Goal: Task Accomplishment & Management: Contribute content

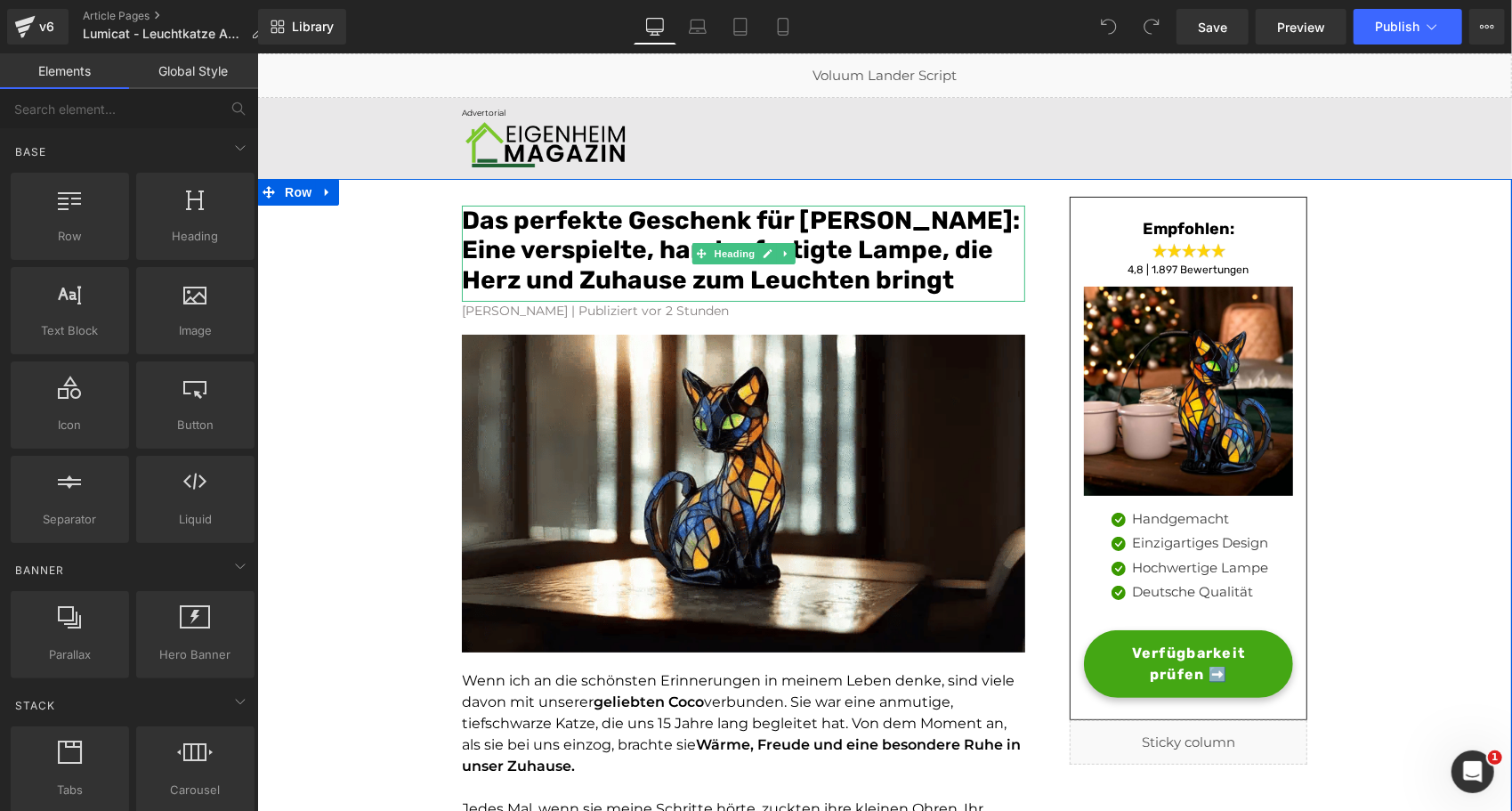
click at [544, 253] on font "Das perfekte Geschenk für [PERSON_NAME]: Eine verspielte, handgefertigte Lampe,…" at bounding box center [739, 249] width 558 height 89
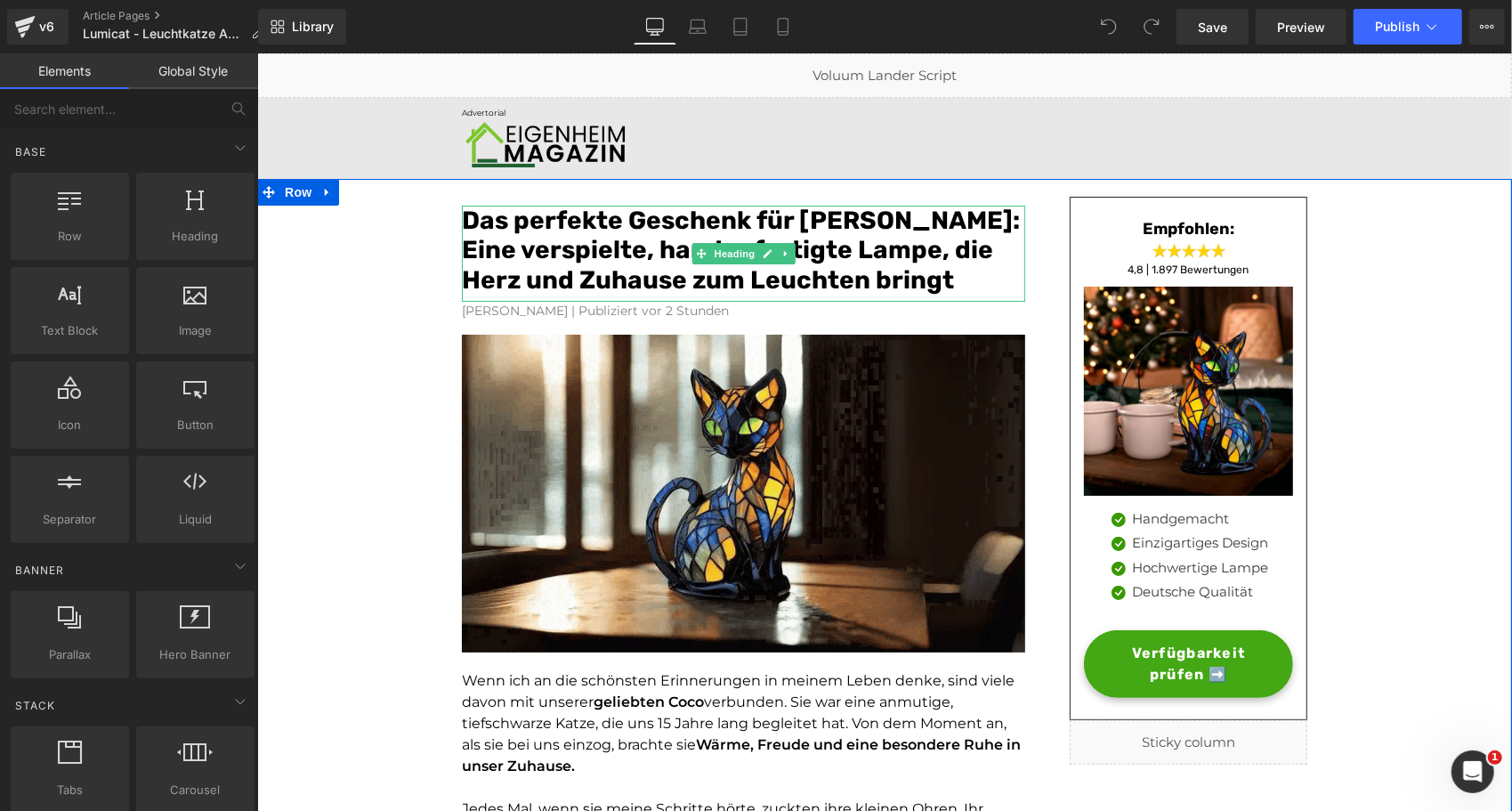
click at [544, 253] on font "Das perfekte Geschenk für [PERSON_NAME]: Eine verspielte, handgefertigte Lampe,…" at bounding box center [739, 249] width 558 height 89
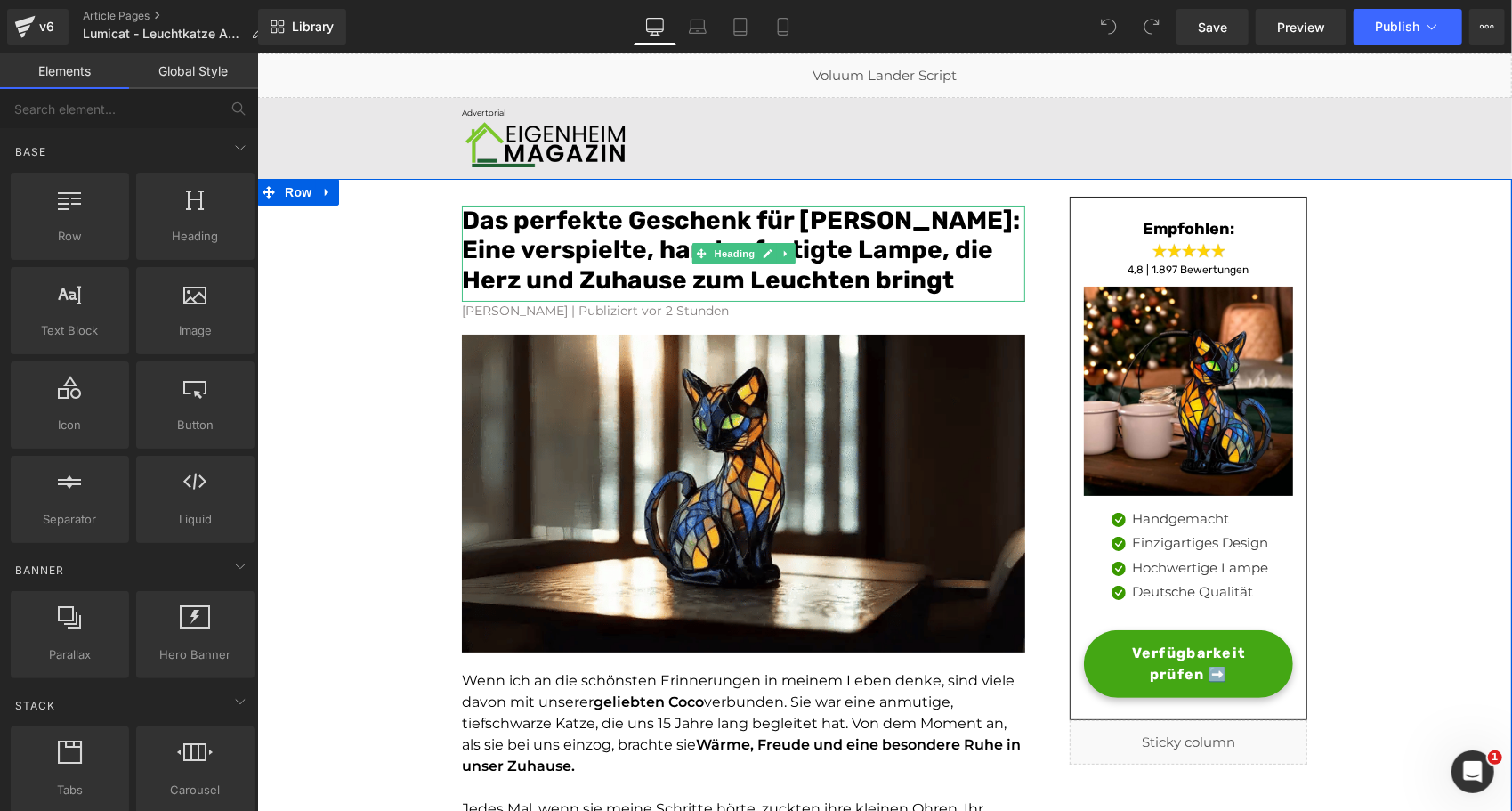
click at [544, 253] on font "Das perfekte Geschenk für [PERSON_NAME]: Eine verspielte, handgefertigte Lampe,…" at bounding box center [739, 249] width 558 height 89
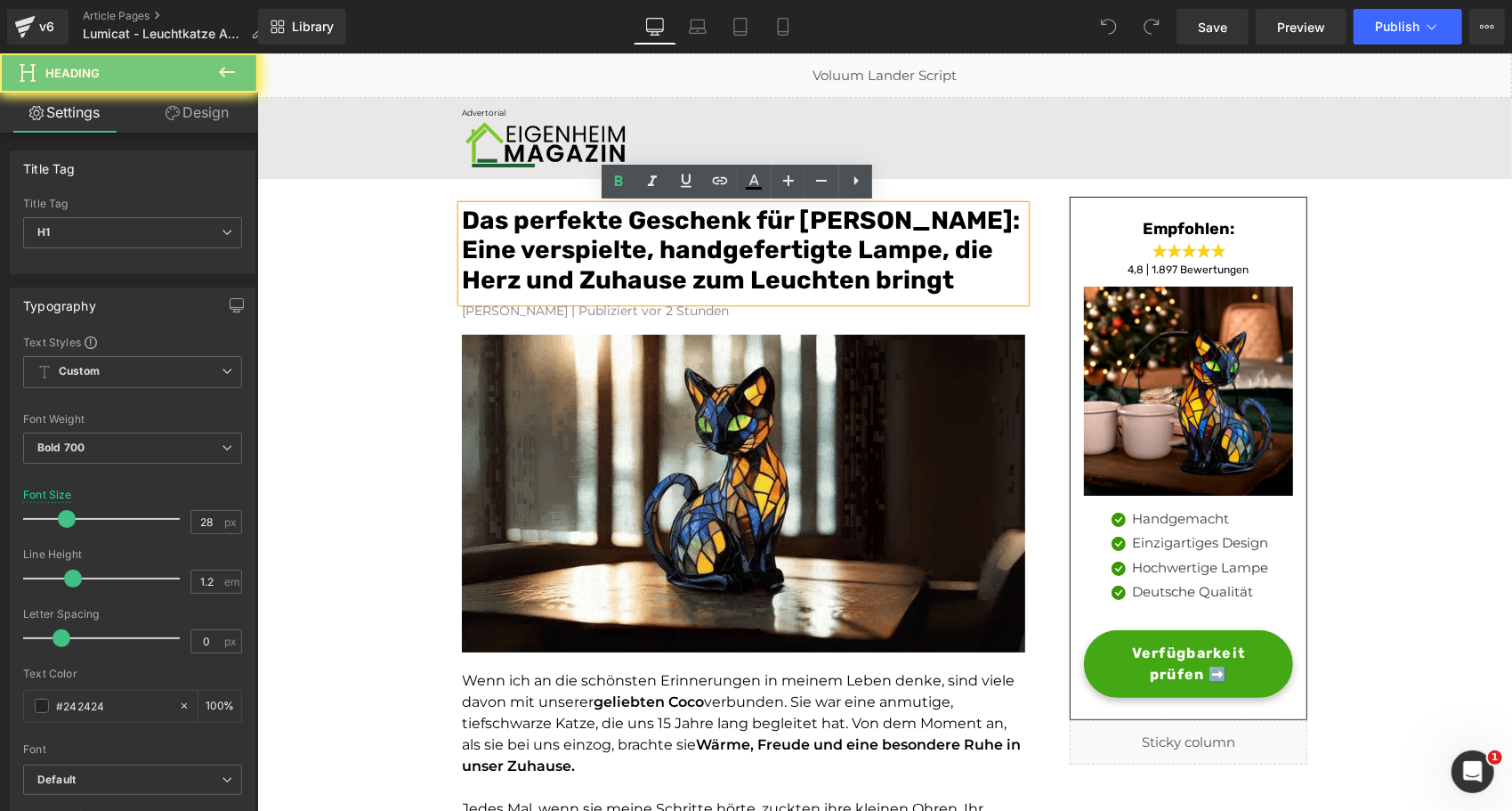
paste div
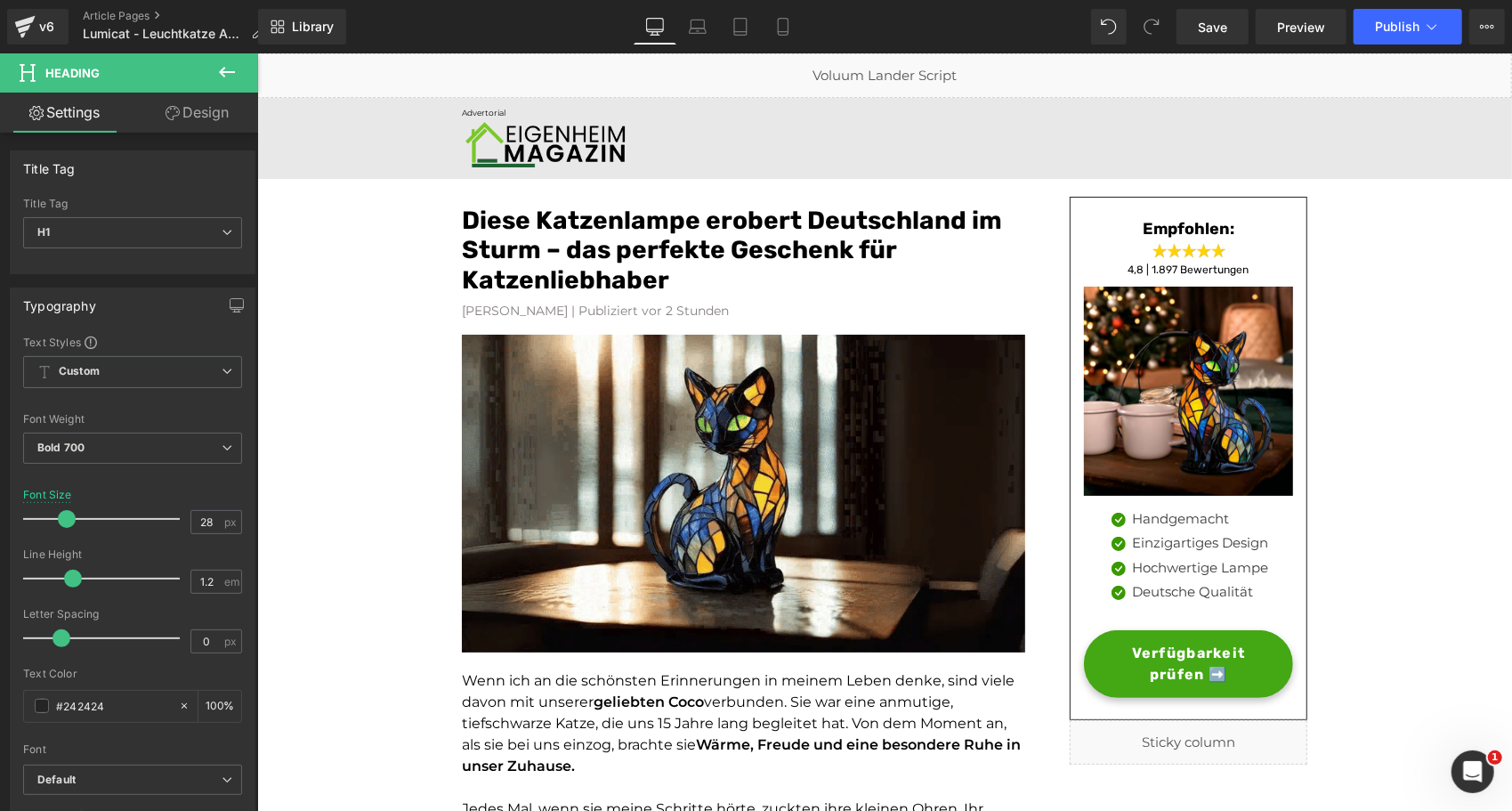
click at [234, 67] on icon at bounding box center [227, 72] width 22 height 22
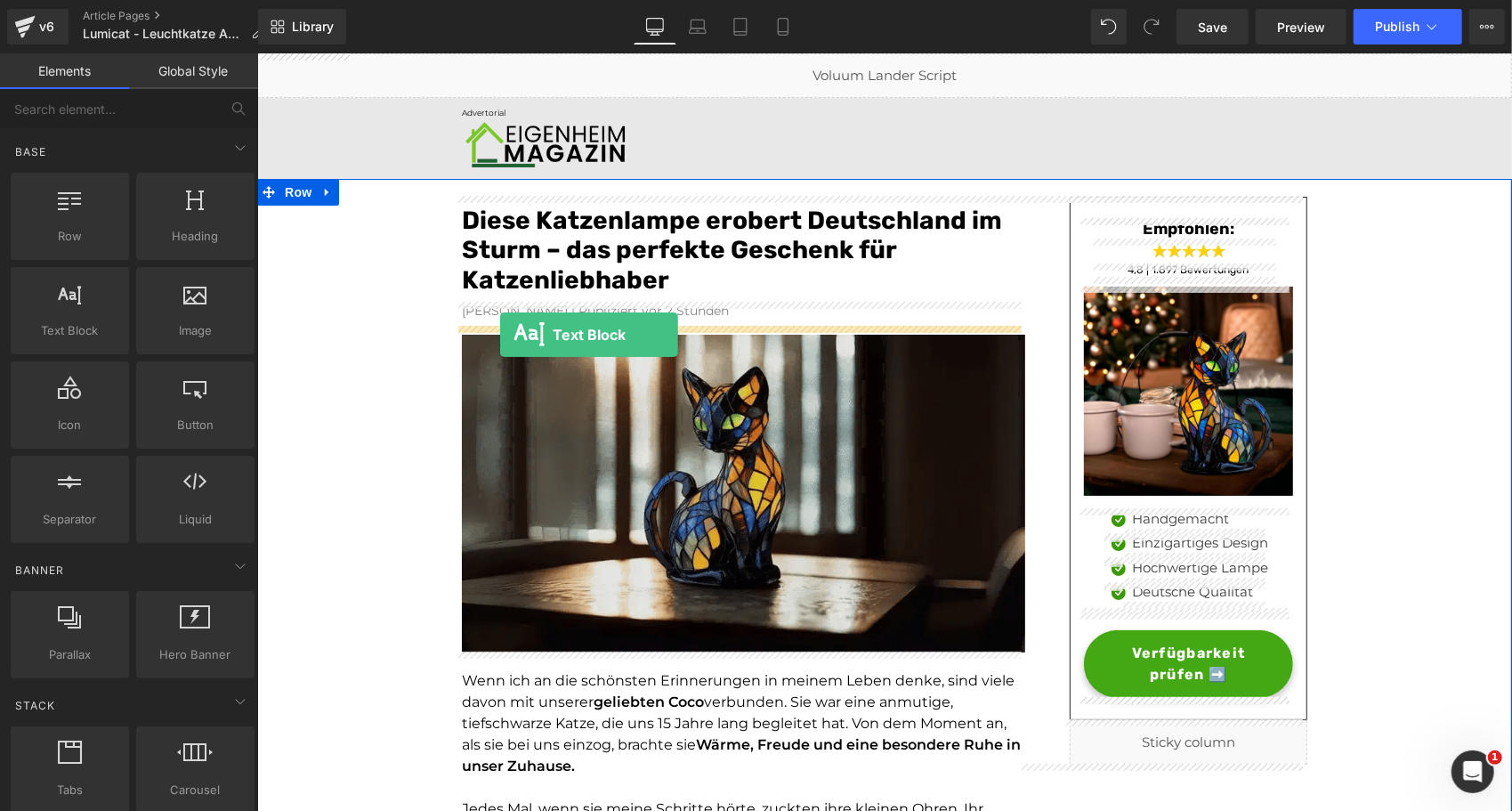
drag, startPoint x: 328, startPoint y: 382, endPoint x: 499, endPoint y: 334, distance: 177.6
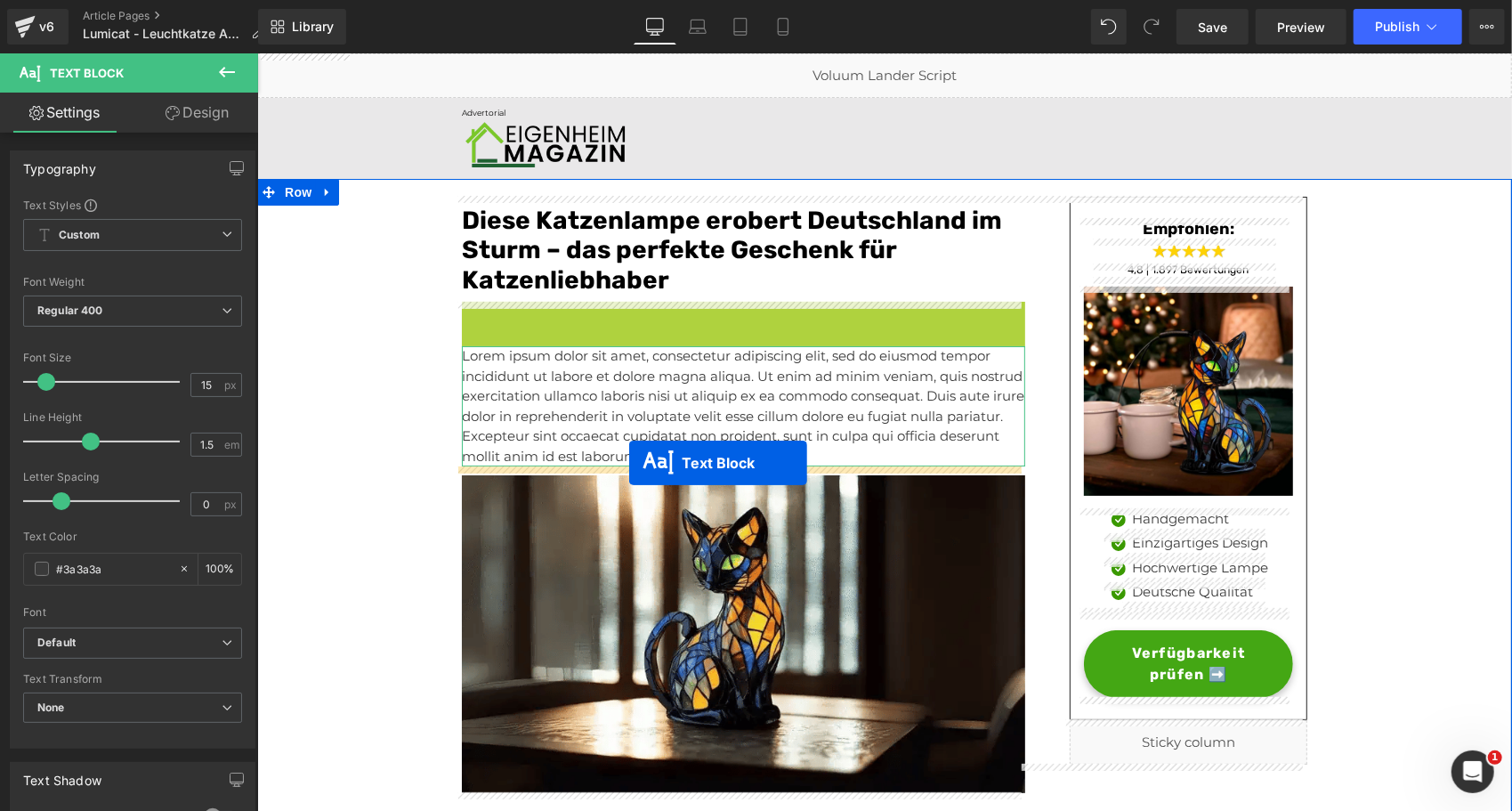
drag, startPoint x: 685, startPoint y: 311, endPoint x: 628, endPoint y: 462, distance: 161.4
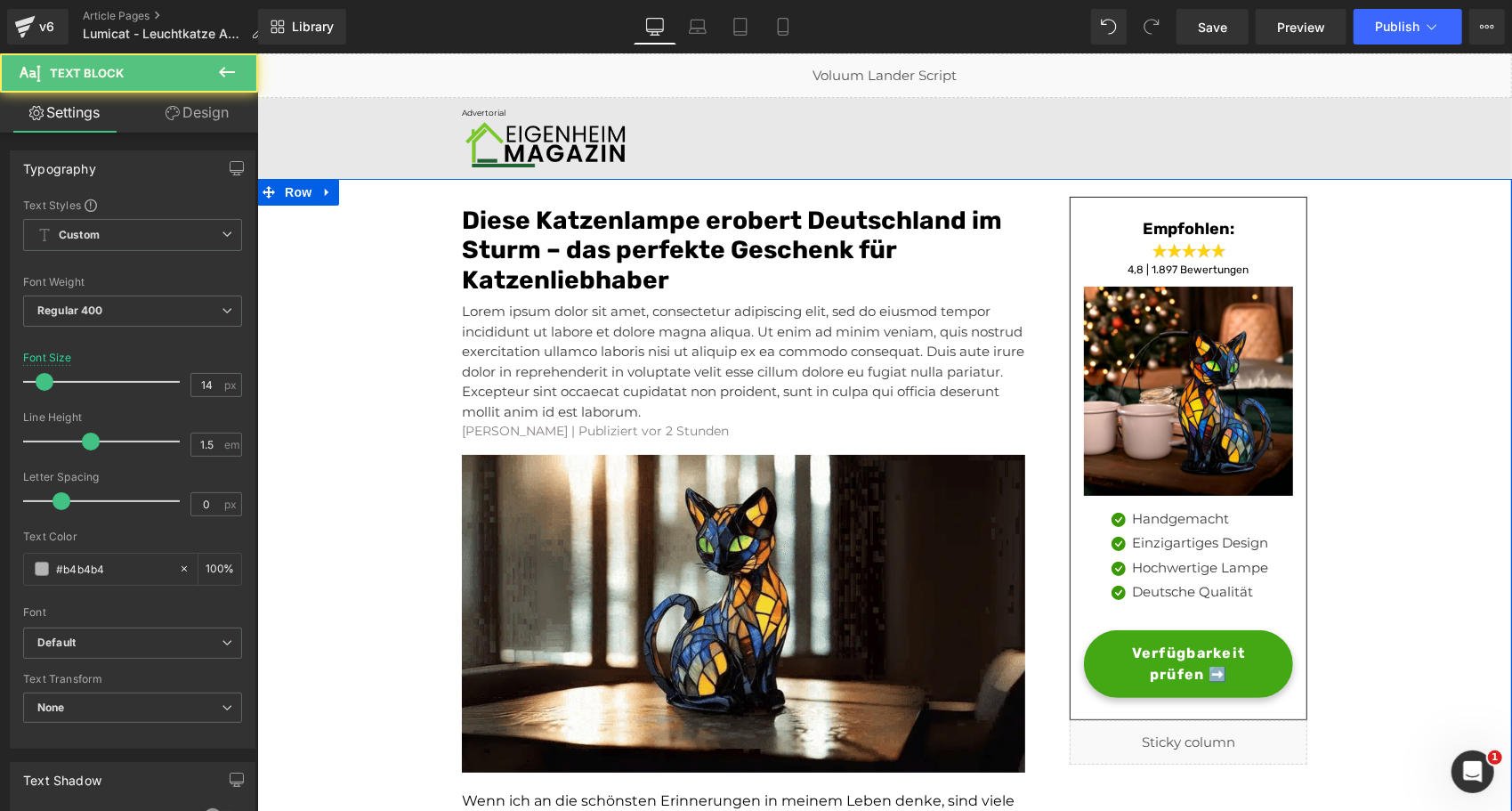
click at [496, 364] on p "Lorem ipsum dolor sit amet, consectetur adipiscing elit, sed do eiusmod tempor …" at bounding box center [742, 361] width 563 height 120
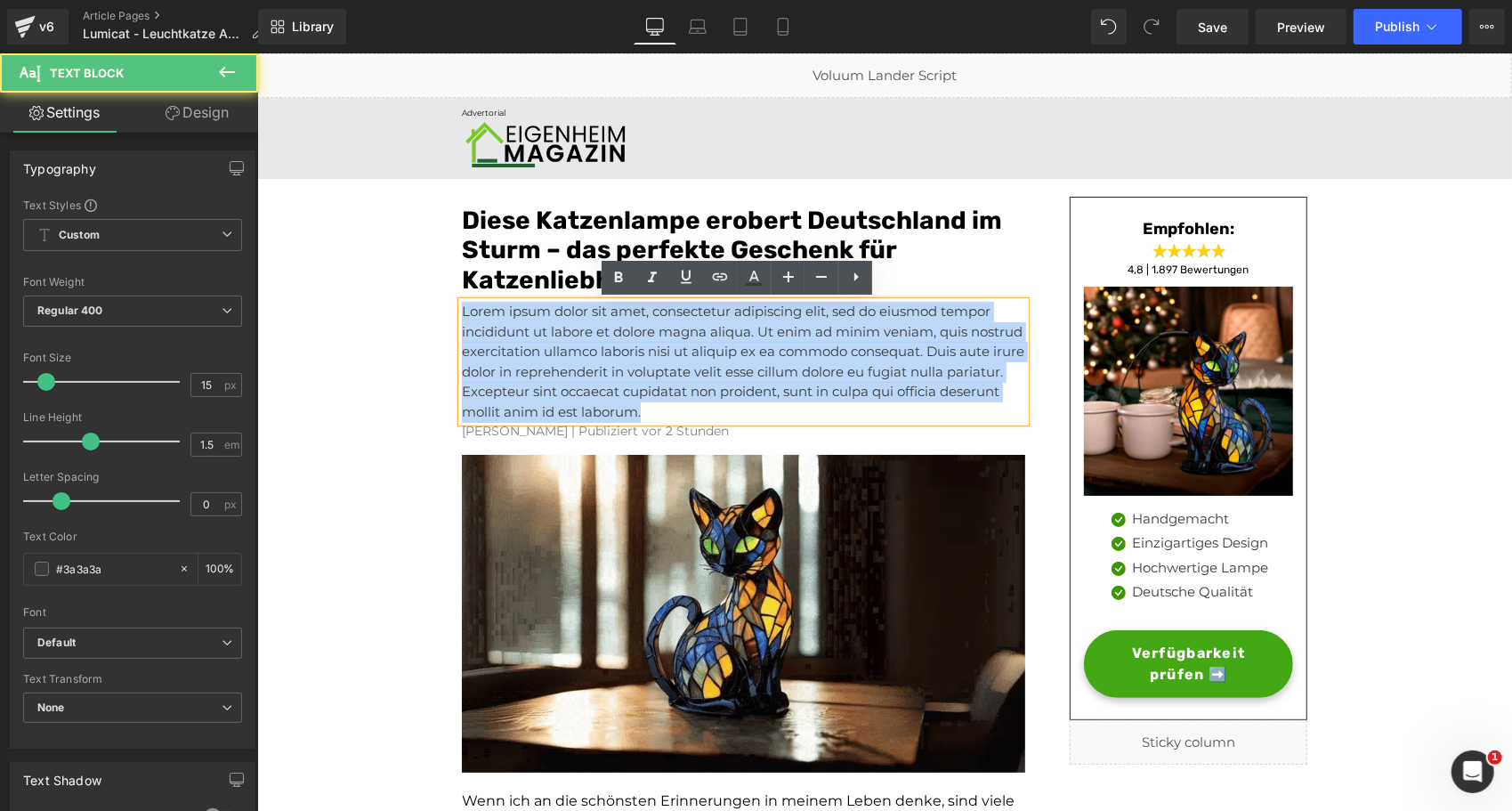
click at [496, 364] on p "Lorem ipsum dolor sit amet, consectetur adipiscing elit, sed do eiusmod tempor …" at bounding box center [742, 361] width 563 height 120
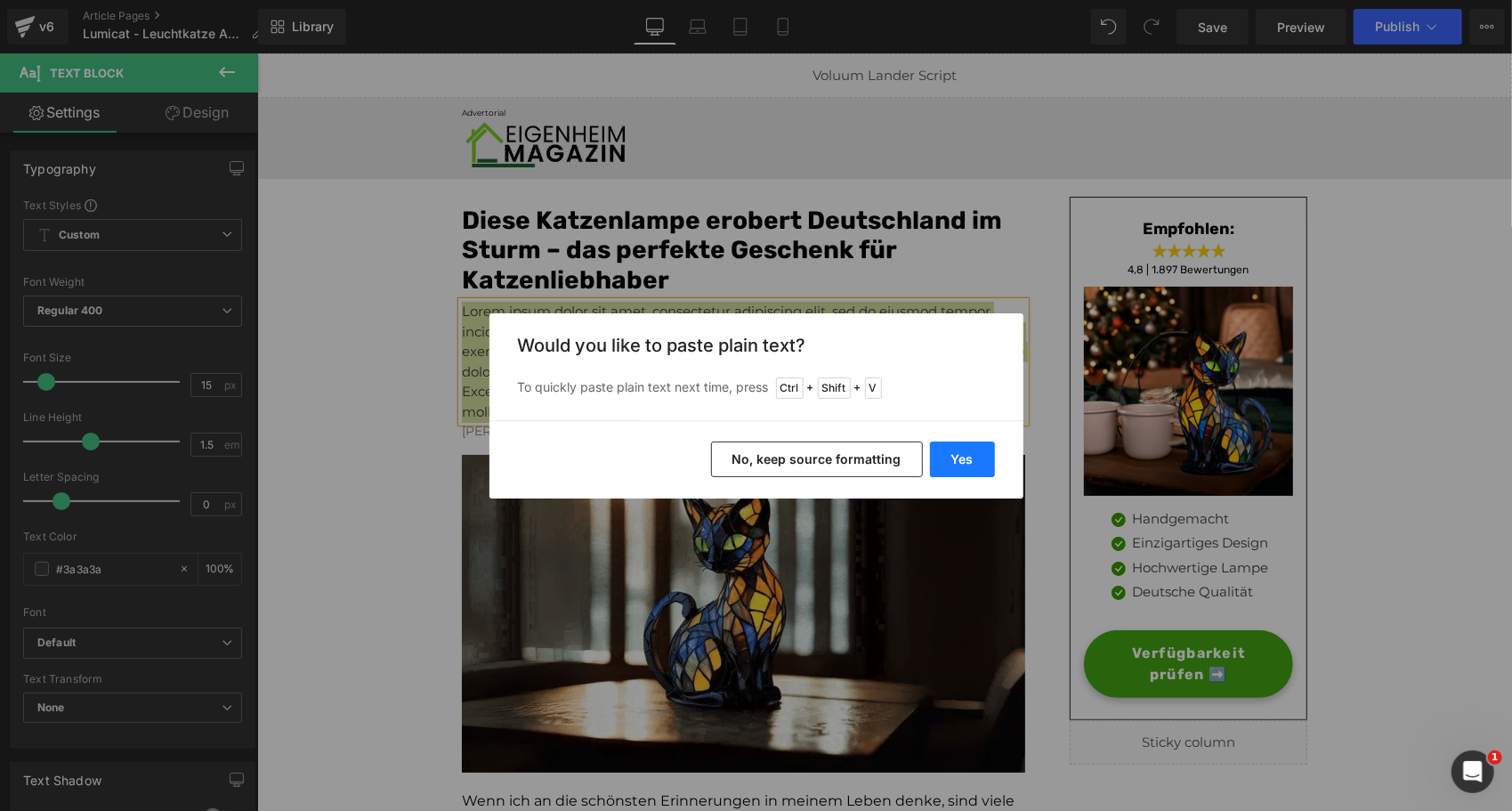
click at [979, 458] on button "Yes" at bounding box center [962, 459] width 65 height 36
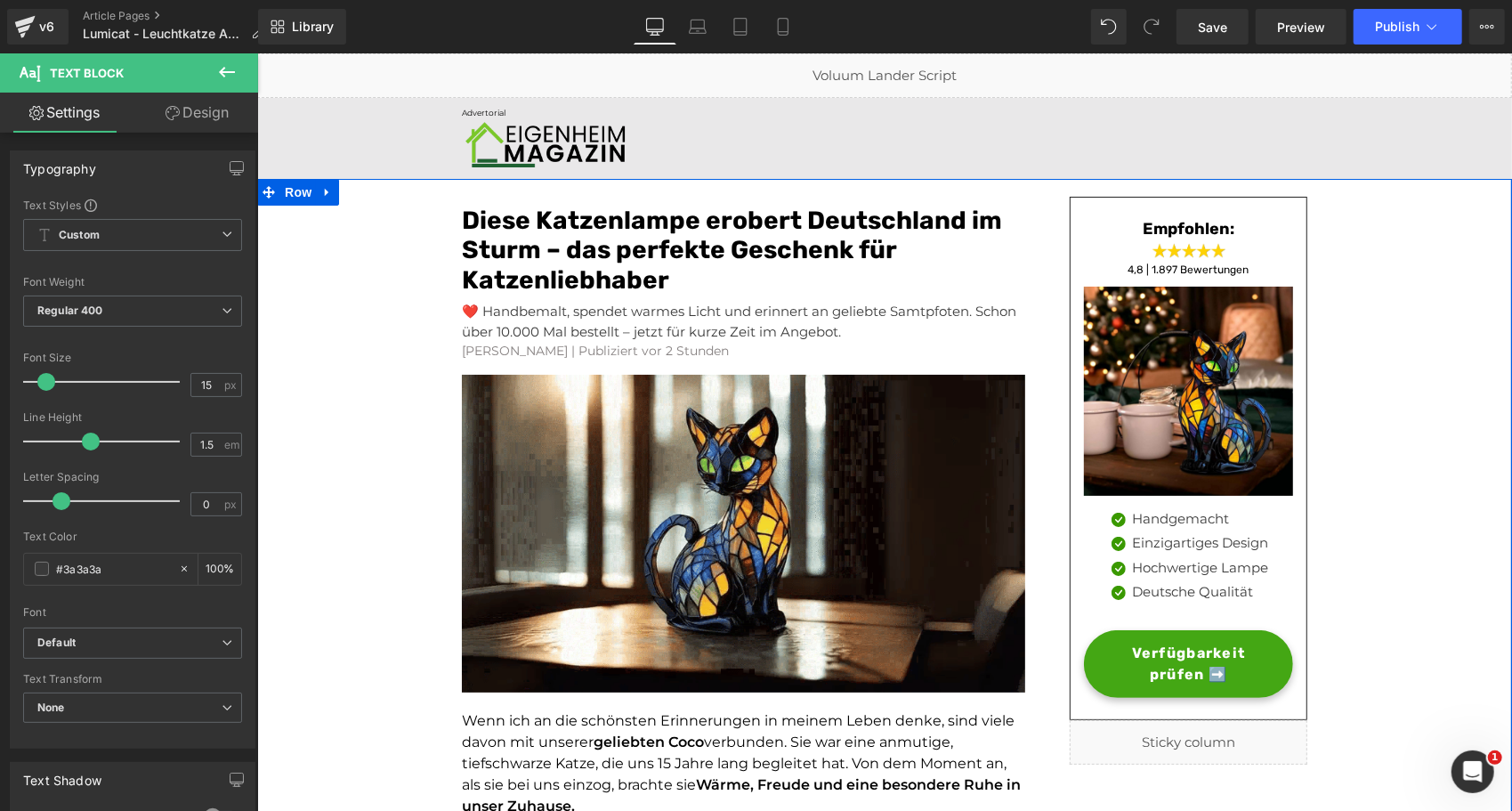
click at [257, 53] on div at bounding box center [257, 53] width 0 height 0
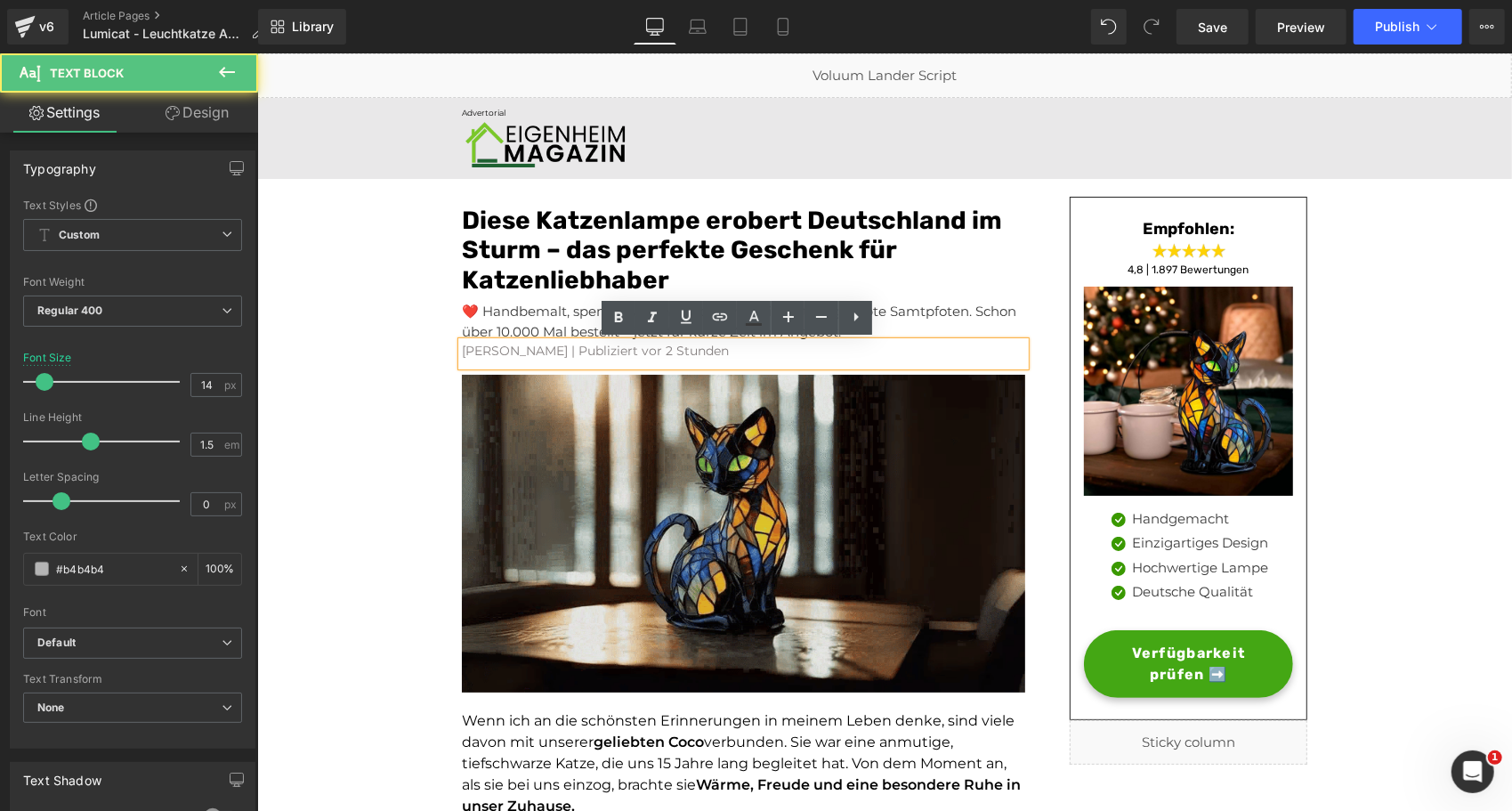
click at [518, 387] on img at bounding box center [742, 528] width 563 height 326
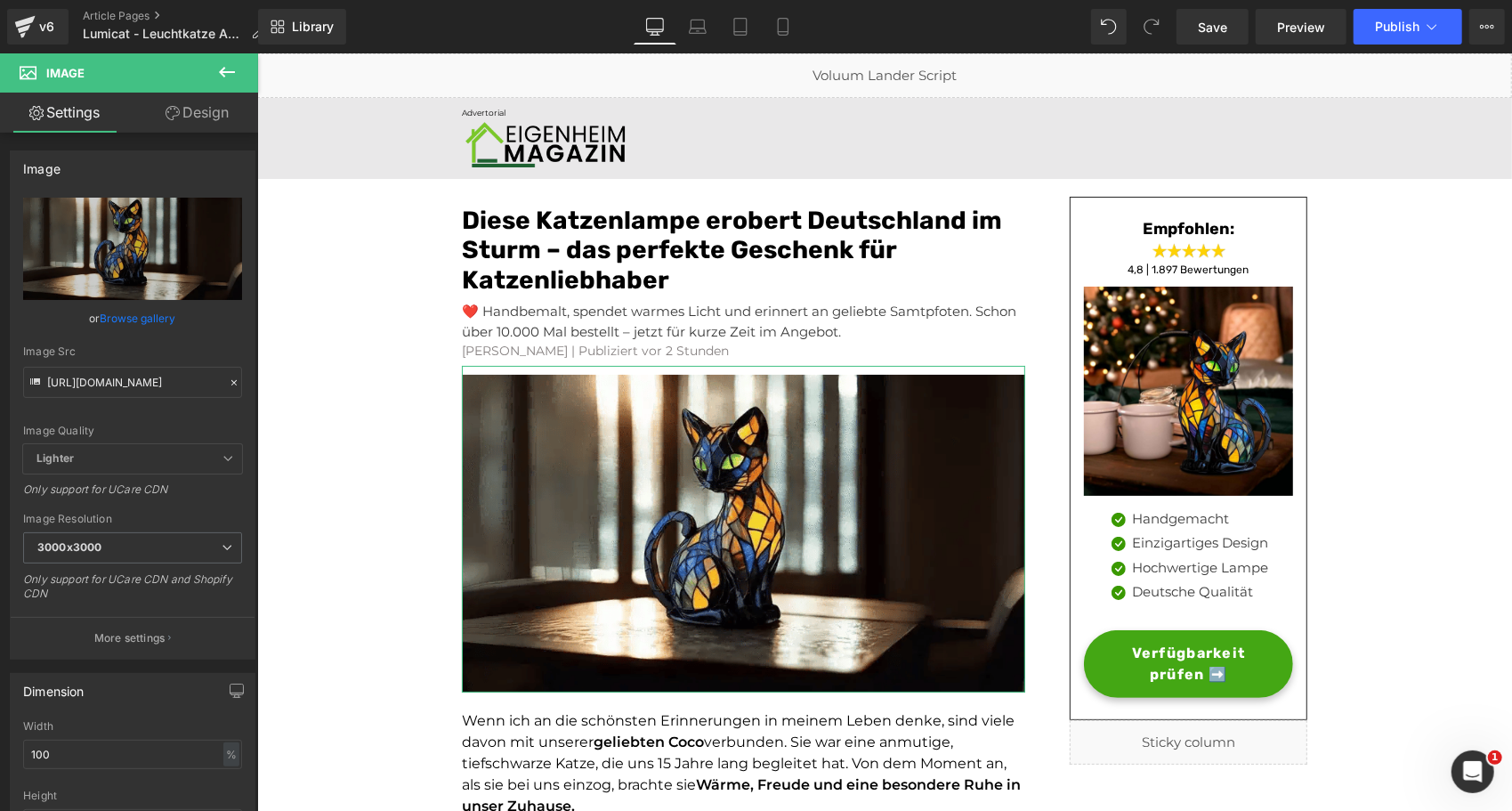
click at [192, 96] on link "Design" at bounding box center [197, 112] width 129 height 40
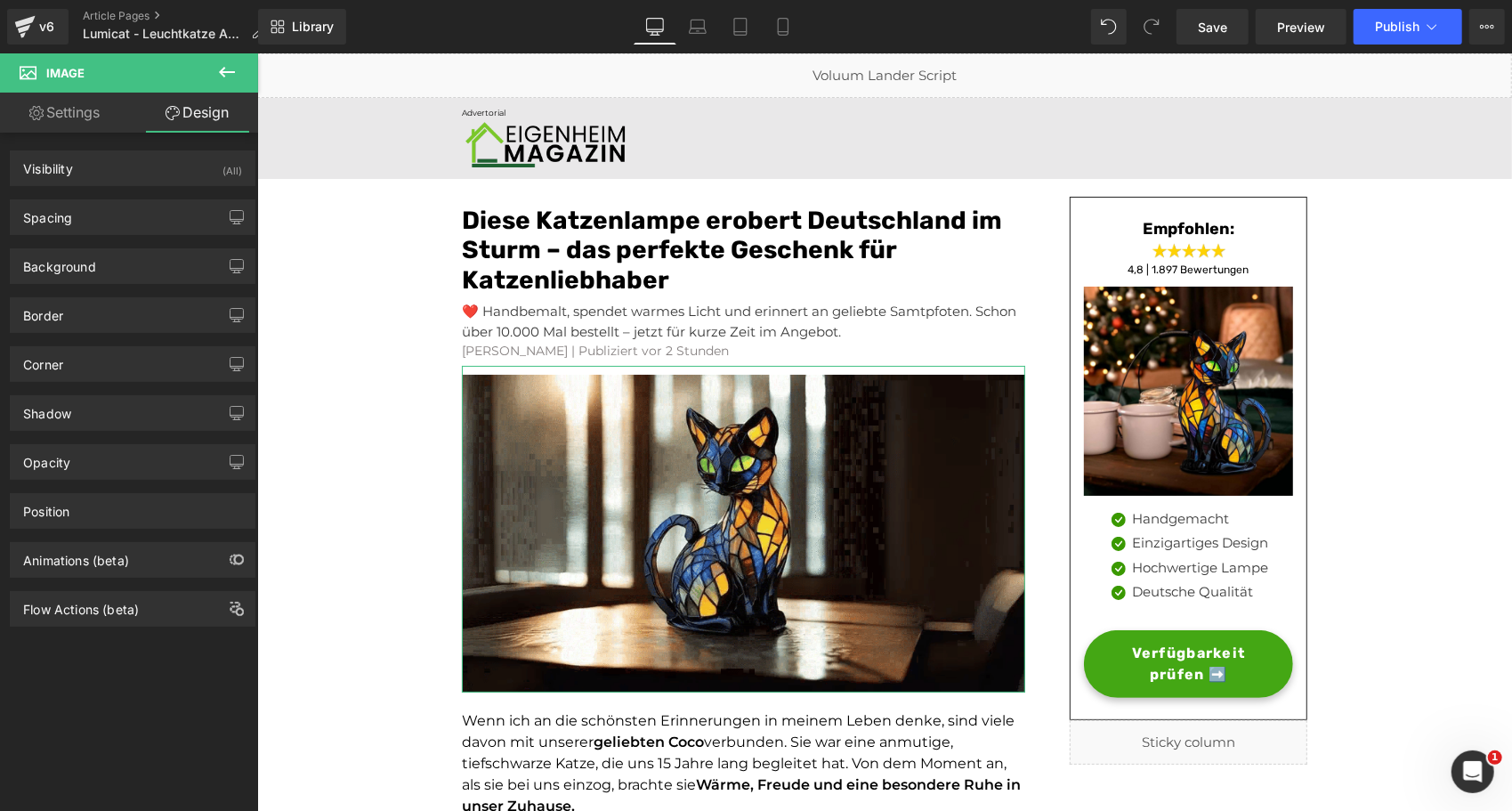
click at [111, 241] on div "Background Color & Image color transparent Color transparent 0 % Image Replace …" at bounding box center [133, 260] width 266 height 49
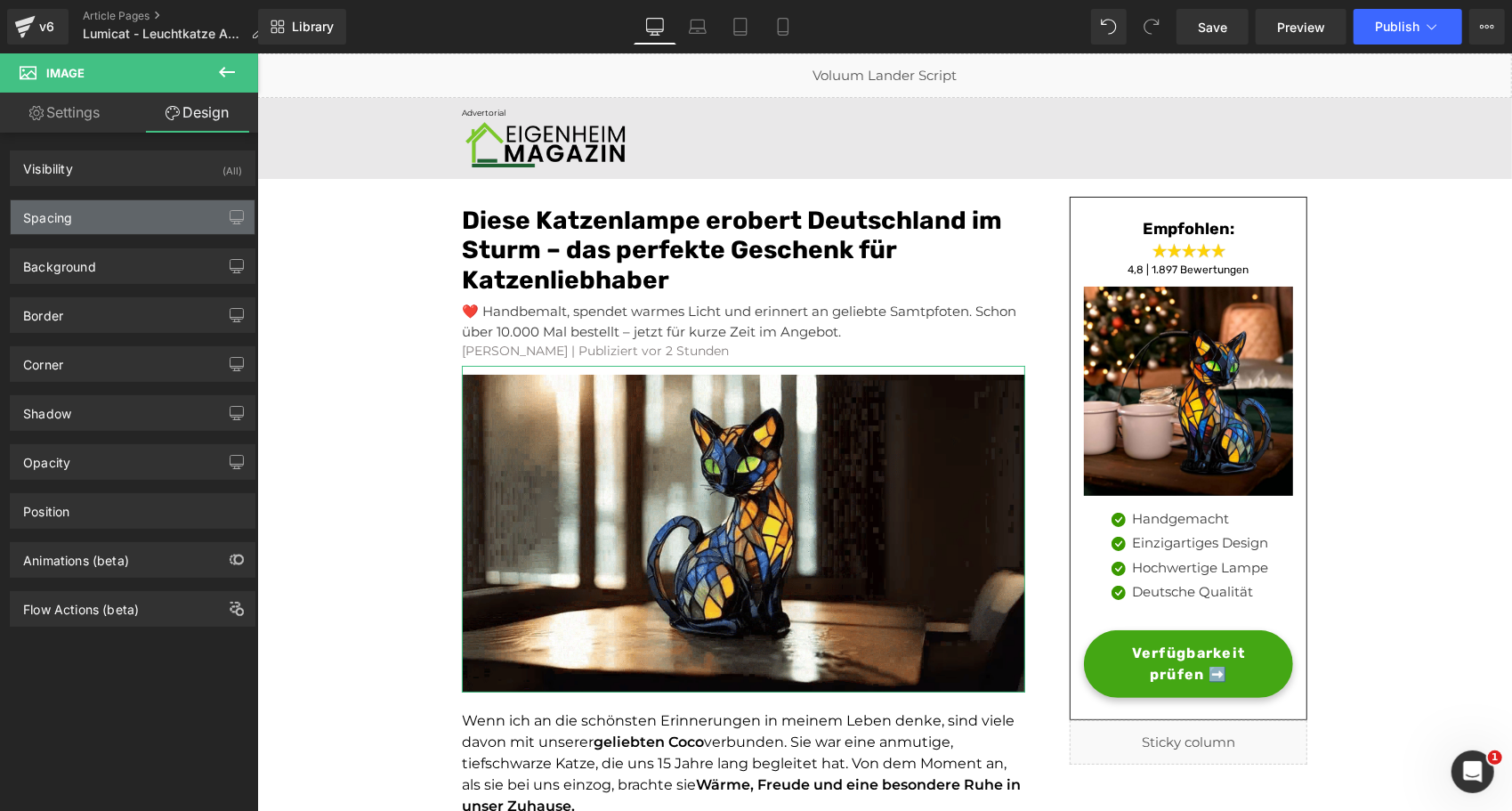
click at [118, 216] on div "Spacing" at bounding box center [132, 217] width 244 height 34
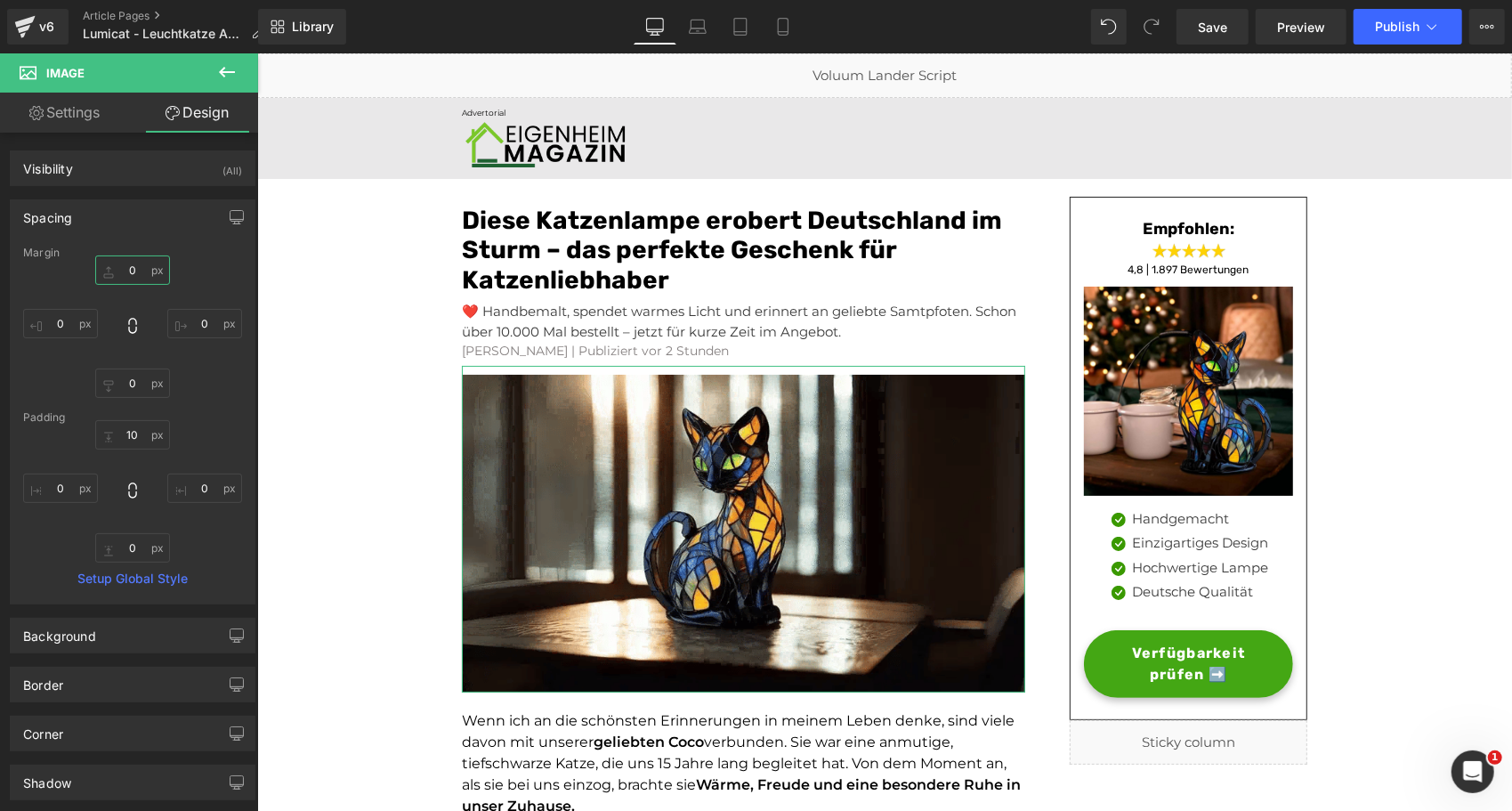
click at [125, 273] on input "0" at bounding box center [133, 270] width 75 height 29
click at [127, 435] on input "10" at bounding box center [133, 435] width 75 height 29
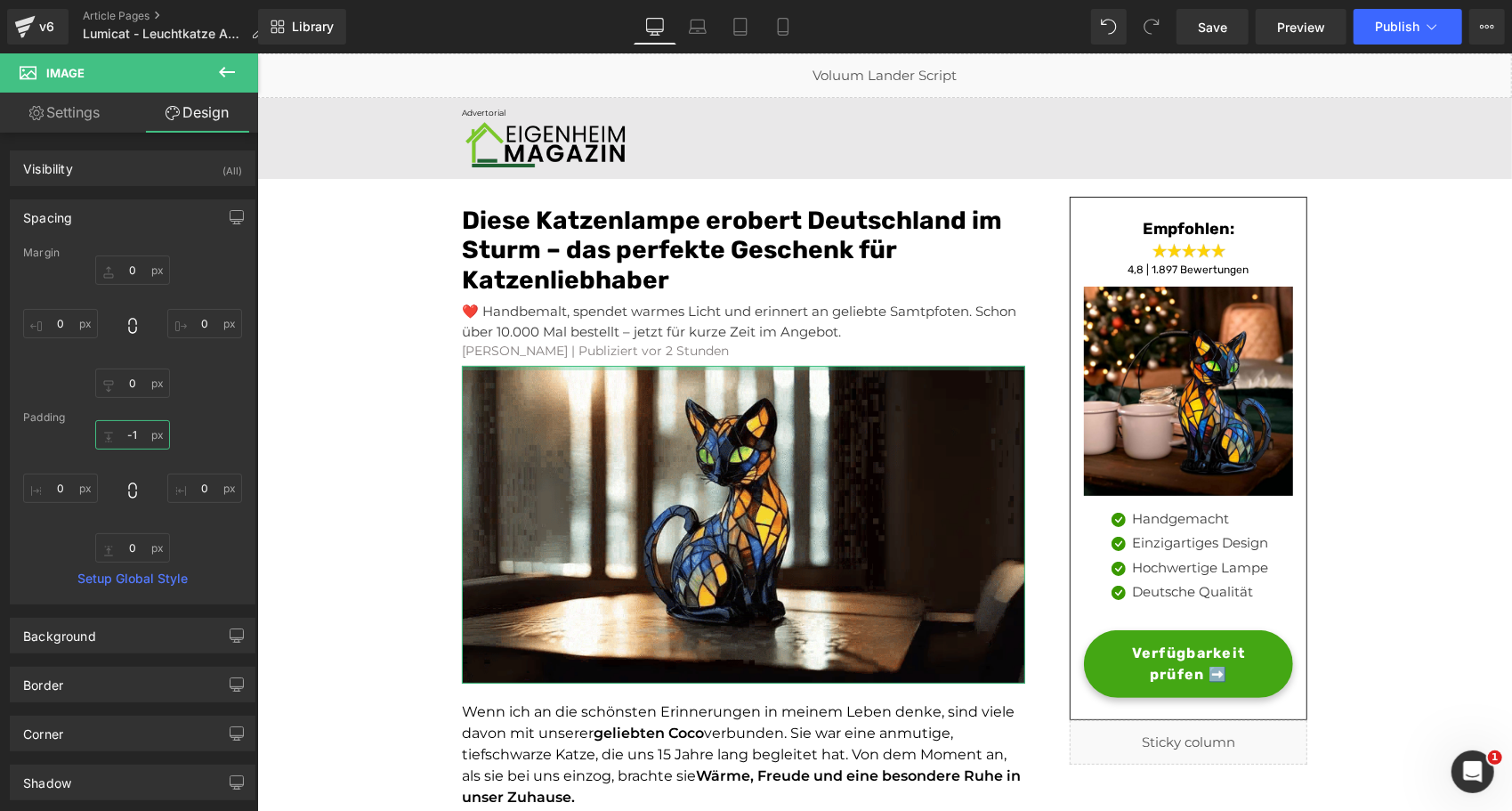
type input "-"
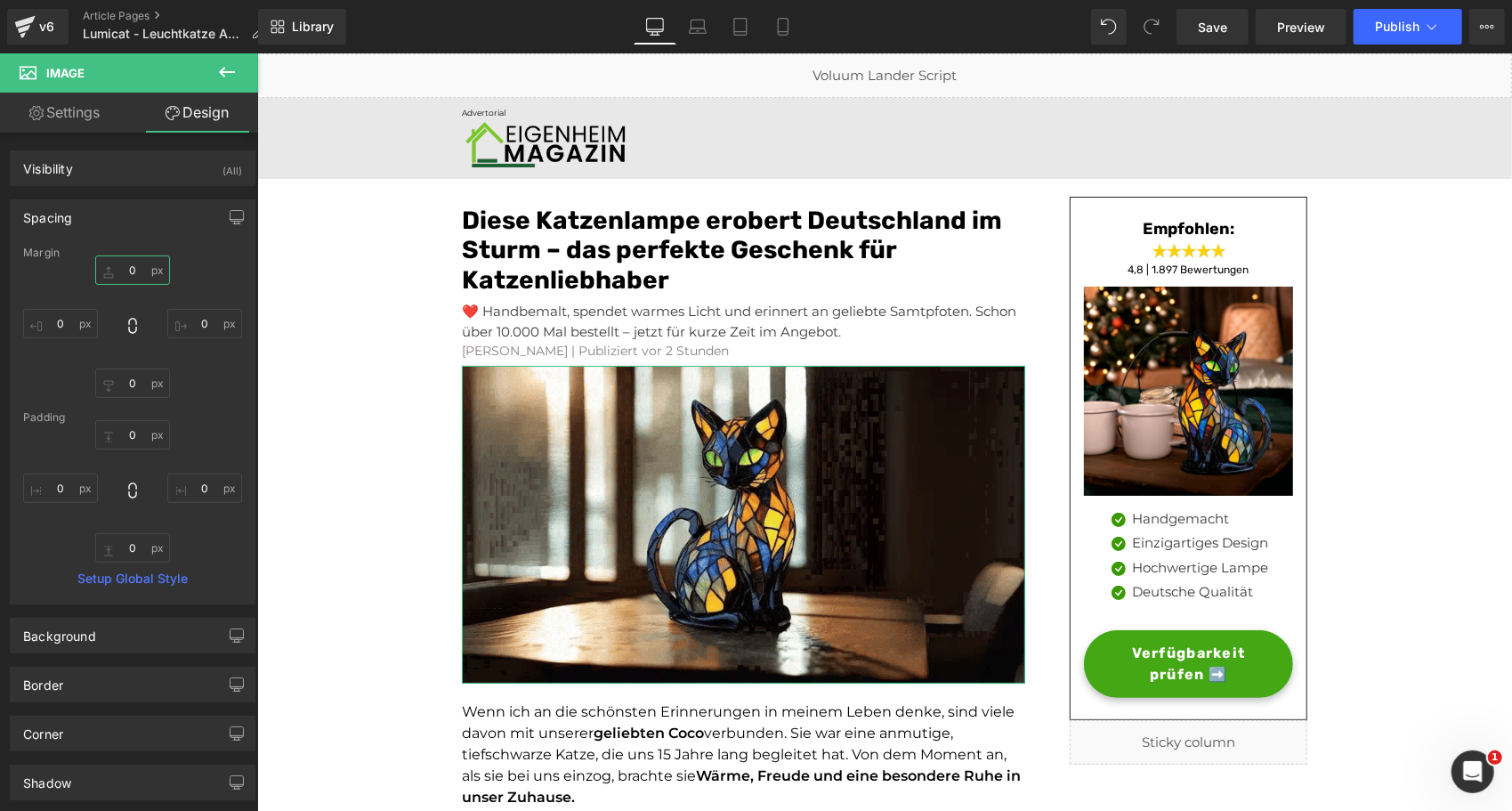
click at [125, 265] on input "0" at bounding box center [133, 270] width 75 height 29
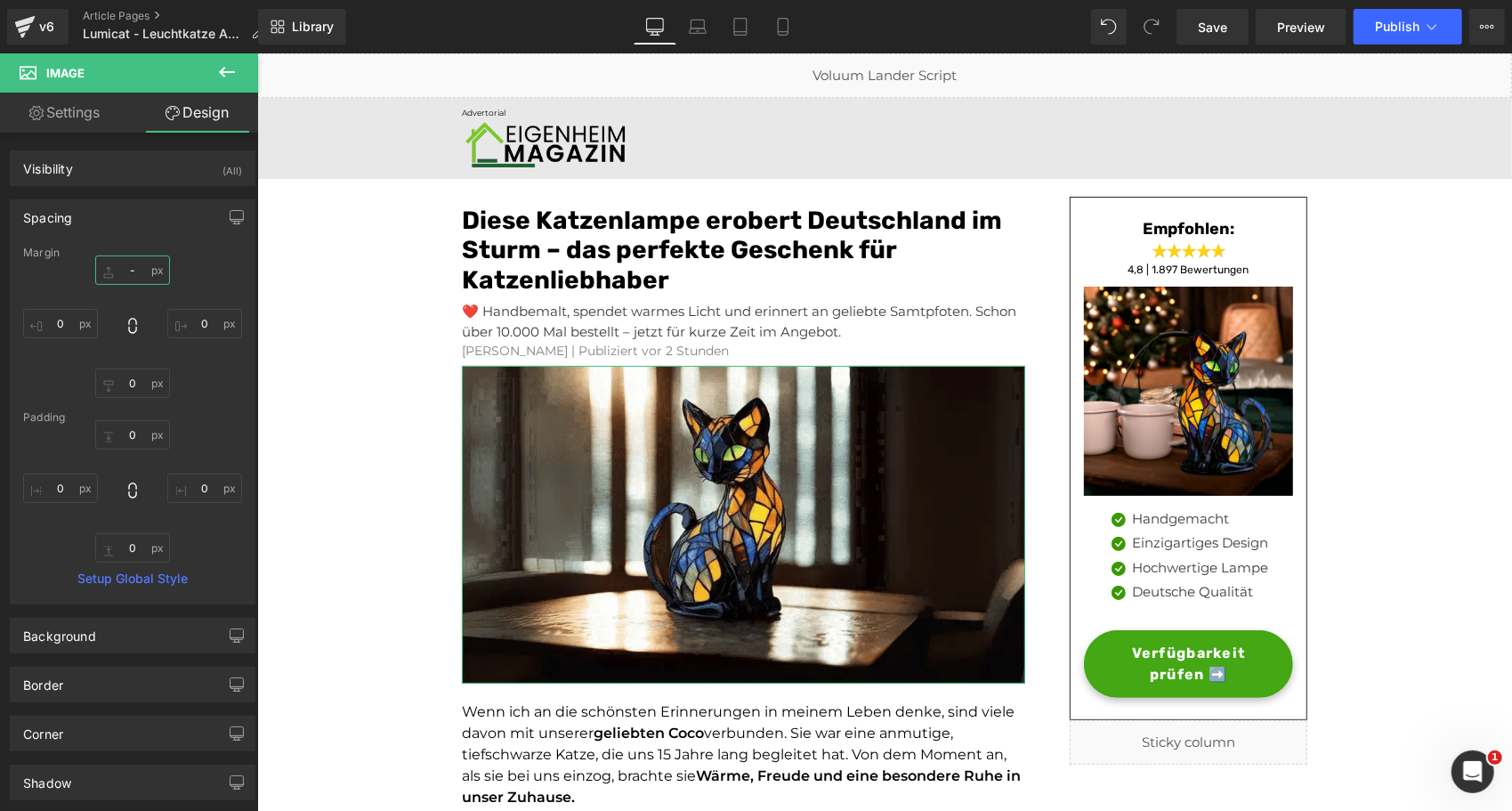
type input "-5"
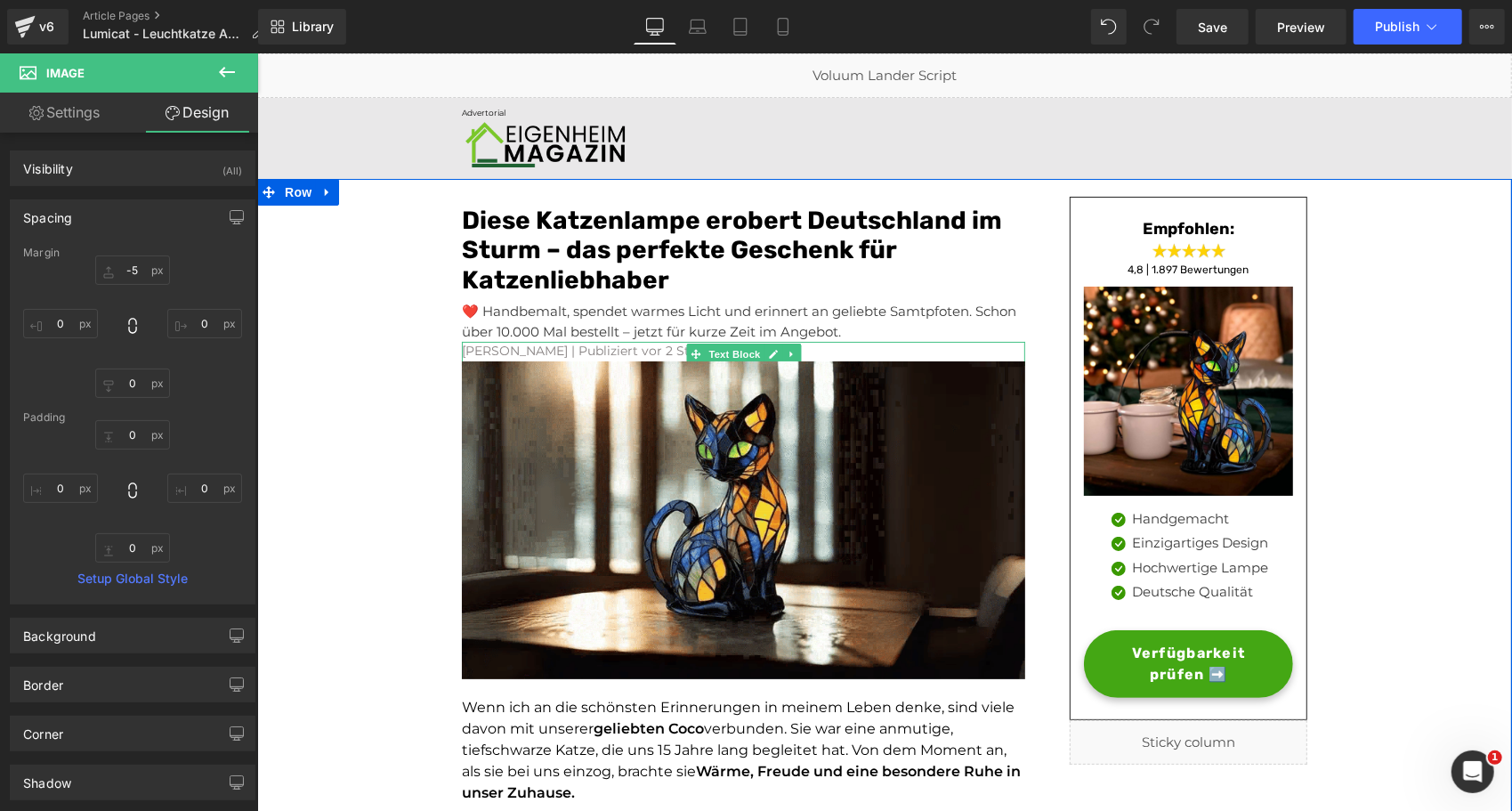
click at [560, 354] on font "[PERSON_NAME] | Publiziert vor 2 Stunden" at bounding box center [594, 349] width 267 height 16
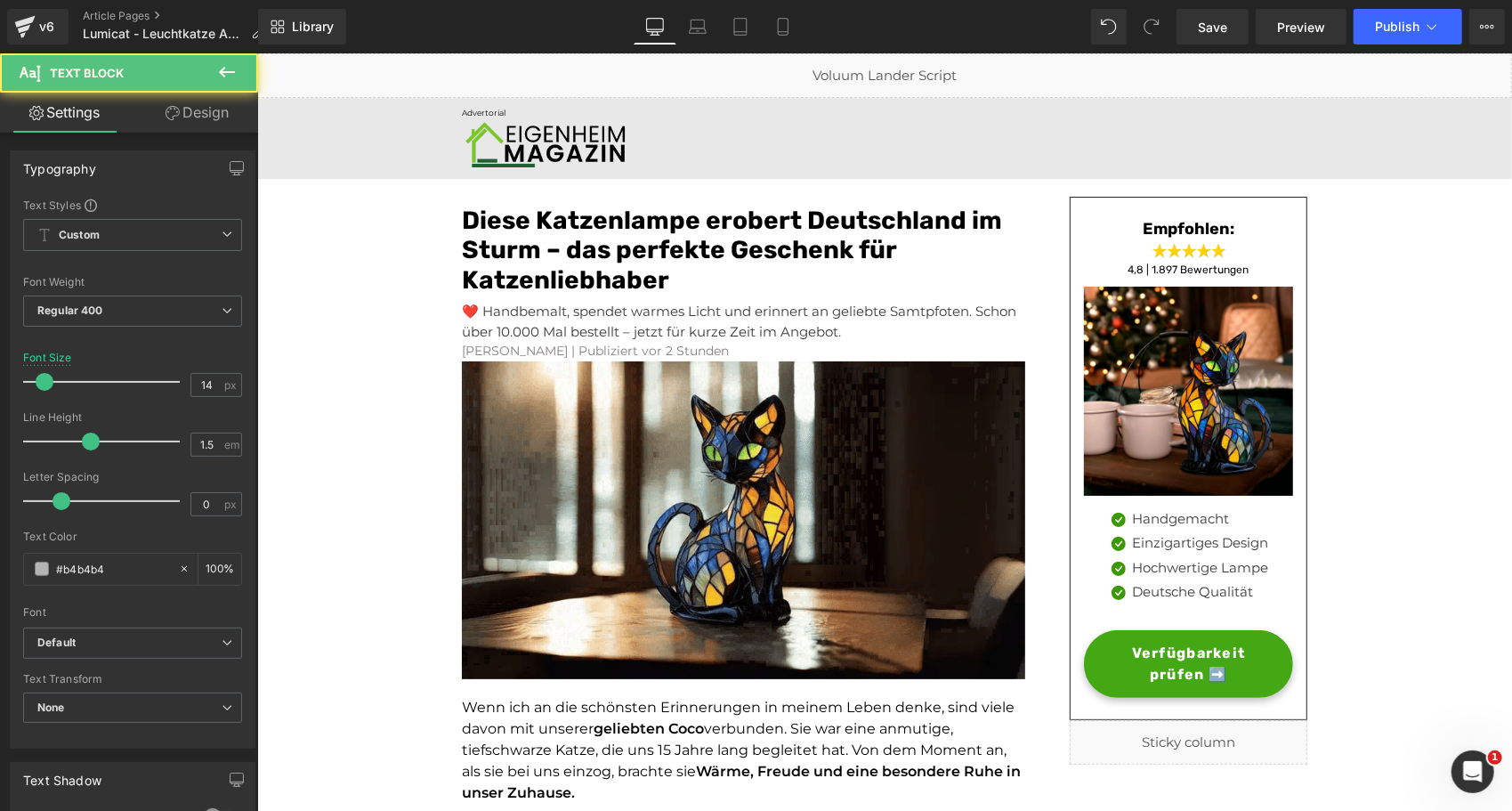
click at [189, 109] on link "Design" at bounding box center [197, 112] width 129 height 40
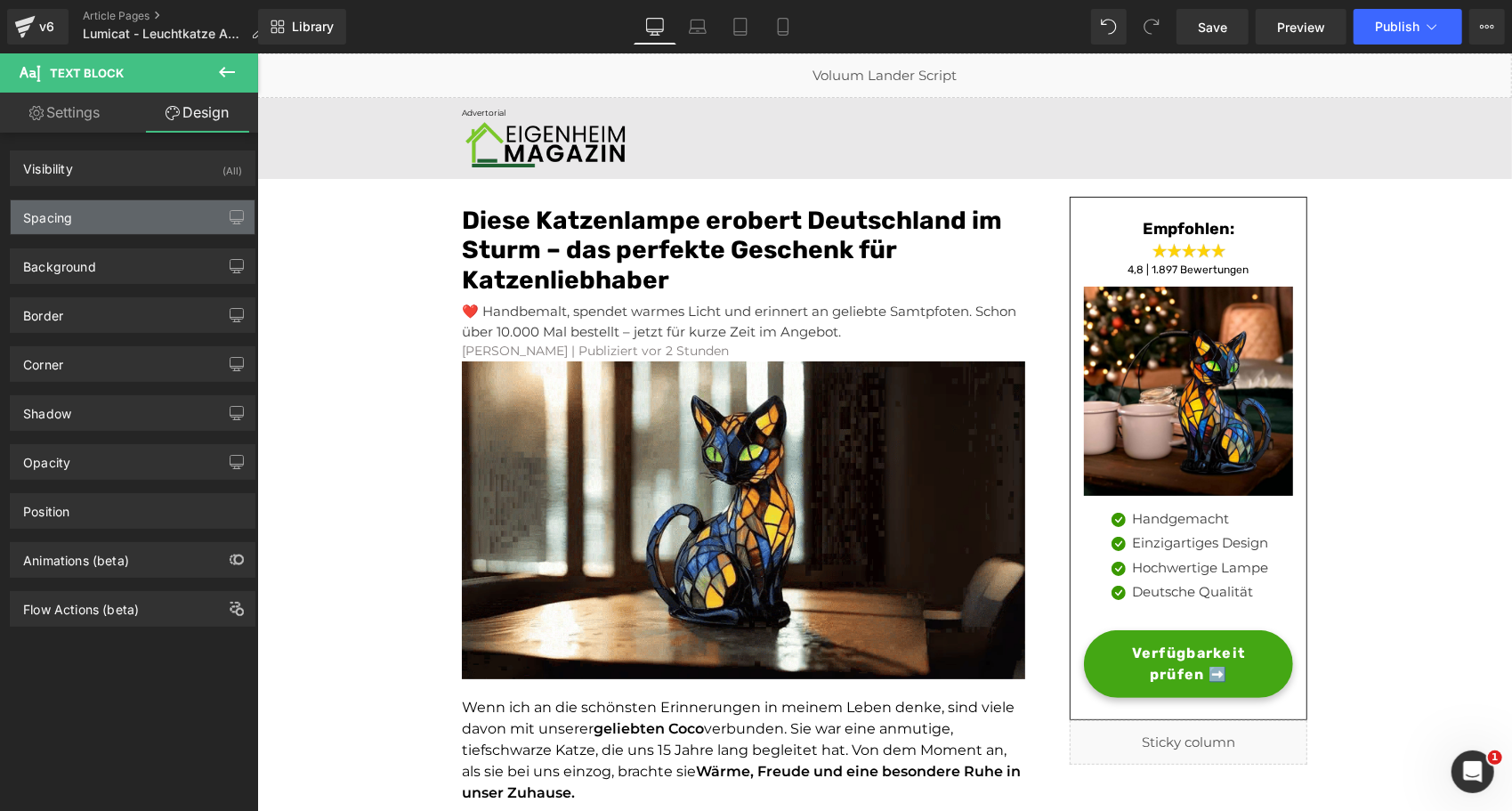
type input "0"
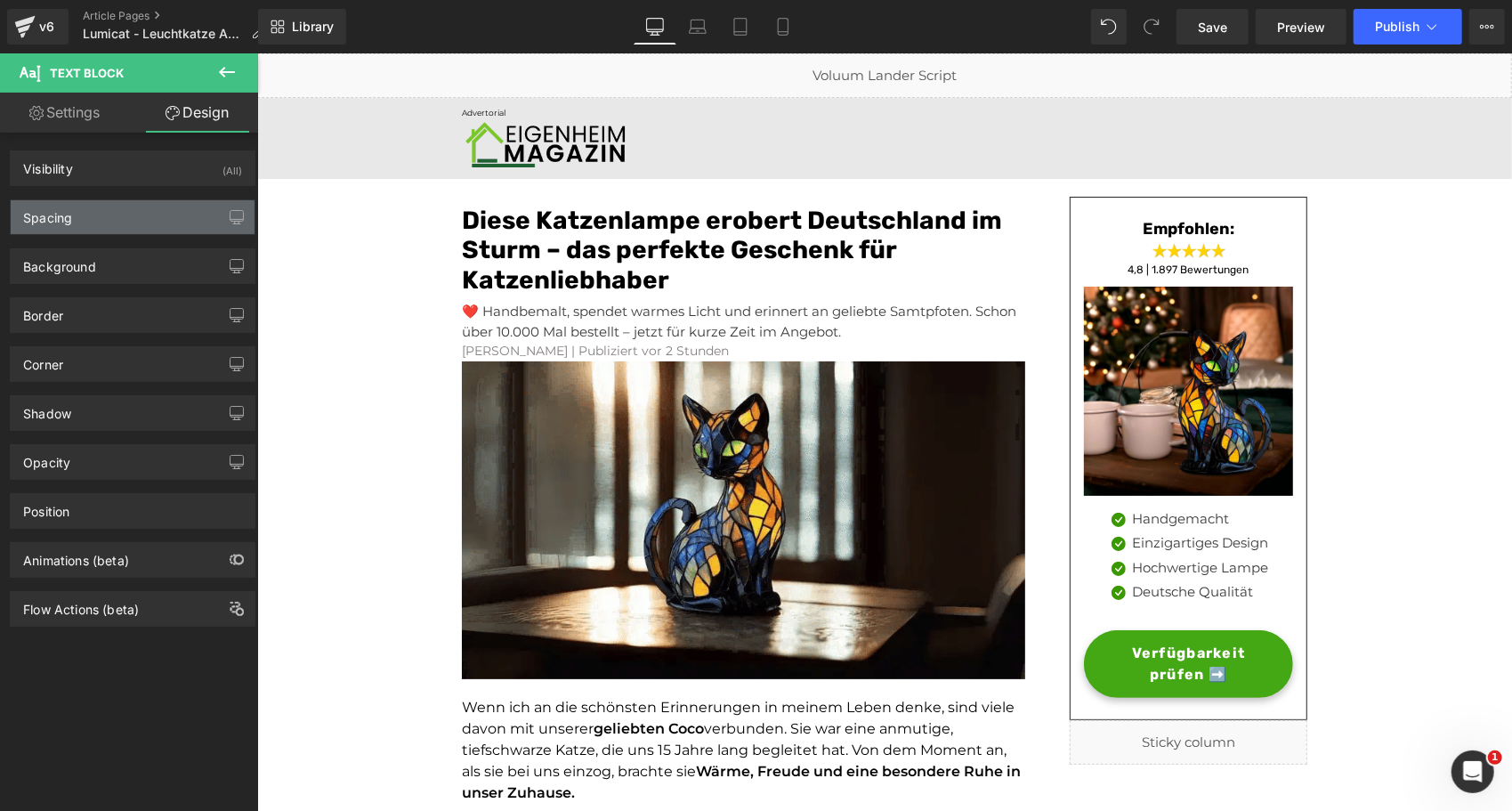
type input "0"
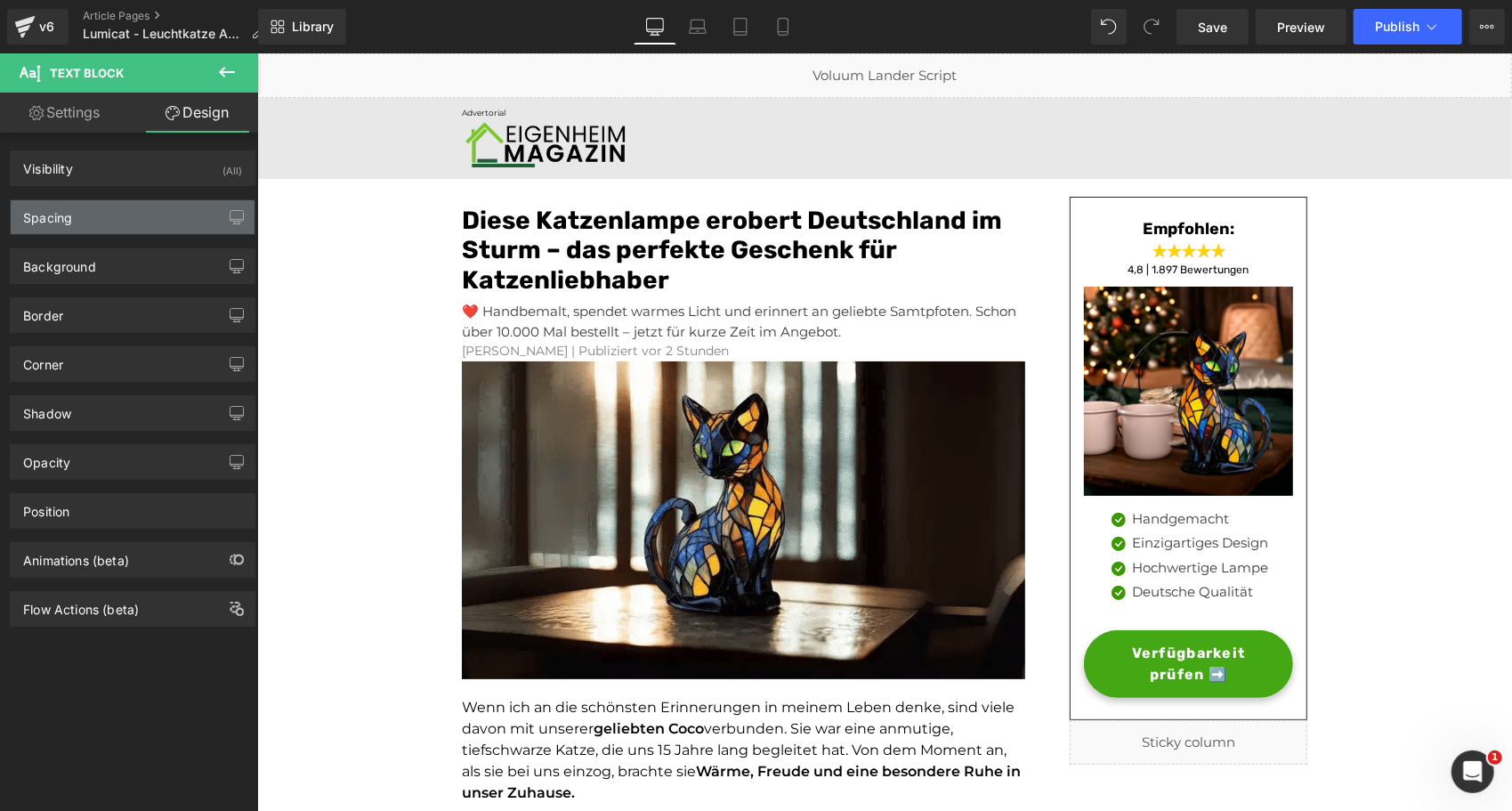
type input "0"
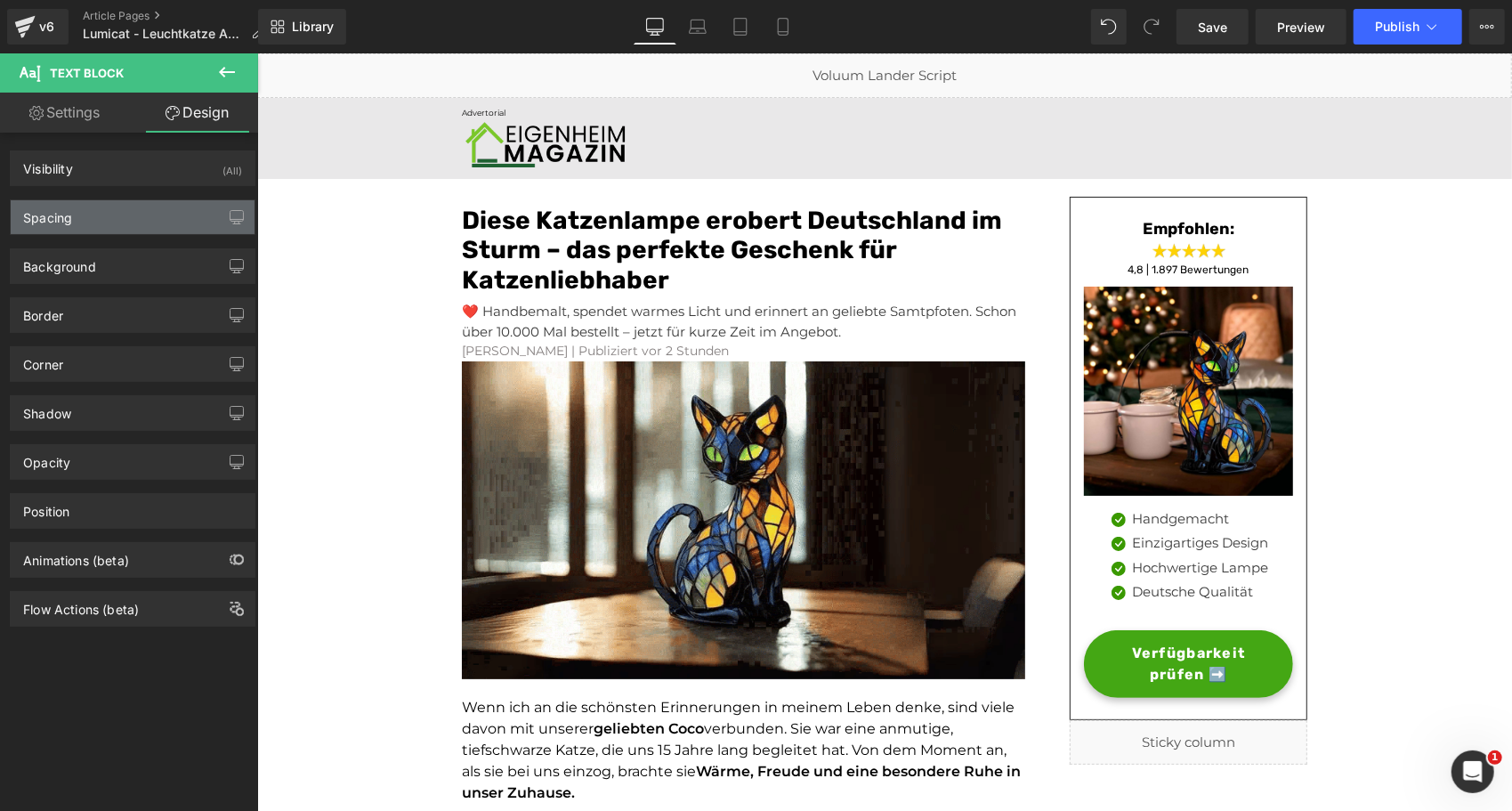
type input "0"
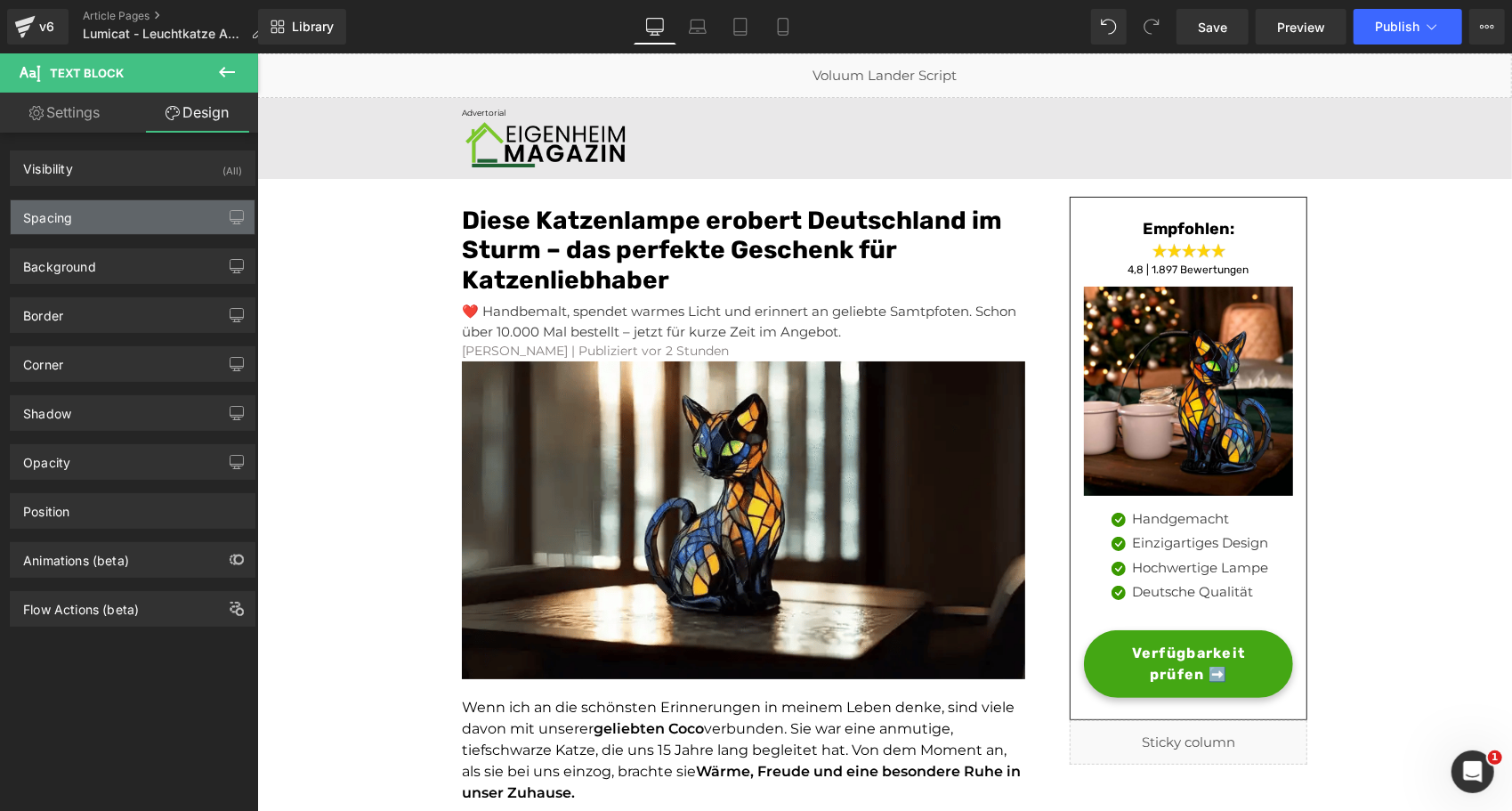
type input "0"
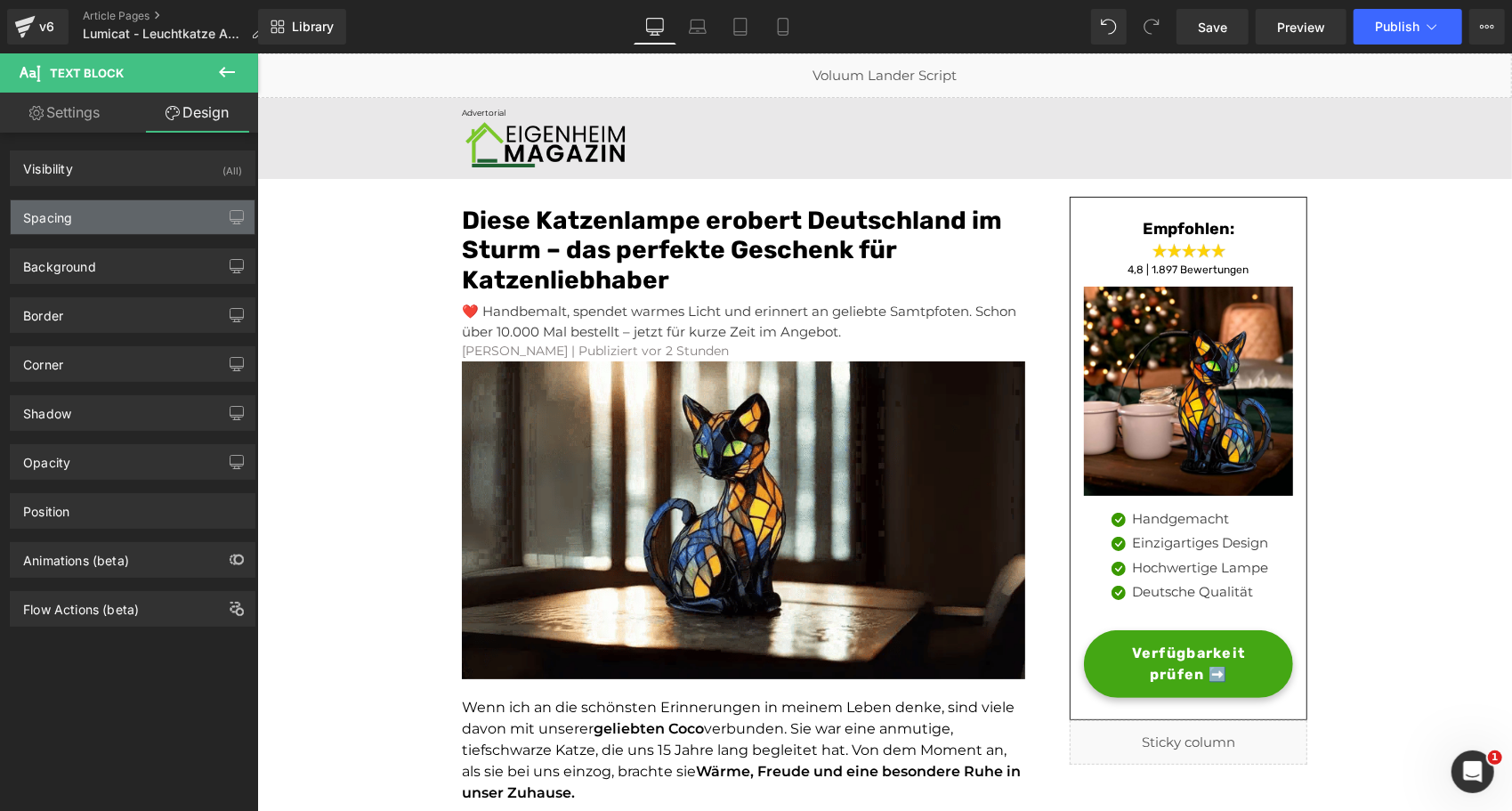
type input "0"
type input "6"
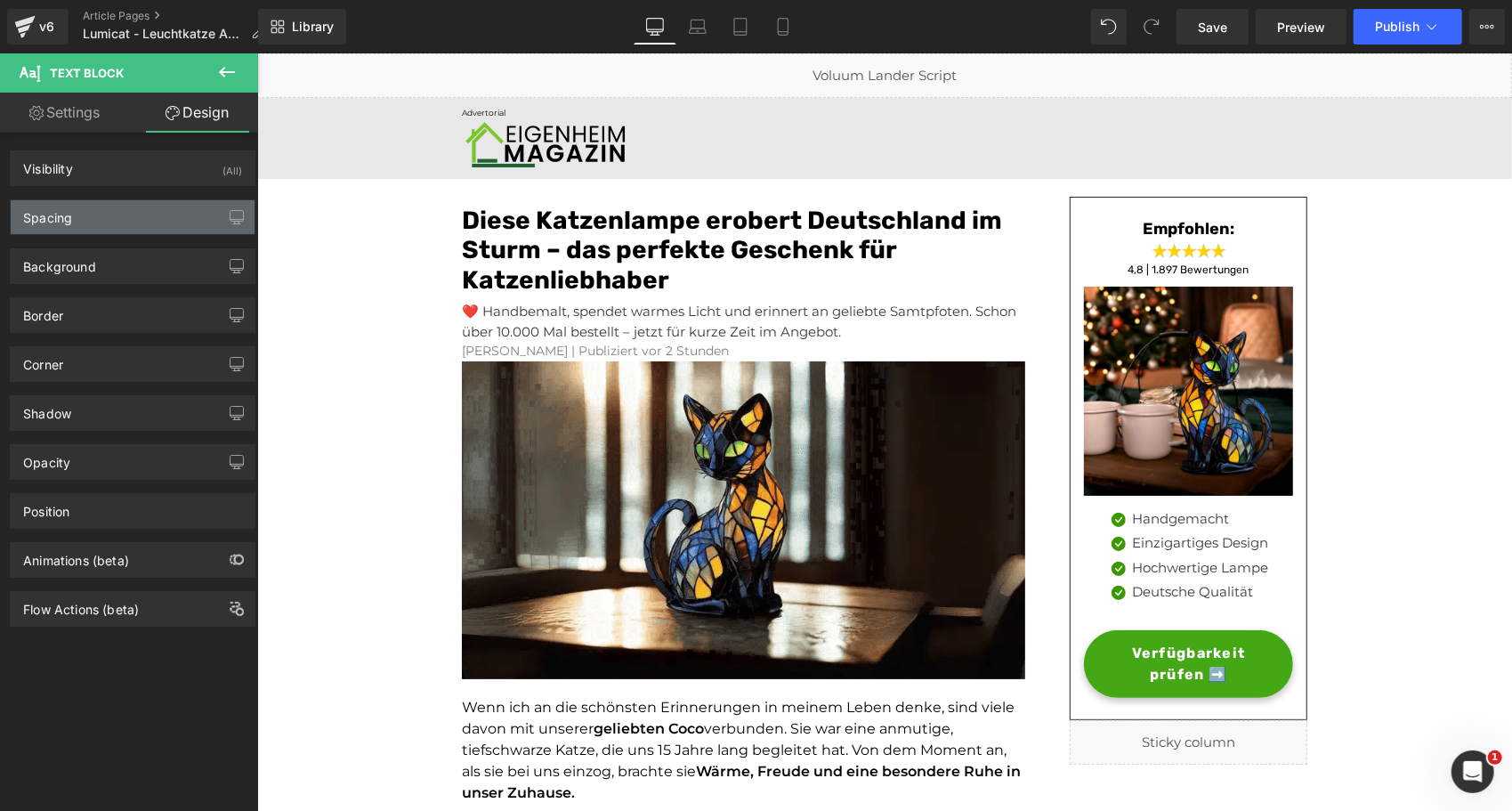
type input "0"
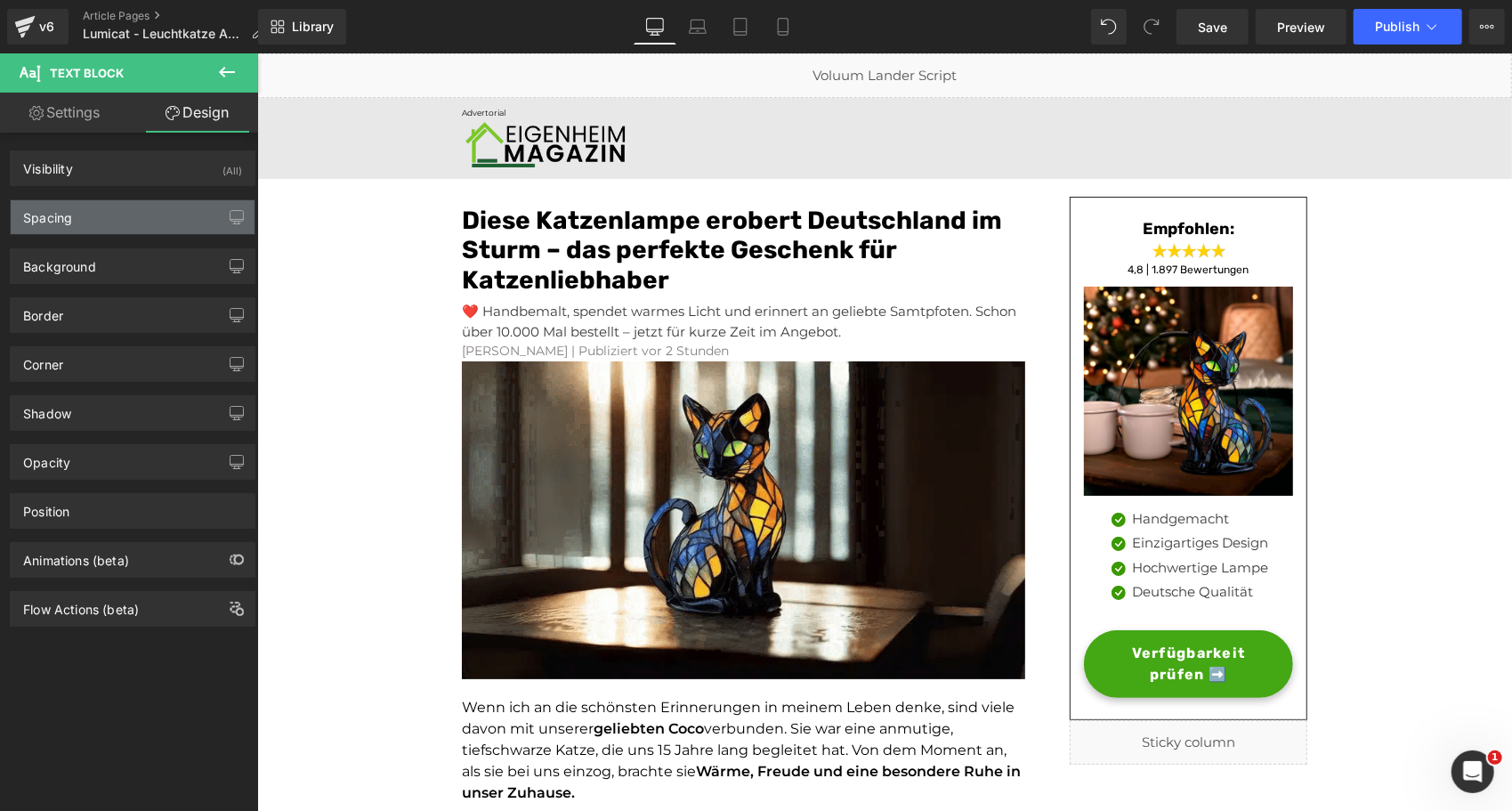
click at [112, 225] on div "Spacing" at bounding box center [132, 217] width 244 height 34
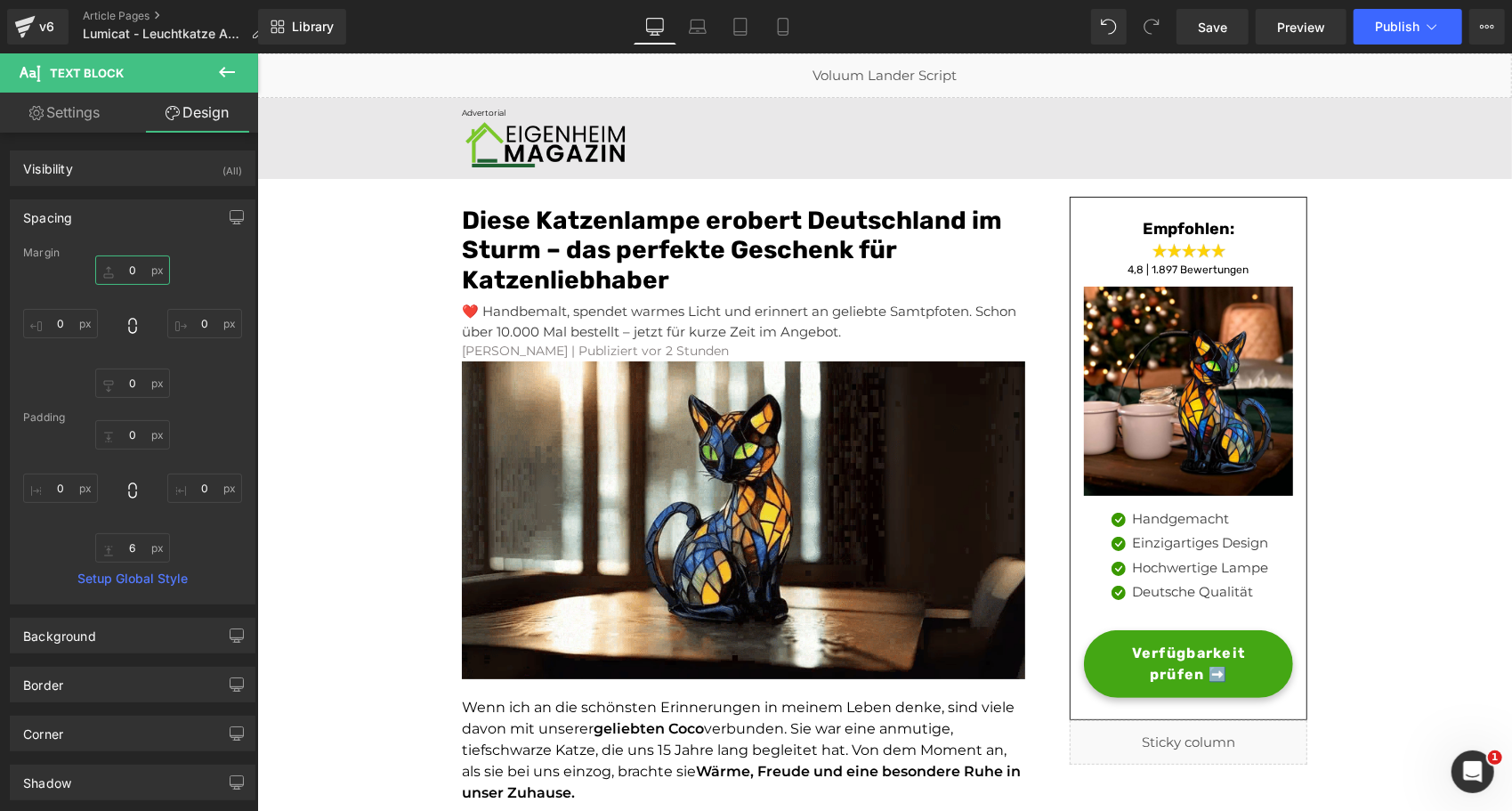
click at [124, 266] on input "0" at bounding box center [133, 270] width 75 height 29
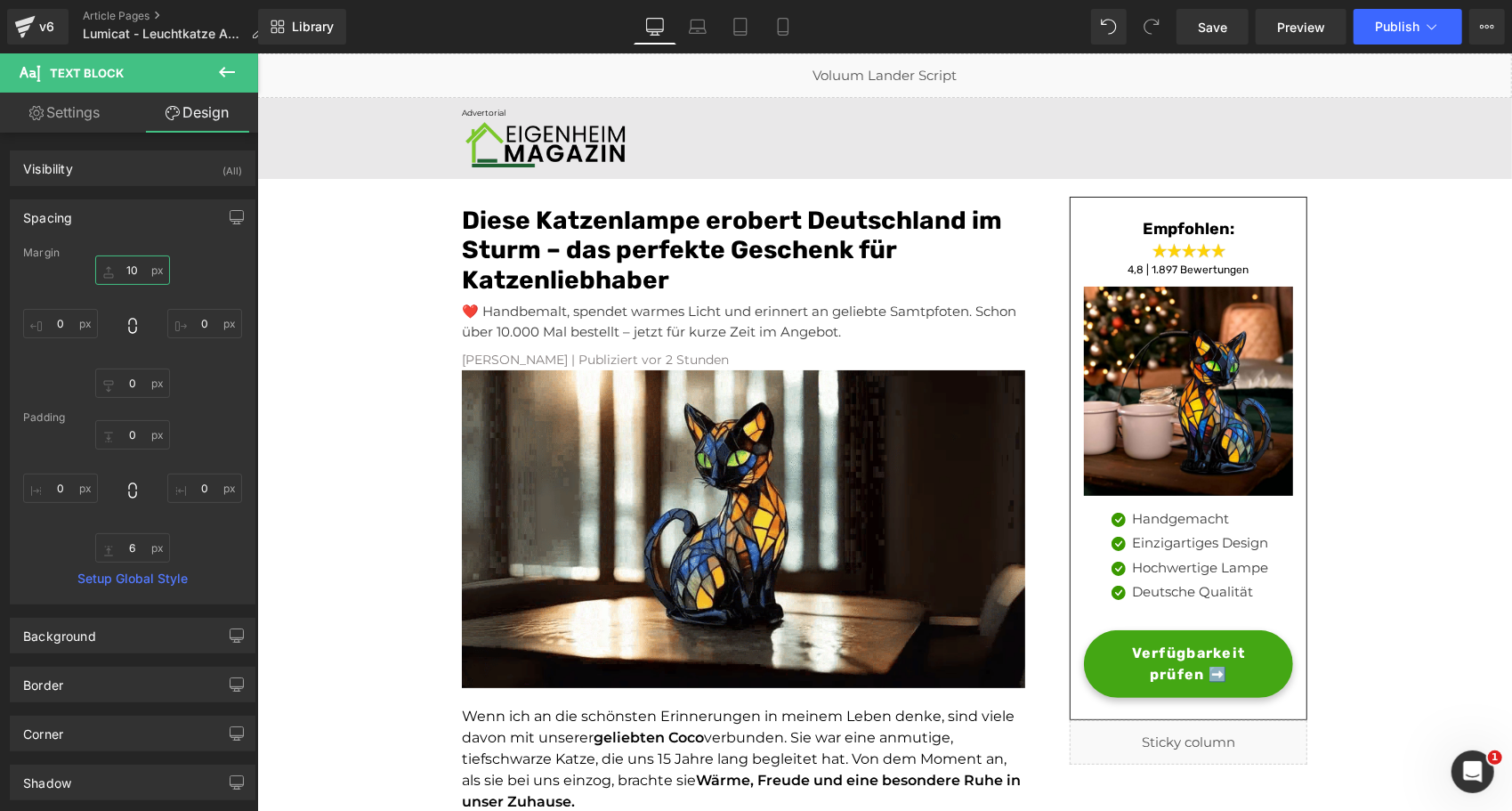
type input "1"
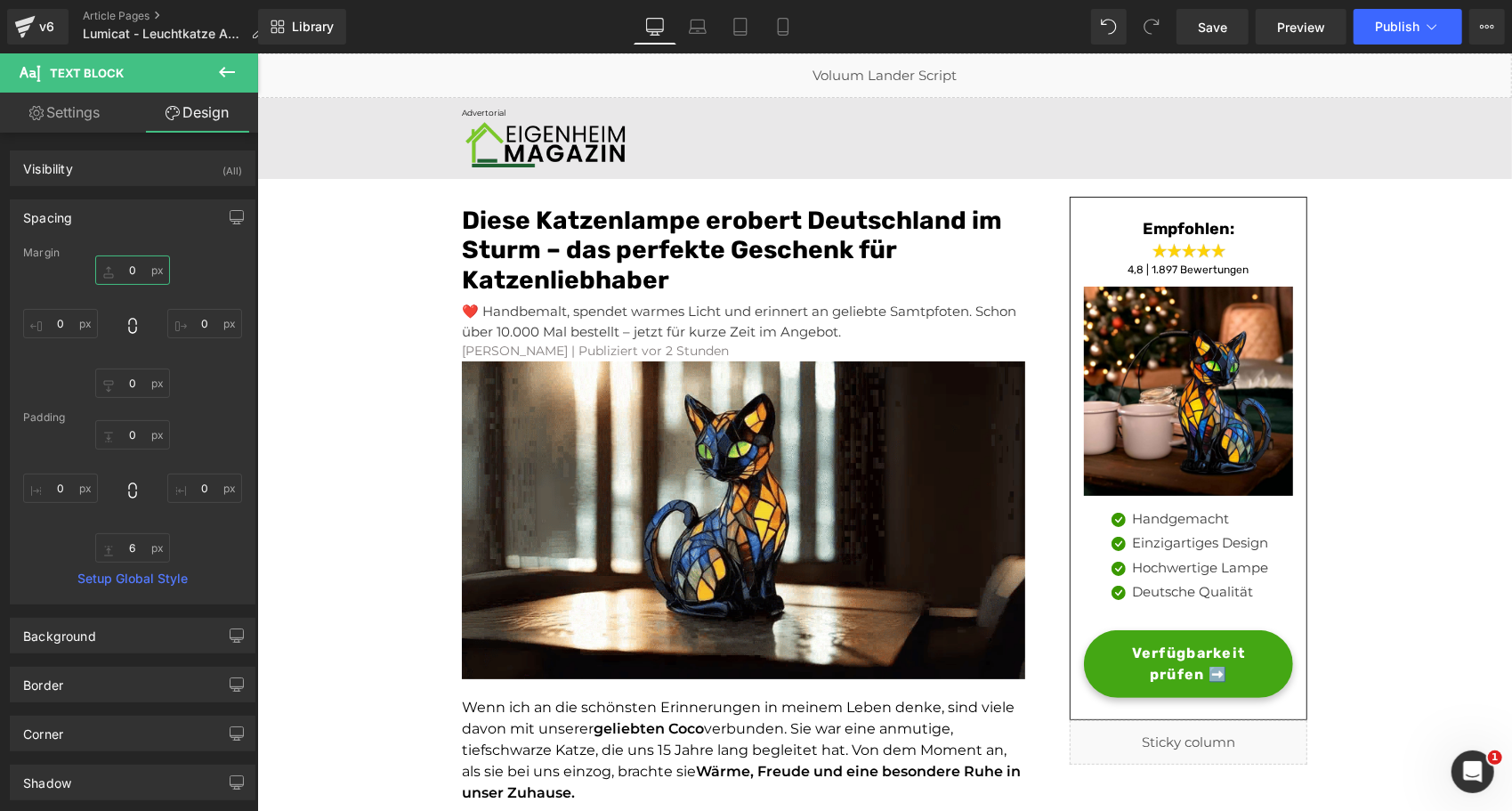
type input "5"
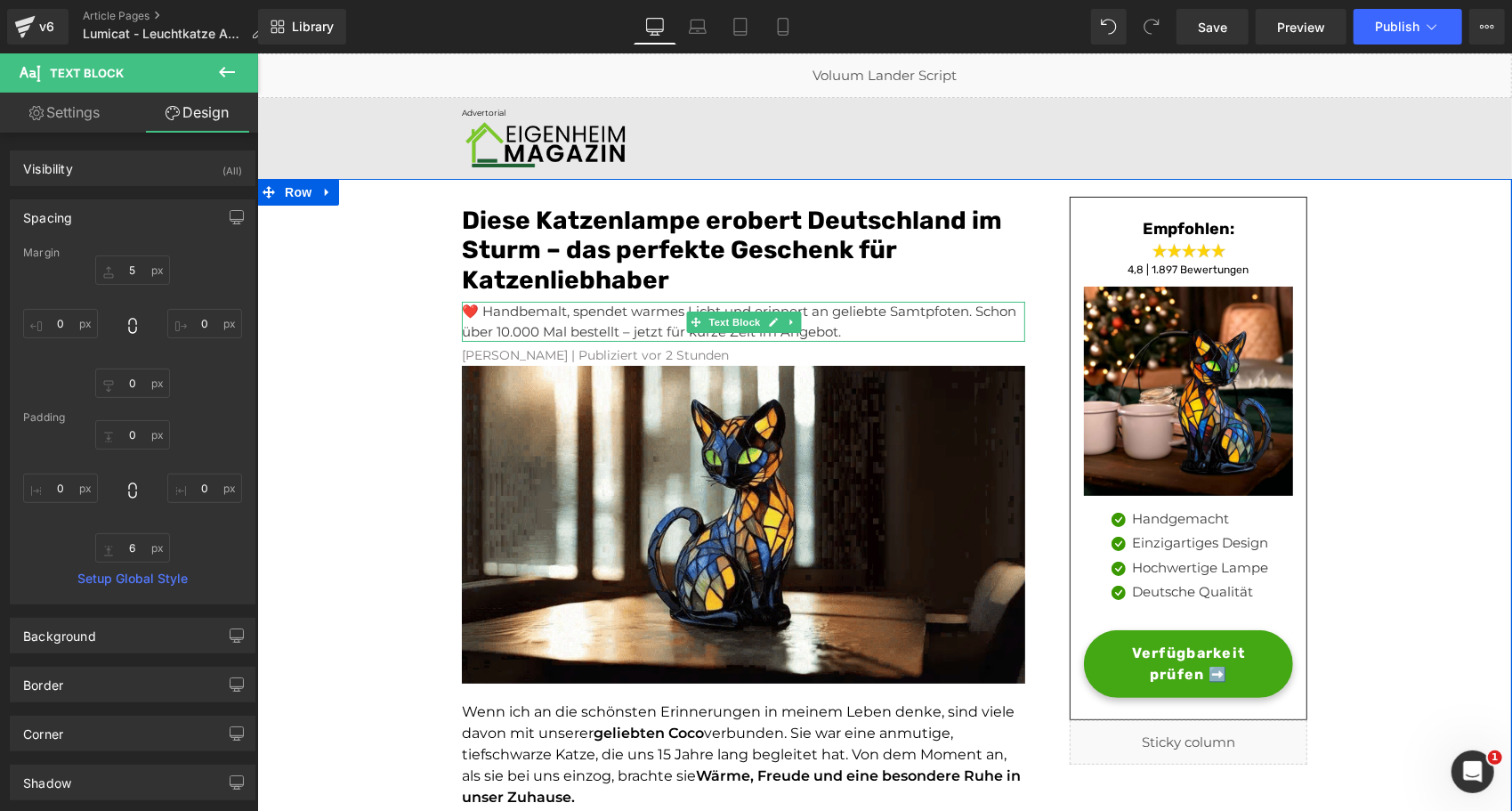
click at [505, 313] on p "❤️ Handbemalt, spendet warmes Licht und erinnert an geliebte Samtpfoten. Schon …" at bounding box center [742, 321] width 563 height 40
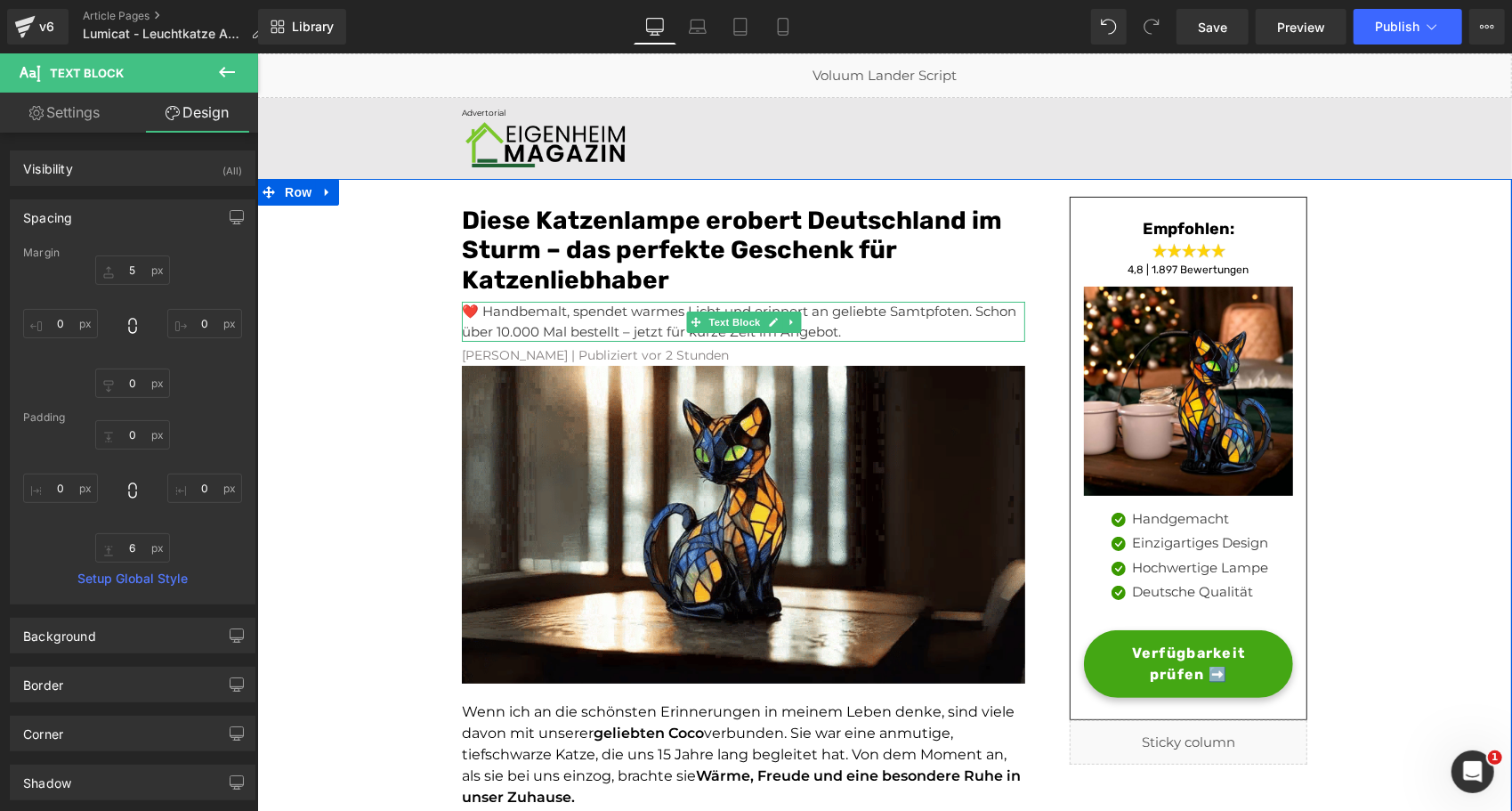
click at [505, 313] on p "❤️ Handbemalt, spendet warmes Licht und erinnert an geliebte Samtpfoten. Schon …" at bounding box center [742, 321] width 563 height 40
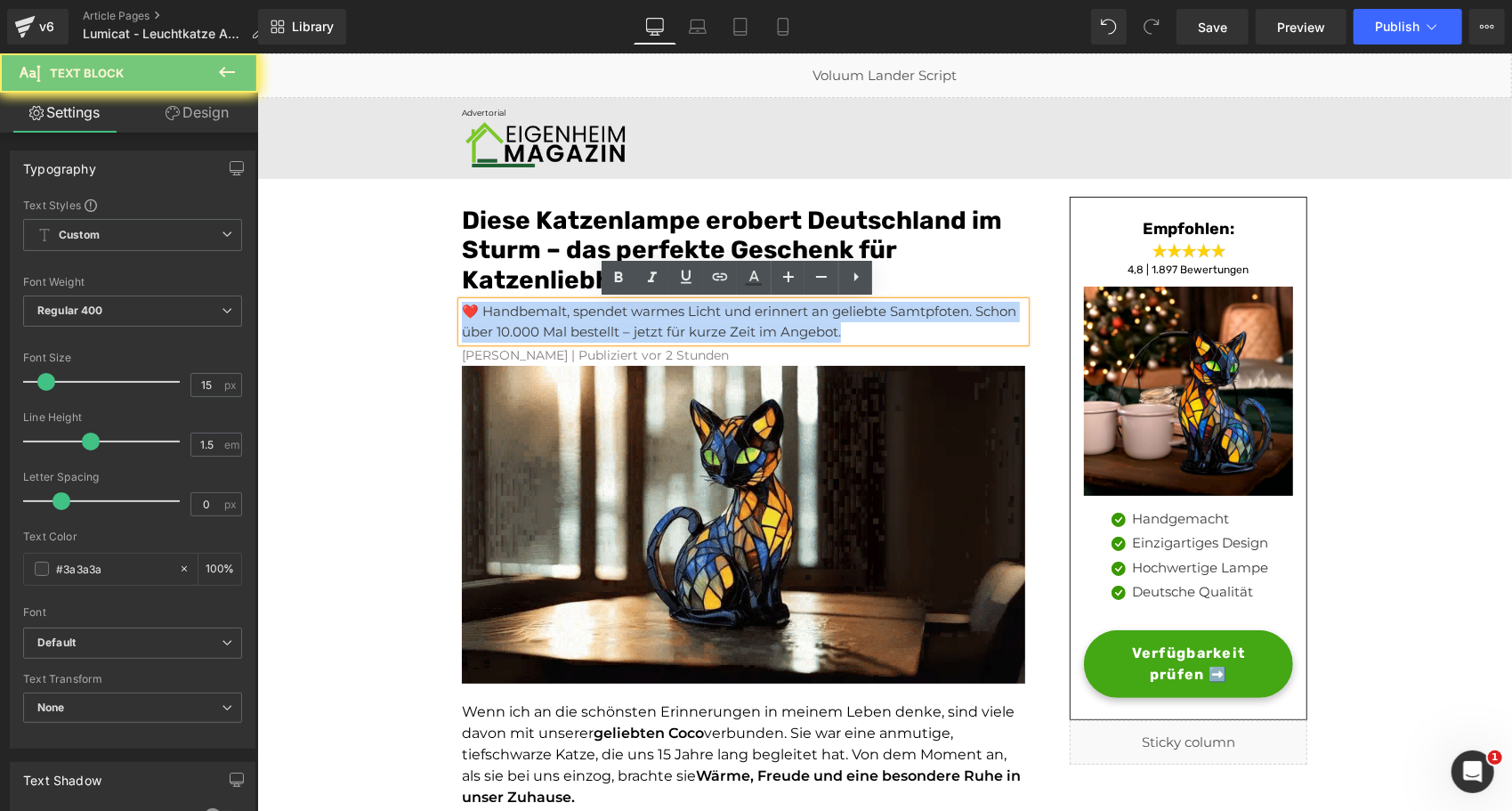
click at [505, 313] on p "❤️ Handbemalt, spendet warmes Licht und erinnert an geliebte Samtpfoten. Schon …" at bounding box center [742, 321] width 563 height 40
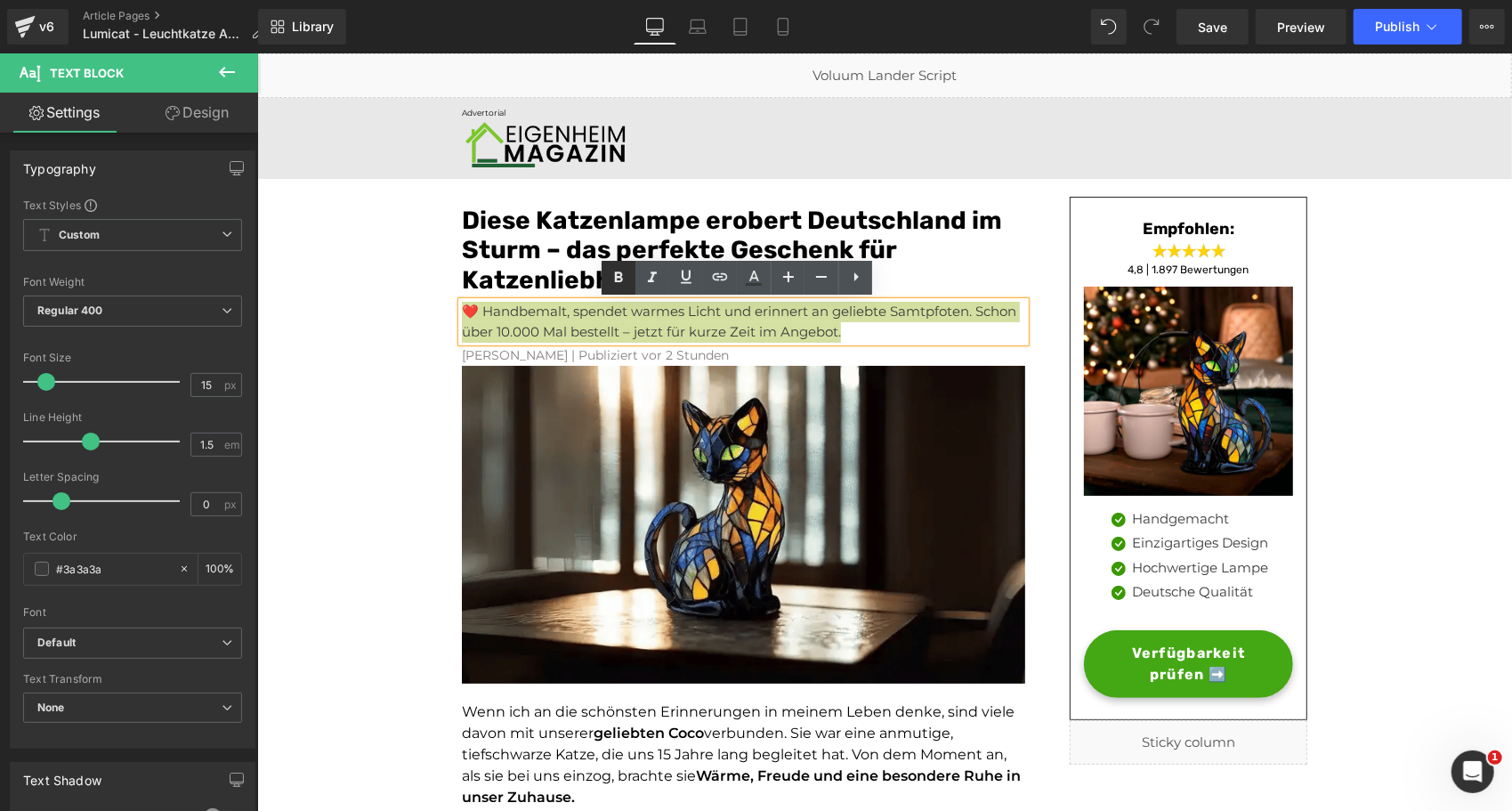
click at [617, 278] on icon at bounding box center [619, 278] width 8 height 10
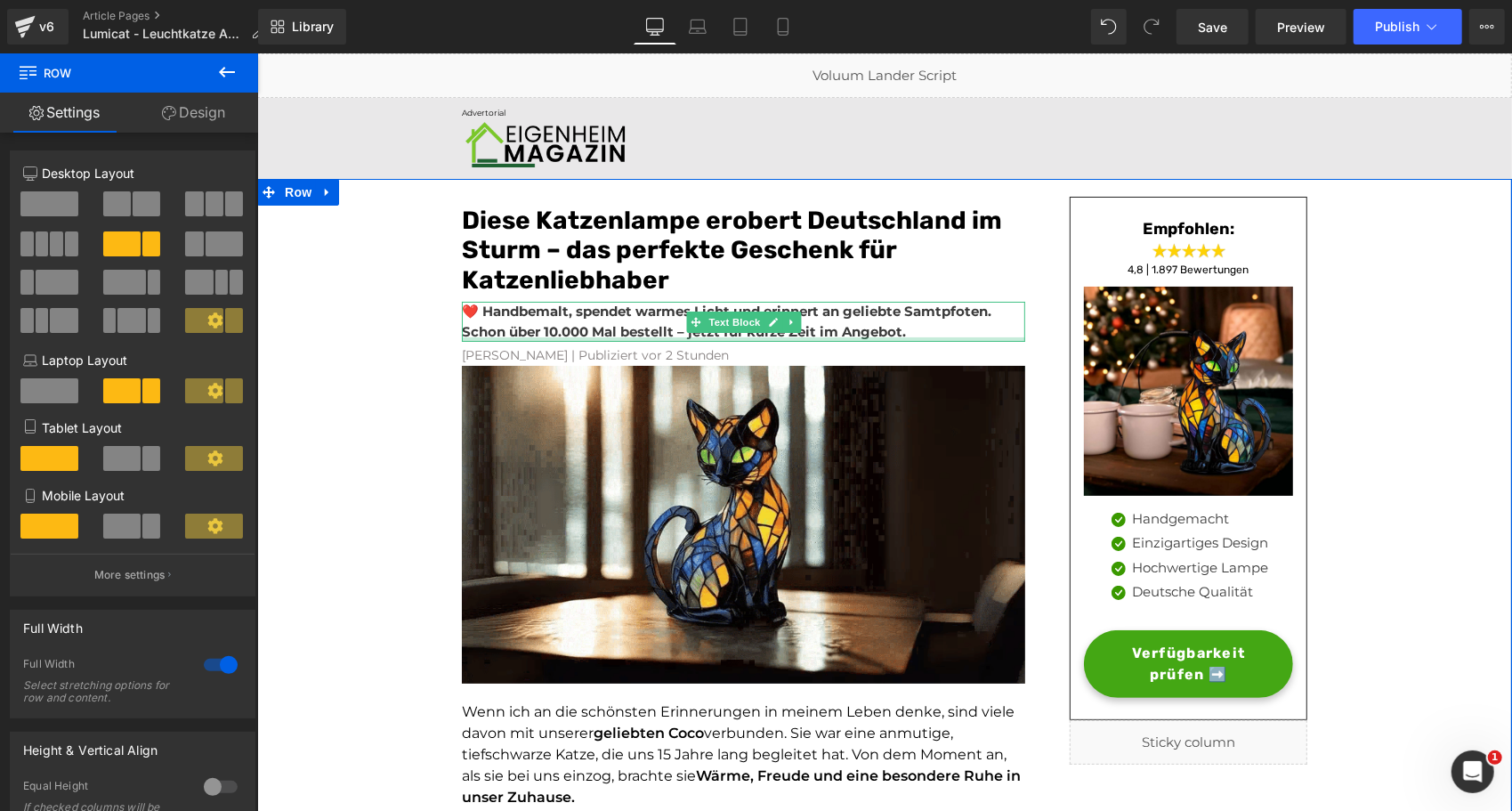
click at [541, 337] on div at bounding box center [742, 339] width 563 height 5
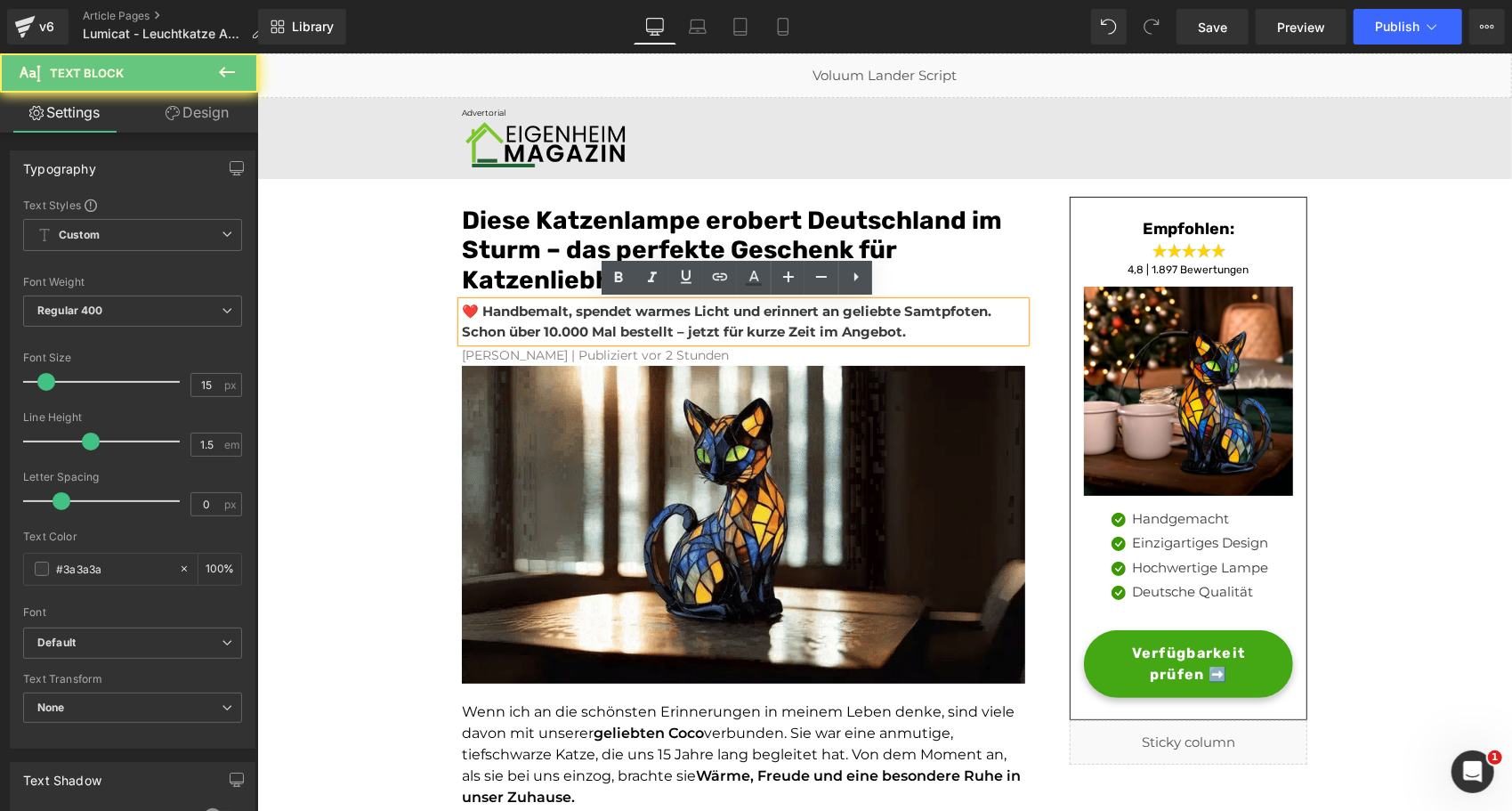
click at [544, 337] on strong "❤️ Handbemalt, spendet warmes Licht und erinnert an geliebte Samtpfoten. Schon …" at bounding box center [725, 321] width 529 height 38
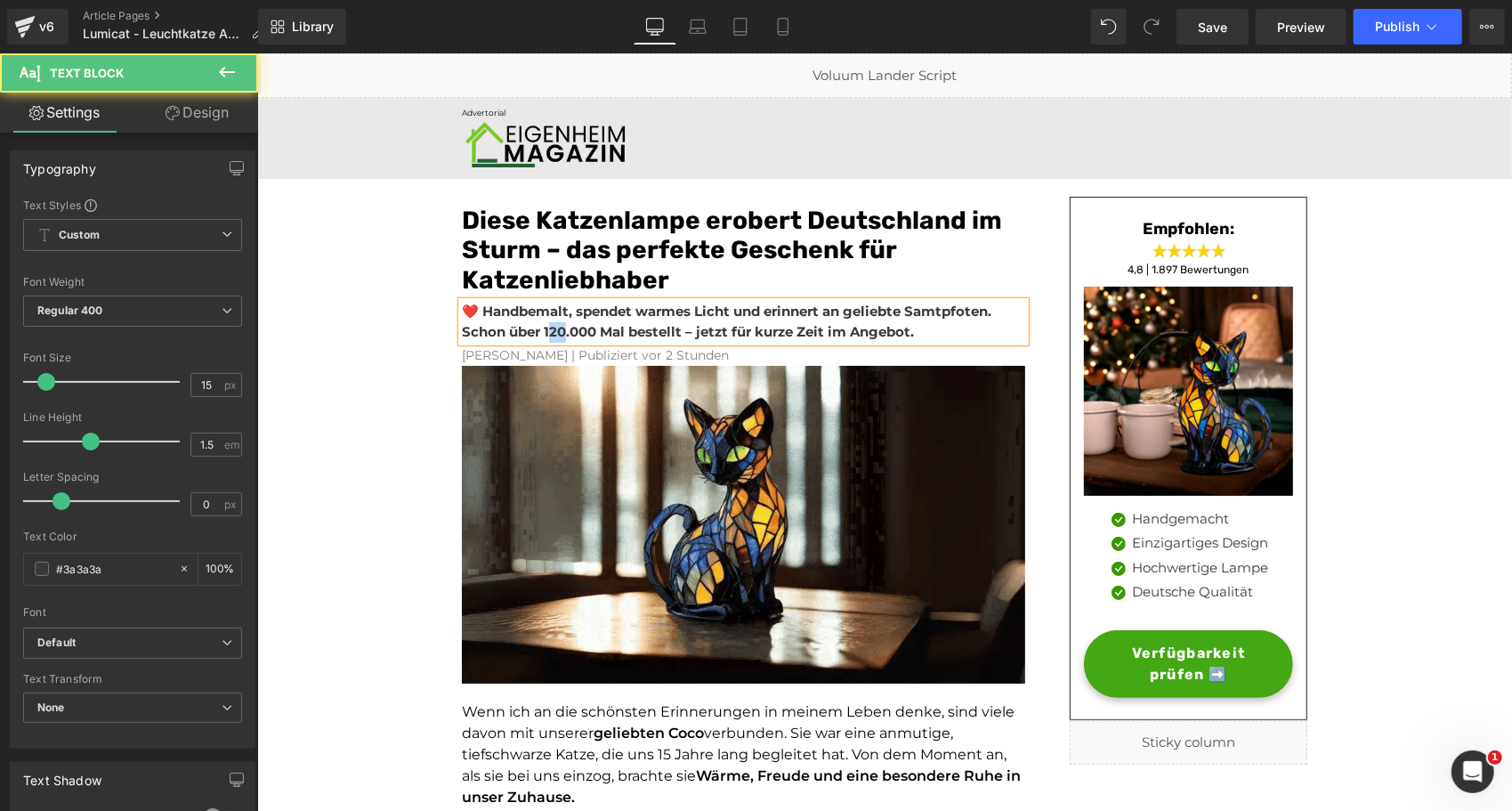
drag, startPoint x: 559, startPoint y: 334, endPoint x: 543, endPoint y: 333, distance: 16.0
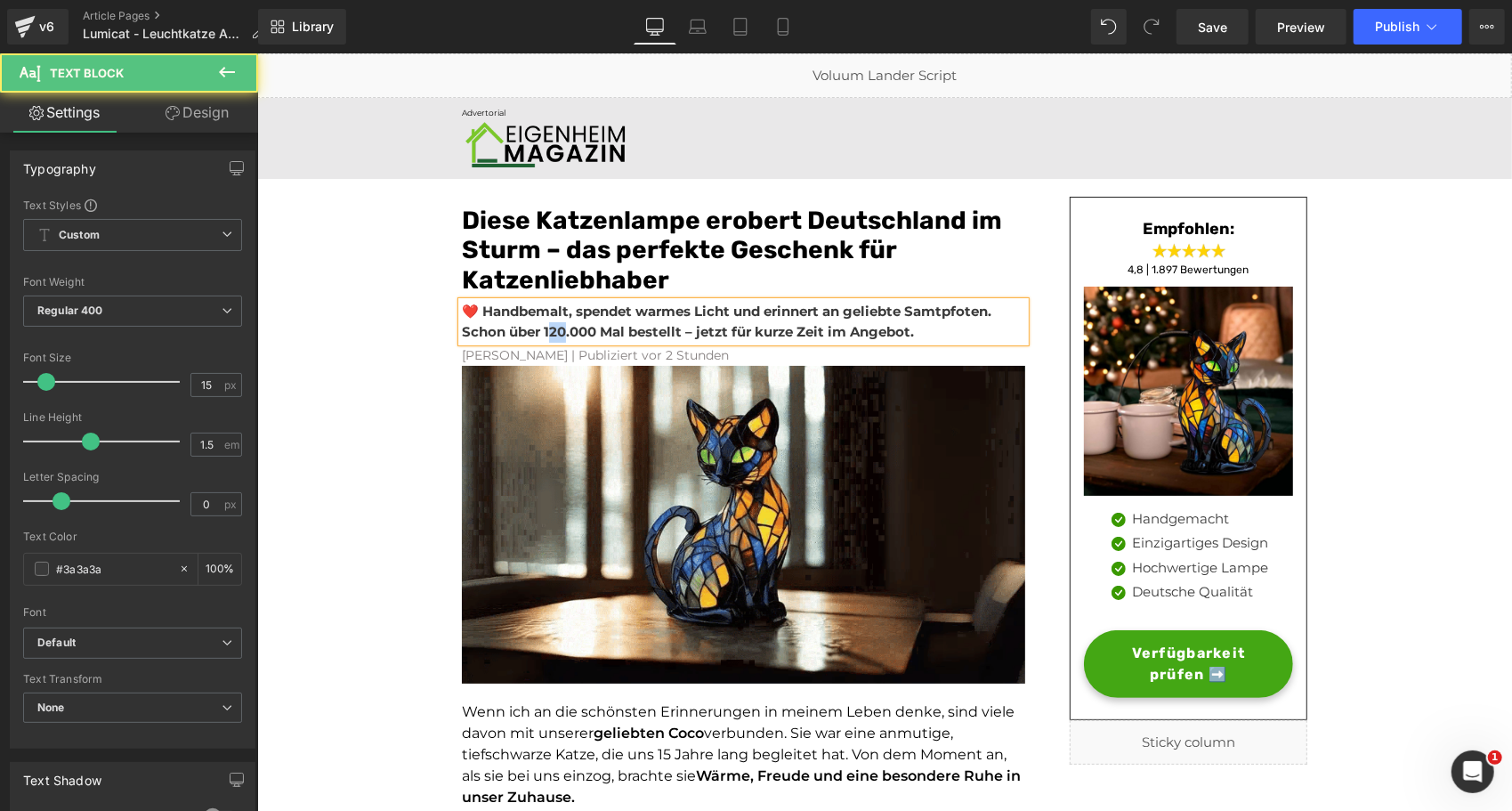
click at [543, 333] on strong "❤️ Handbemalt, spendet warmes Licht und erinnert an geliebte Samtpfoten. Schon …" at bounding box center [725, 321] width 529 height 38
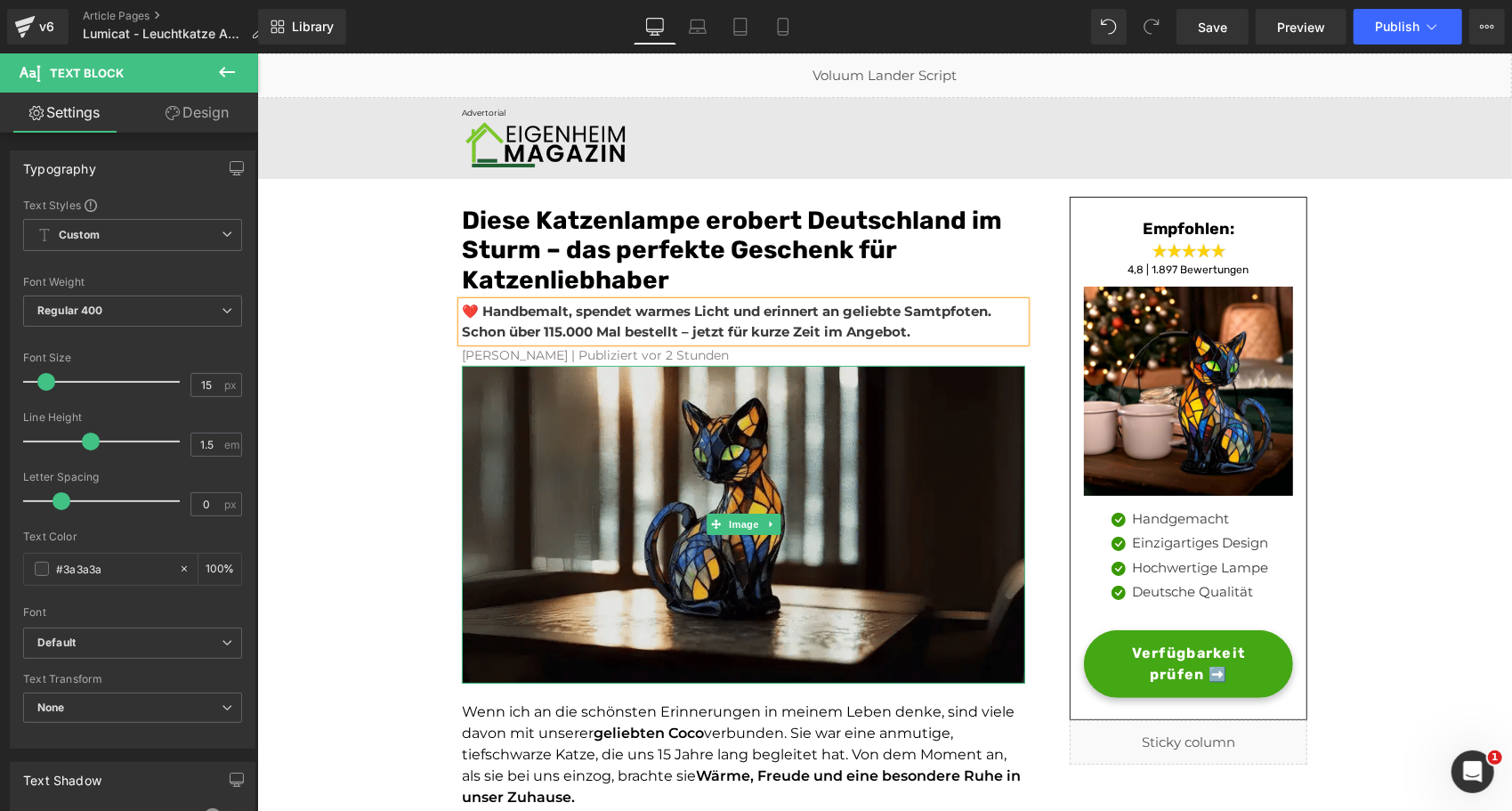
click at [474, 436] on img at bounding box center [742, 523] width 563 height 317
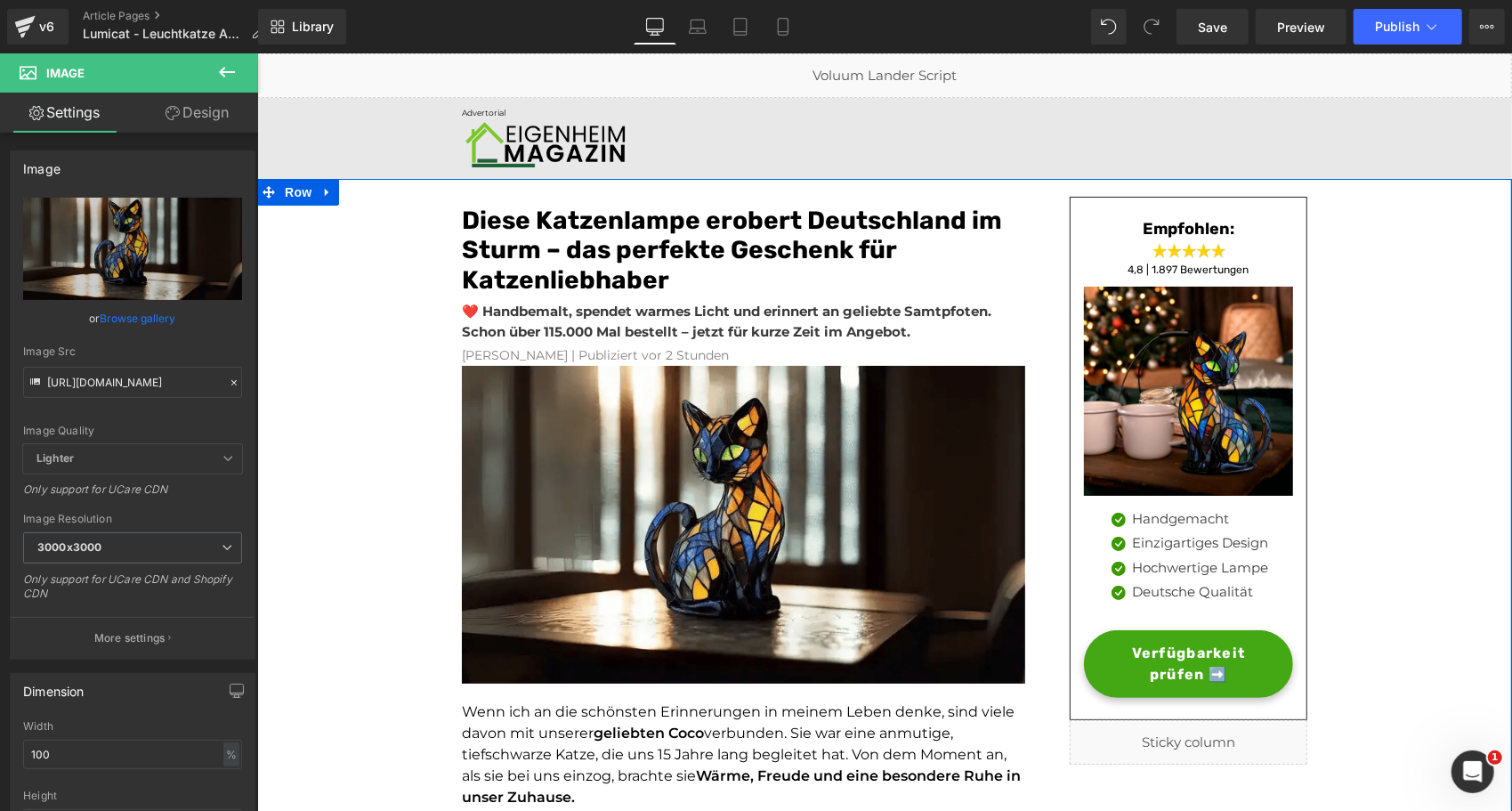
scroll to position [411, 0]
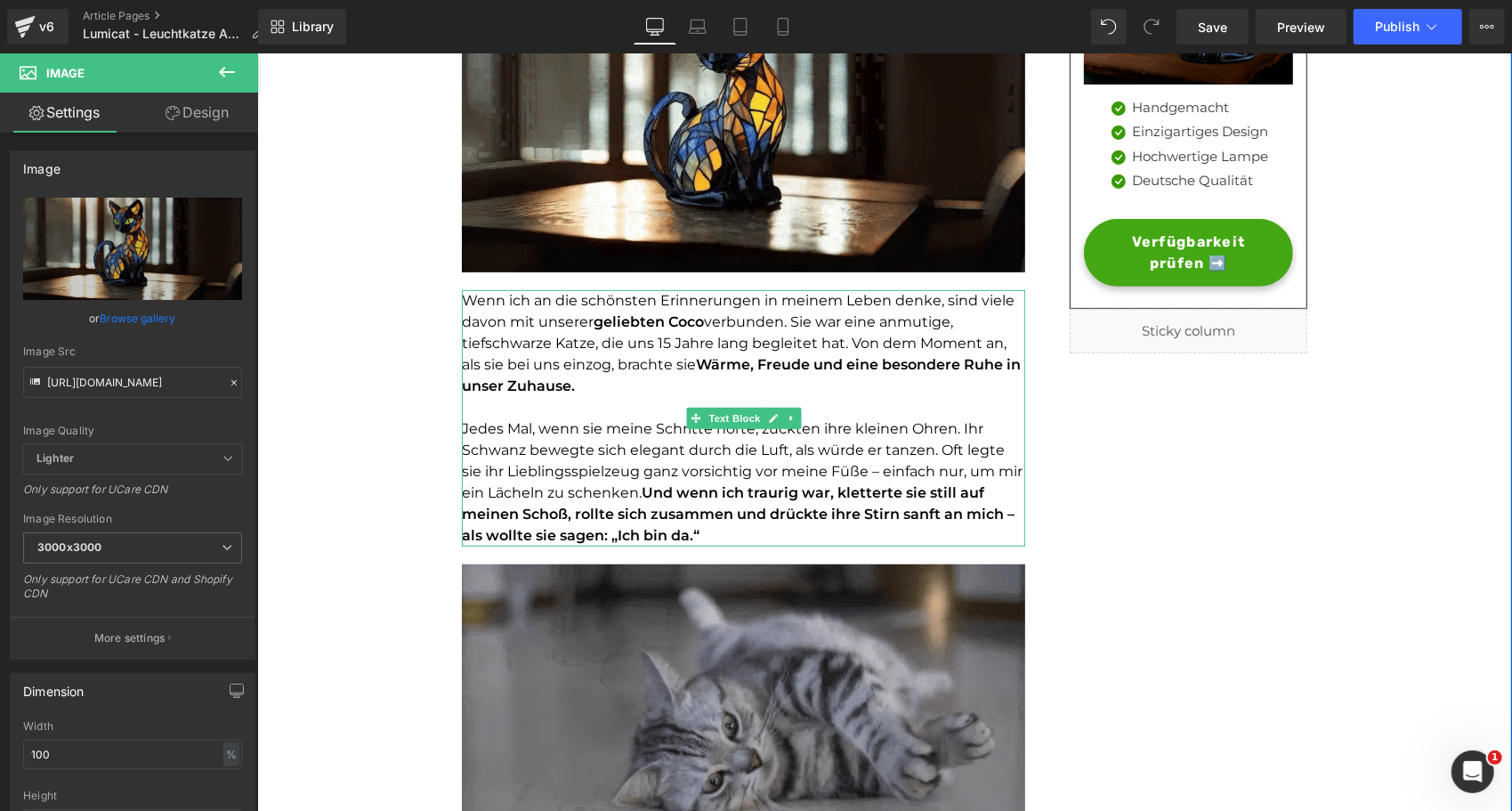
click at [582, 358] on font "verbunden. Sie war eine anmutige, tiefschwarze Katze, die uns 15 Jahre lang beg…" at bounding box center [732, 342] width 544 height 59
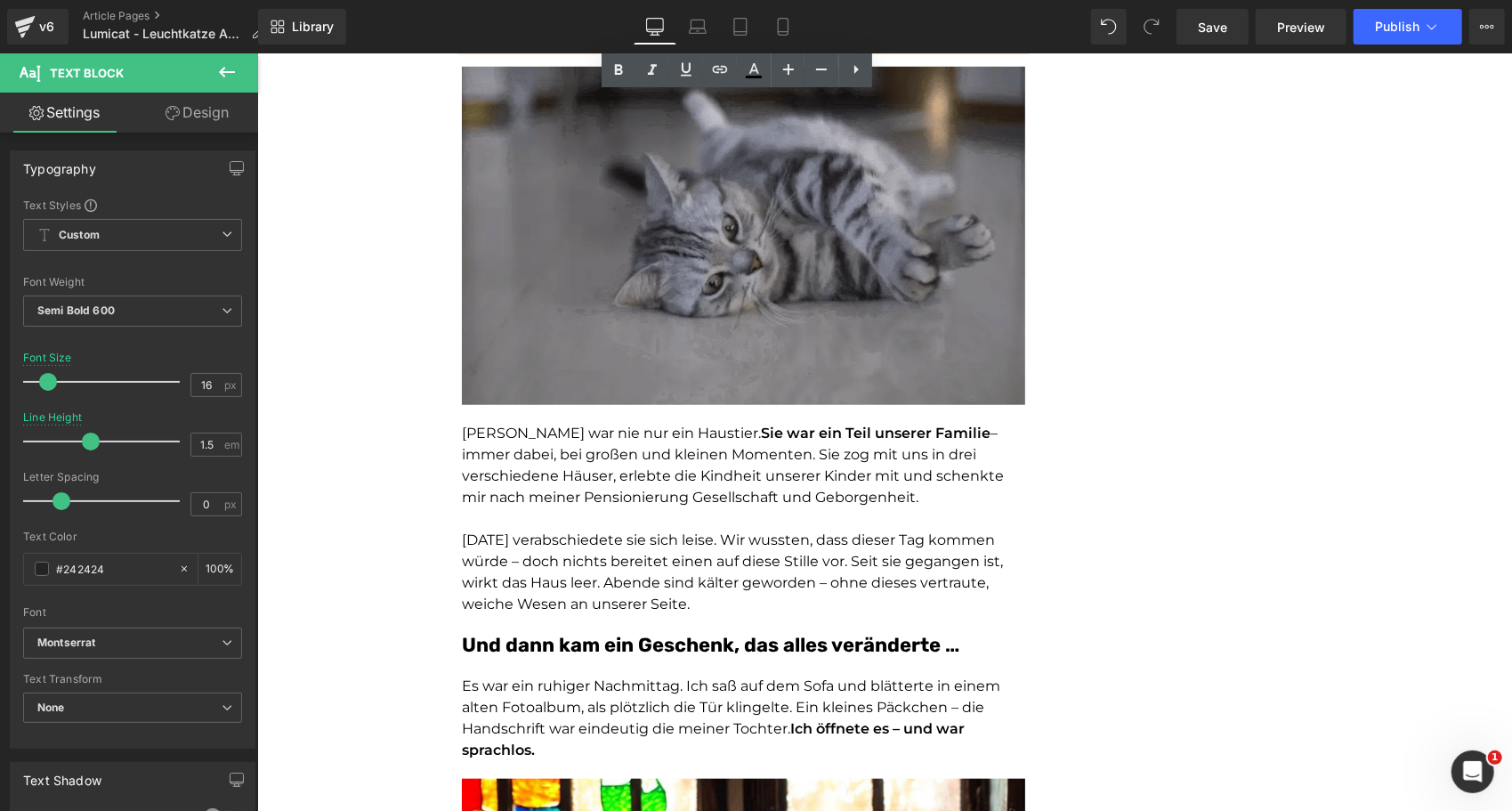
scroll to position [914, 0]
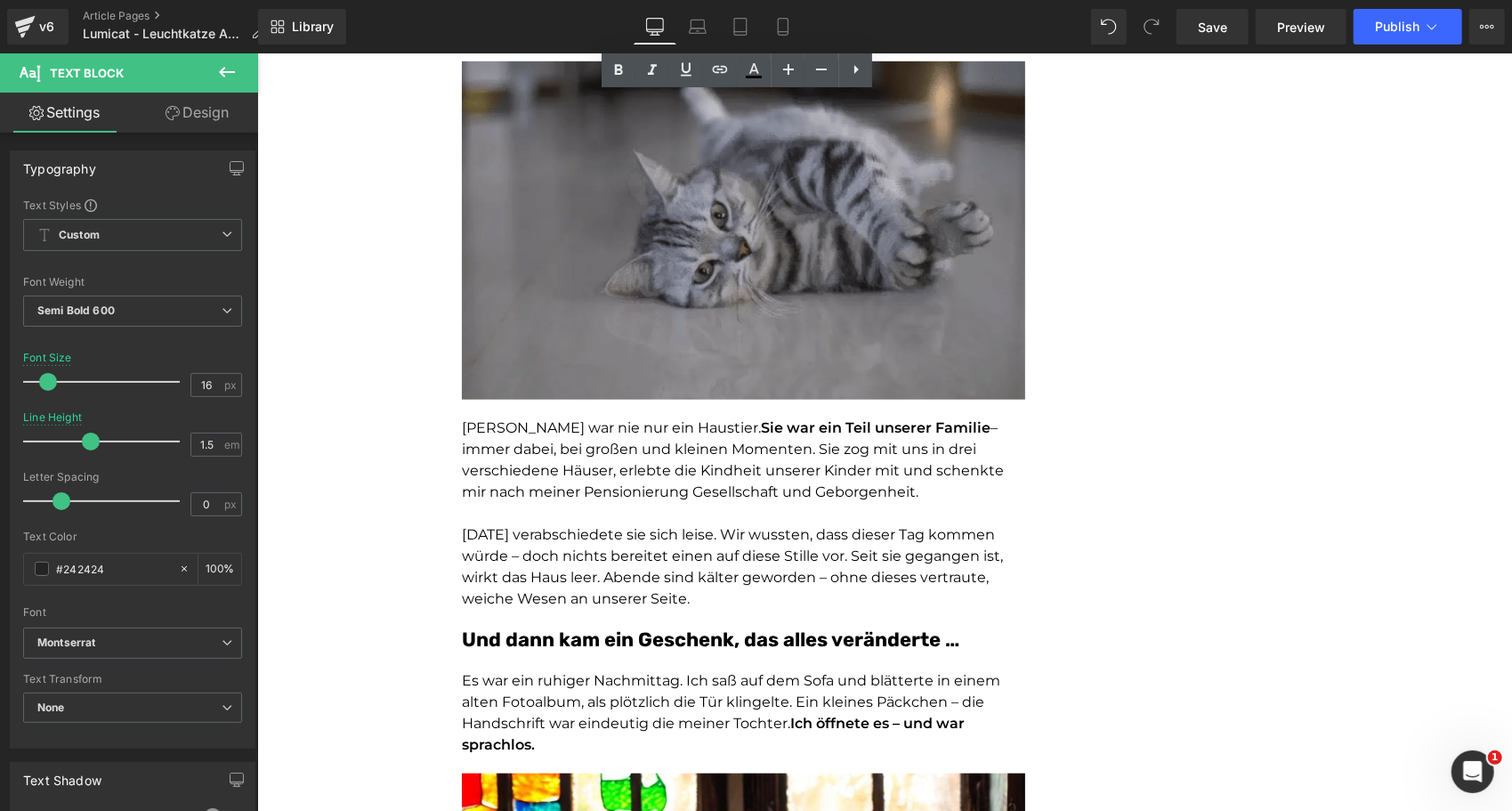
click at [525, 505] on p at bounding box center [742, 513] width 563 height 22
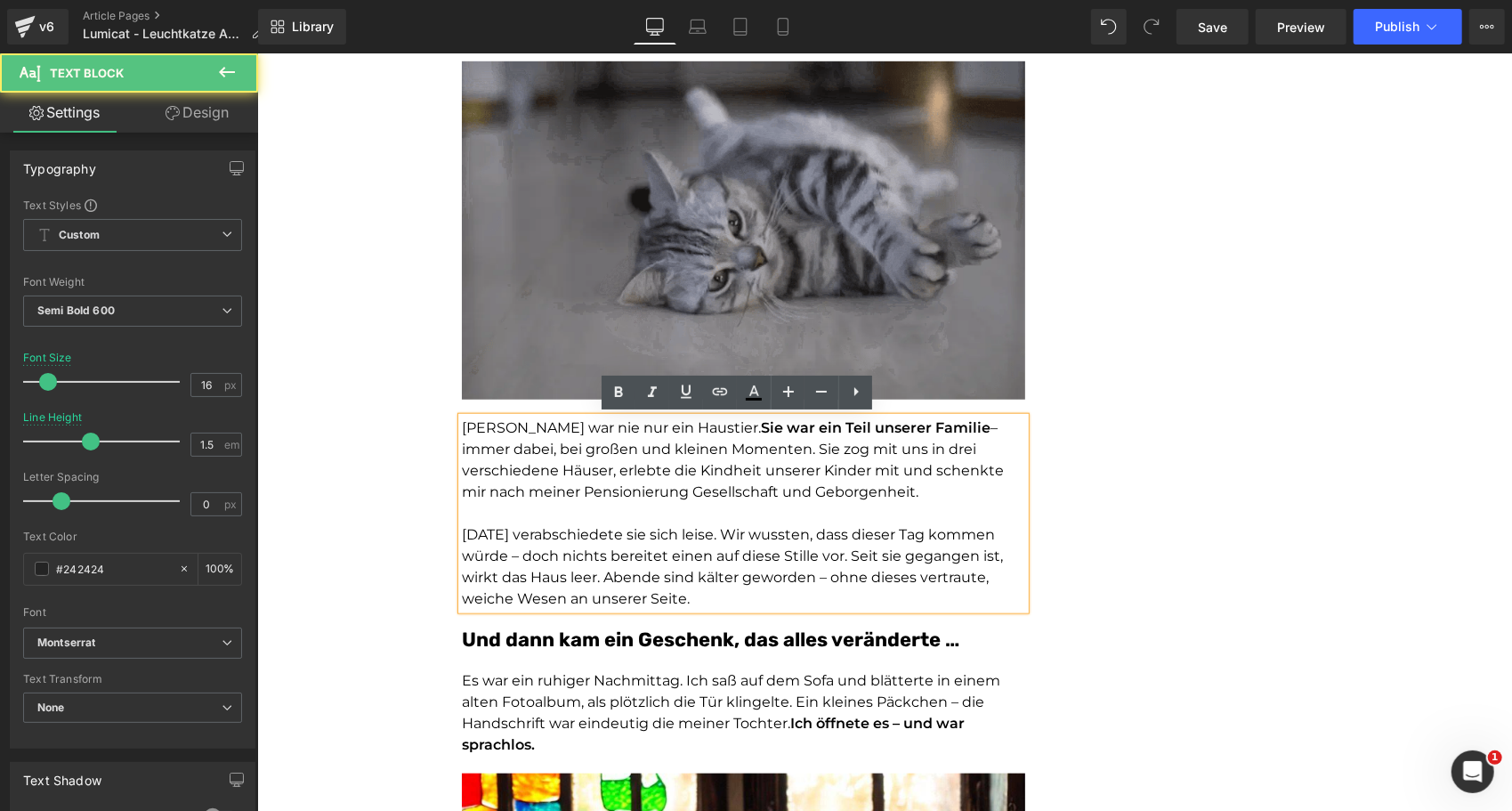
click at [564, 462] on span "– immer dabei, bei großen und kleinen Momenten. Sie zog mit uns in drei verschi…" at bounding box center [732, 459] width 542 height 81
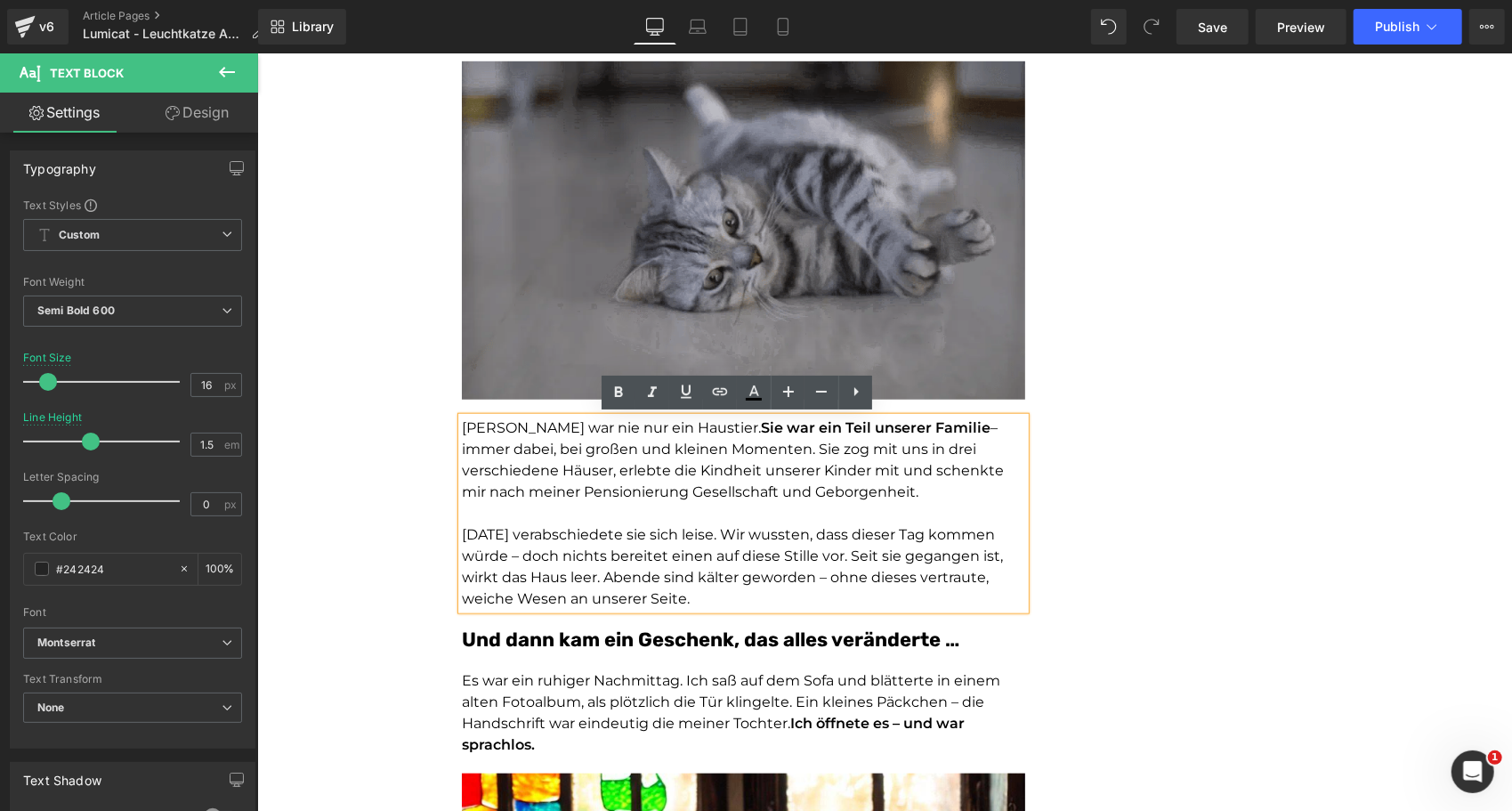
drag, startPoint x: 761, startPoint y: 603, endPoint x: 445, endPoint y: 418, distance: 366.2
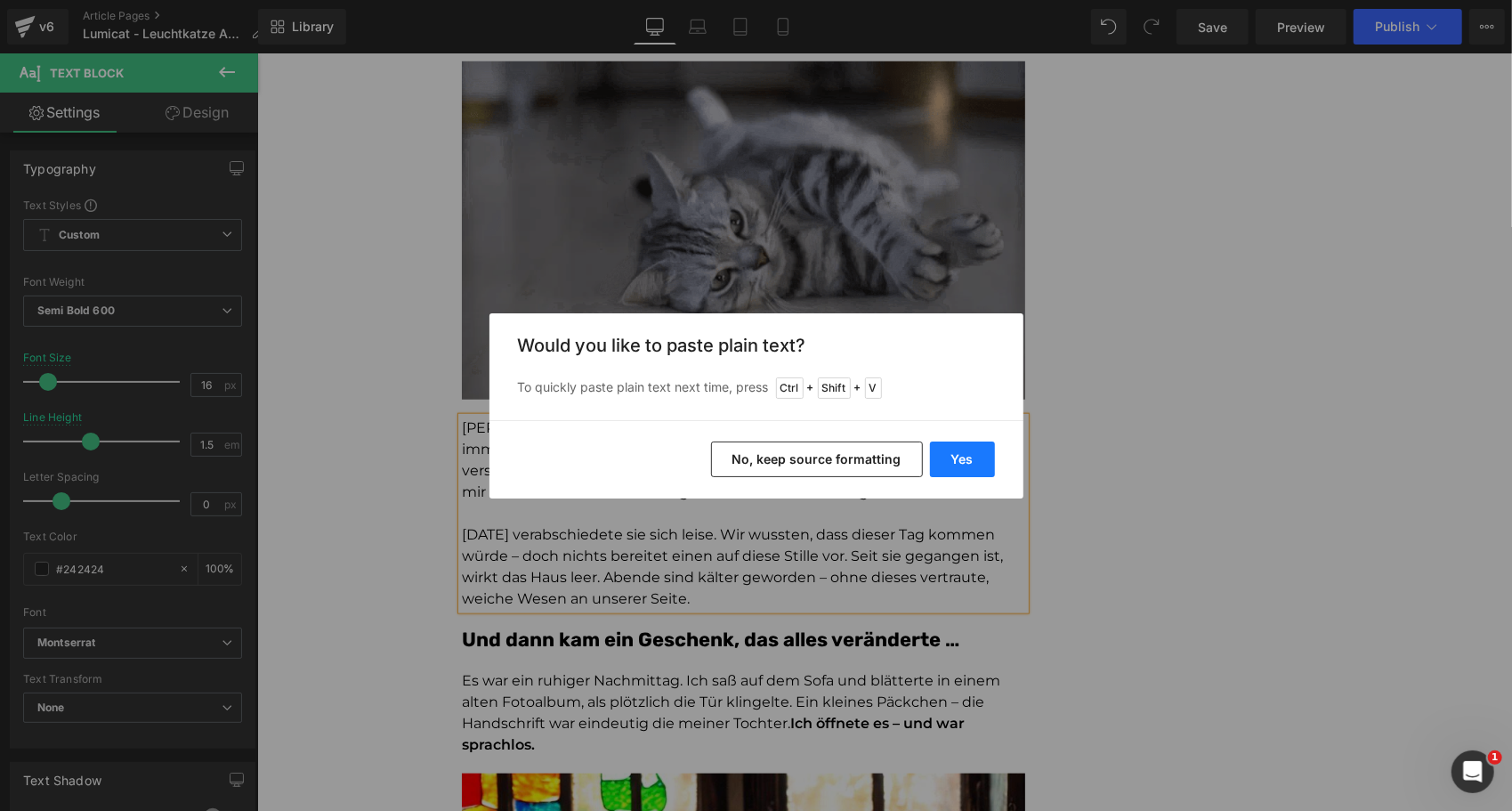
click at [958, 453] on button "Yes" at bounding box center [962, 459] width 65 height 36
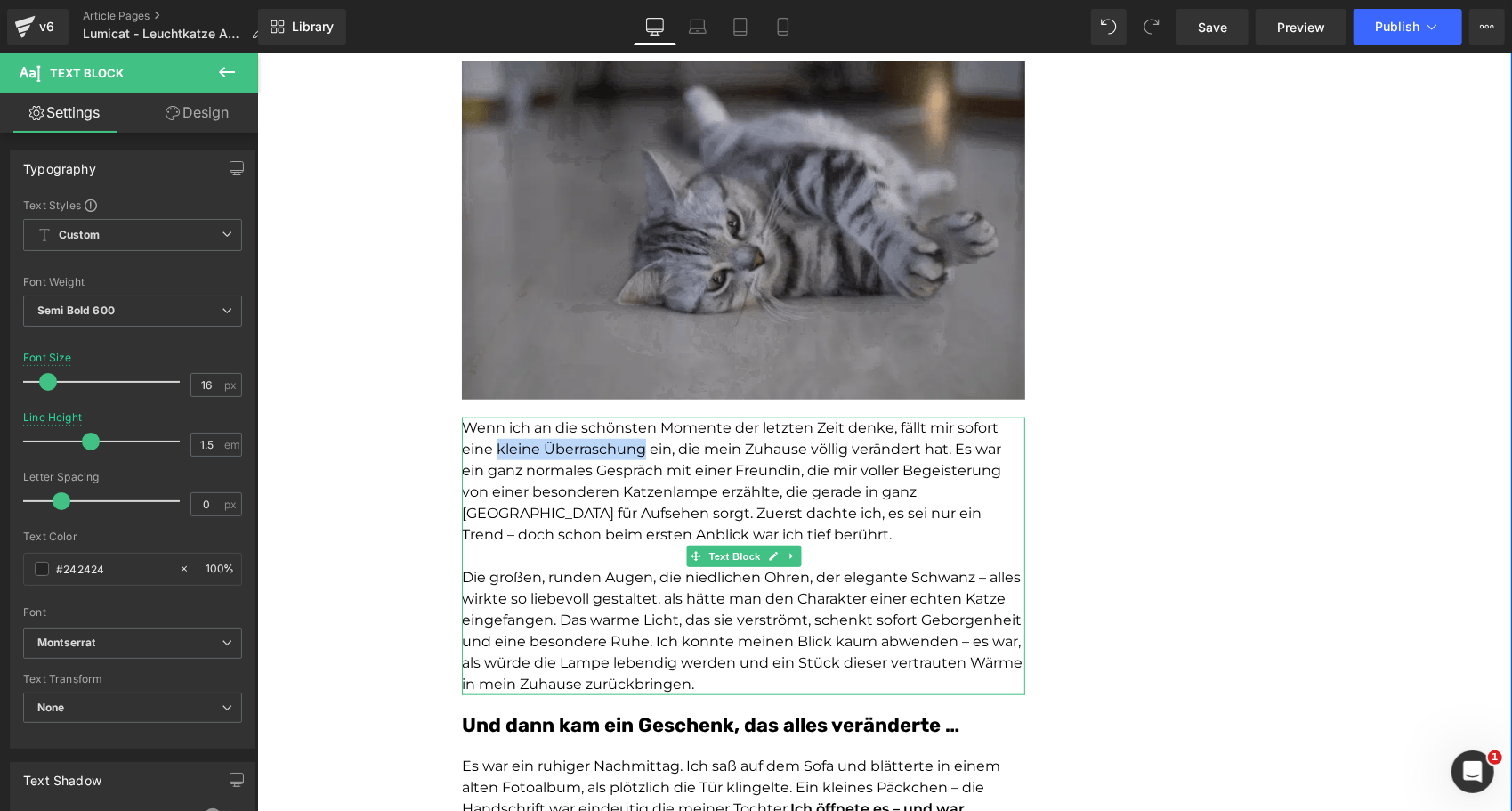
drag, startPoint x: 638, startPoint y: 446, endPoint x: 491, endPoint y: 452, distance: 147.1
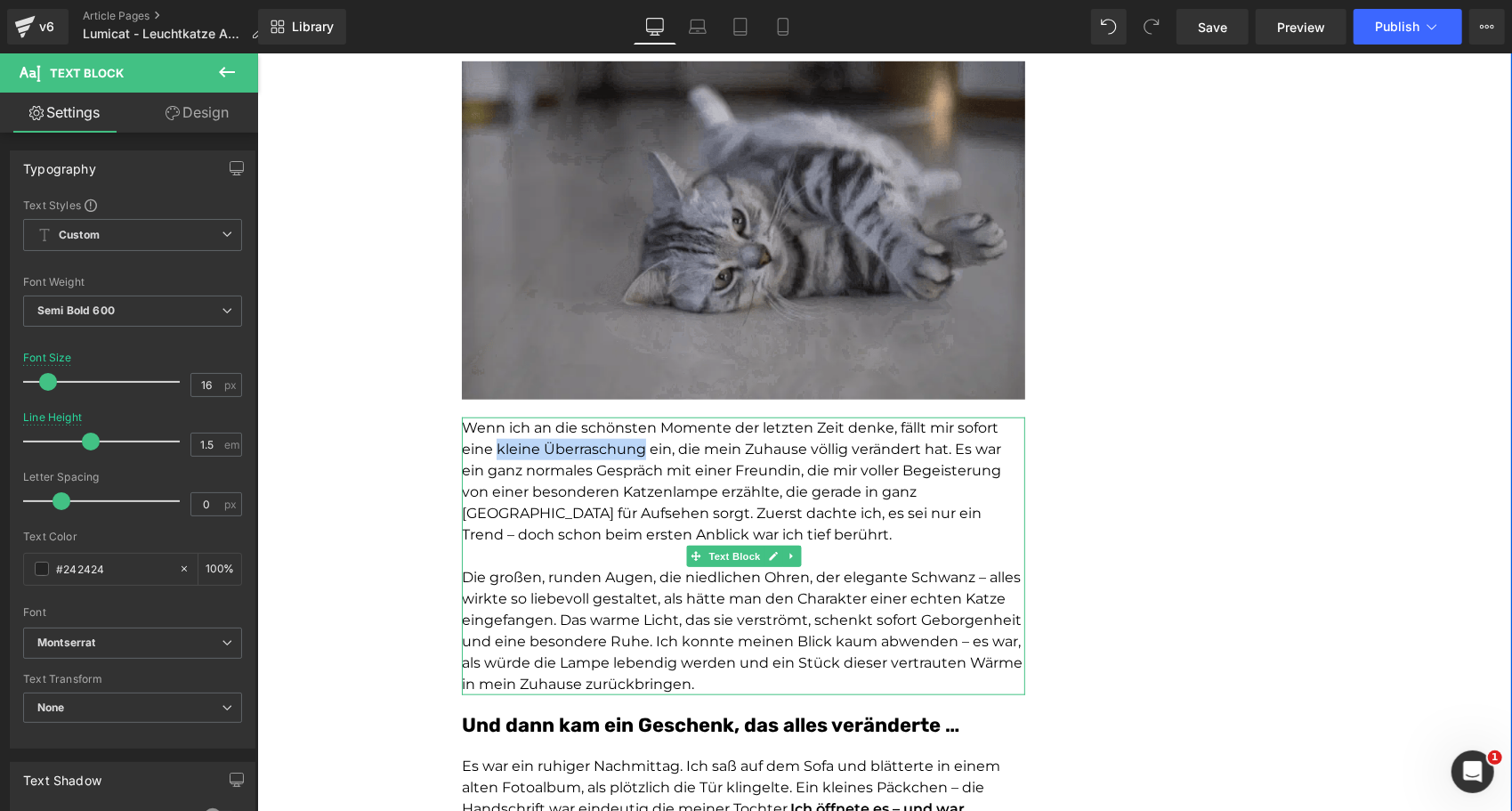
click at [491, 452] on span "Wenn ich an die schönsten Momente der letzten Zeit denke, fällt mir sofort eine…" at bounding box center [731, 481] width 540 height 124
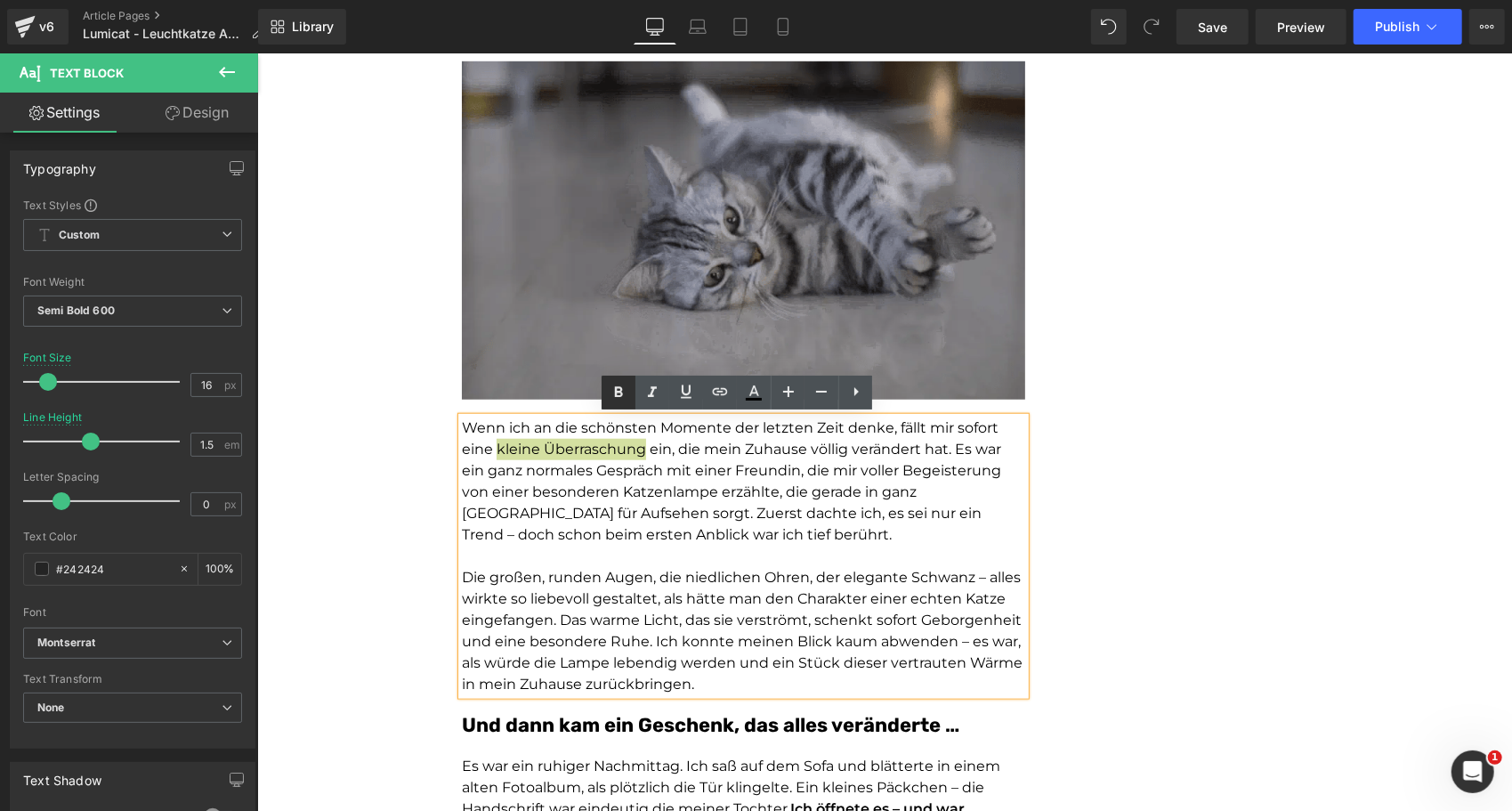
click at [0, 0] on icon at bounding box center [0, 0] width 0 height 0
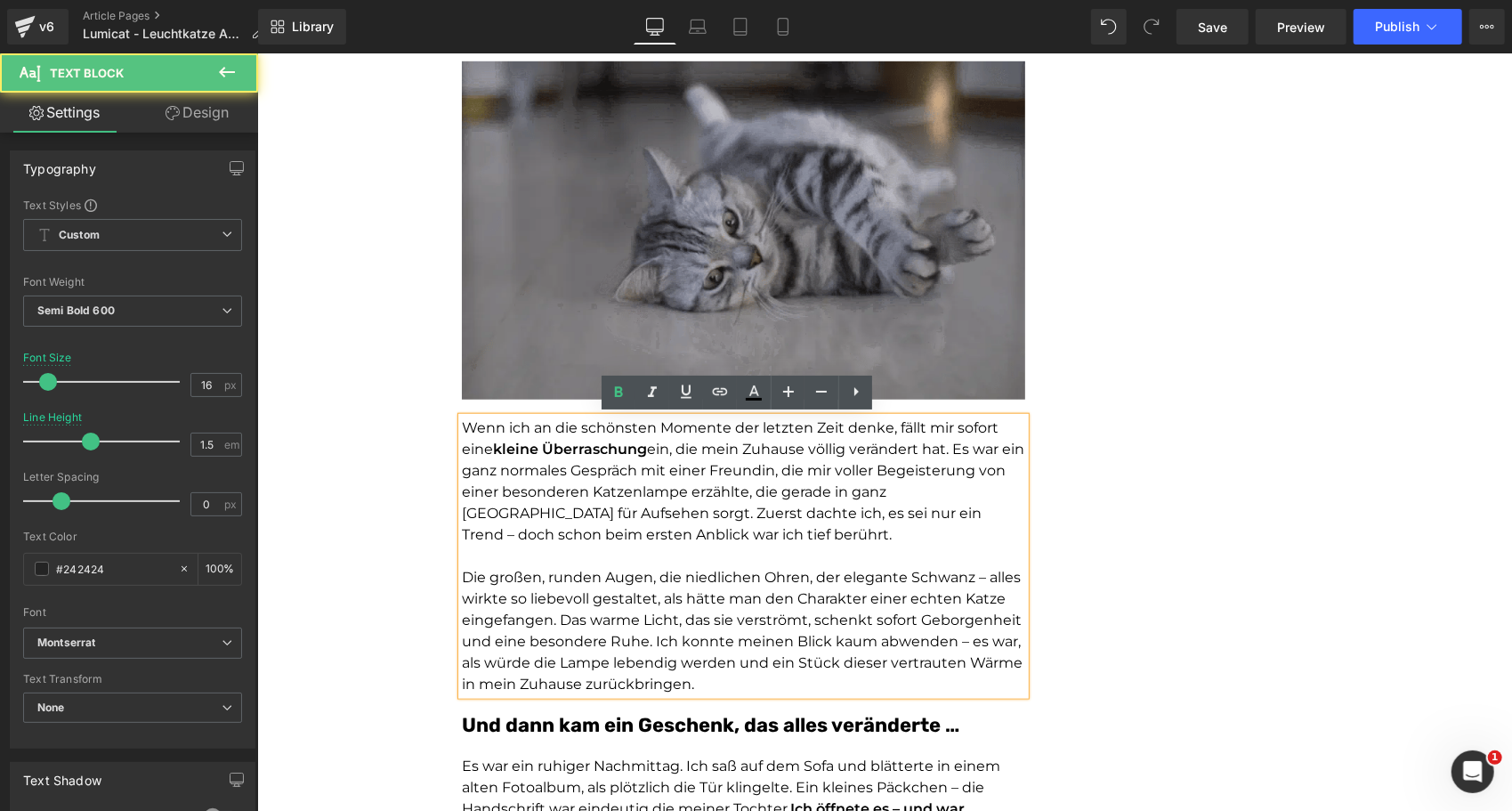
click at [576, 424] on span "Wenn ich an die schönsten Momente der letzten Zeit denke, fällt mir sofort eine" at bounding box center [729, 437] width 537 height 39
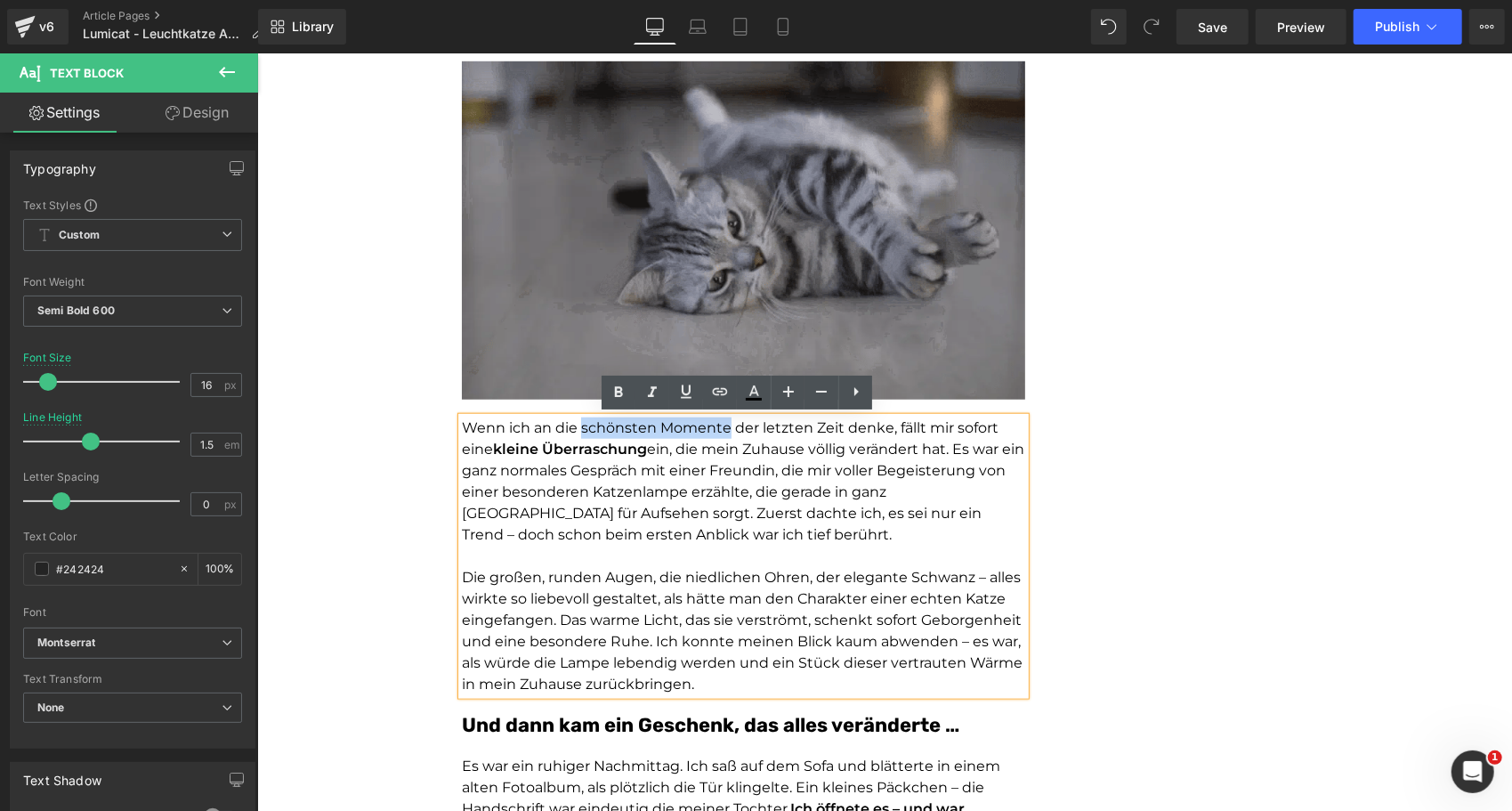
drag, startPoint x: 575, startPoint y: 424, endPoint x: 719, endPoint y: 429, distance: 144.1
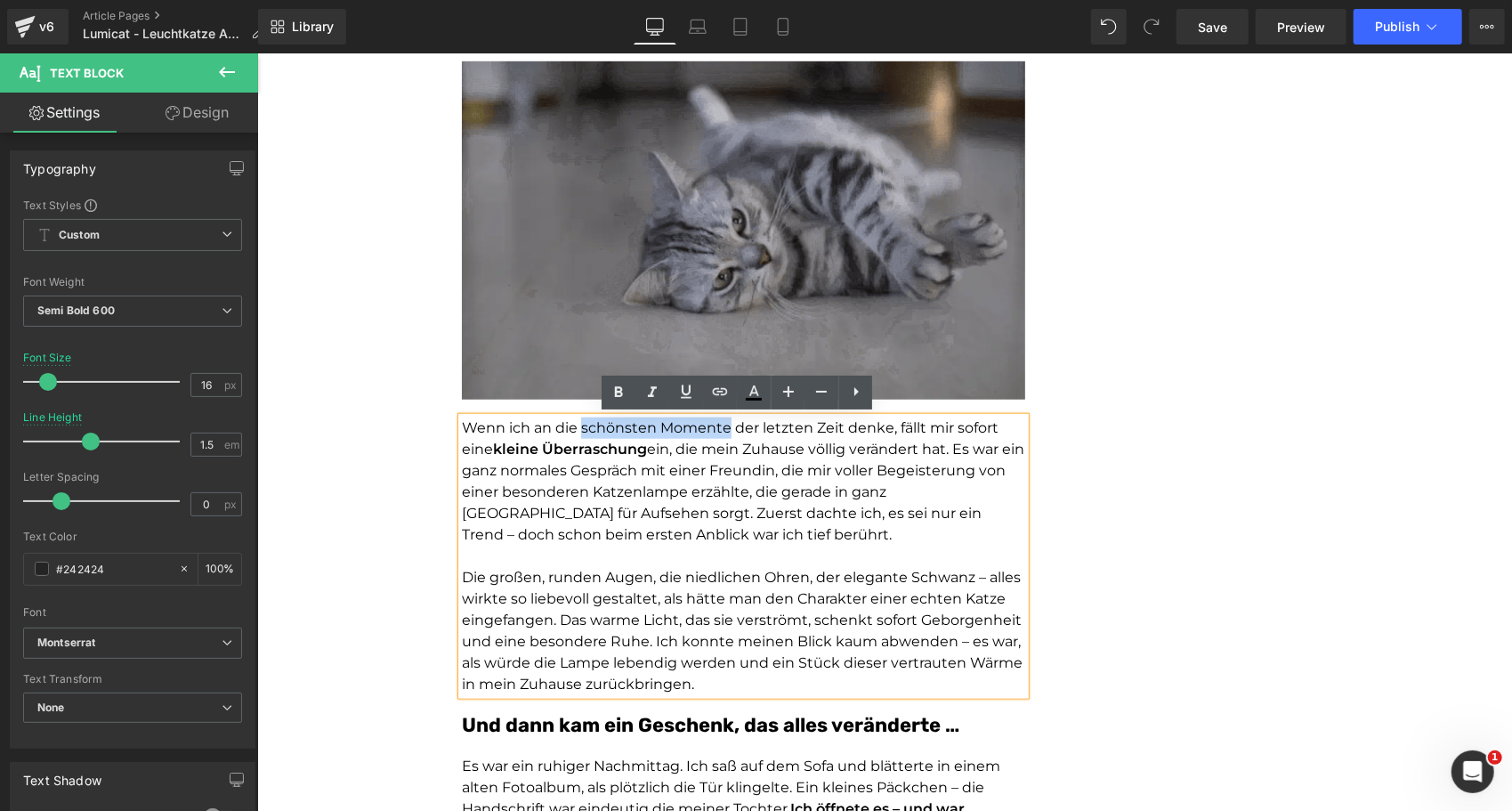
click at [719, 429] on span "Wenn ich an die schönsten Momente der letzten Zeit denke, fällt mir sofort eine" at bounding box center [729, 437] width 537 height 39
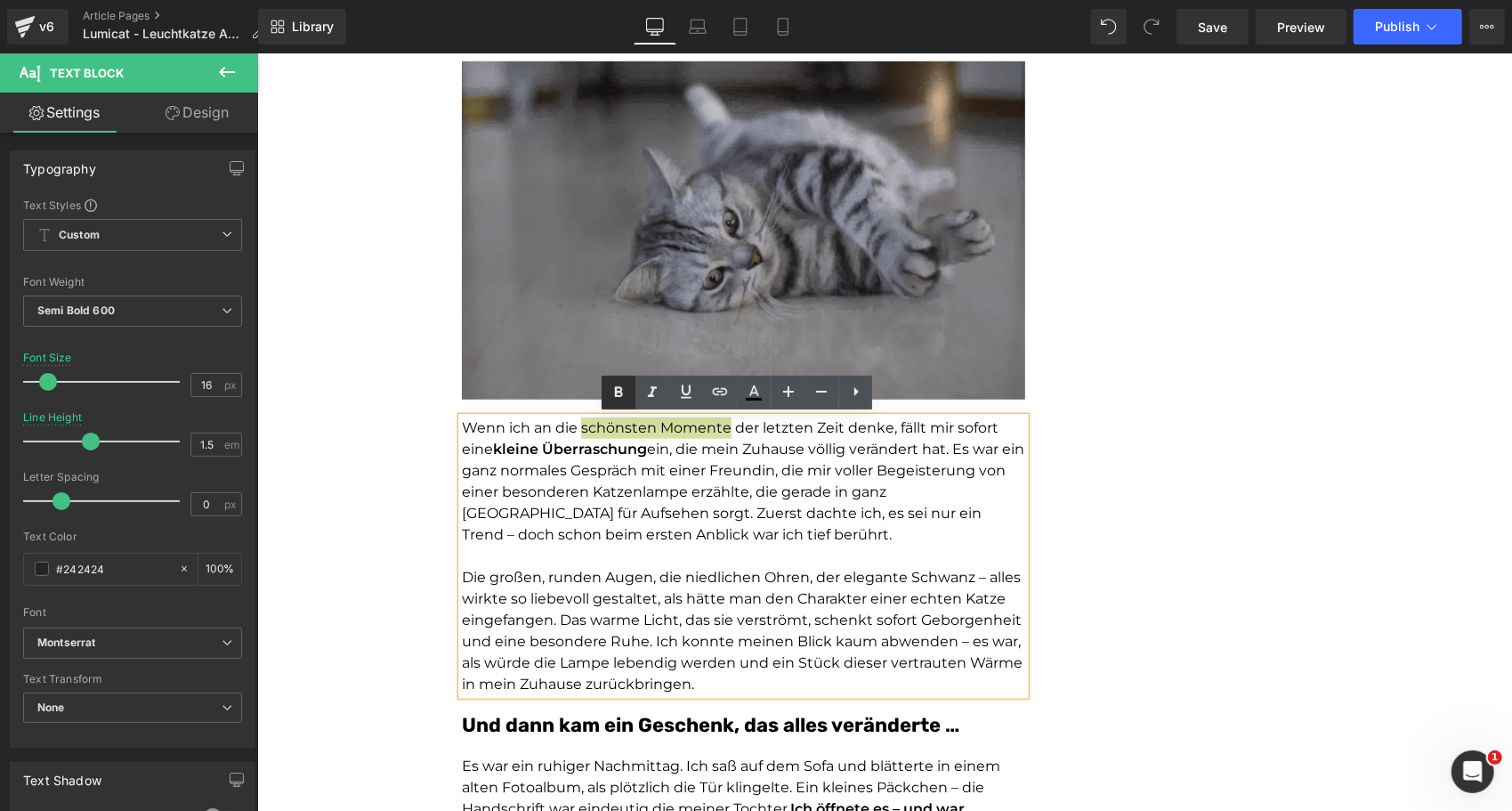
click at [0, 0] on icon at bounding box center [0, 0] width 0 height 0
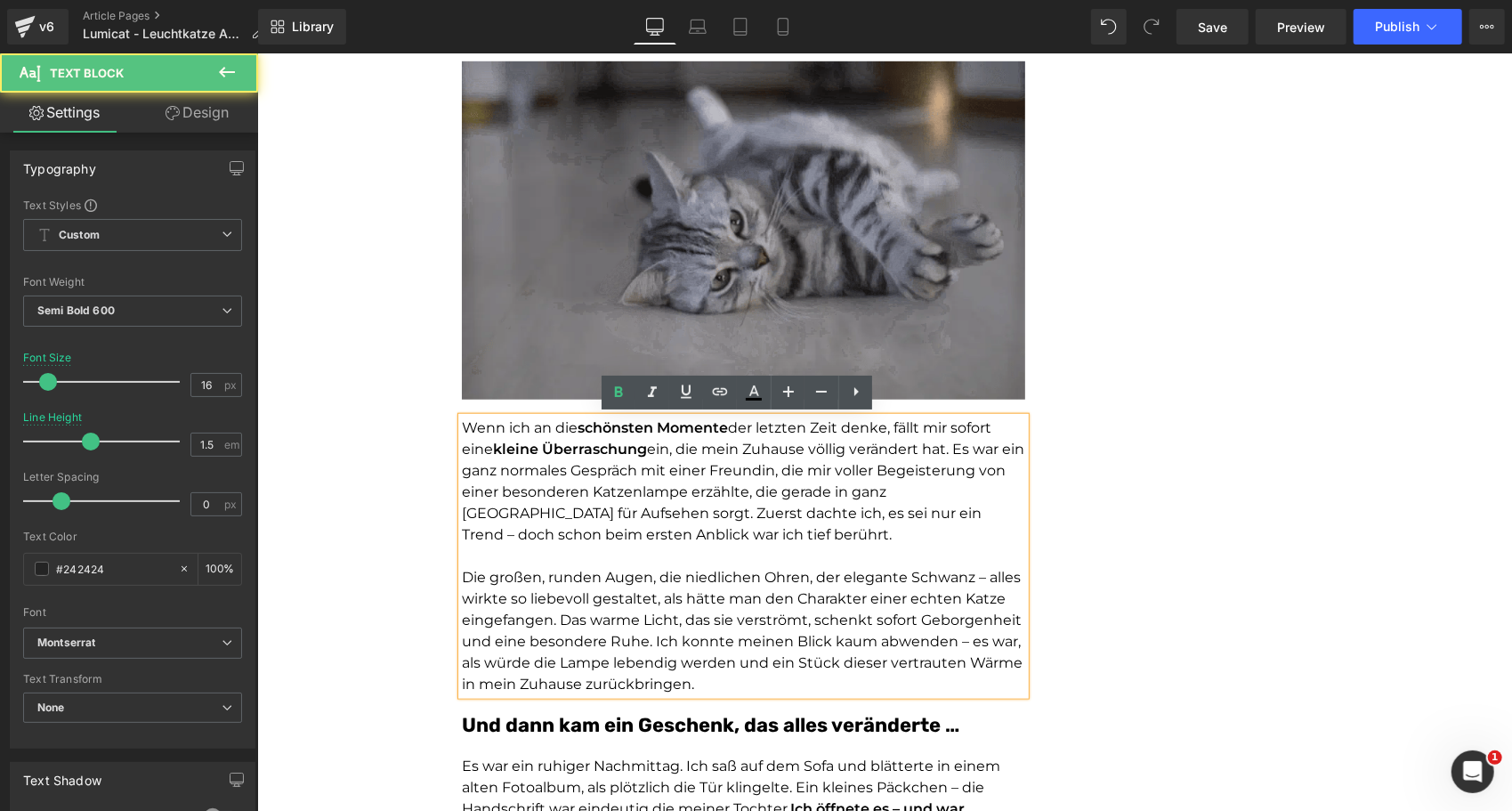
click at [760, 476] on span "ein, die mein Zuhause völlig verändert hat. Es war ein ganz normales Gespräch m…" at bounding box center [742, 491] width 562 height 103
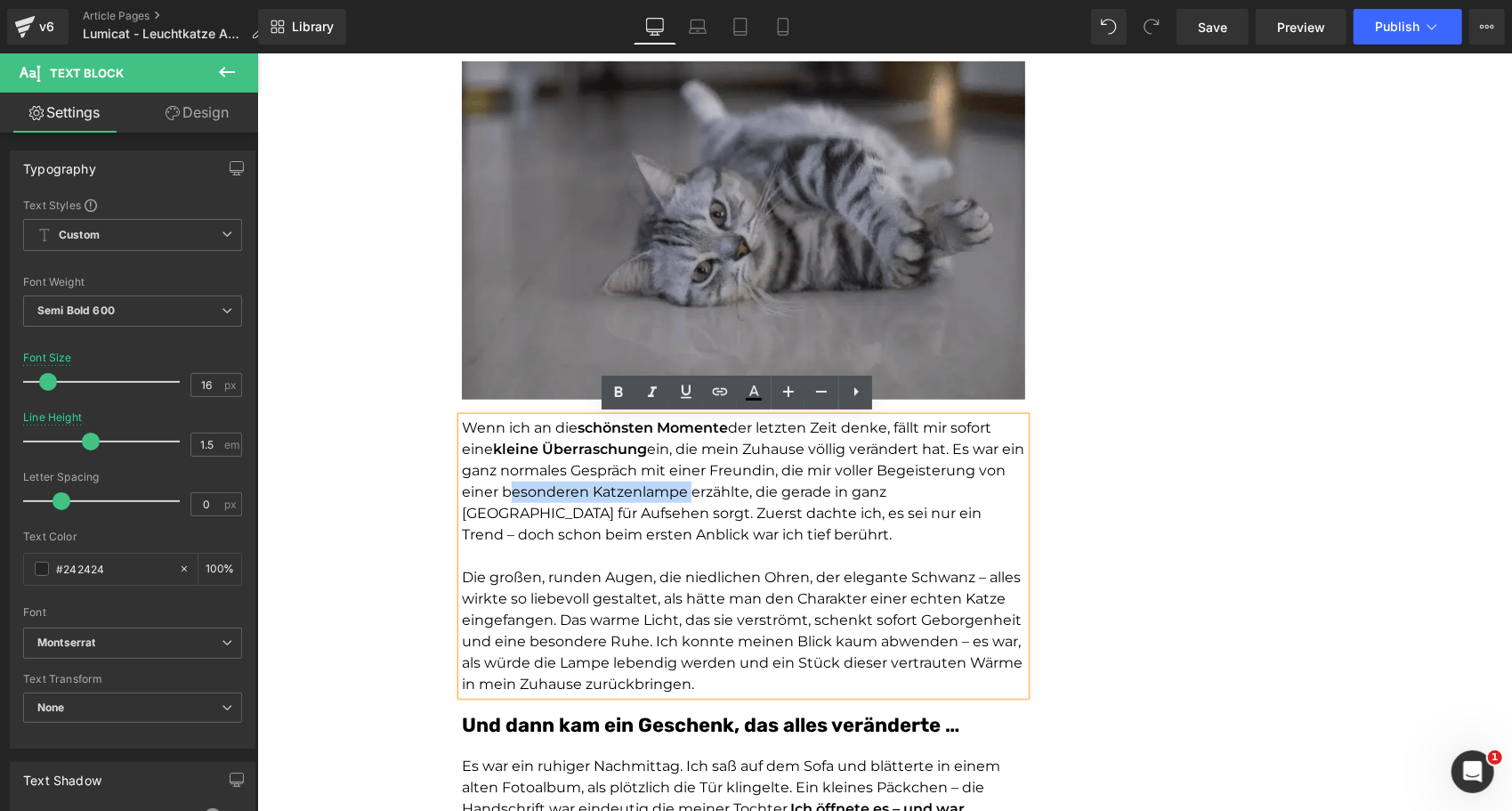
drag, startPoint x: 705, startPoint y: 491, endPoint x: 527, endPoint y: 494, distance: 178.0
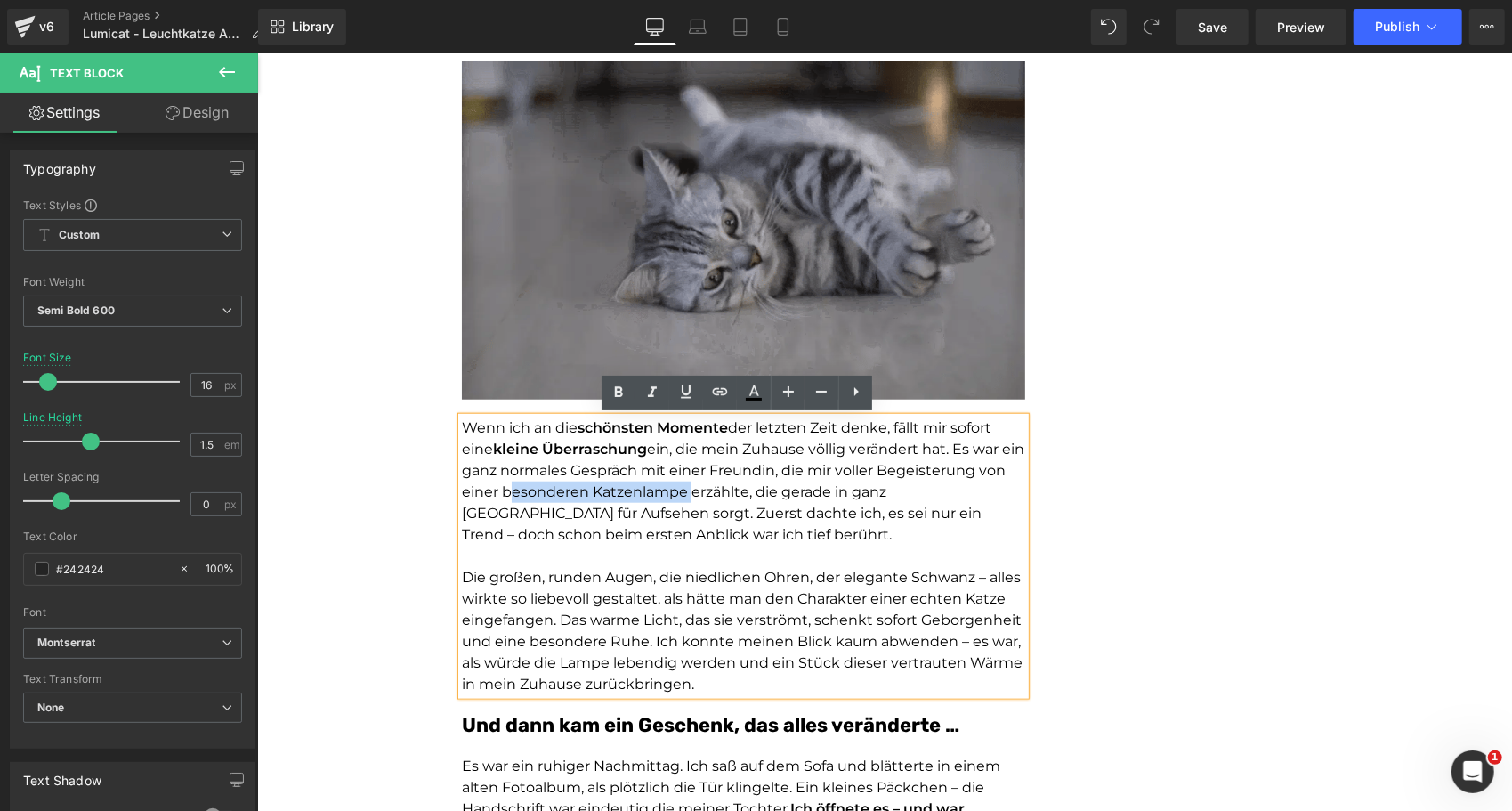
click at [527, 494] on span "ein, die mein Zuhause völlig verändert hat. Es war ein ganz normales Gespräch m…" at bounding box center [742, 491] width 562 height 103
click at [0, 0] on icon at bounding box center [0, 0] width 0 height 0
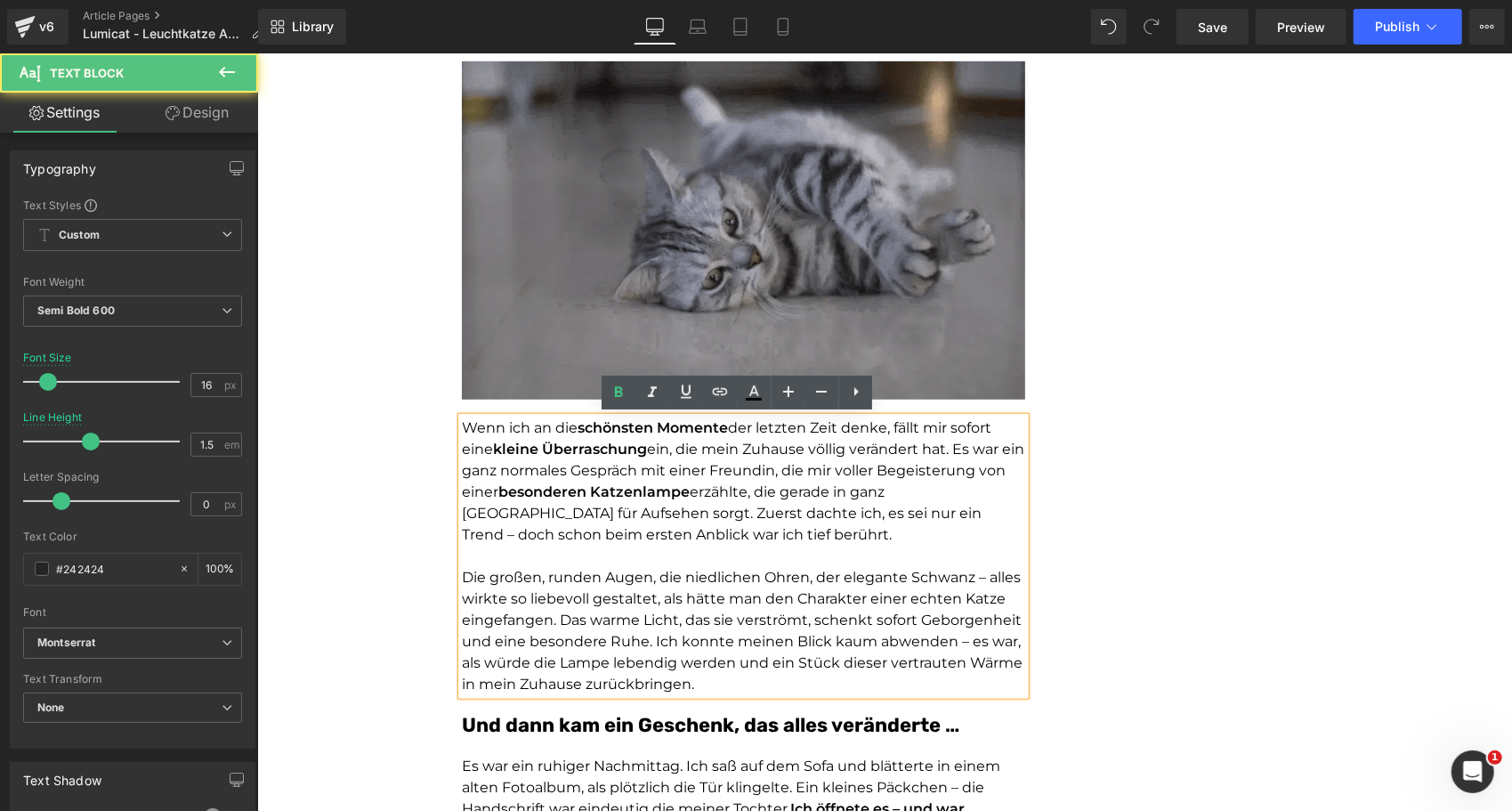
click at [765, 508] on span "erzählte, die gerade in ganz [GEOGRAPHIC_DATA] für Aufsehen sorgt. Zuerst dacht…" at bounding box center [720, 512] width 520 height 59
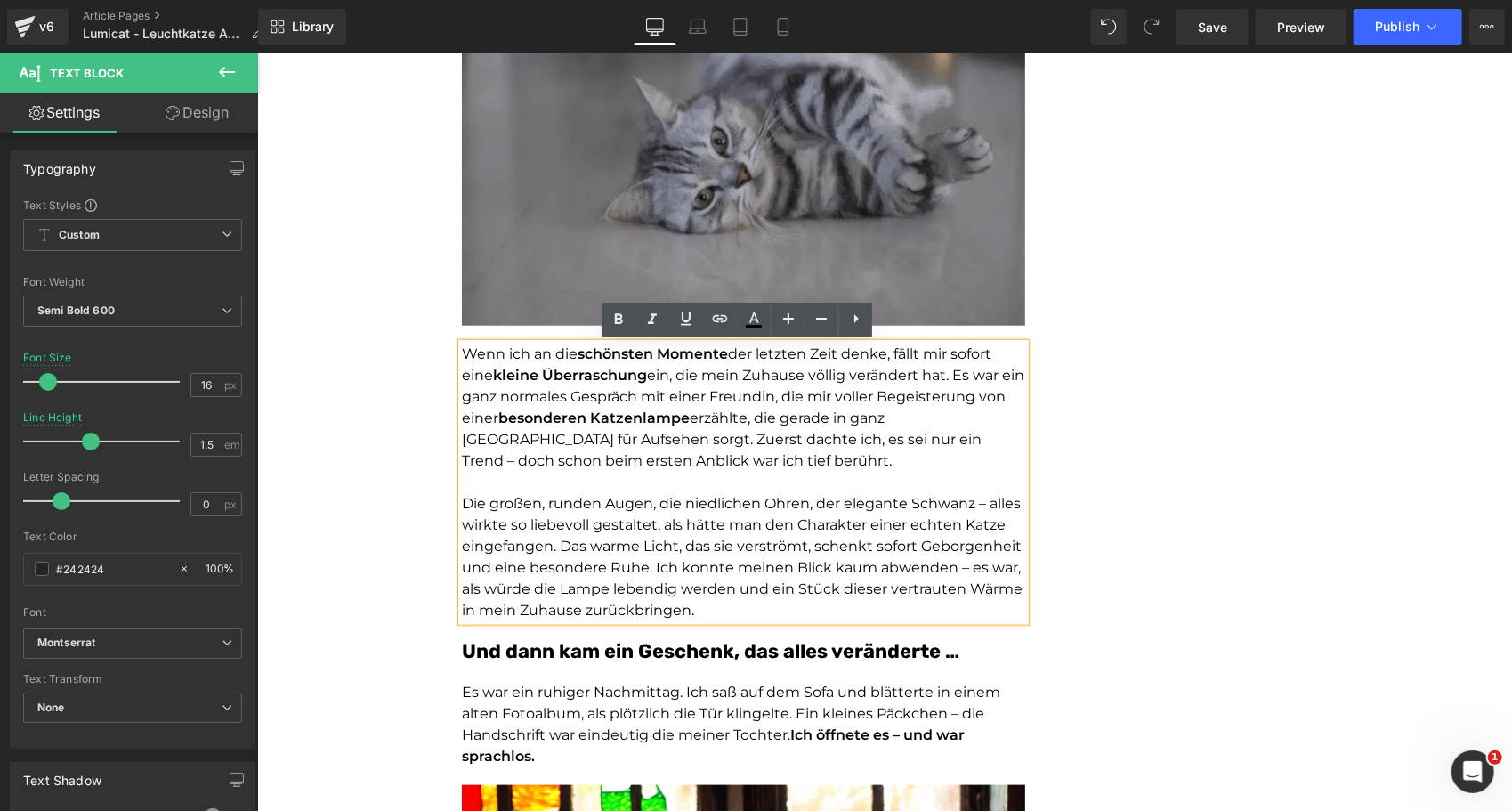
scroll to position [1021, 0]
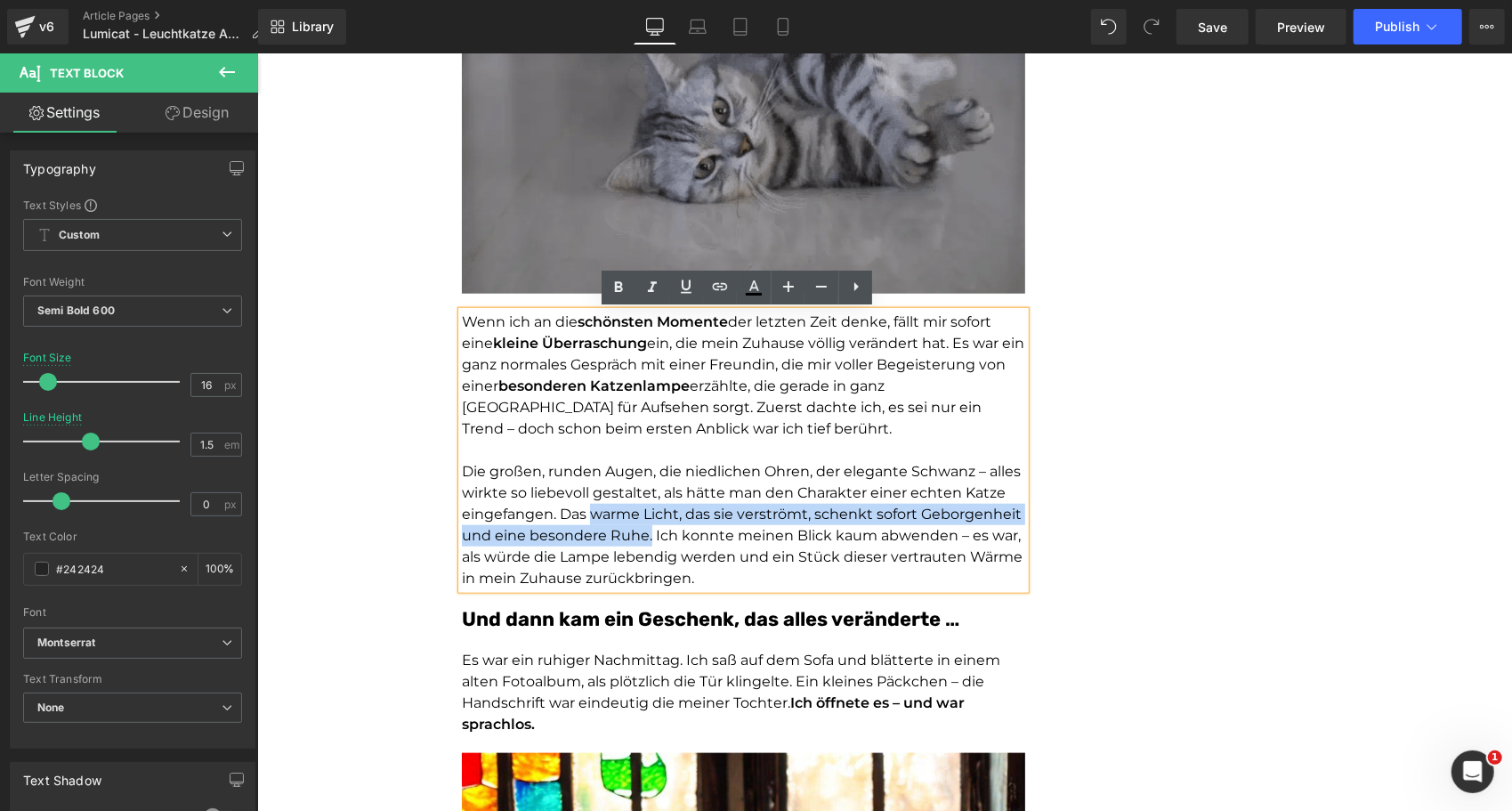
drag, startPoint x: 583, startPoint y: 512, endPoint x: 640, endPoint y: 534, distance: 61.1
click at [640, 534] on span "Die großen, runden Augen, die niedlichen Ohren, der elegante Schwanz – alles wi…" at bounding box center [741, 524] width 560 height 124
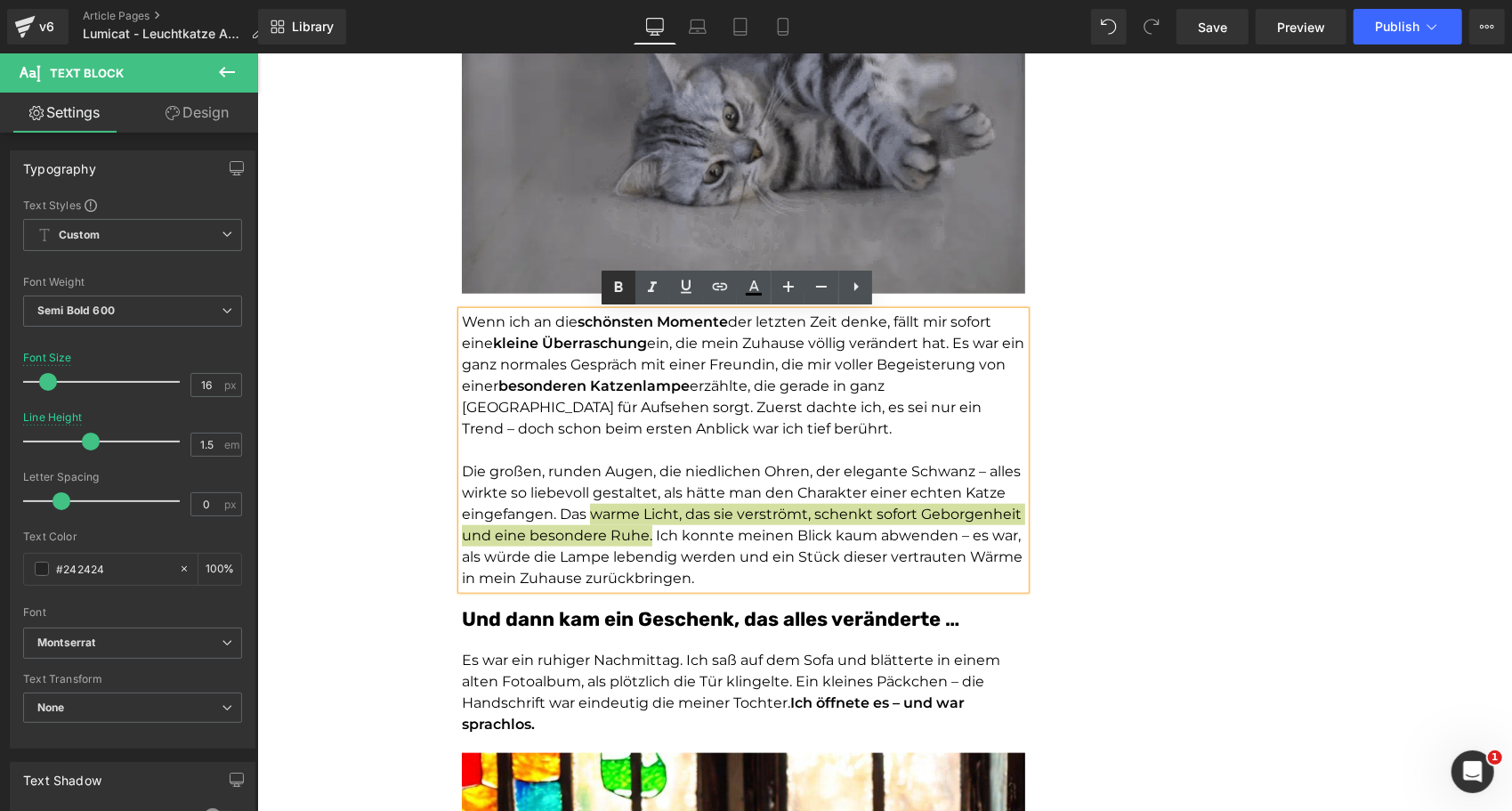
click at [0, 0] on link at bounding box center [0, 0] width 0 height 0
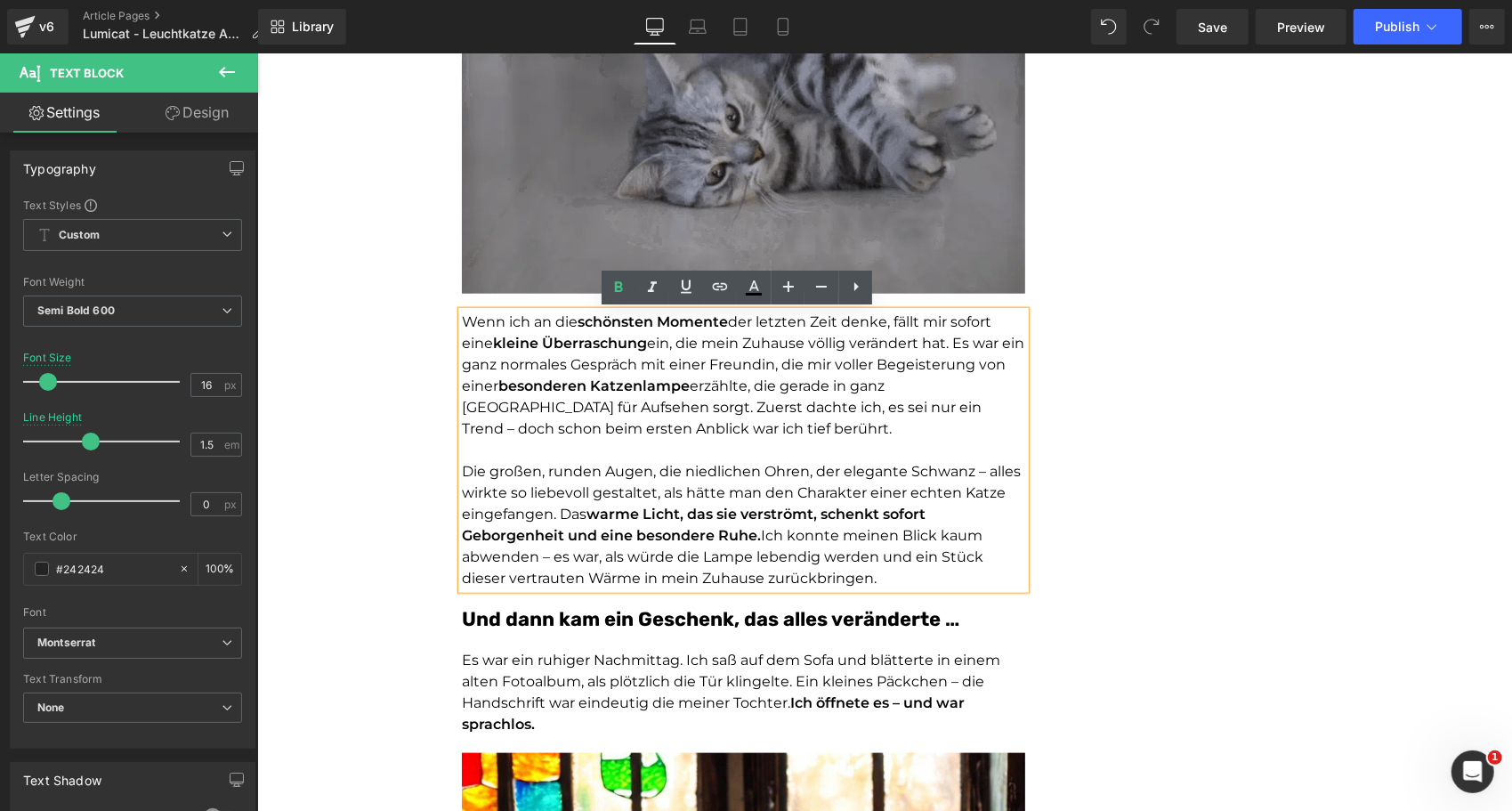
click at [685, 509] on font "Die großen, runden Augen, die niedlichen Ohren, der elegante Schwanz – alles wi…" at bounding box center [740, 524] width 559 height 124
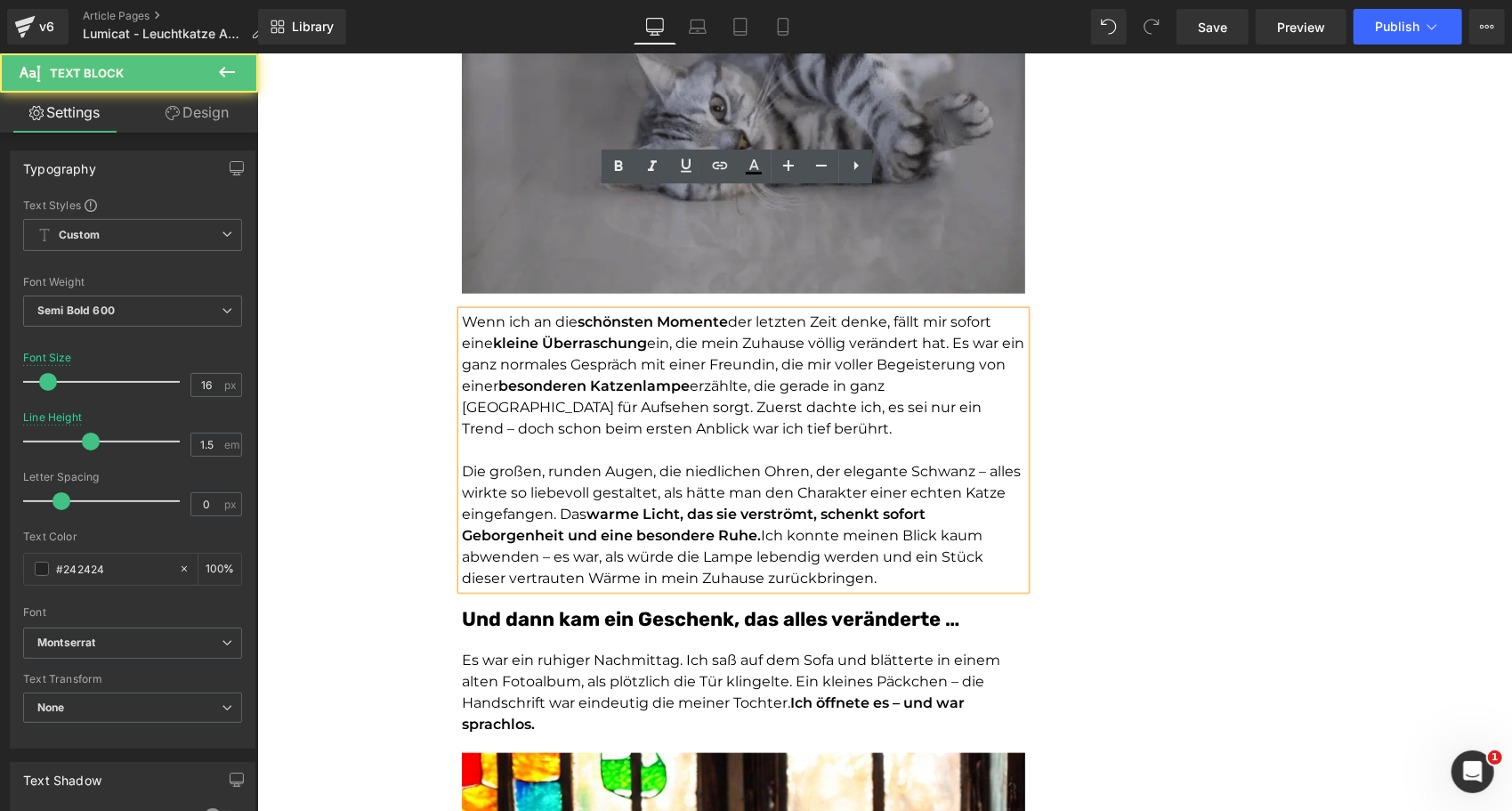
scroll to position [1332, 0]
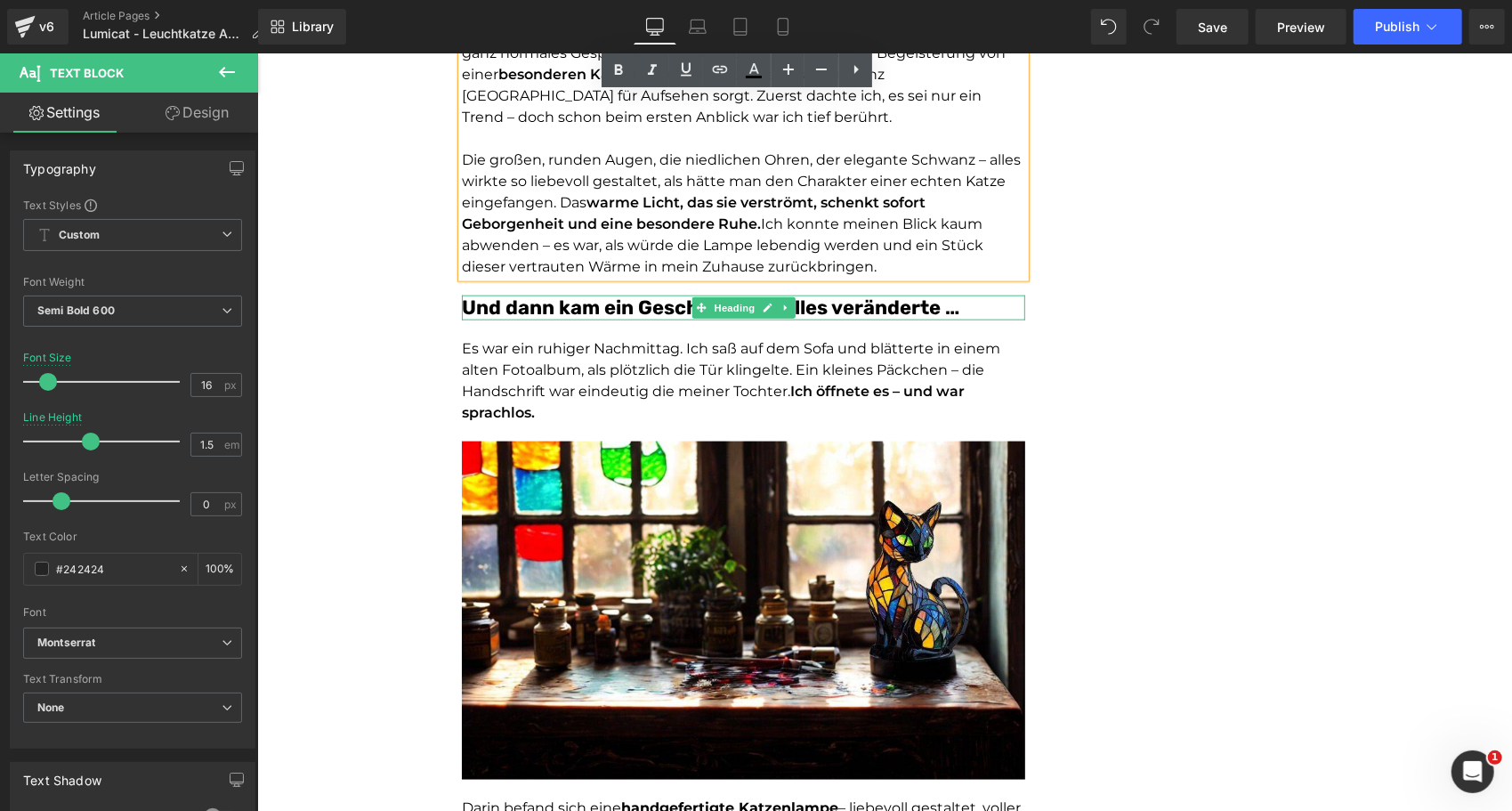
click at [543, 307] on font "Und dann kam ein Geschenk, das alles veränderte …" at bounding box center [709, 307] width 497 height 24
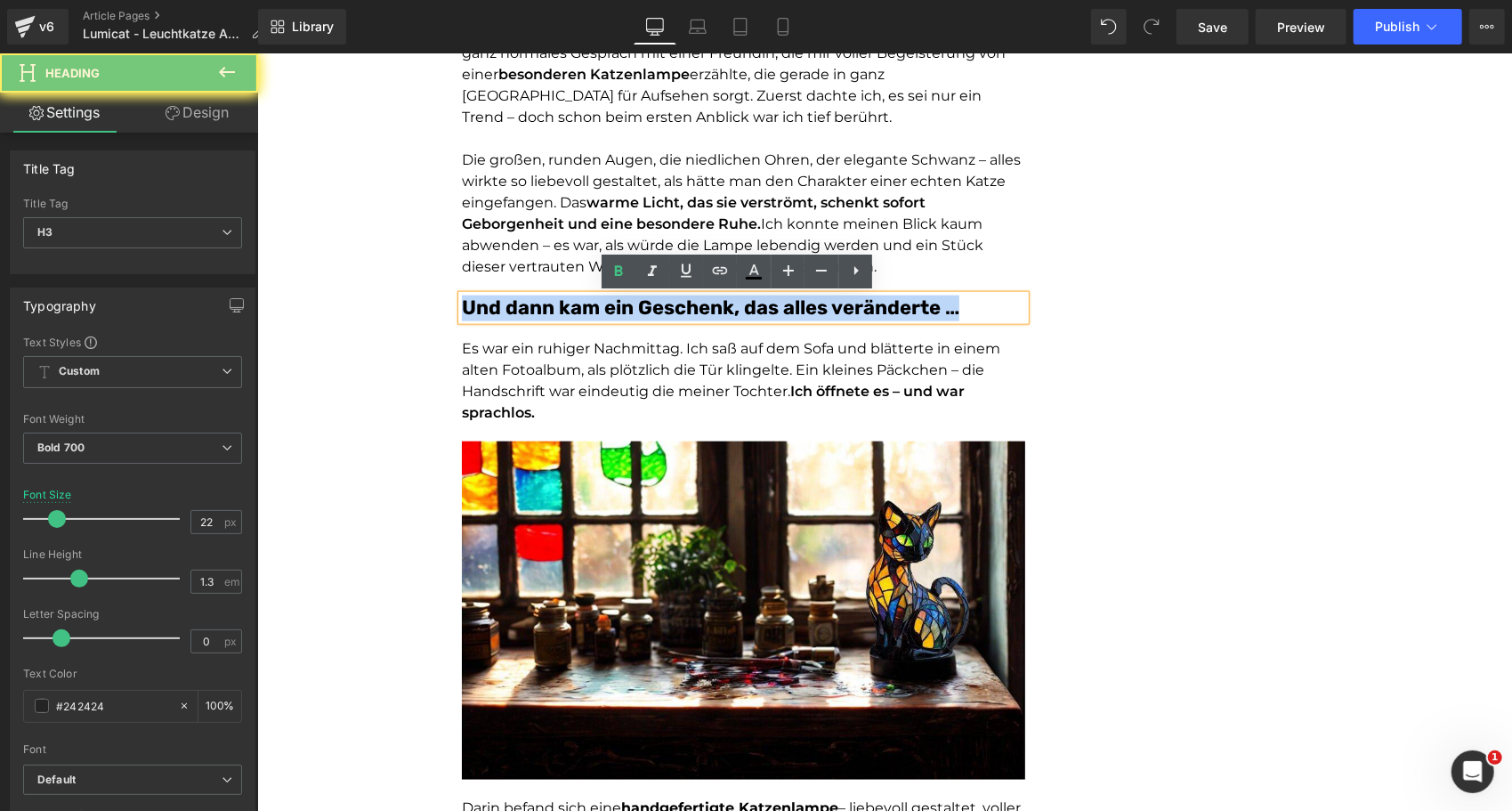
paste div
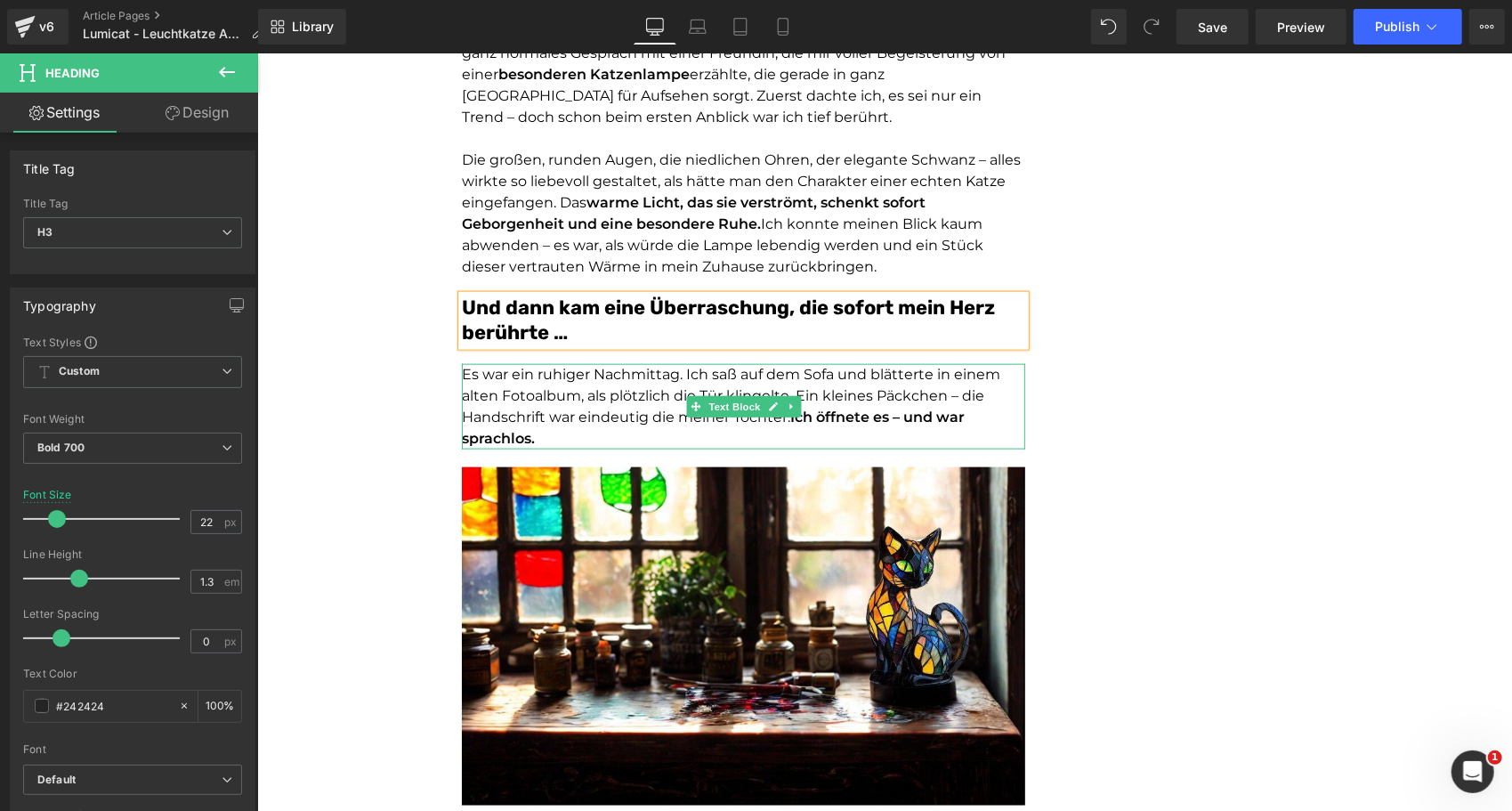
click at [575, 381] on span "Es war ein ruhiger Nachmittag. Ich saß auf dem Sofa und blätterte in einem alte…" at bounding box center [730, 394] width 539 height 59
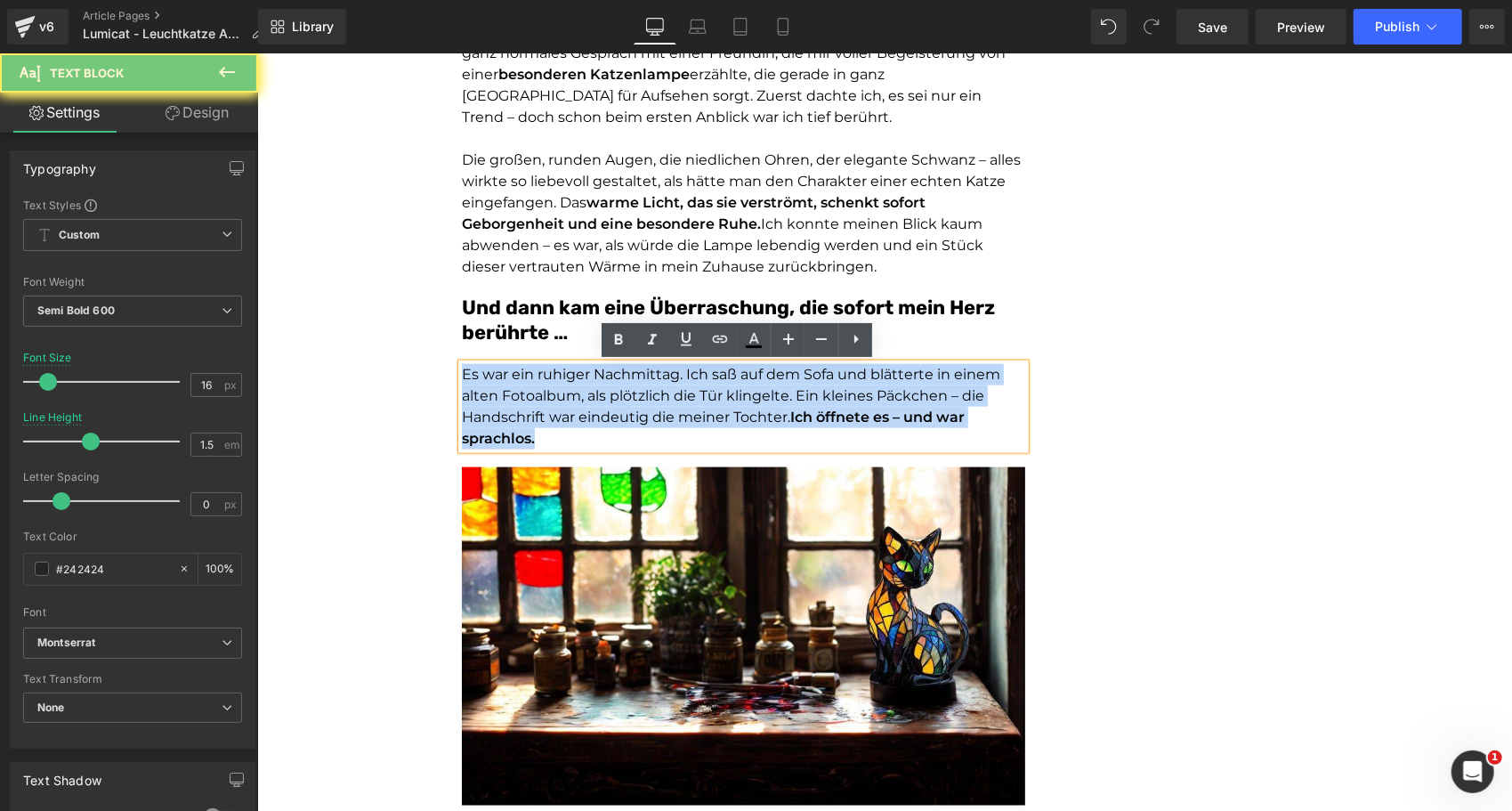
click at [575, 381] on span "Es war ein ruhiger Nachmittag. Ich saß auf dem Sofa und blätterte in einem alte…" at bounding box center [730, 394] width 539 height 59
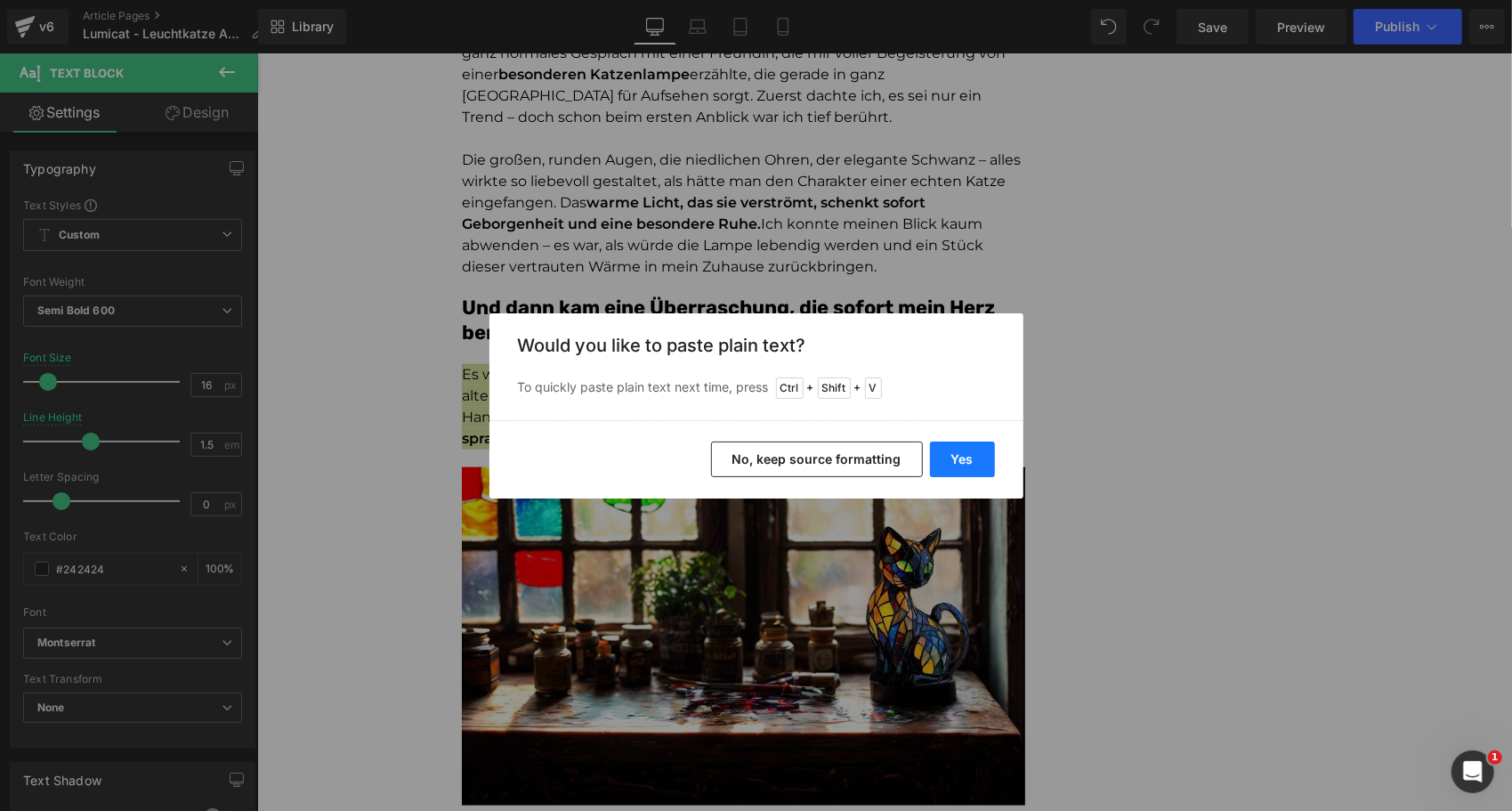
click at [980, 459] on button "Yes" at bounding box center [962, 459] width 65 height 36
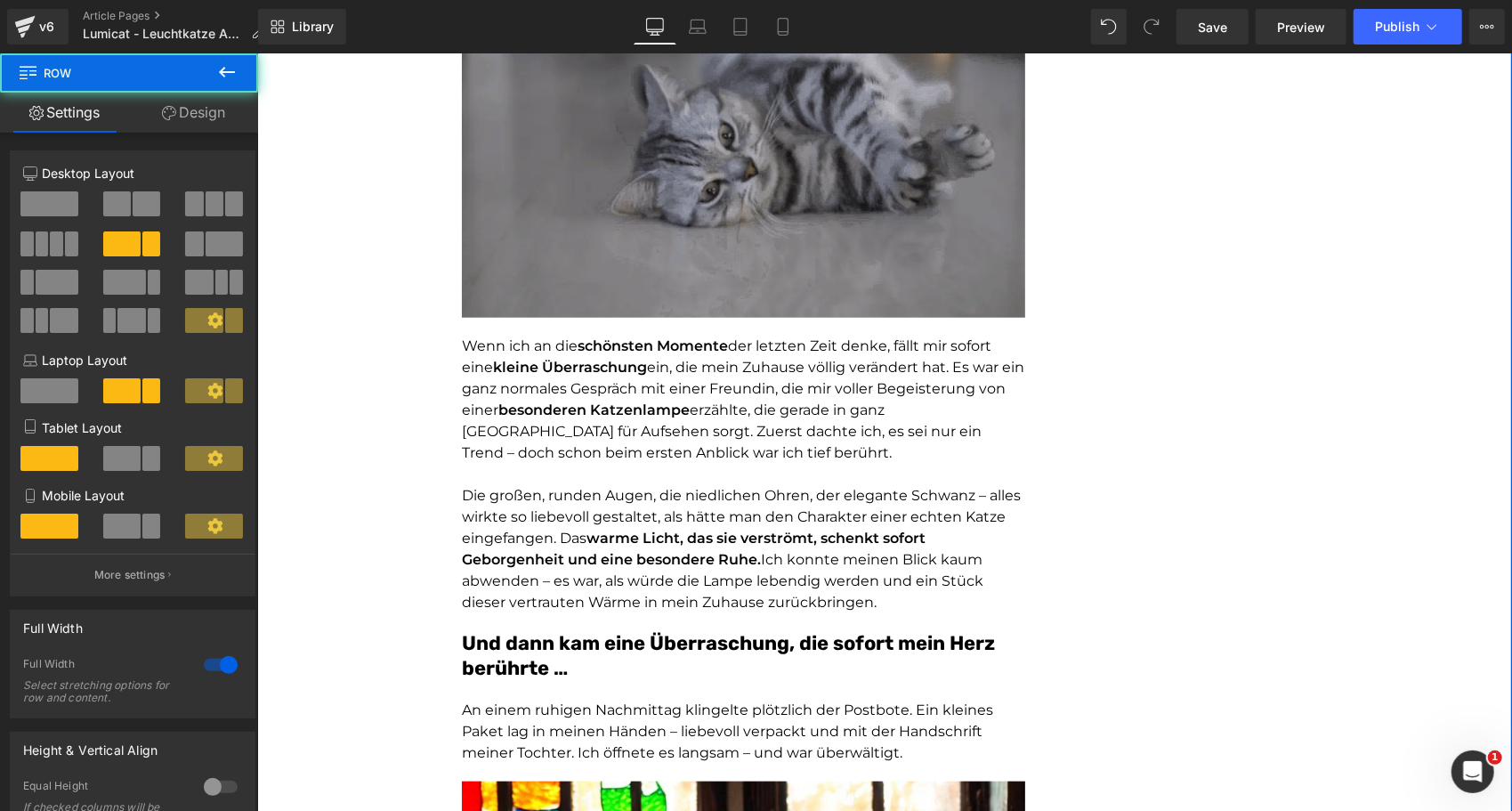
scroll to position [995, 0]
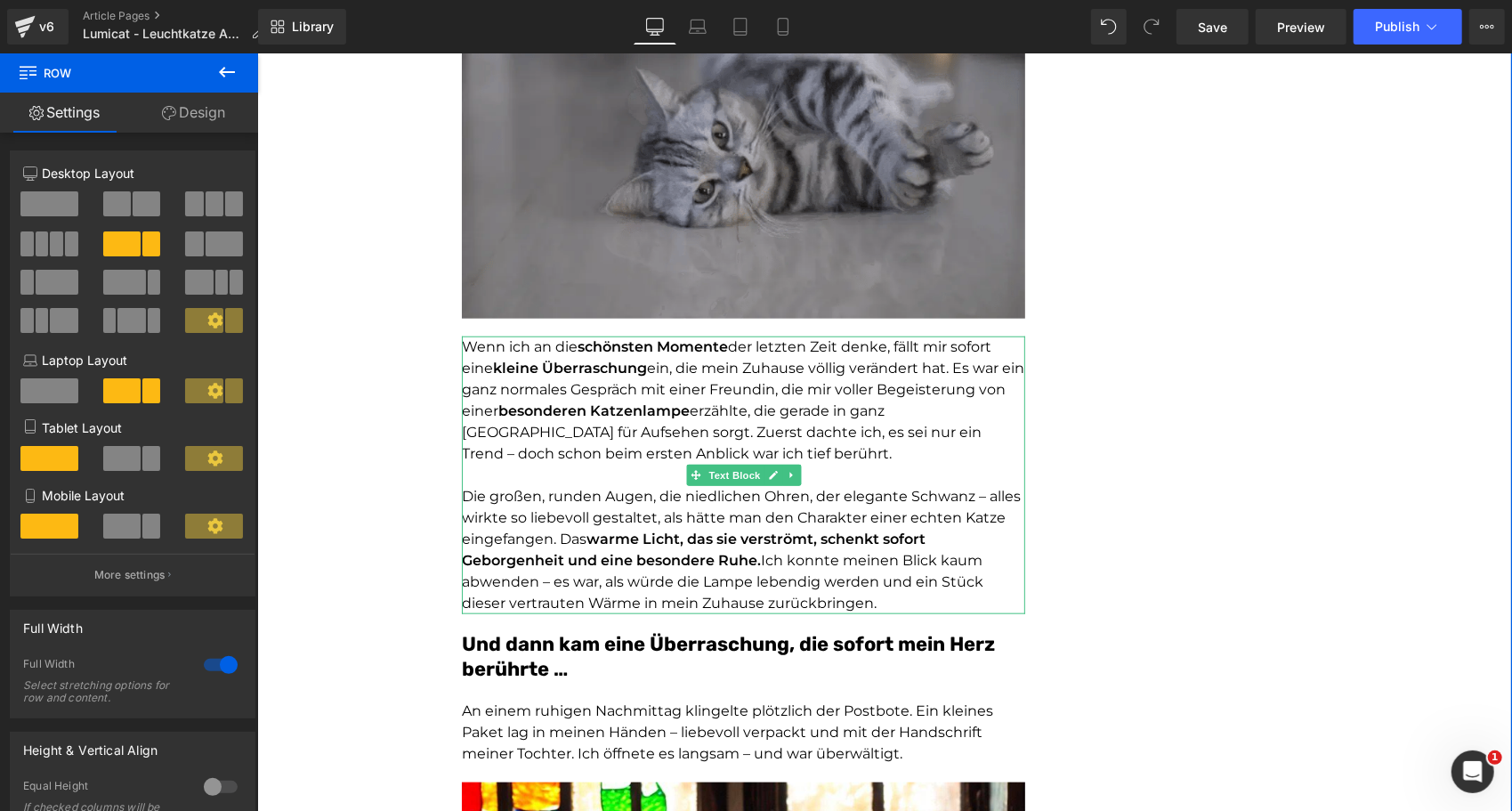
click at [600, 580] on span "Ich konnte meinen Blick kaum abwenden – es war, als würde die Lampe lebendig we…" at bounding box center [721, 580] width 522 height 59
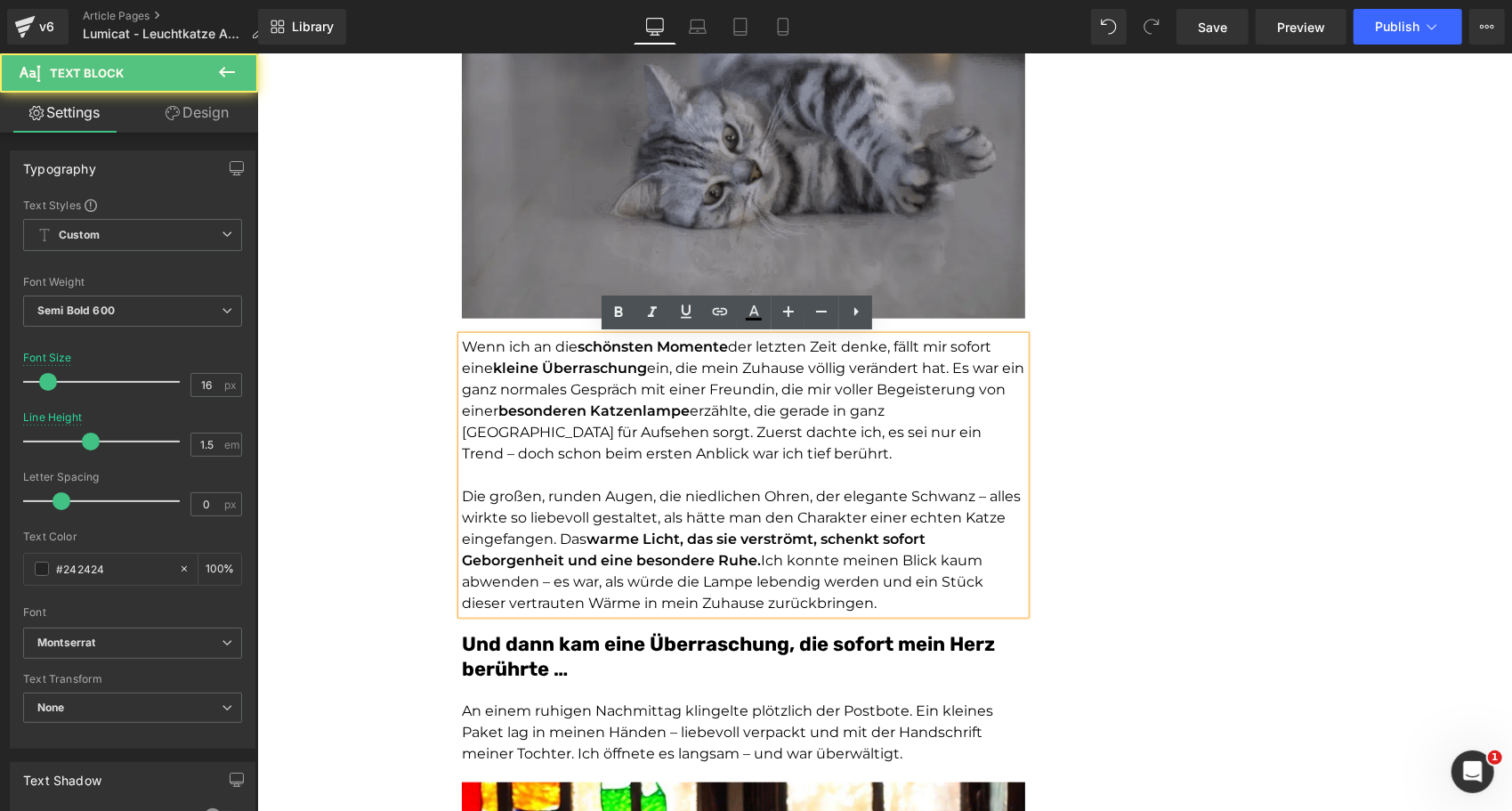
drag, startPoint x: 896, startPoint y: 598, endPoint x: 417, endPoint y: 315, distance: 556.4
copy div "Wenn ich an die schönsten Momente der letzten Zeit denke, fällt mir sofort eine…"
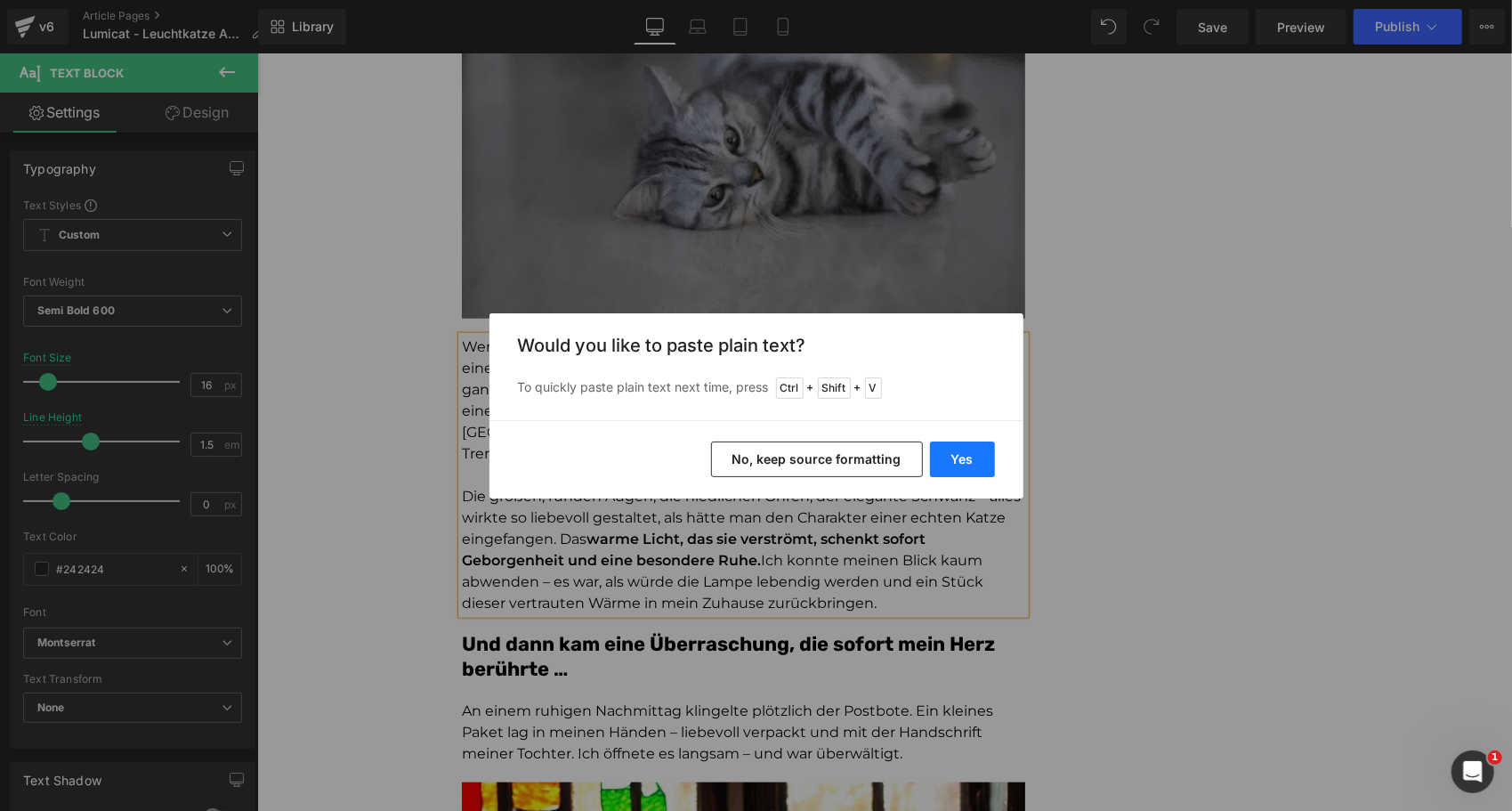
click at [962, 463] on button "Yes" at bounding box center [962, 459] width 65 height 36
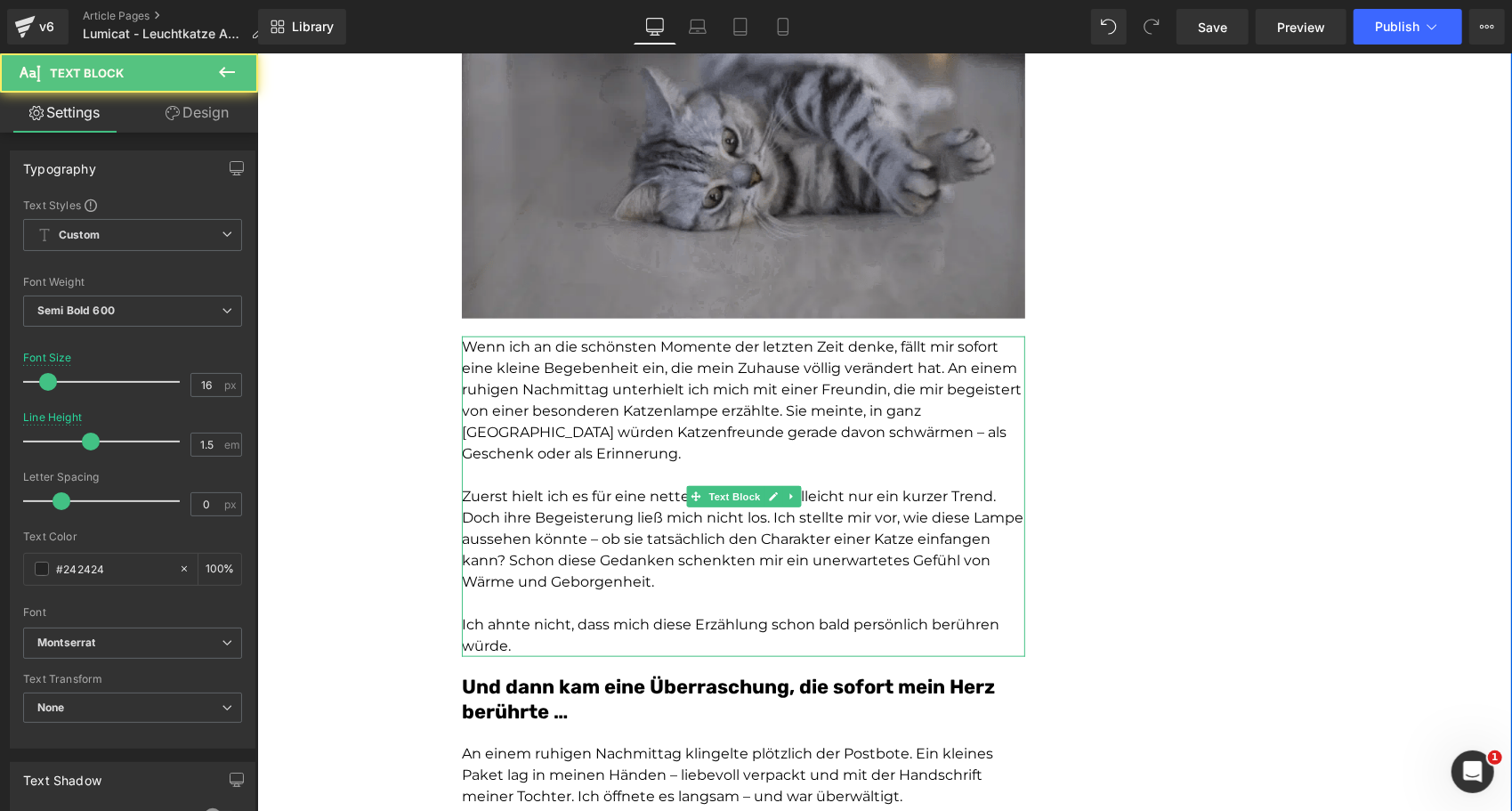
click at [689, 553] on span "Zuerst hielt ich es für eine nette Geschichte, vielleicht nur ein kurzer Trend.…" at bounding box center [741, 538] width 561 height 103
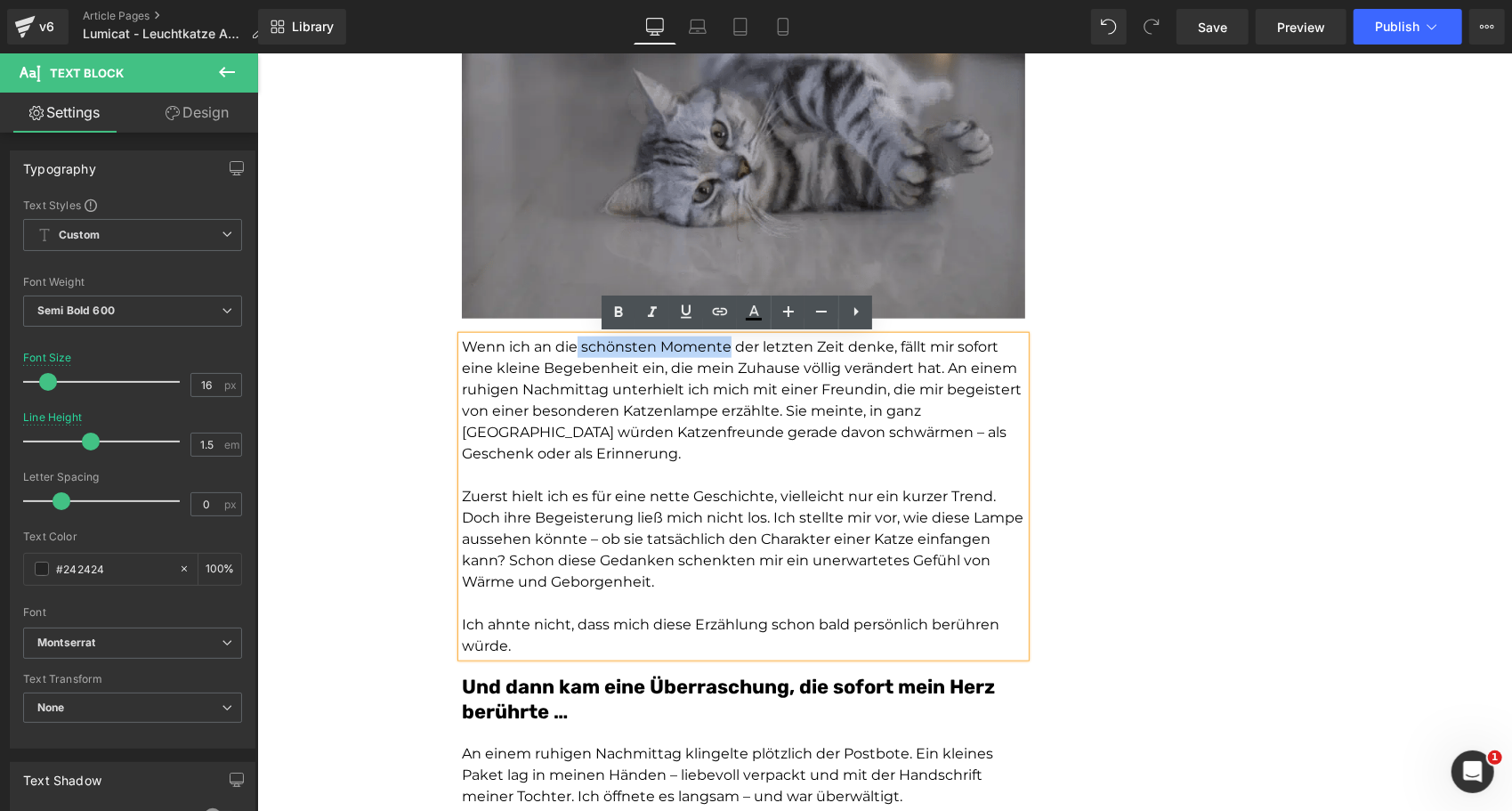
drag, startPoint x: 572, startPoint y: 342, endPoint x: 721, endPoint y: 344, distance: 149.0
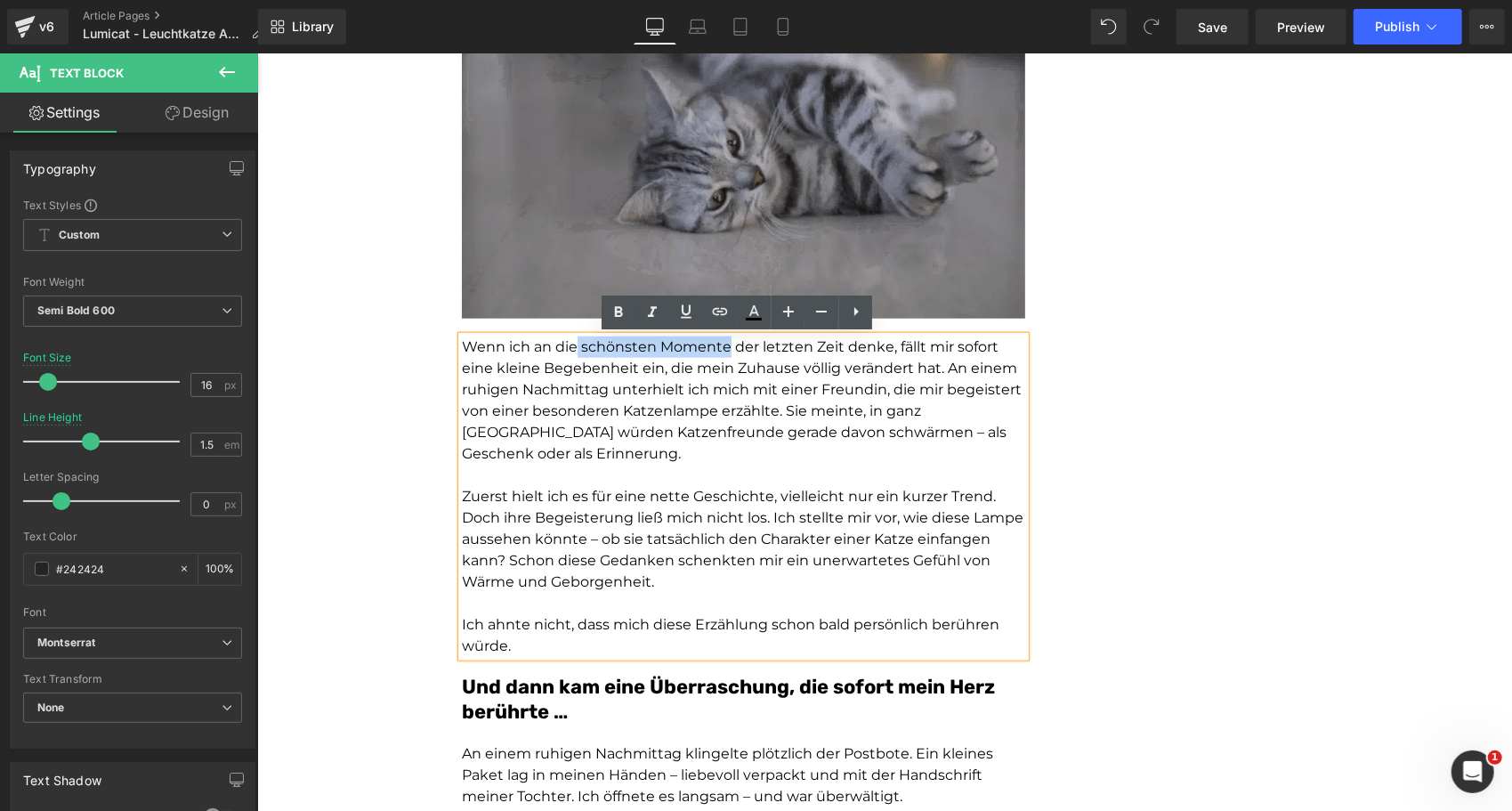
click at [721, 344] on span "Wenn ich an die schönsten Momente der letzten Zeit denke, fällt mir sofort eine…" at bounding box center [740, 400] width 559 height 124
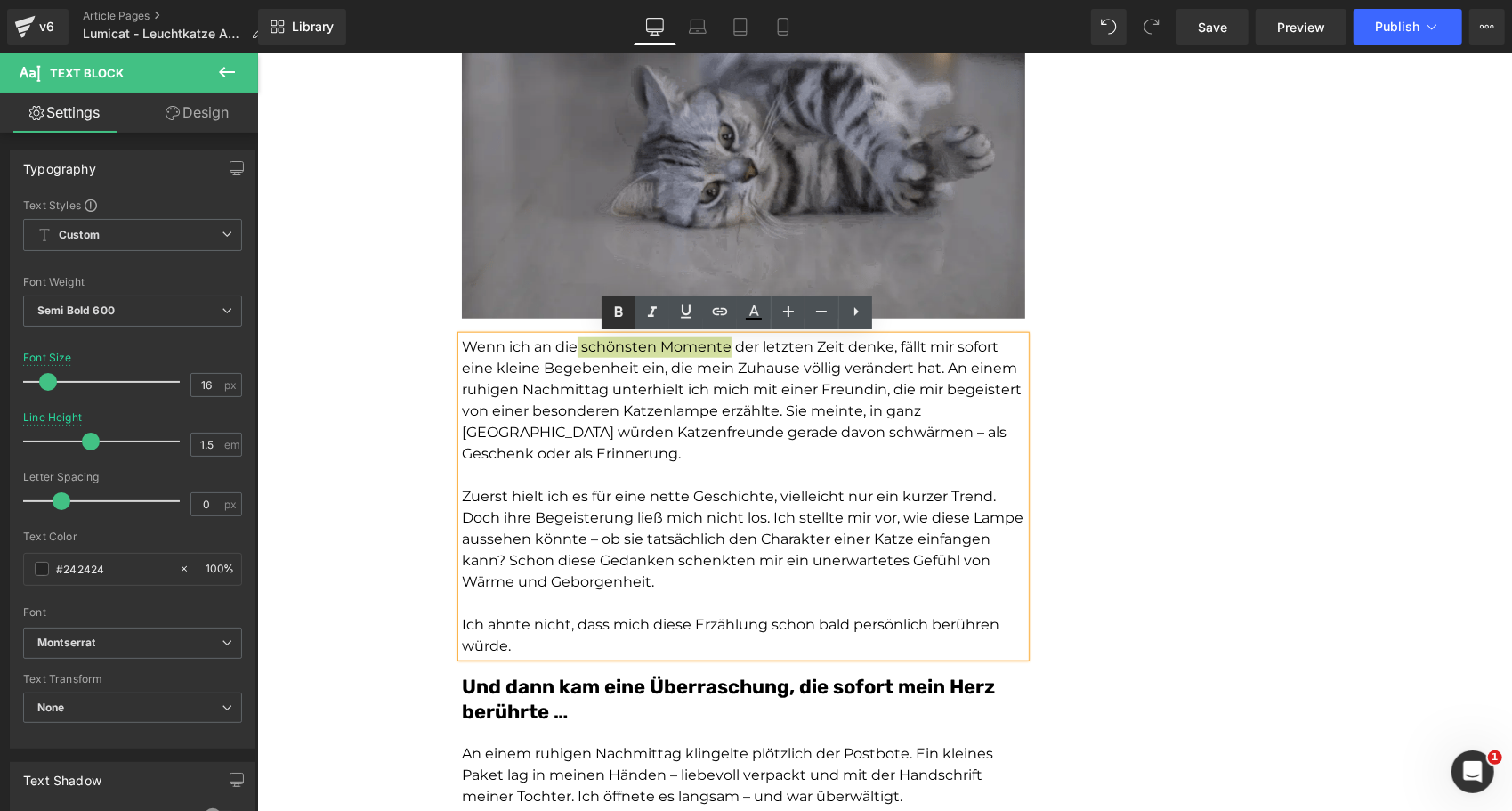
click at [622, 310] on icon at bounding box center [619, 311] width 8 height 10
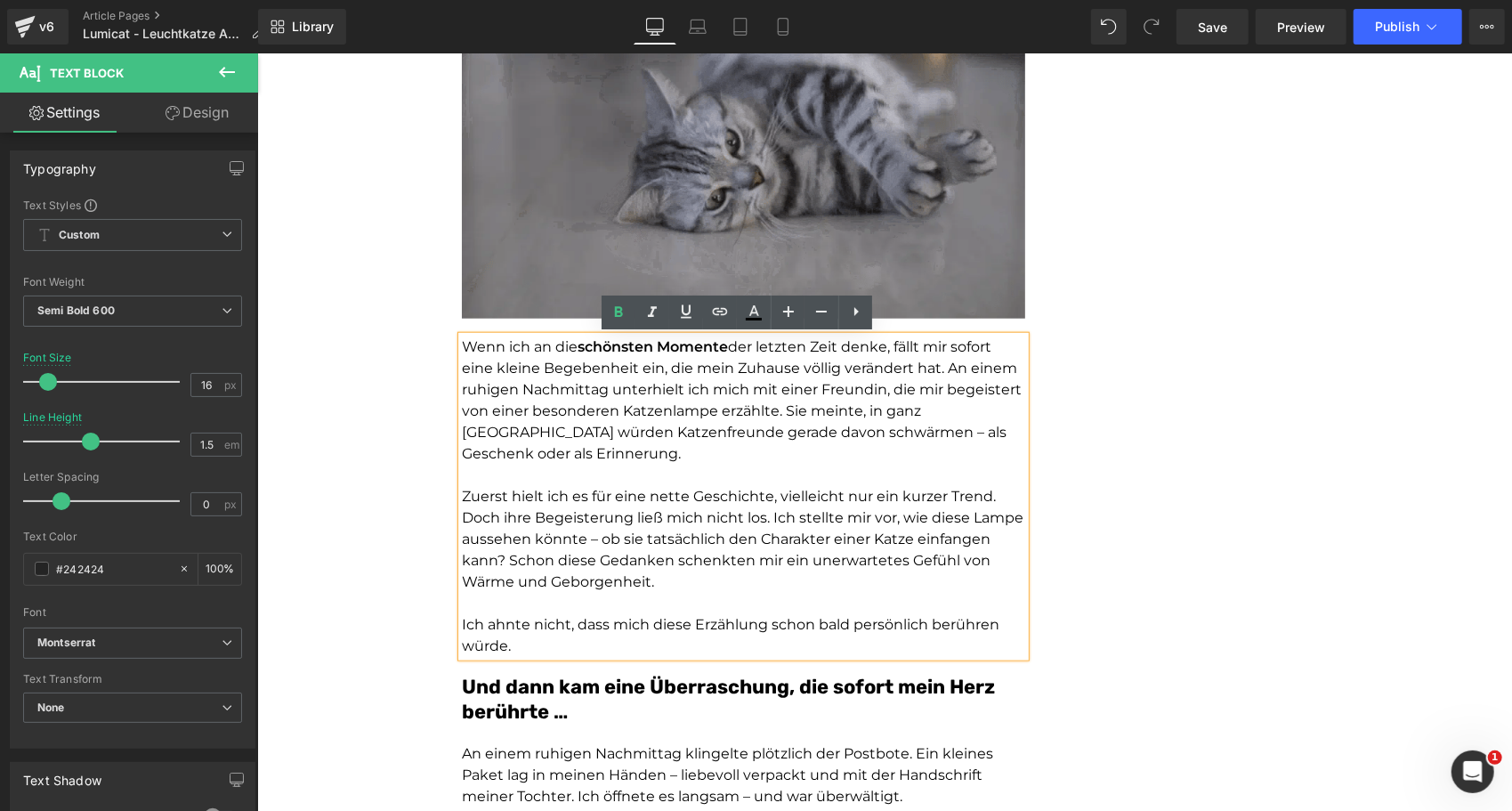
click at [654, 401] on span "der letzten Zeit denke, fällt mir sofort eine kleine Begebenheit ein, die mein …" at bounding box center [740, 400] width 559 height 124
drag, startPoint x: 523, startPoint y: 408, endPoint x: 709, endPoint y: 410, distance: 186.0
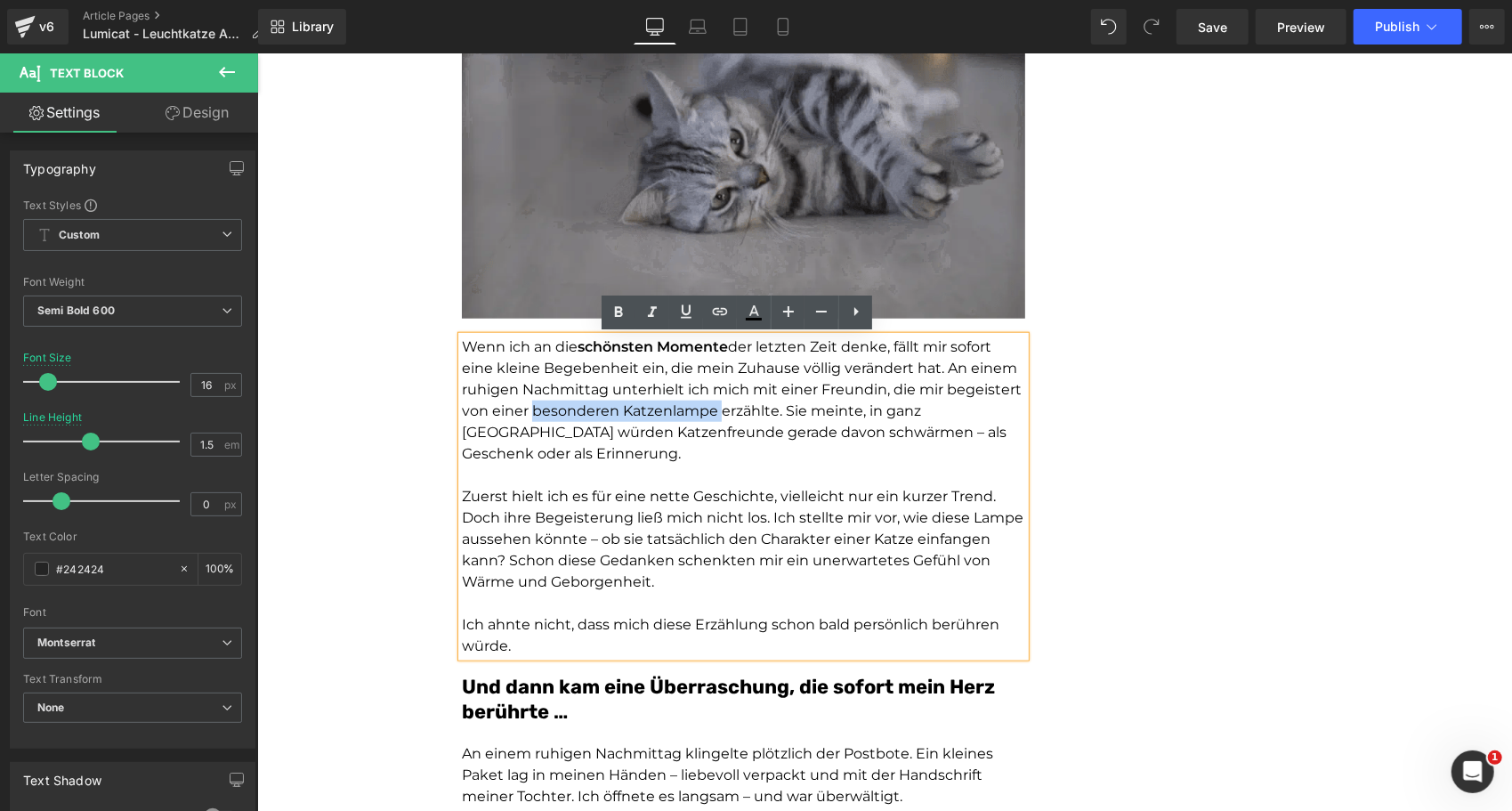
click at [709, 410] on span "der letzten Zeit denke, fällt mir sofort eine kleine Begebenheit ein, die mein …" at bounding box center [740, 400] width 559 height 124
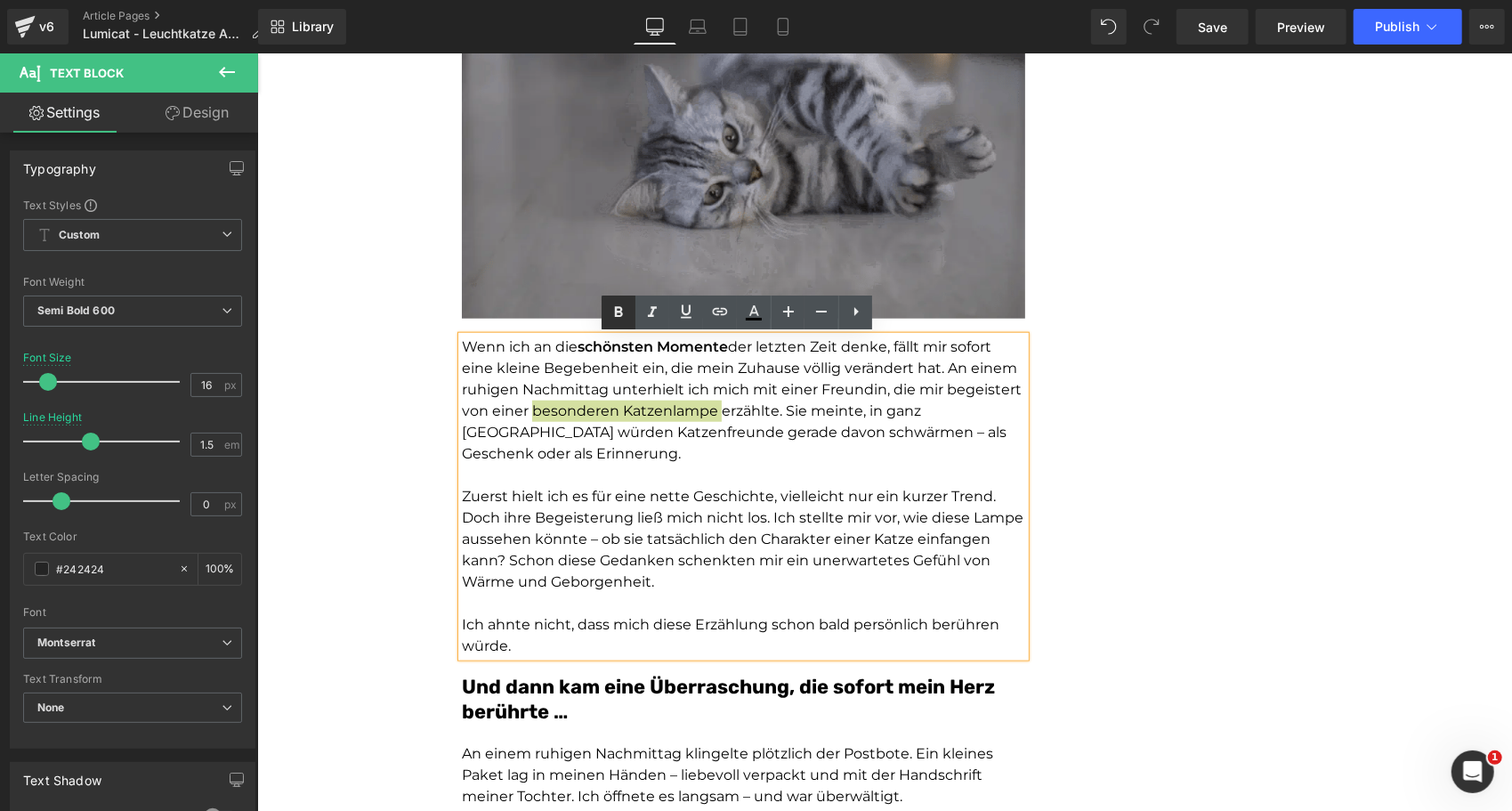
click at [0, 0] on icon at bounding box center [0, 0] width 0 height 0
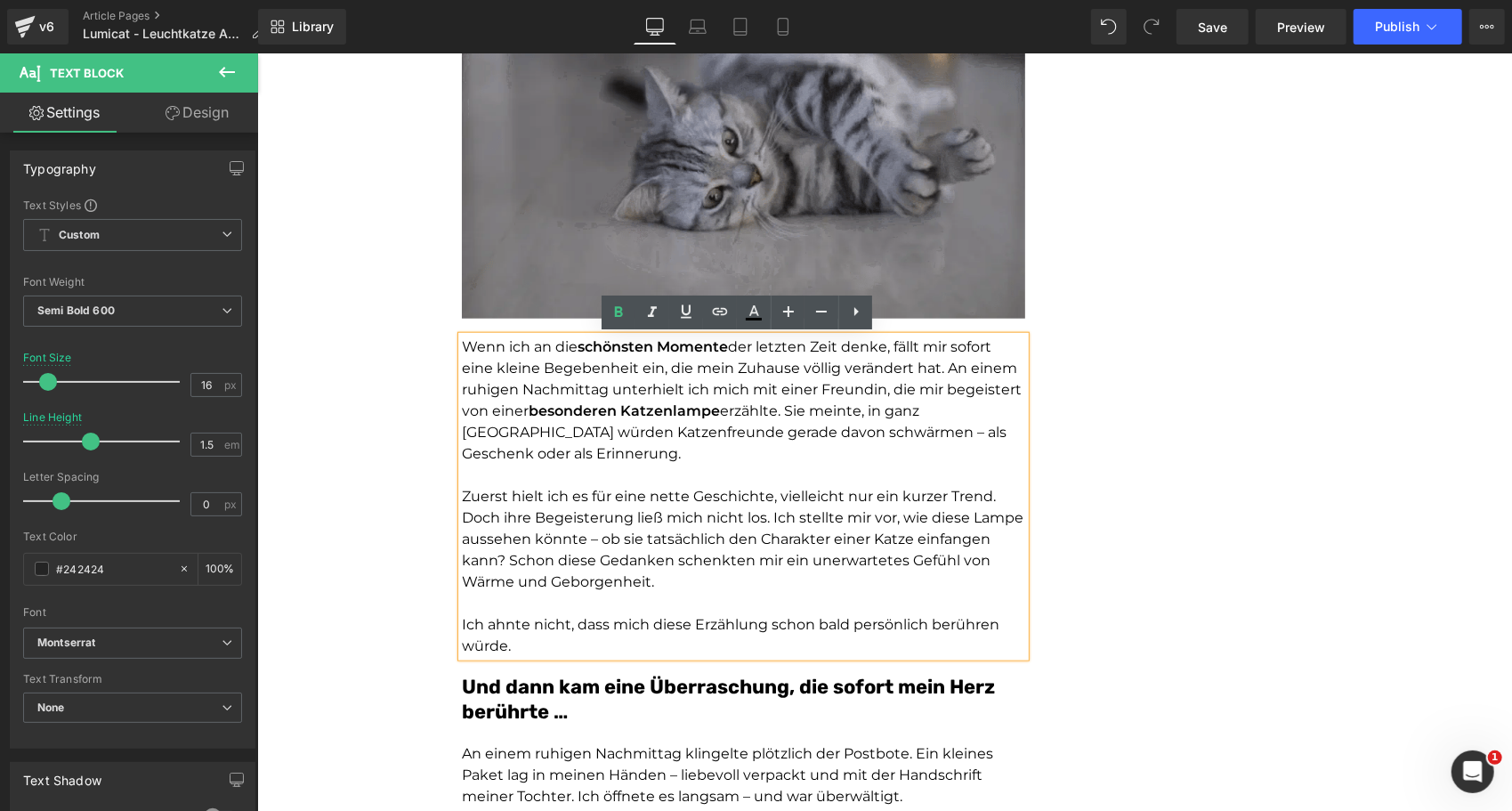
click at [873, 466] on p at bounding box center [742, 474] width 563 height 22
drag, startPoint x: 882, startPoint y: 413, endPoint x: 1015, endPoint y: 420, distance: 133.2
click at [1015, 420] on p "Wenn ich an die schönsten Momente der letzten Zeit denke, fällt mir sofort eine…" at bounding box center [742, 400] width 563 height 128
click at [622, 308] on icon at bounding box center [619, 311] width 8 height 10
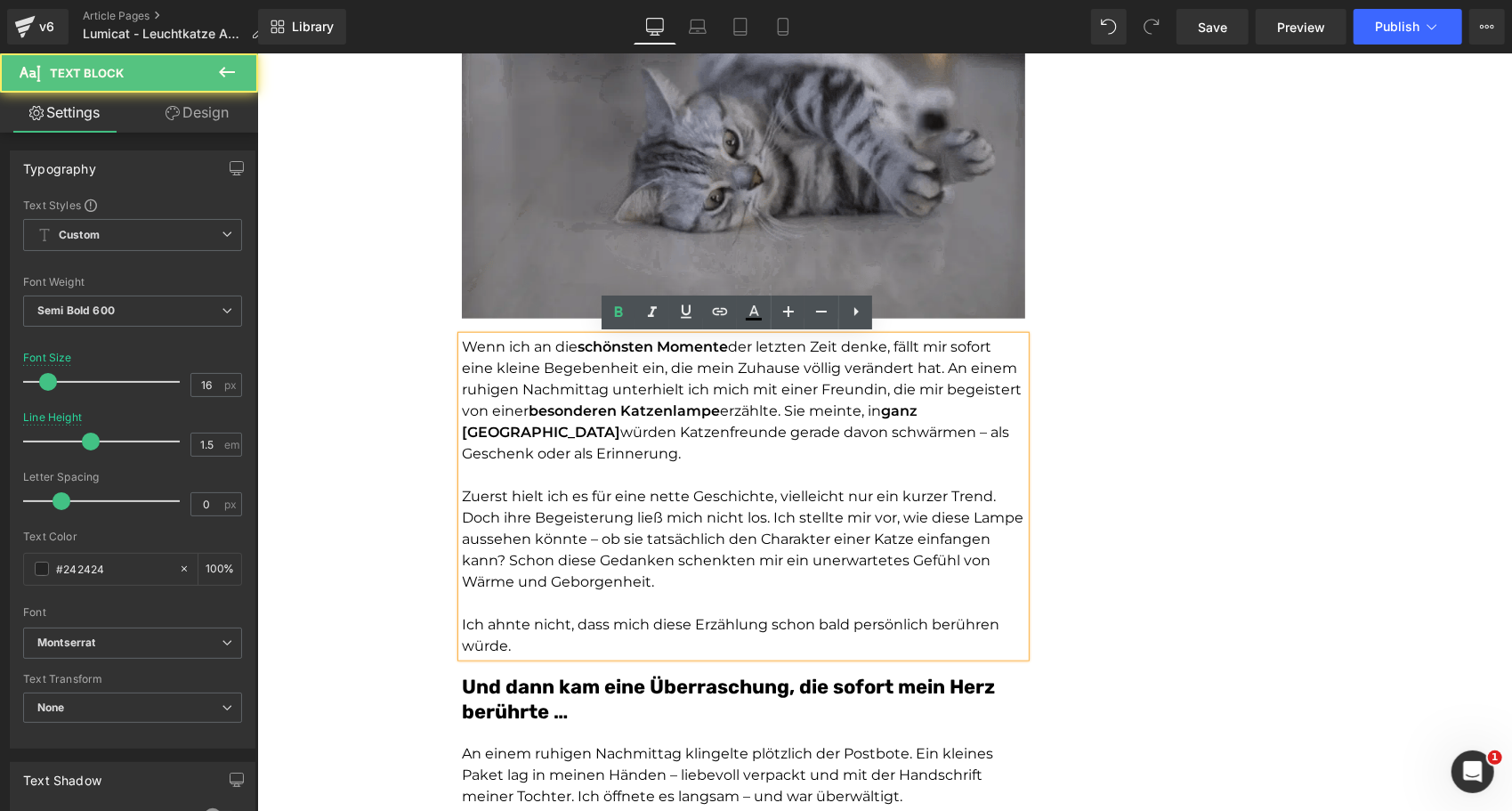
click at [492, 450] on span "würden Katzenfreunde gerade davon schwärmen – als Geschenk oder als Erinnerung." at bounding box center [734, 442] width 547 height 39
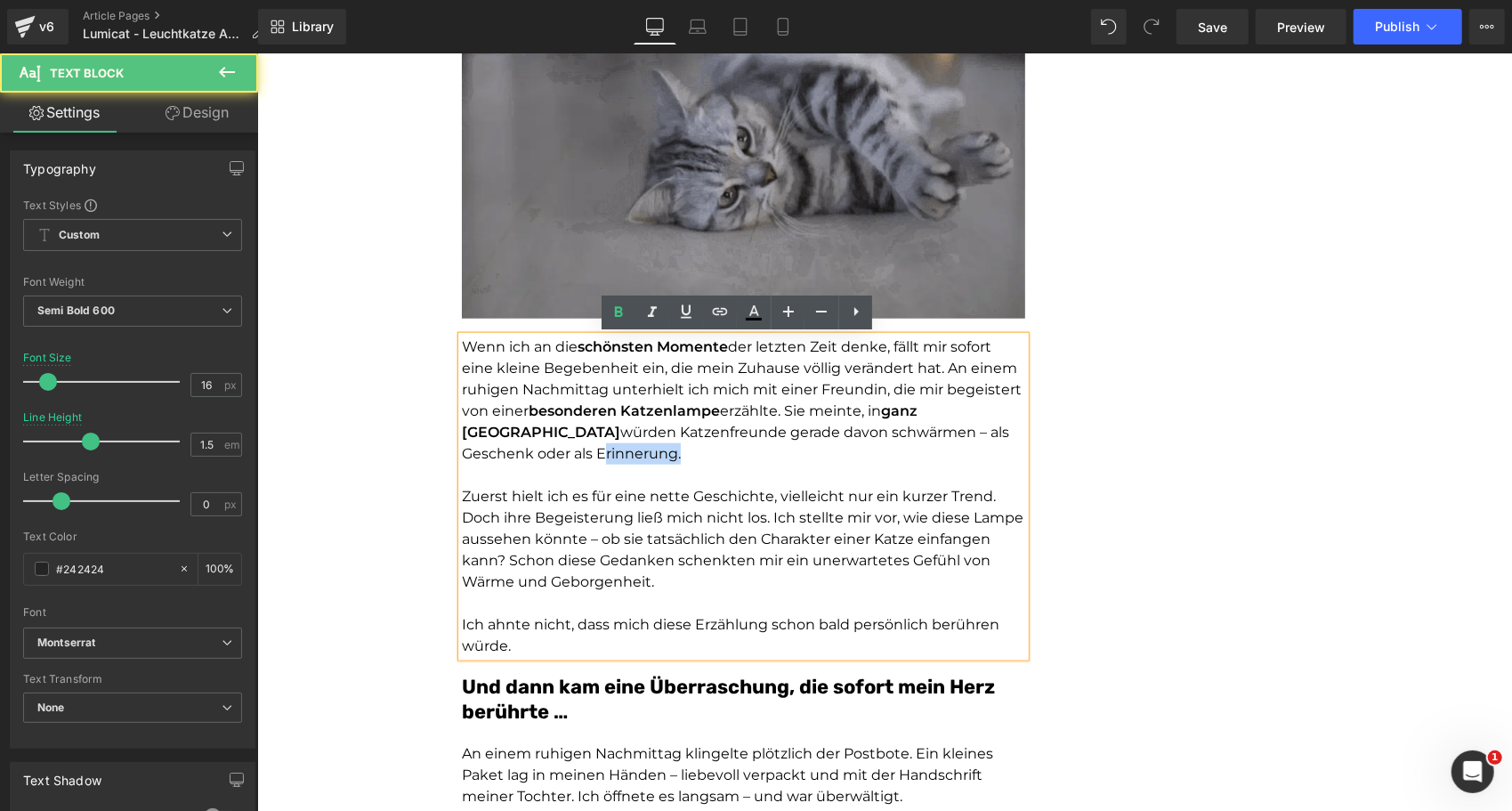
click at [492, 450] on span "würden Katzenfreunde gerade davon schwärmen – als Geschenk oder als Erinnerung." at bounding box center [734, 442] width 547 height 39
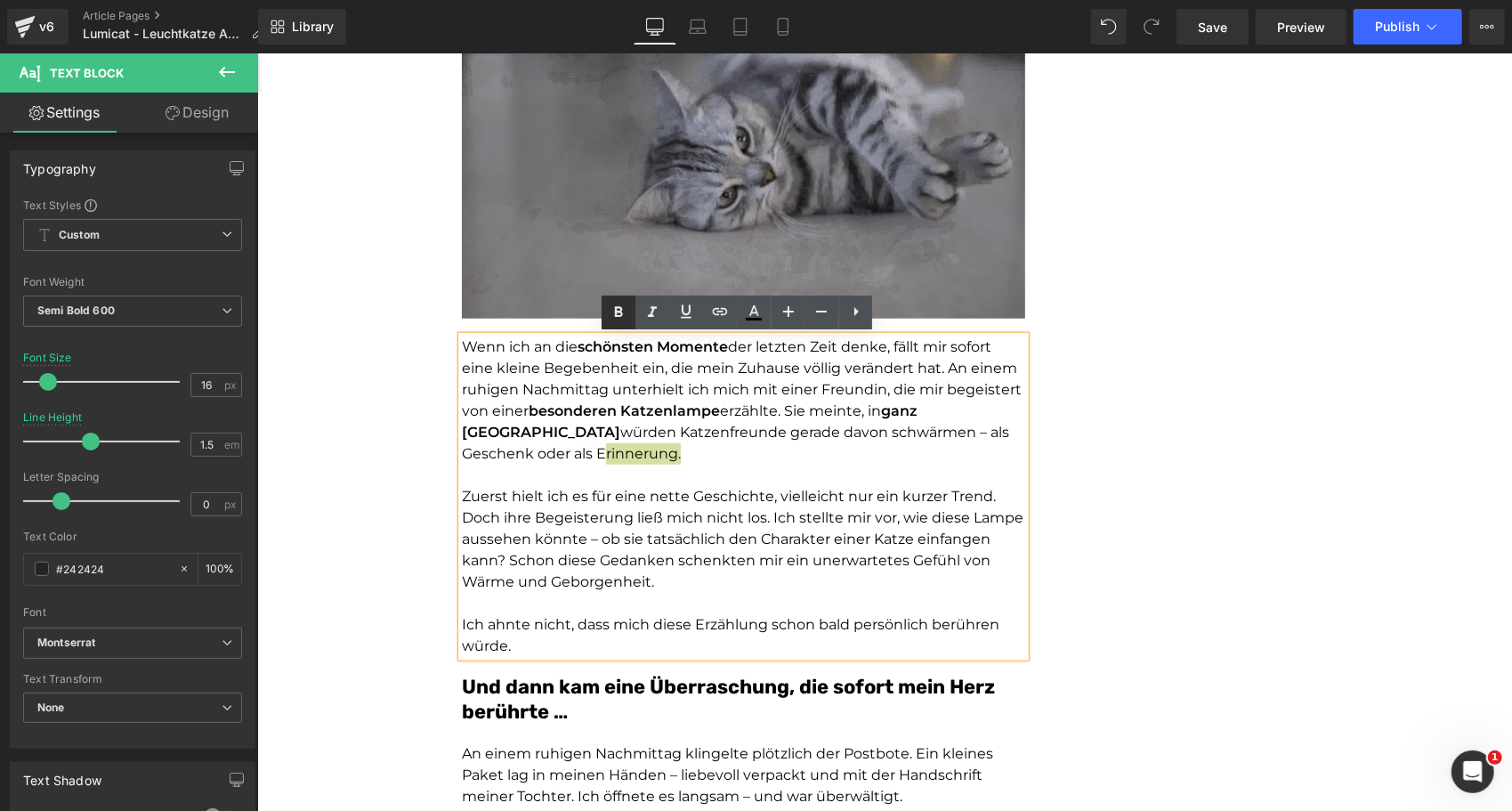
click at [0, 0] on icon at bounding box center [0, 0] width 0 height 0
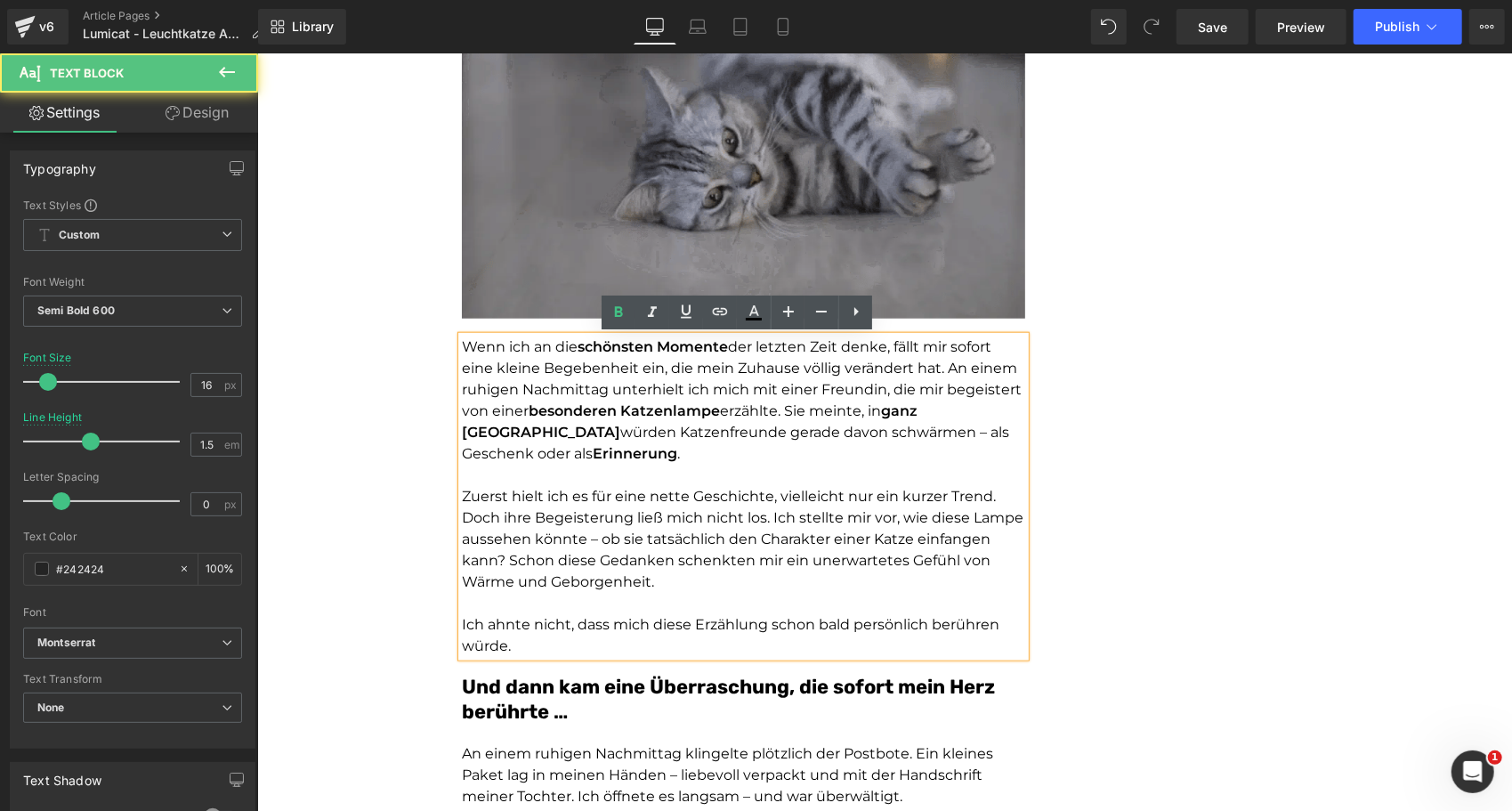
click at [882, 434] on span "würden Katzenfreunde gerade davon schwärmen – als Geschenk oder als" at bounding box center [734, 442] width 547 height 39
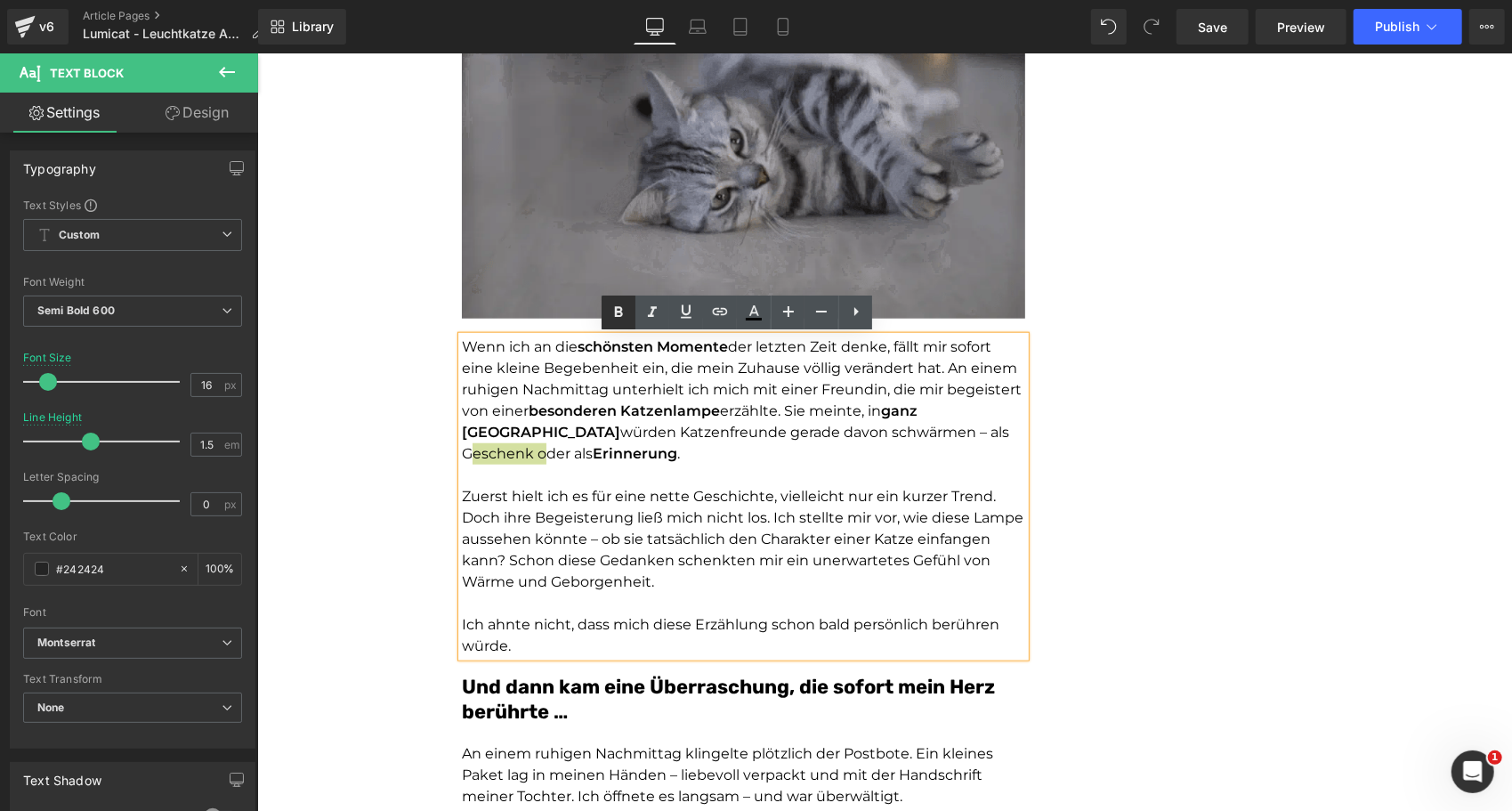
click at [618, 307] on icon at bounding box center [619, 311] width 8 height 10
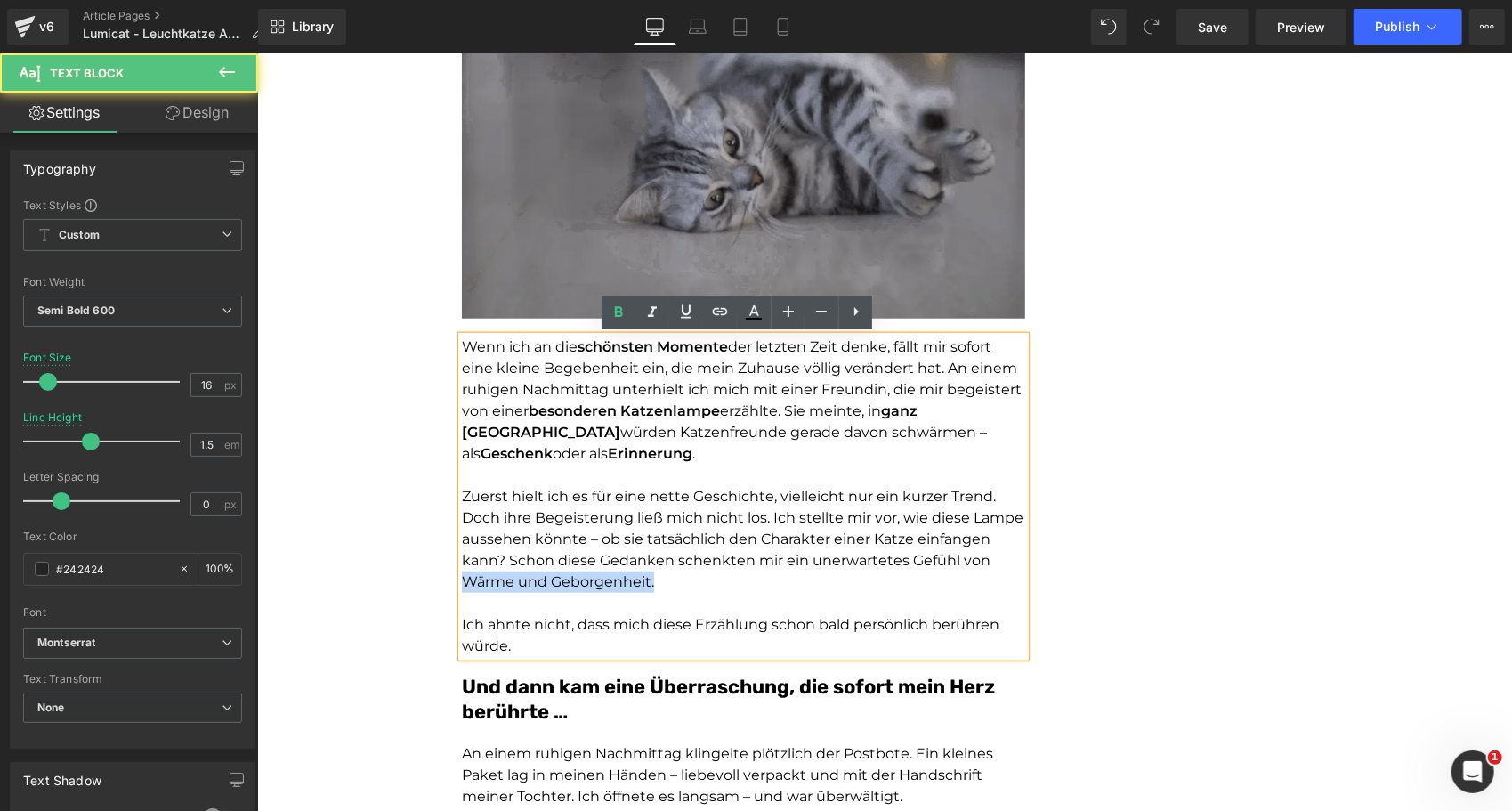
drag, startPoint x: 659, startPoint y: 580, endPoint x: 445, endPoint y: 582, distance: 214.0
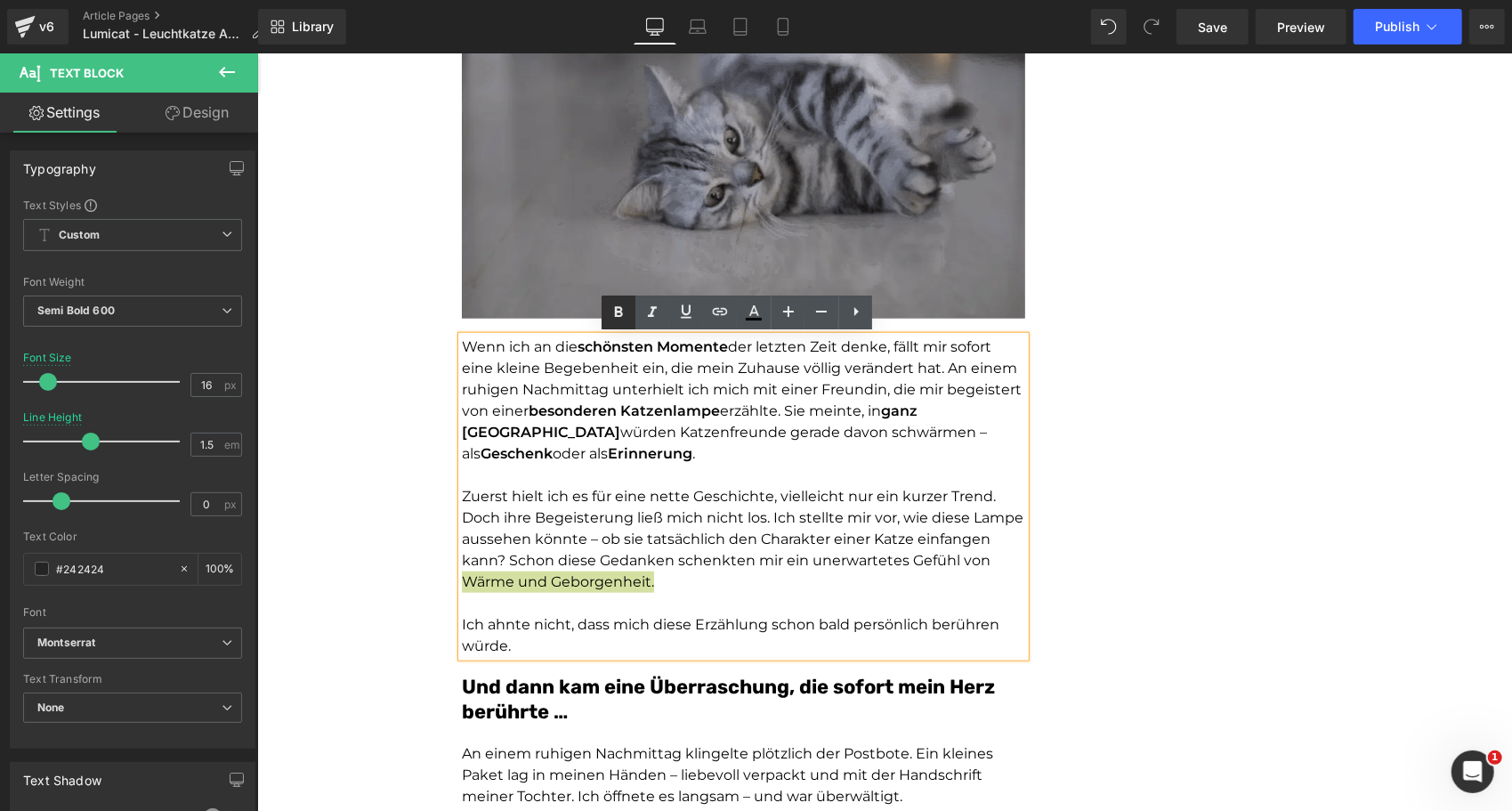
click at [0, 0] on icon at bounding box center [0, 0] width 0 height 0
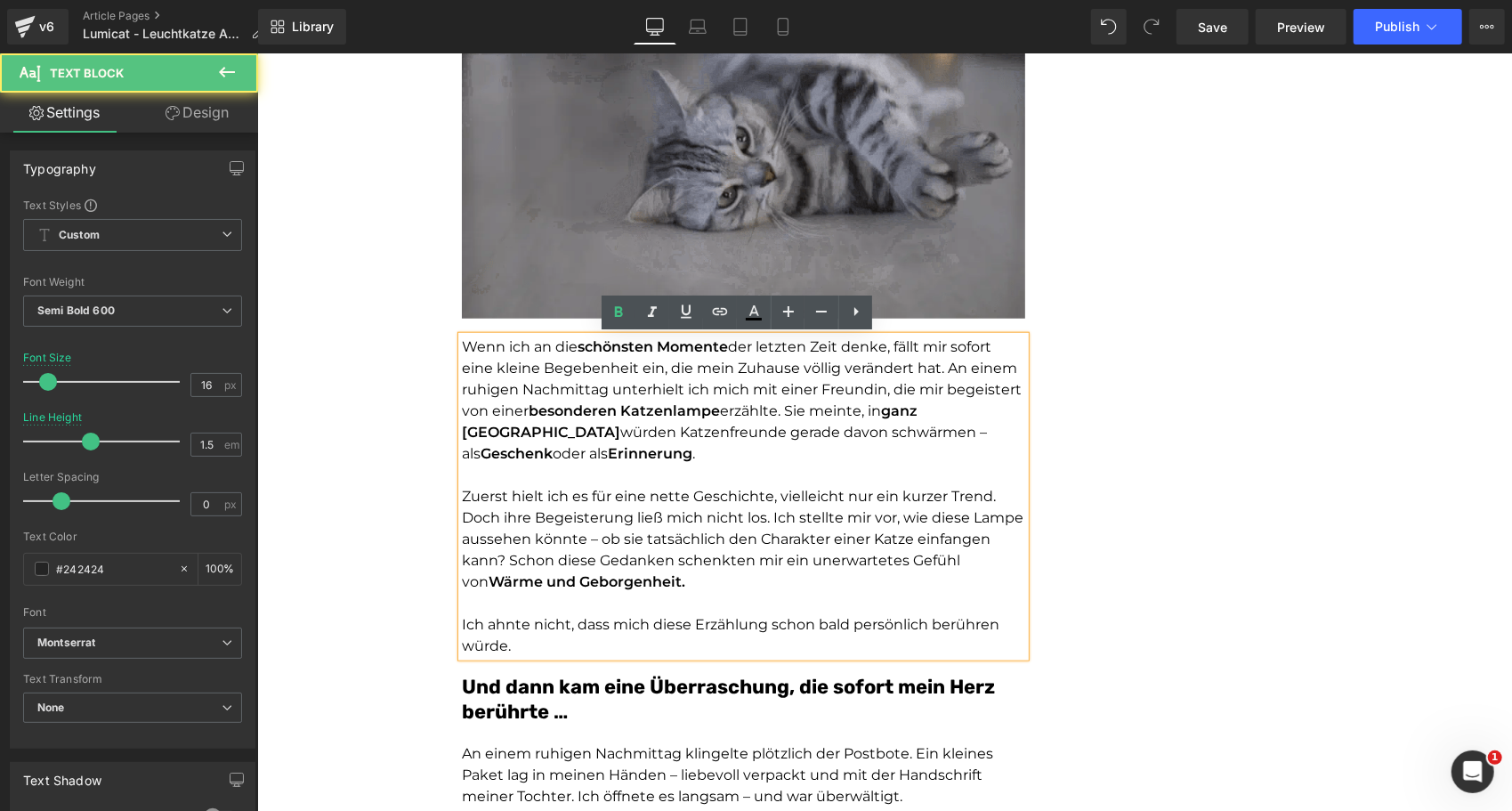
click at [698, 573] on p "Zuerst hielt ich es für eine nette Geschichte, vielleicht nur ein kurzer Trend.…" at bounding box center [742, 539] width 563 height 107
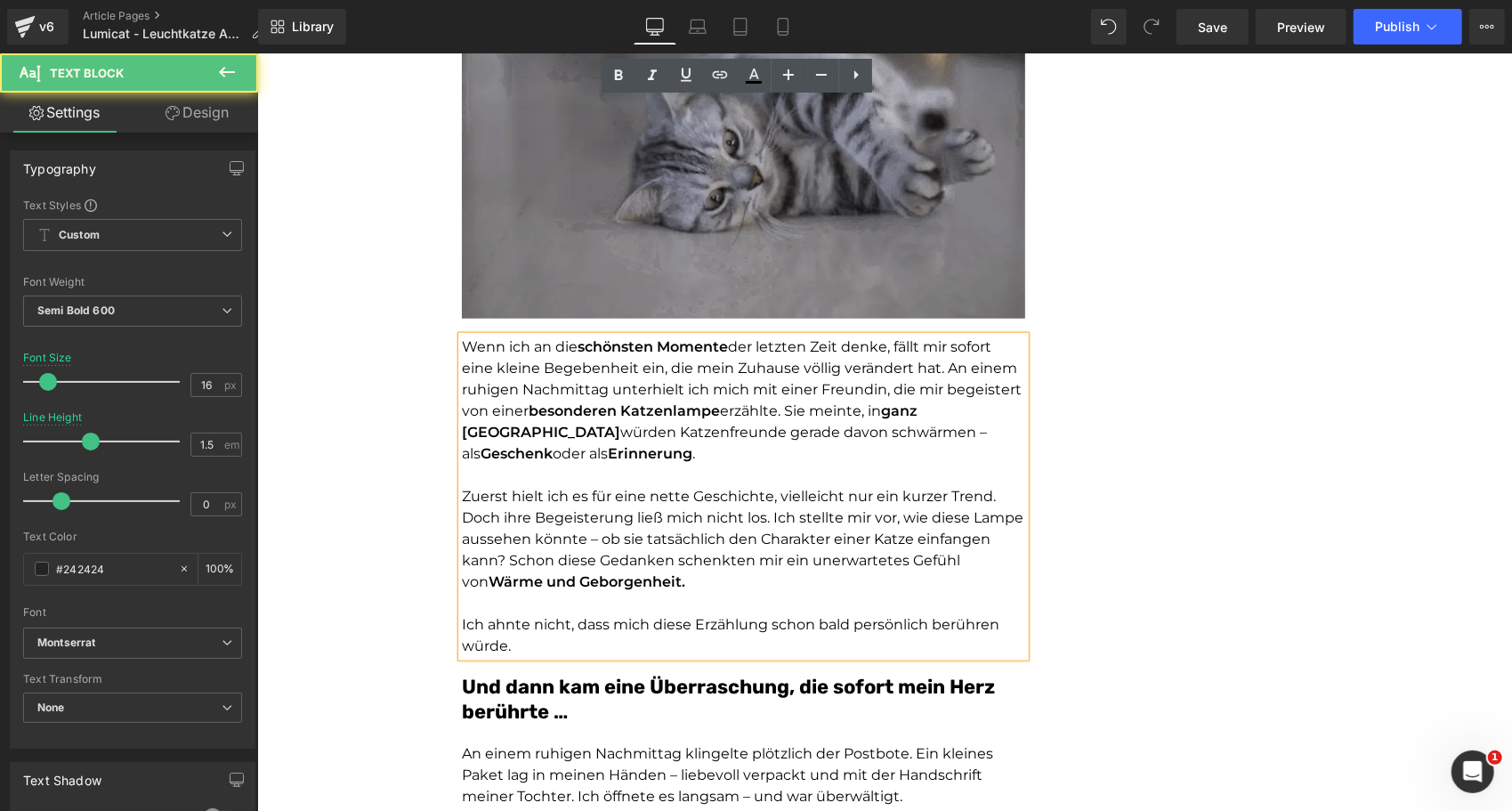
scroll to position [1300, 0]
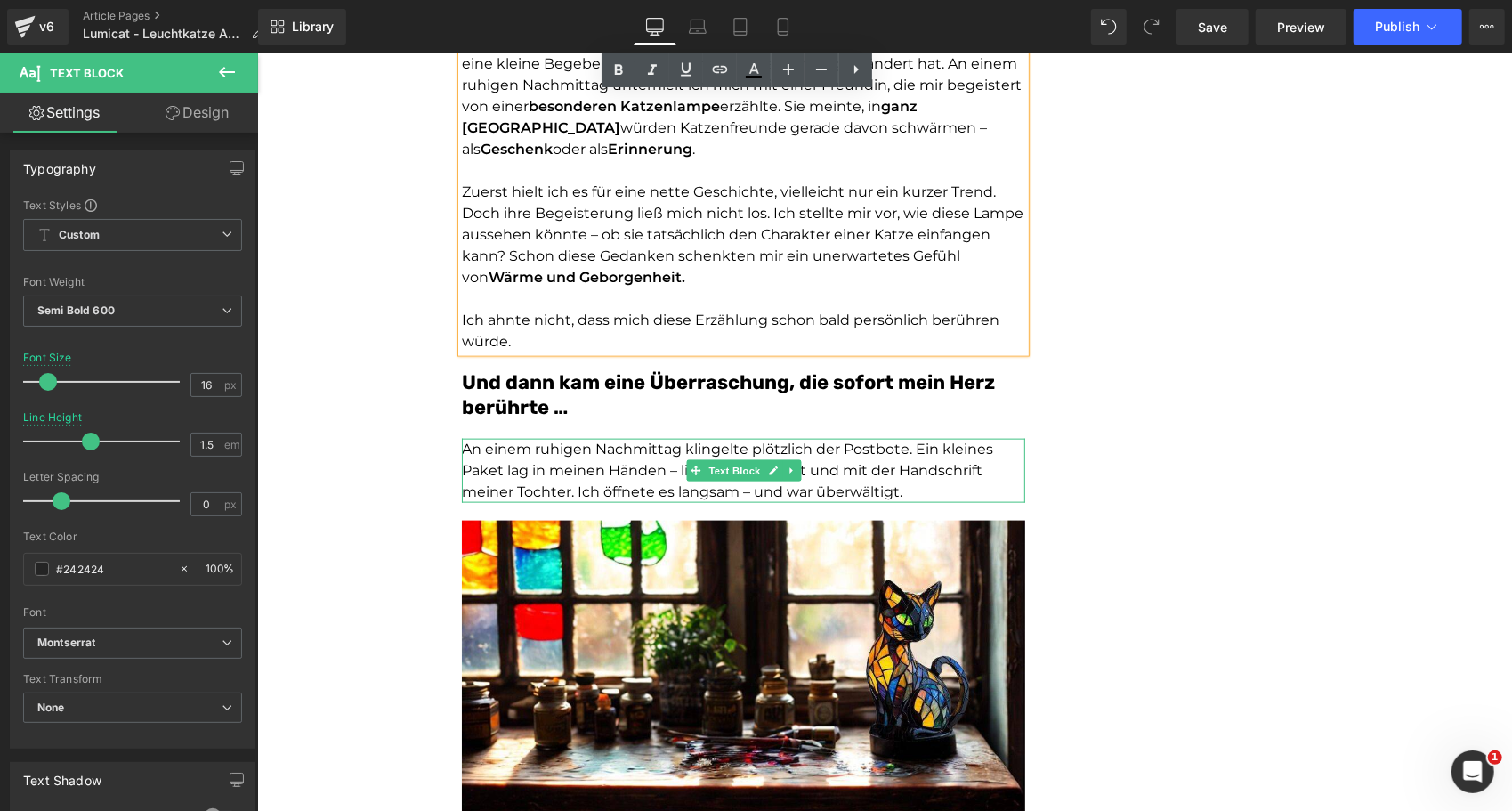
click at [874, 485] on span "An einem ruhigen Nachmittag klingelte plötzlich der Postbote. Ein kleines Paket…" at bounding box center [726, 469] width 531 height 59
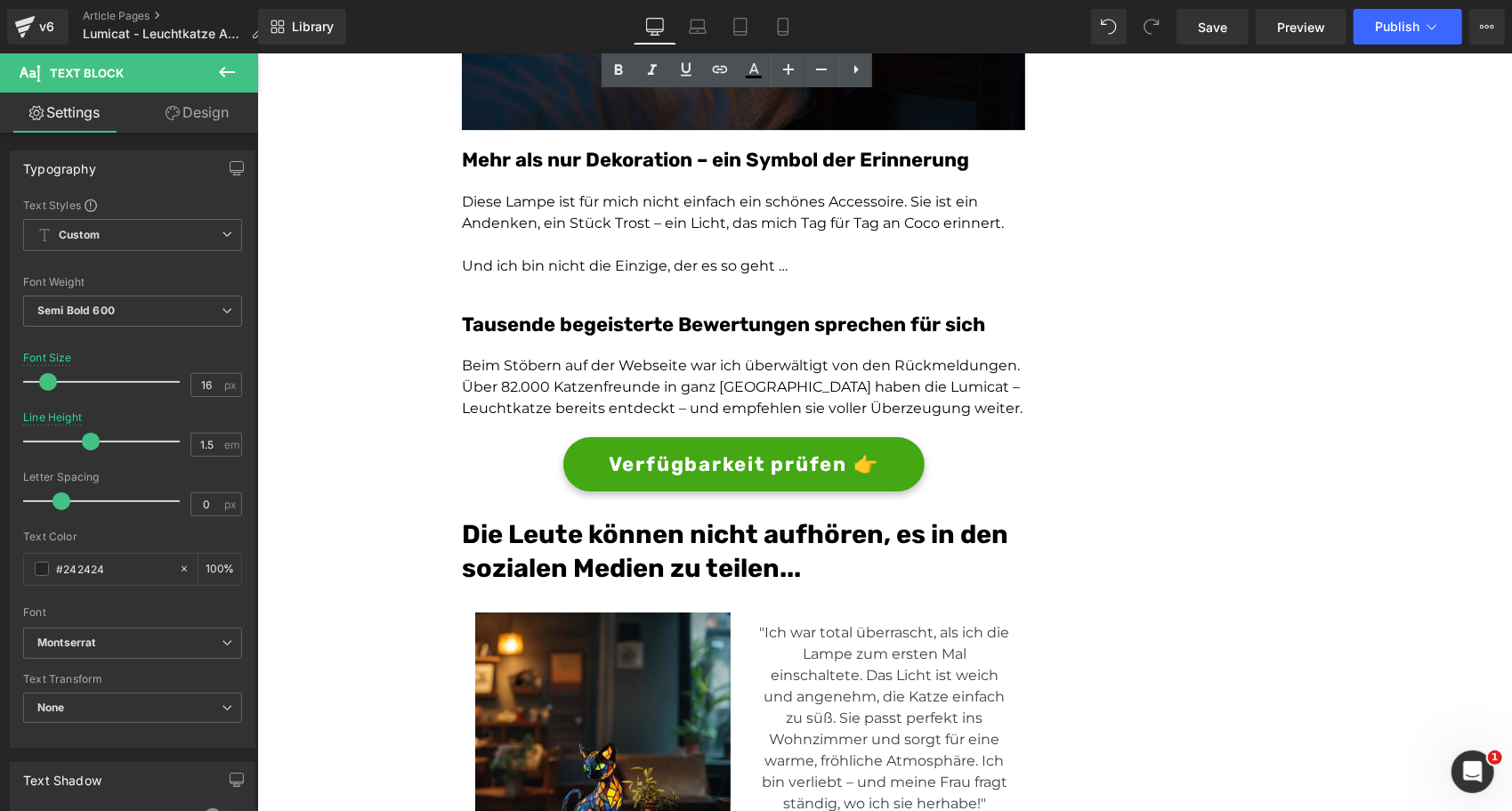
scroll to position [3882, 0]
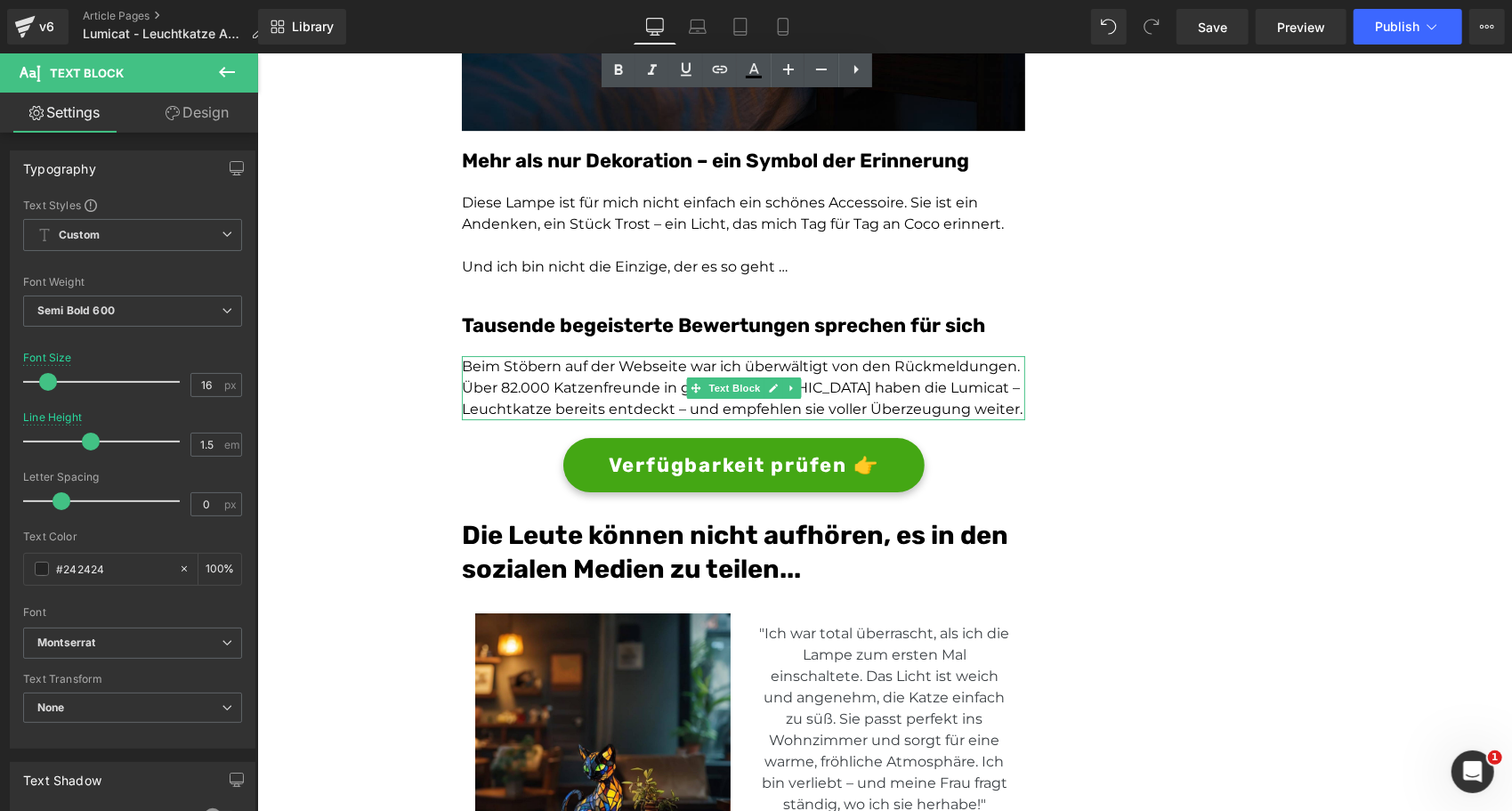
click at [502, 387] on p "Beim Stöbern auf der Webseite war ich überwältigt von den Rückmeldungen. Über 8…" at bounding box center [742, 388] width 563 height 64
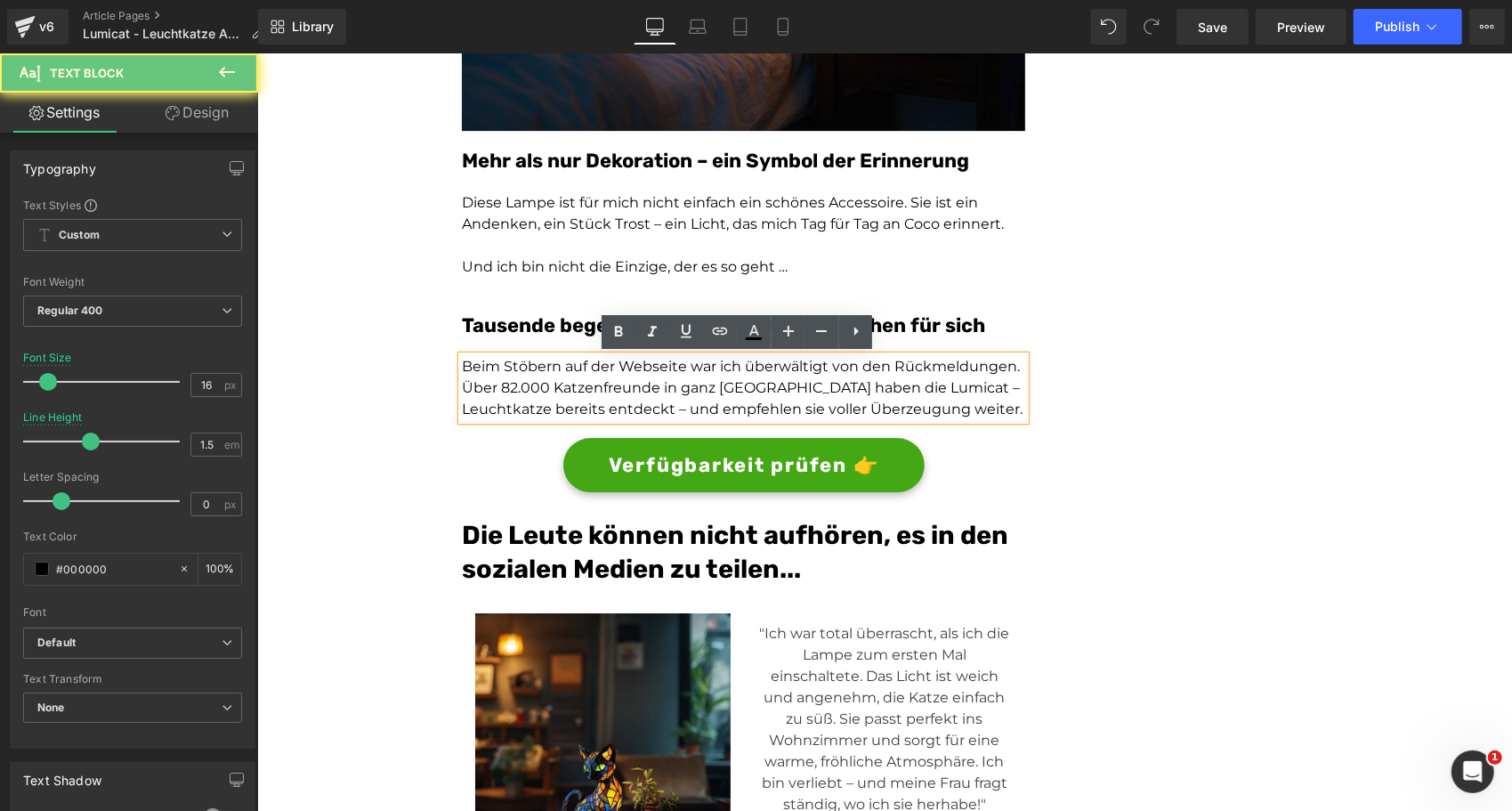
click at [504, 384] on p "Beim Stöbern auf der Webseite war ich überwältigt von den Rückmeldungen. Über 8…" at bounding box center [742, 388] width 563 height 64
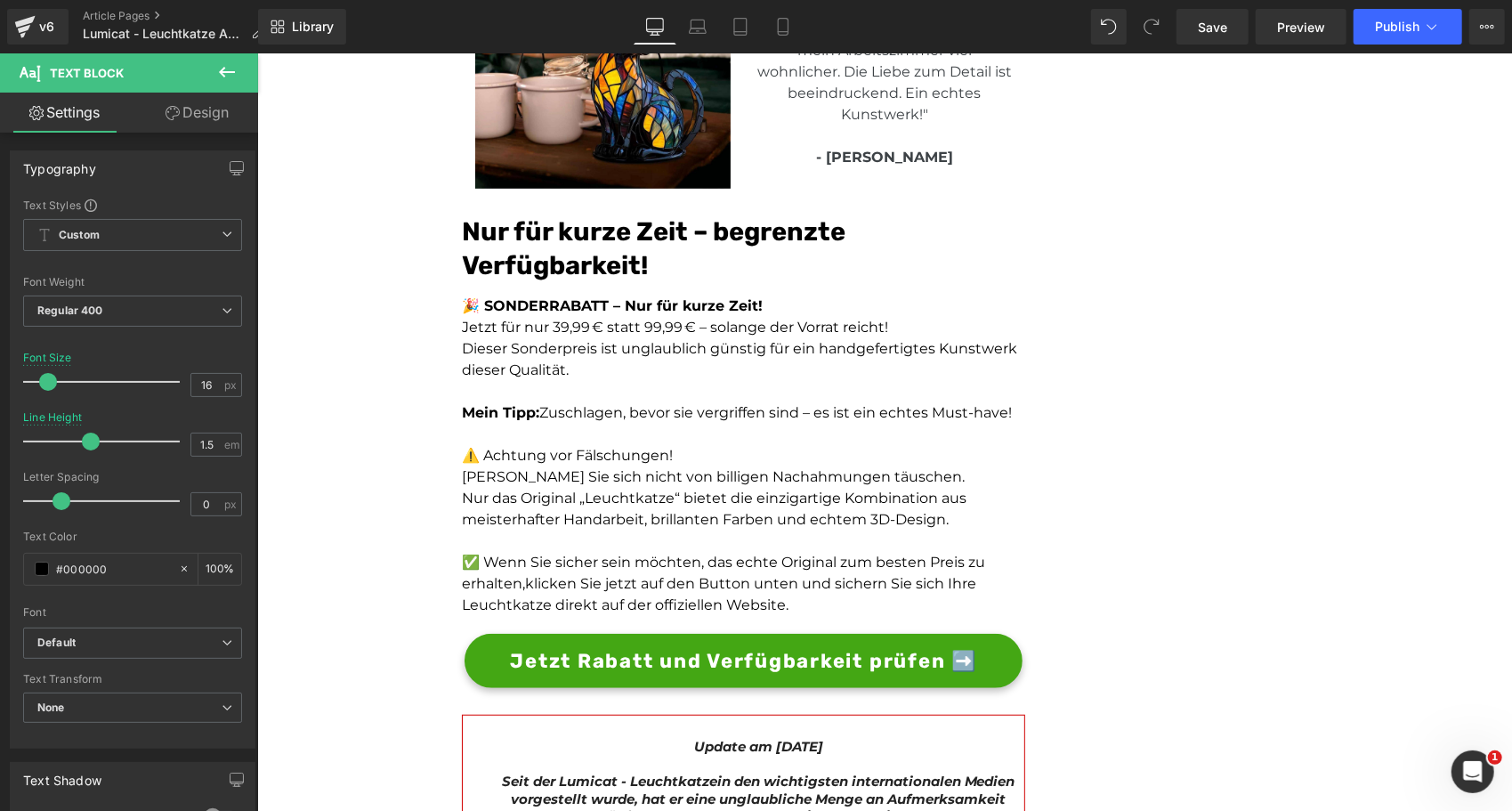
scroll to position [5197, 0]
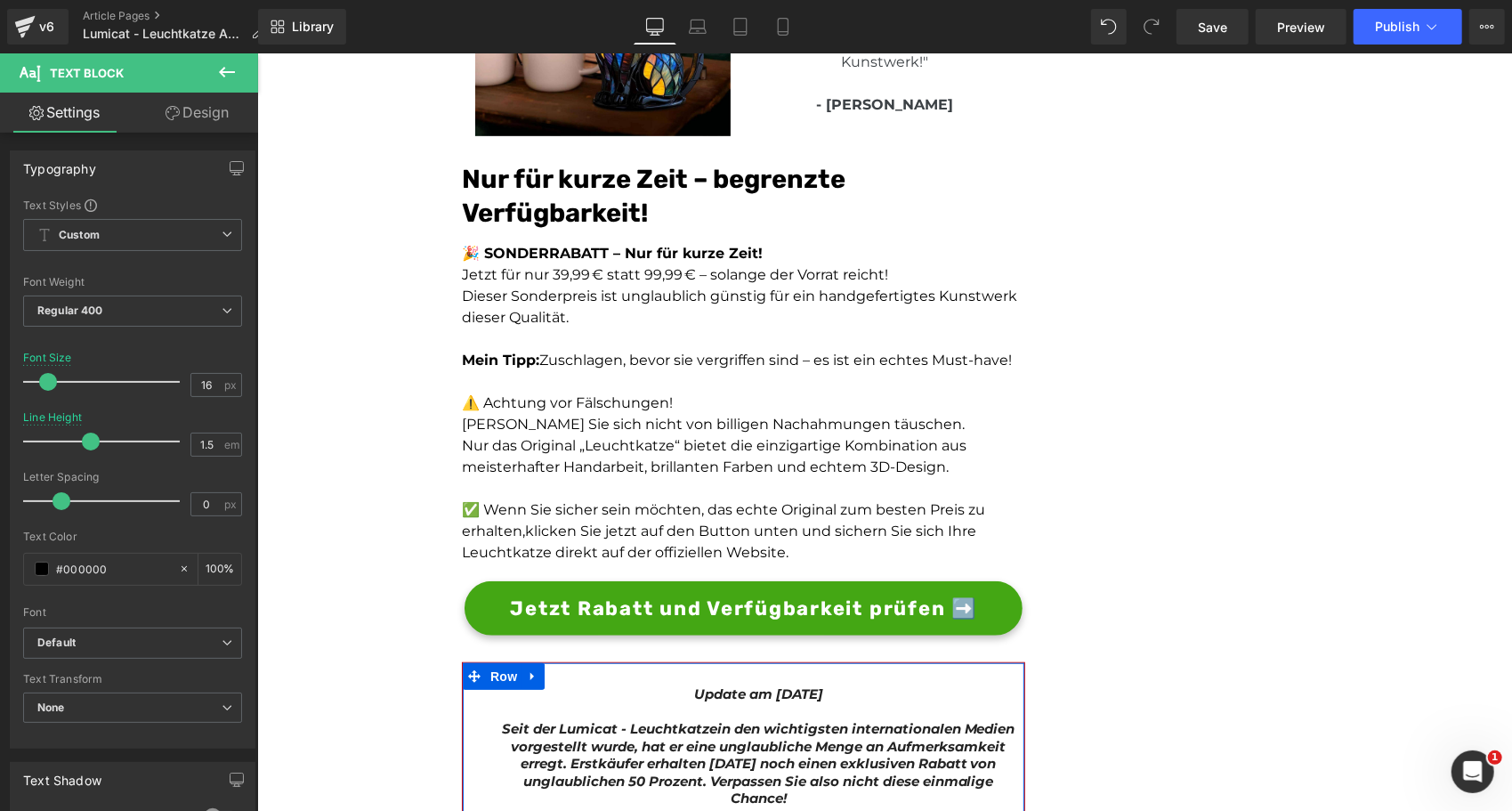
click at [778, 691] on link at bounding box center [787, 701] width 19 height 22
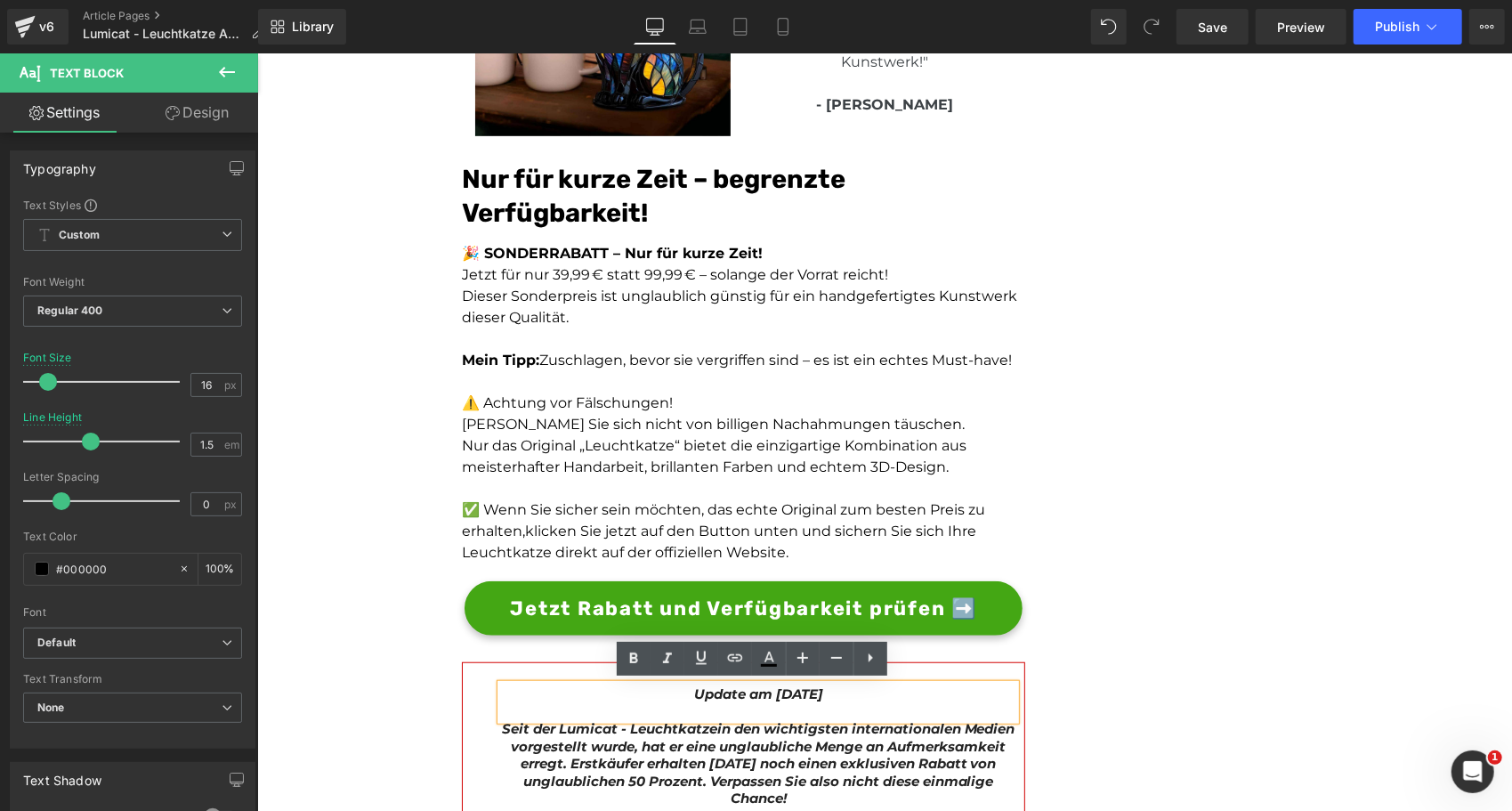
click at [787, 687] on icon "Update am [DATE]" at bounding box center [757, 693] width 129 height 17
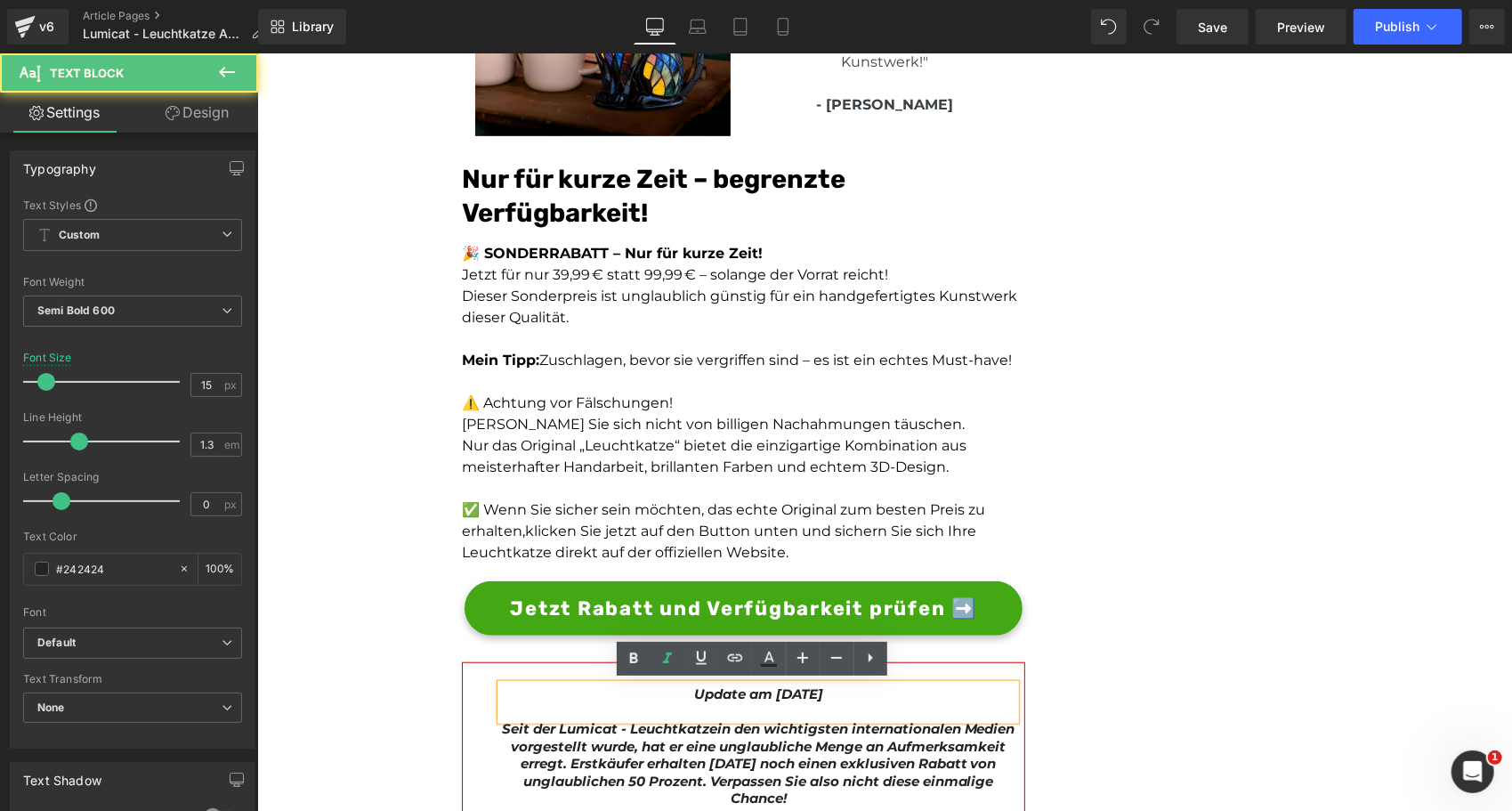
click at [774, 689] on icon "Update am [DATE]" at bounding box center [757, 693] width 129 height 17
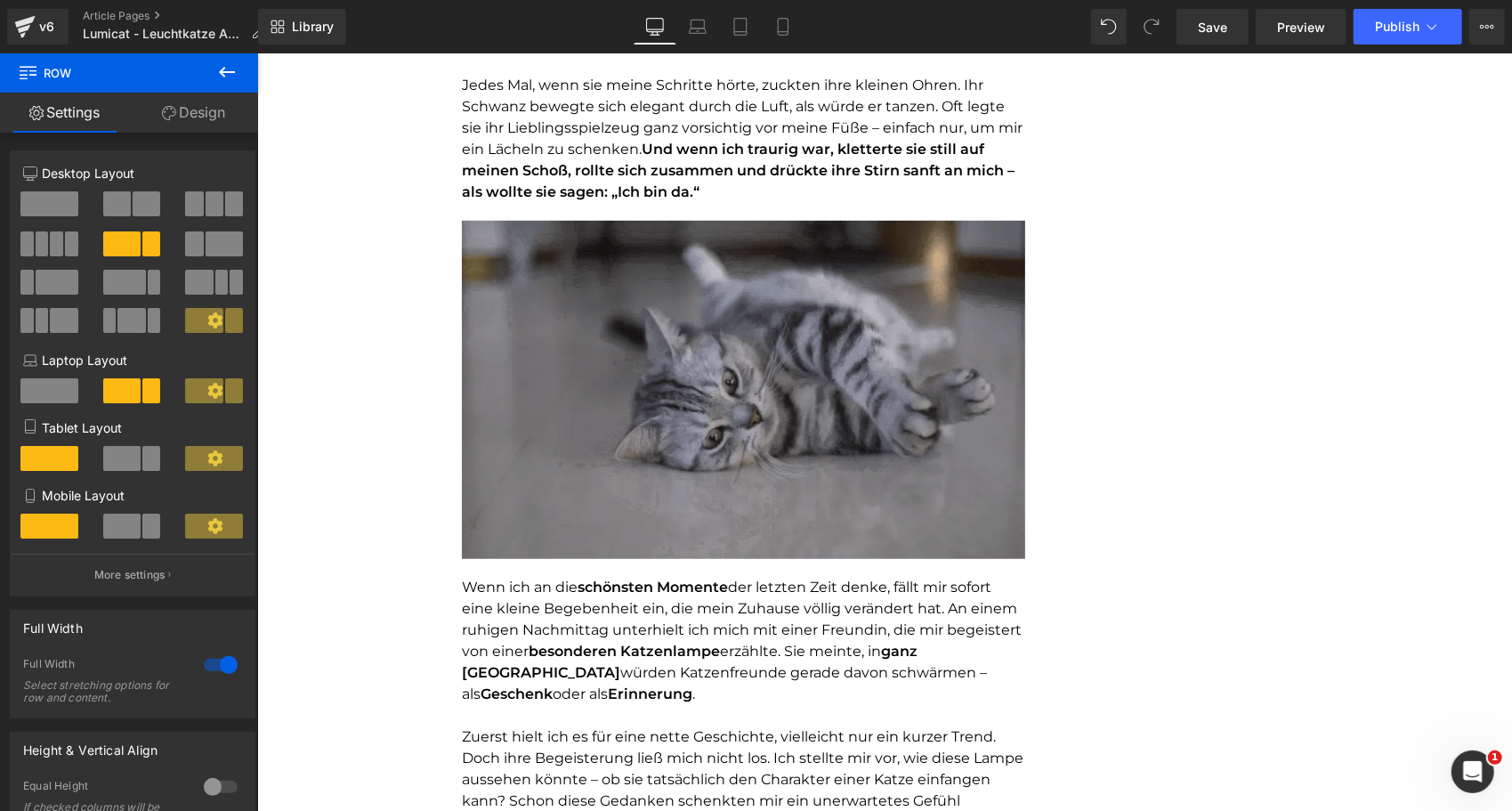
scroll to position [0, 0]
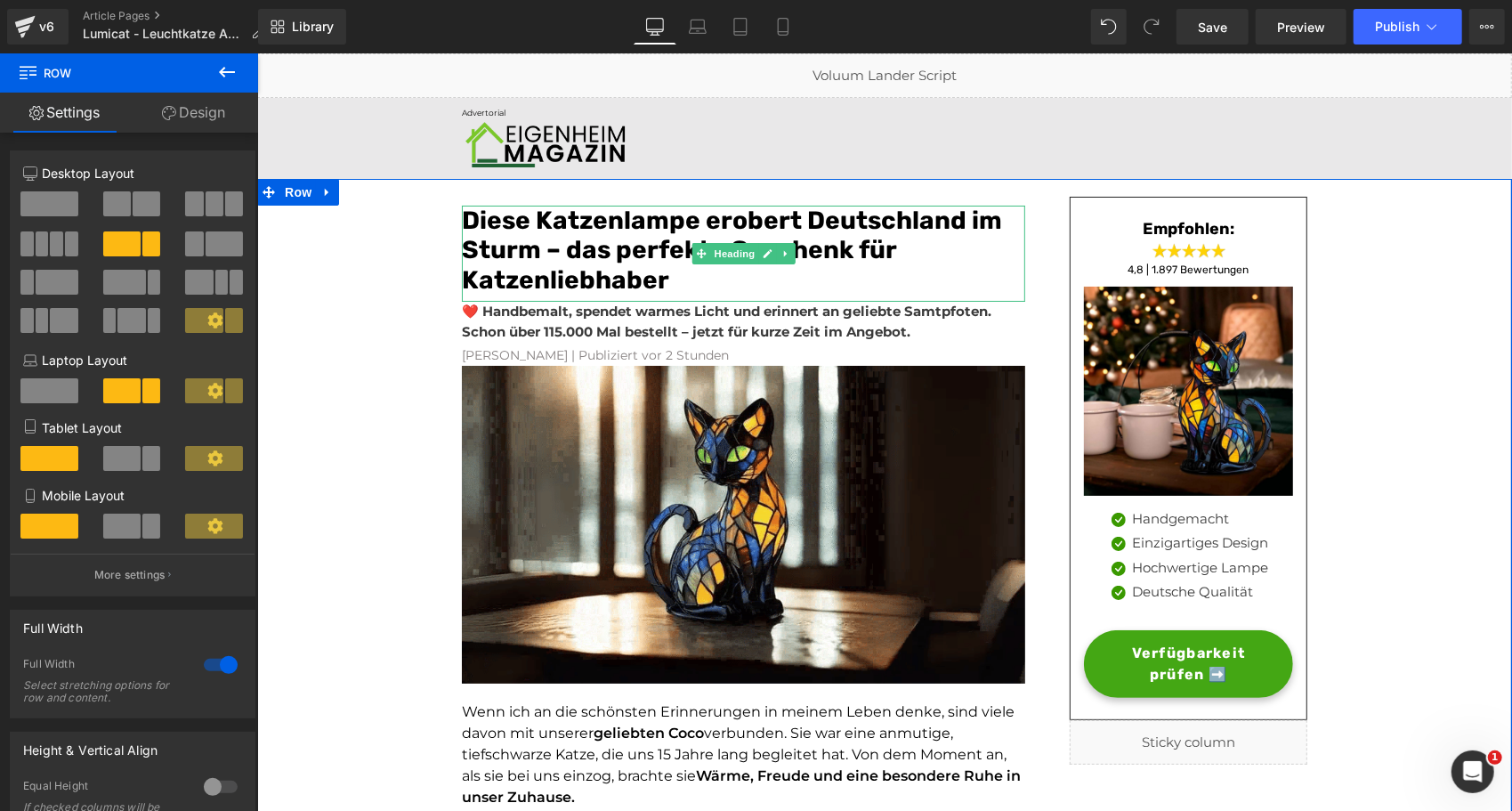
click at [598, 218] on font "Diese Katzenlampe erobert Deutschland im Sturm – das perfekte Geschenk für Katz…" at bounding box center [731, 249] width 541 height 89
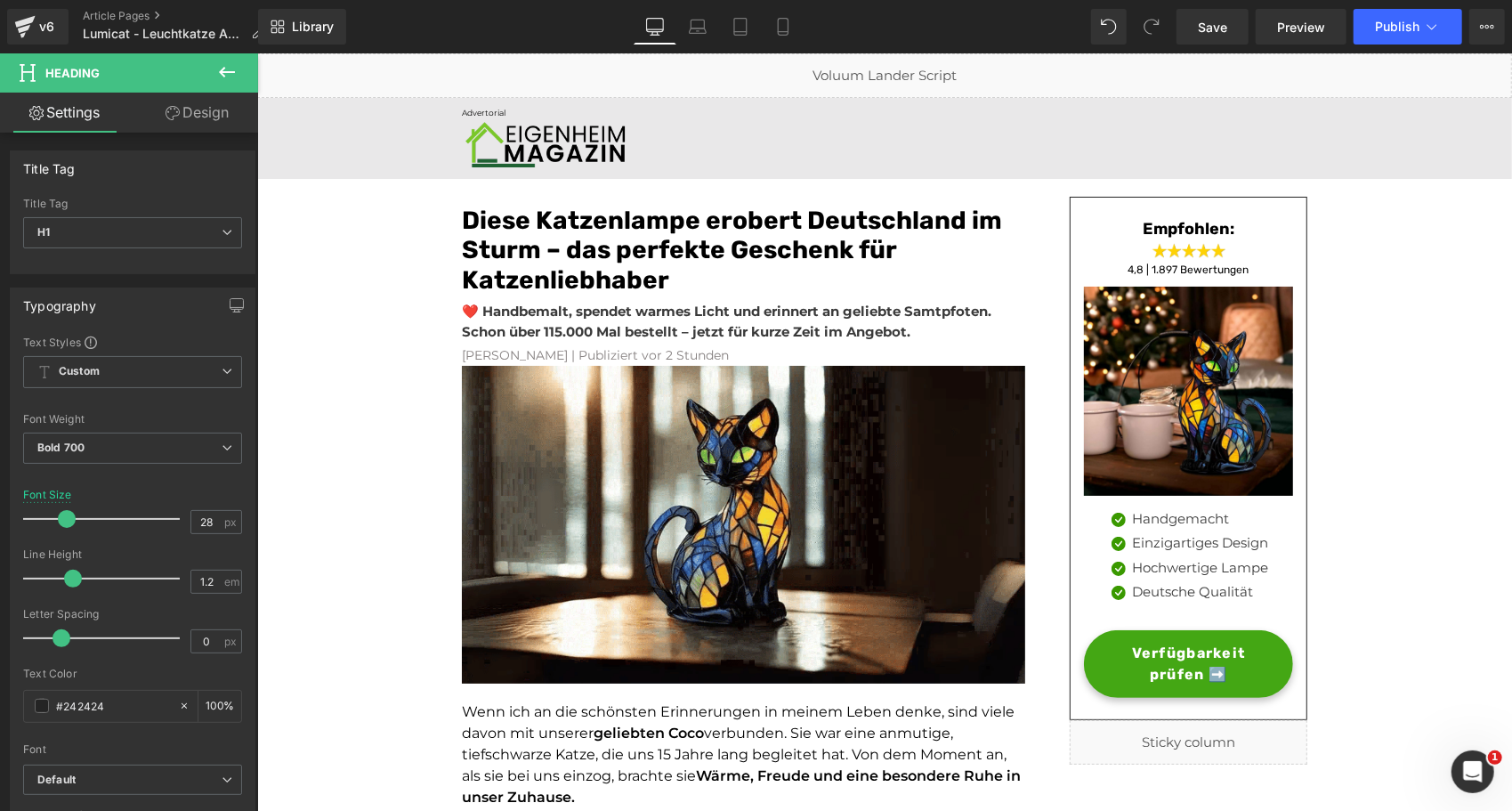
click at [178, 94] on link "Design" at bounding box center [197, 112] width 129 height 40
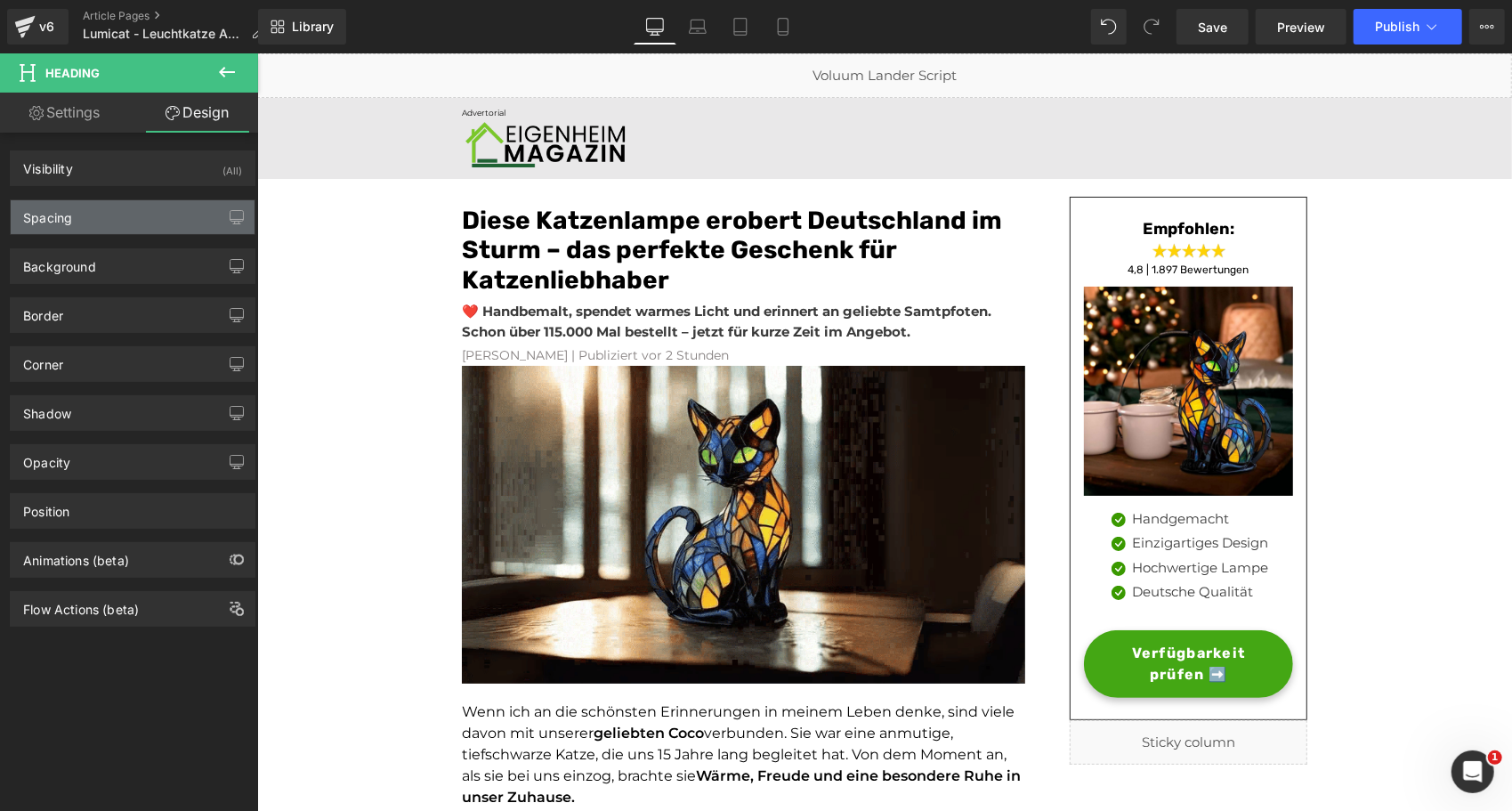
type input "10"
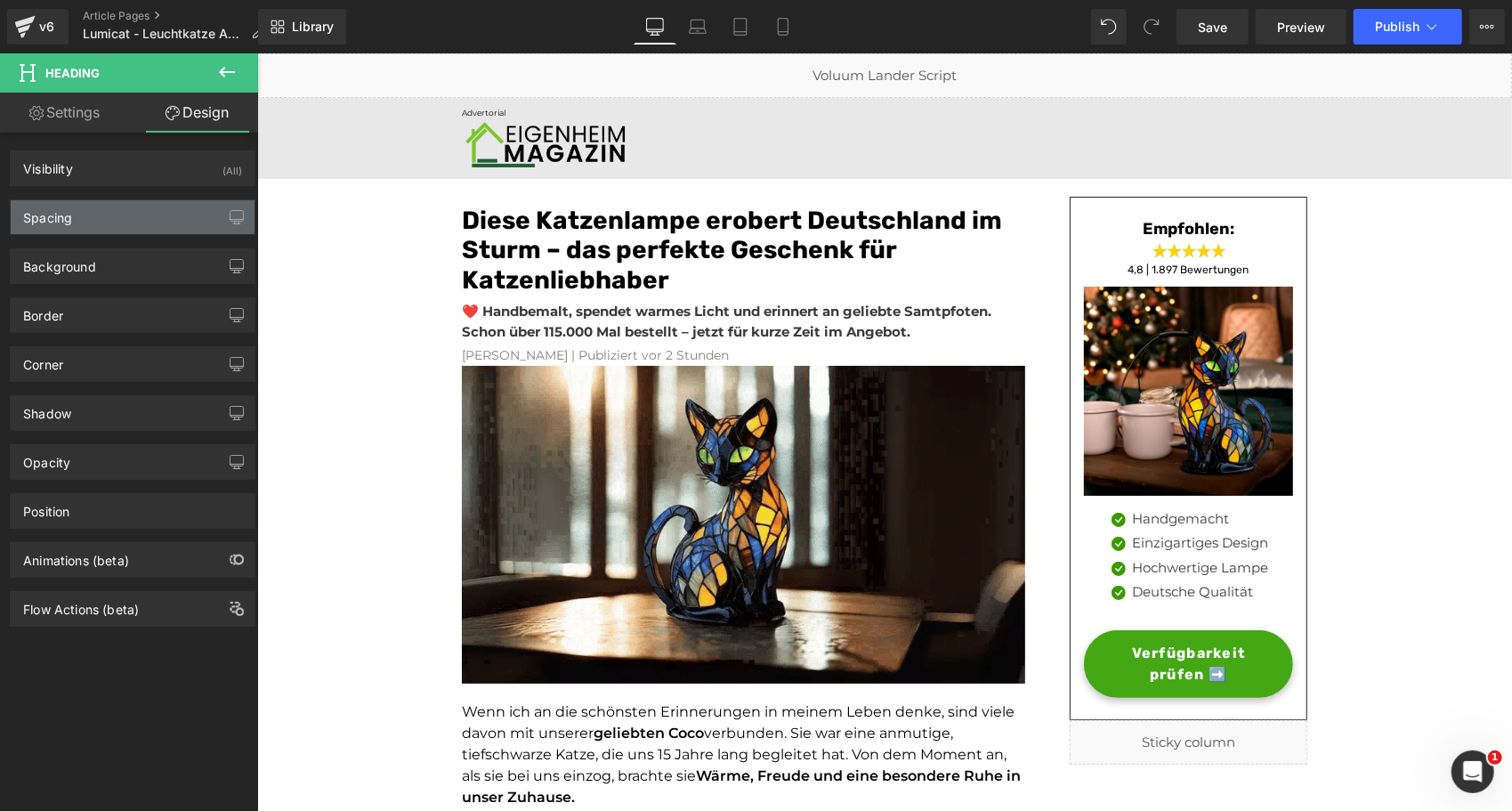
type input "0"
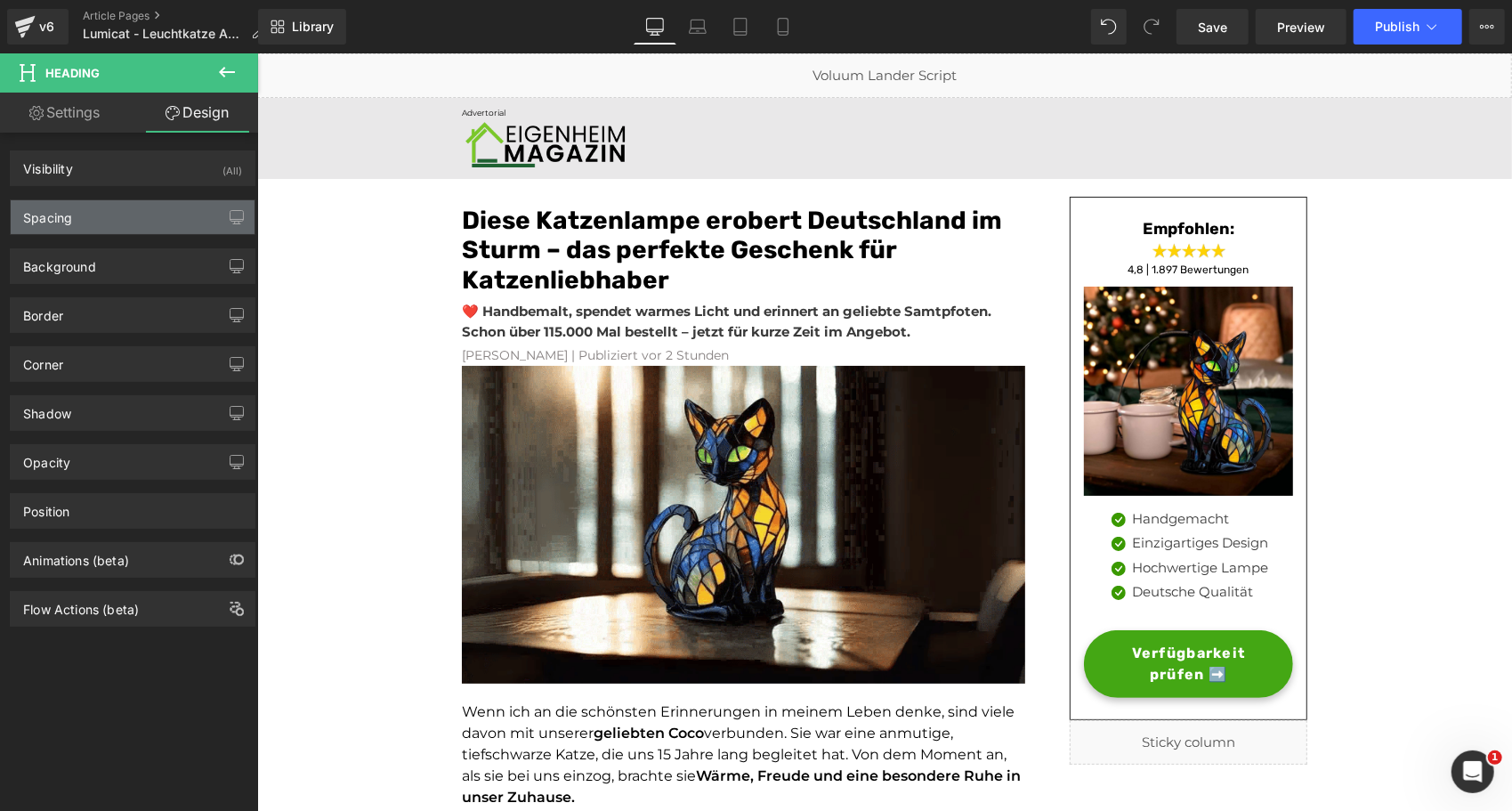
type input "0"
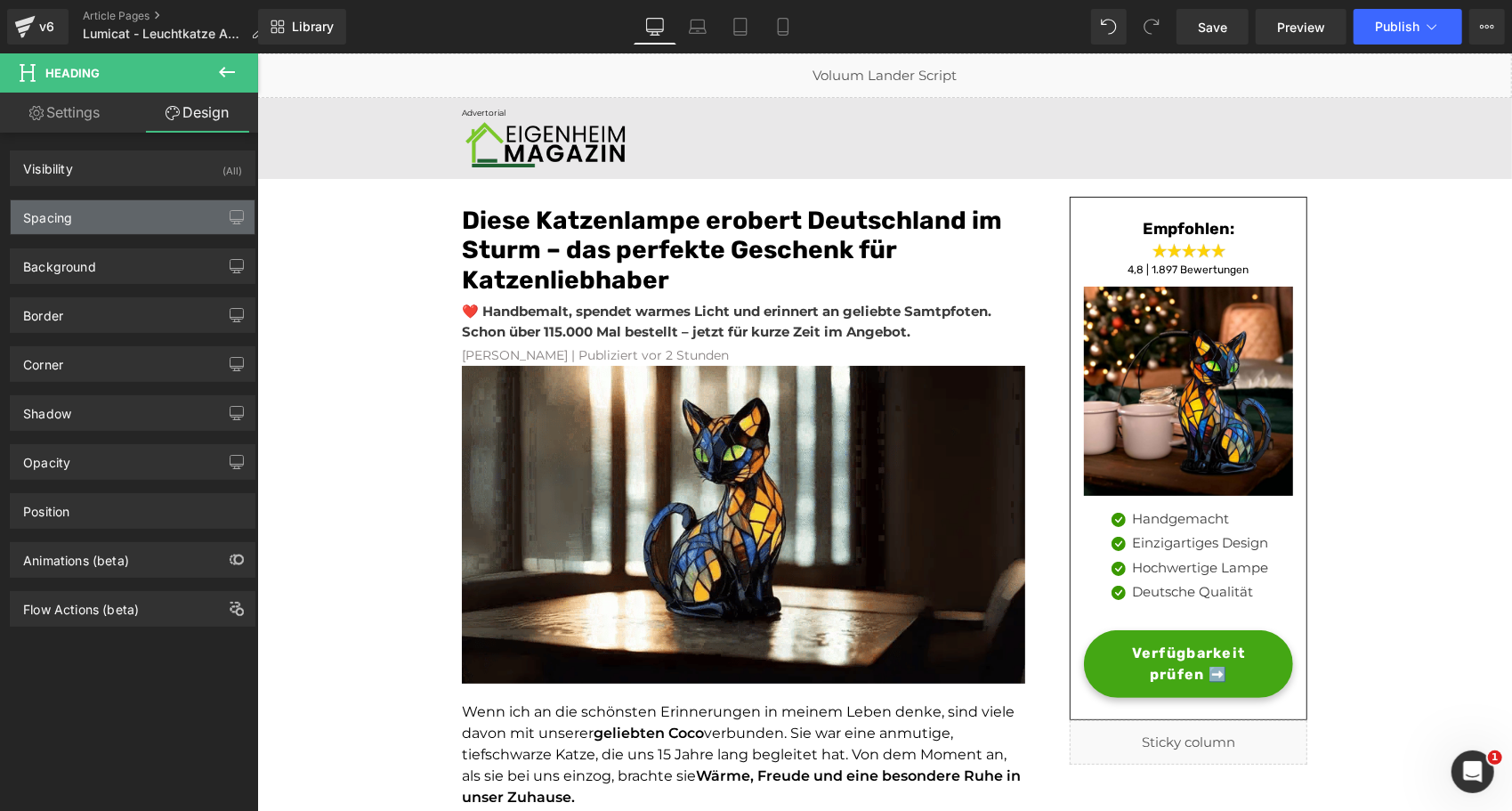
type input "0"
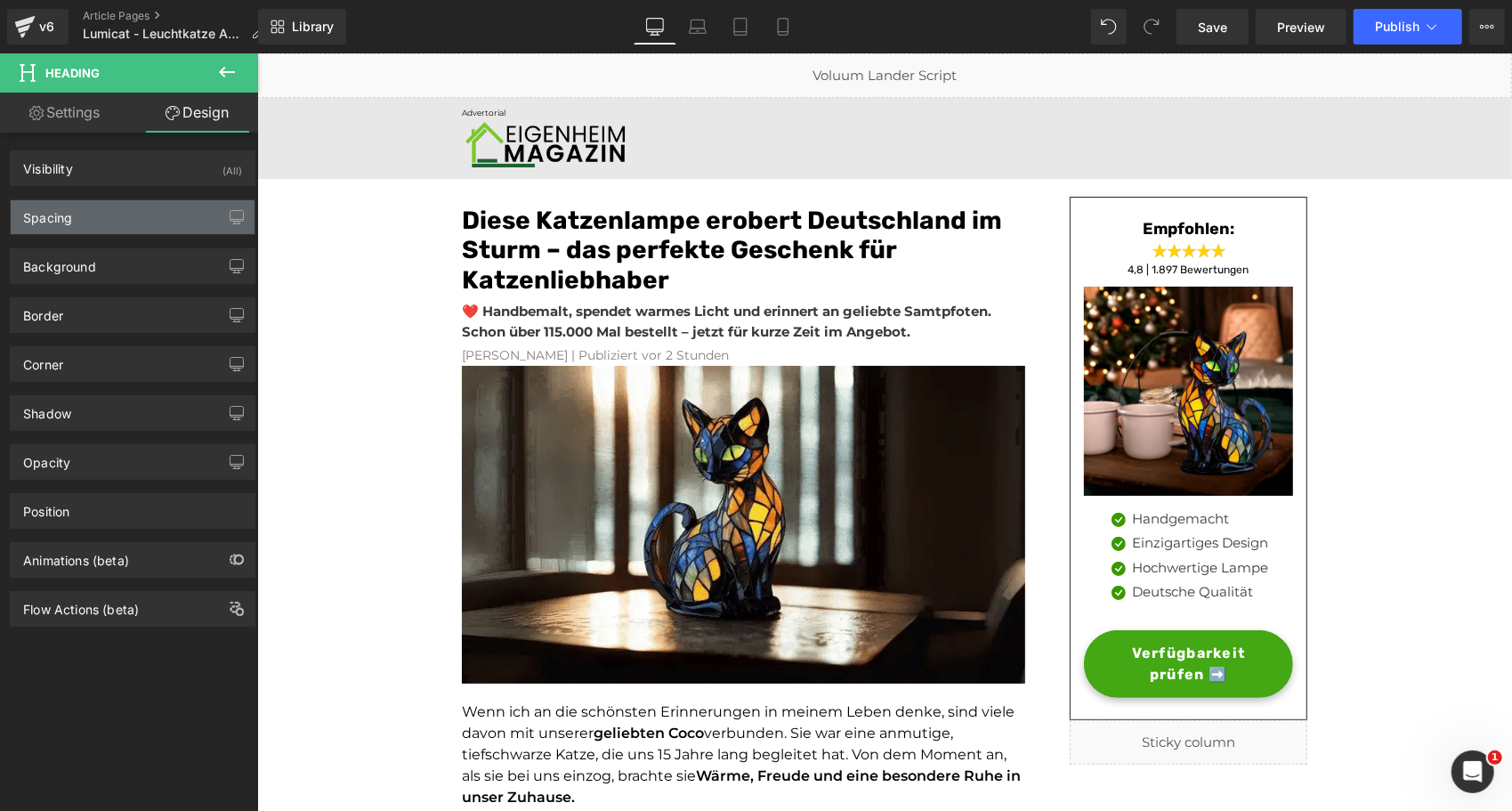
type input "0"
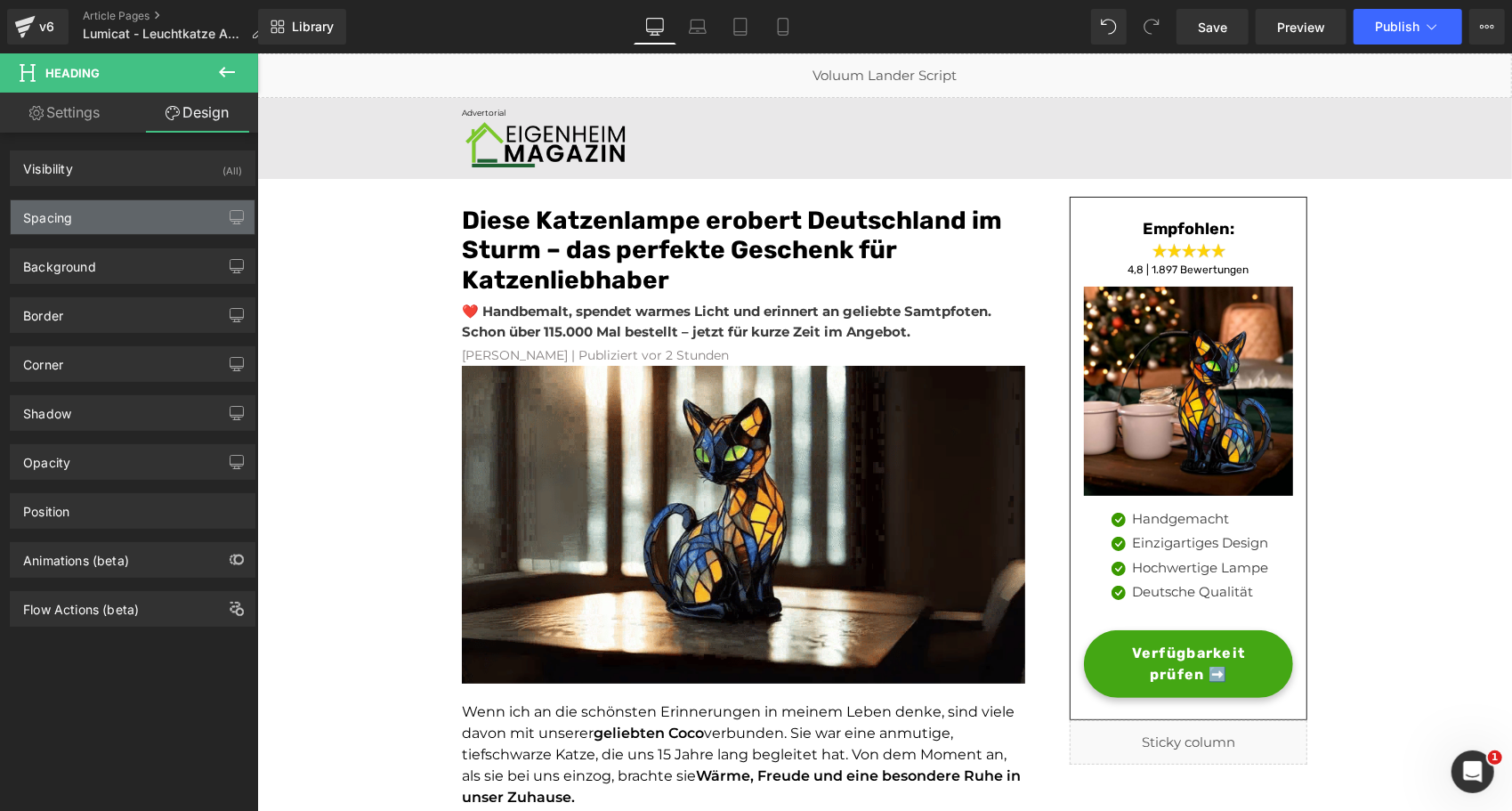
type input "0"
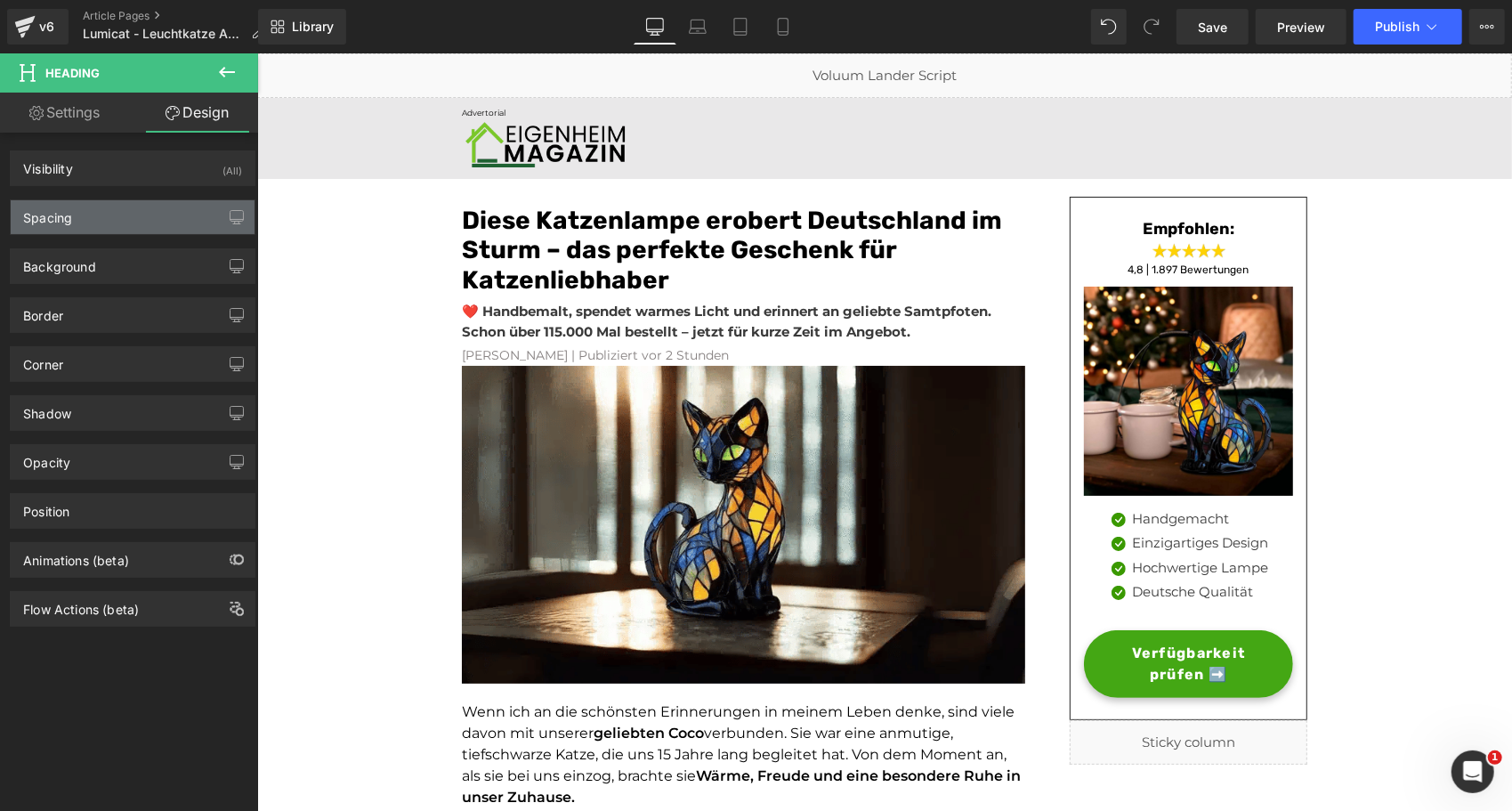
type input "8"
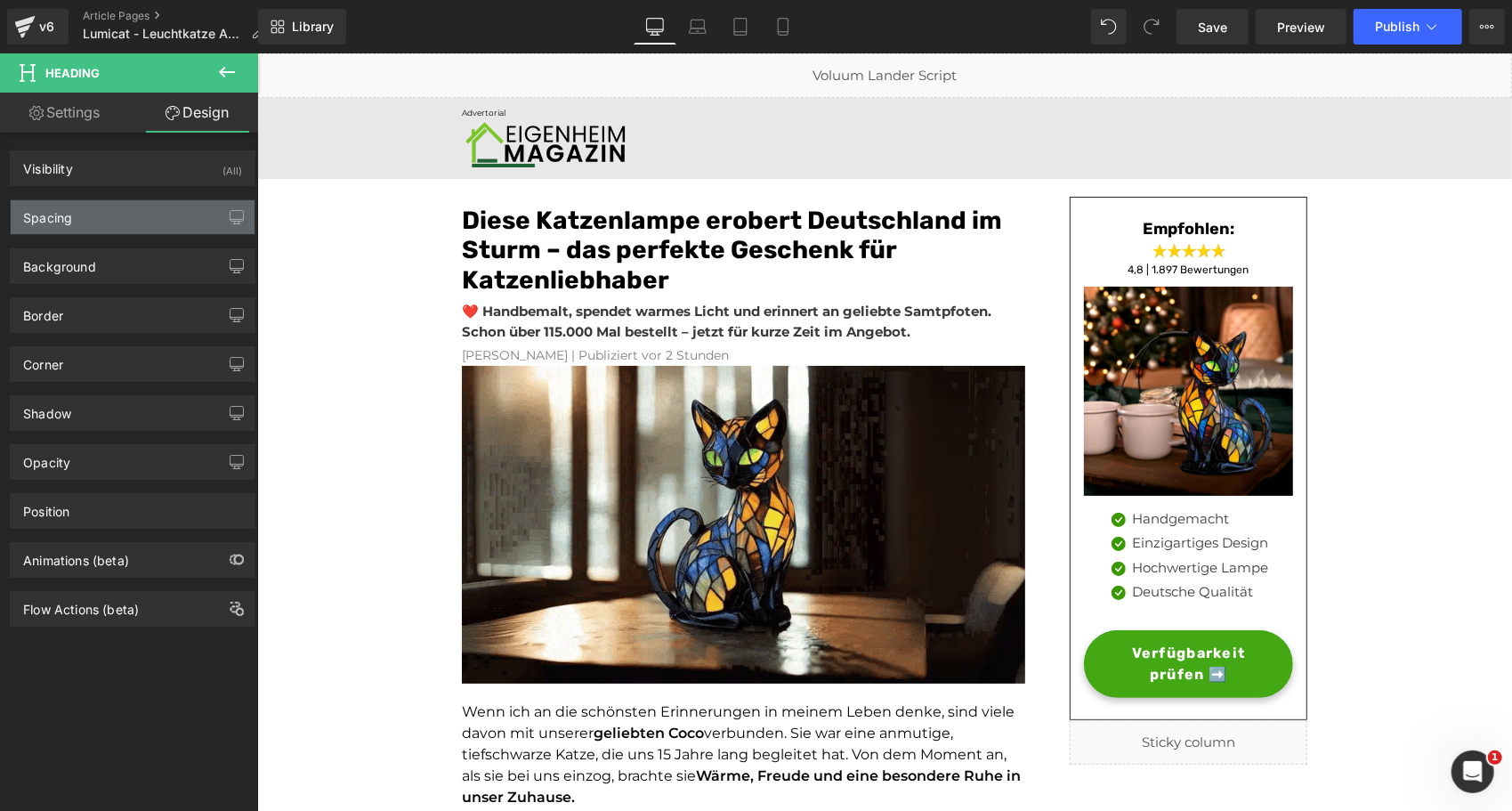
type input "0"
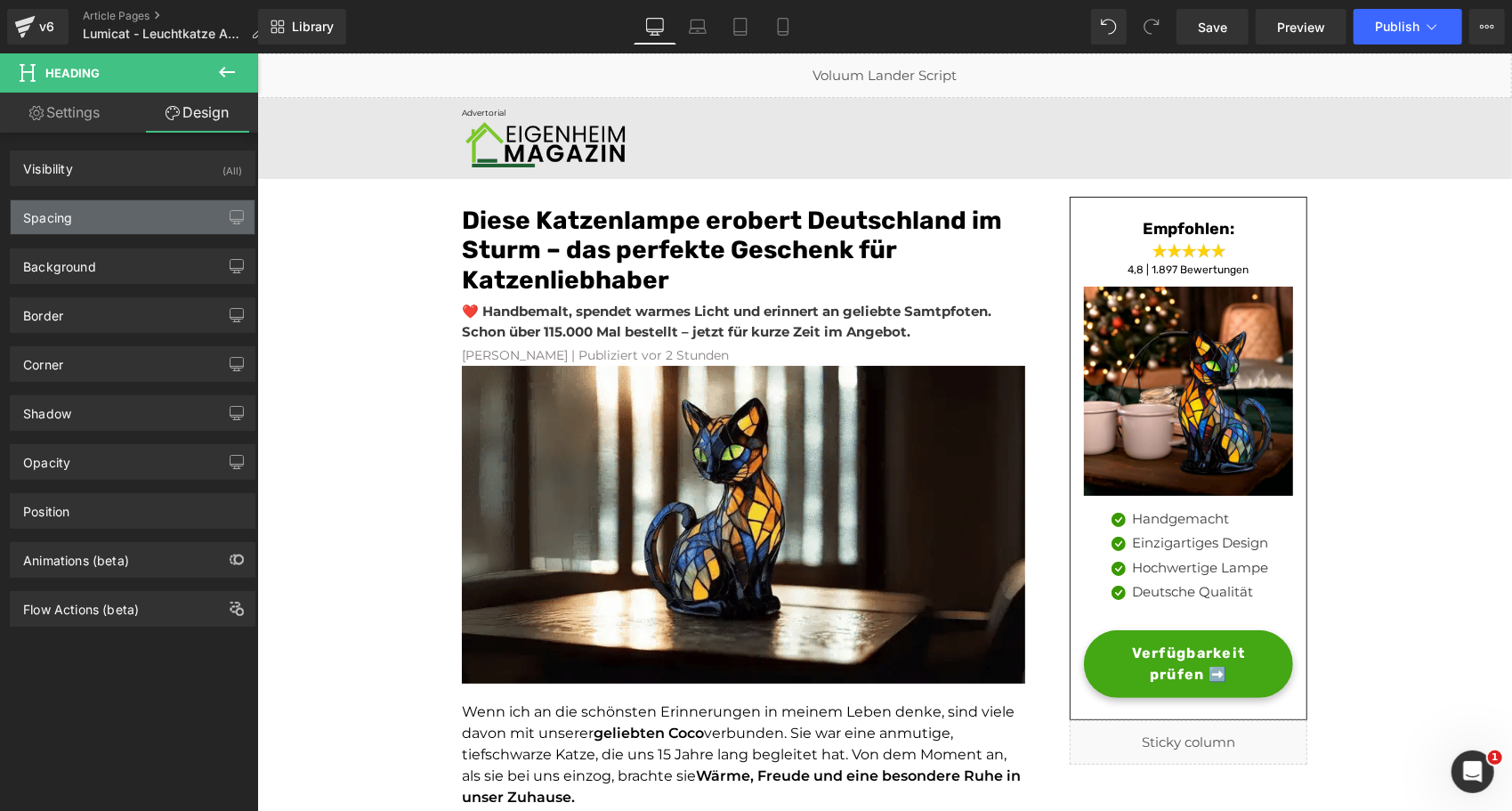
click at [94, 215] on div "Spacing" at bounding box center [132, 217] width 244 height 34
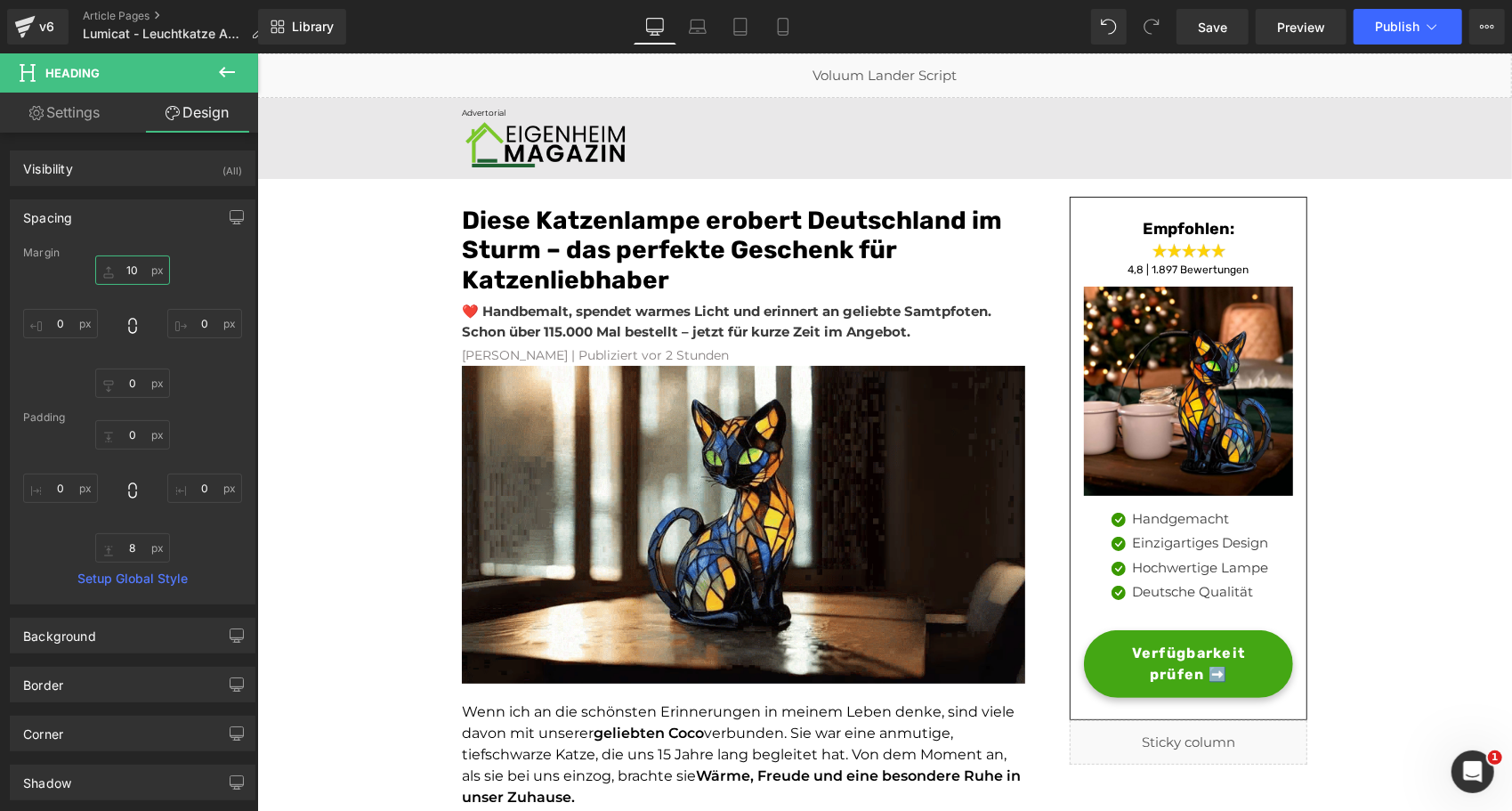
click at [109, 262] on input "10" at bounding box center [133, 270] width 75 height 29
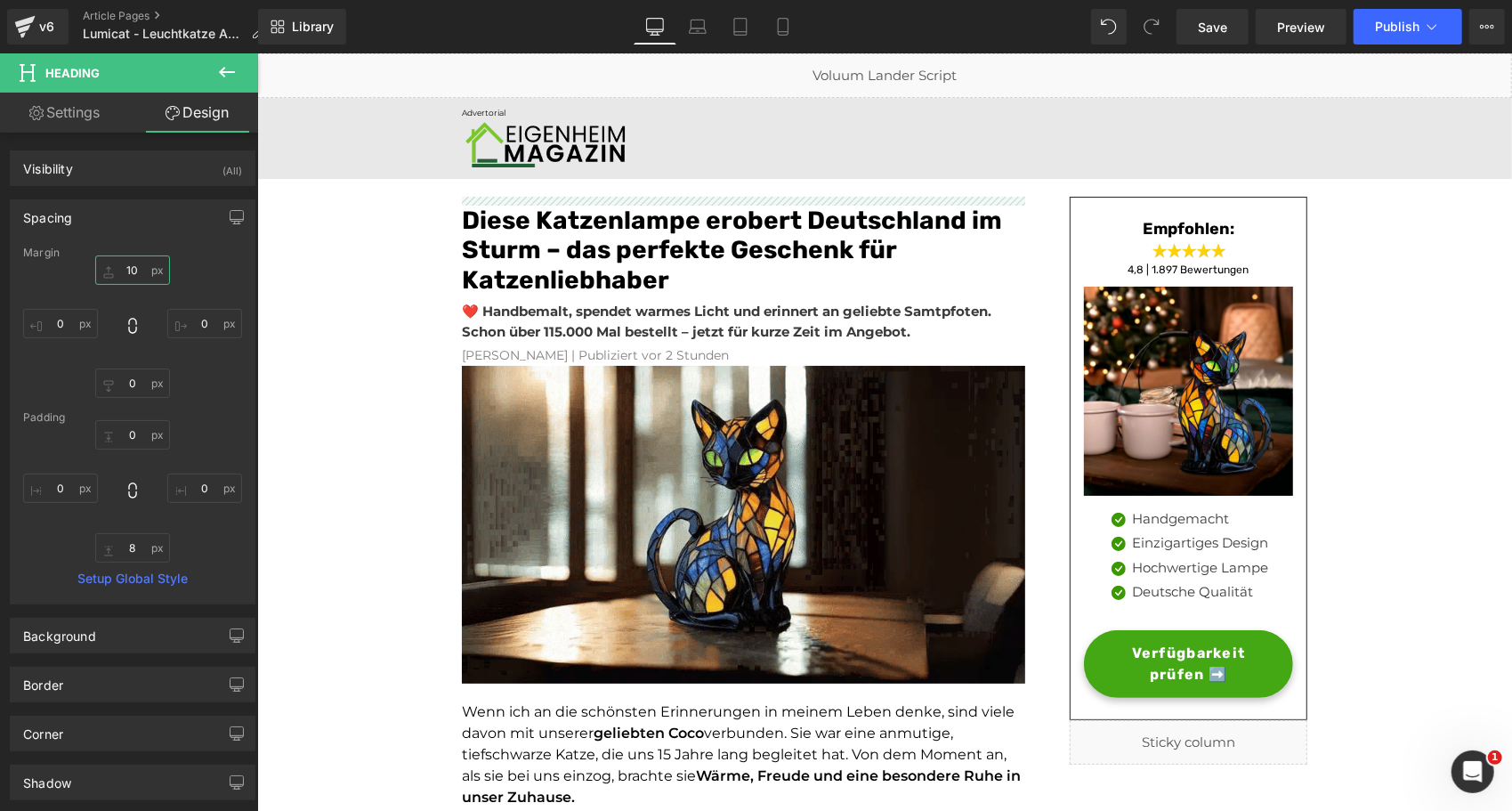
type input "5"
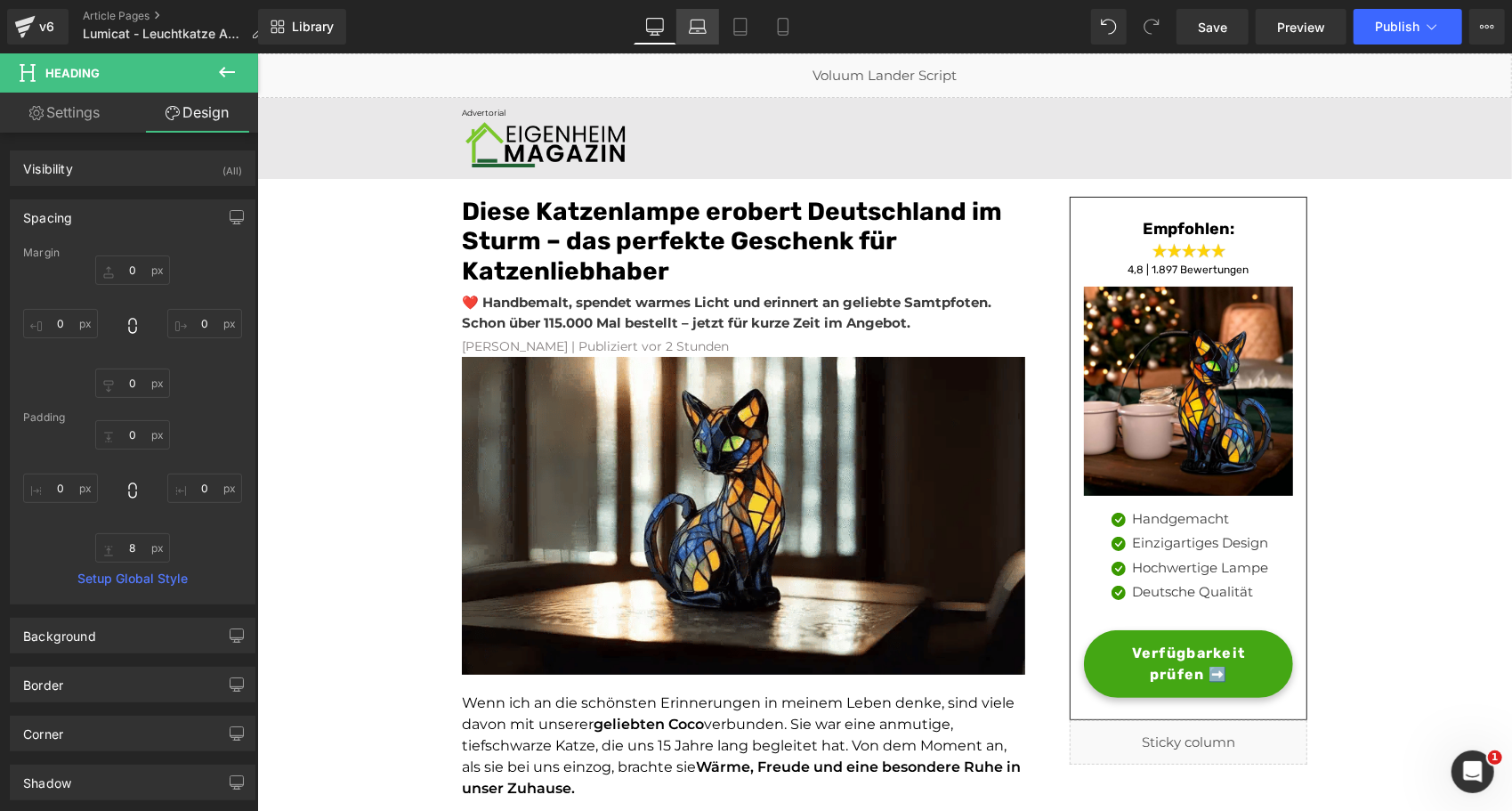
click at [696, 30] on icon at bounding box center [698, 26] width 18 height 18
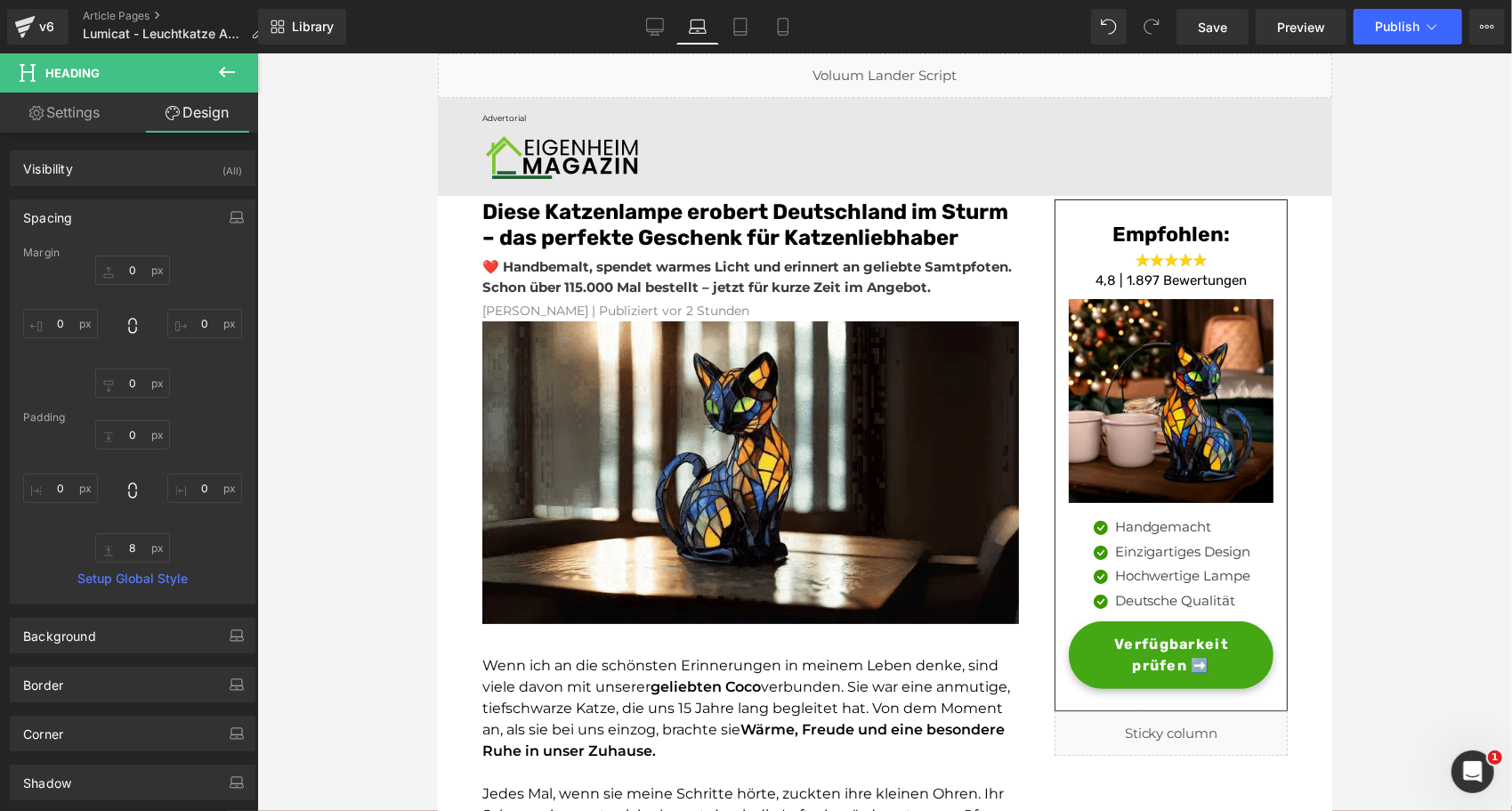
type input "0"
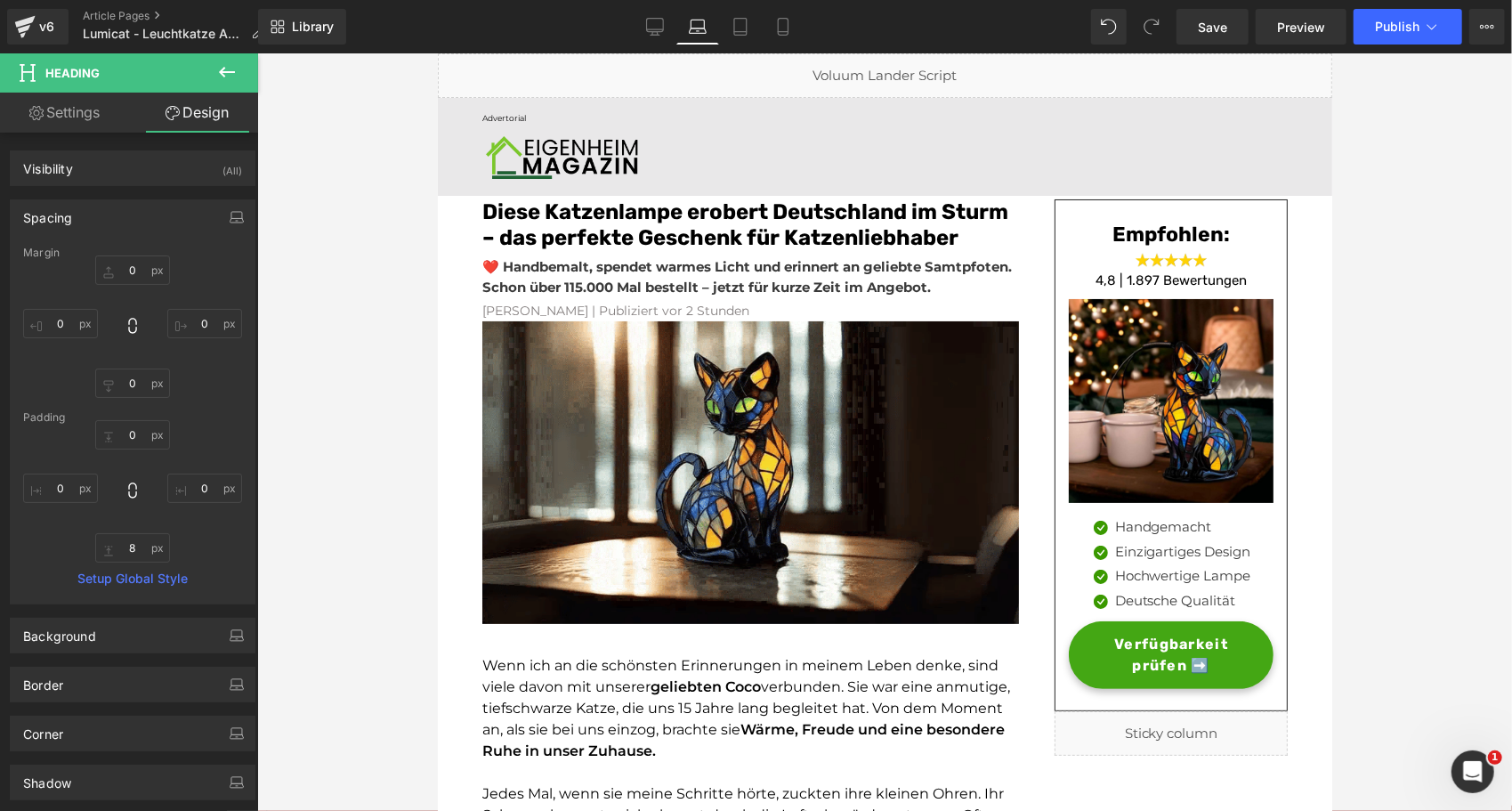
type input "0"
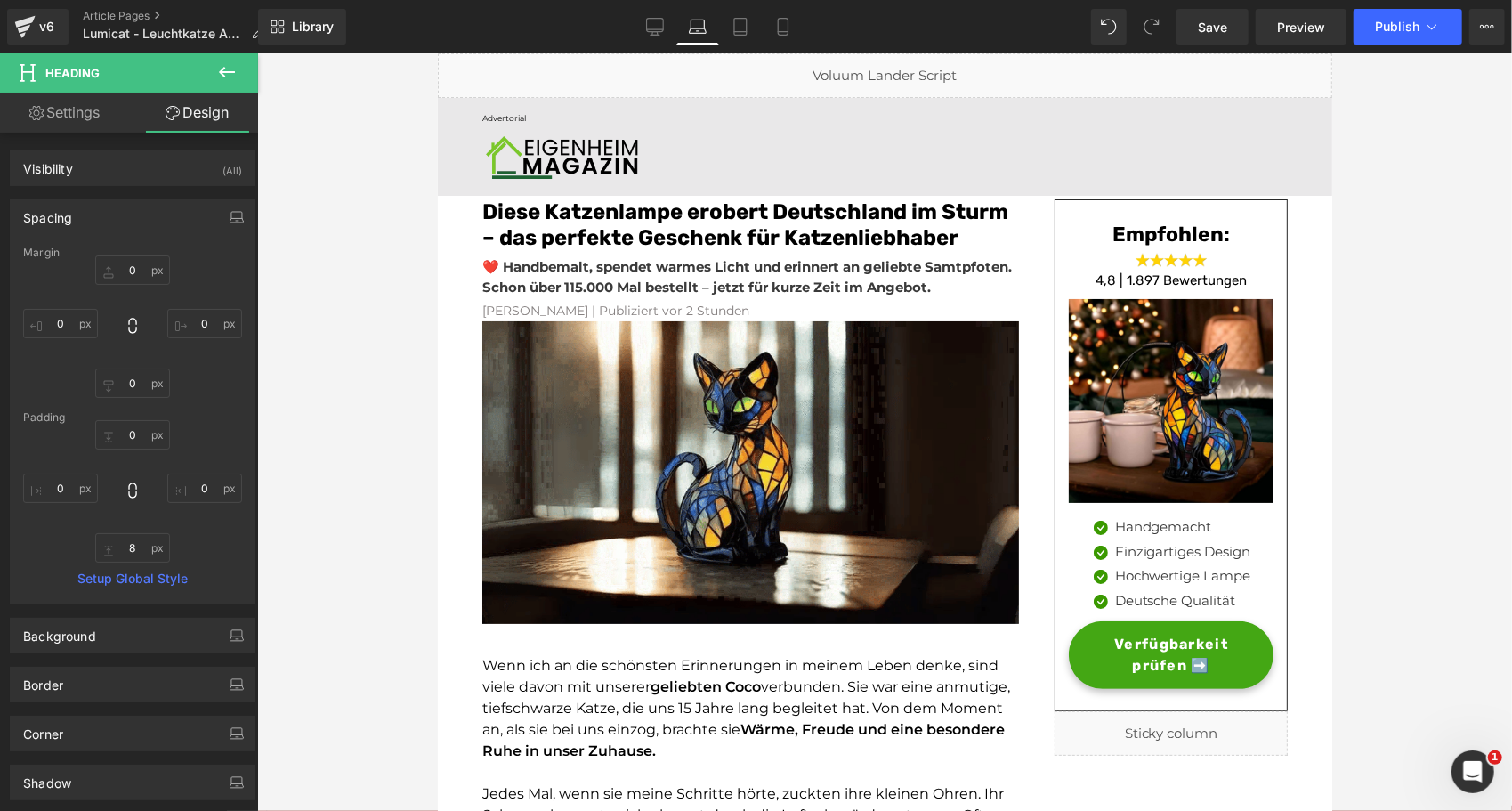
type input "0"
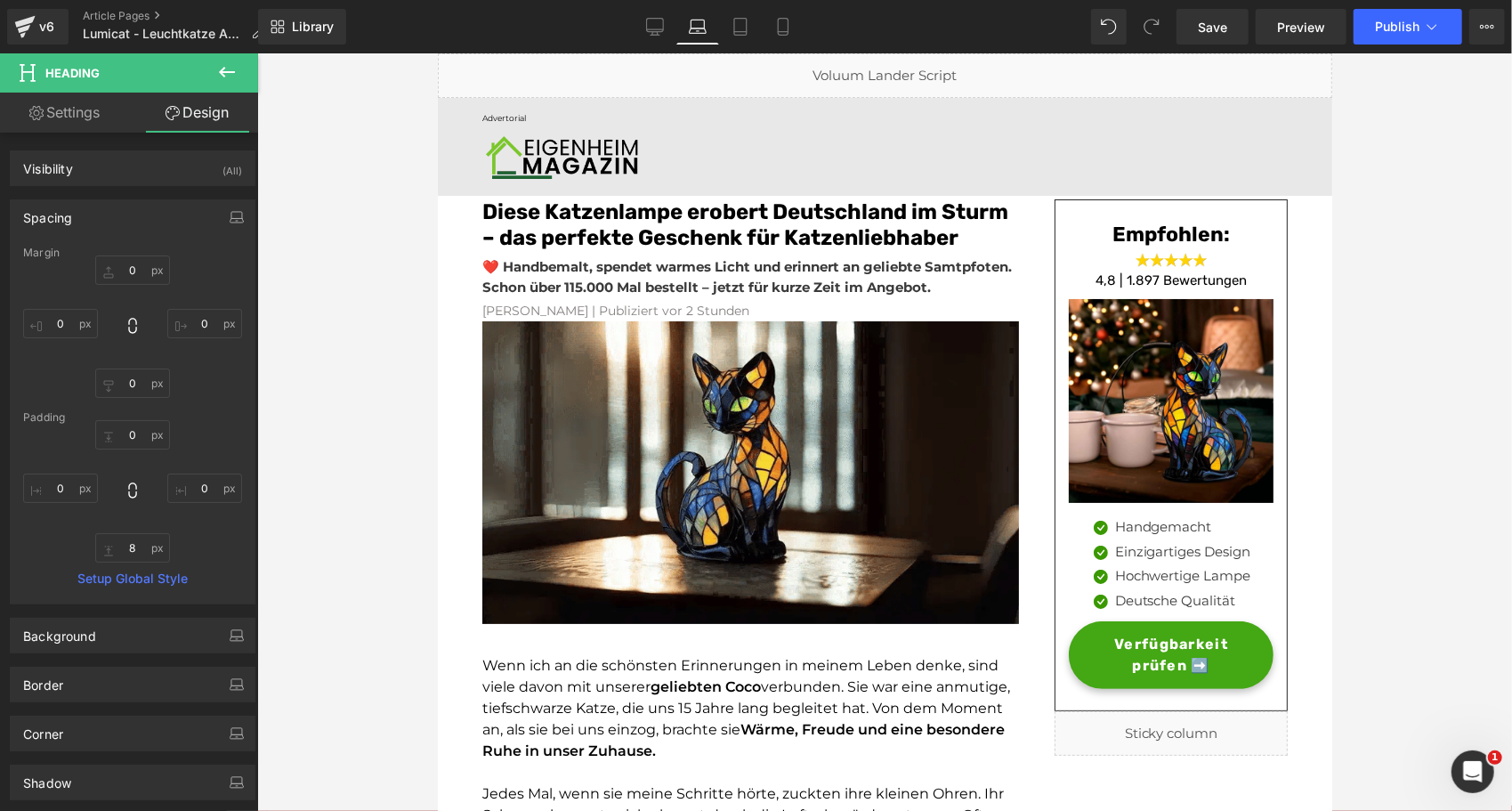
type input "0"
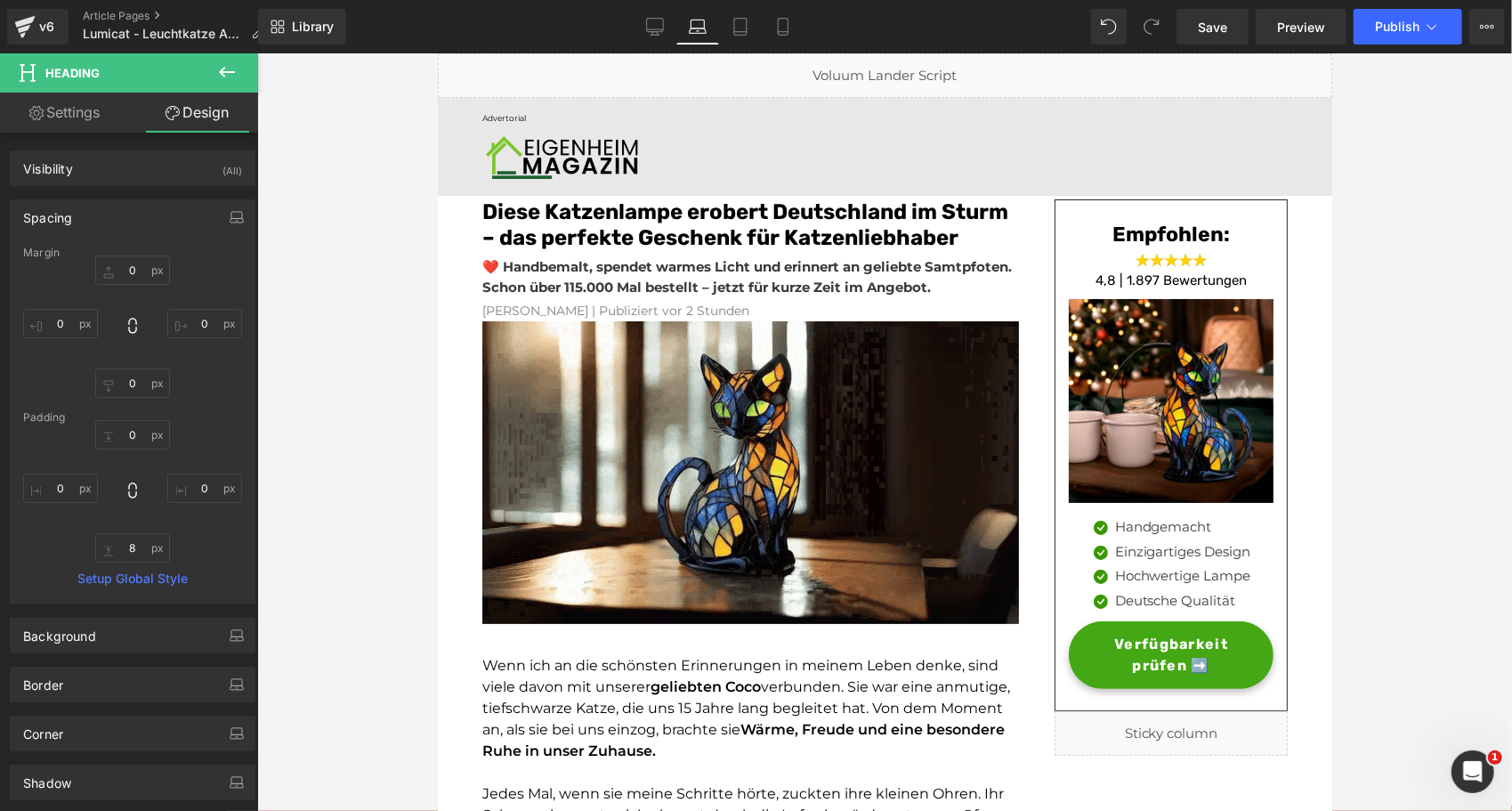
type input "0"
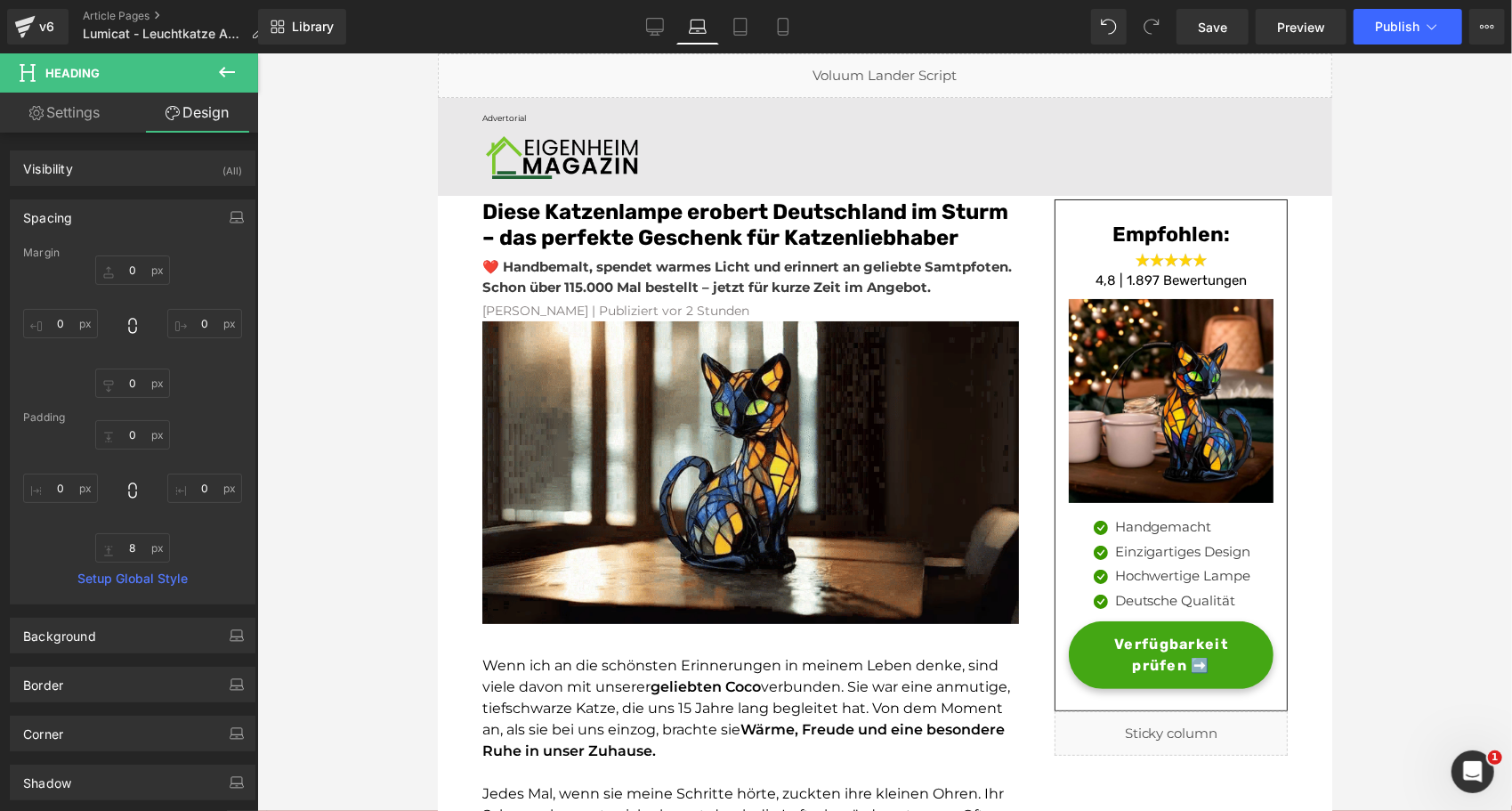
type input "8"
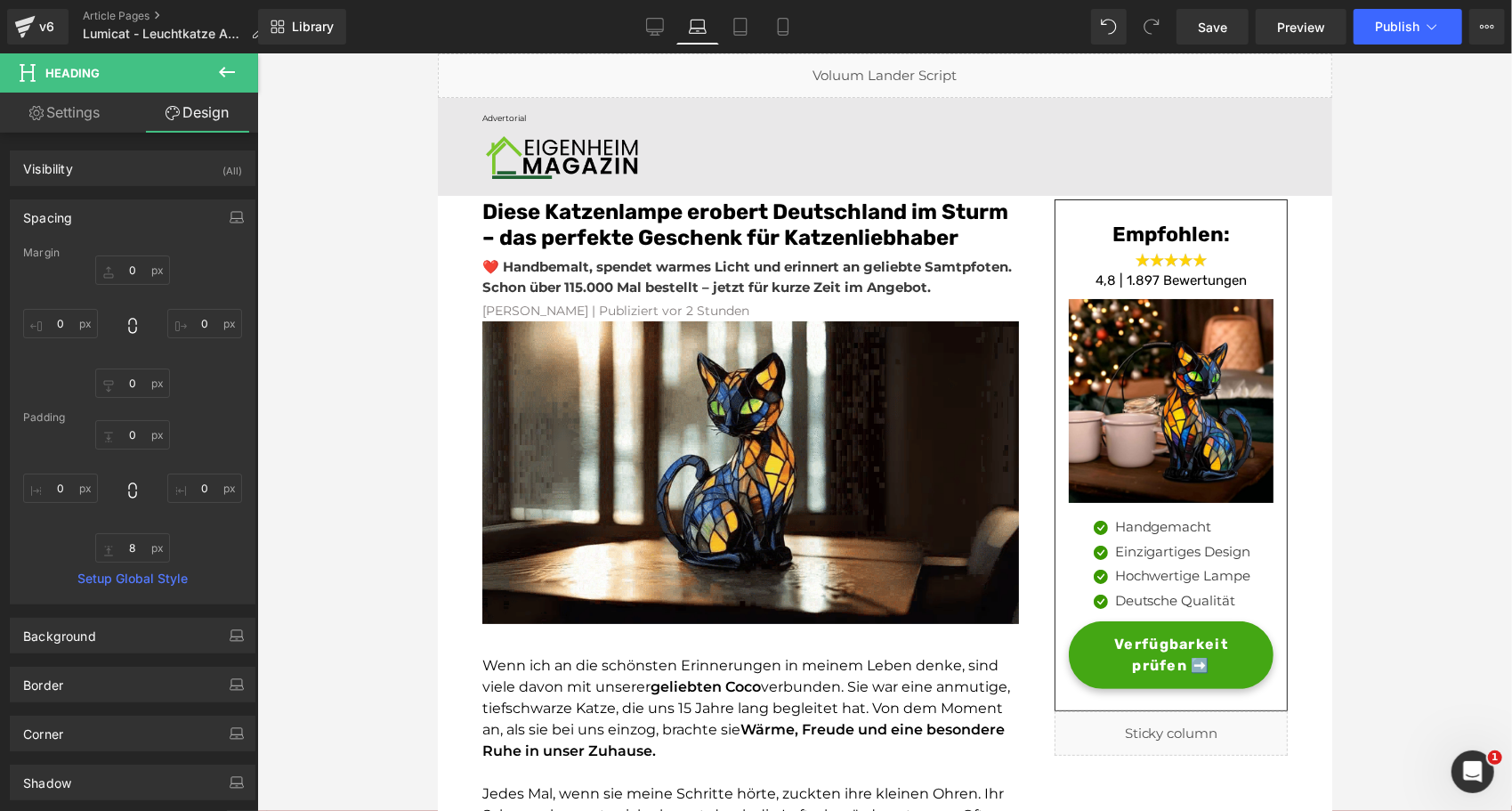
type input "0"
click at [743, 24] on icon at bounding box center [740, 26] width 18 height 18
type input "0"
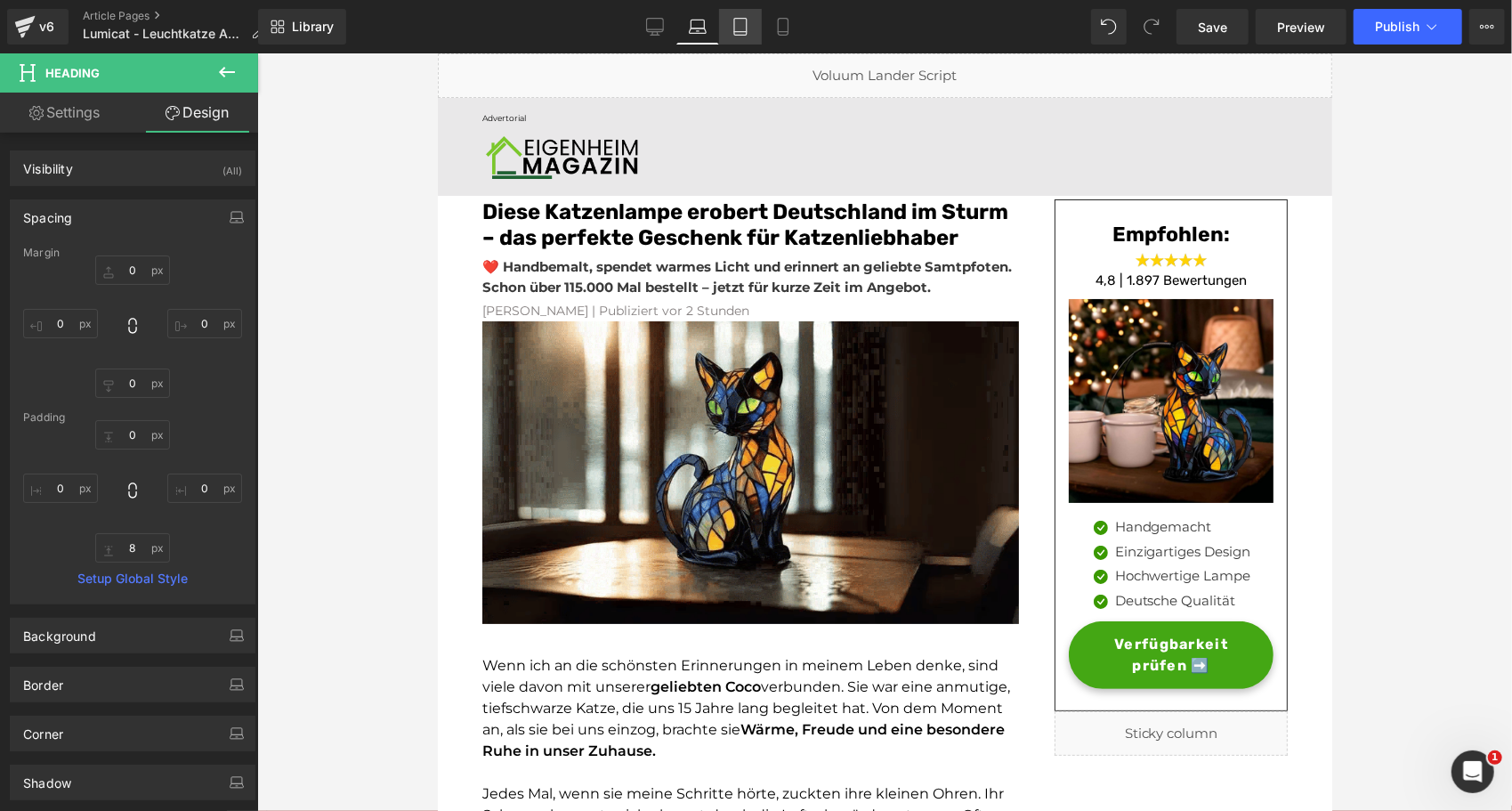
type input "0"
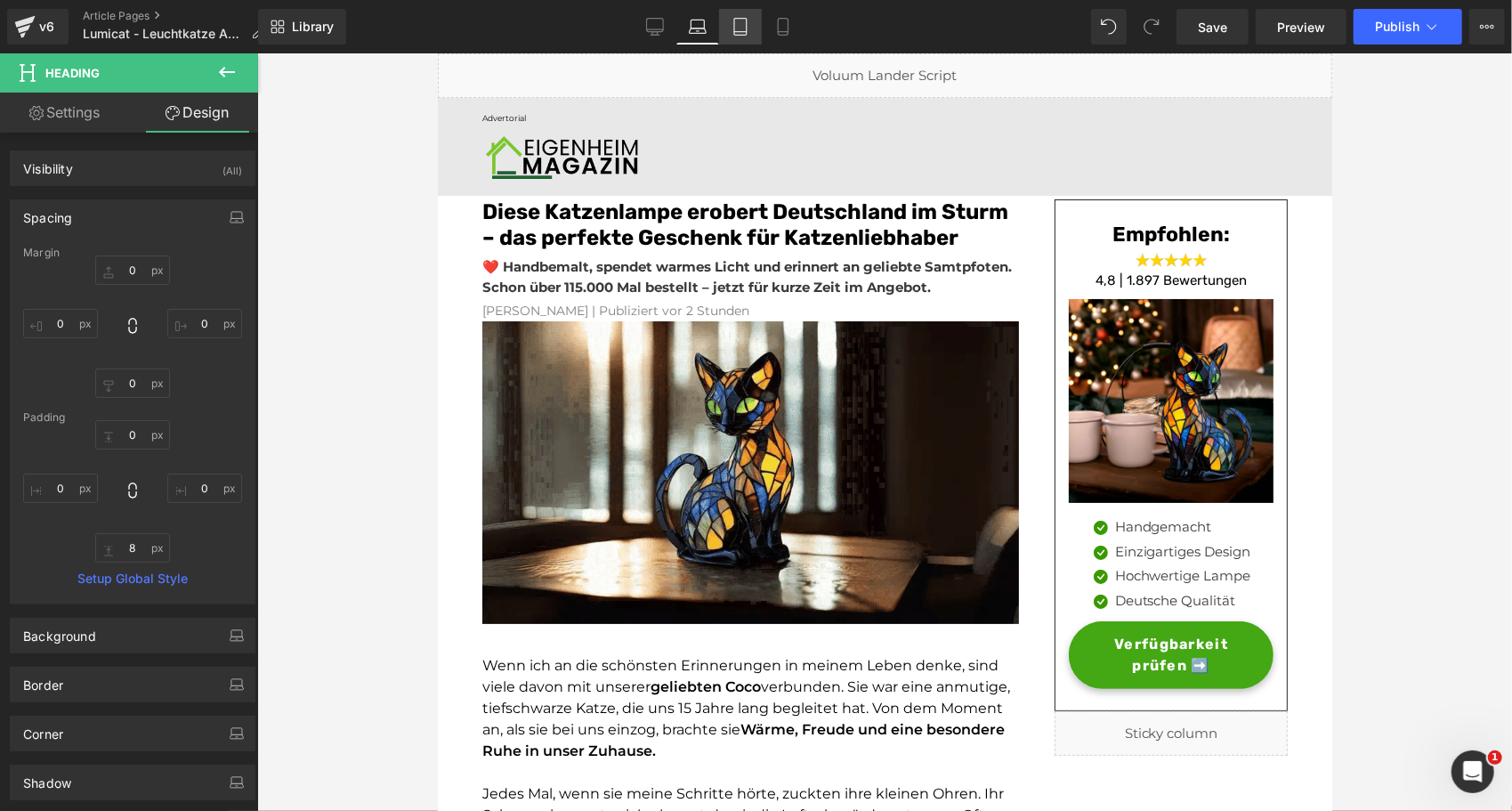
type input "0"
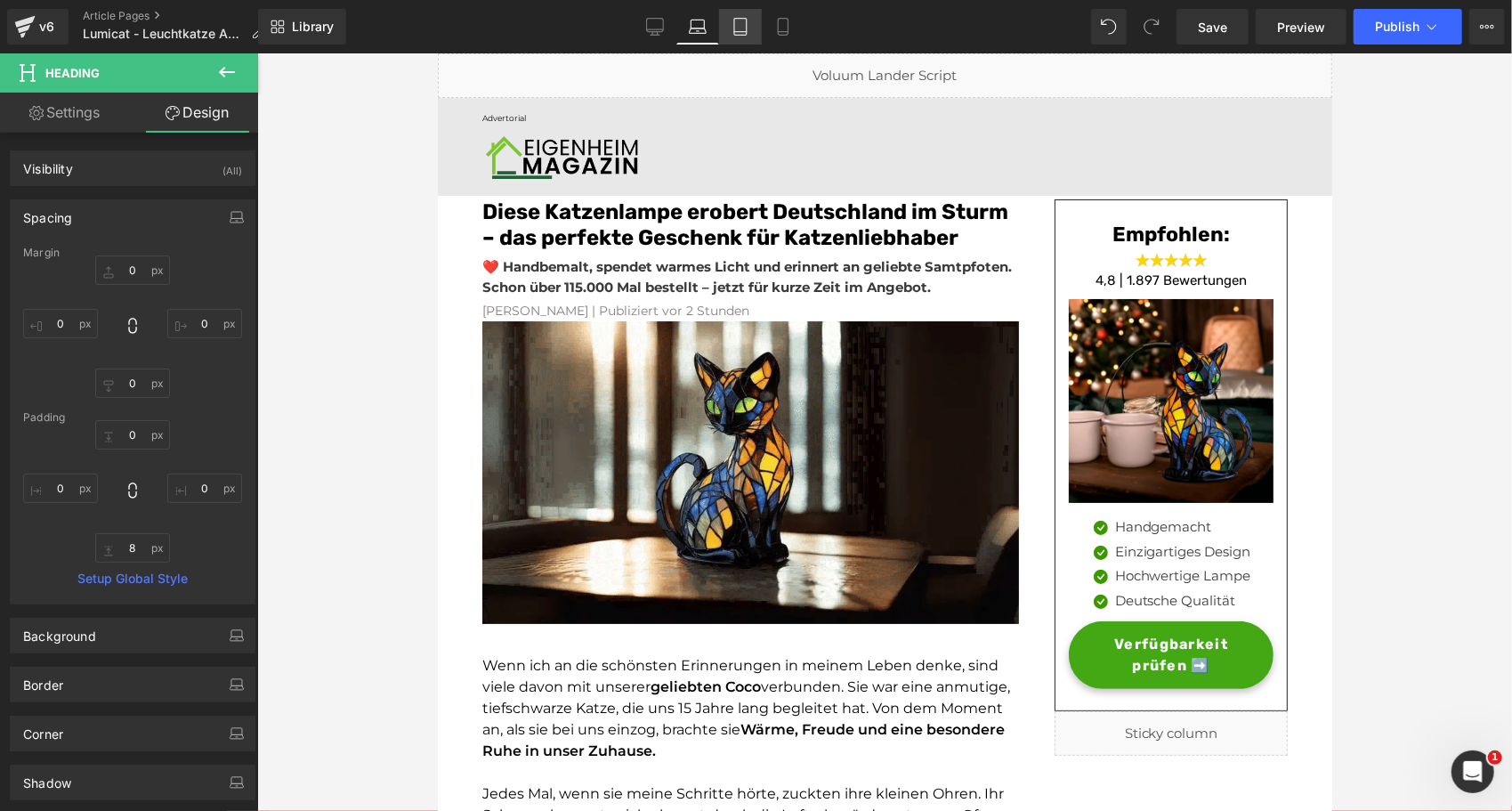
type input "0"
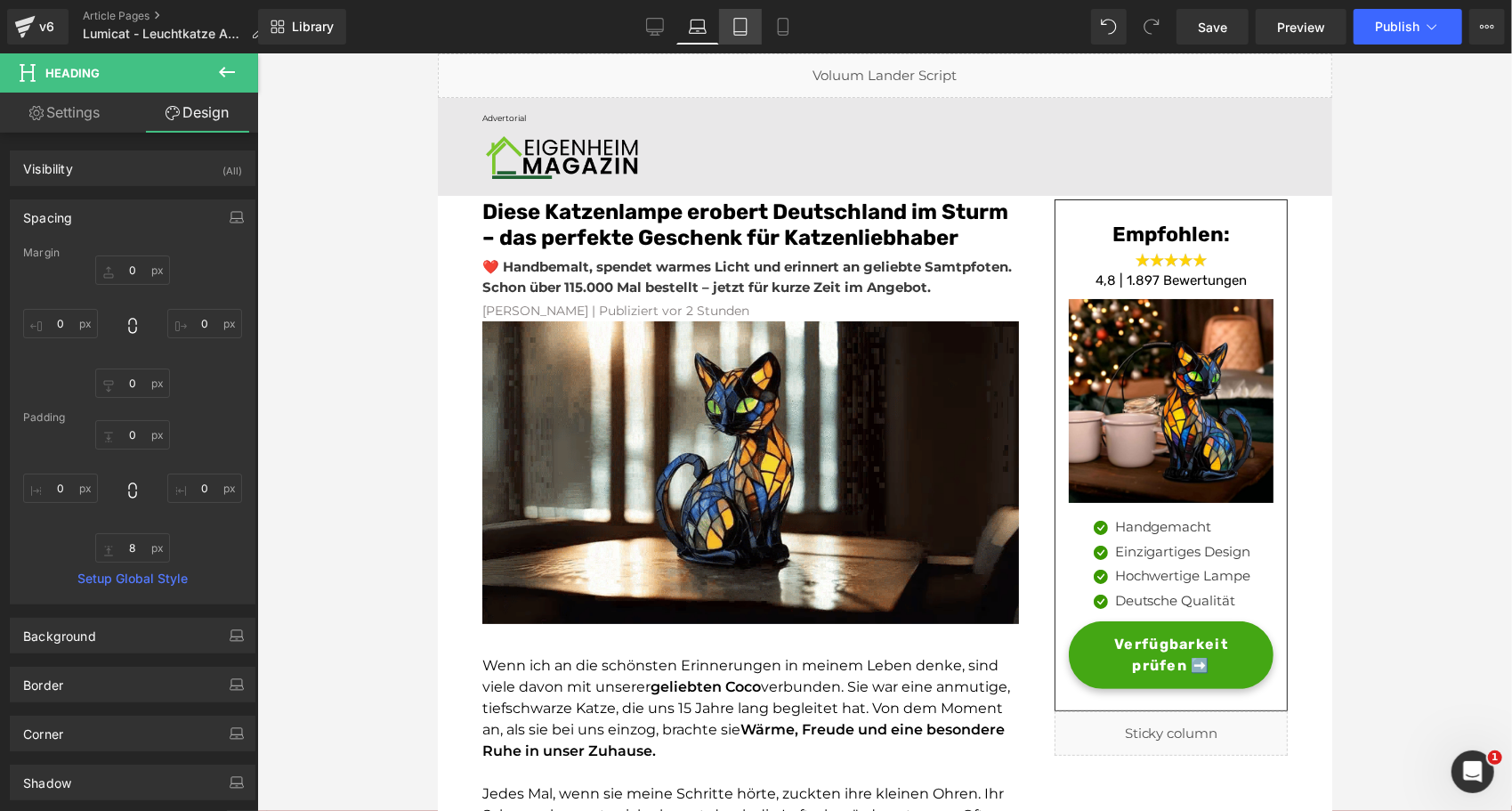
type input "0"
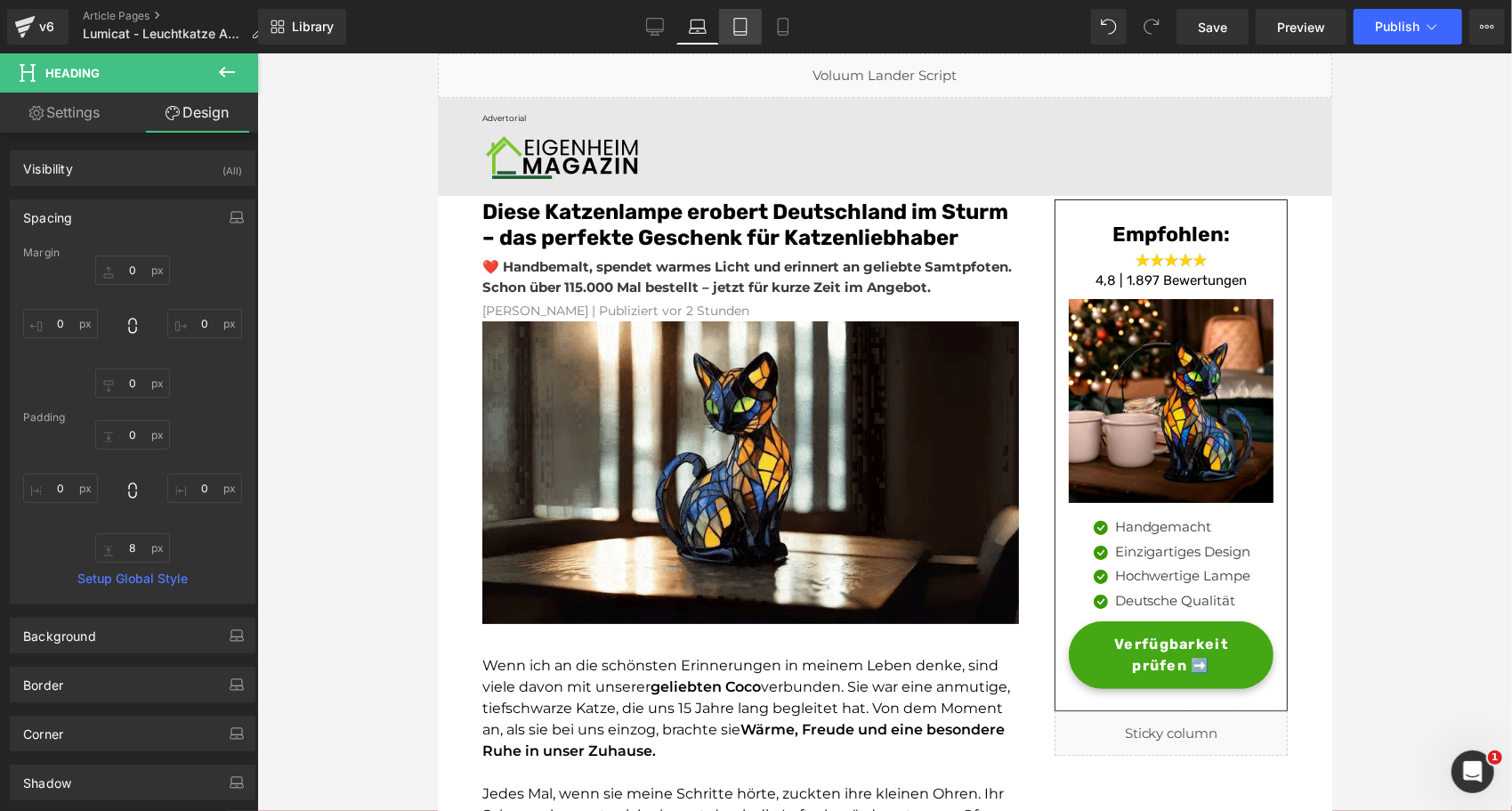
type input "8"
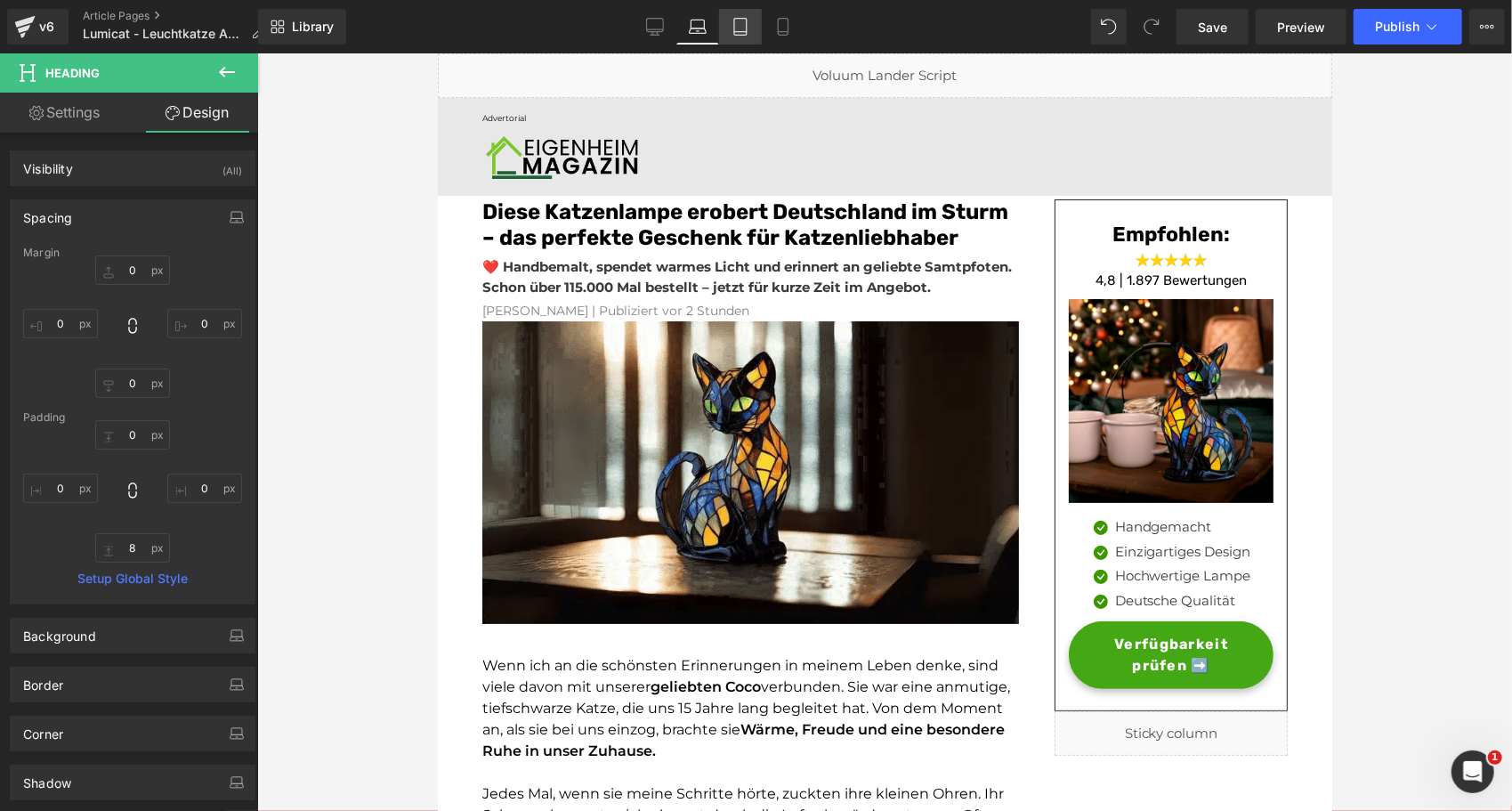
type input "0"
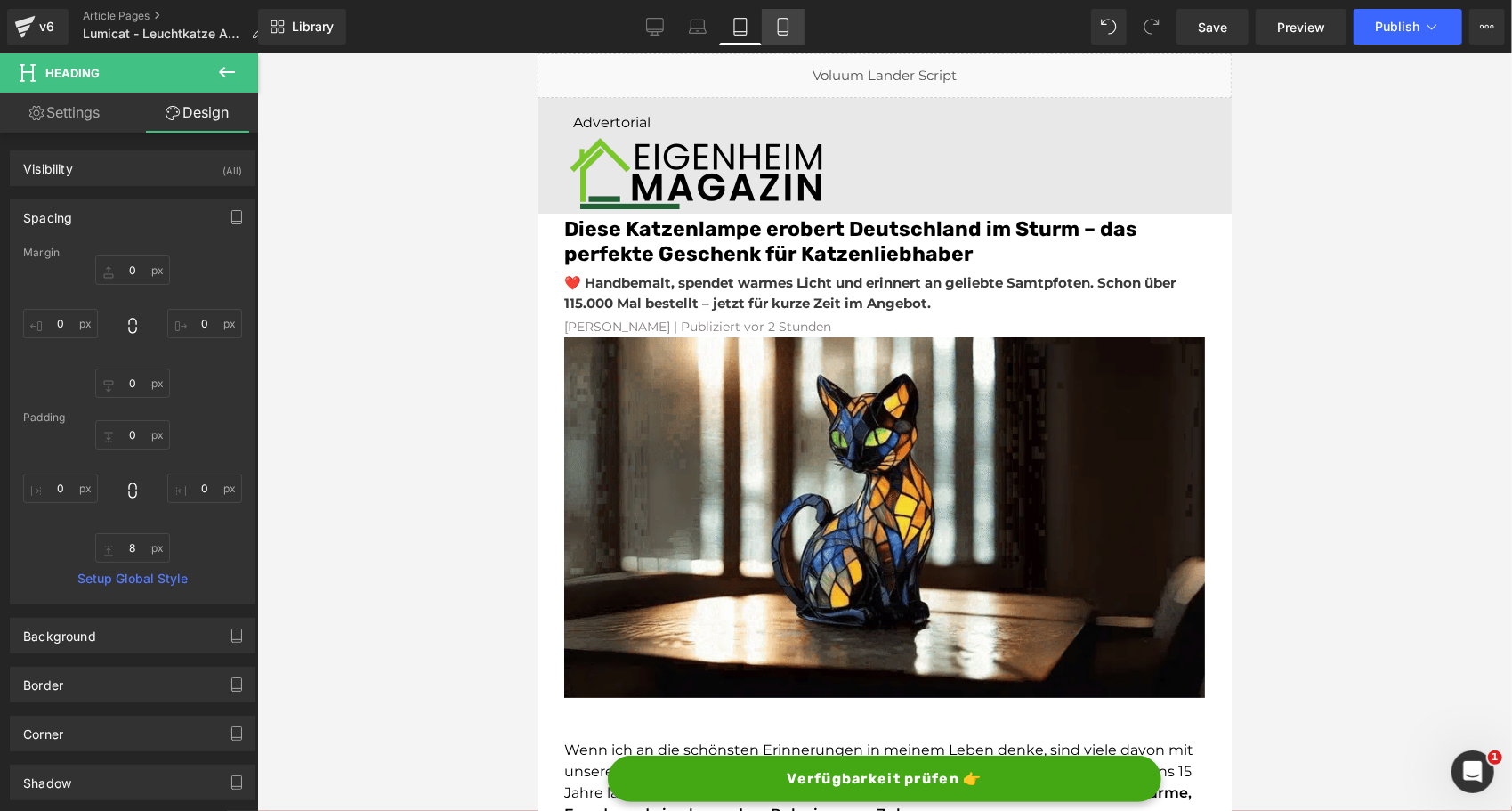
click at [787, 27] on icon at bounding box center [782, 26] width 18 height 18
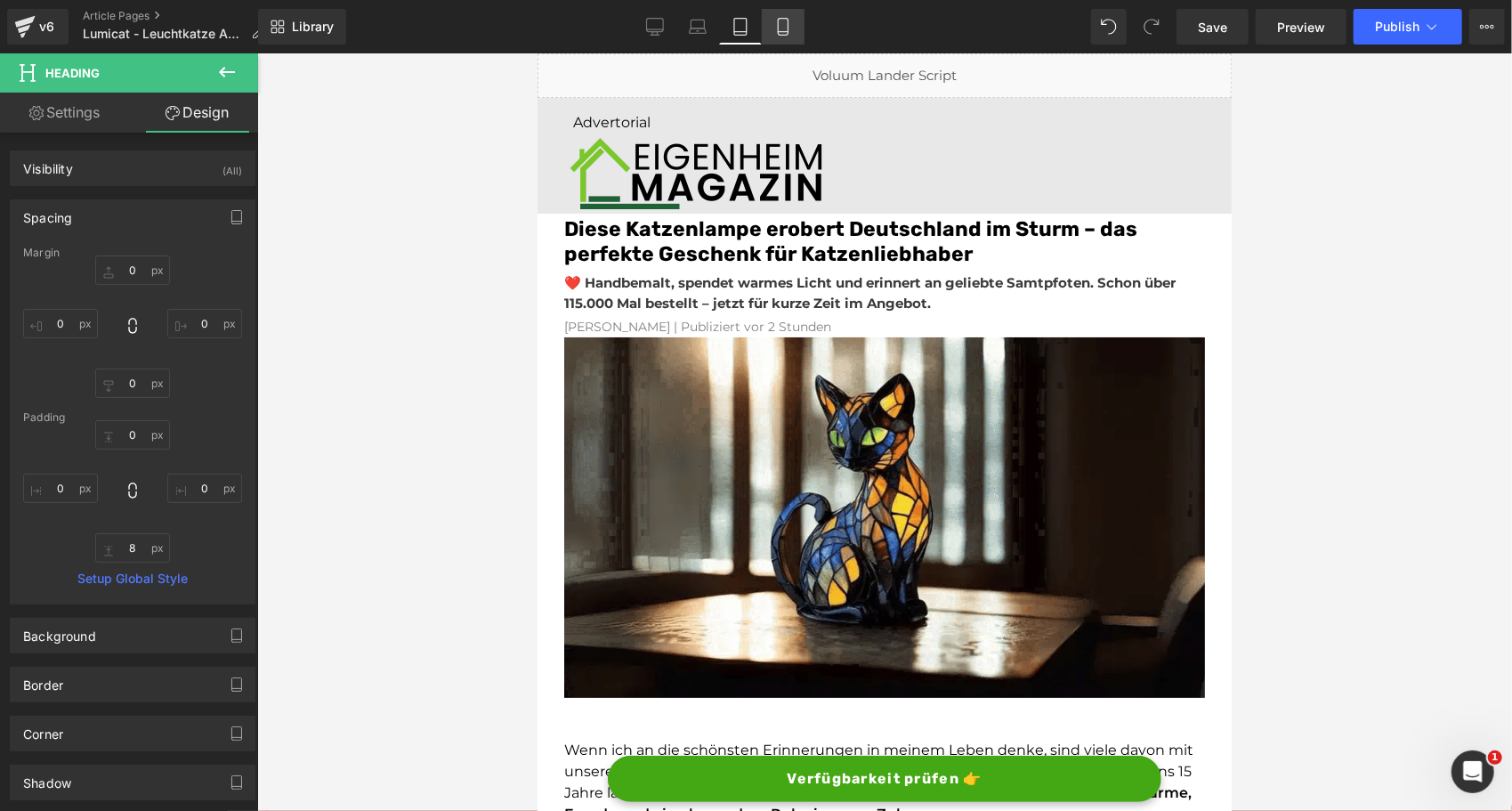
type input "0"
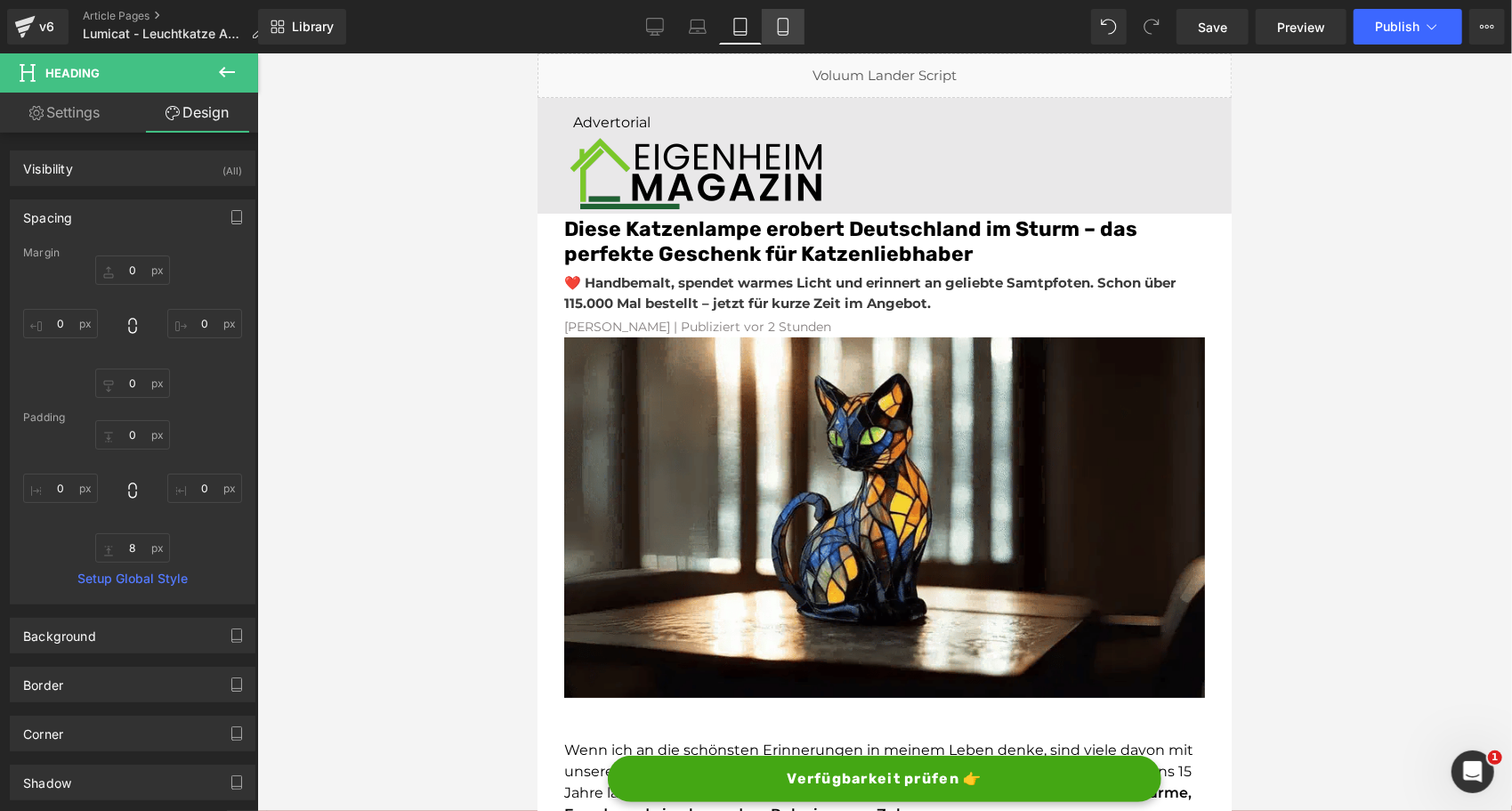
type input "0"
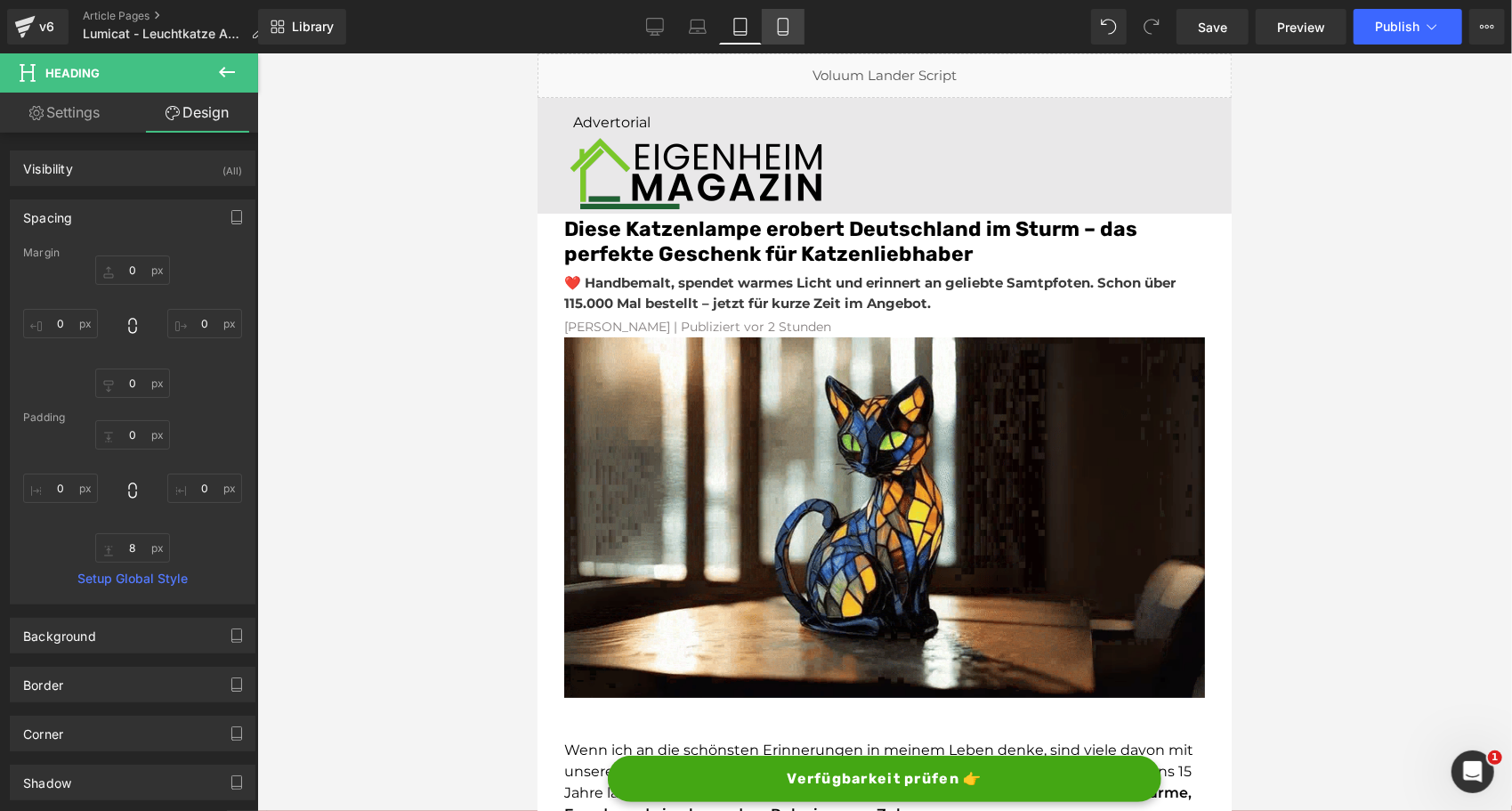
type input "0"
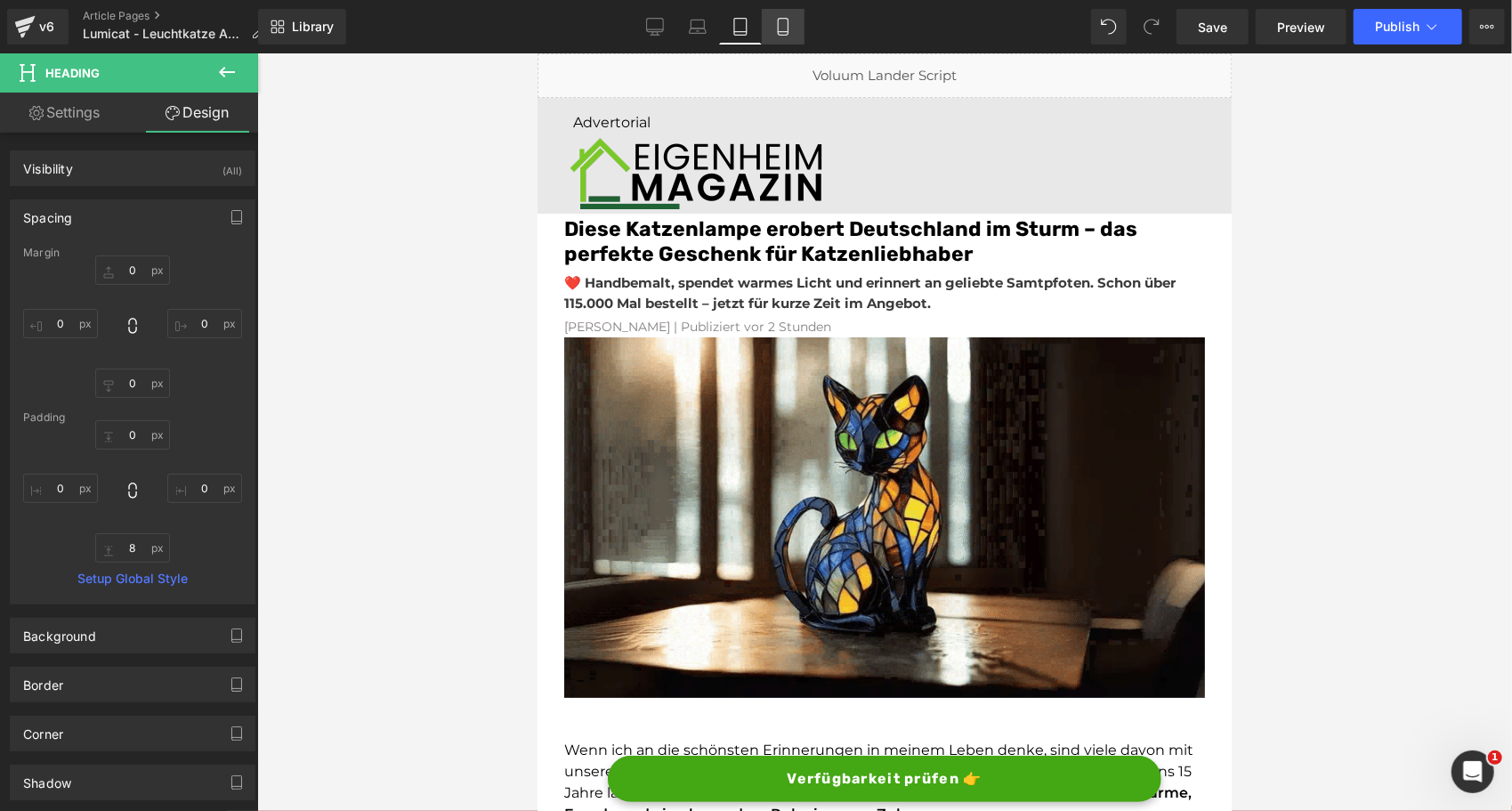
type input "0"
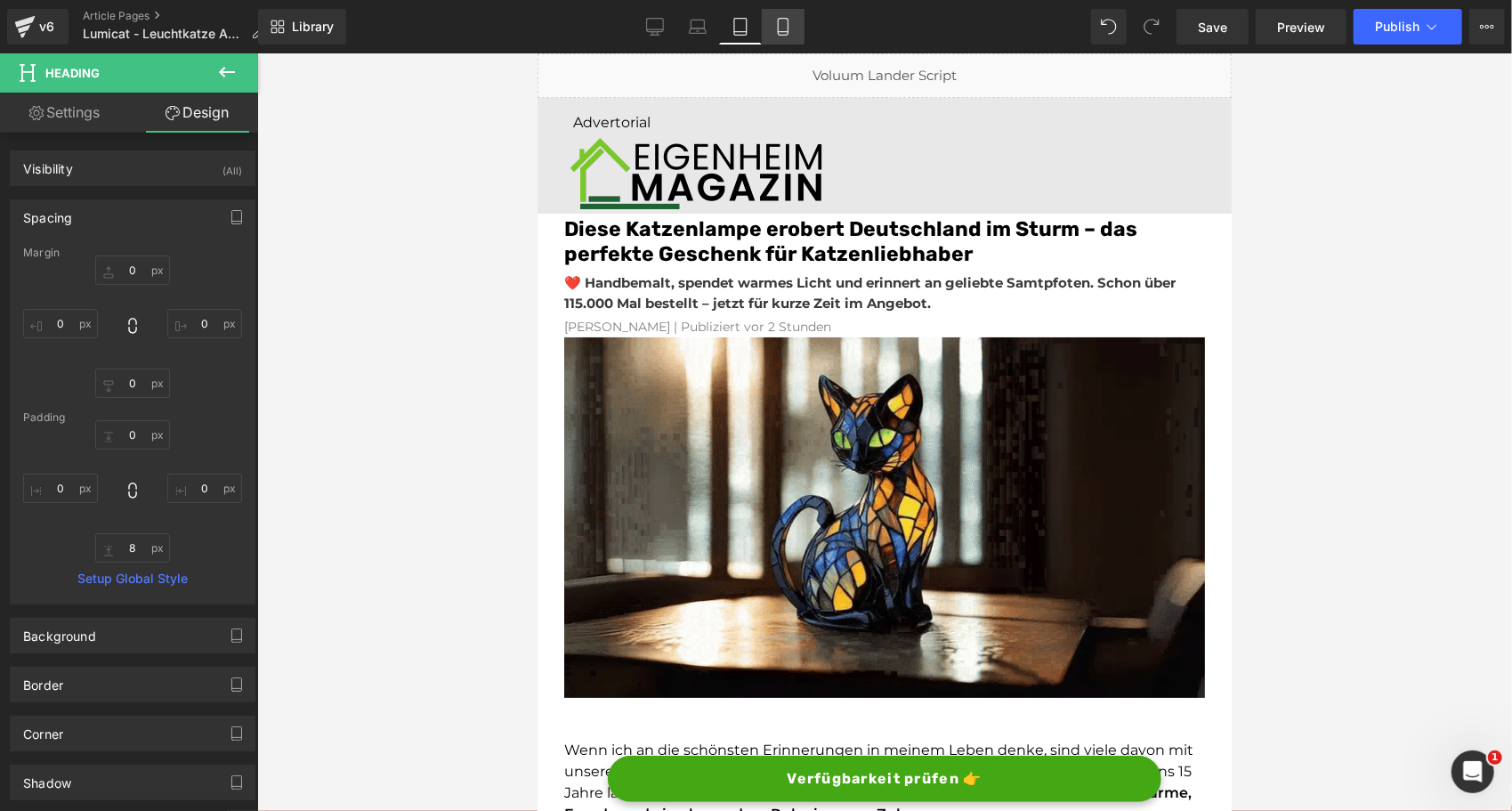
type input "0"
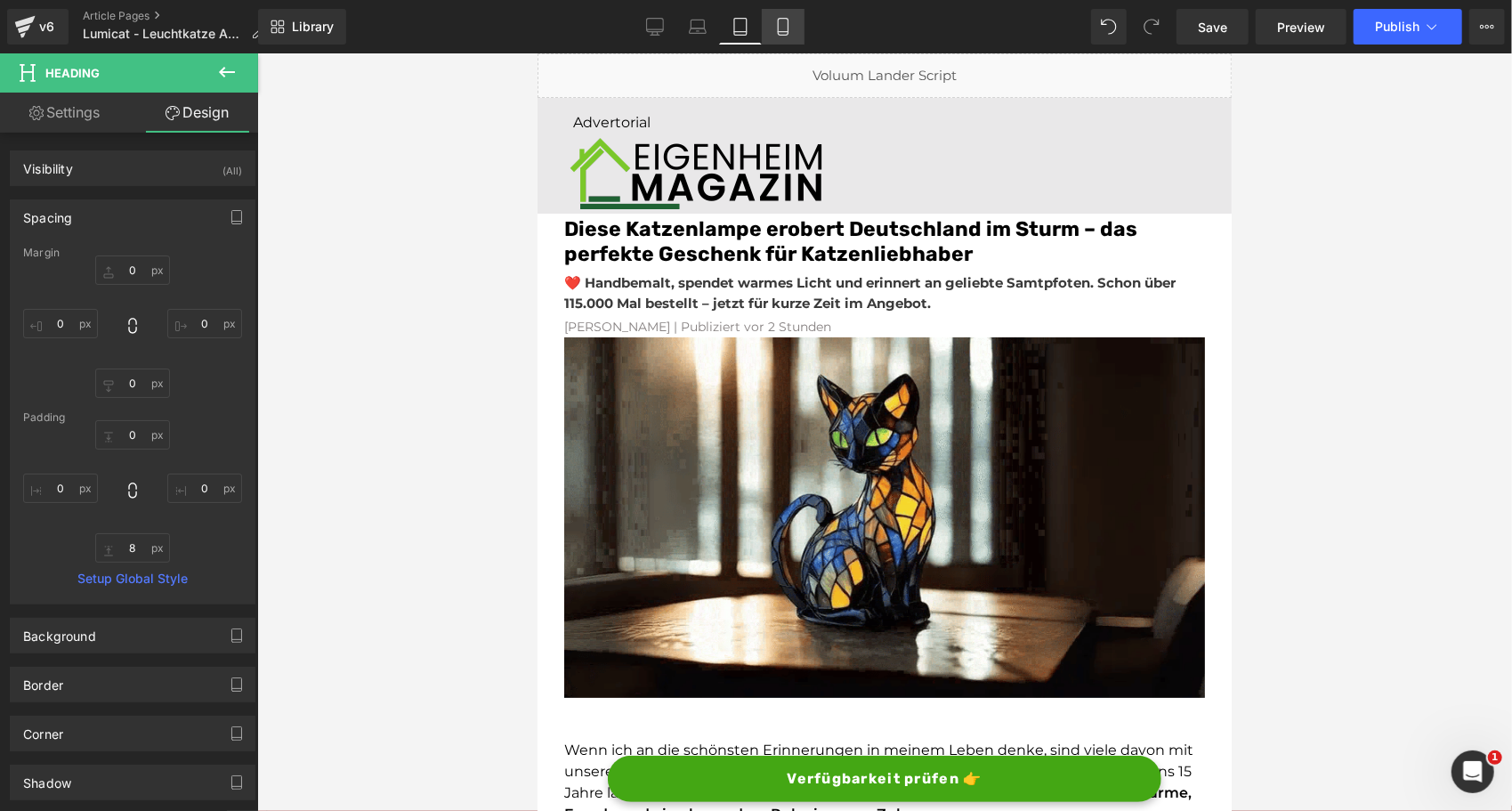
type input "8"
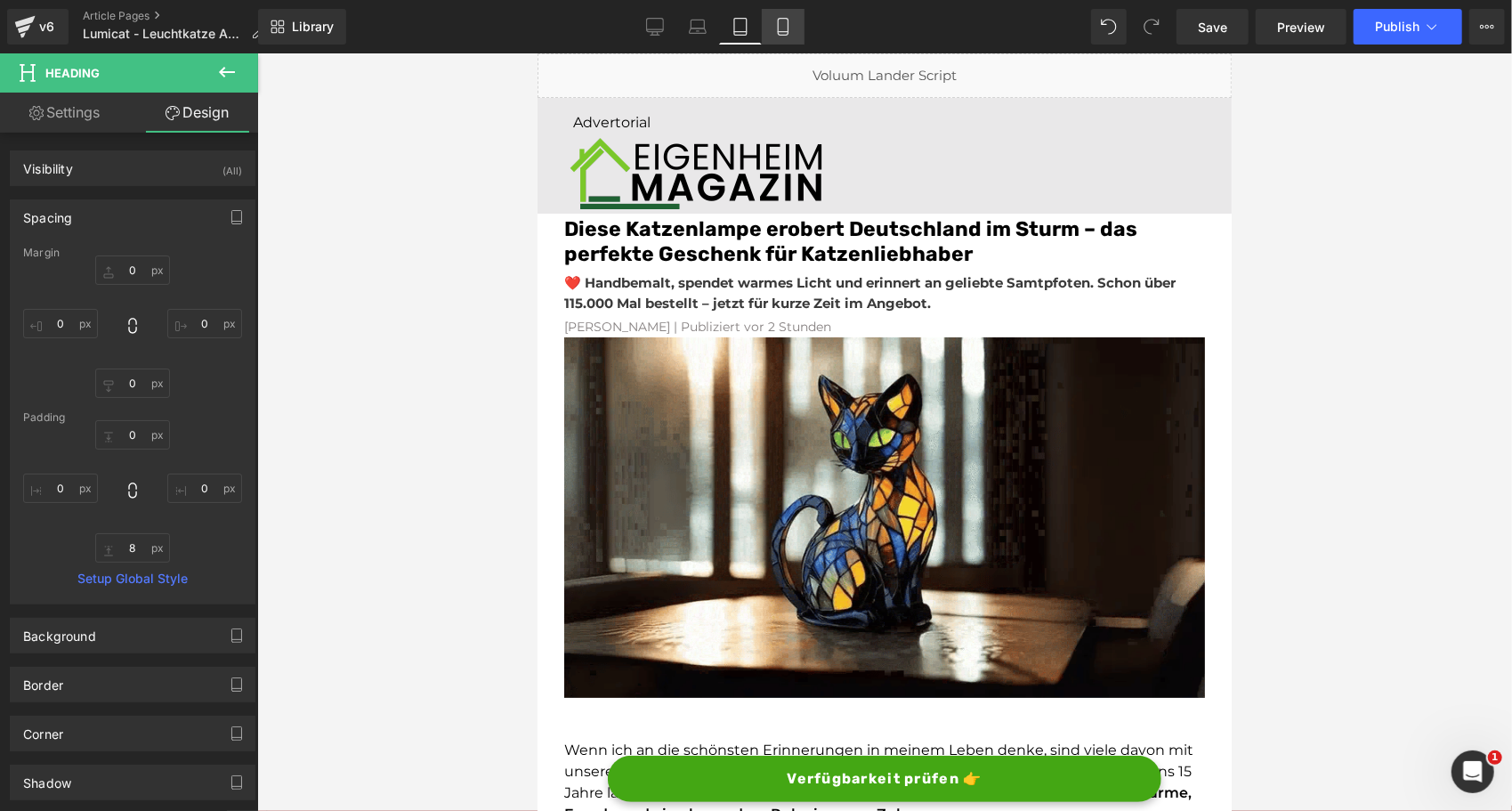
type input "0"
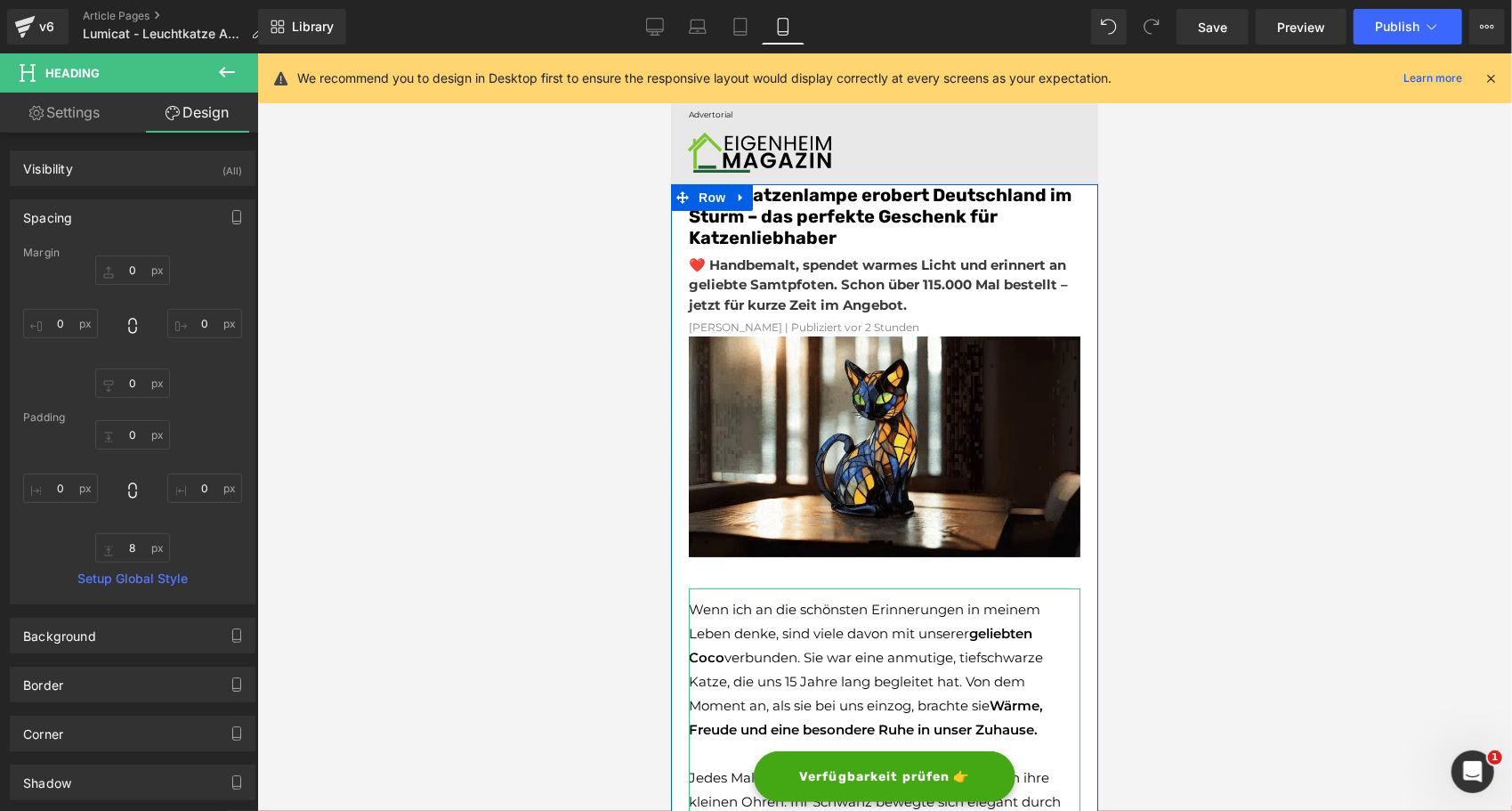
click at [712, 623] on p "Wenn ich an die schönsten Erinnerungen in meinem Leben denke, sind viele davon …" at bounding box center [884, 668] width 391 height 144
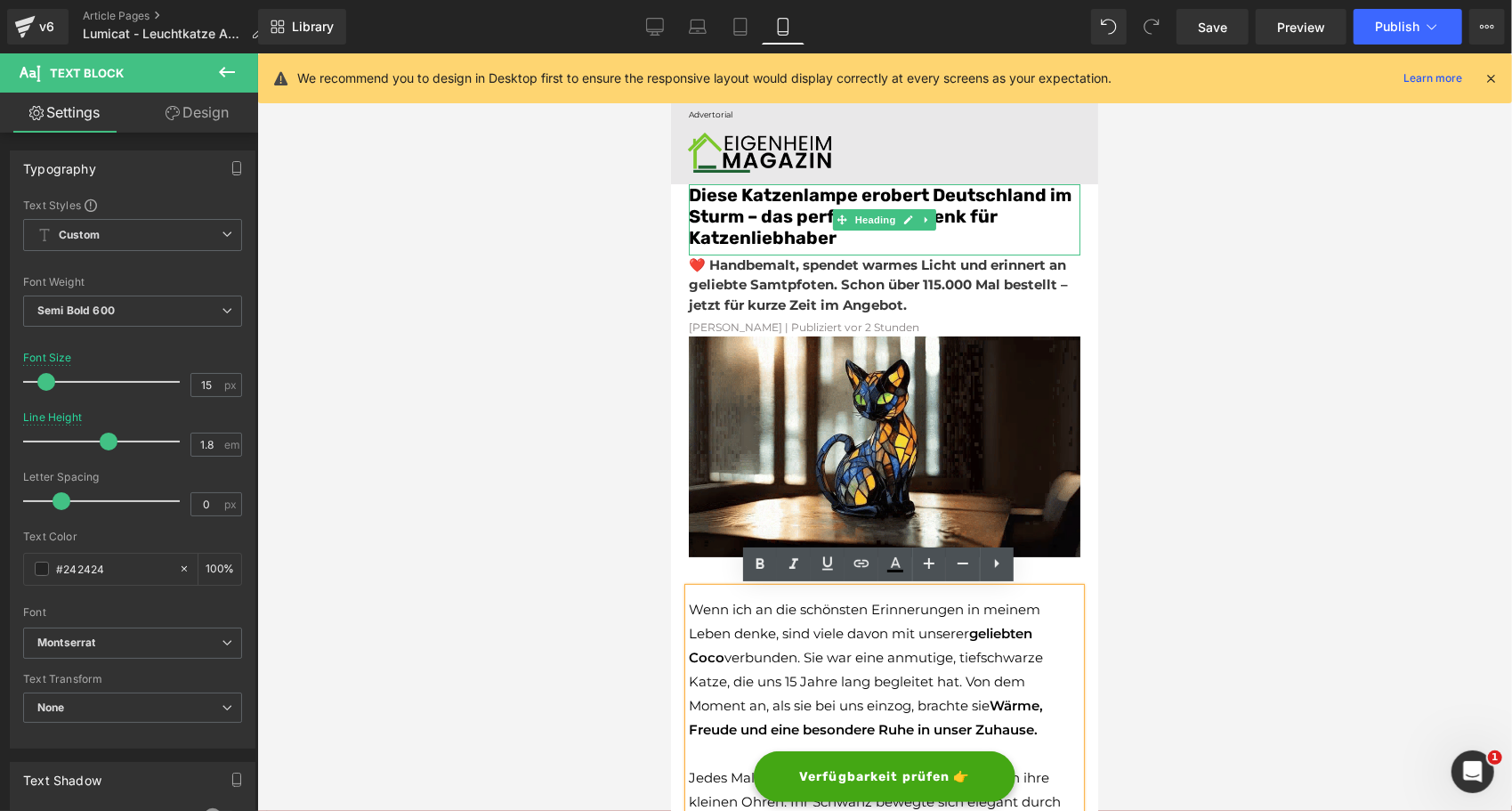
click at [765, 195] on font "Diese Katzenlampe erobert Deutschland im Sturm – das perfekte Geschenk für Katz…" at bounding box center [879, 215] width 383 height 64
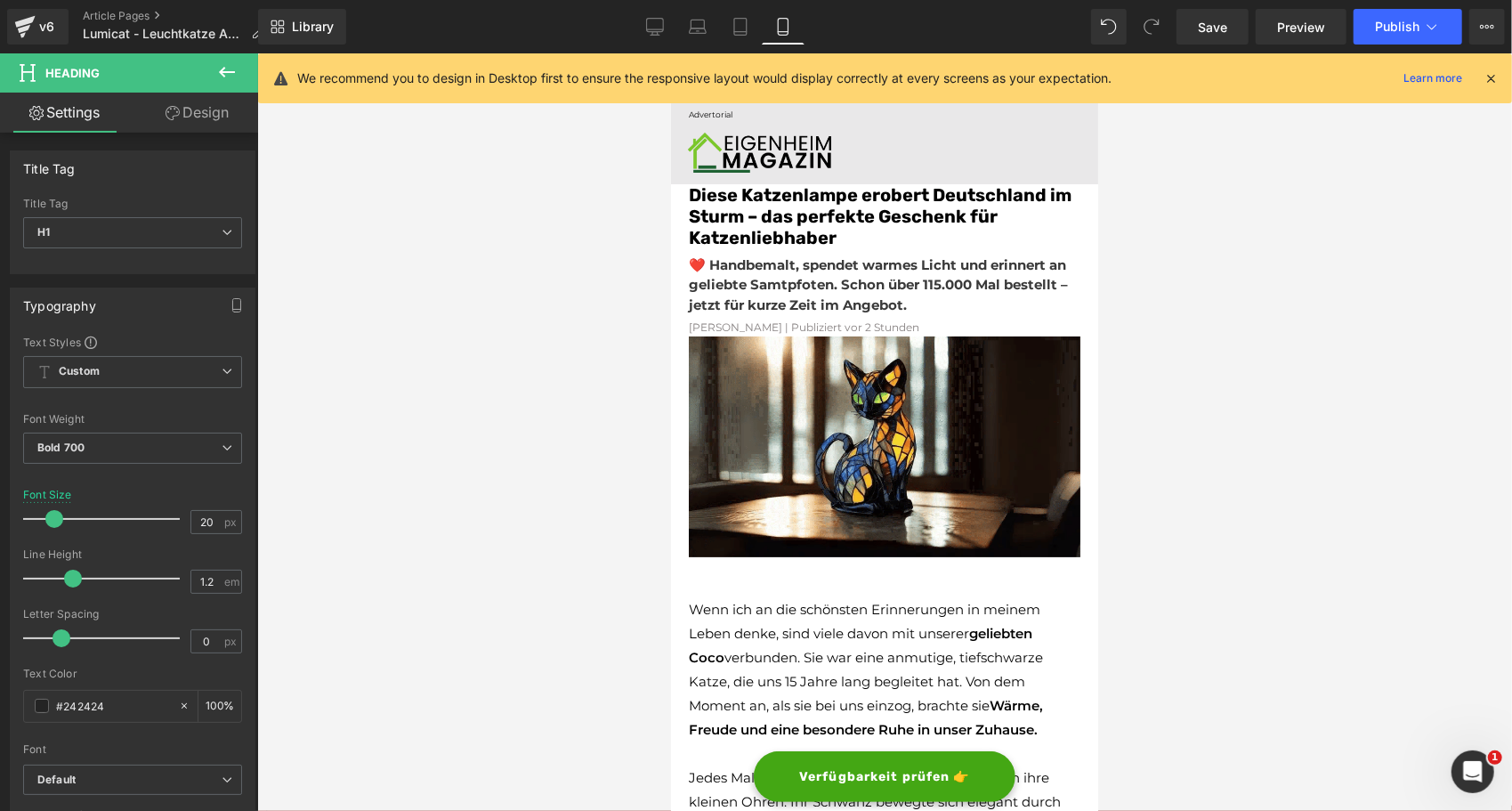
click at [197, 107] on link "Design" at bounding box center [197, 112] width 129 height 40
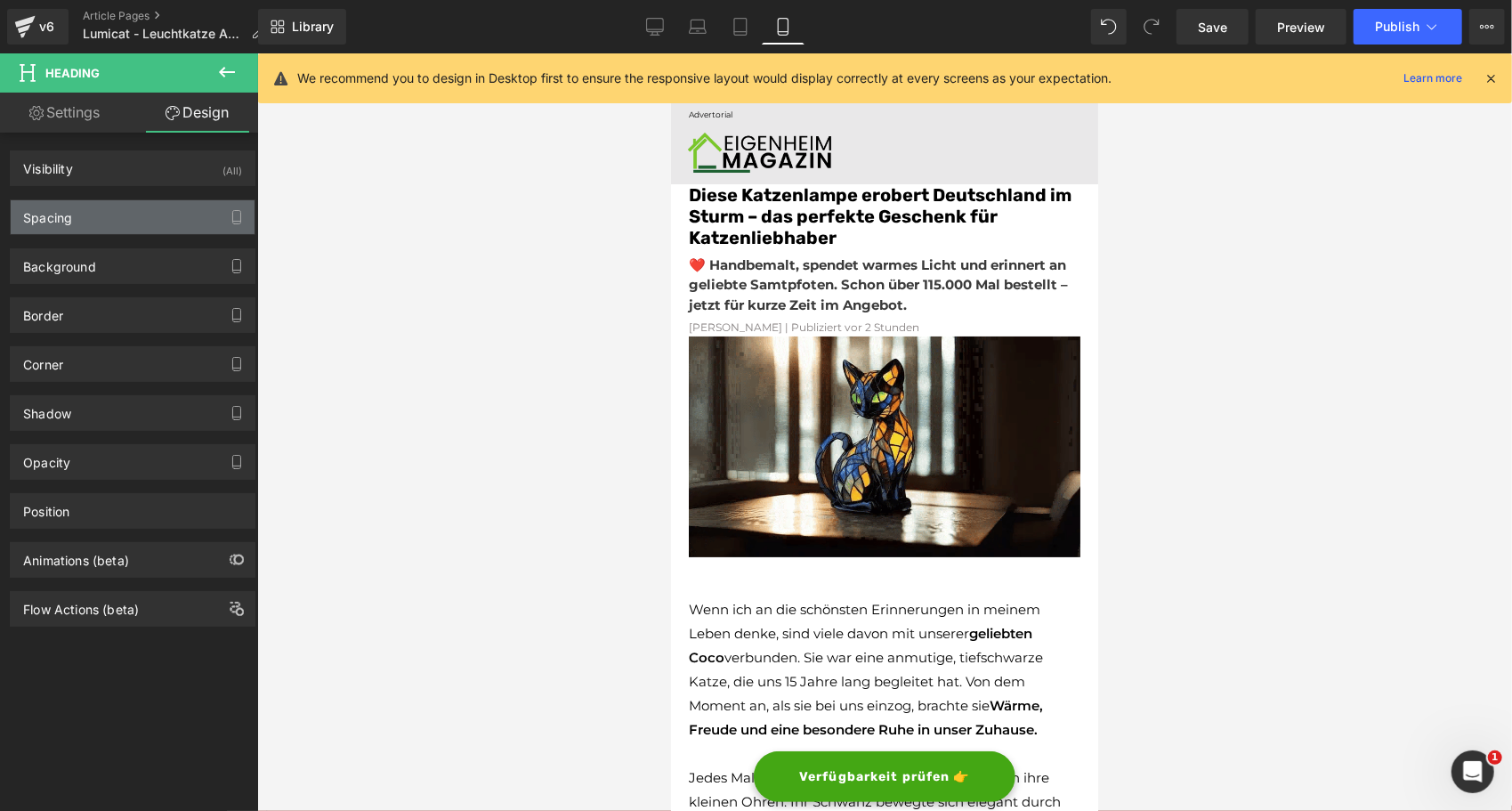
click at [102, 224] on div "Spacing" at bounding box center [132, 217] width 244 height 34
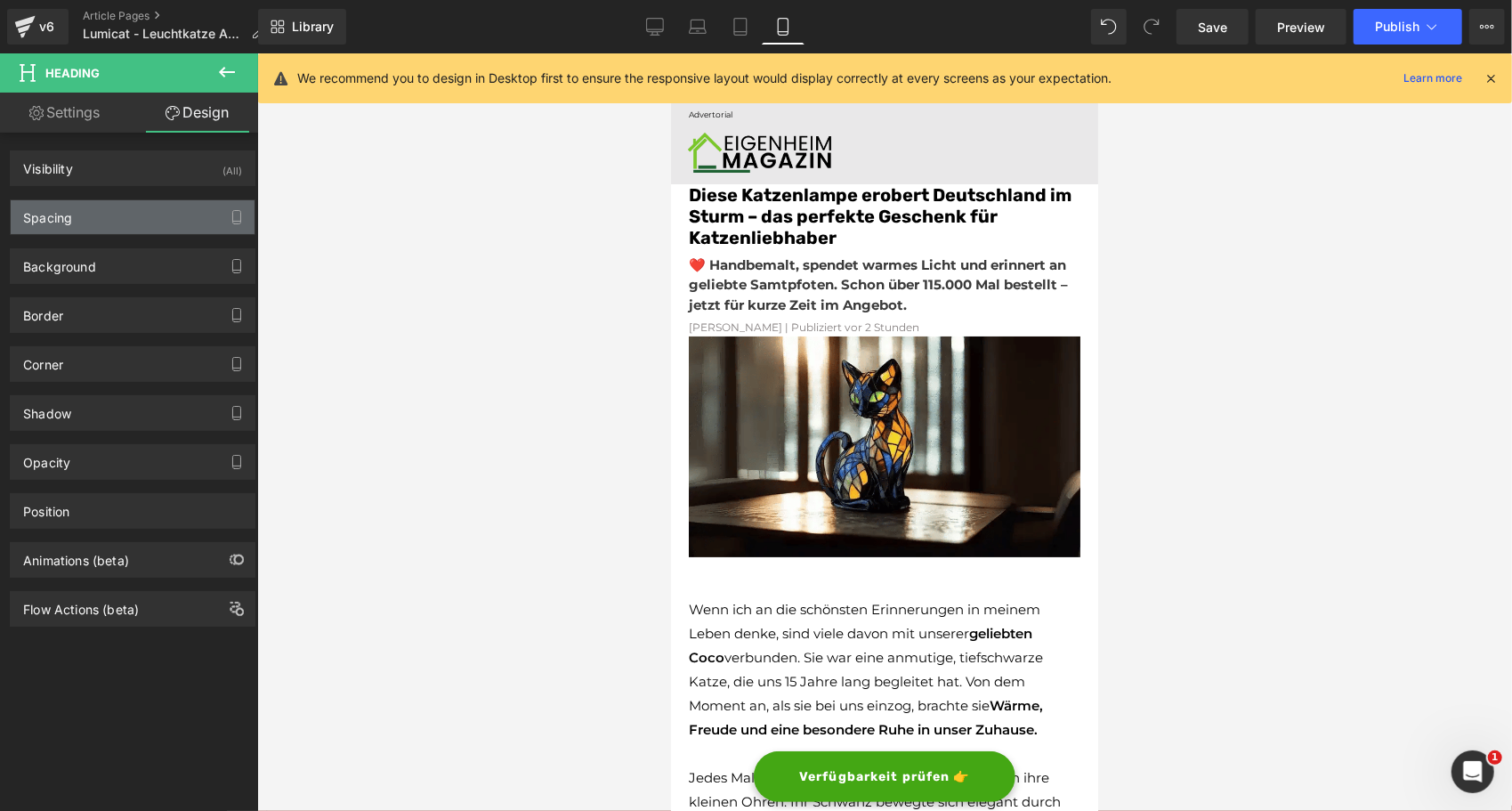
type input "0"
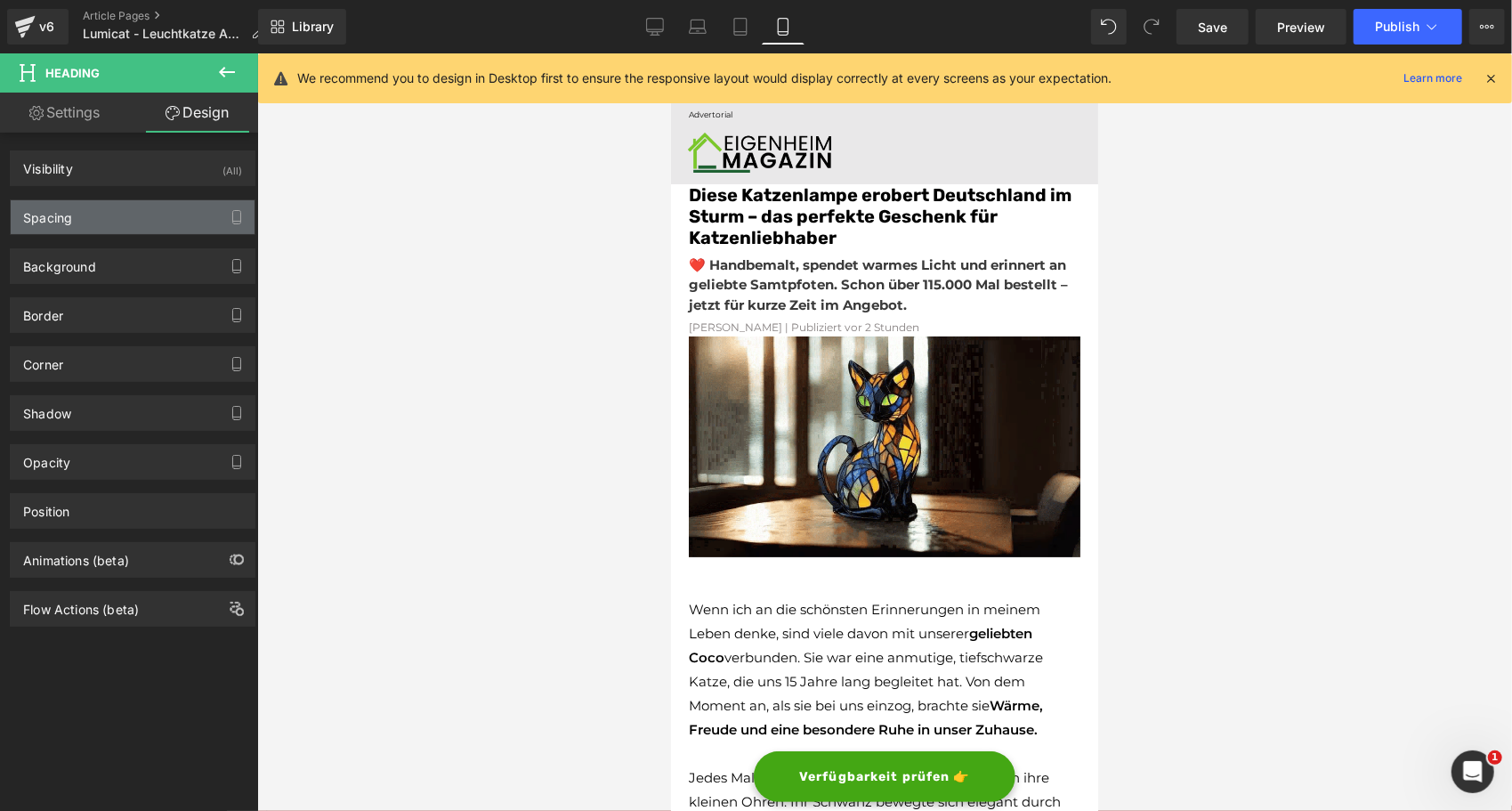
type input "0"
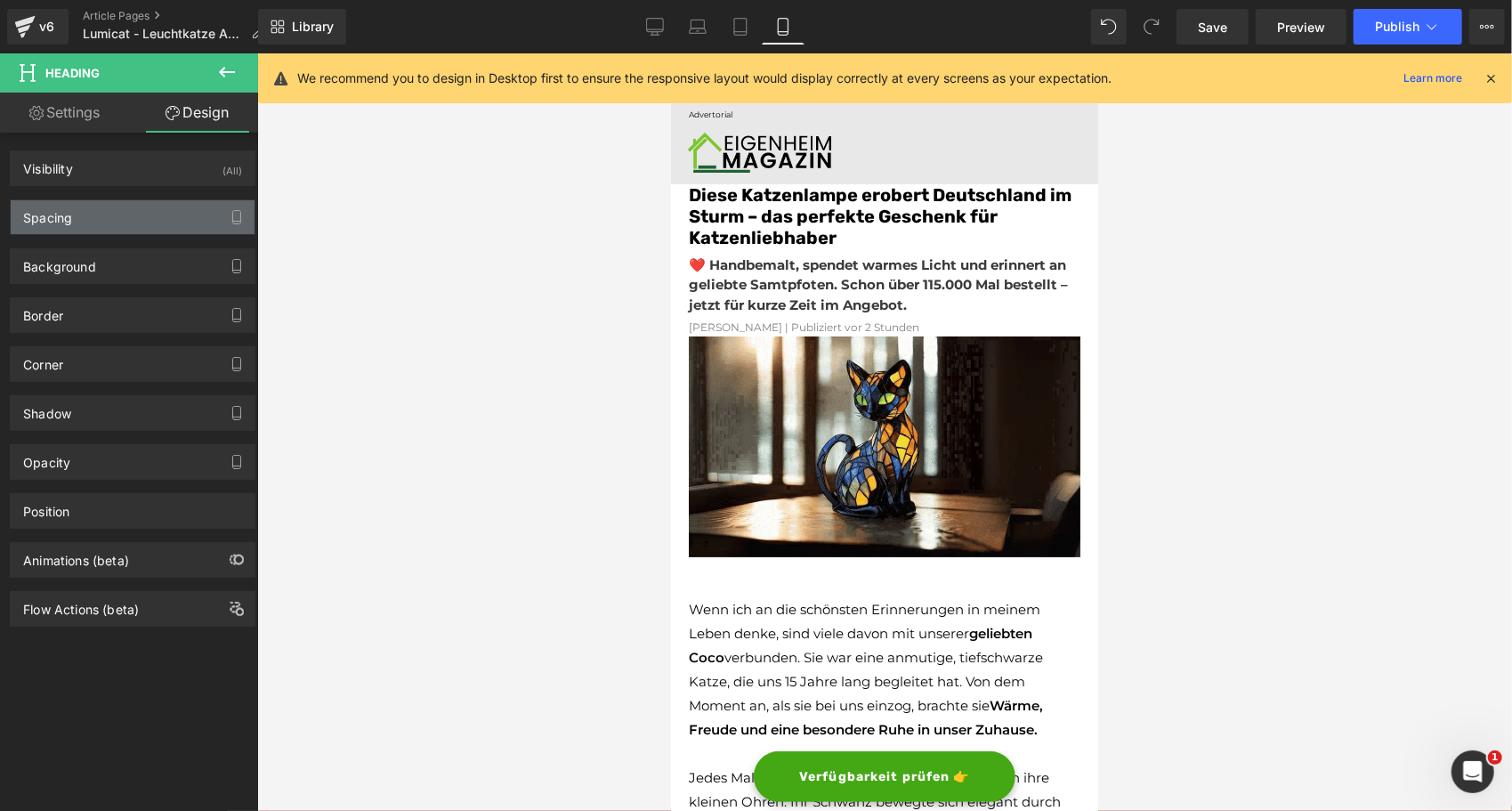
type input "0"
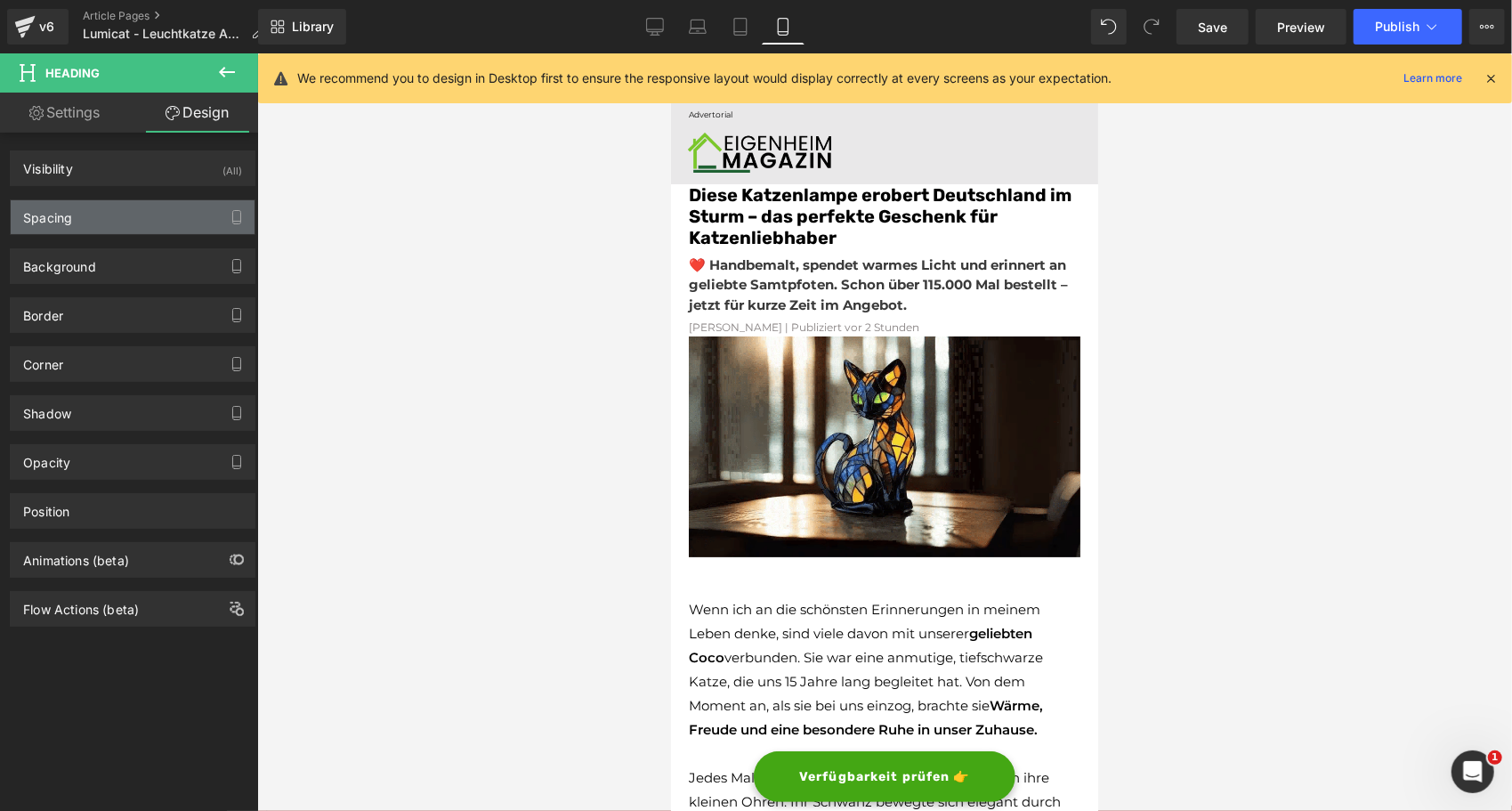
type input "0"
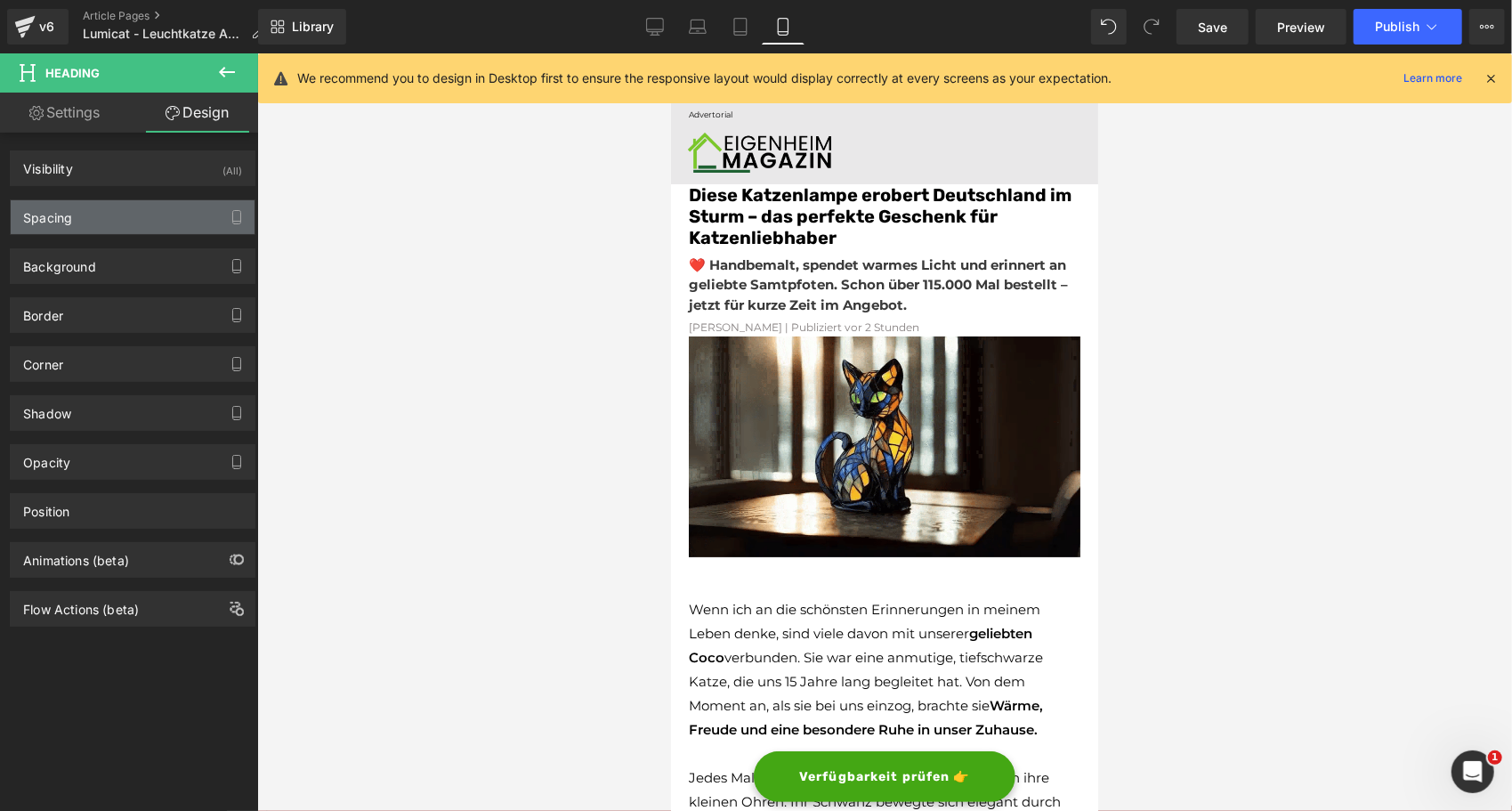
type input "0"
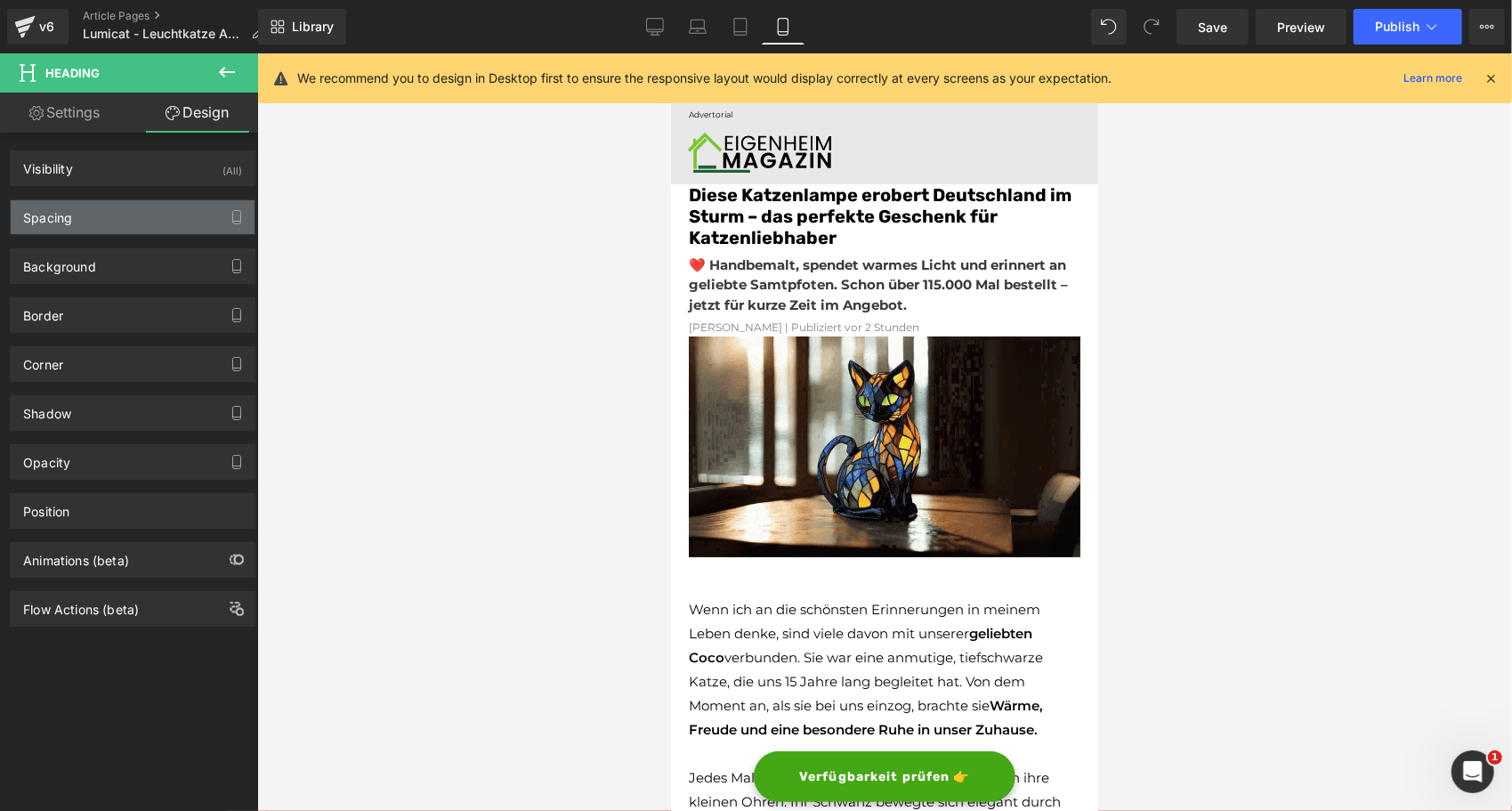
type input "0"
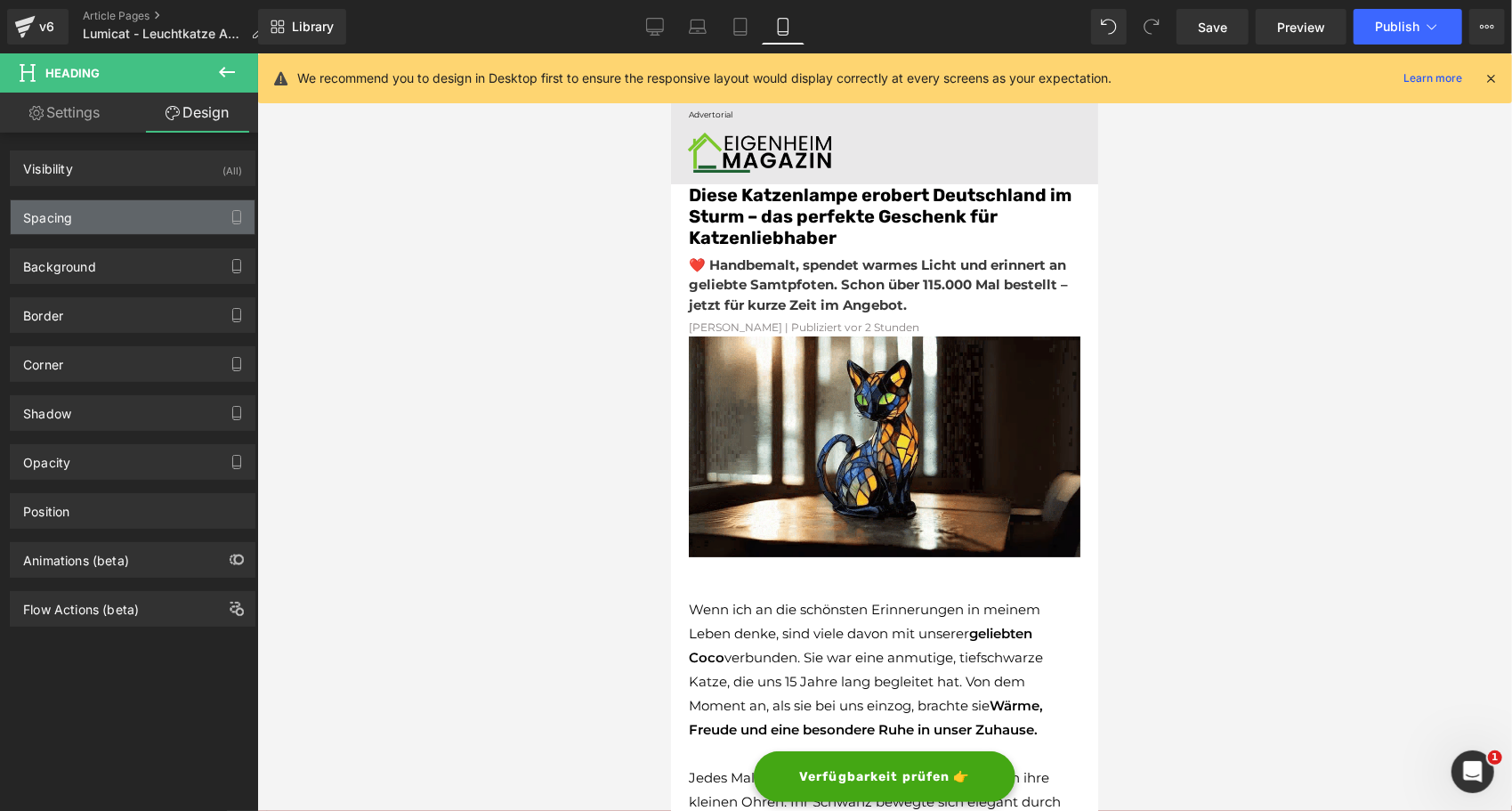
type input "8"
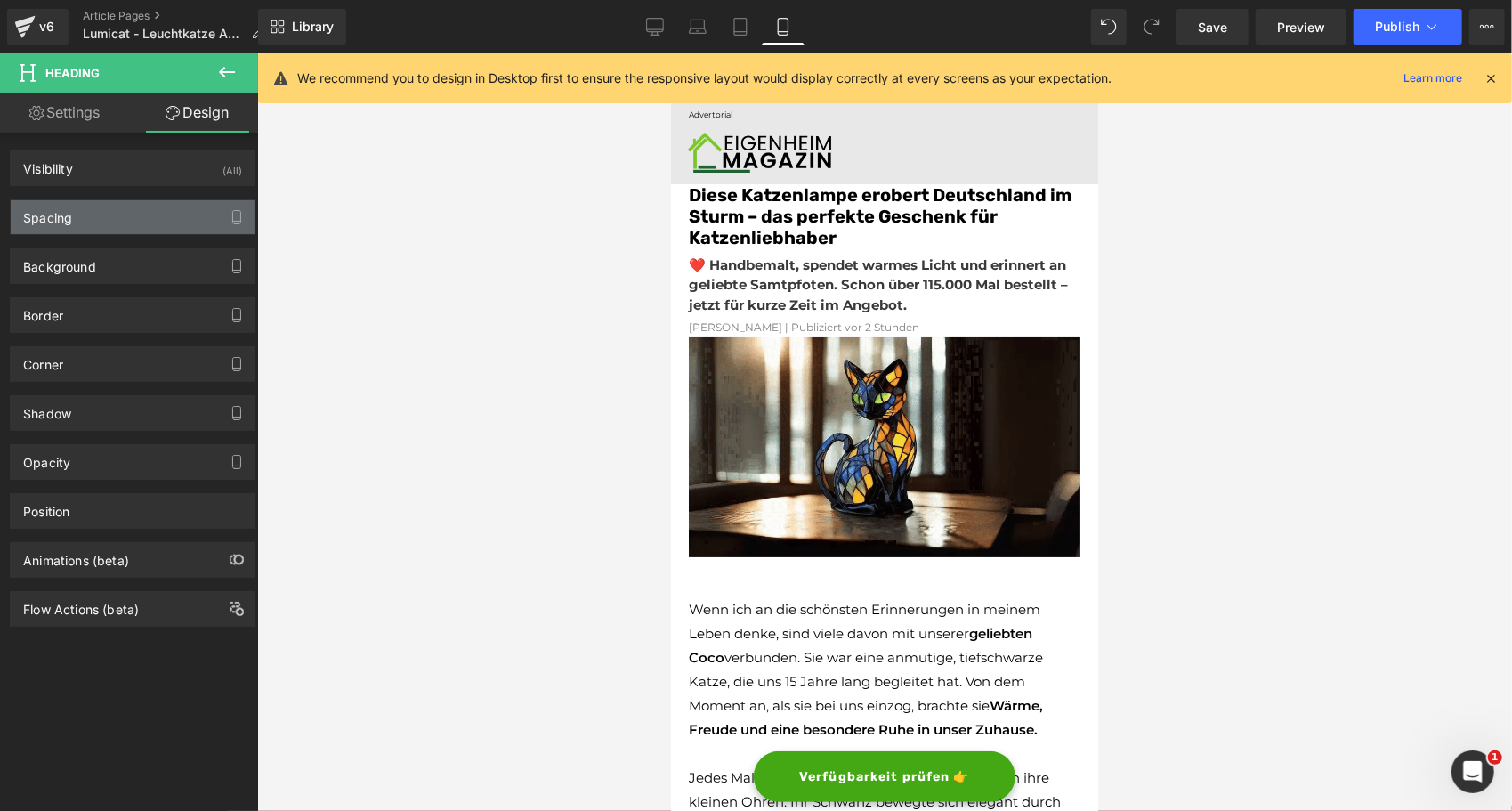
type input "0"
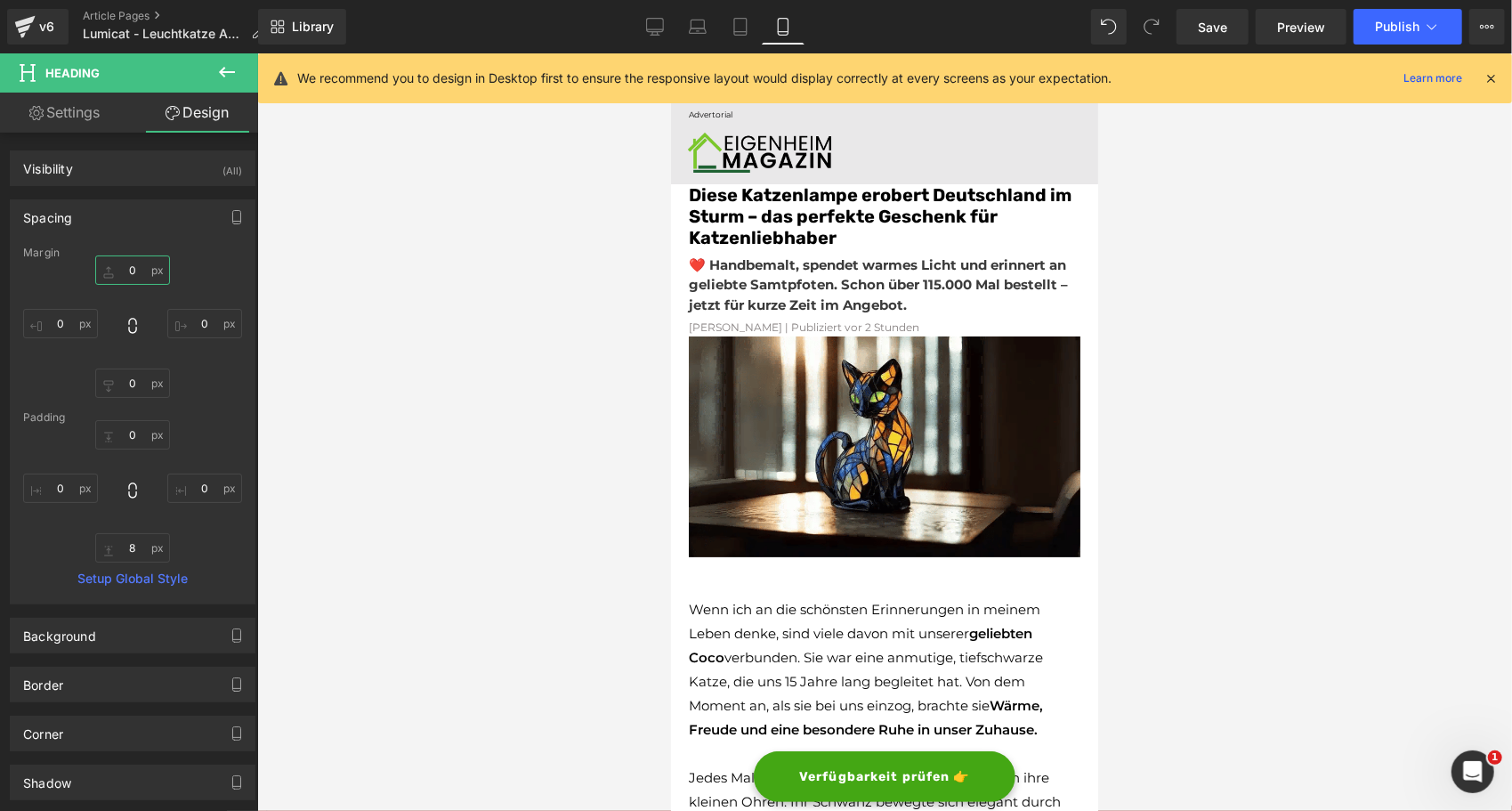
click at [122, 258] on input "0" at bounding box center [133, 270] width 75 height 29
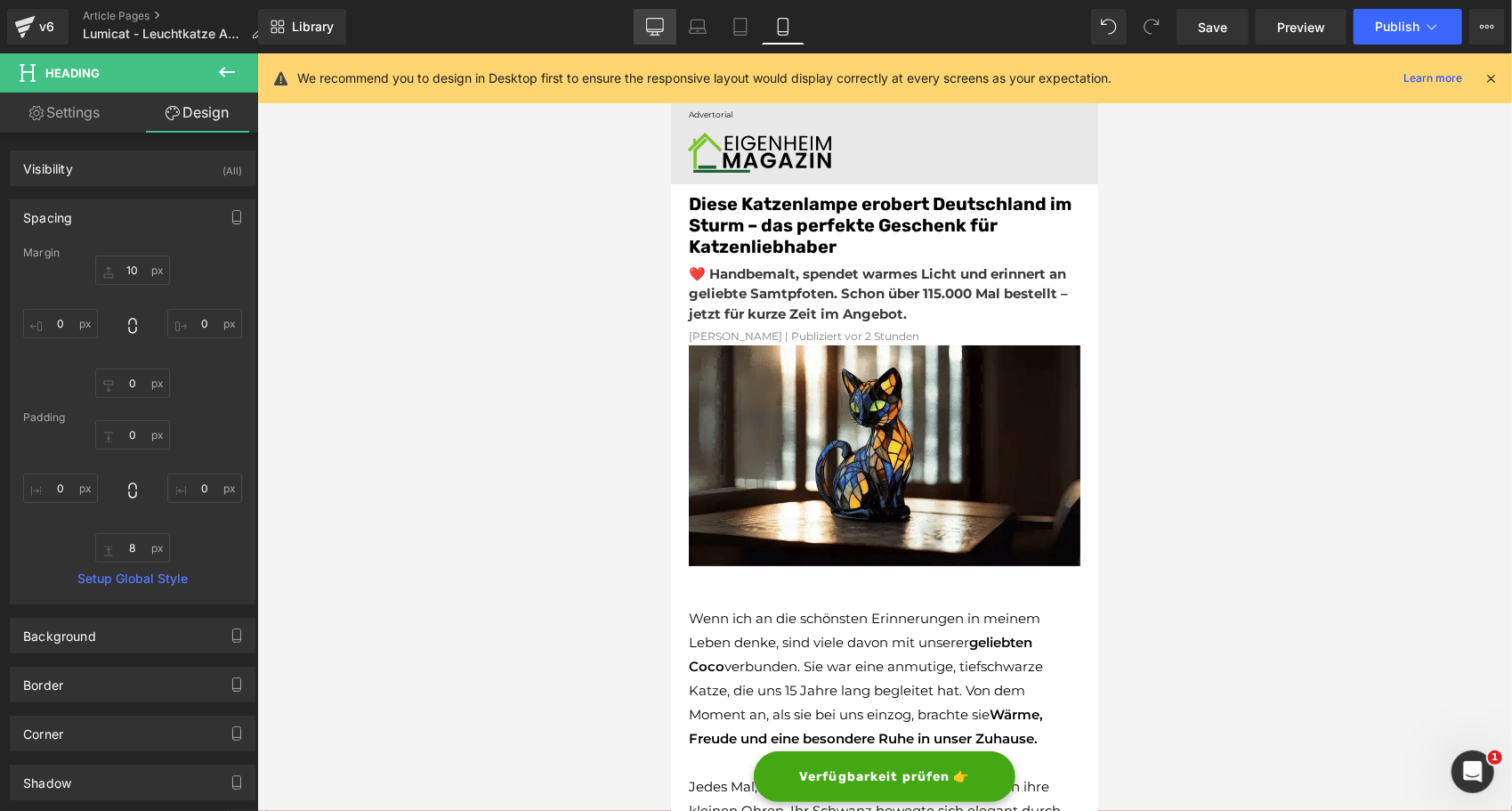
click at [654, 27] on icon at bounding box center [654, 26] width 18 height 18
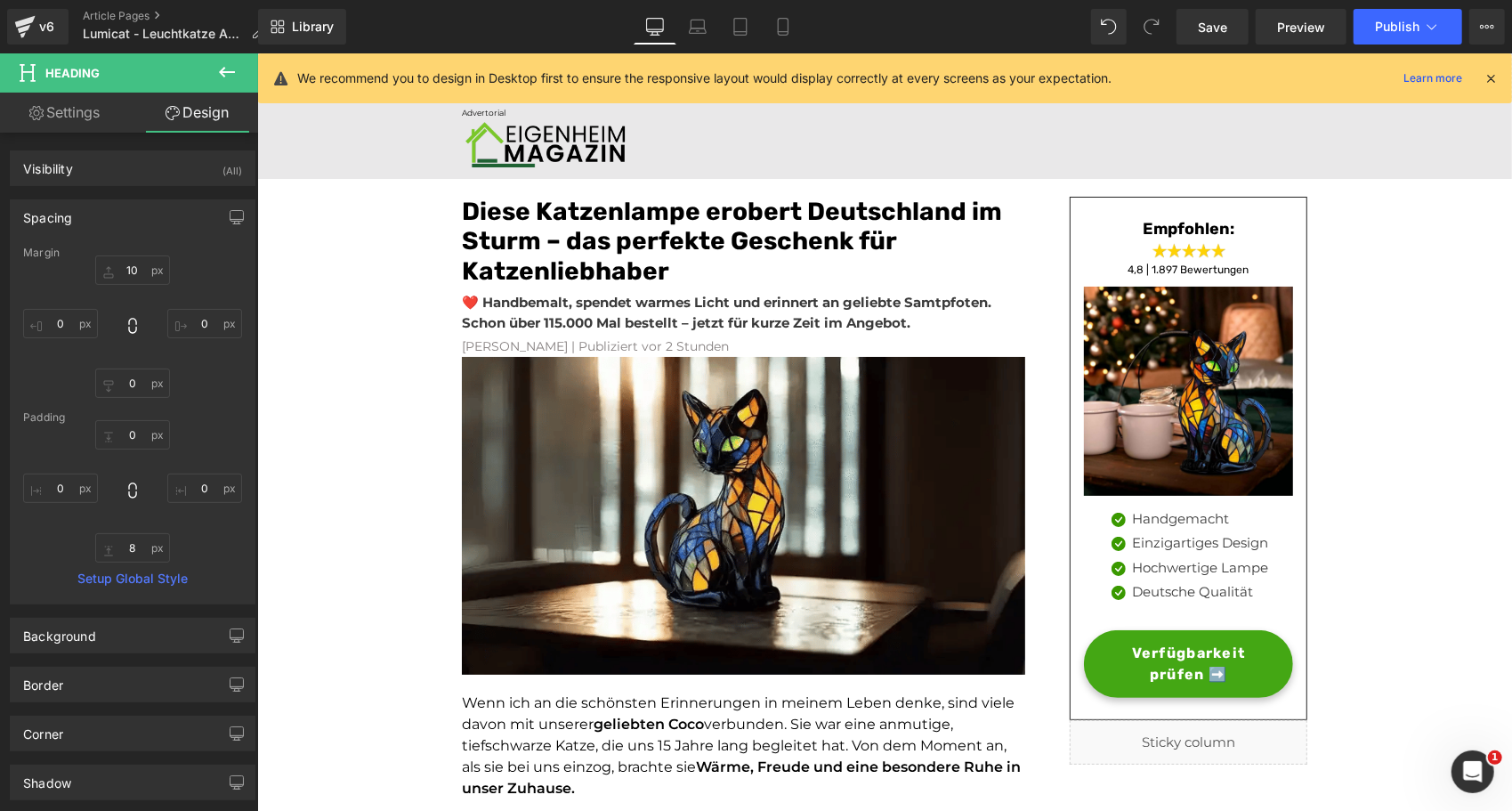
type input "0"
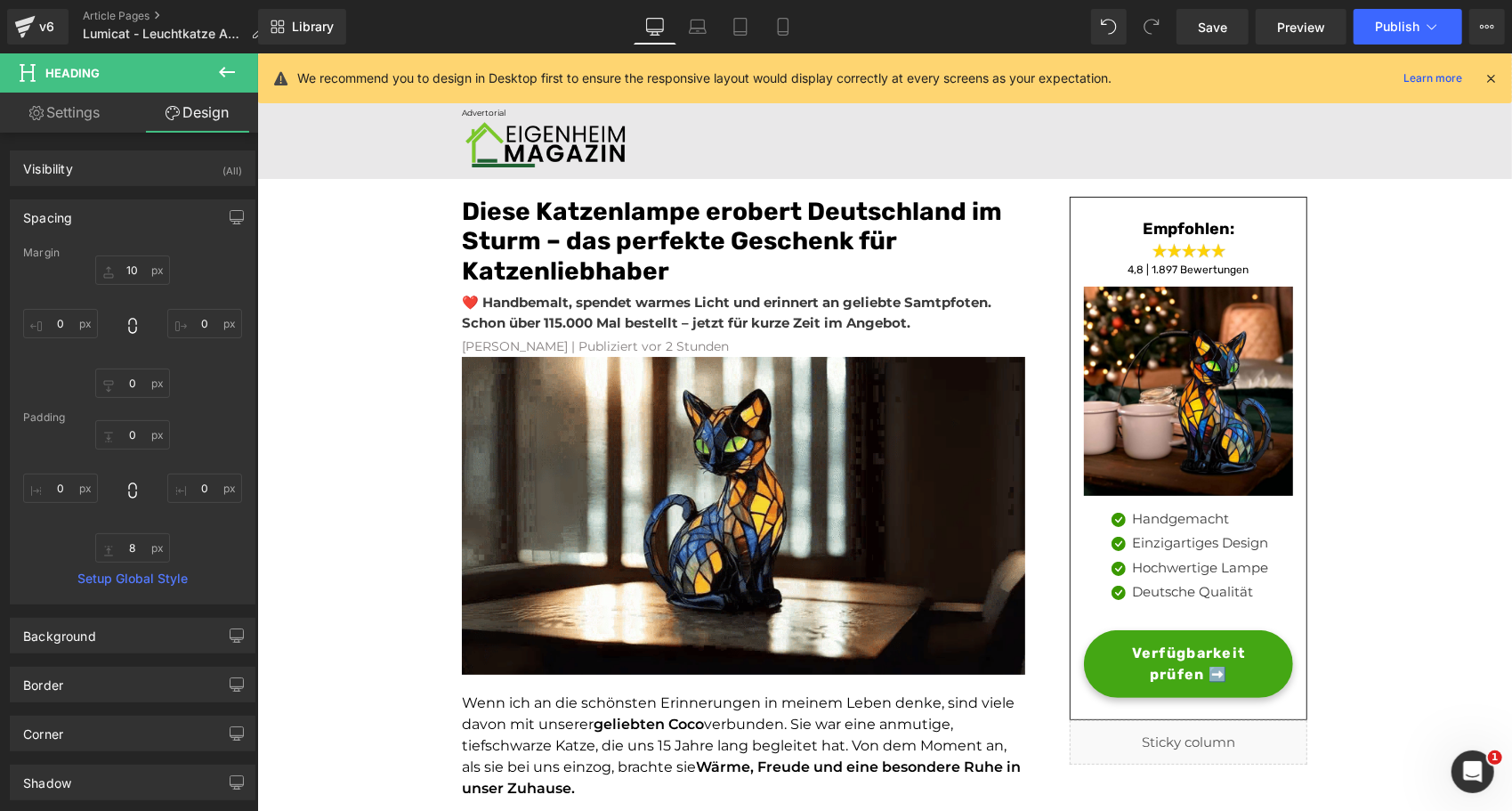
type input "0"
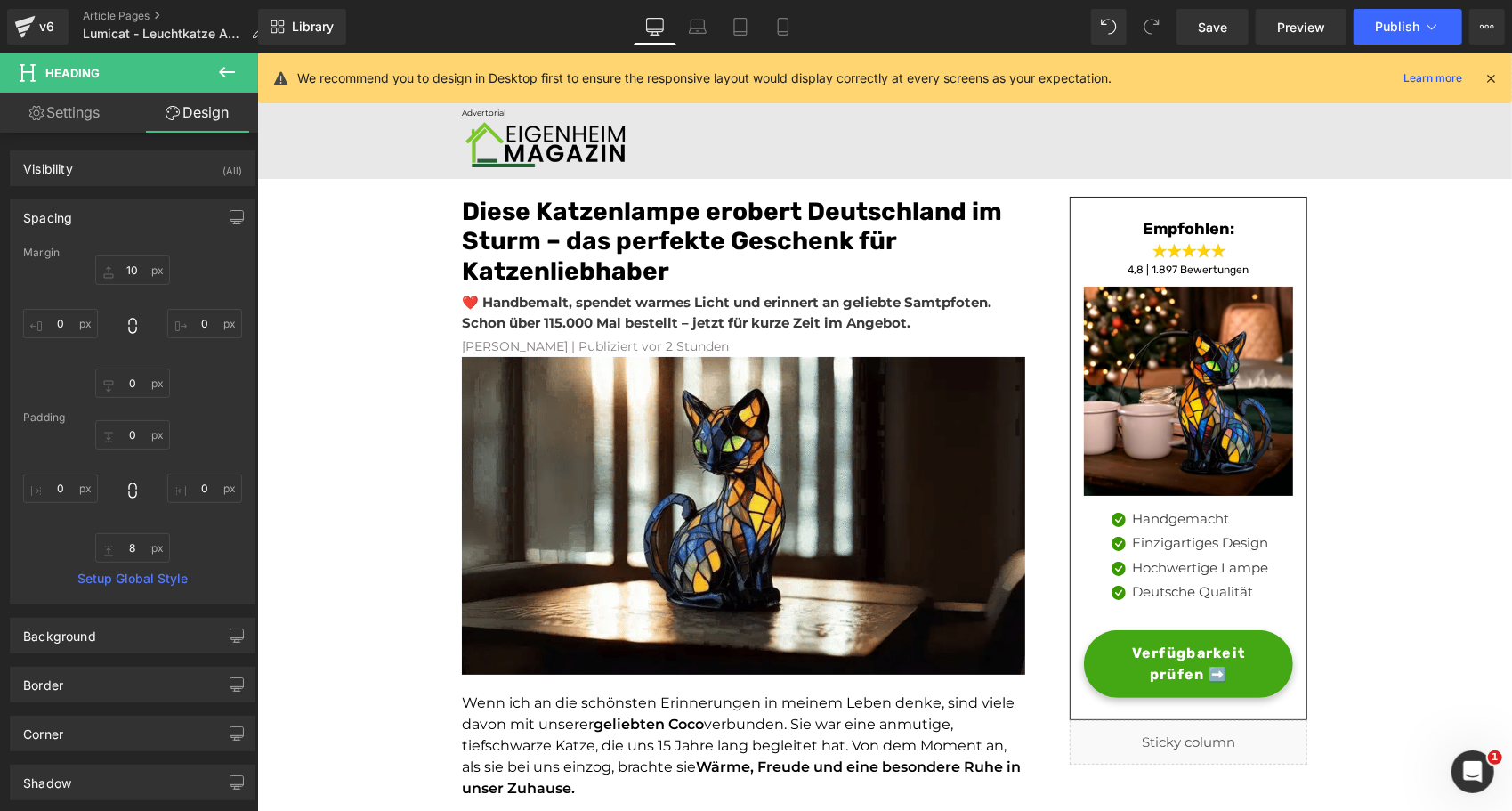
type input "0"
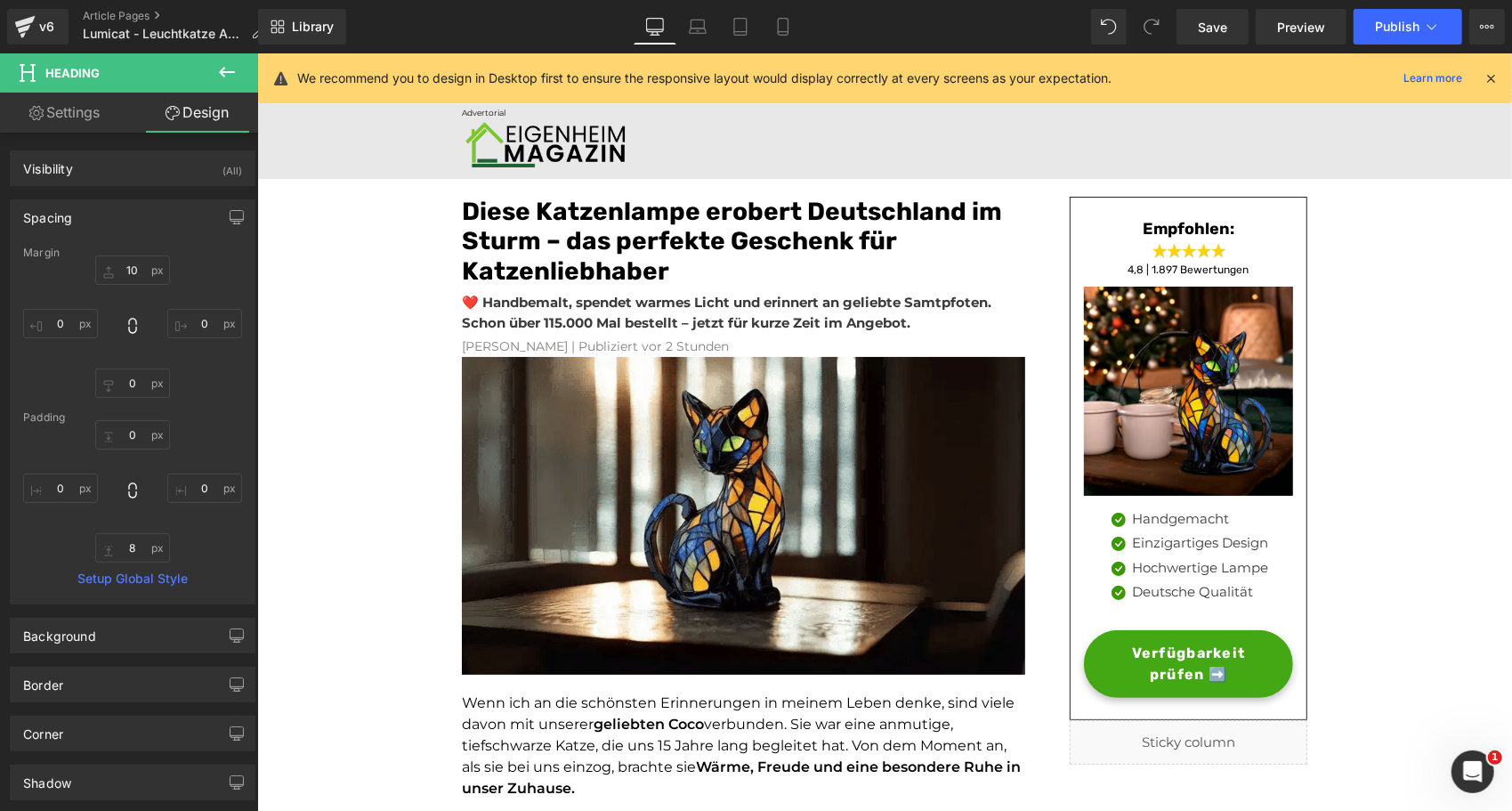
type input "0"
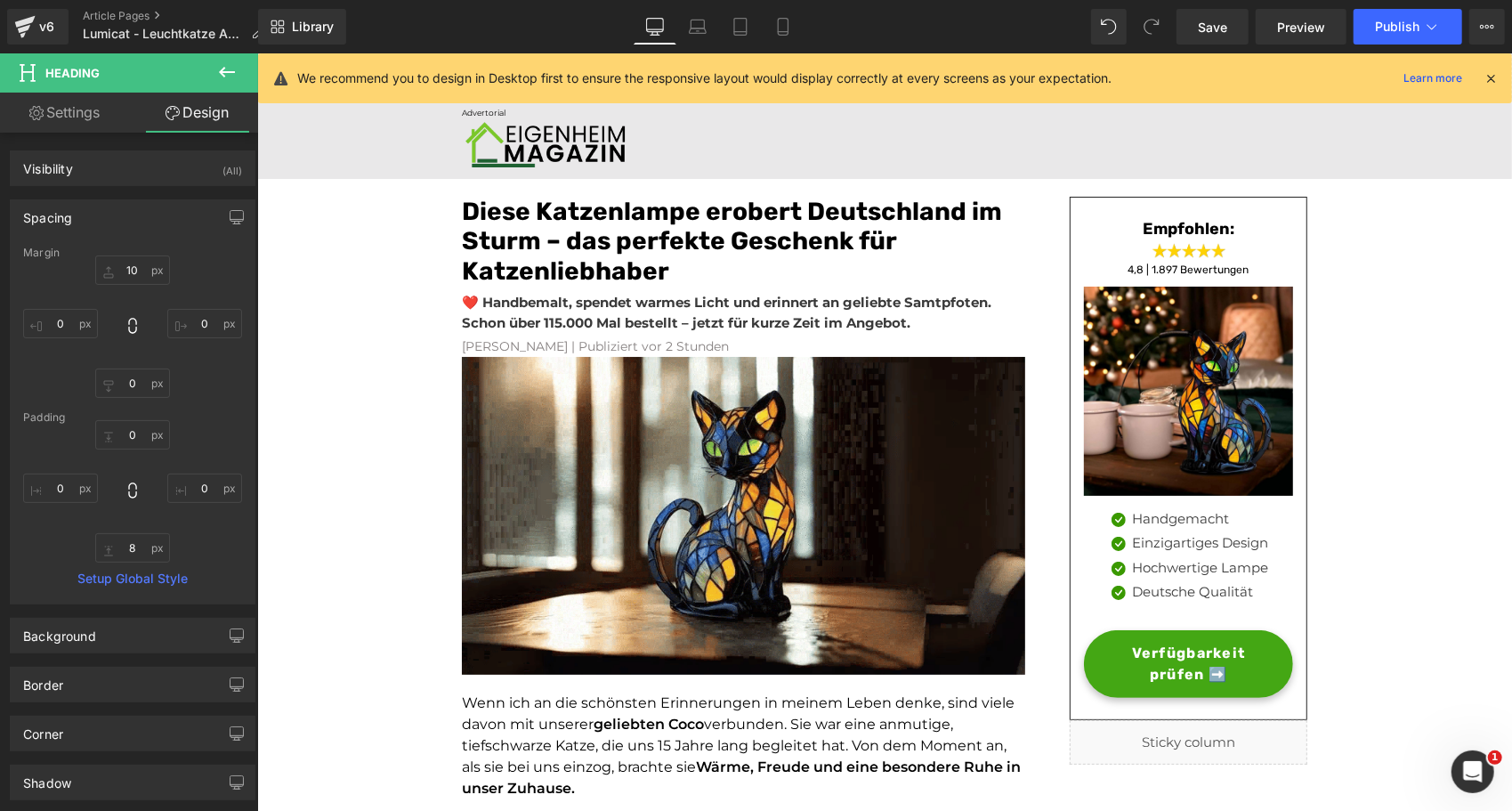
type input "0"
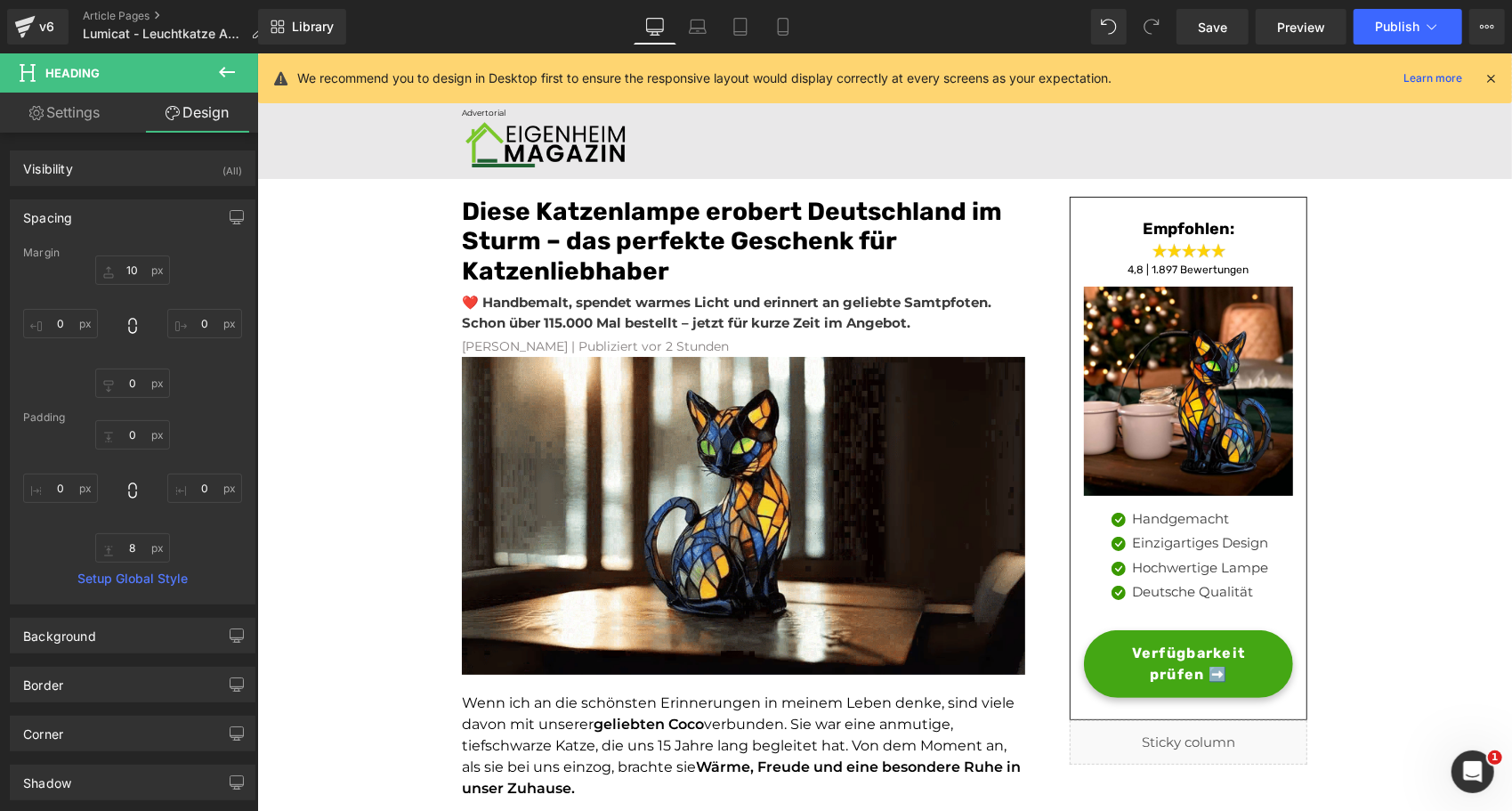
type input "0"
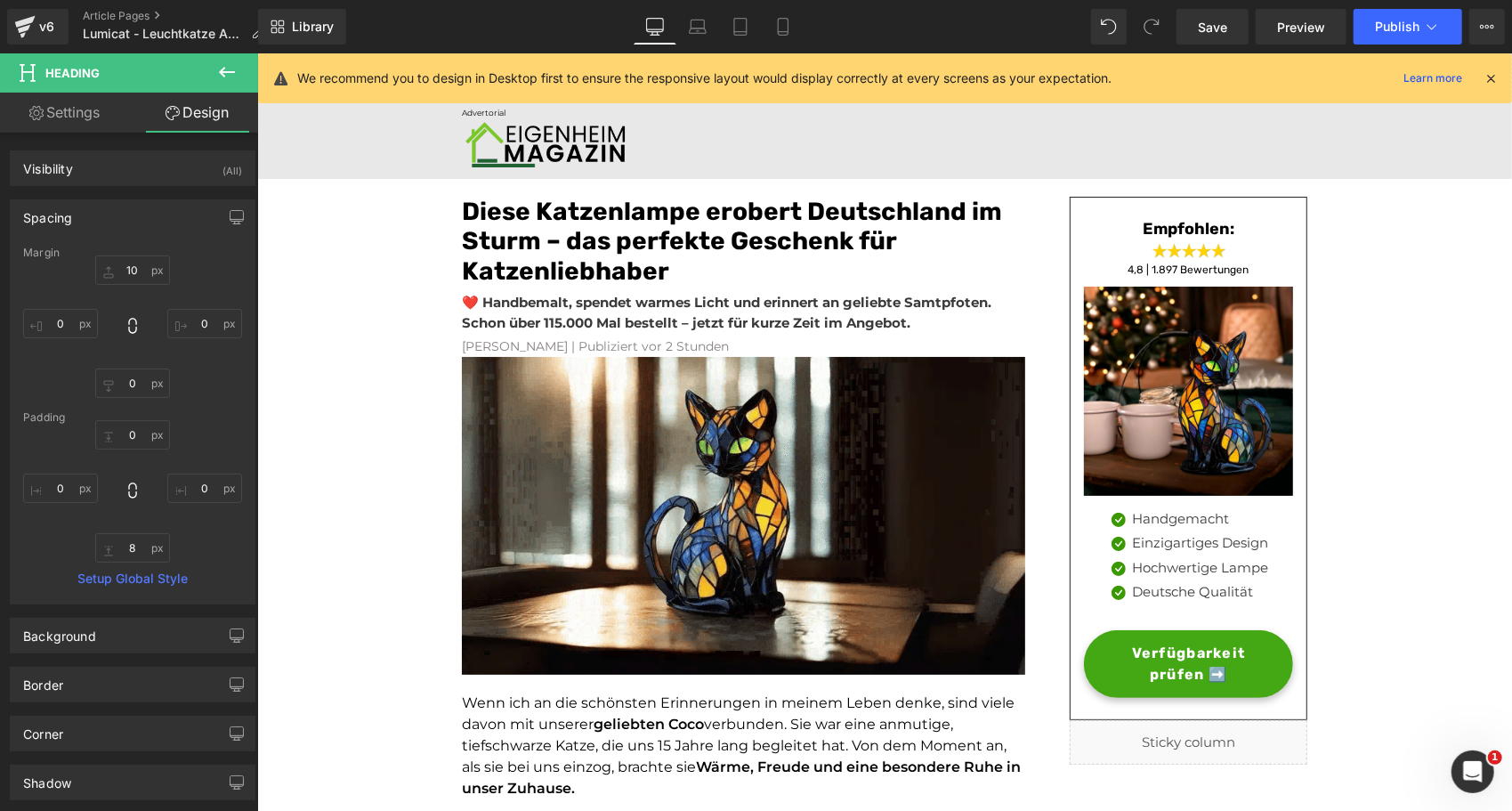
type input "8"
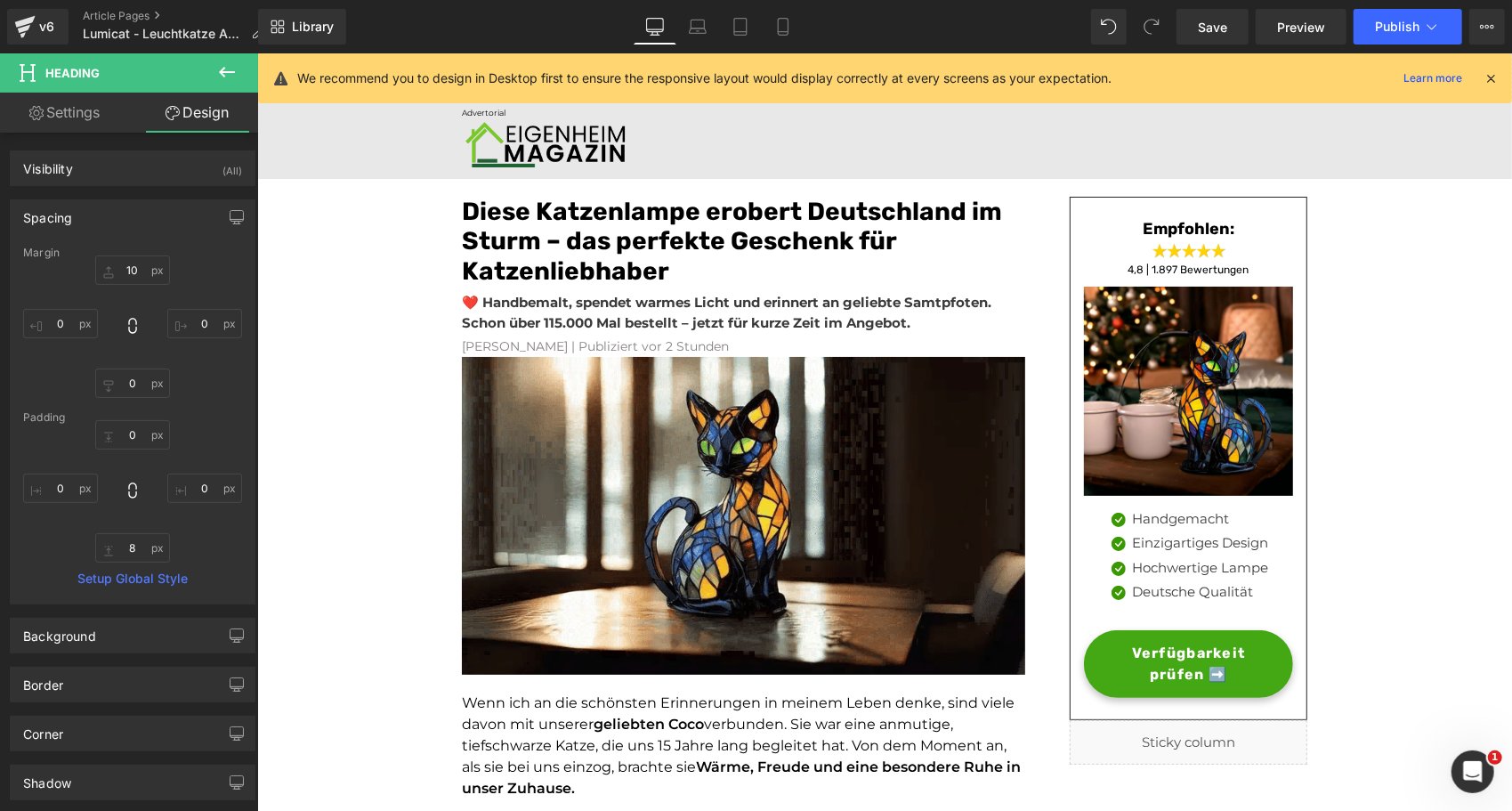
type input "0"
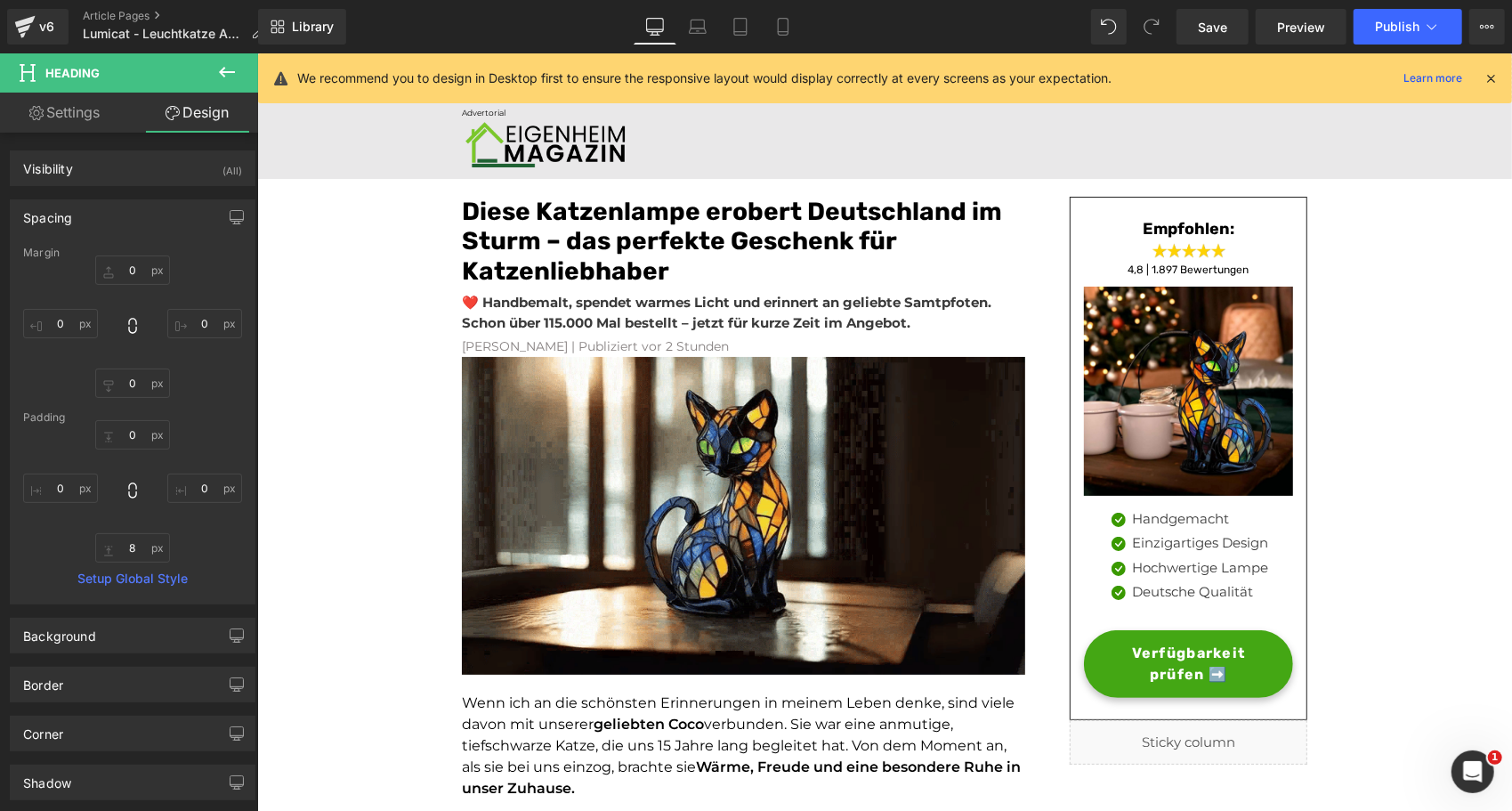
scroll to position [50, 0]
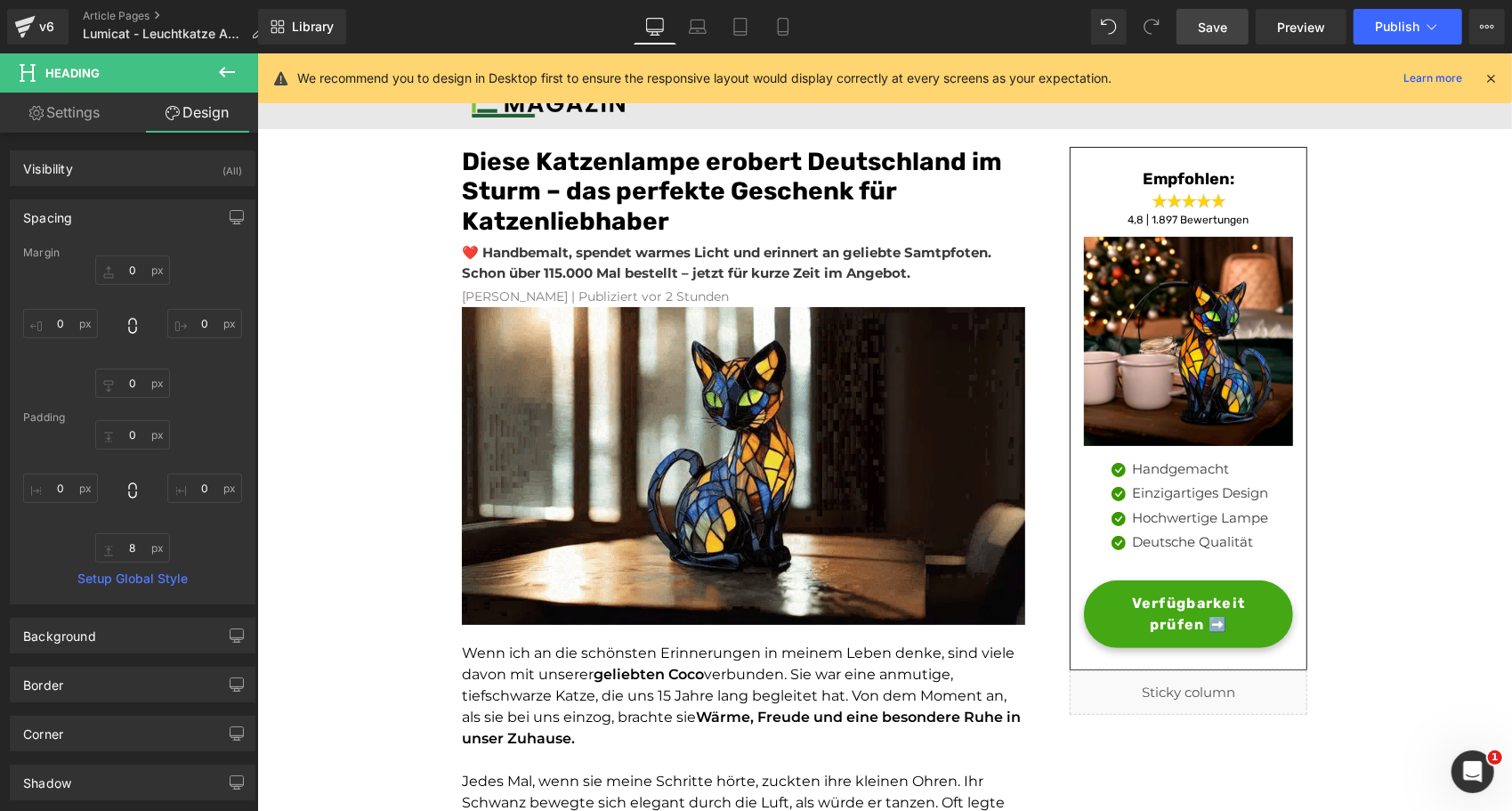
click at [1200, 24] on span "Save" at bounding box center [1212, 27] width 29 height 19
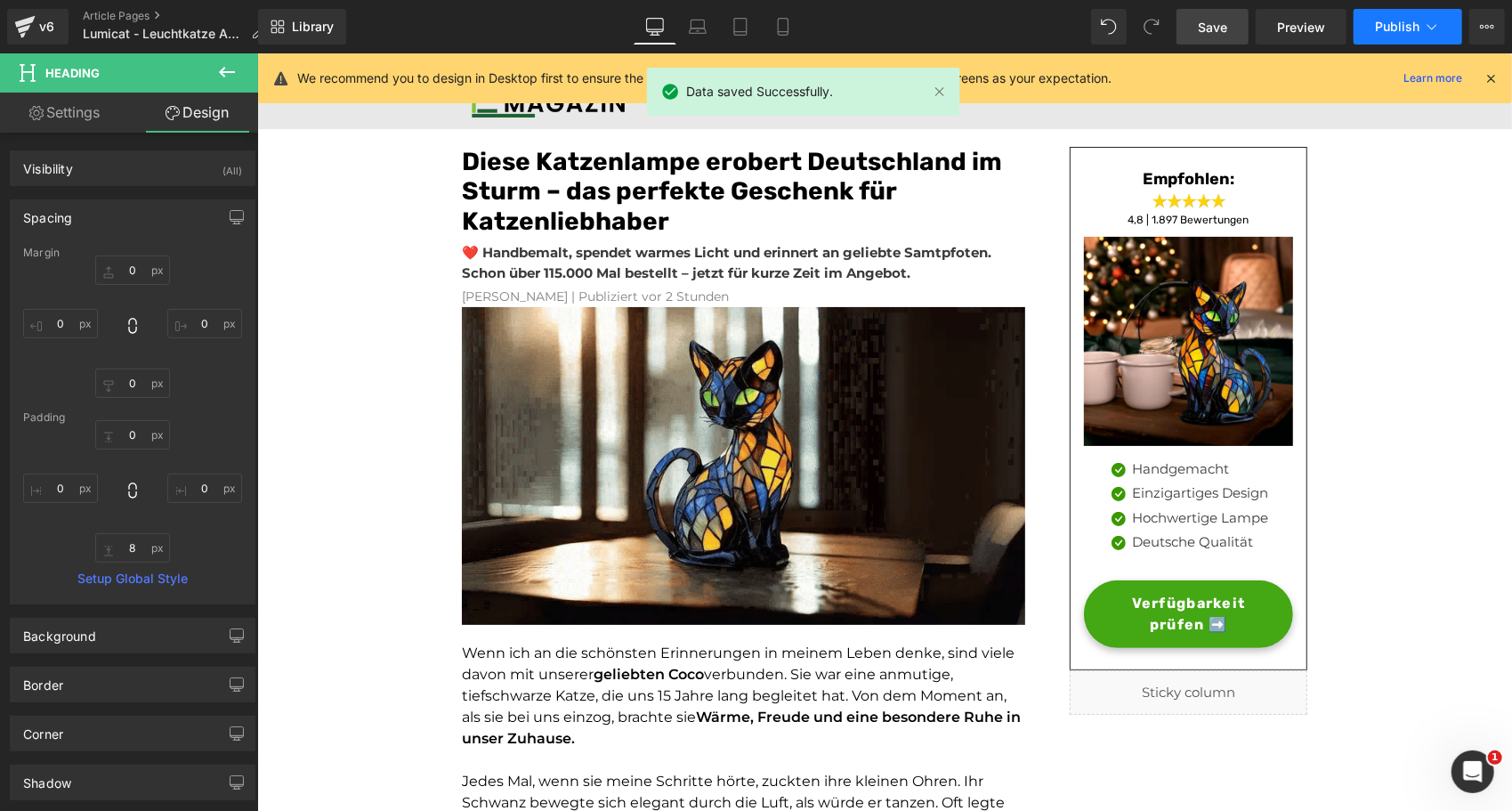
click at [1410, 22] on span "Publish" at bounding box center [1396, 26] width 44 height 14
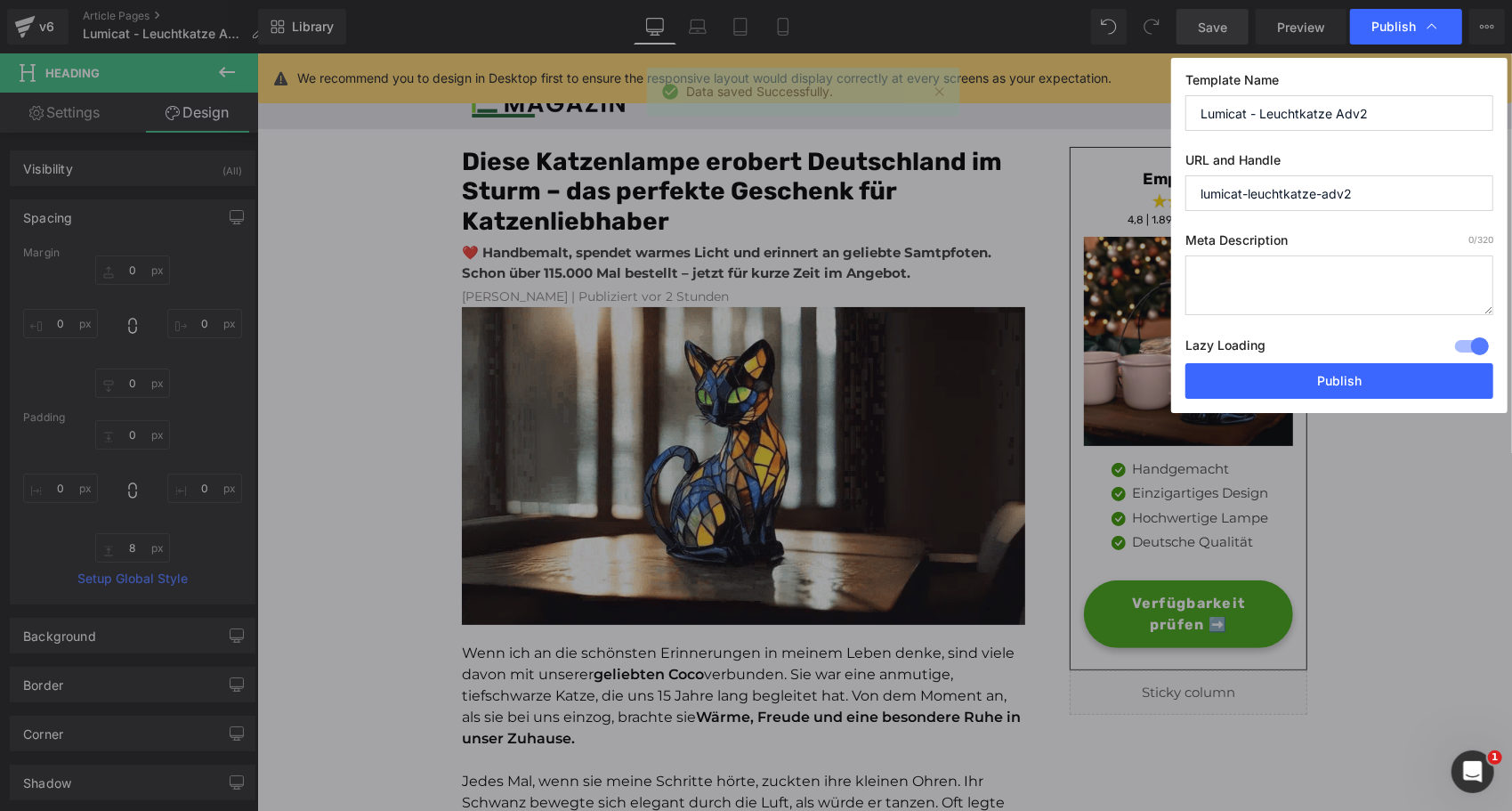
drag, startPoint x: 1247, startPoint y: 381, endPoint x: 1364, endPoint y: 198, distance: 217.2
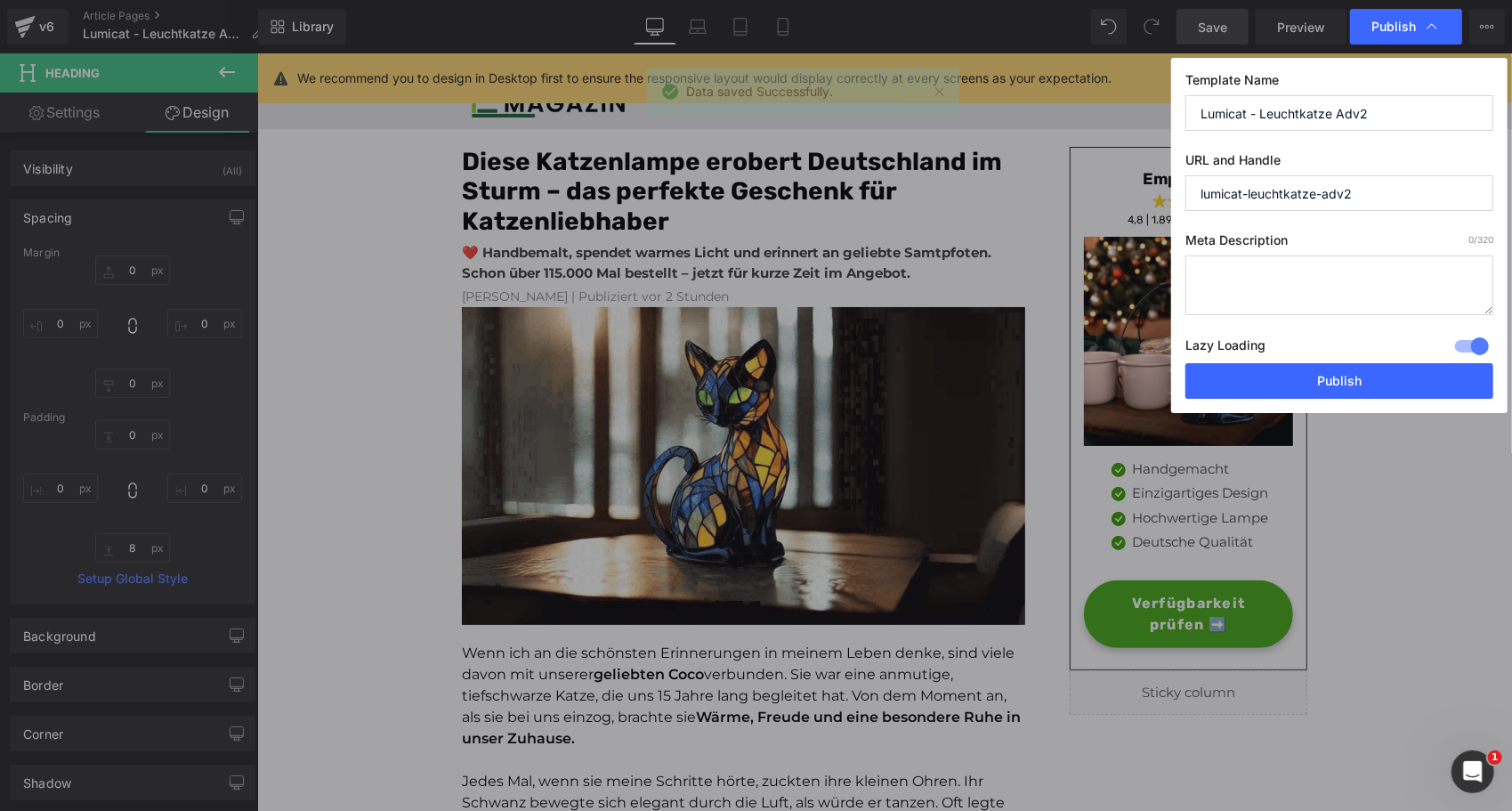
click at [1364, 198] on div "Template Name Lumicat - Leuchtkatze Adv2 URL and Handle lumicat-leuchtkatze-adv…" at bounding box center [1340, 236] width 337 height 356
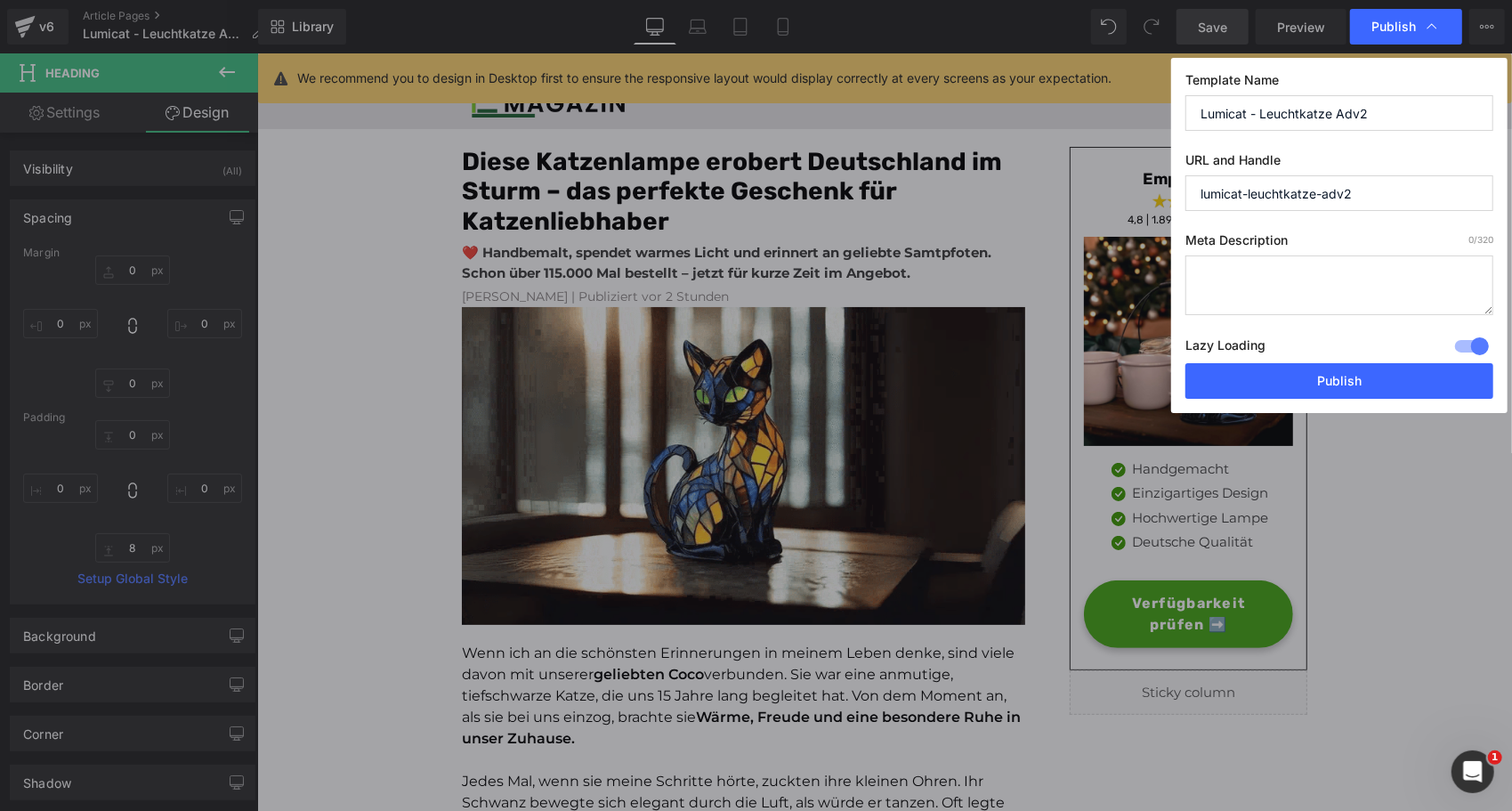
click at [1364, 198] on input "lumicat-leuchtkatze-adv2" at bounding box center [1339, 193] width 307 height 36
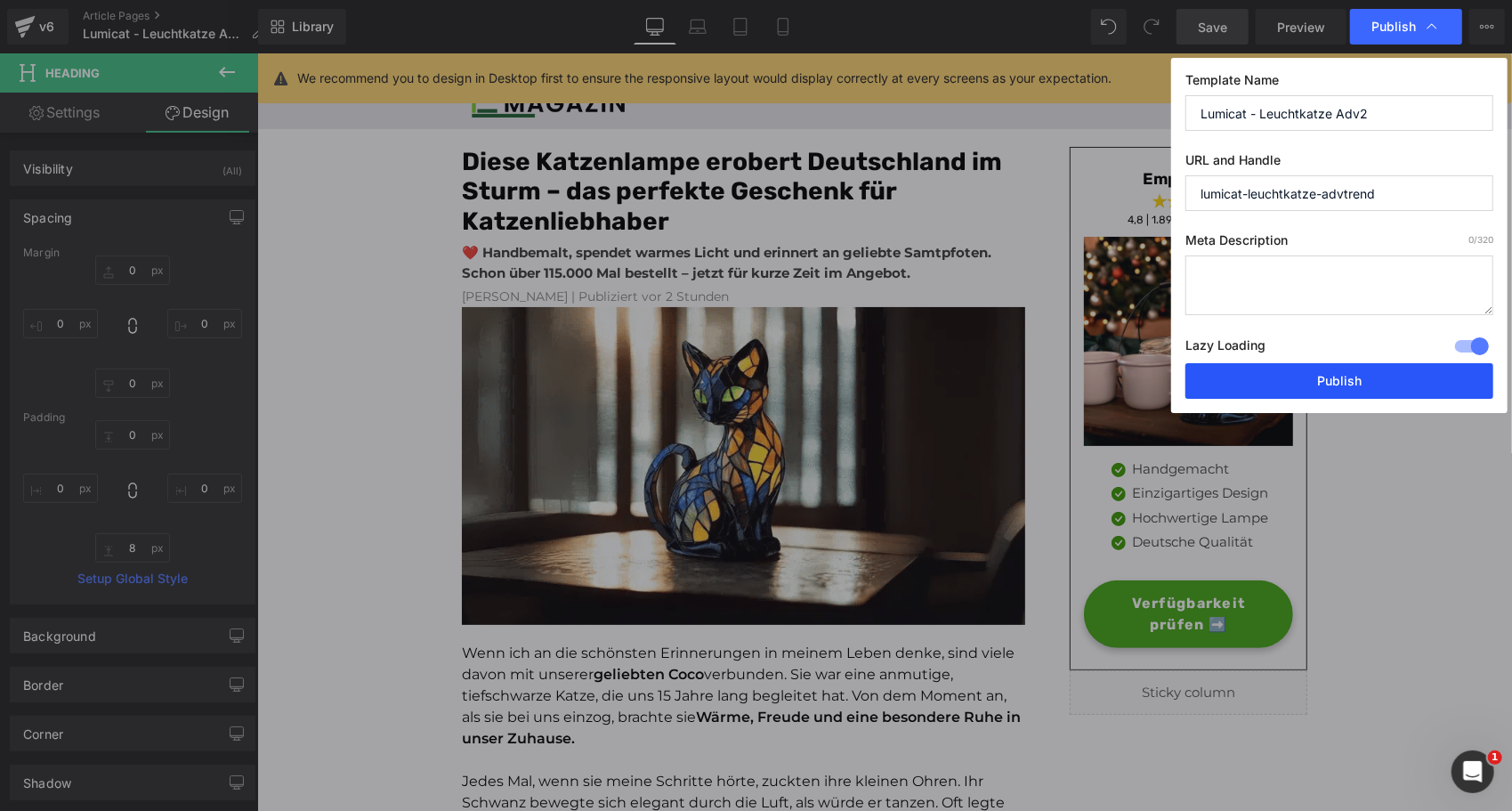
type input "lumicat-leuchtkatze-advtrend"
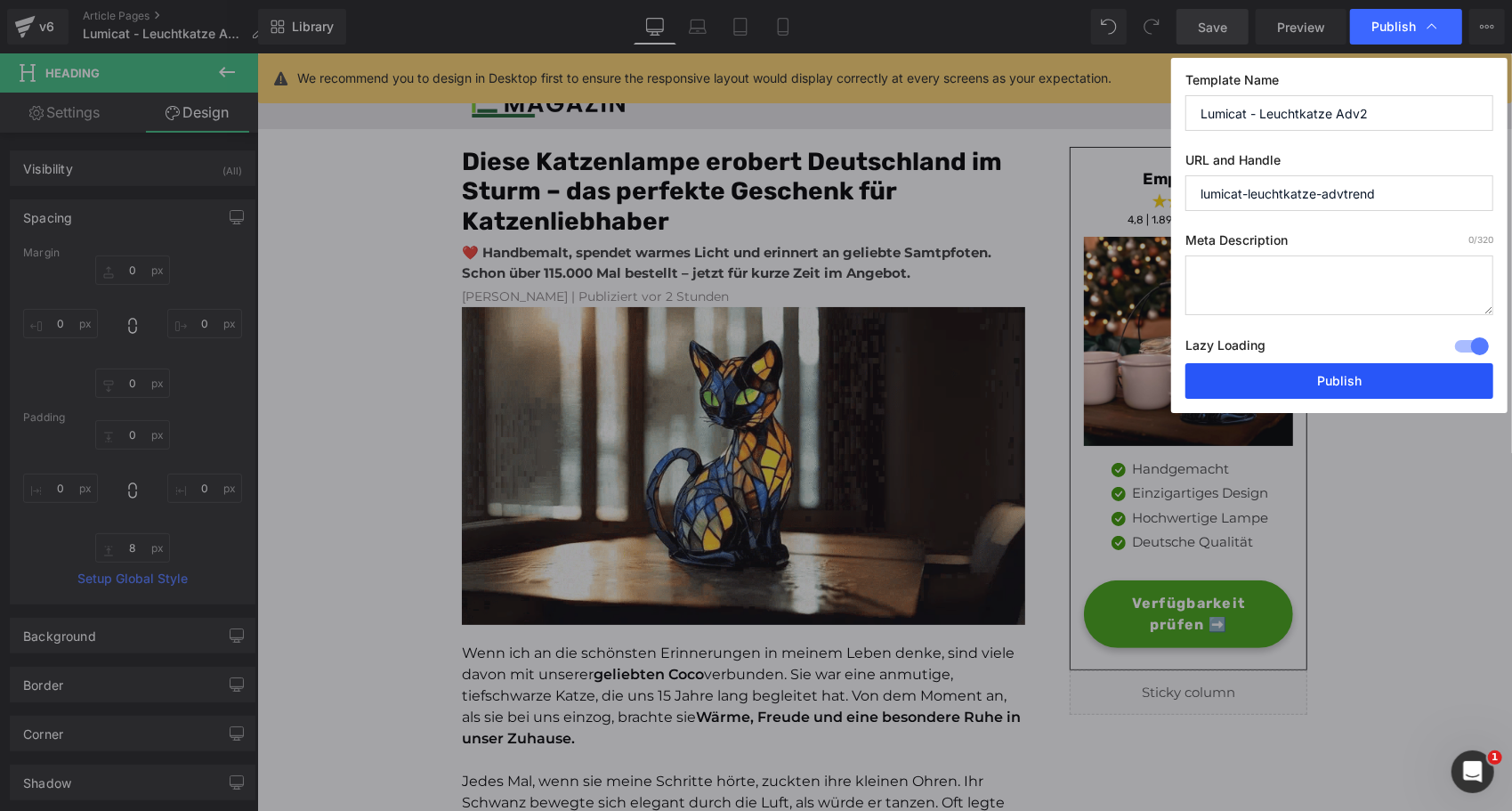
click at [1260, 386] on button "Publish" at bounding box center [1339, 381] width 307 height 36
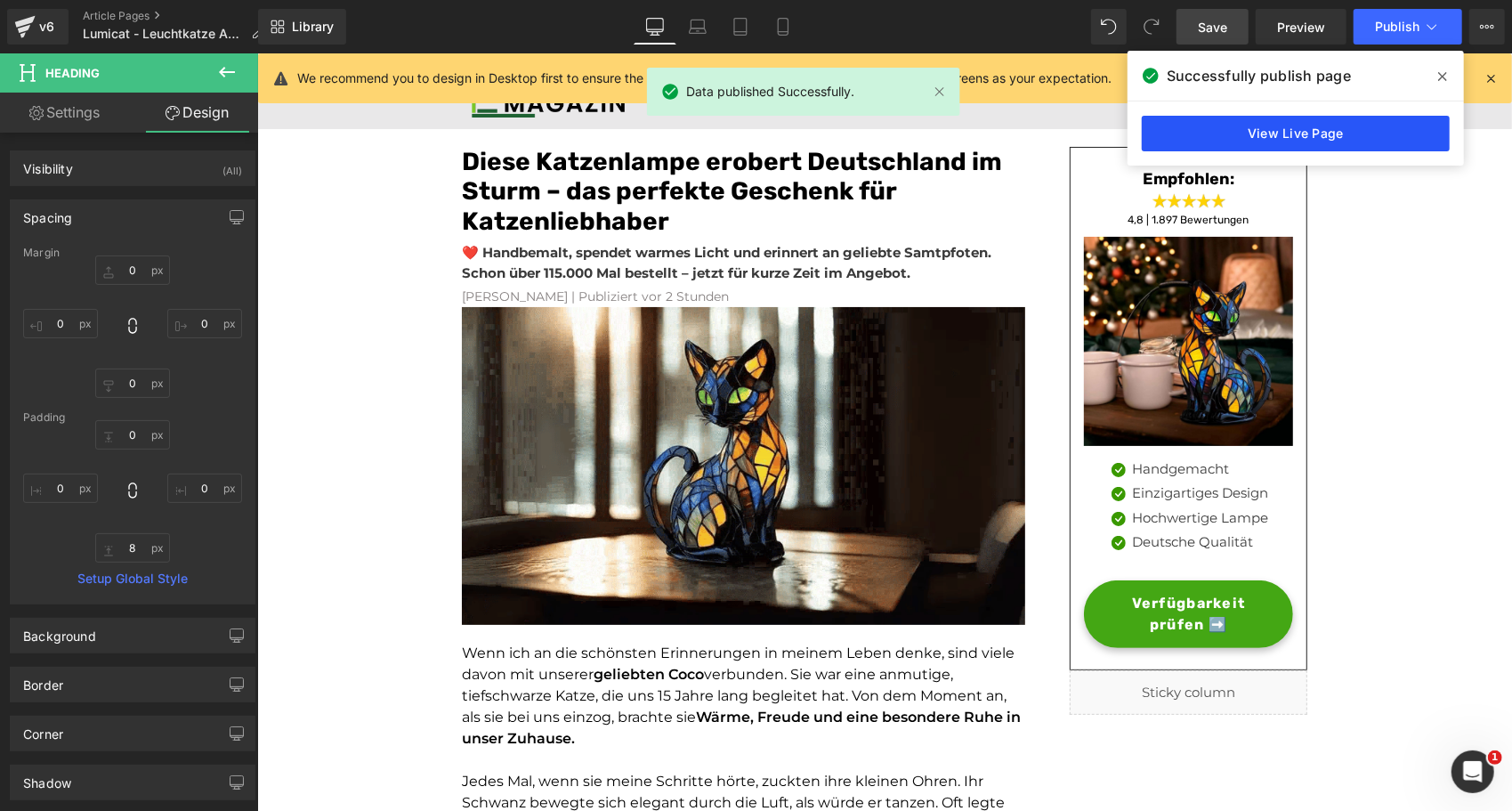
click at [1282, 135] on link "View Live Page" at bounding box center [1295, 134] width 307 height 36
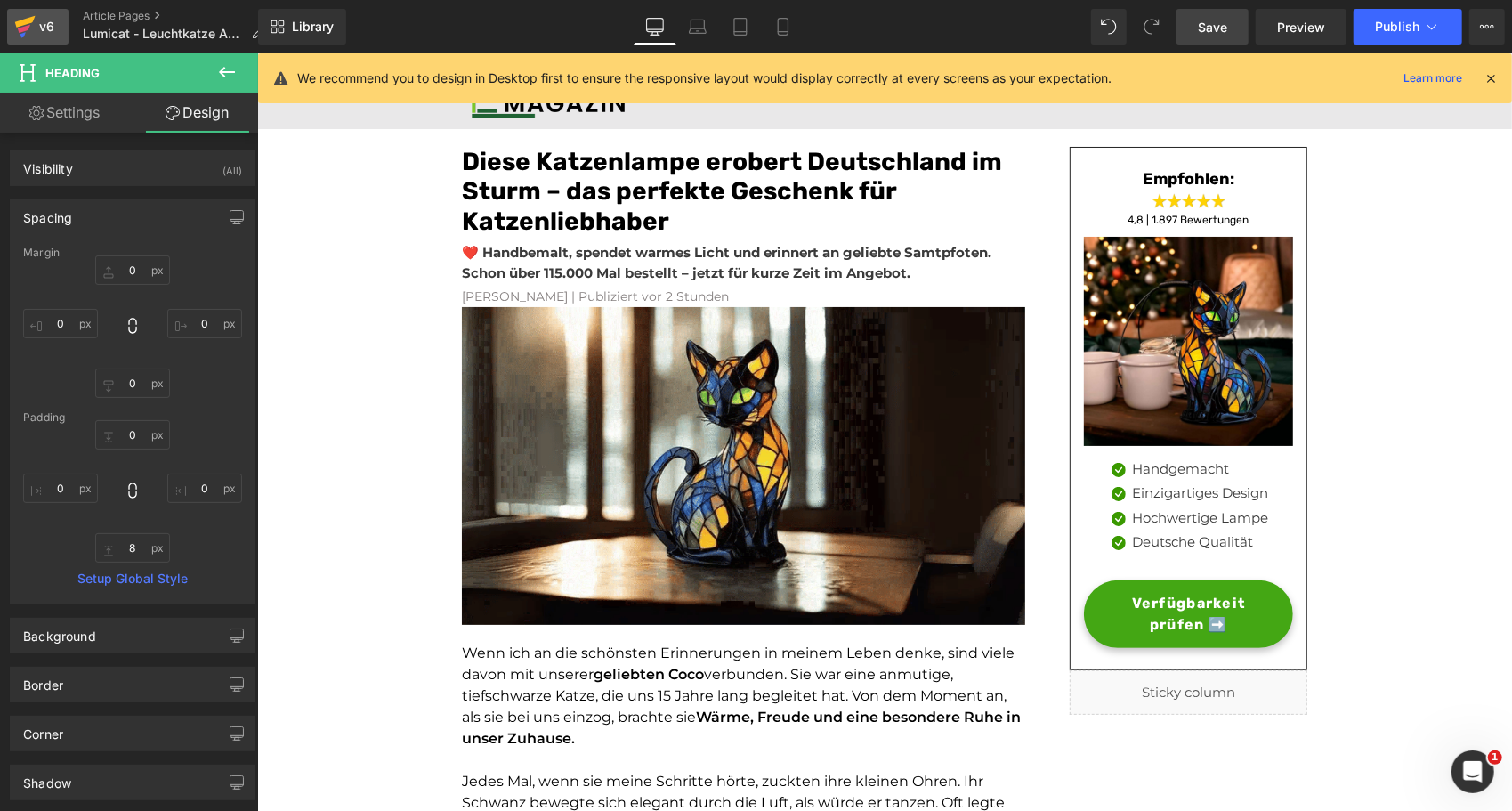
click at [37, 36] on div "v6" at bounding box center [47, 26] width 23 height 24
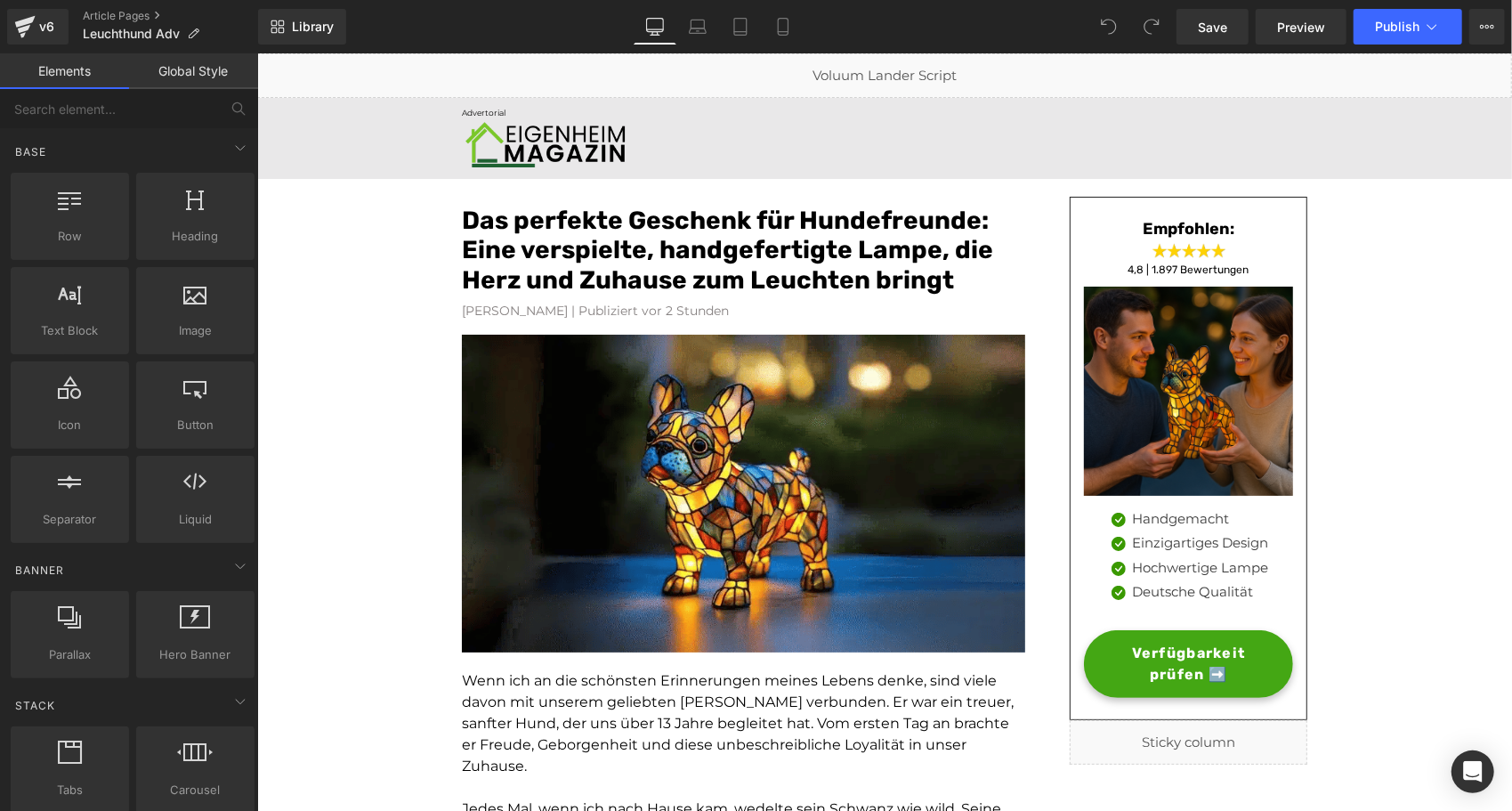
click at [554, 242] on font "Das perfekte Geschenk für Hundefreunde: Eine verspielte, handgefertigte Lampe, …" at bounding box center [726, 249] width 531 height 89
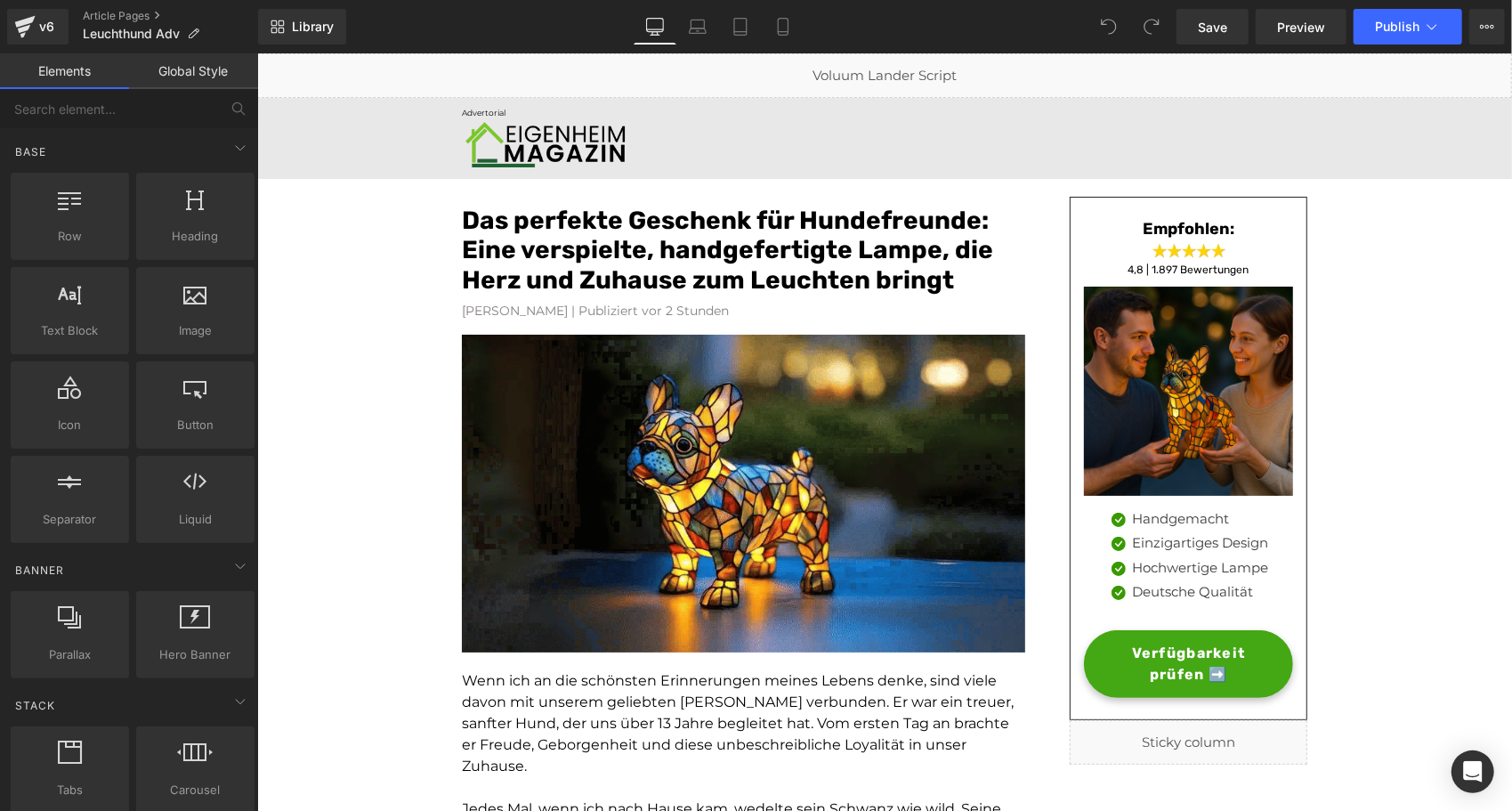
click at [554, 242] on font "Das perfekte Geschenk für Hundefreunde: Eine verspielte, handgefertigte Lampe, …" at bounding box center [726, 249] width 531 height 89
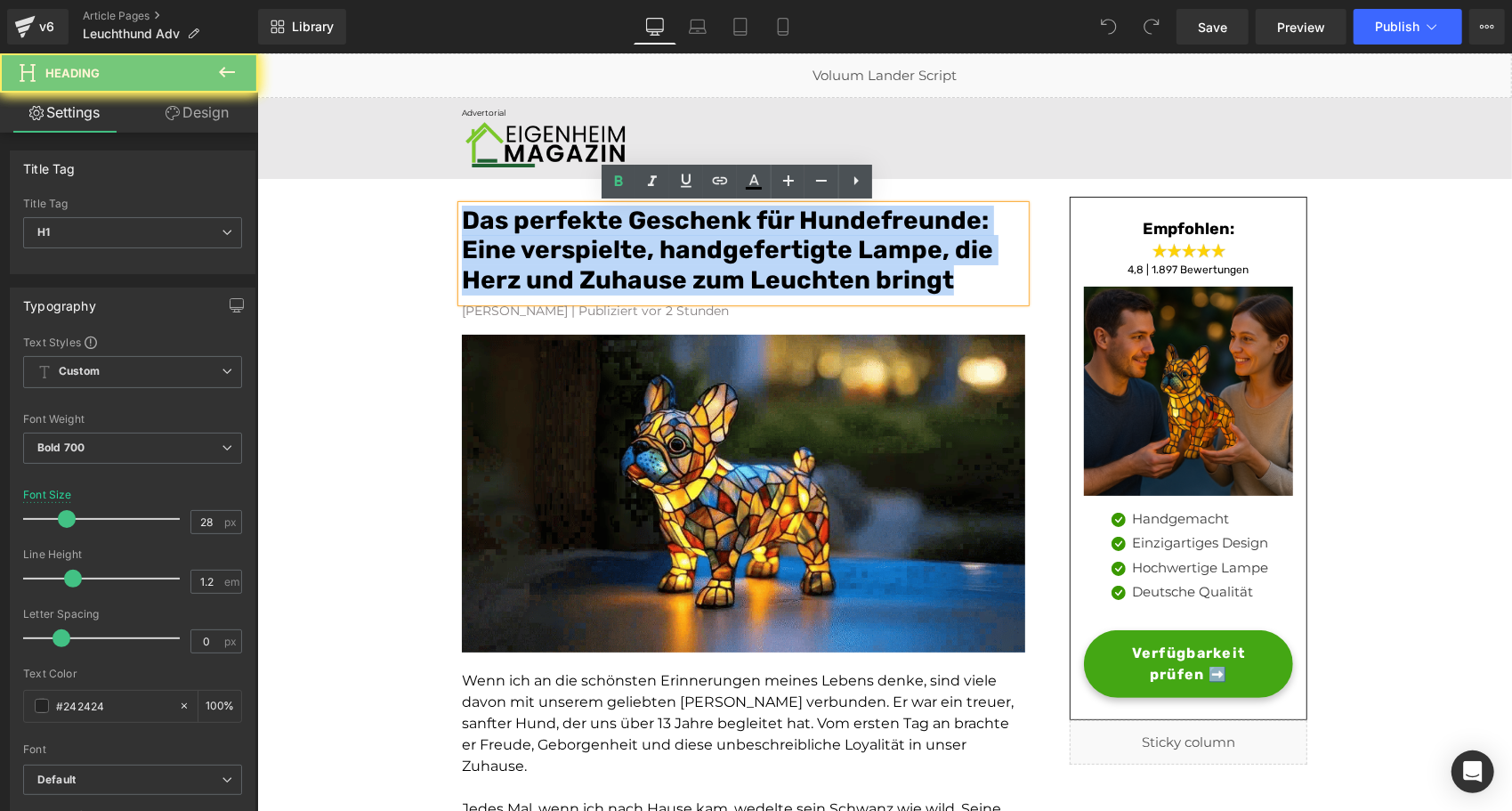
click at [554, 242] on font "Das perfekte Geschenk für Hundefreunde: Eine verspielte, handgefertigte Lampe, …" at bounding box center [726, 249] width 531 height 89
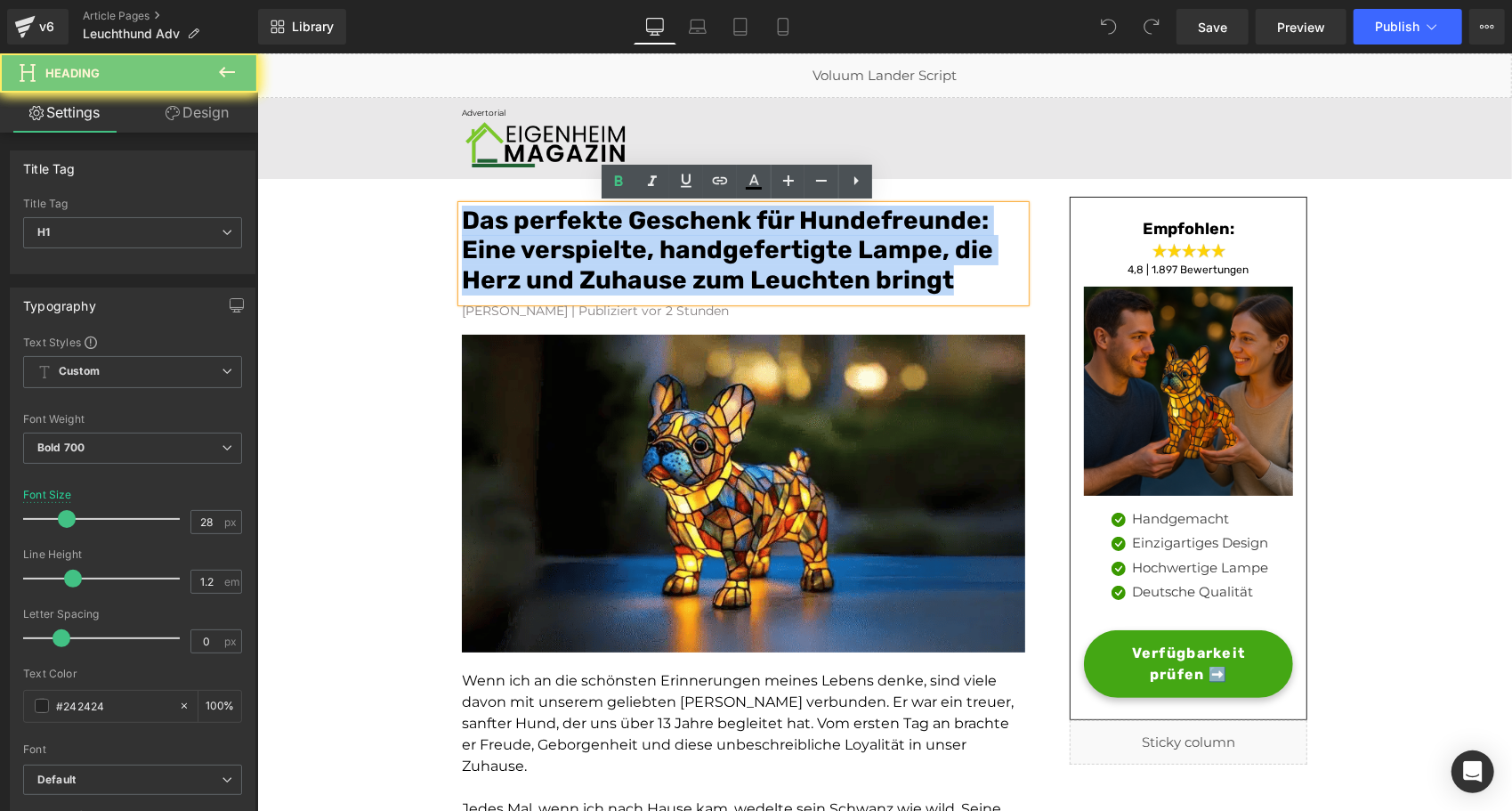
paste div
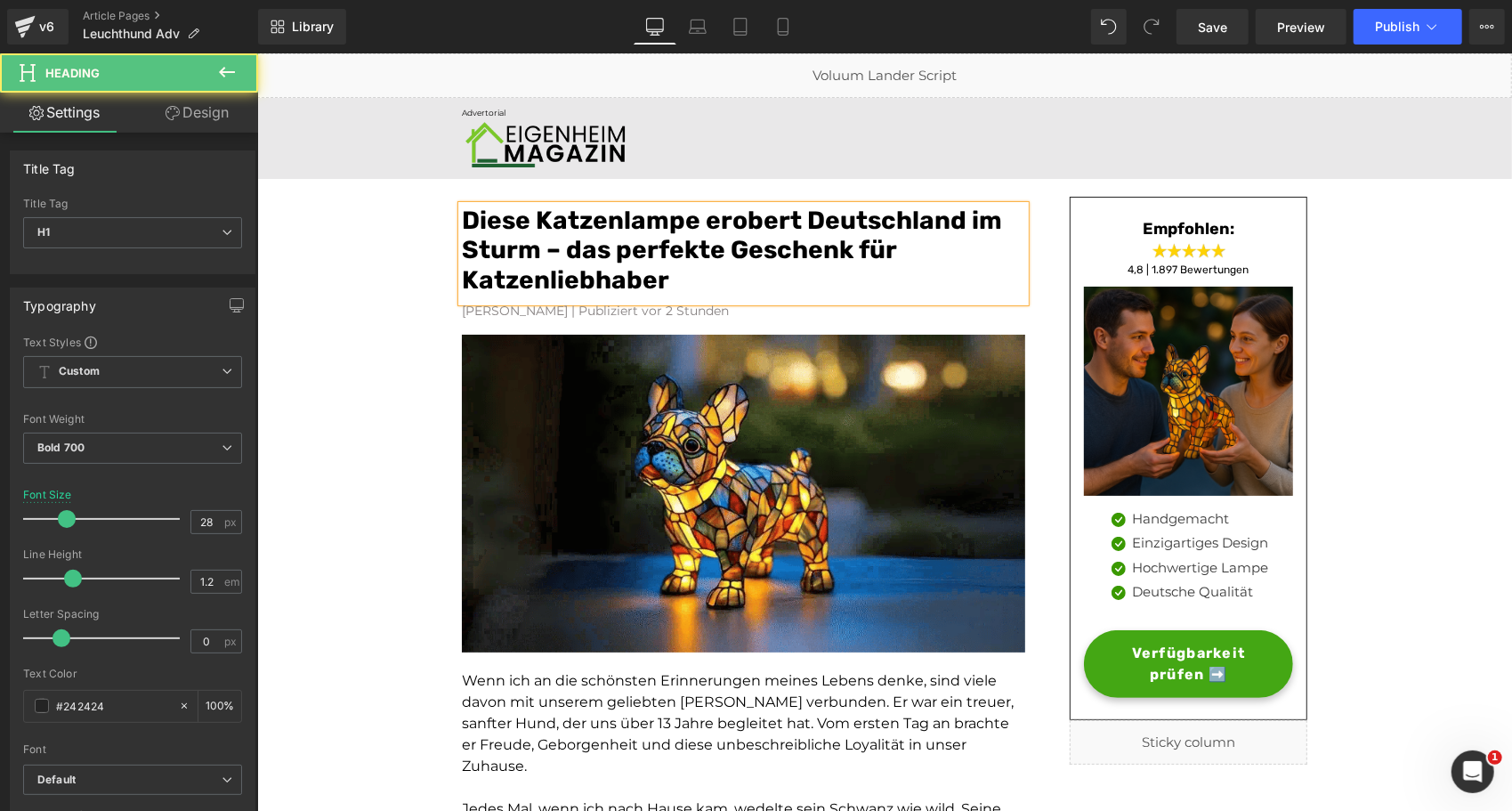
click at [576, 216] on font "Diese Katzenlampe erobert Deutschland im Sturm – das perfekte Geschenk für Katz…" at bounding box center [731, 249] width 541 height 89
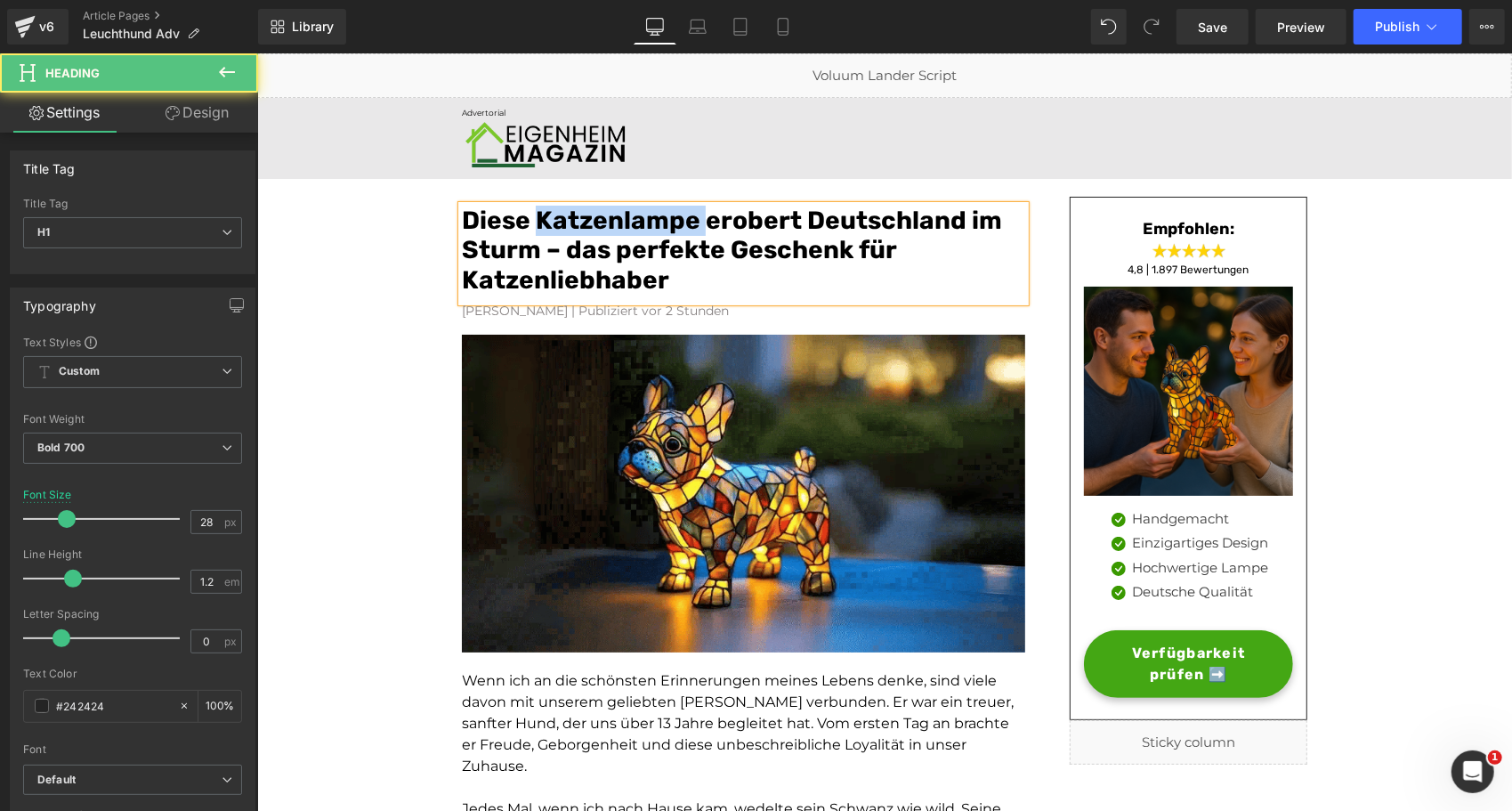
click at [576, 216] on font "Diese Katzenlampe erobert Deutschland im Sturm – das perfekte Geschenk für Katz…" at bounding box center [731, 249] width 541 height 89
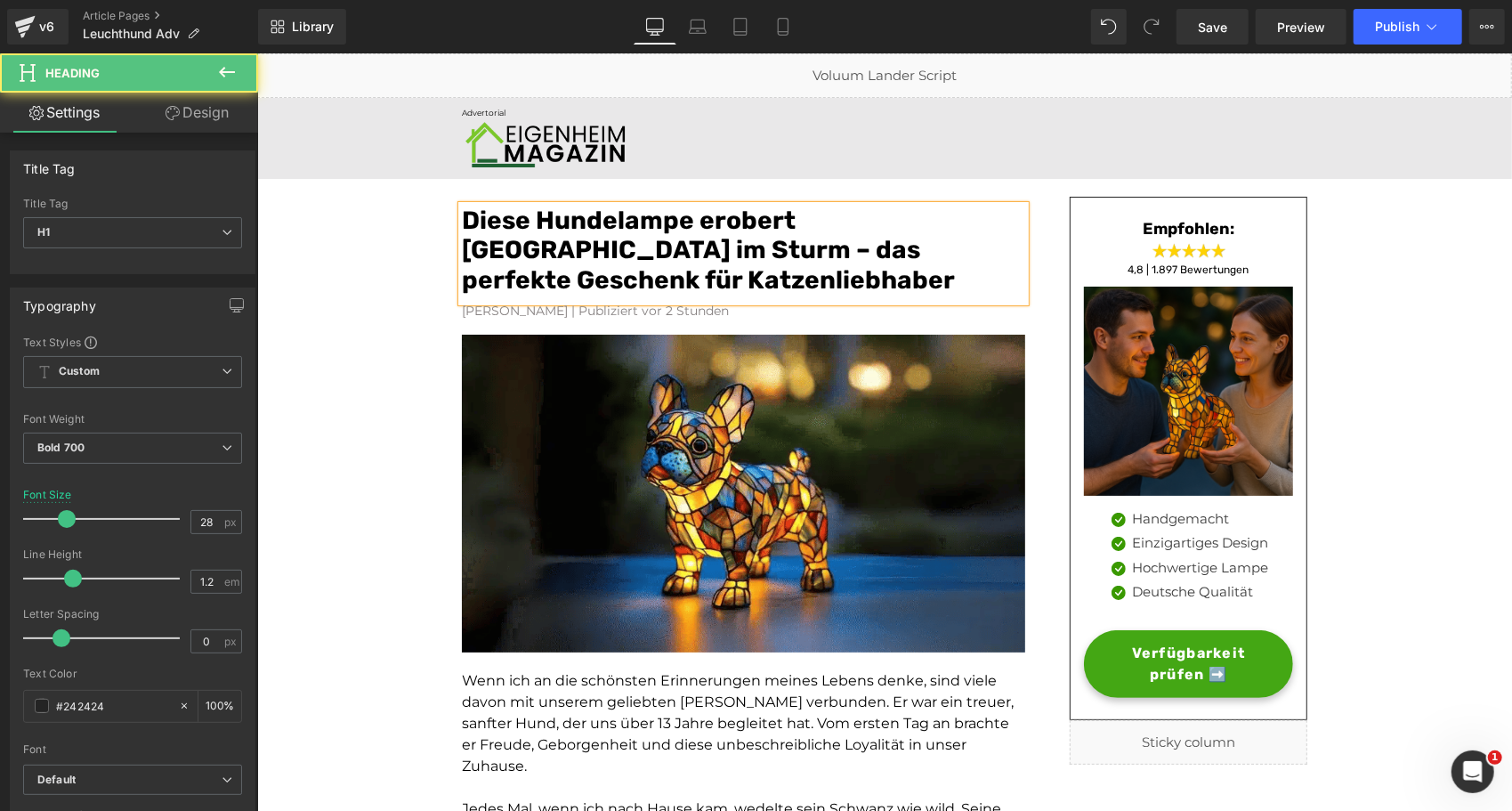
click at [607, 274] on font "Diese Hundelampe erobert Deutschland im Sturm – das perfekte Geschenk für Katze…" at bounding box center [707, 249] width 493 height 89
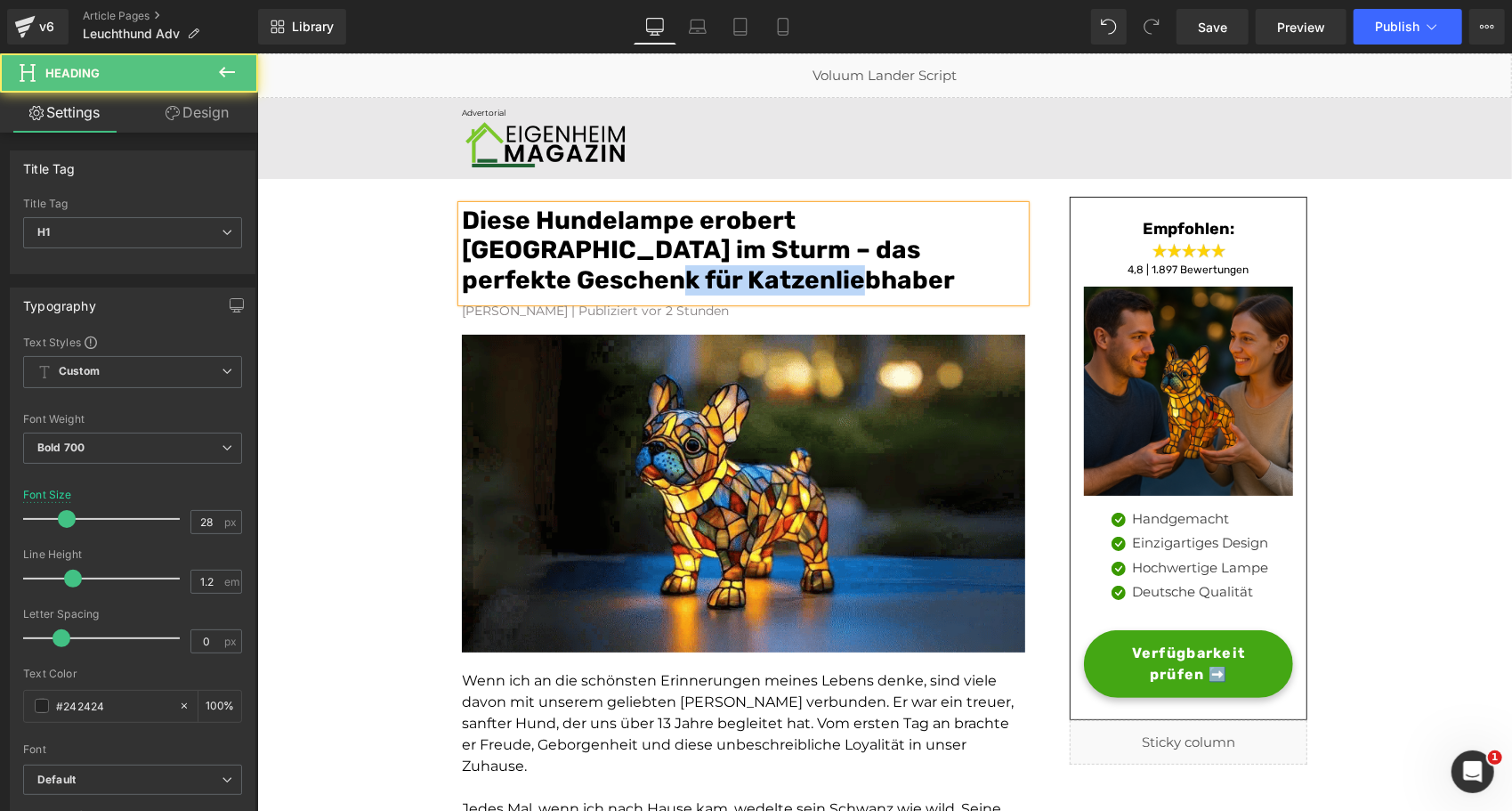
click at [607, 274] on font "Diese Hundelampe erobert Deutschland im Sturm – das perfekte Geschenk für Katze…" at bounding box center [707, 249] width 493 height 89
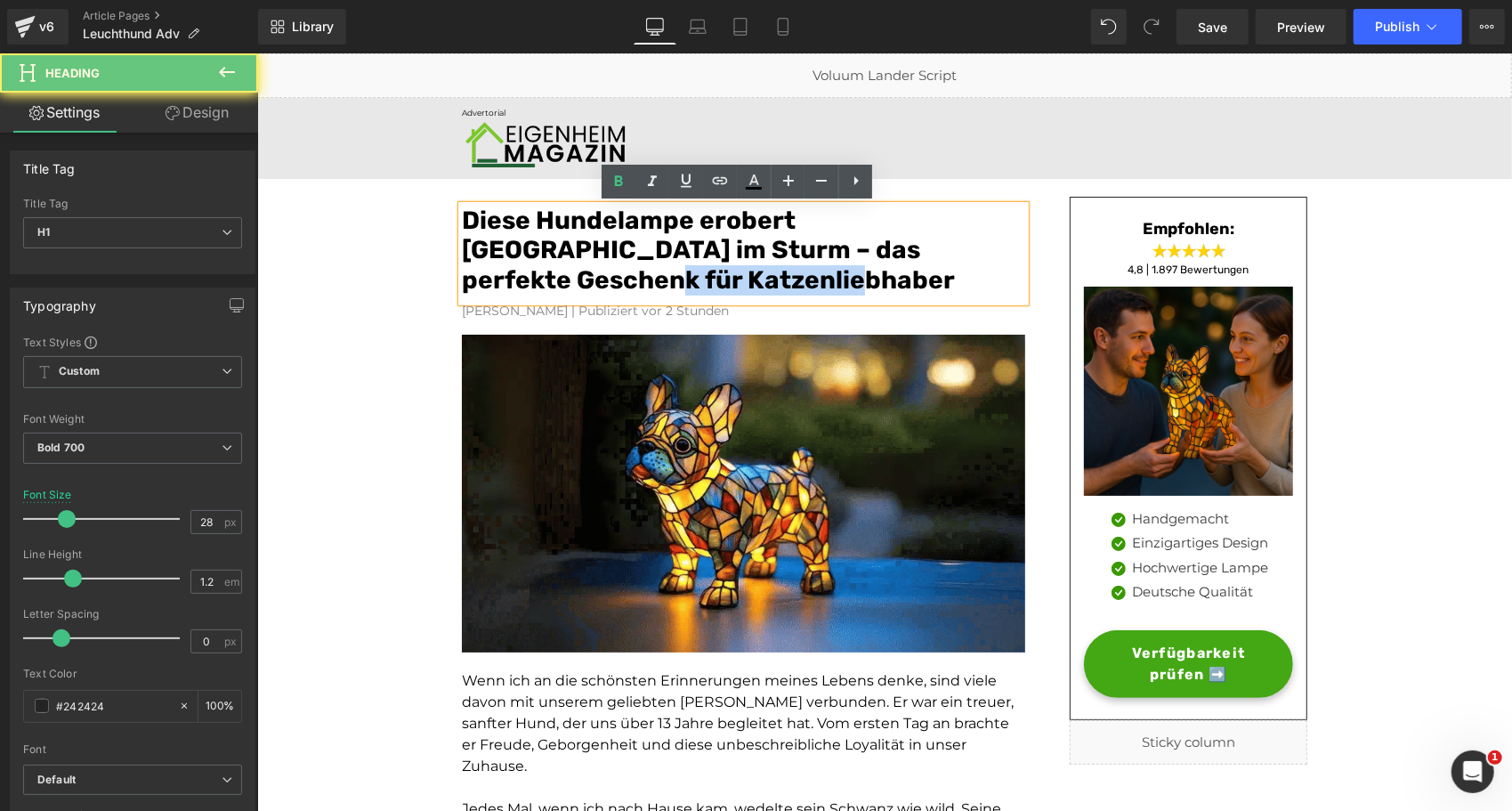
click at [536, 288] on font "Diese Hundelampe erobert Deutschland im Sturm – das perfekte Geschenk für Katze…" at bounding box center [707, 249] width 493 height 89
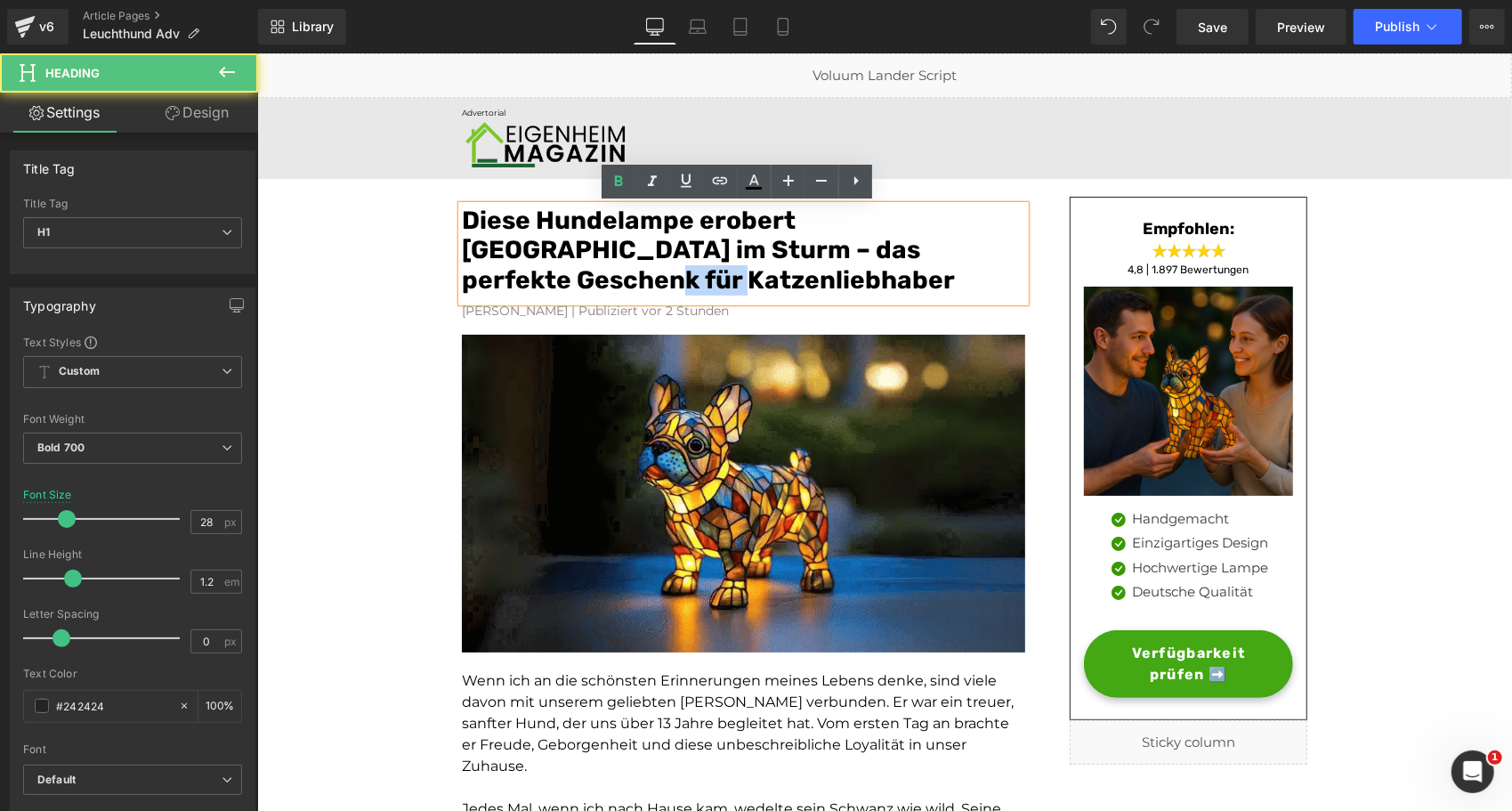
drag, startPoint x: 536, startPoint y: 284, endPoint x: 455, endPoint y: 279, distance: 81.2
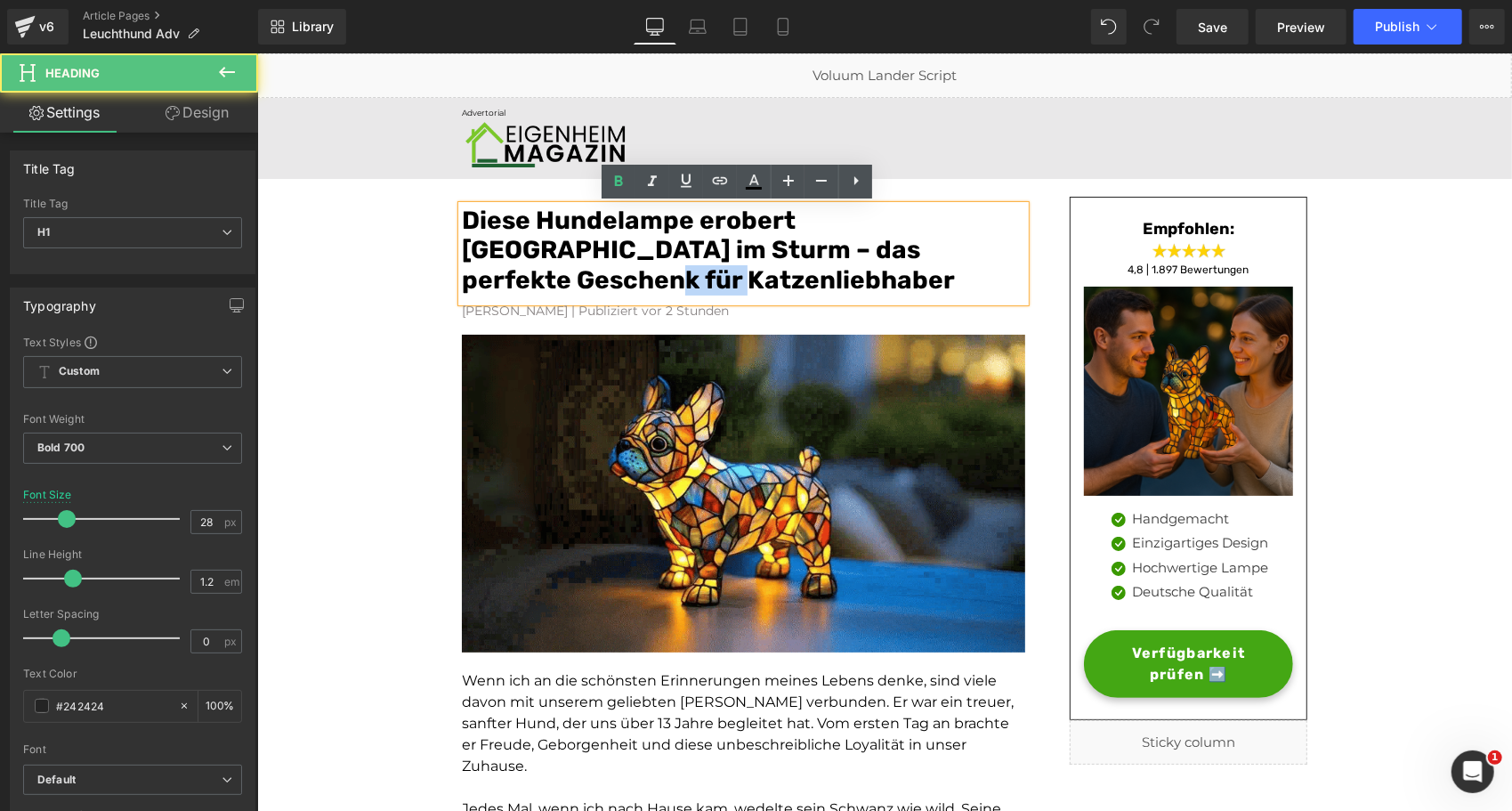
click at [461, 279] on font "Diese Hundelampe erobert Deutschland im Sturm – das perfekte Geschenk für Katze…" at bounding box center [707, 249] width 493 height 89
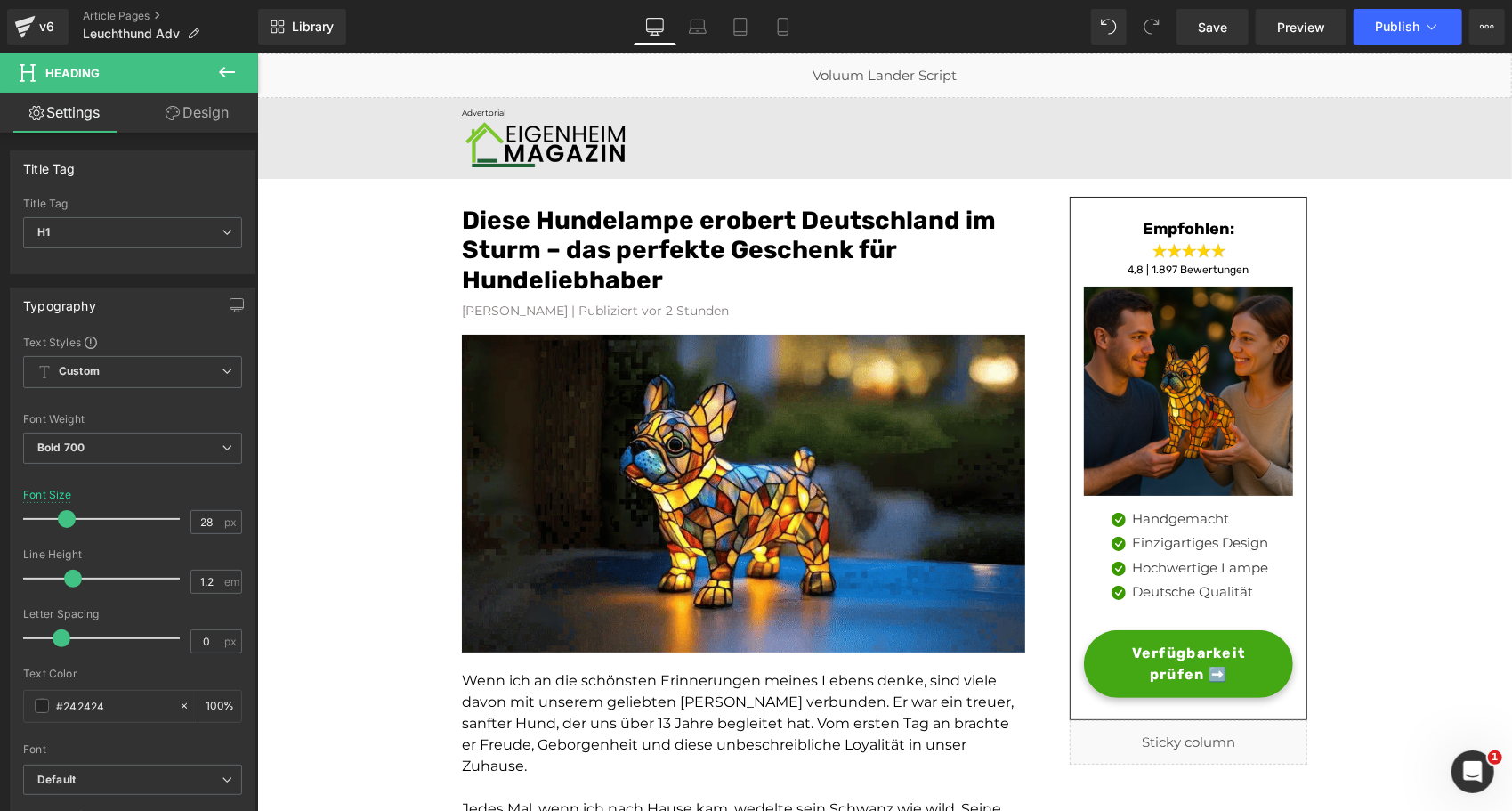
click at [228, 56] on button at bounding box center [227, 73] width 62 height 40
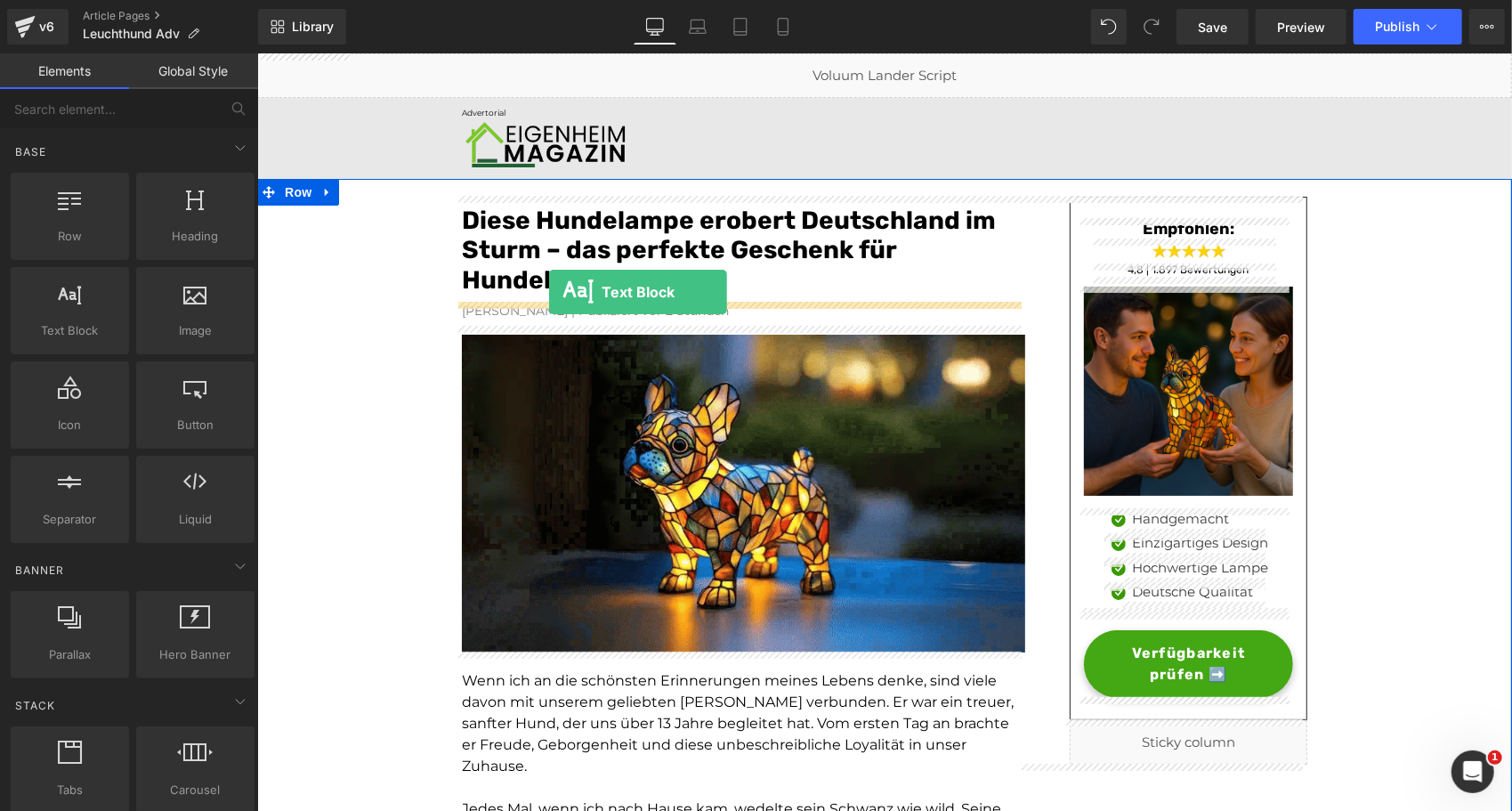
drag, startPoint x: 360, startPoint y: 364, endPoint x: 548, endPoint y: 292, distance: 201.3
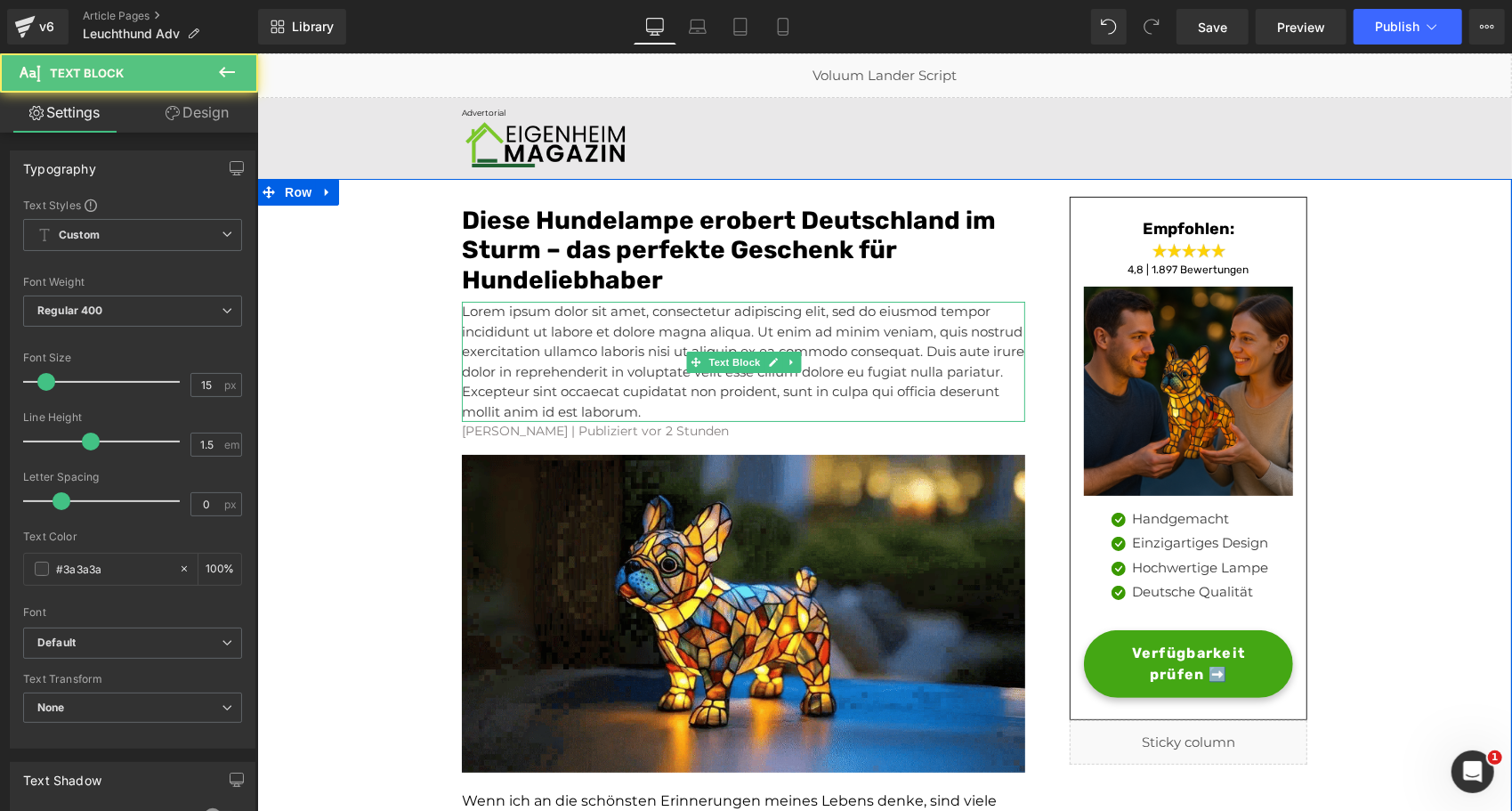
click at [495, 342] on p "Lorem ipsum dolor sit amet, consectetur adipiscing elit, sed do eiusmod tempor …" at bounding box center [742, 361] width 563 height 120
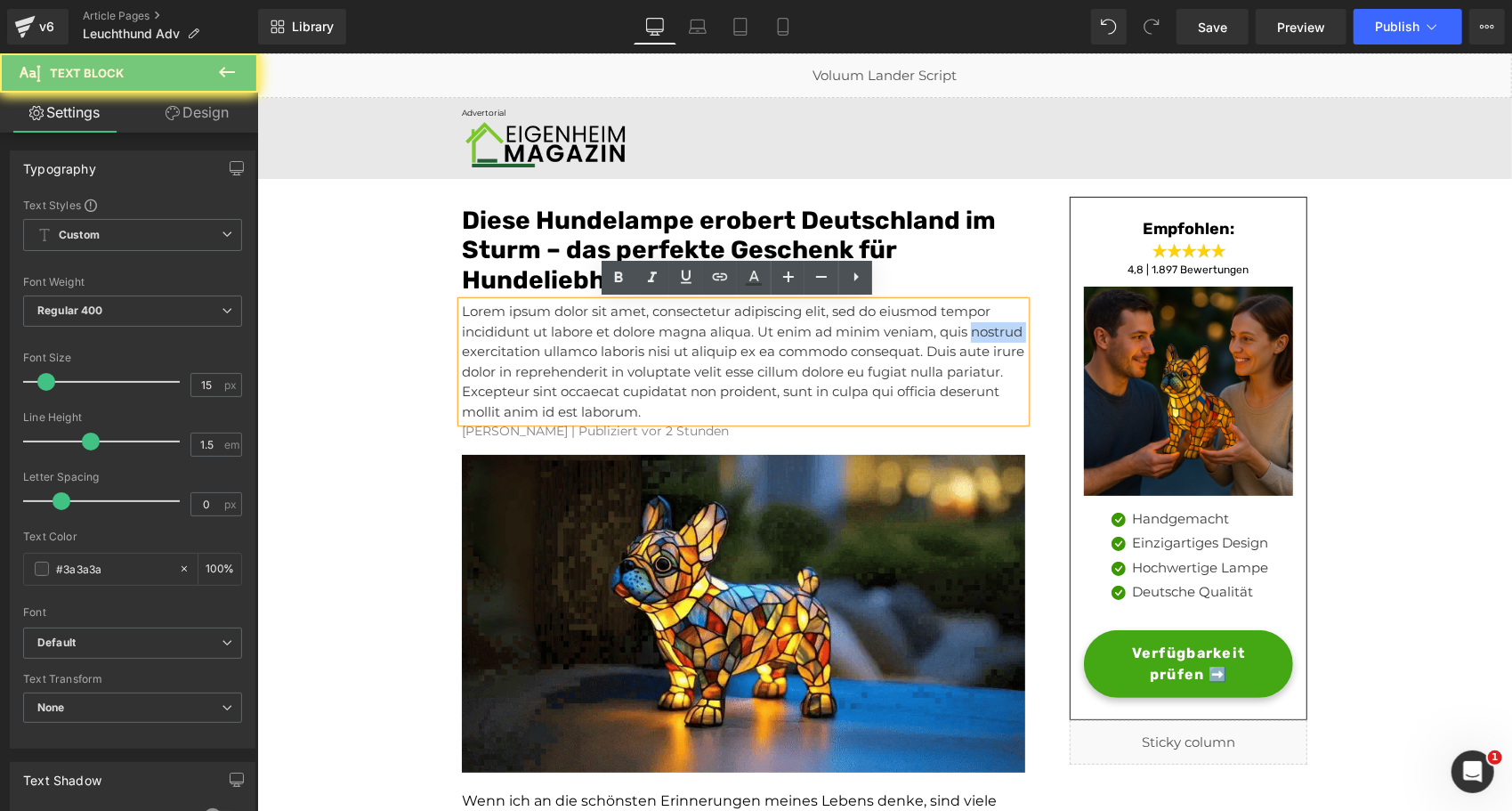
click at [495, 342] on p "Lorem ipsum dolor sit amet, consectetur adipiscing elit, sed do eiusmod tempor …" at bounding box center [742, 361] width 563 height 120
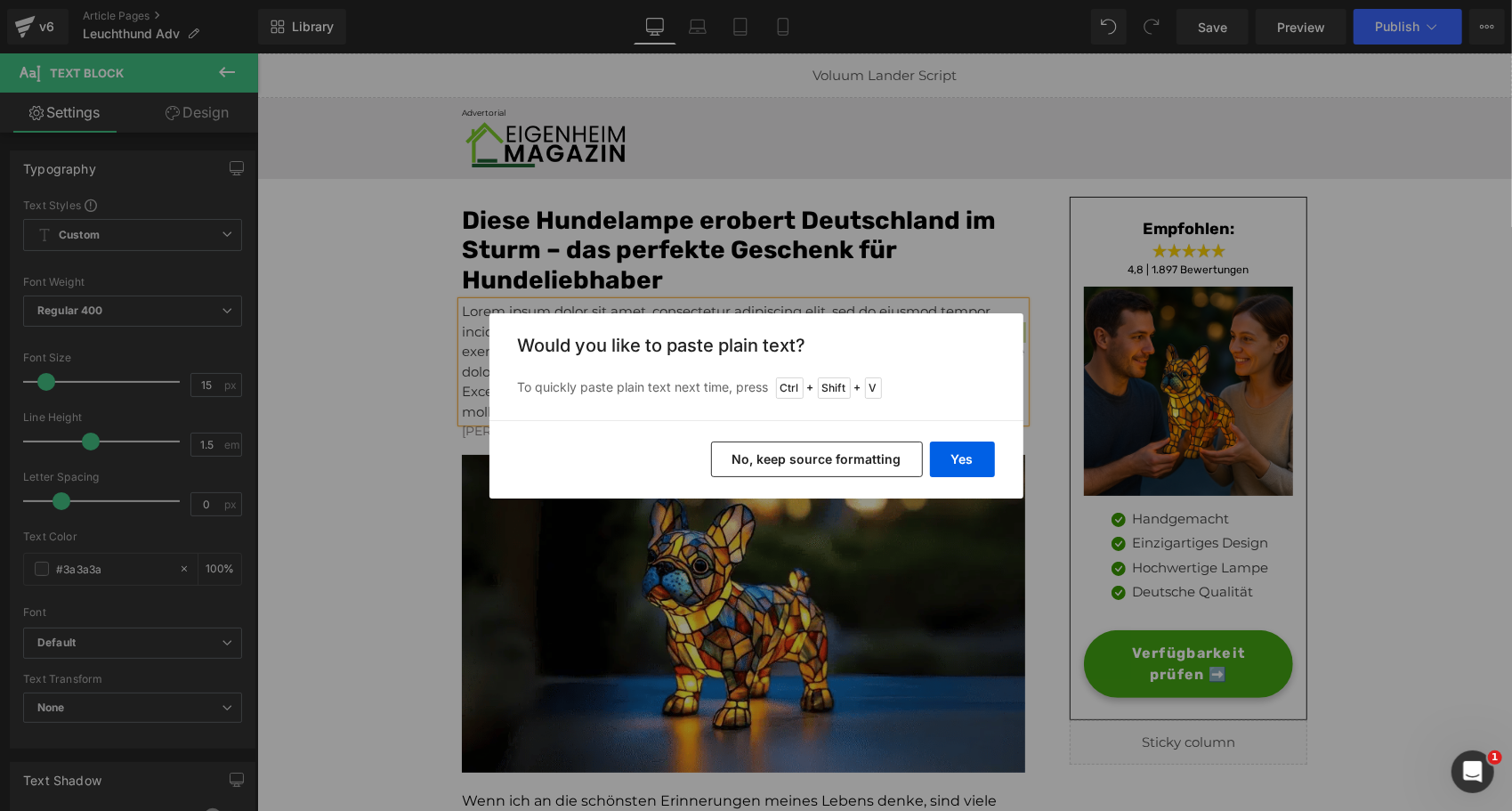
click at [0, 0] on div "Yes No, keep source formatting" at bounding box center [0, 0] width 0 height 0
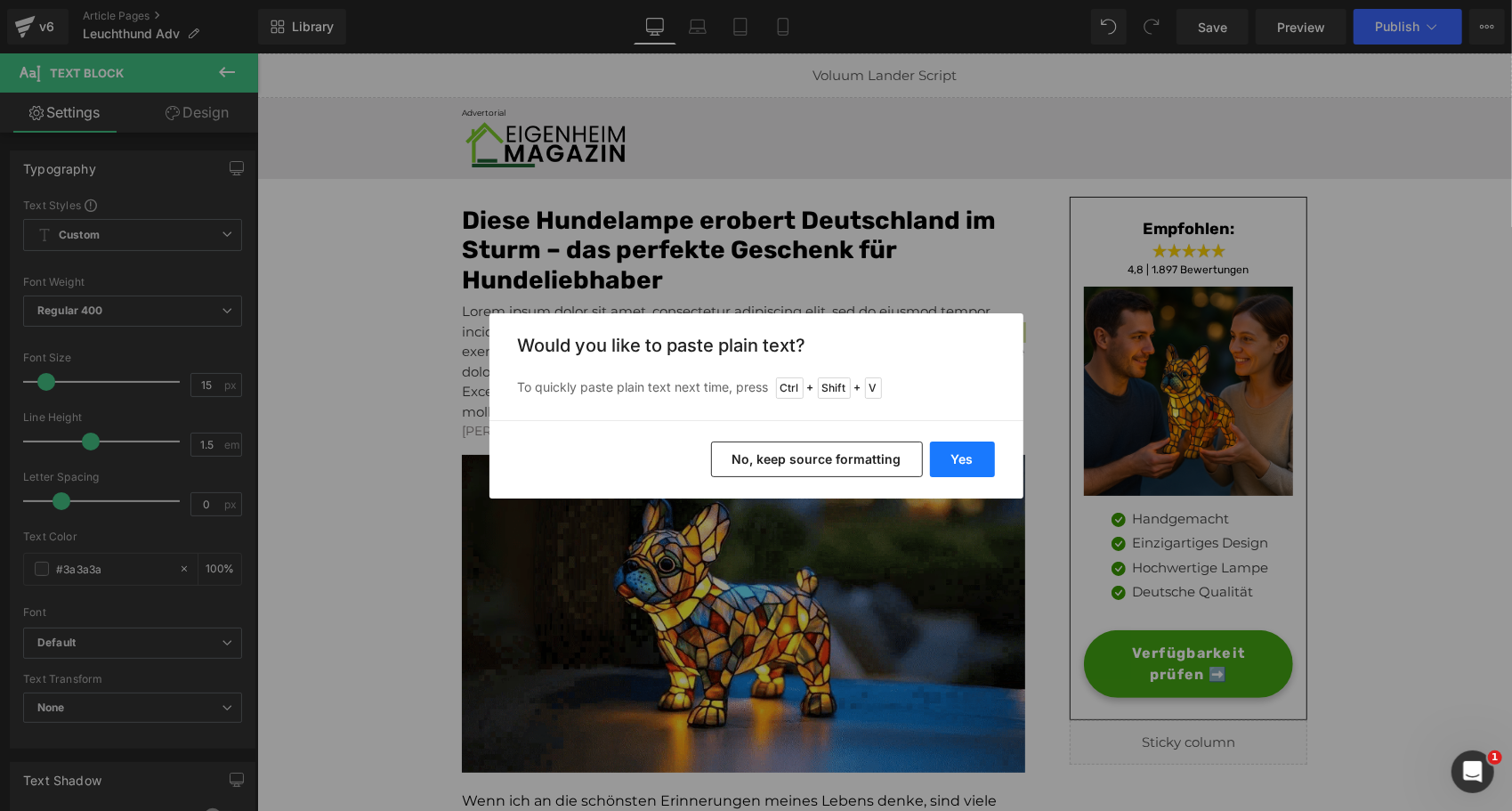
click at [0, 0] on button "Yes" at bounding box center [0, 0] width 0 height 0
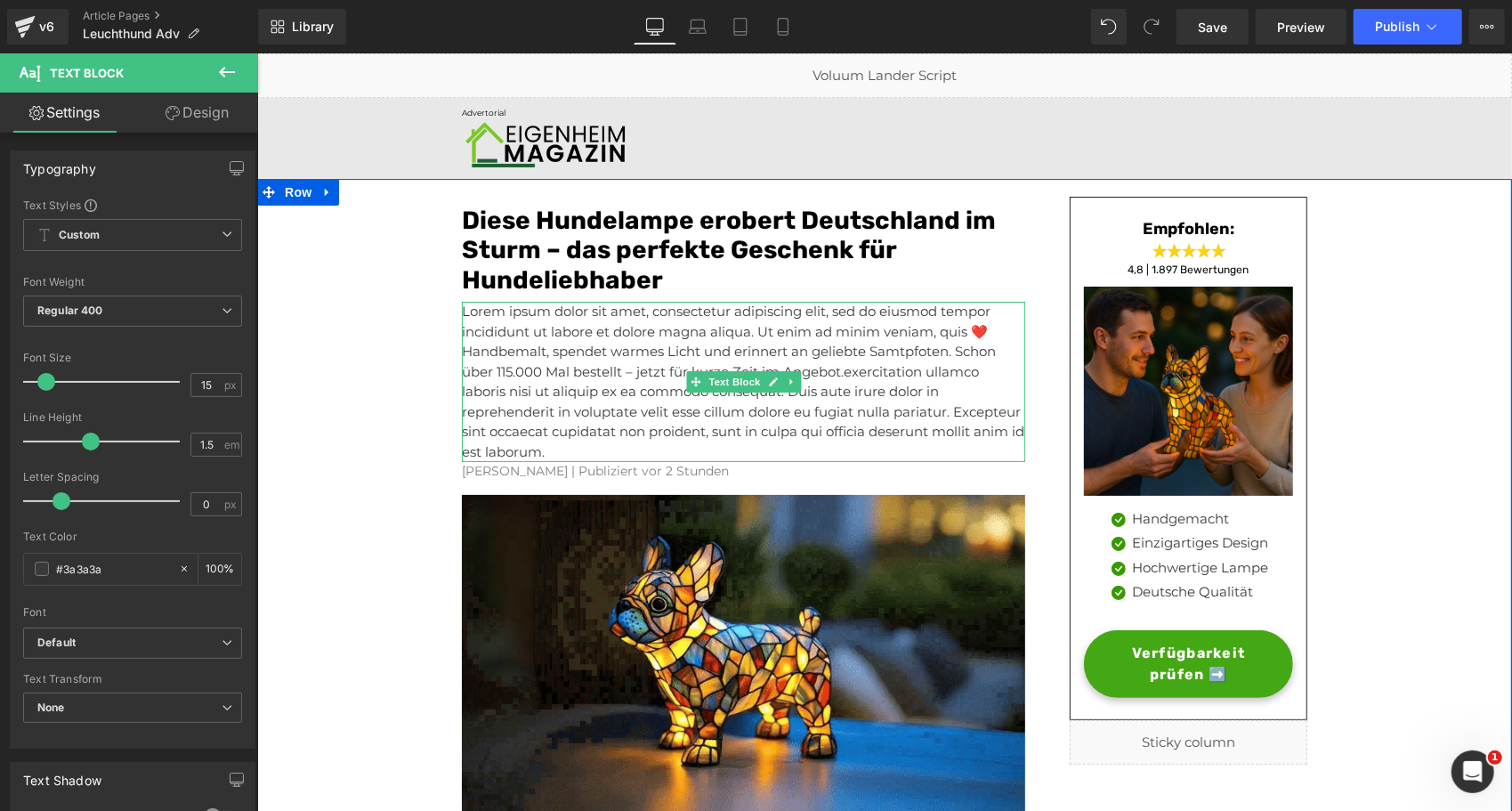
click at [640, 349] on p "Lorem ipsum dolor sit amet, consectetur adipiscing elit, sed do eiusmod tempor …" at bounding box center [742, 381] width 563 height 160
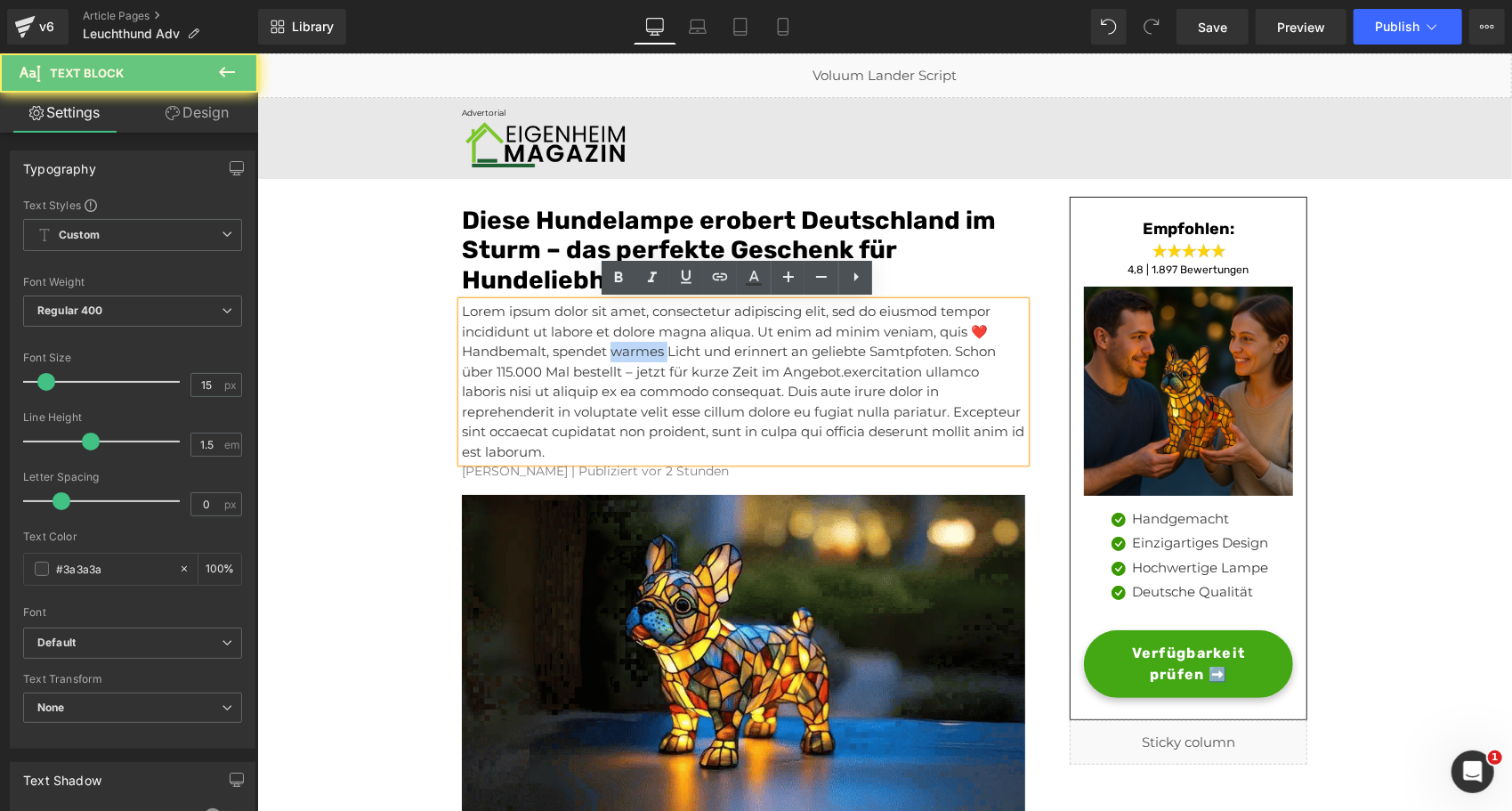
click at [640, 349] on p "Lorem ipsum dolor sit amet, consectetur adipiscing elit, sed do eiusmod tempor …" at bounding box center [742, 381] width 563 height 160
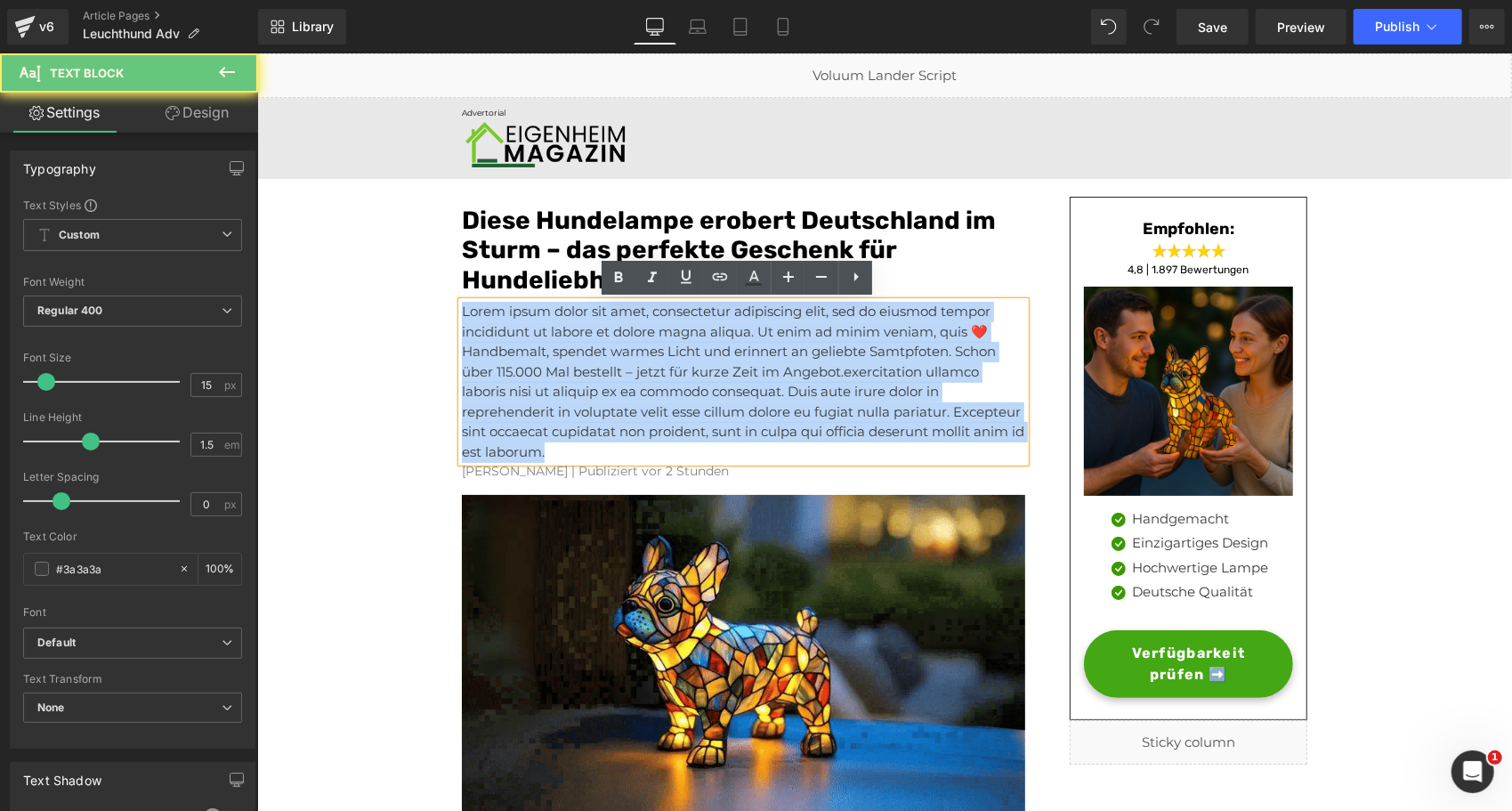
click at [640, 349] on p "Lorem ipsum dolor sit amet, consectetur adipiscing elit, sed do eiusmod tempor …" at bounding box center [742, 381] width 563 height 160
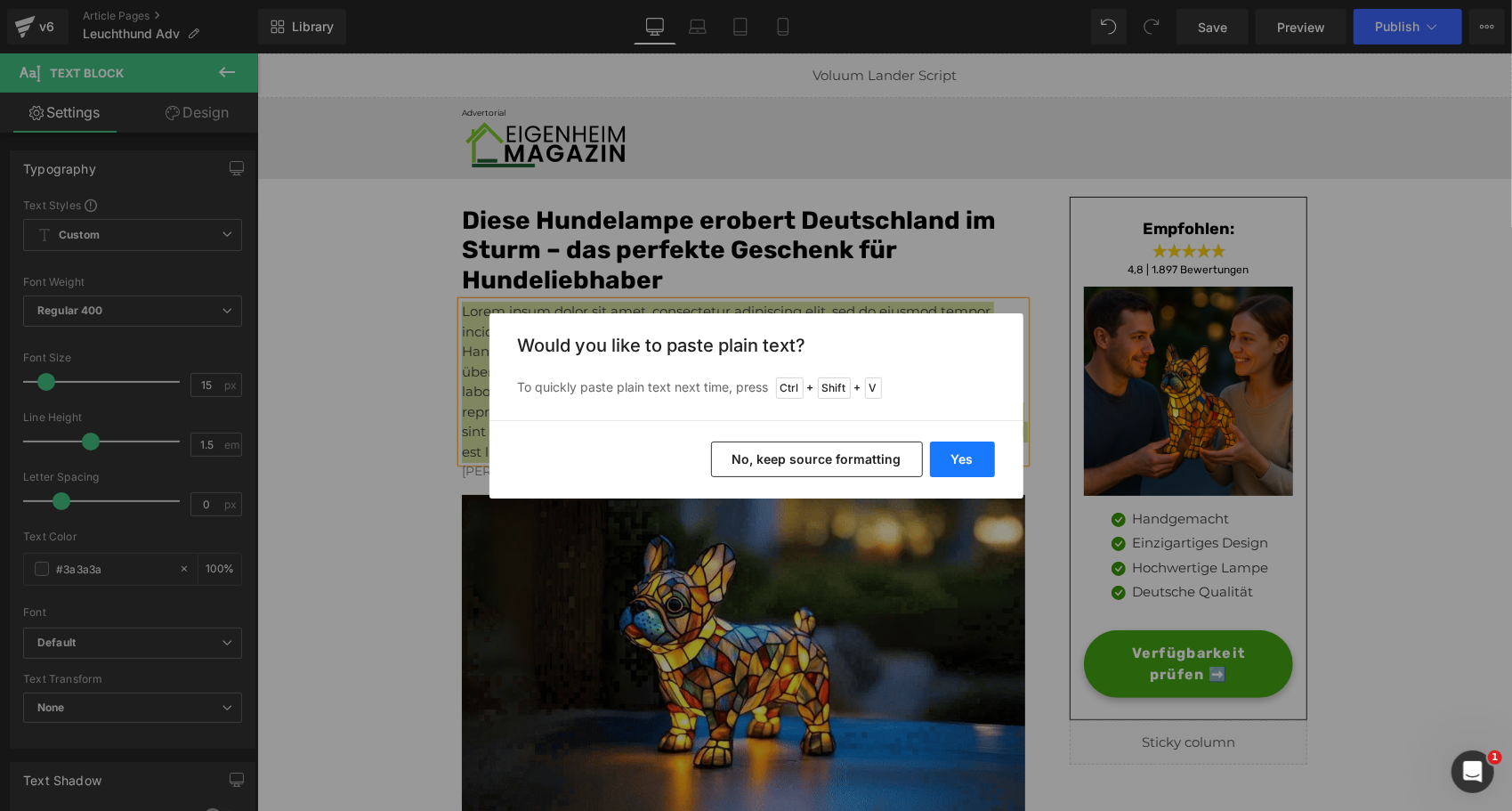
click at [875, 458] on button "Yes" at bounding box center [861, 469] width 28 height 22
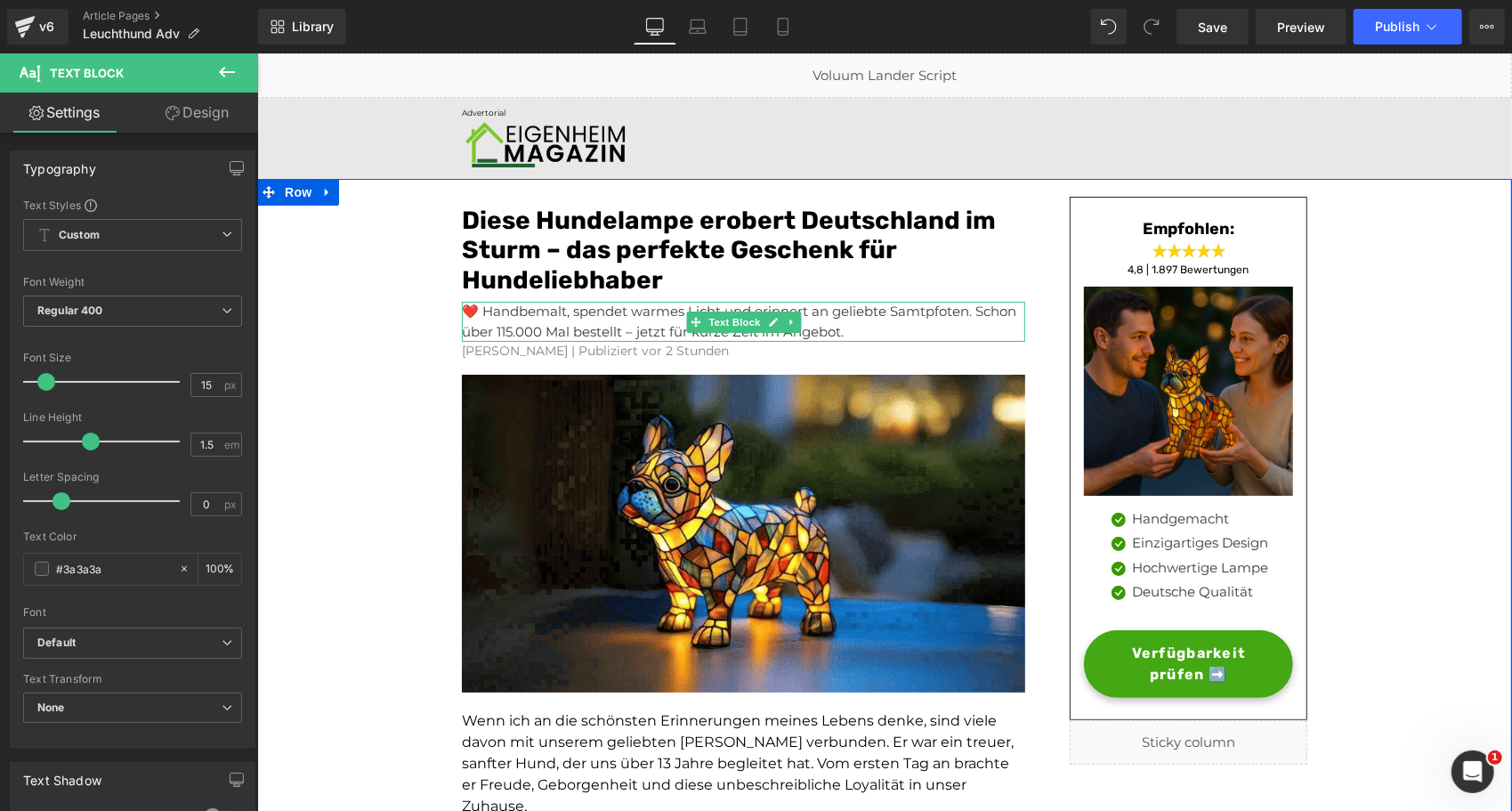
click at [604, 318] on p "❤️ Handbemalt, spendet warmes Licht und erinnert an geliebte Samtpfoten. Schon …" at bounding box center [742, 321] width 563 height 40
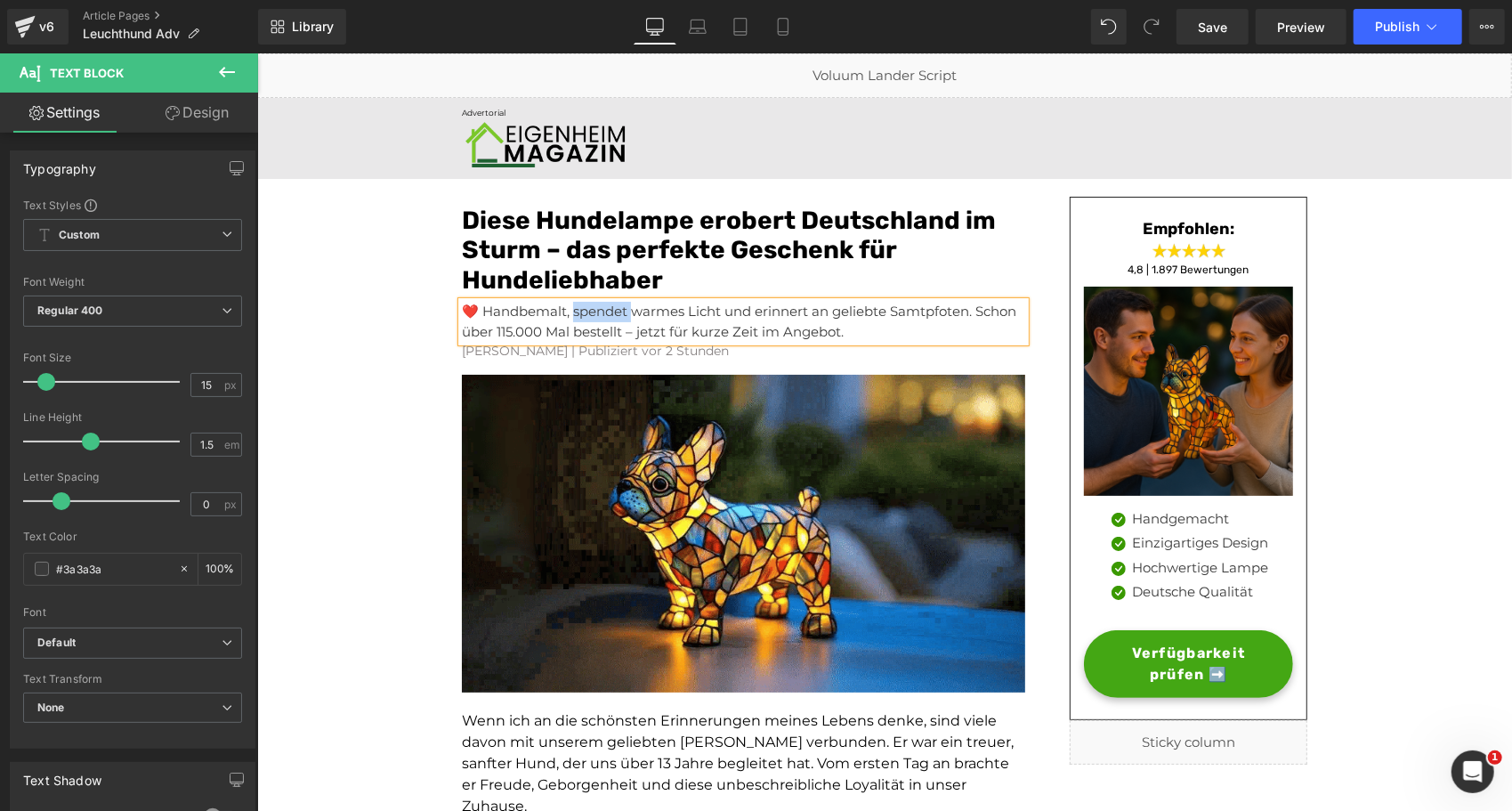
click at [604, 318] on p "❤️ Handbemalt, spendet warmes Licht und erinnert an geliebte Samtpfoten. Schon …" at bounding box center [742, 321] width 563 height 40
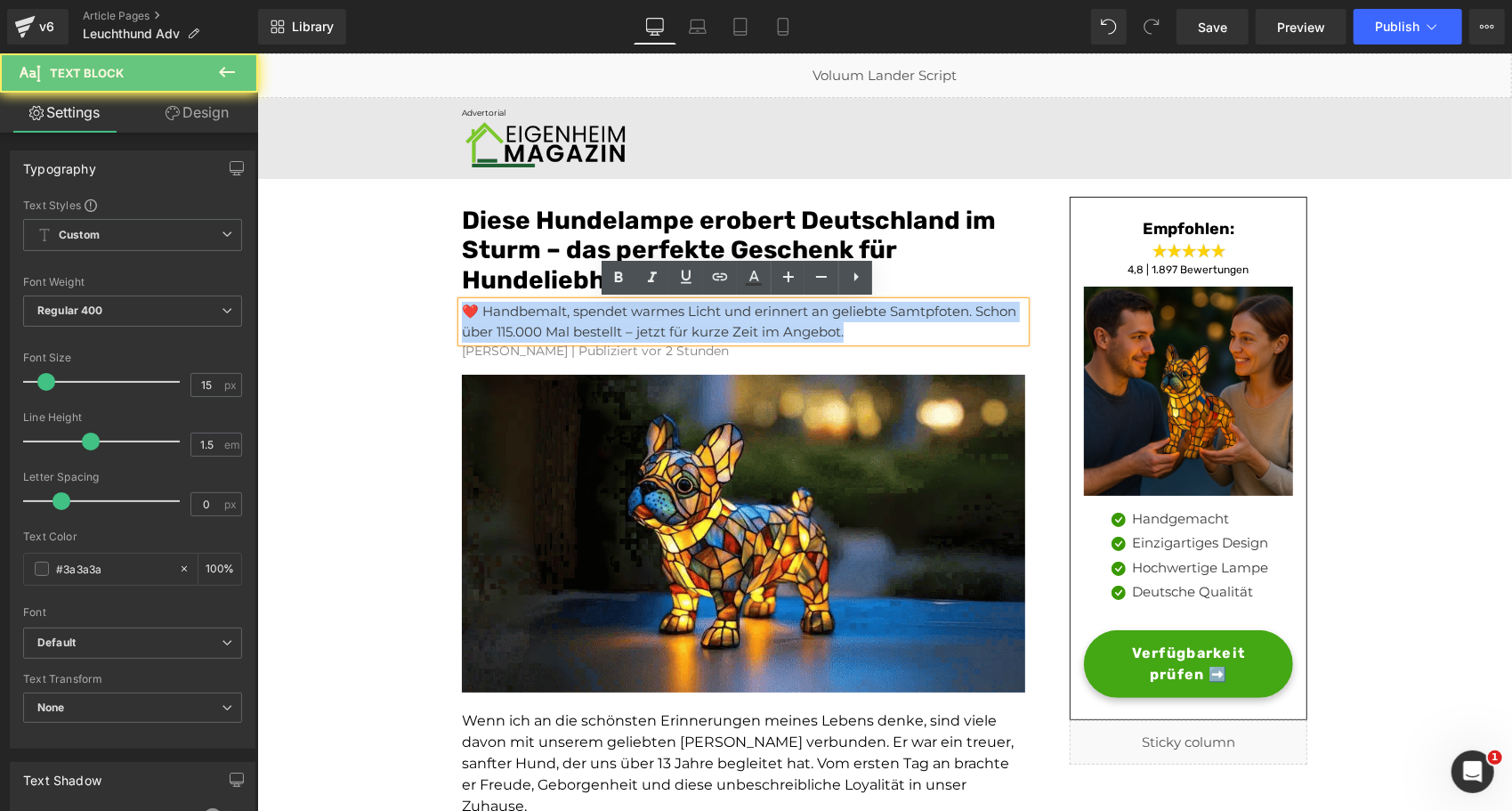
click at [604, 318] on p "❤️ Handbemalt, spendet warmes Licht und erinnert an geliebte Samtpfoten. Schon …" at bounding box center [742, 321] width 563 height 40
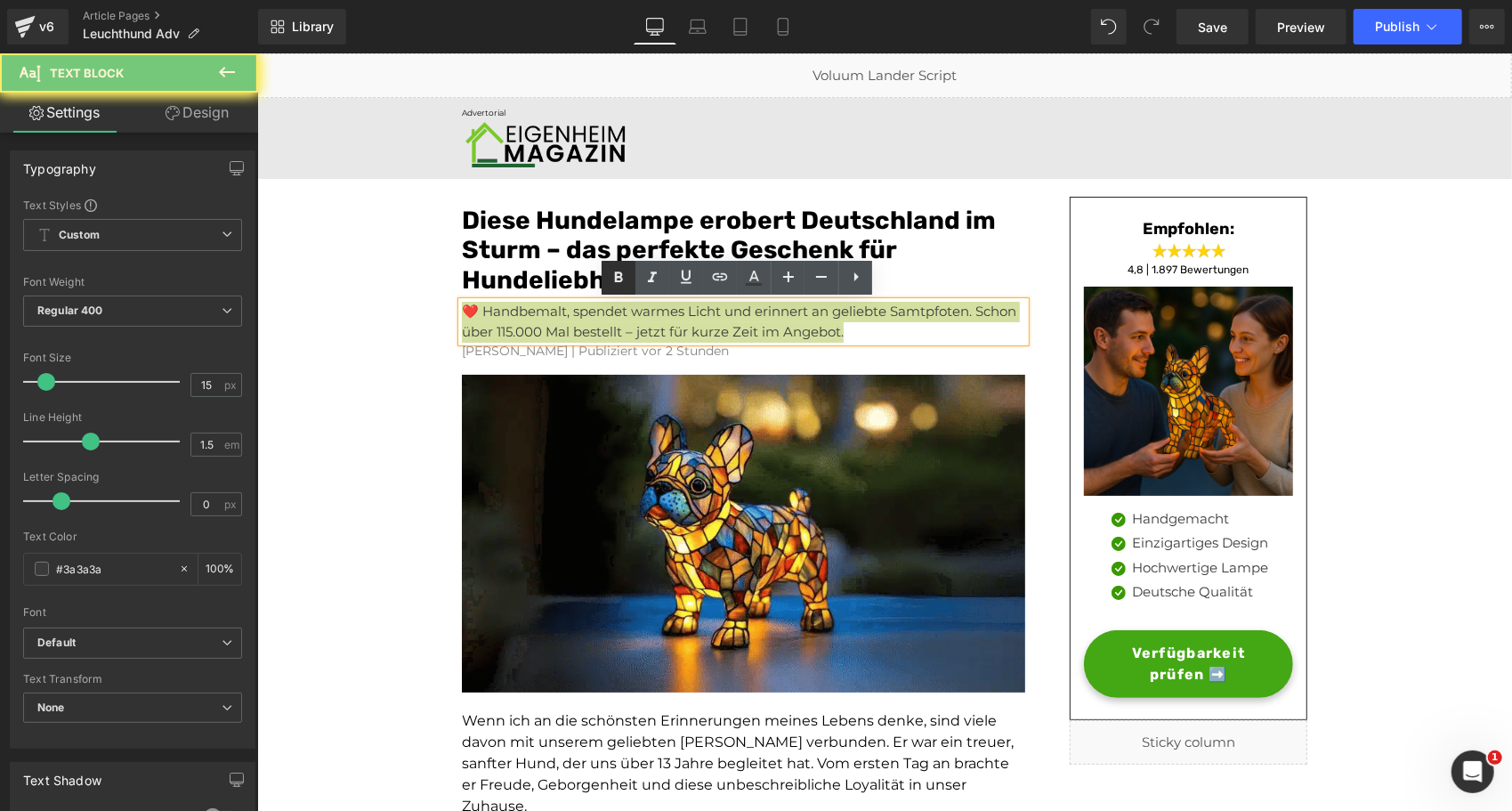
click at [622, 289] on icon at bounding box center [618, 278] width 22 height 22
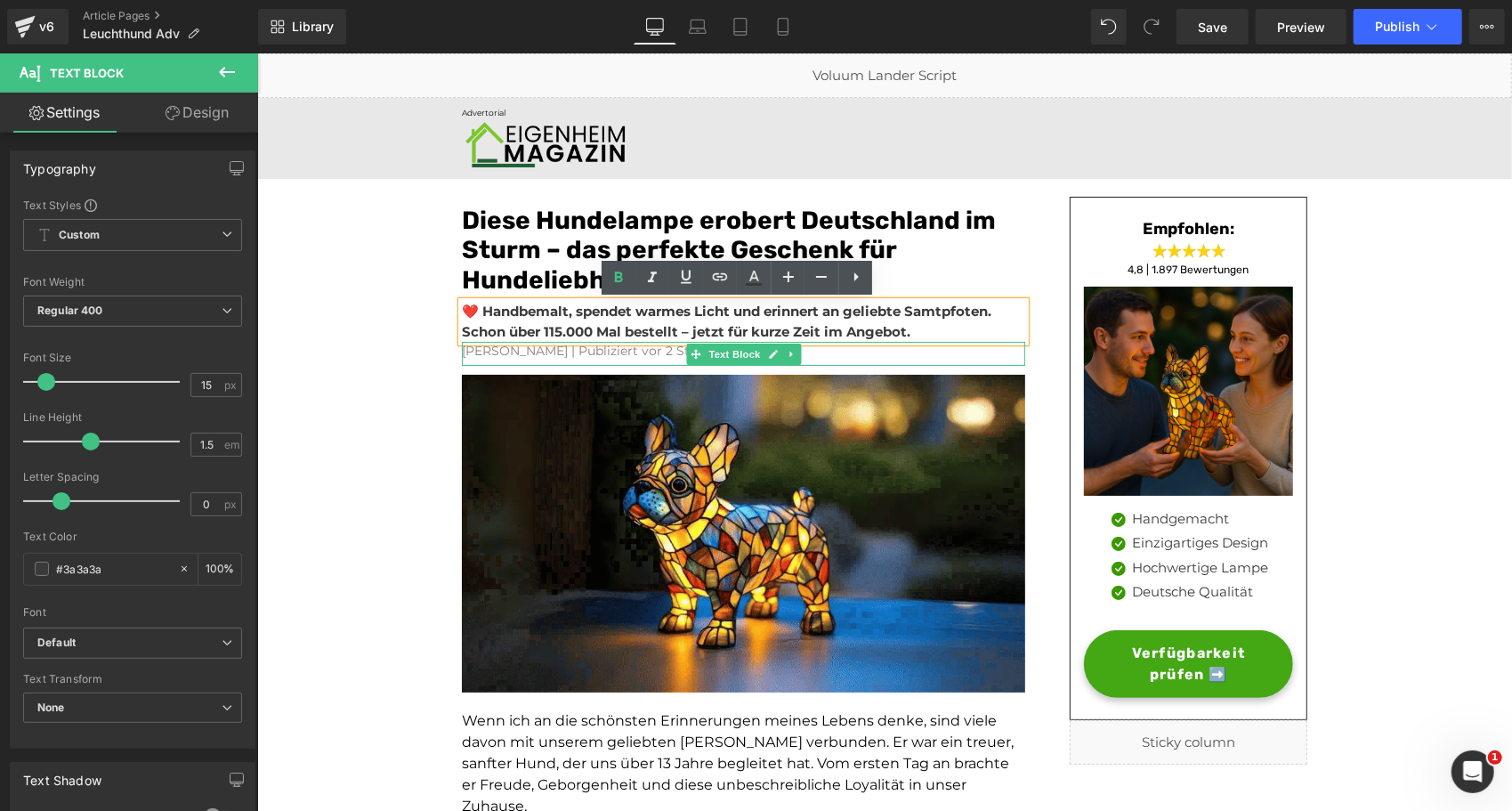
click at [540, 356] on font "[PERSON_NAME] | Publiziert vor 2 Stunden" at bounding box center [594, 349] width 267 height 16
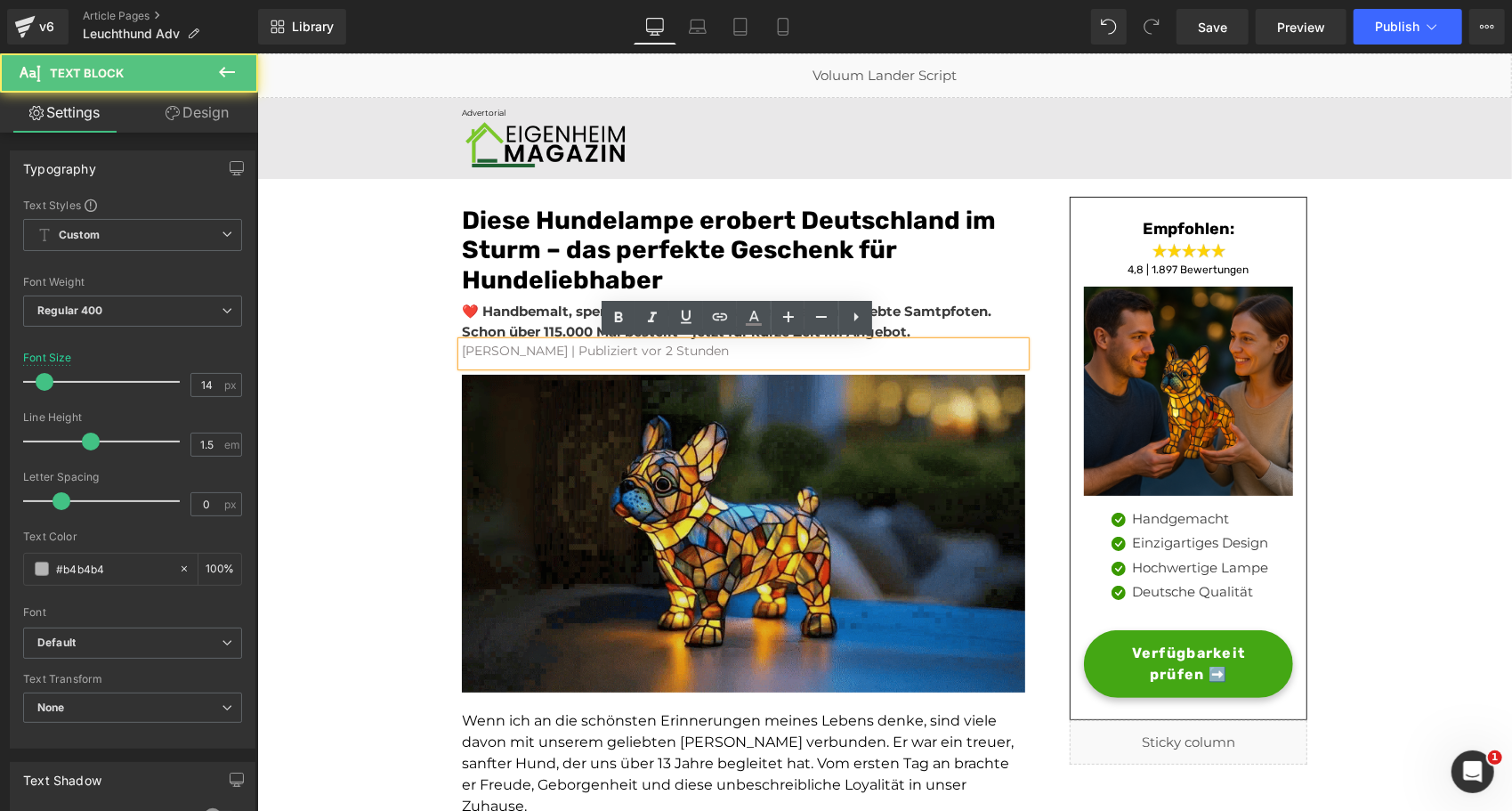
click at [508, 404] on img at bounding box center [742, 528] width 563 height 326
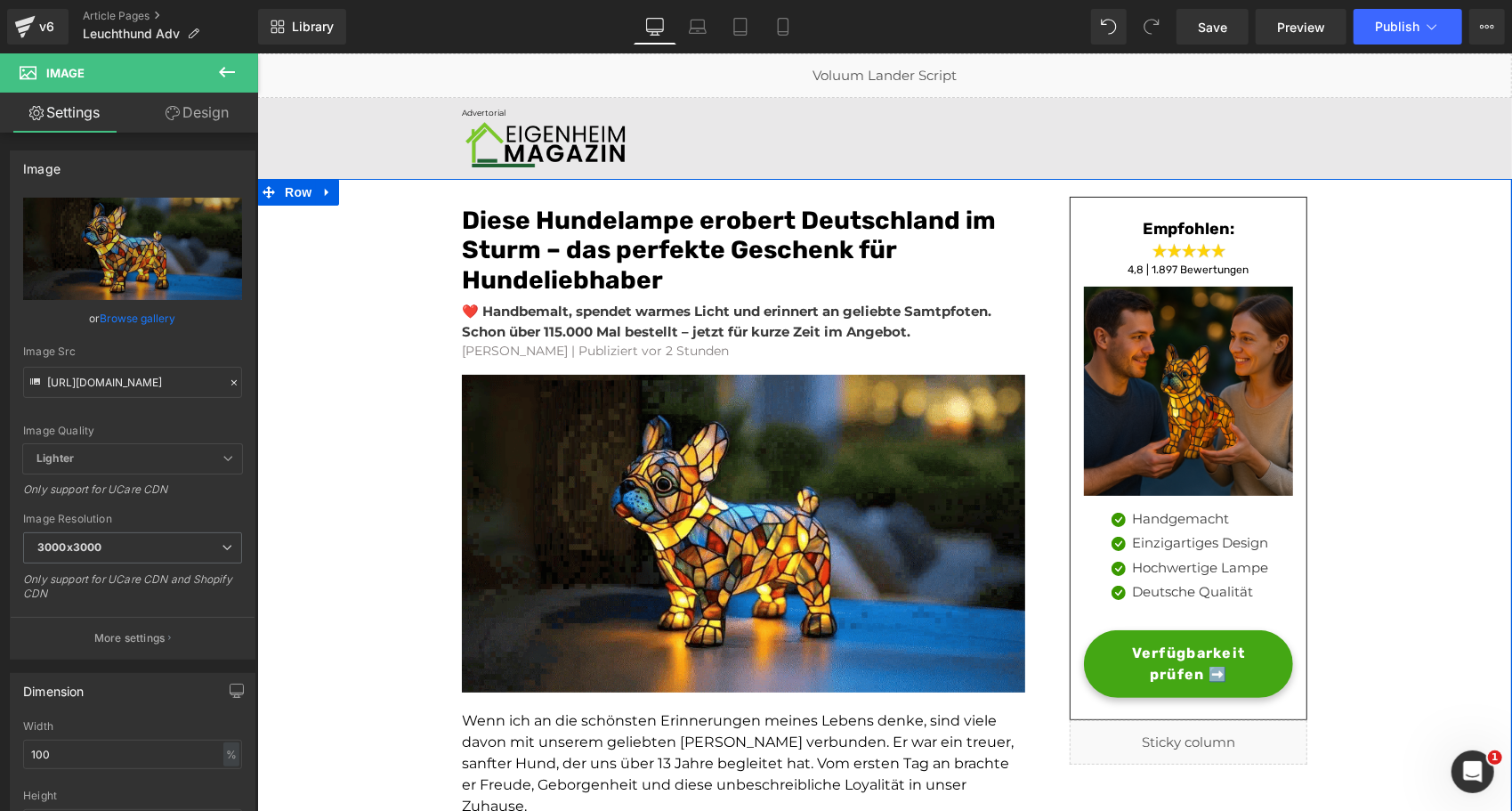
click at [501, 347] on font "[PERSON_NAME] | Publiziert vor 2 Stunden" at bounding box center [594, 349] width 267 height 16
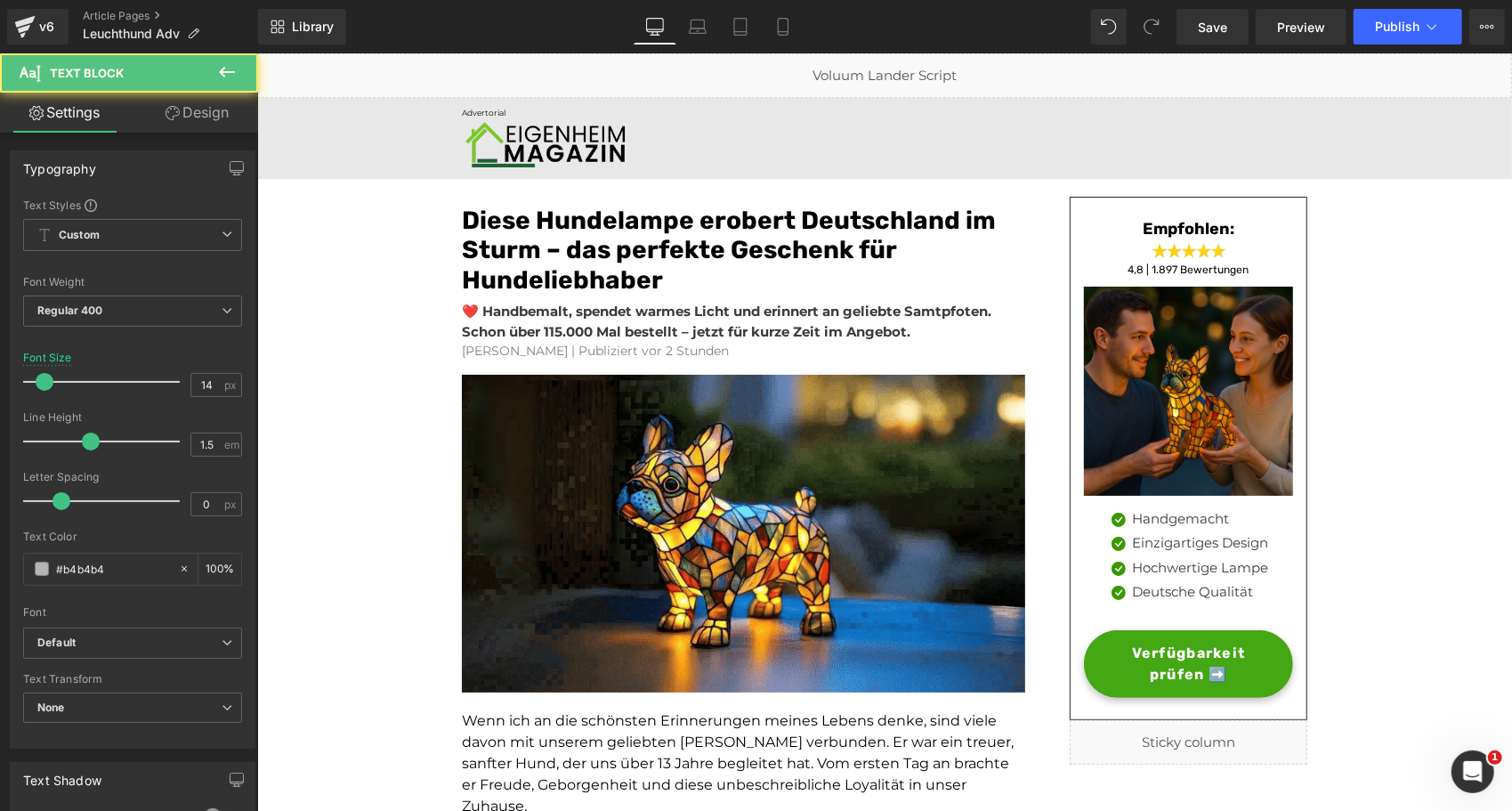
click at [220, 121] on link "Design" at bounding box center [197, 112] width 129 height 40
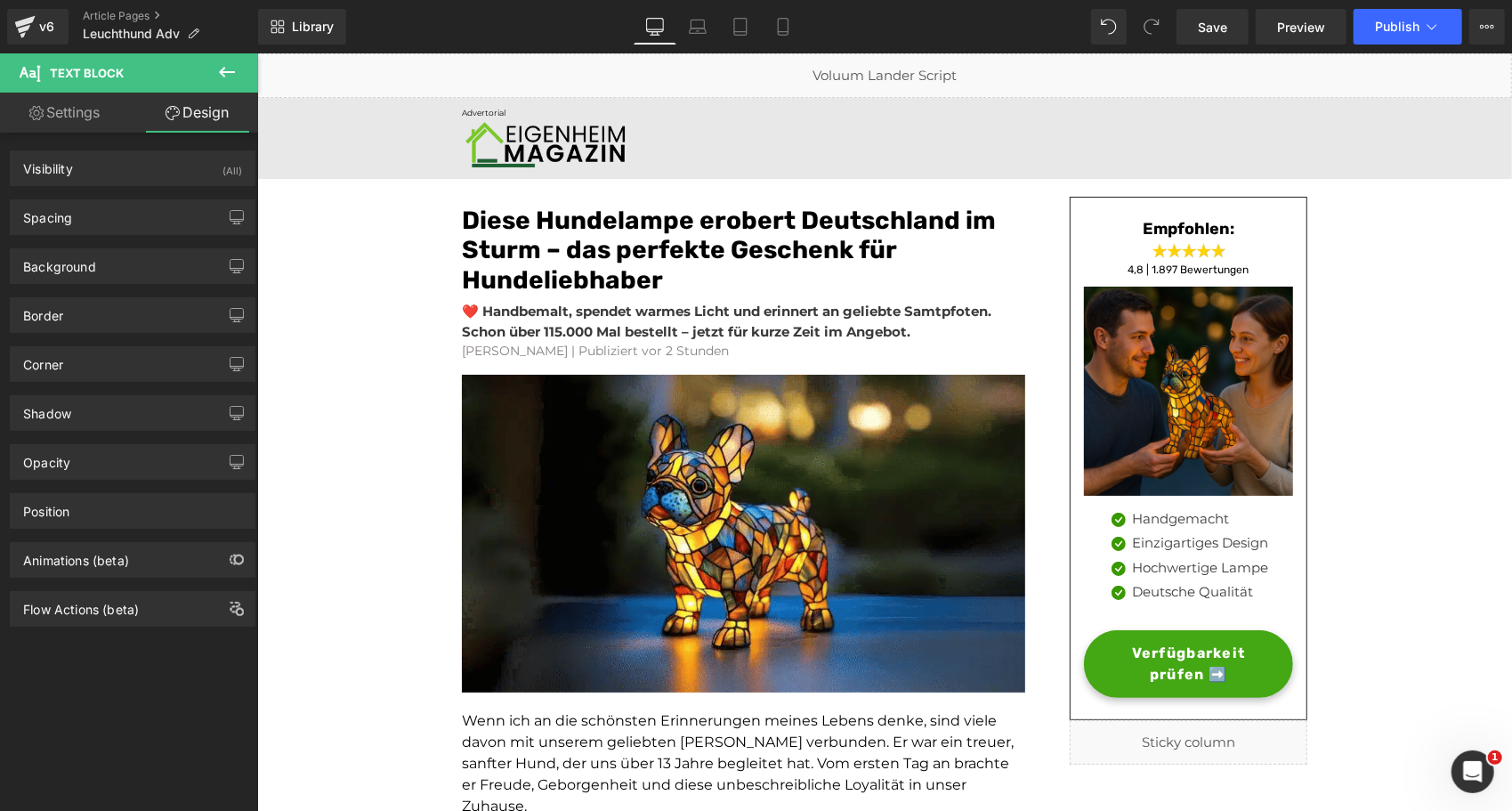
click at [103, 238] on div "Background Color & Image color transparent Color transparent 0 % Image Replace …" at bounding box center [133, 260] width 266 height 49
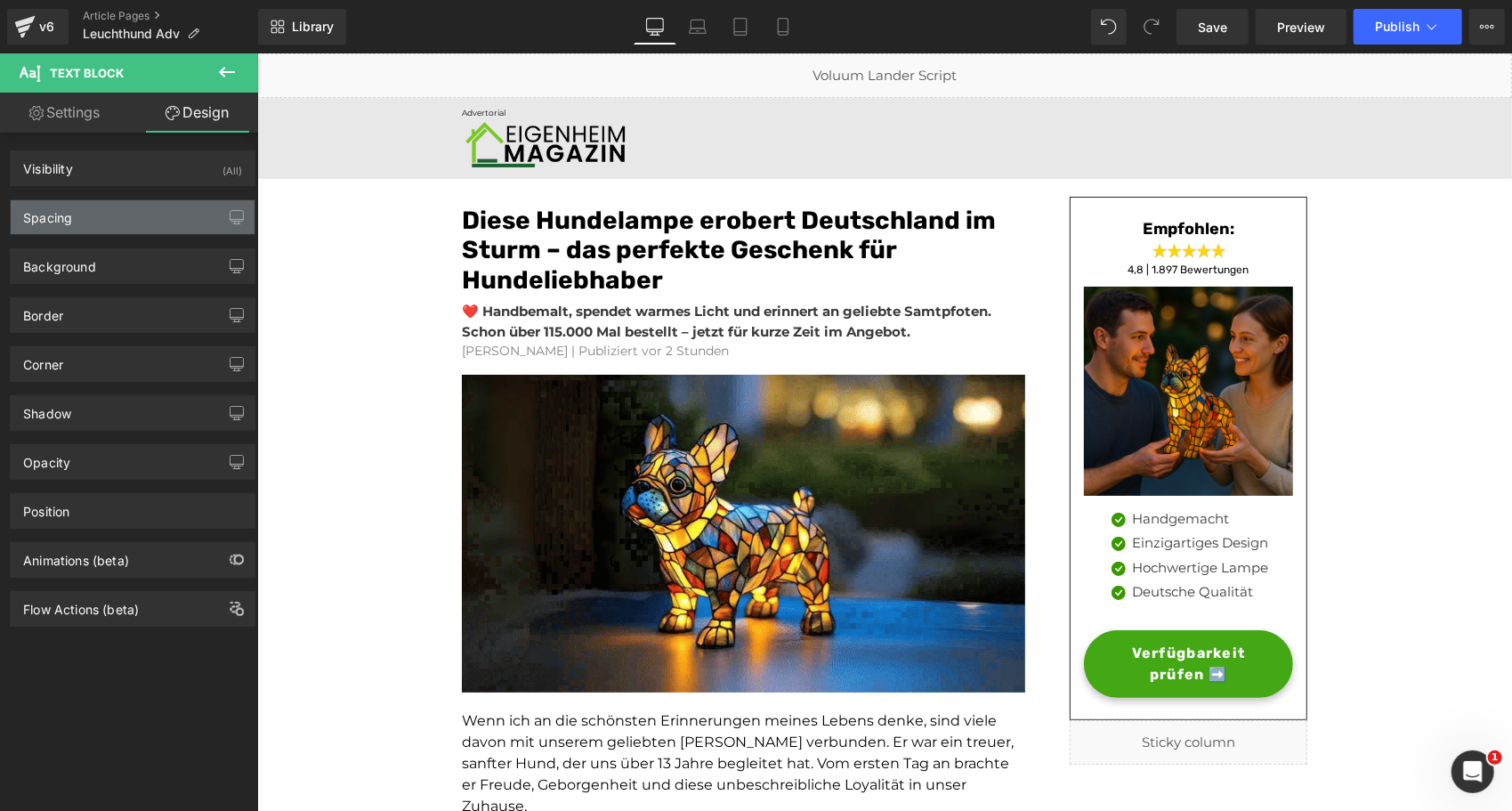
click at [110, 223] on div "Spacing" at bounding box center [132, 217] width 244 height 34
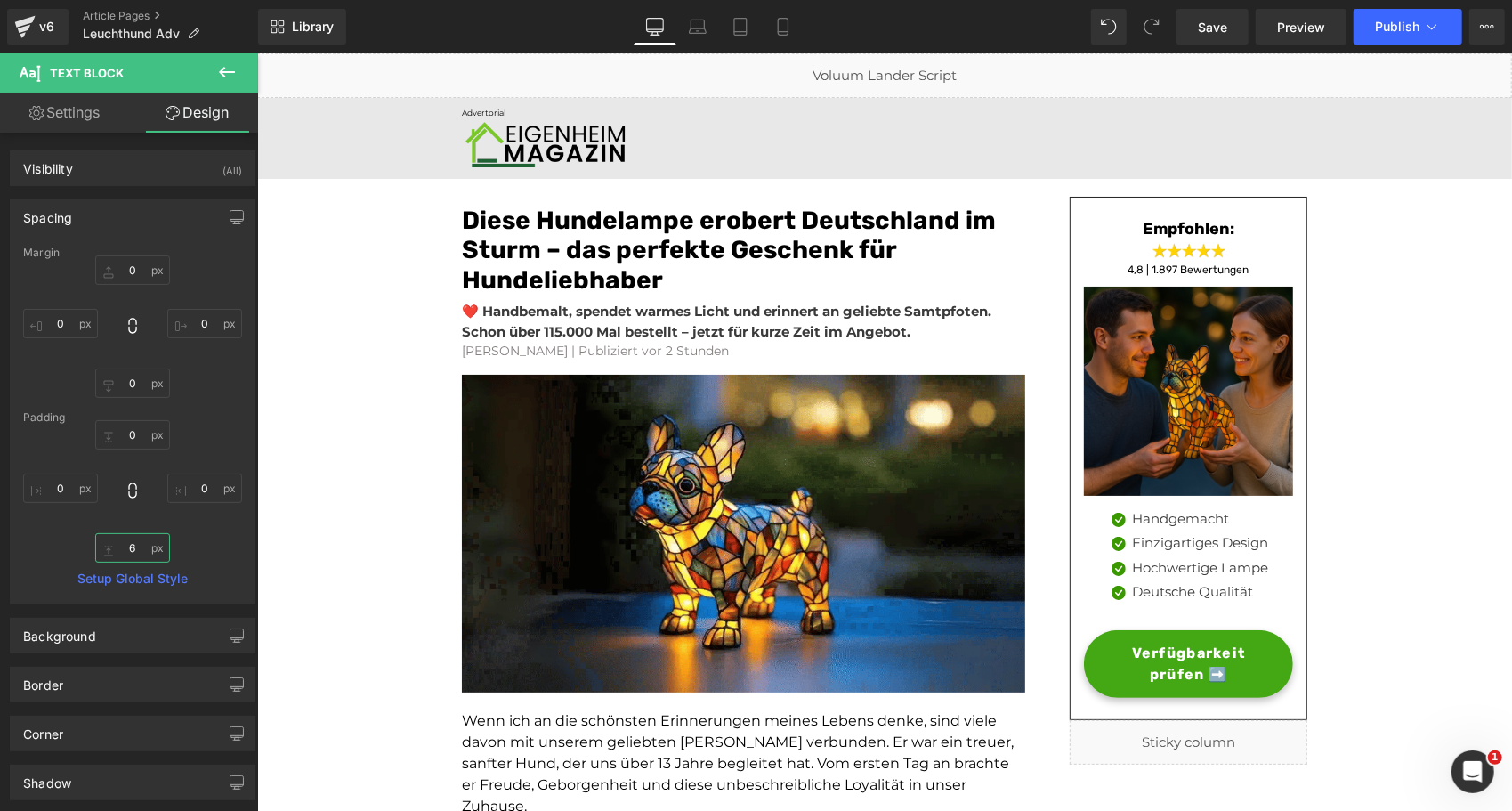
click at [128, 546] on input "6" at bounding box center [133, 548] width 75 height 29
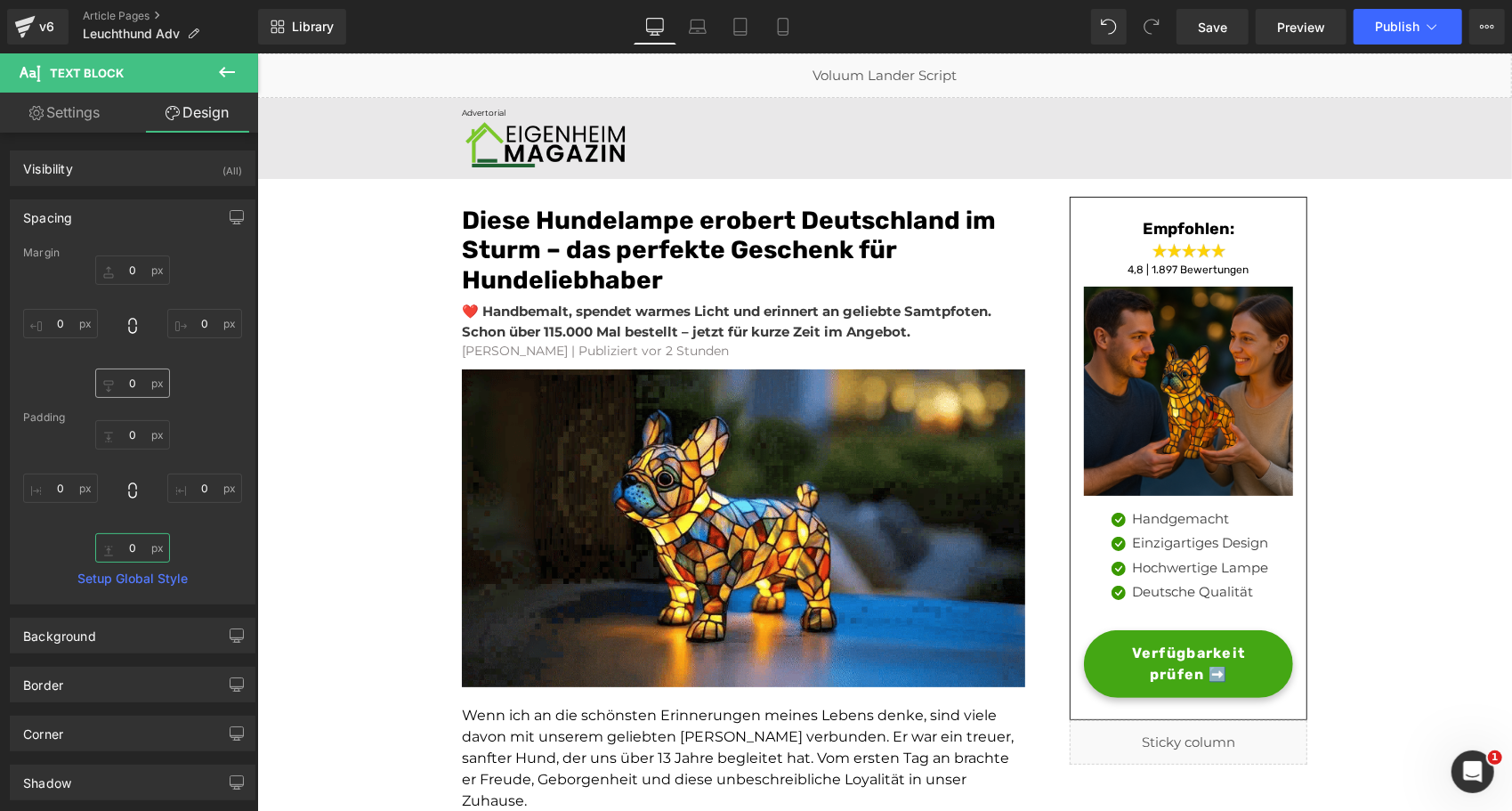
type input "0"
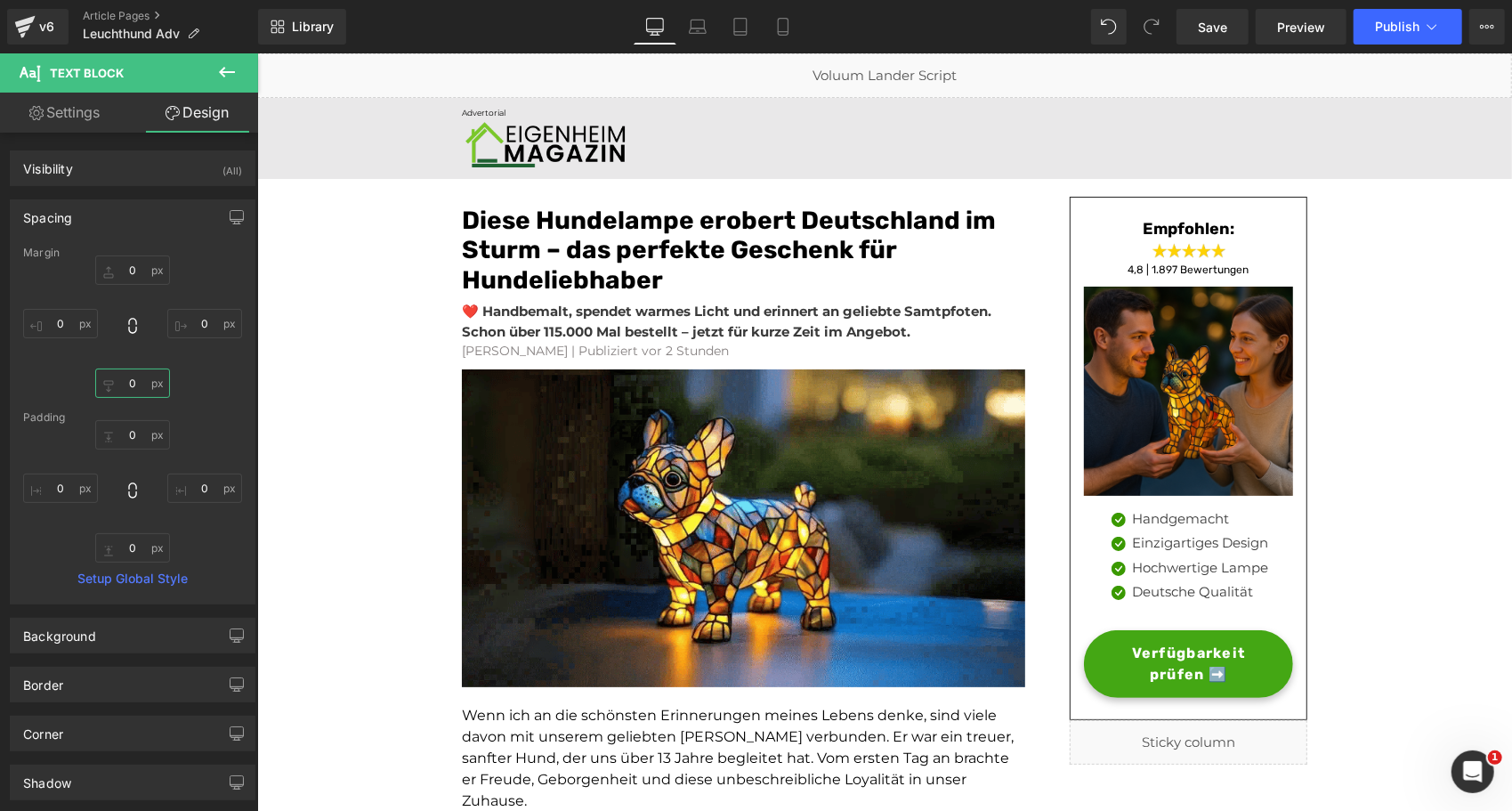
click at [128, 385] on input "0" at bounding box center [133, 383] width 75 height 29
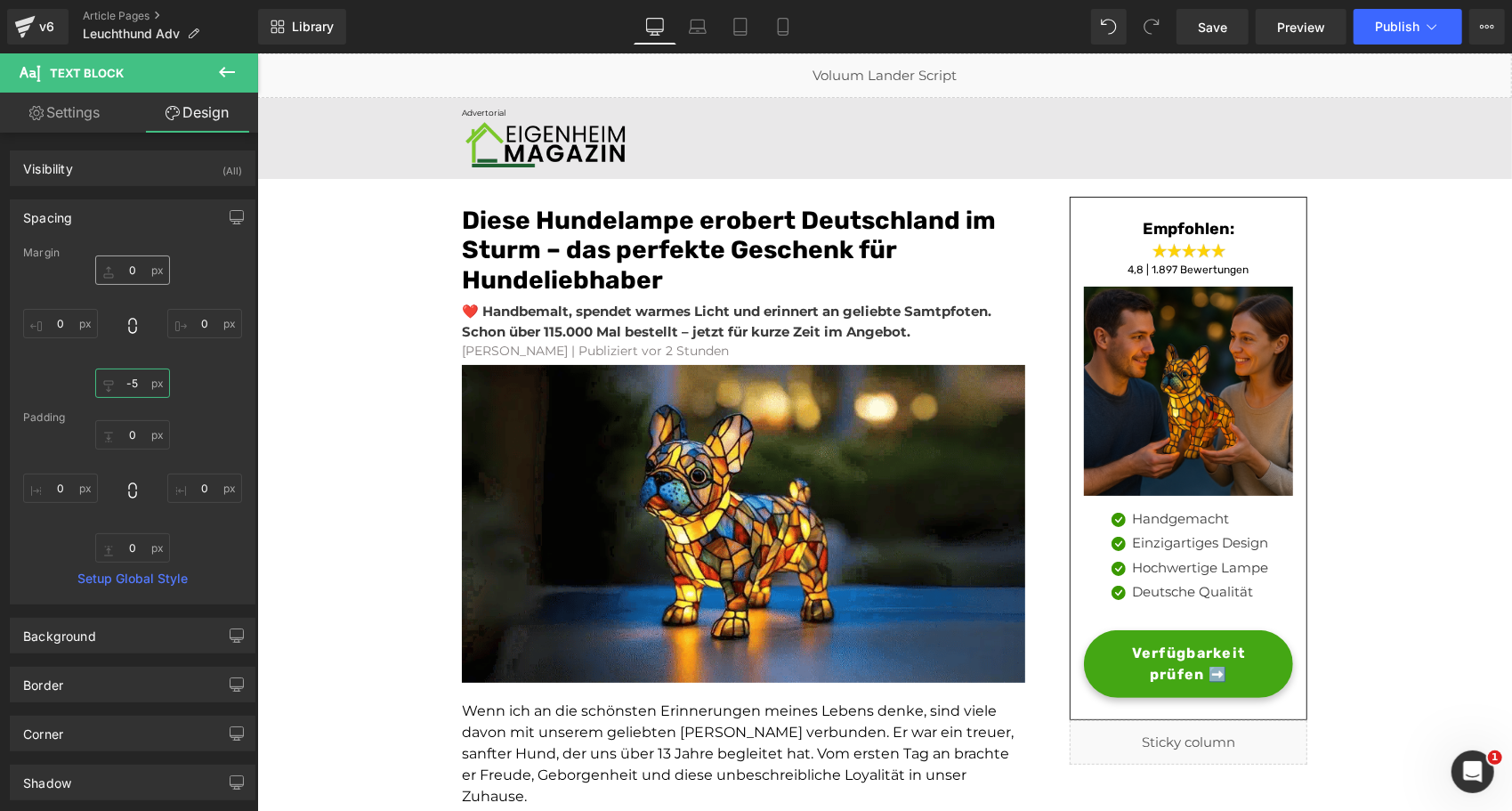
type input "-5"
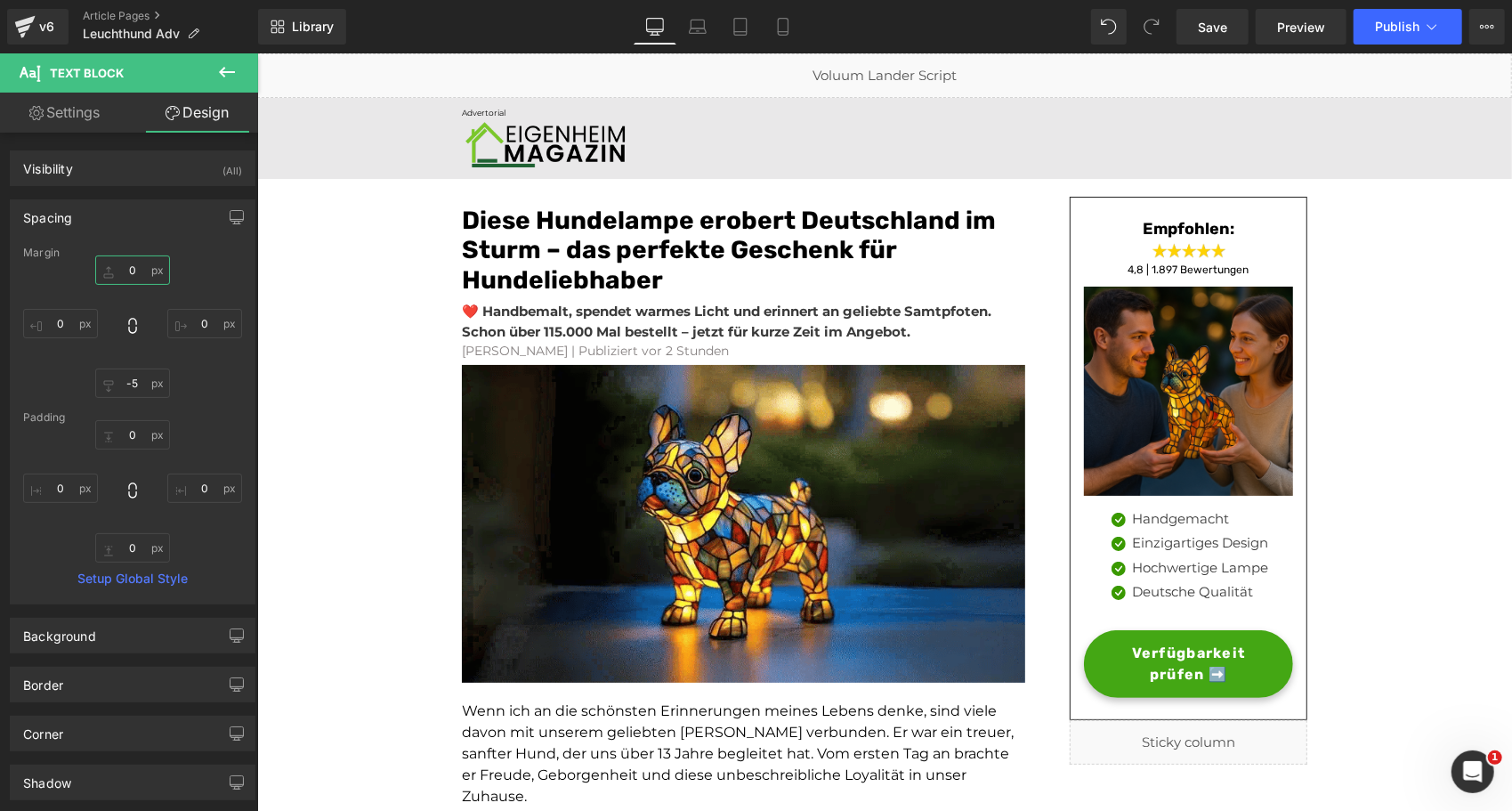
click at [137, 272] on input "0" at bounding box center [133, 270] width 75 height 29
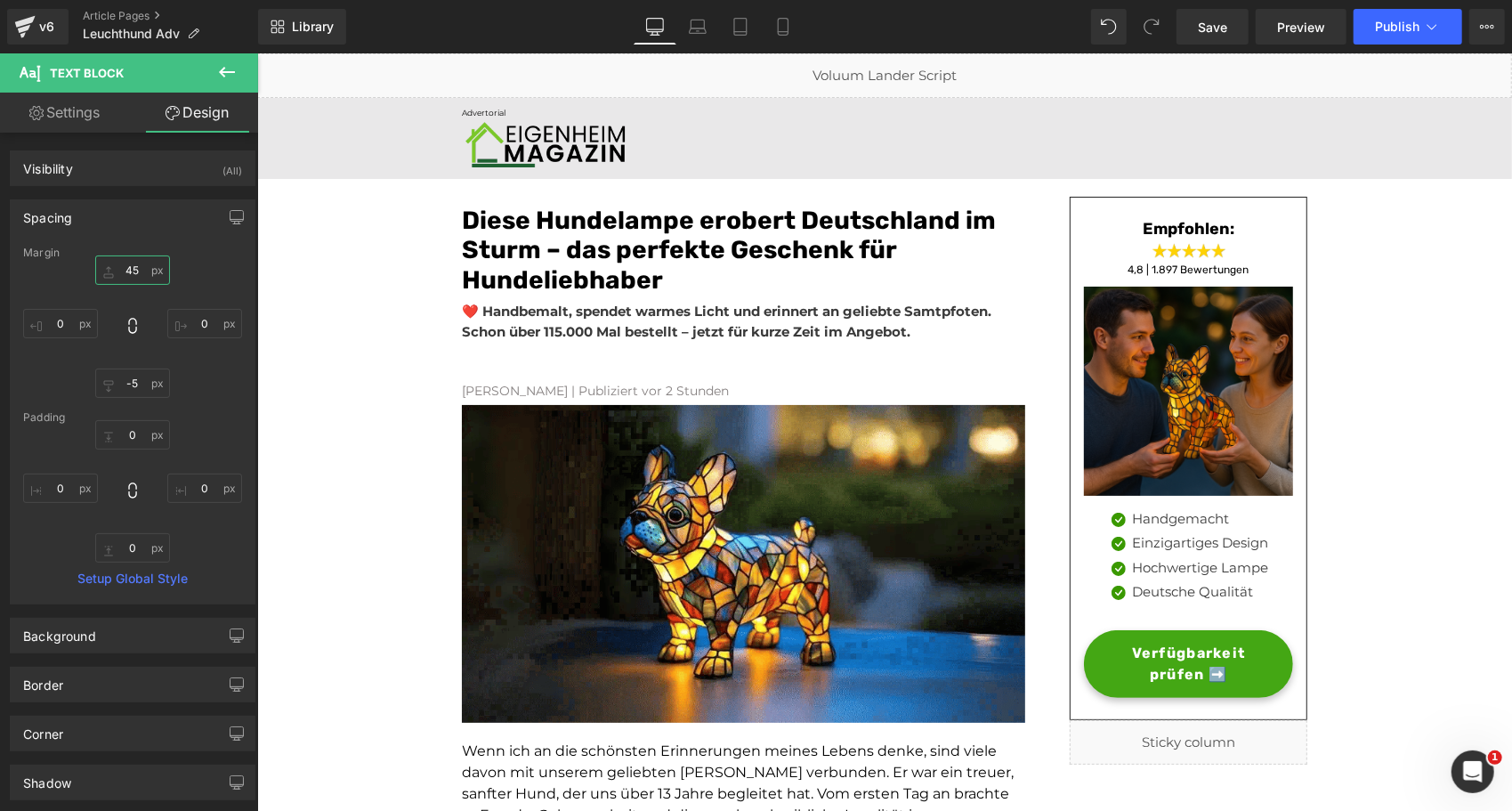
type input "4"
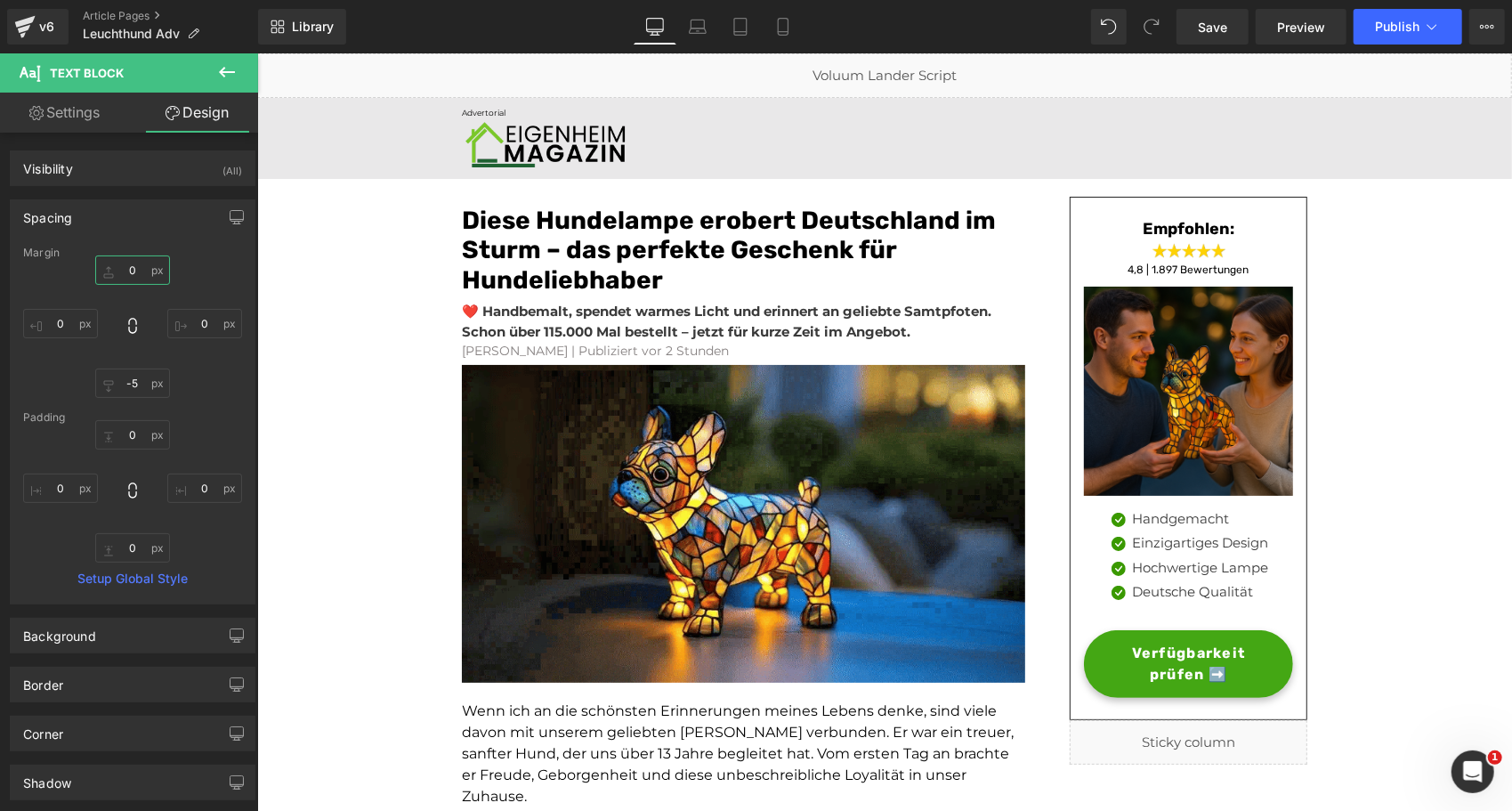
type input "5"
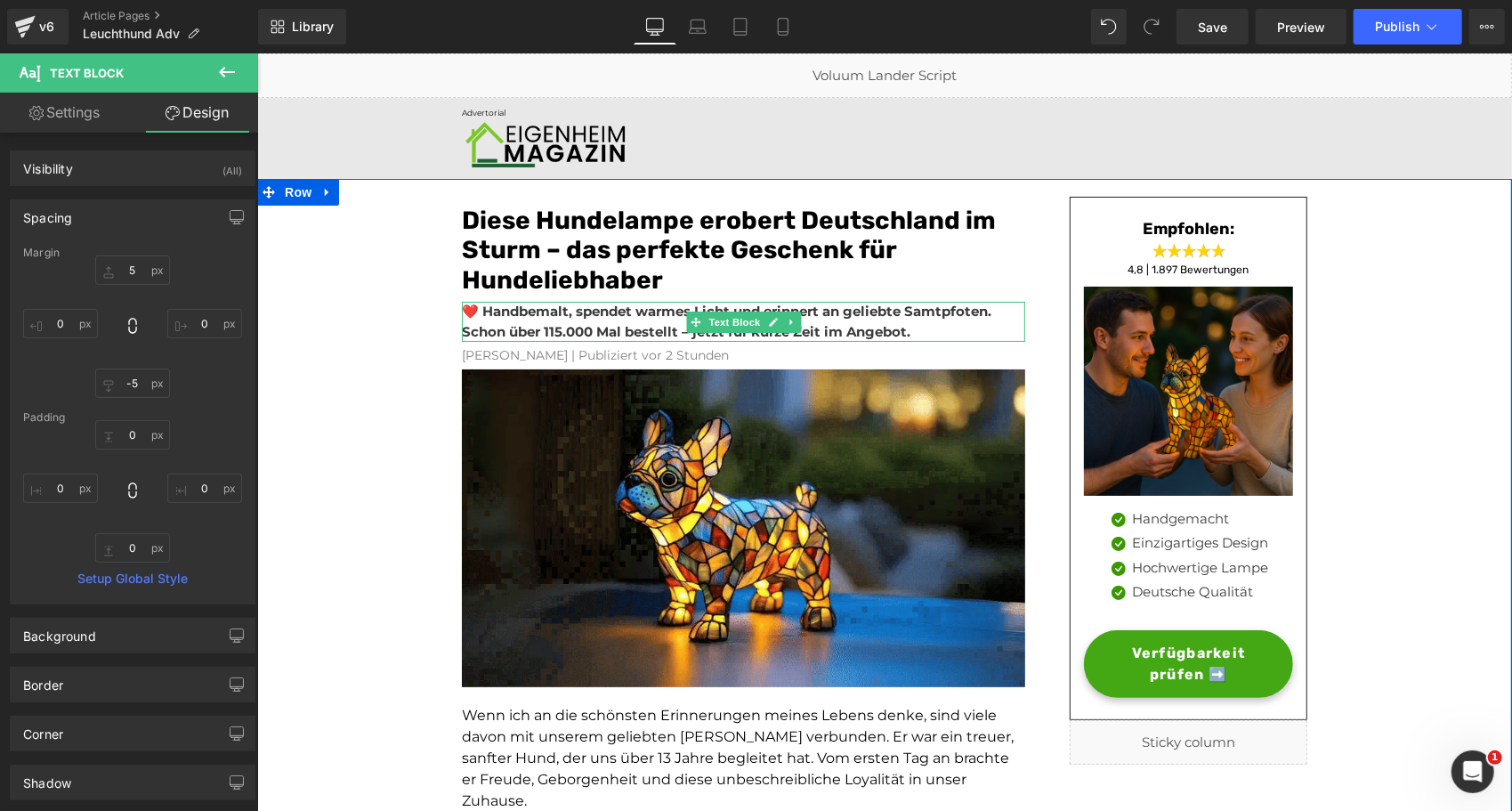
click at [940, 312] on strong "❤️ Handbemalt, spendet warmes Licht und erinnert an geliebte Samtpfoten. Schon …" at bounding box center [725, 321] width 529 height 38
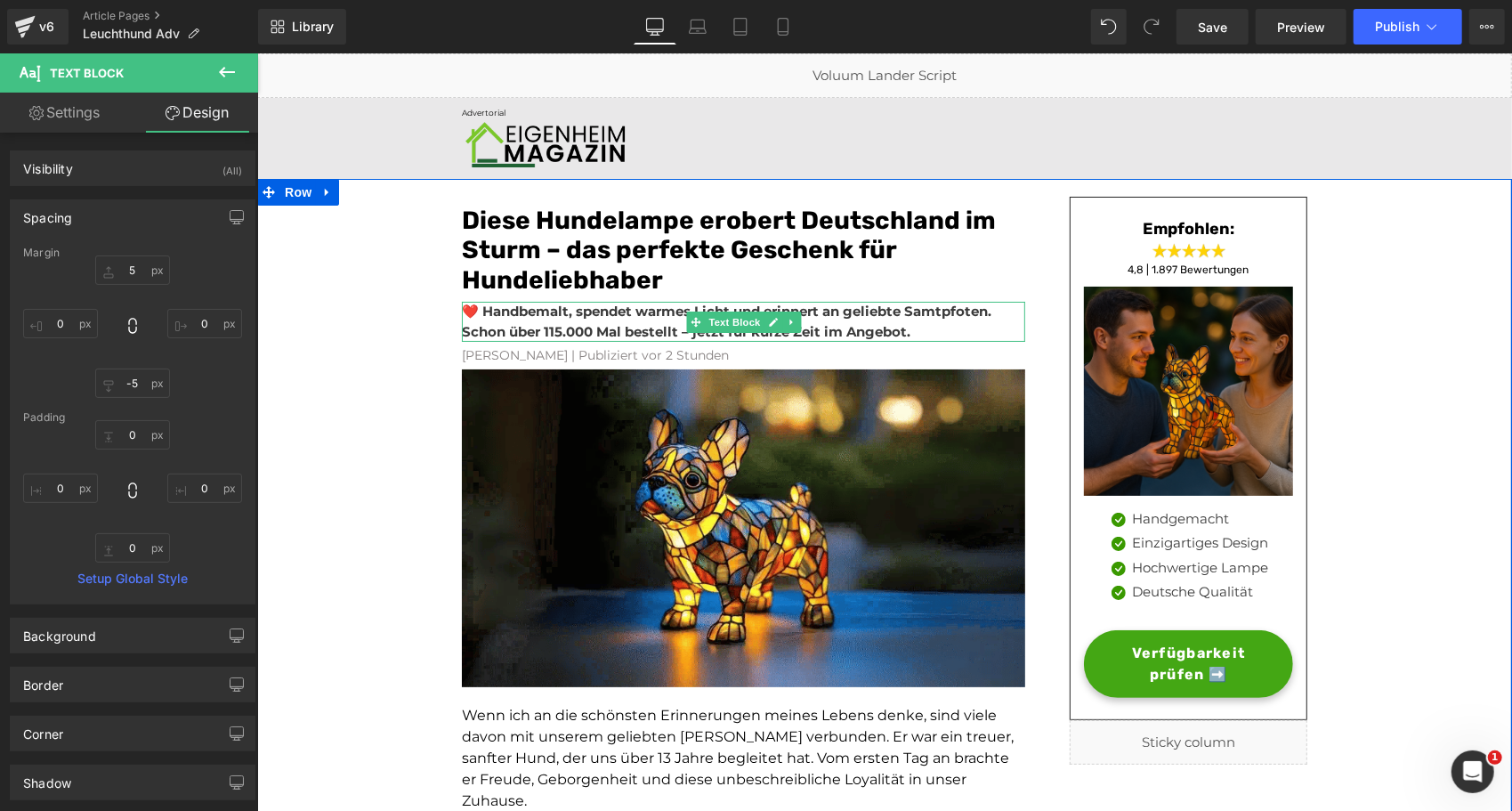
click at [940, 312] on strong "❤️ Handbemalt, spendet warmes Licht und erinnert an geliebte Samtpfoten. Schon …" at bounding box center [725, 321] width 529 height 38
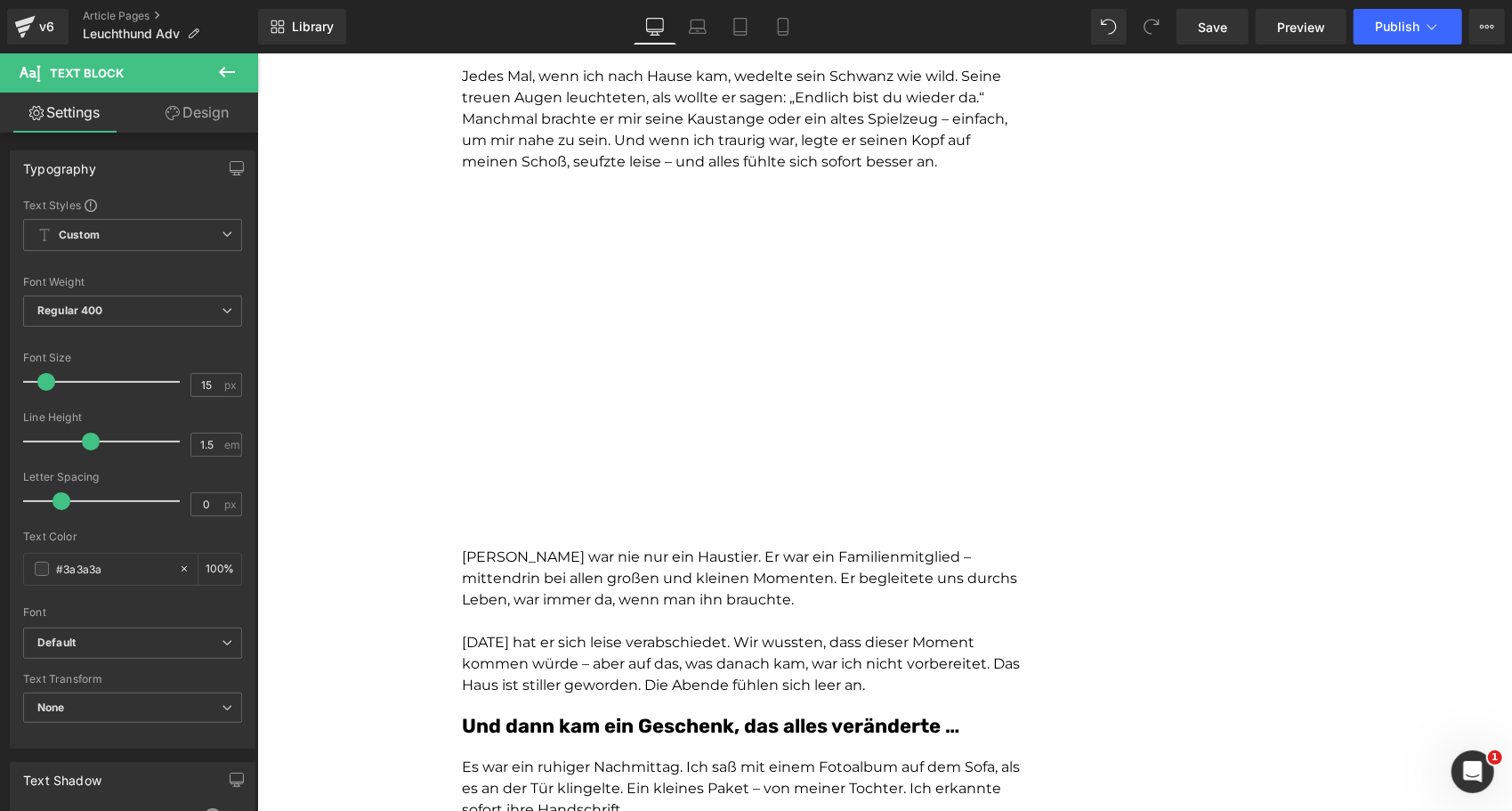
scroll to position [1125, 0]
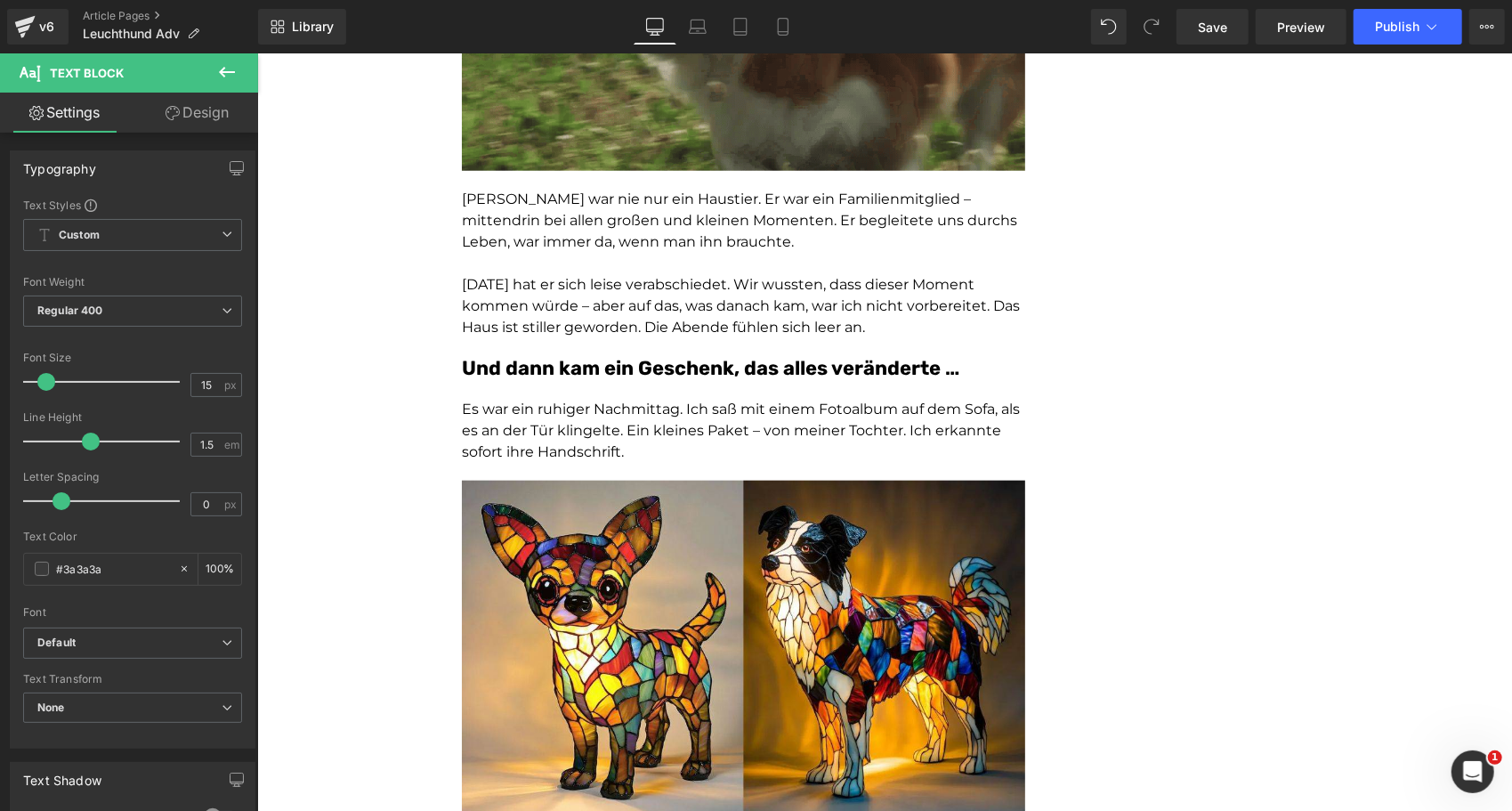
click at [557, 356] on div "Und dann kam ein Geschenk, das alles veränderte … Heading" at bounding box center [742, 368] width 563 height 25
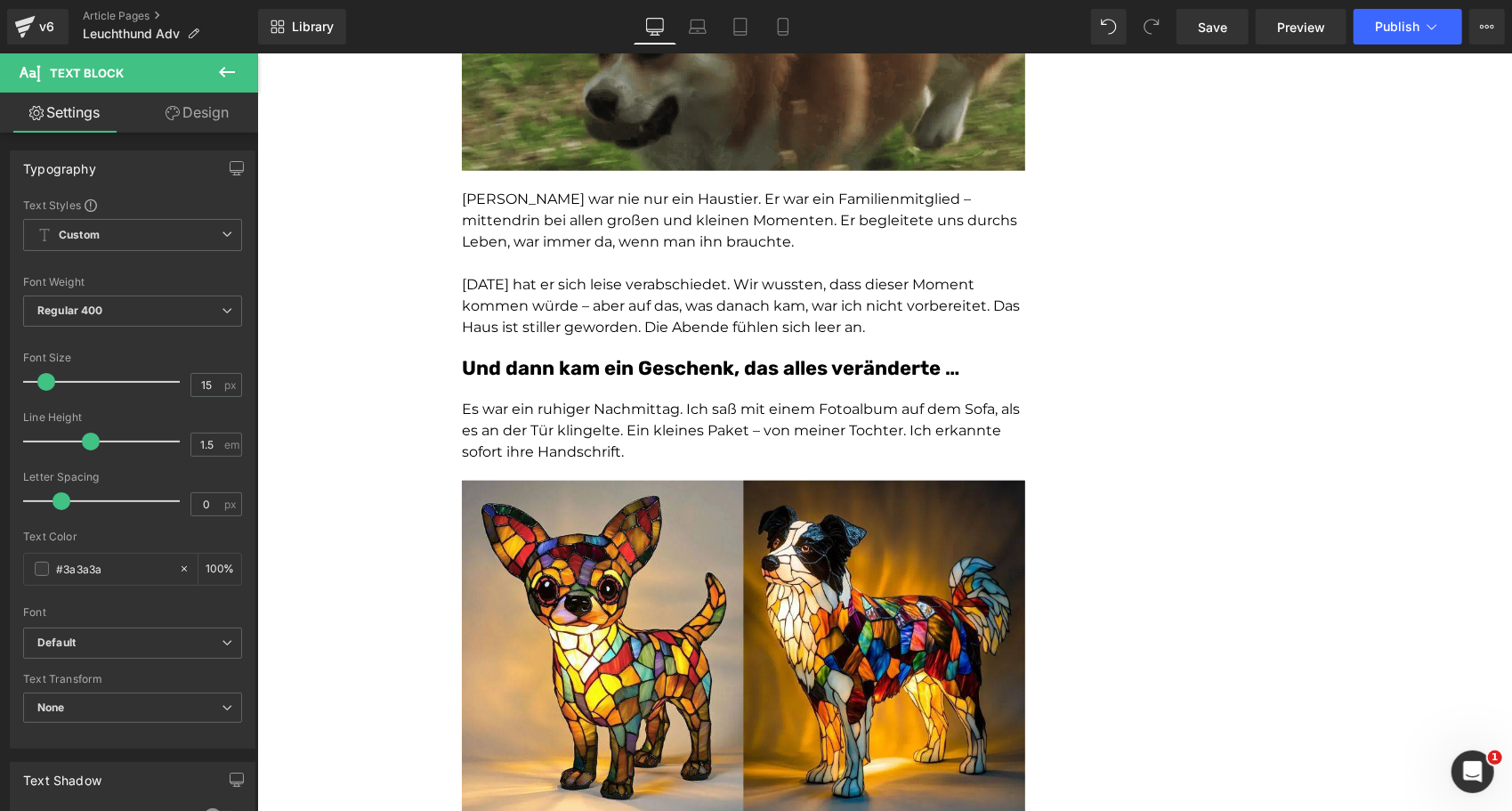
click at [557, 356] on div "Und dann kam ein Geschenk, das alles veränderte … Heading" at bounding box center [742, 368] width 563 height 25
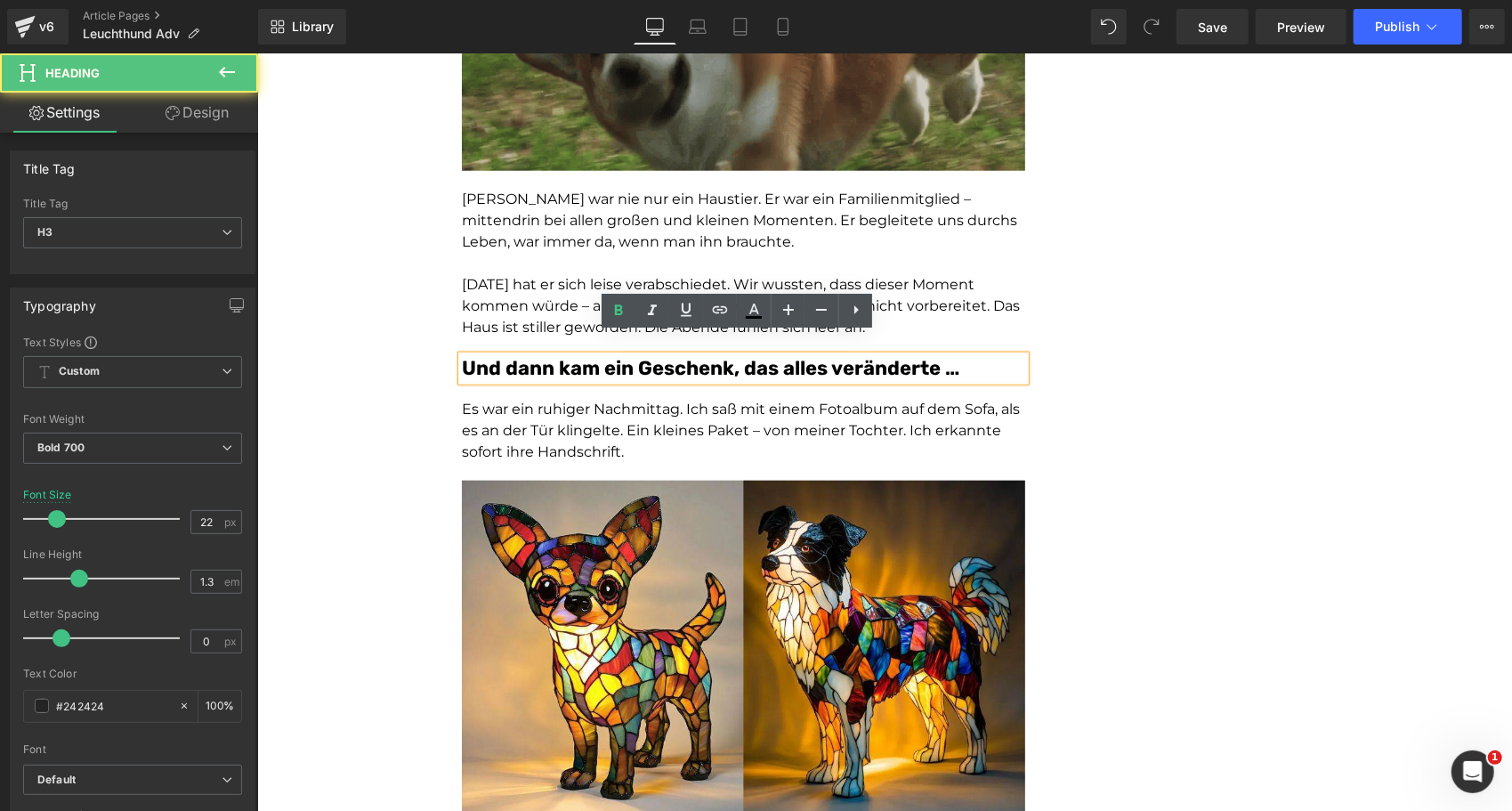
click at [564, 303] on span "Vor drei Monaten hat er sich leise verabschiedet. Wir wussten, dass dieser Mome…" at bounding box center [739, 304] width 558 height 59
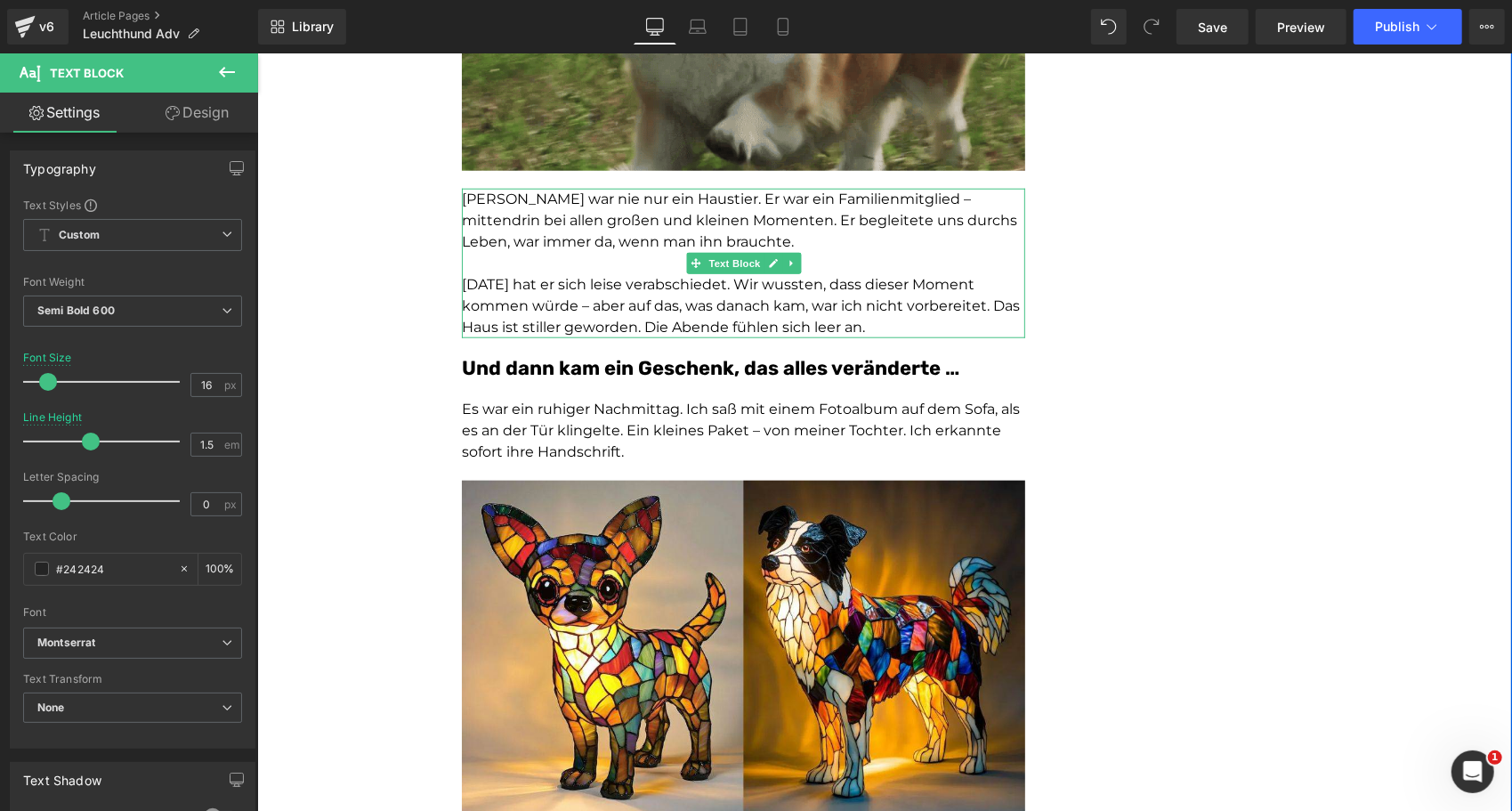
click at [617, 294] on p "Vor drei Monaten hat er sich leise verabschiedet. Wir wussten, dass dieser Mome…" at bounding box center [742, 306] width 563 height 64
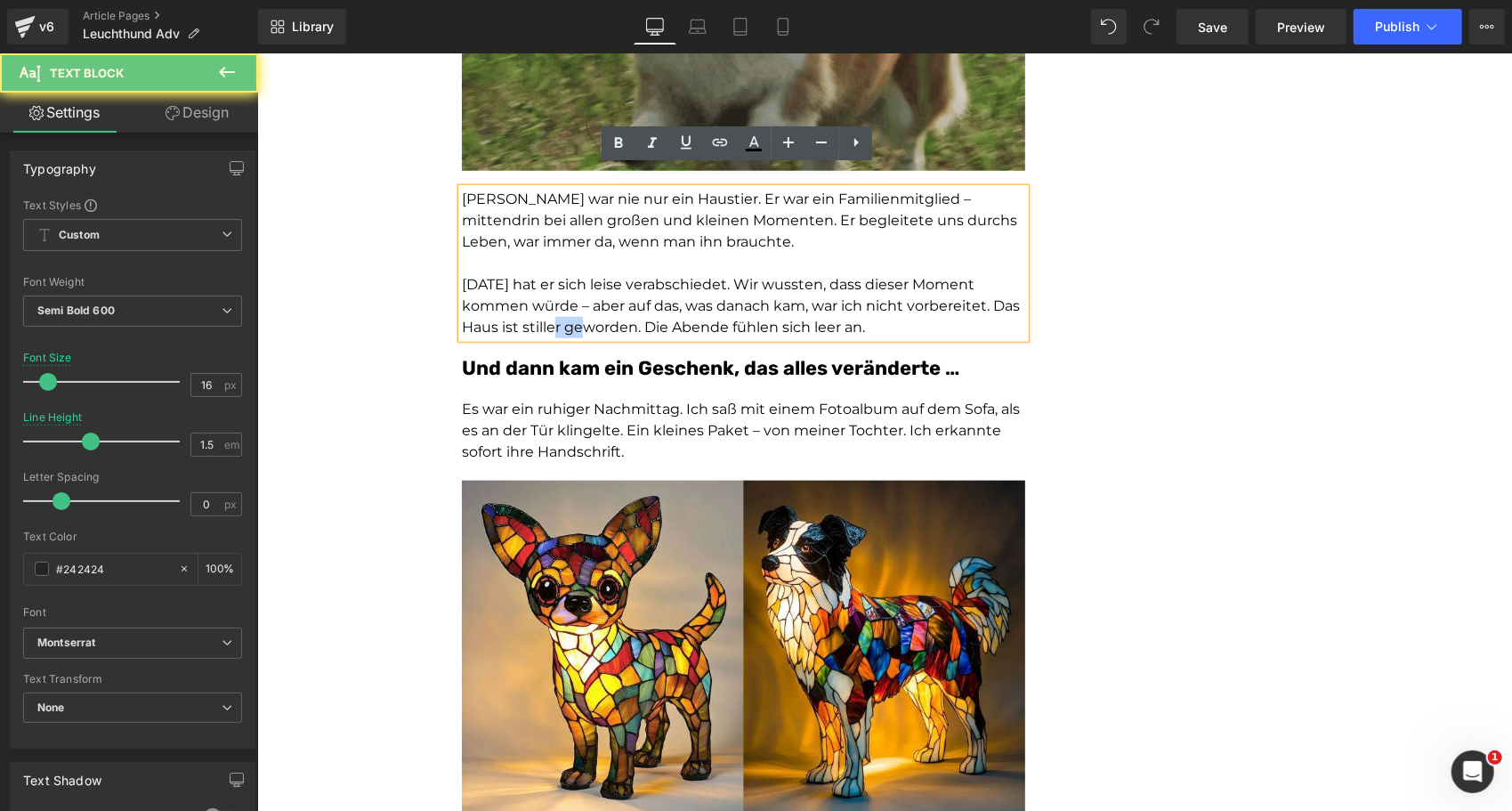
click at [617, 294] on p "Vor drei Monaten hat er sich leise verabschiedet. Wir wussten, dass dieser Mome…" at bounding box center [742, 306] width 563 height 64
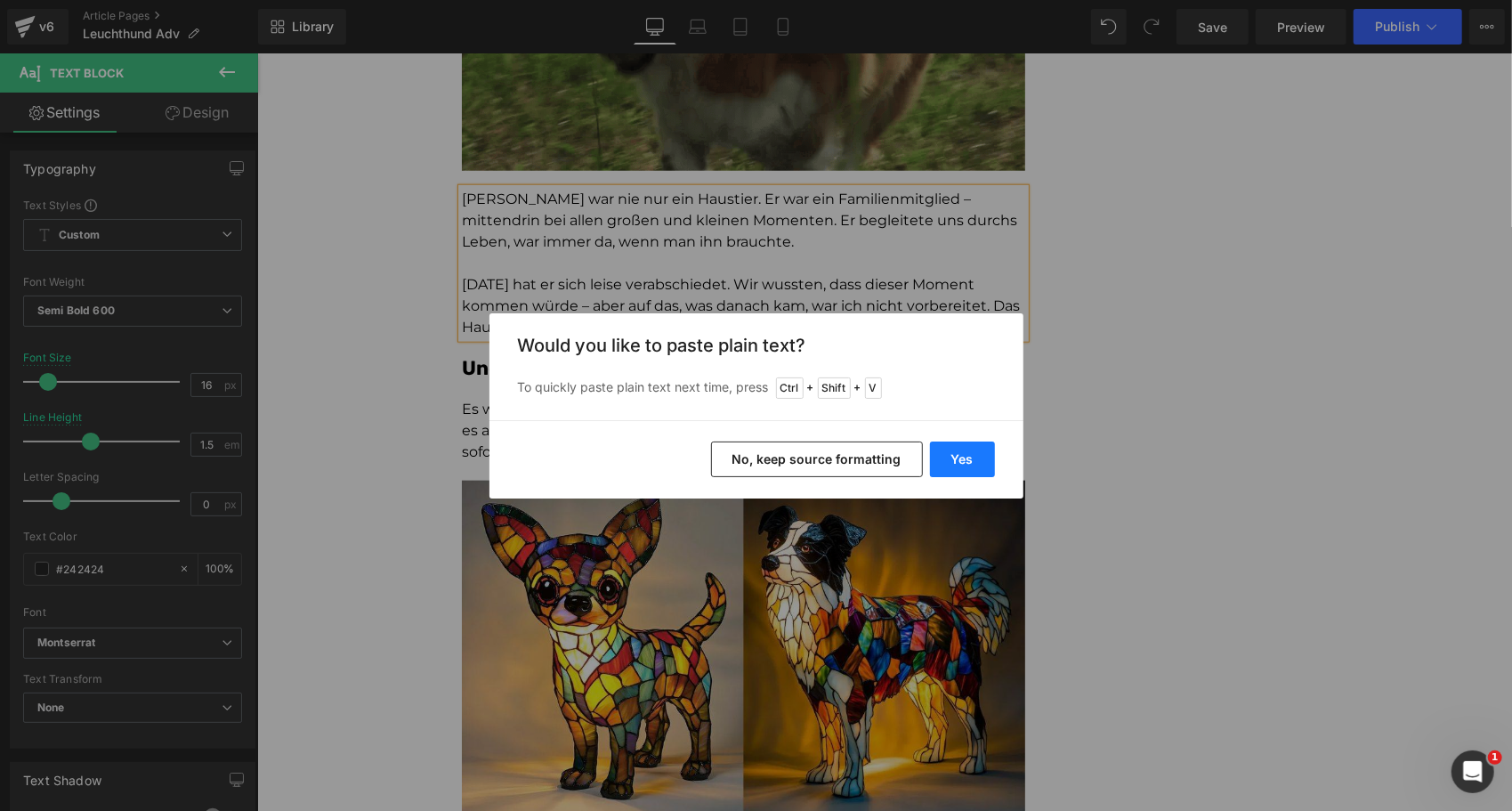
click at [970, 456] on button "Yes" at bounding box center [962, 459] width 65 height 36
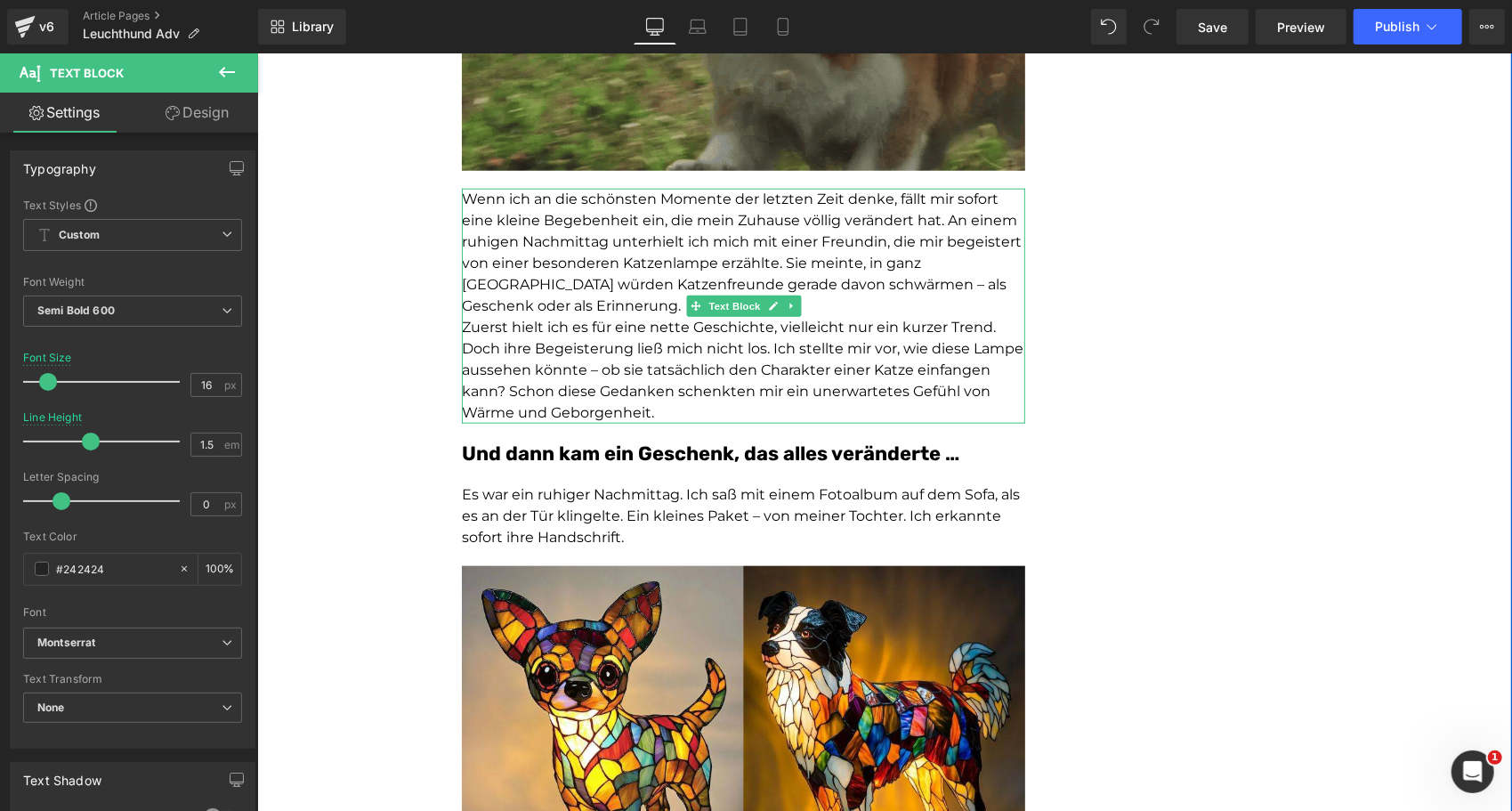
click at [622, 286] on p "Wenn ich an die schönsten Momente der letzten Zeit denke, fällt mir sofort eine…" at bounding box center [742, 252] width 563 height 128
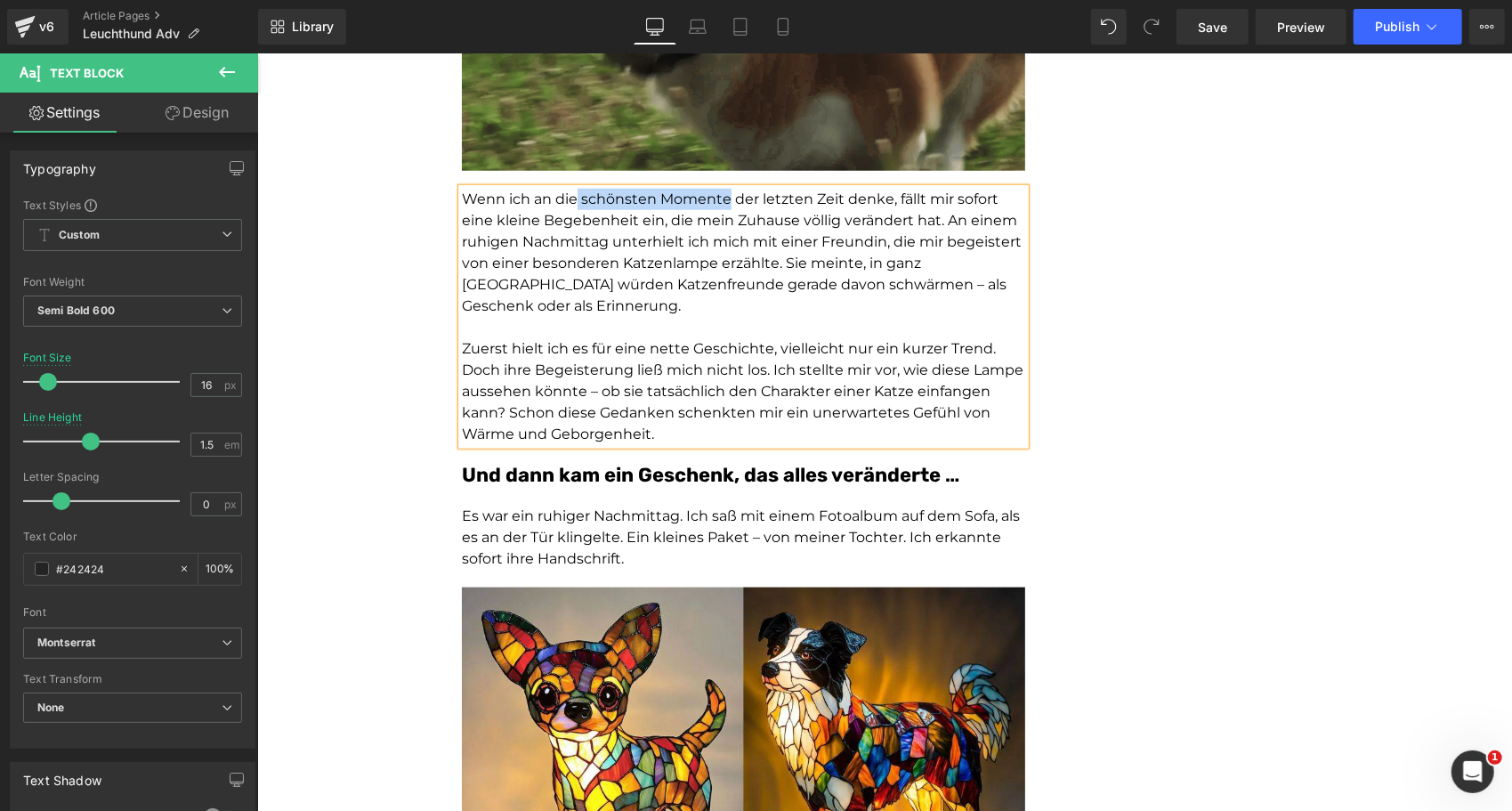
drag, startPoint x: 572, startPoint y: 174, endPoint x: 720, endPoint y: 177, distance: 148.0
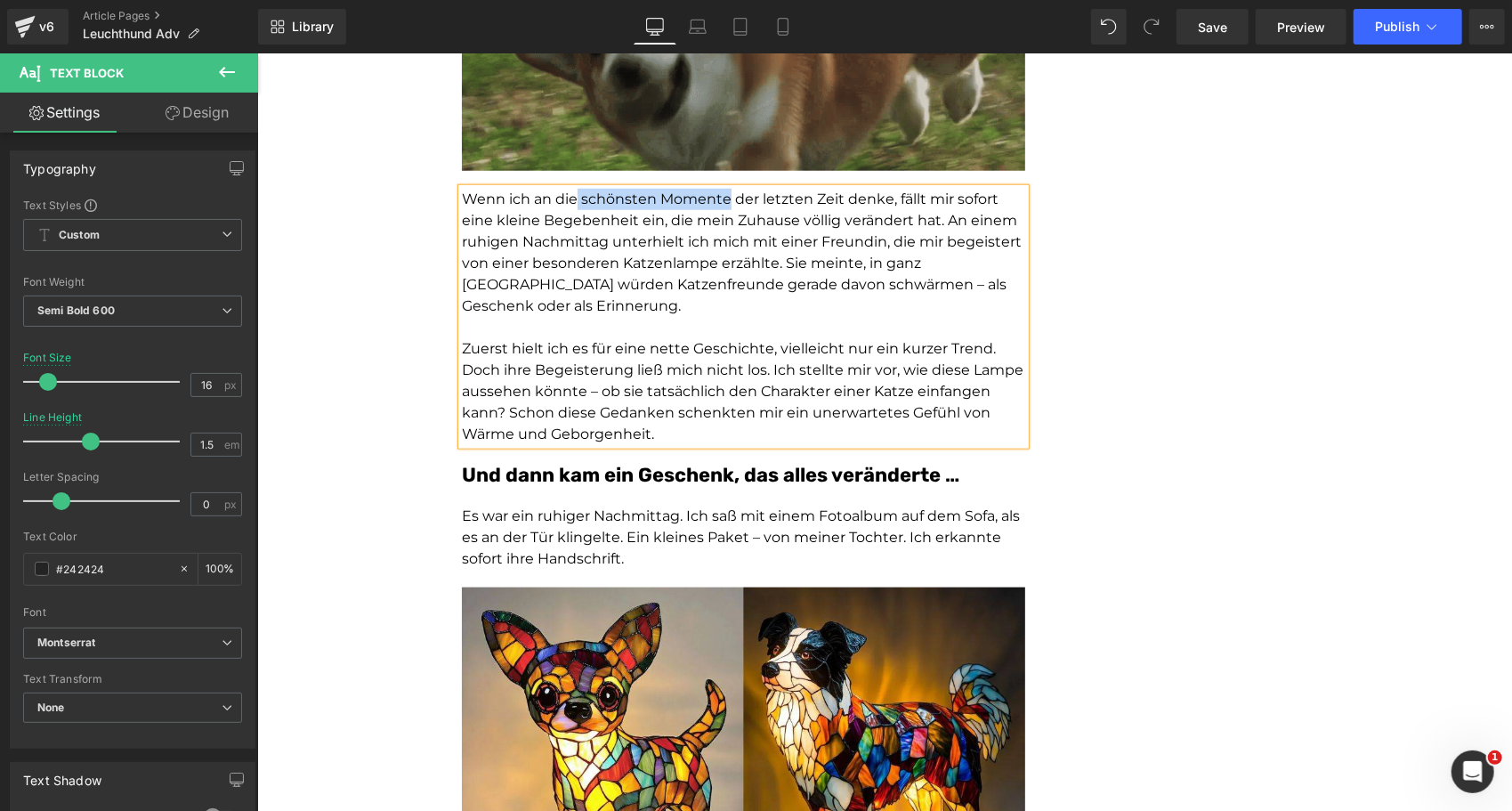
click at [720, 190] on span "Wenn ich an die schönsten Momente der letzten Zeit denke, fällt mir sofort eine…" at bounding box center [740, 252] width 559 height 124
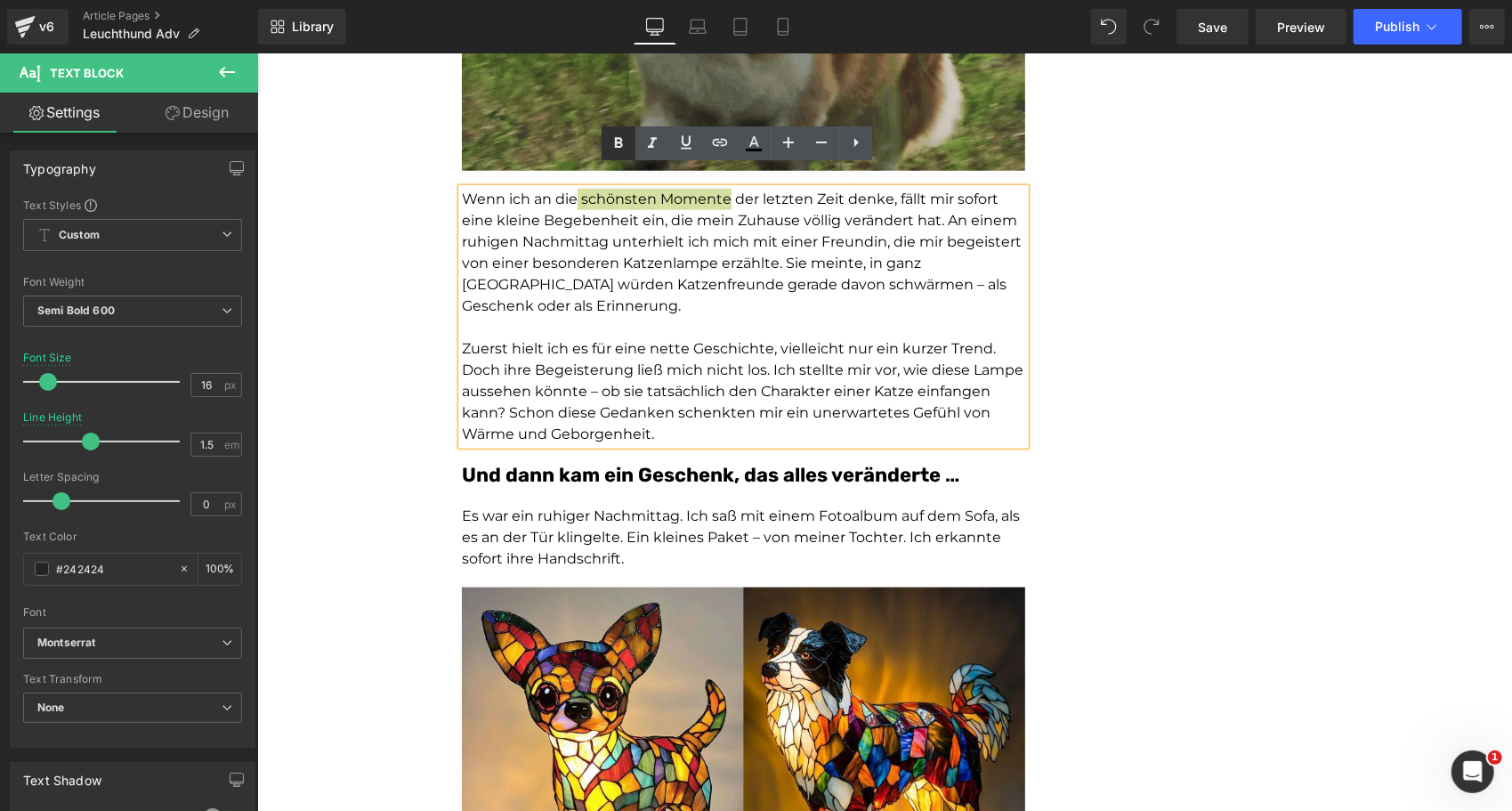
click at [617, 141] on icon at bounding box center [619, 142] width 8 height 10
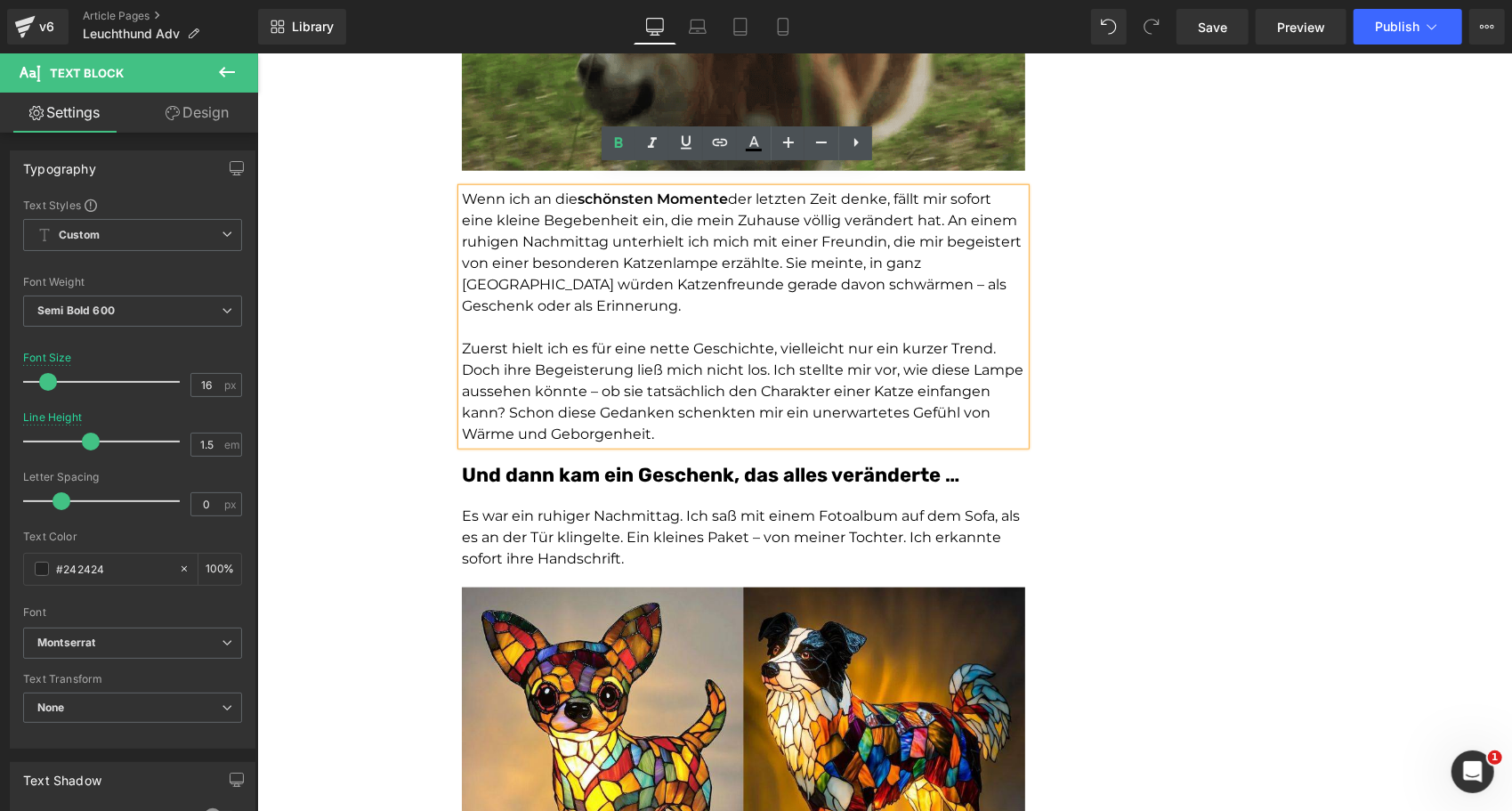
click at [643, 242] on span "der letzten Zeit denke, fällt mir sofort eine kleine Begebenheit ein, die mein …" at bounding box center [740, 252] width 559 height 124
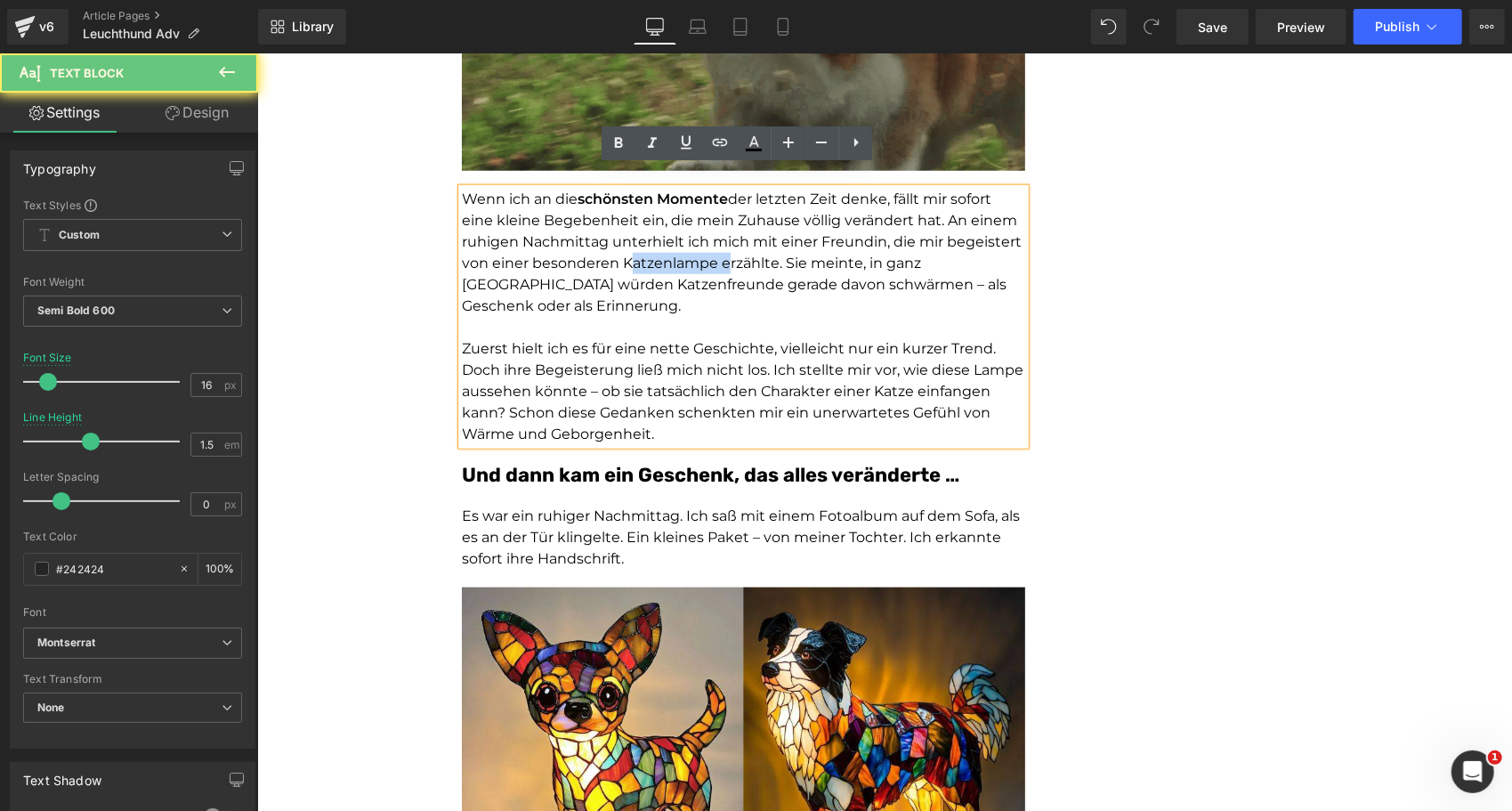
click at [643, 242] on span "der letzten Zeit denke, fällt mir sofort eine kleine Begebenheit ein, die mein …" at bounding box center [740, 252] width 559 height 124
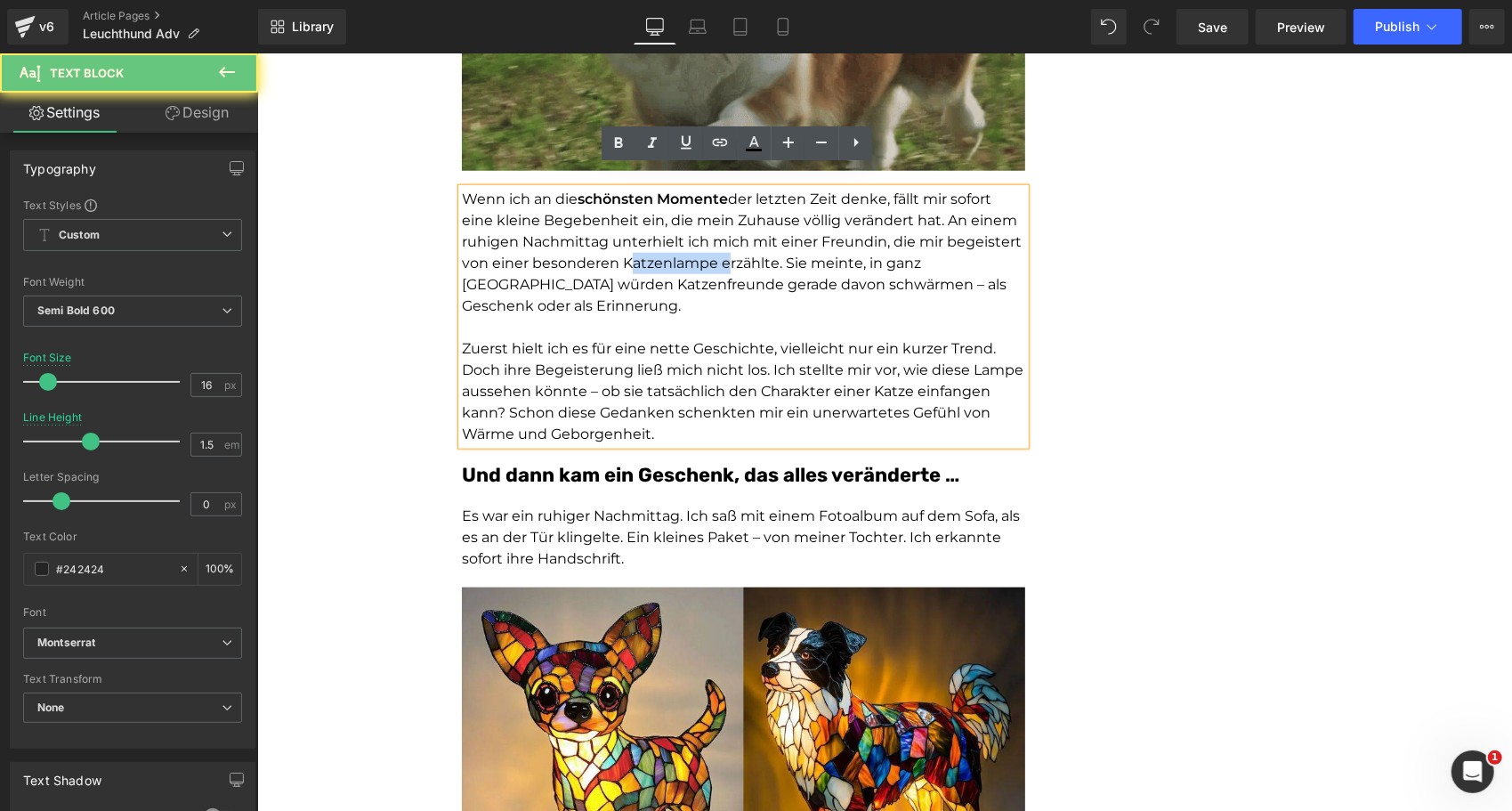
click at [654, 242] on span "der letzten Zeit denke, fällt mir sofort eine kleine Begebenheit ein, die mein …" at bounding box center [740, 252] width 559 height 124
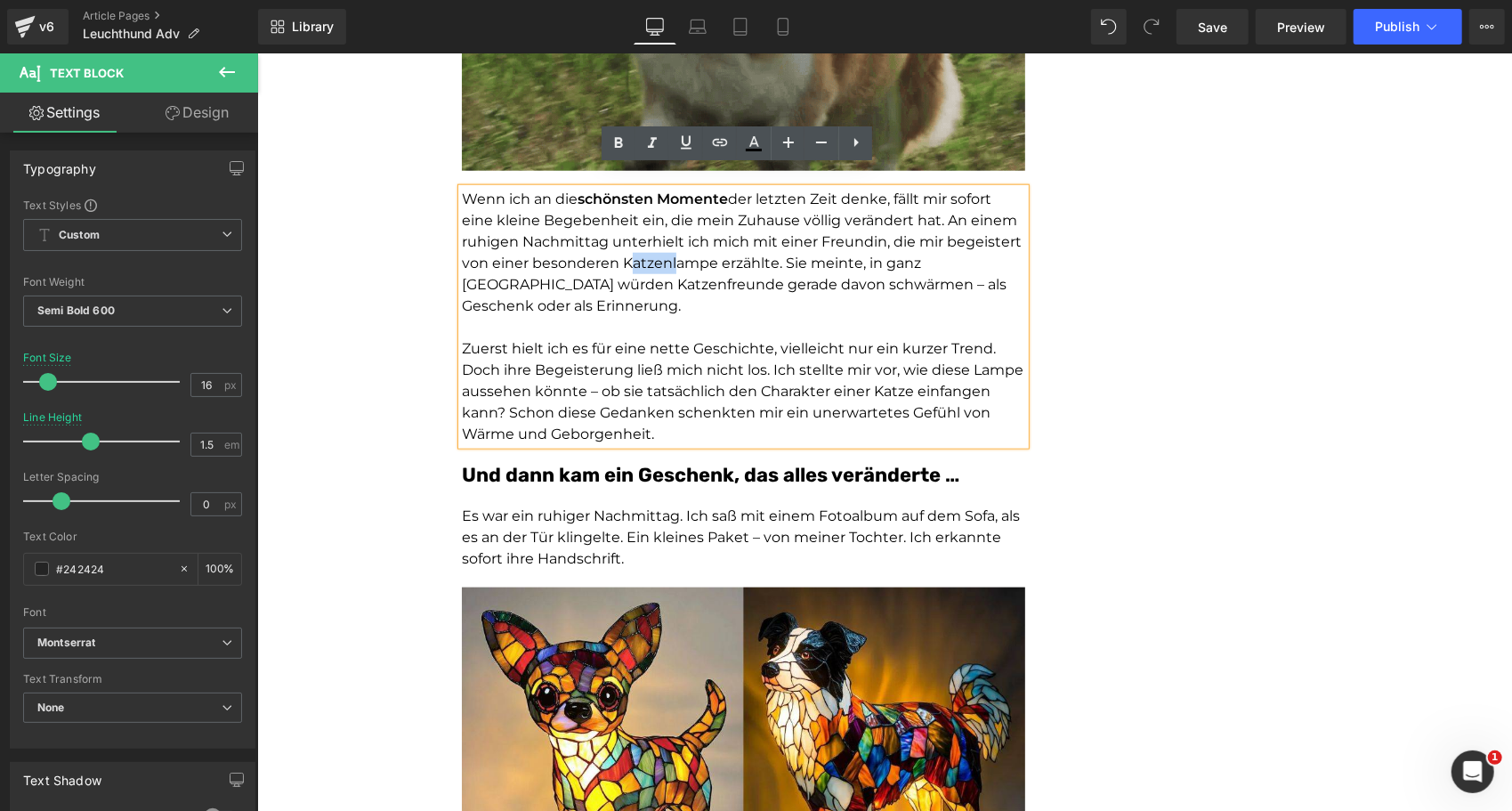
drag, startPoint x: 658, startPoint y: 242, endPoint x: 615, endPoint y: 240, distance: 43.0
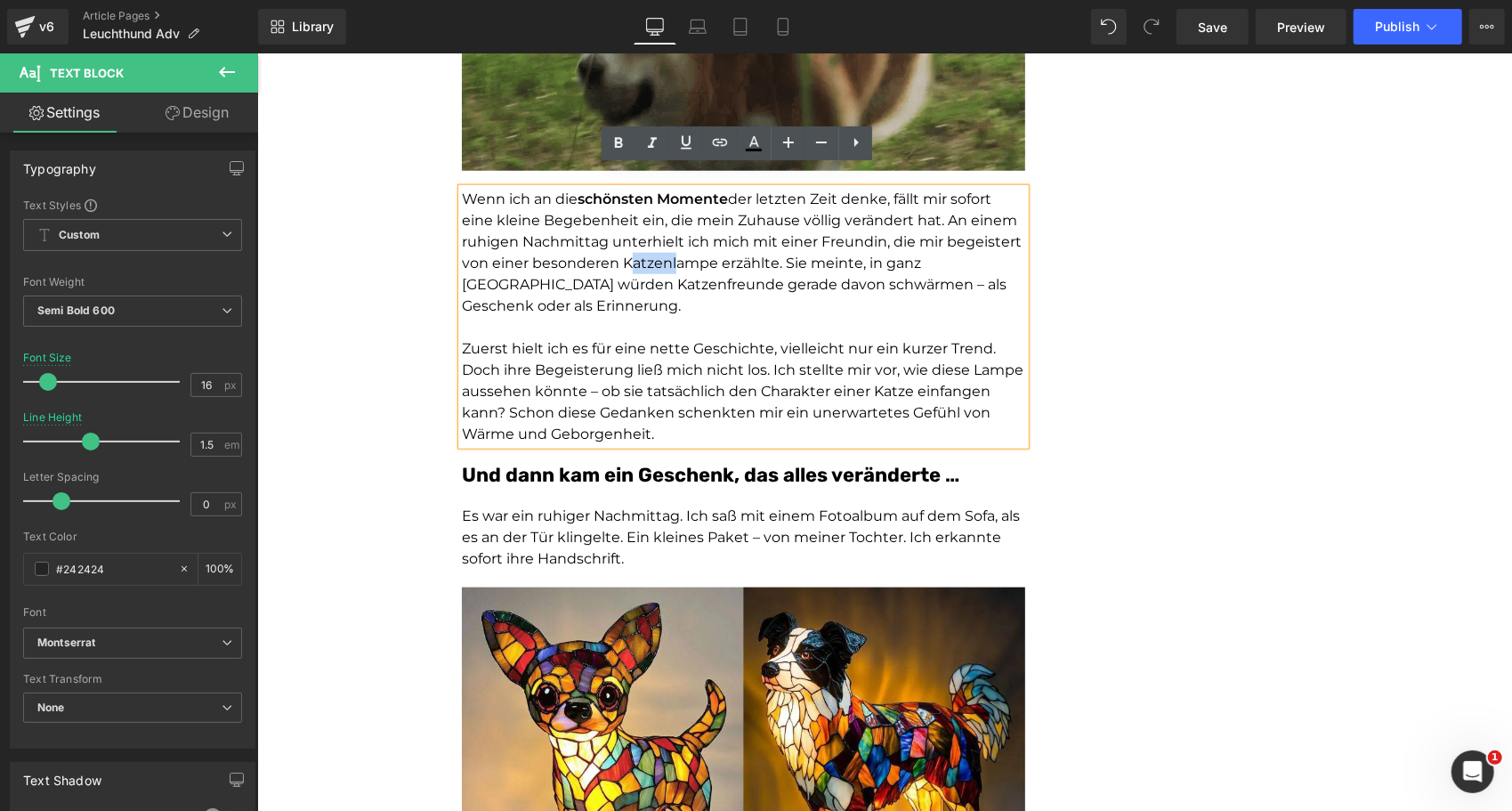
click at [615, 240] on span "der letzten Zeit denke, fällt mir sofort eine kleine Begebenheit ein, die mein …" at bounding box center [740, 252] width 559 height 124
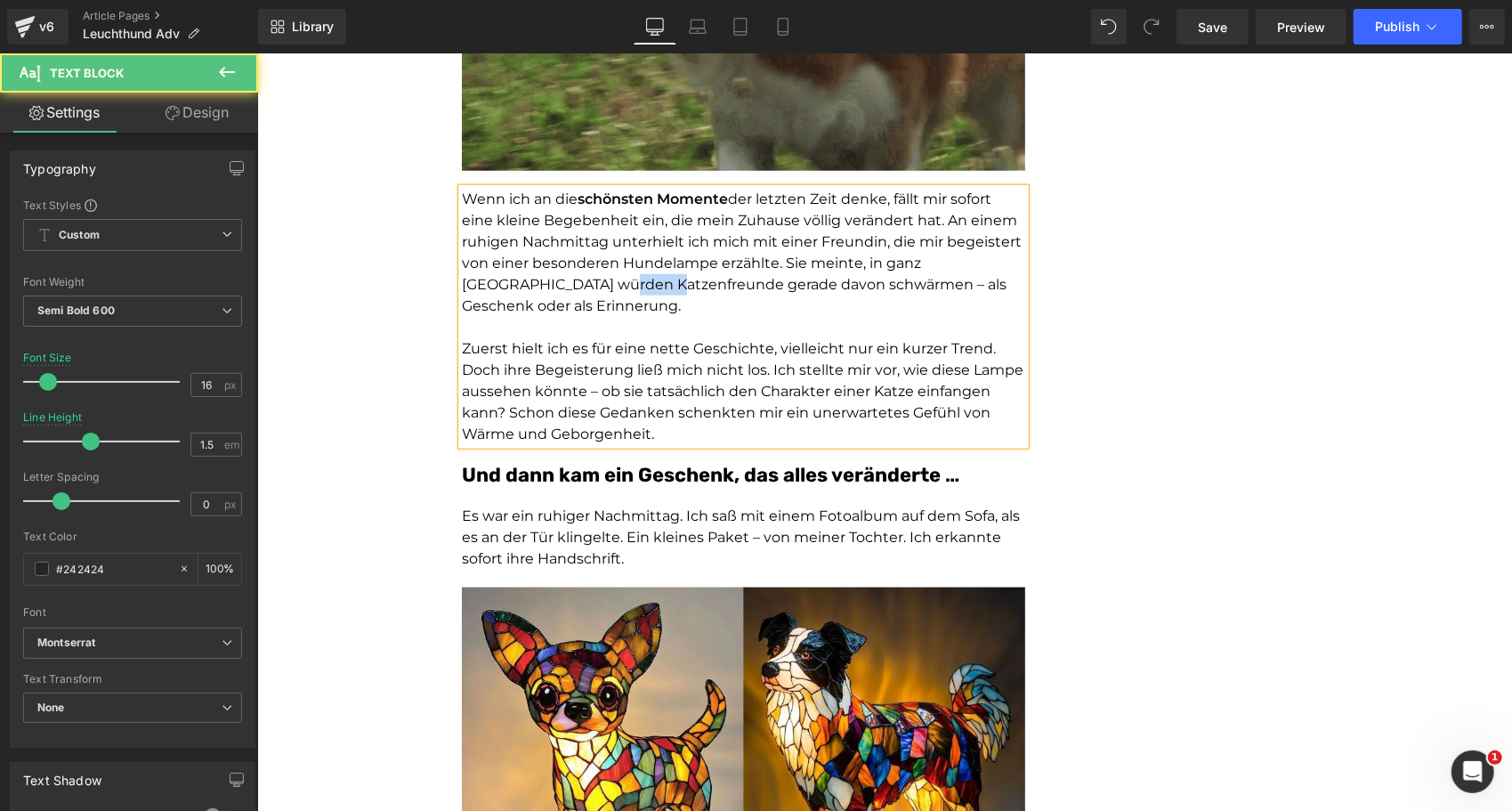
drag, startPoint x: 559, startPoint y: 256, endPoint x: 516, endPoint y: 256, distance: 43.0
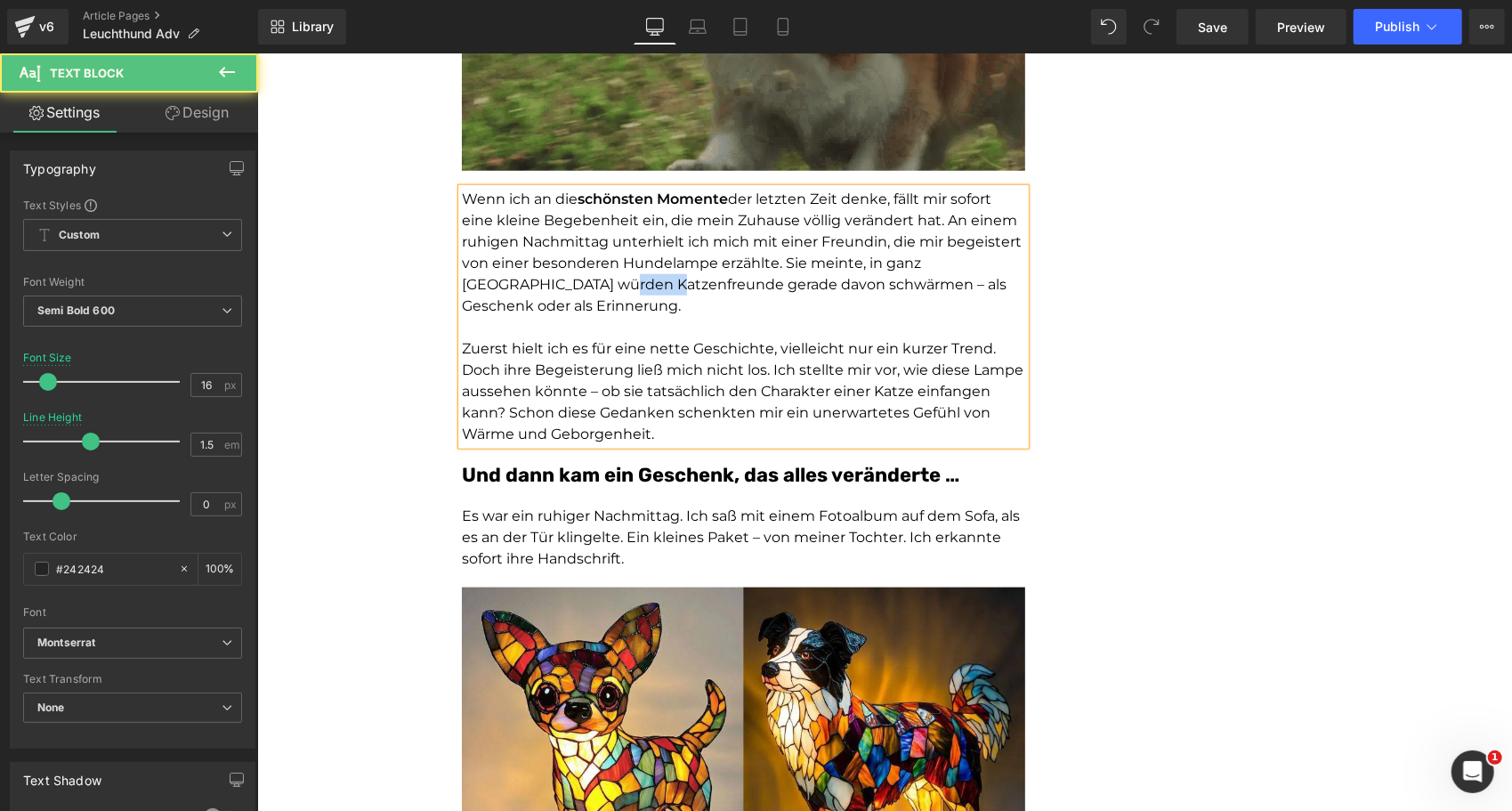
click at [516, 256] on span "der letzten Zeit denke, fällt mir sofort eine kleine Begebenheit ein, die mein …" at bounding box center [740, 252] width 559 height 124
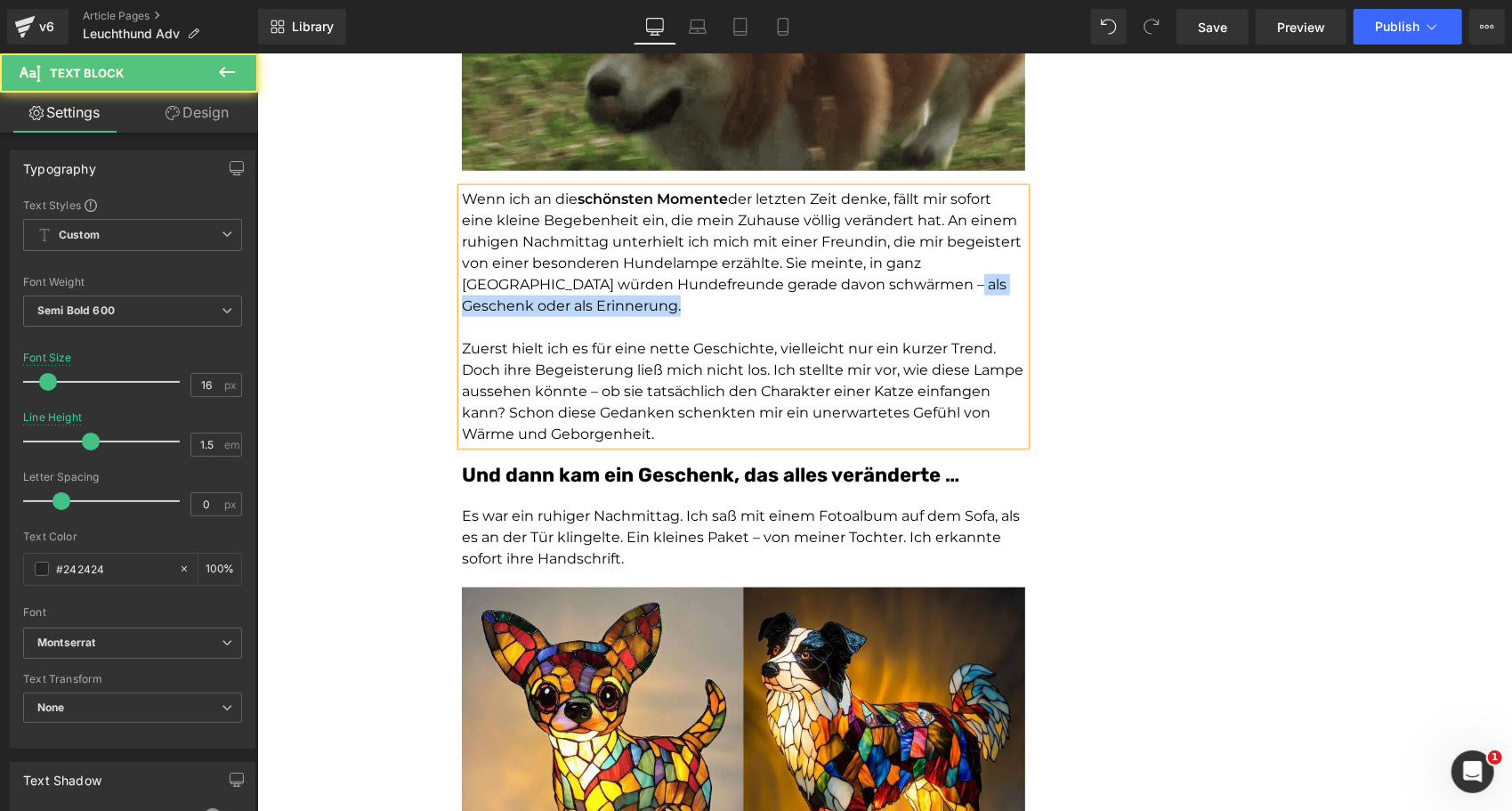
drag, startPoint x: 850, startPoint y: 262, endPoint x: 850, endPoint y: 302, distance: 40.0
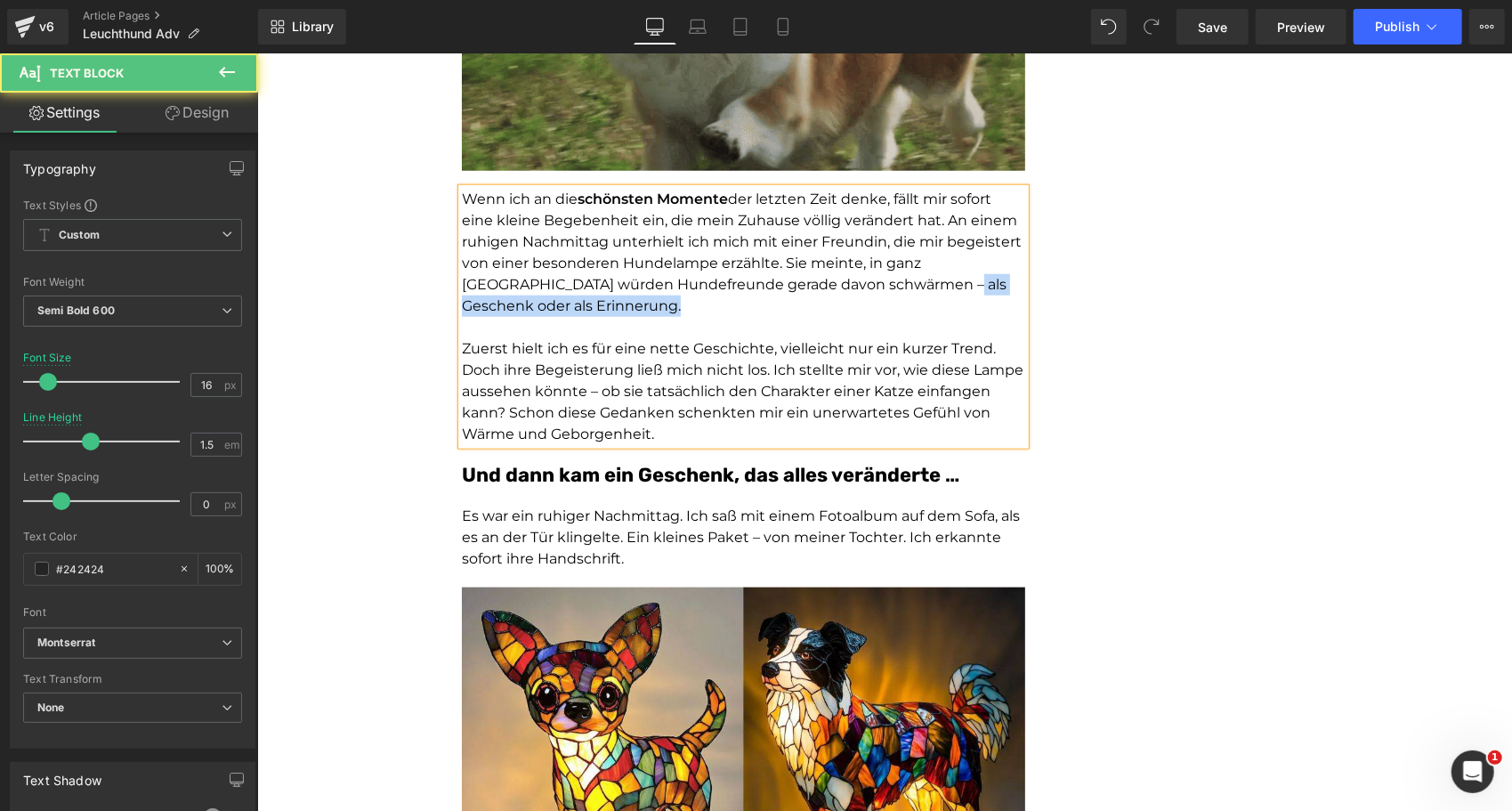
click at [850, 302] on div "Wenn ich an die schönsten Momente der letzten Zeit denke, fällt mir sofort eine…" at bounding box center [742, 316] width 563 height 257
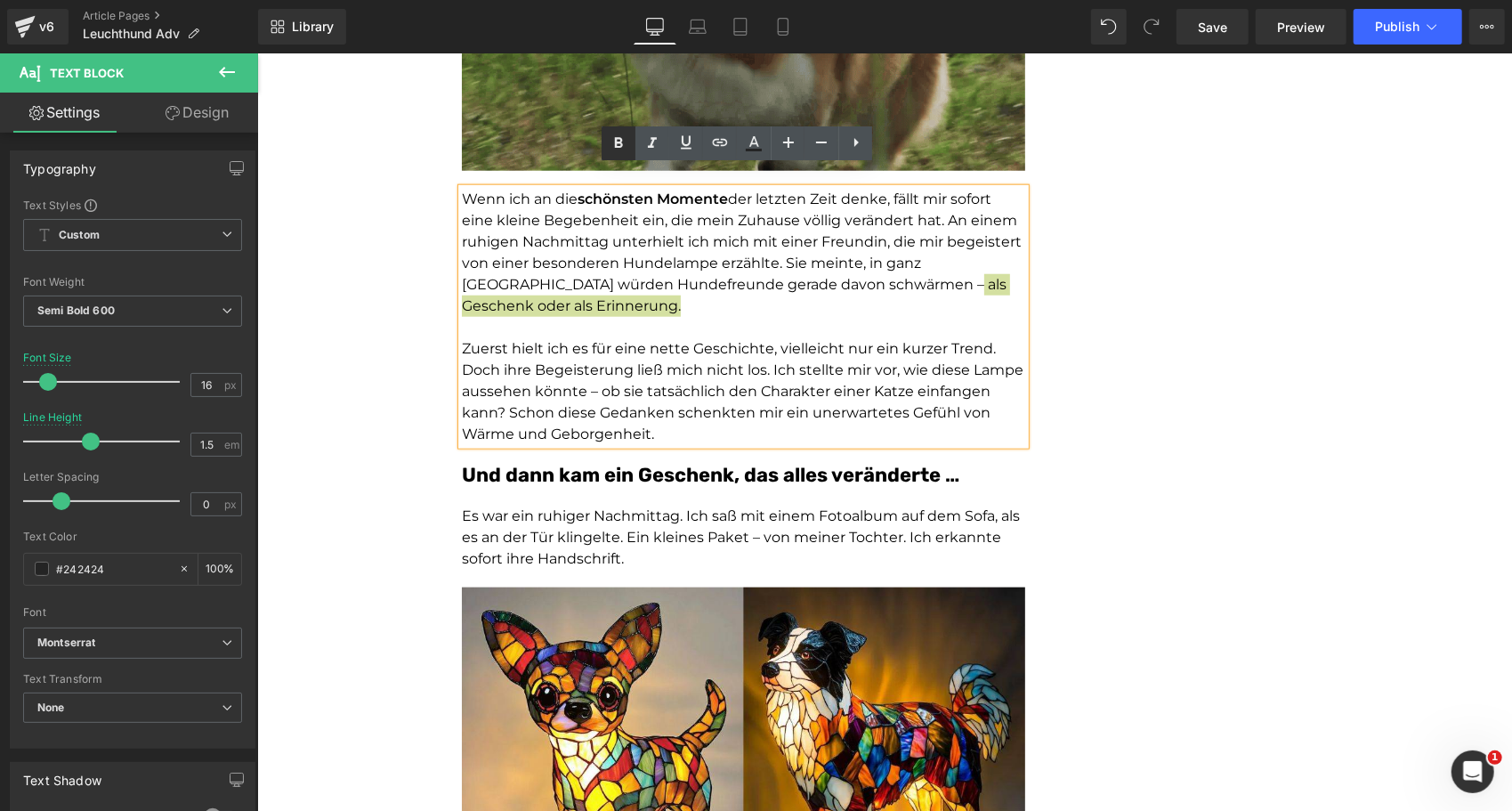
click at [608, 138] on icon at bounding box center [618, 143] width 22 height 22
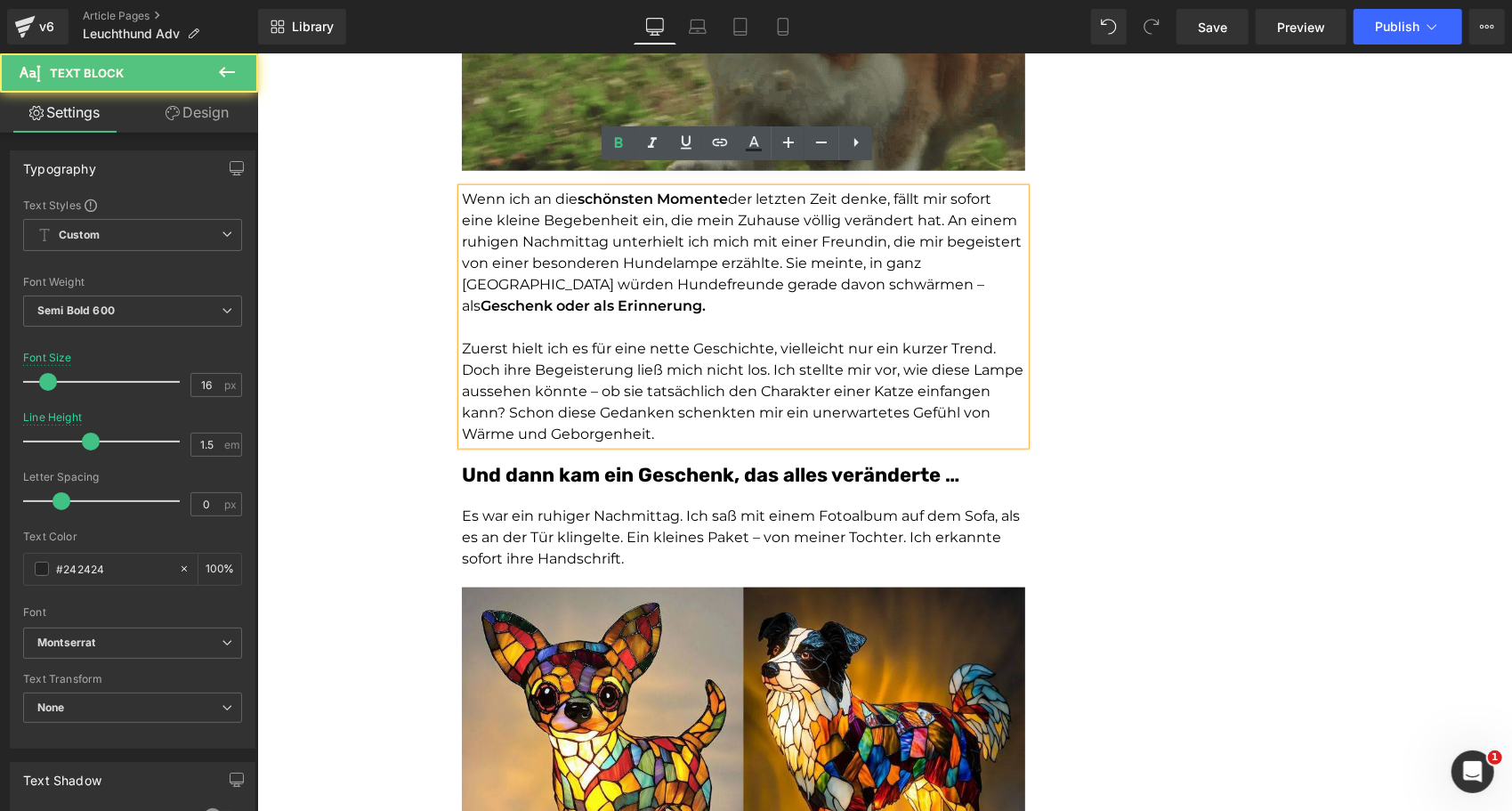
click at [782, 236] on span "der letzten Zeit denke, fällt mir sofort eine kleine Begebenheit ein, die mein …" at bounding box center [740, 252] width 559 height 124
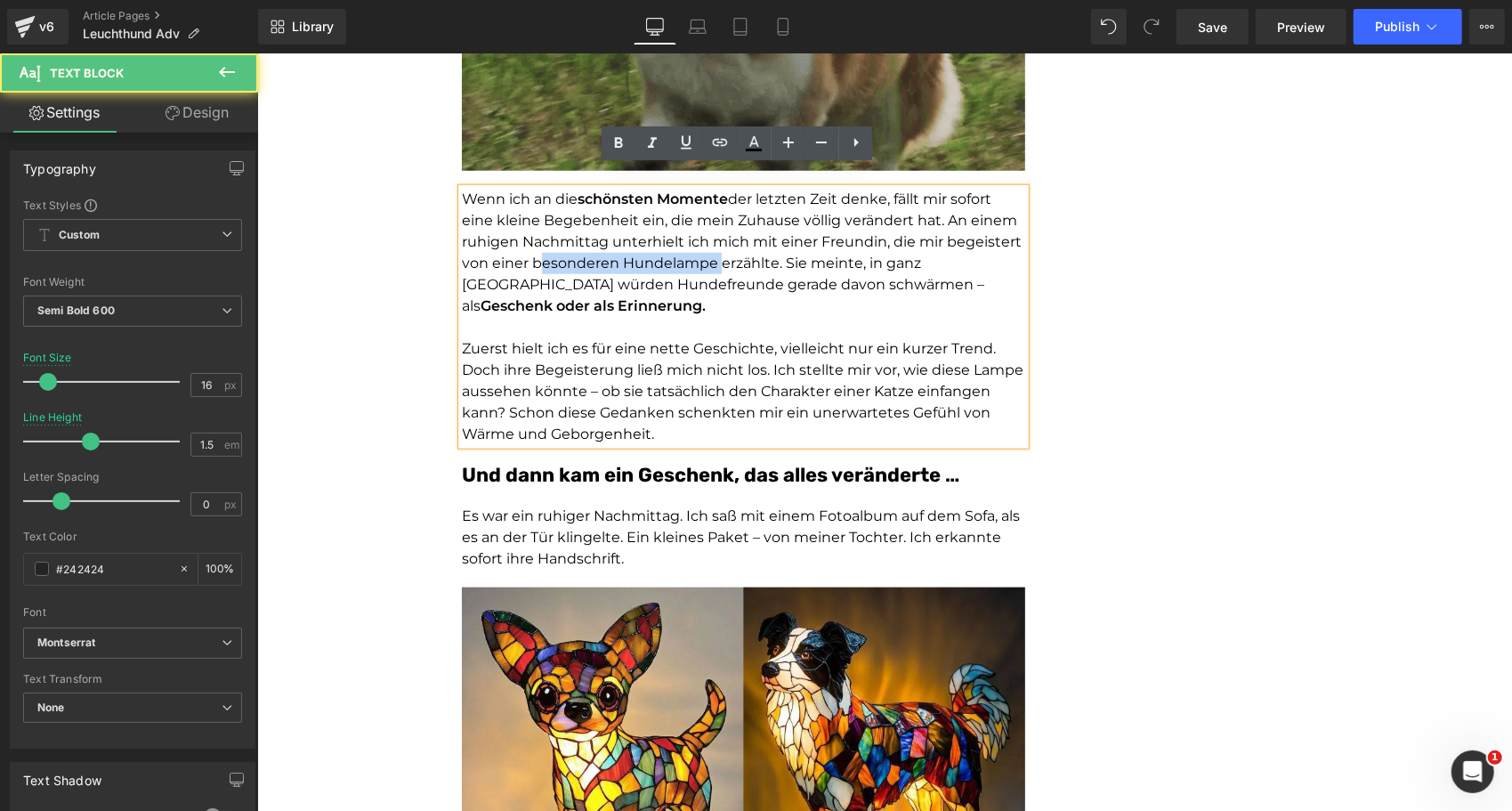
drag, startPoint x: 525, startPoint y: 240, endPoint x: 707, endPoint y: 246, distance: 182.1
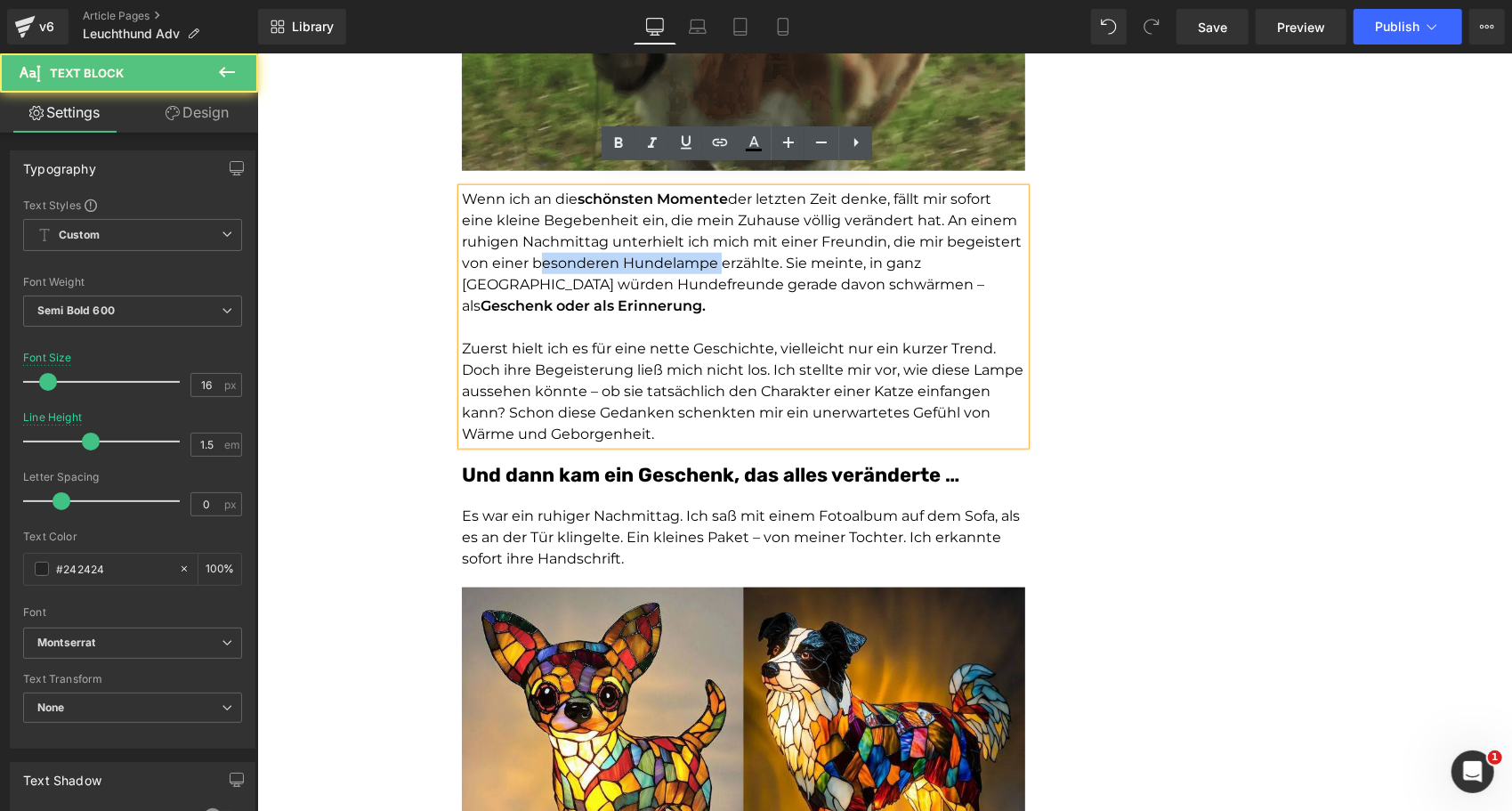
click at [707, 246] on span "der letzten Zeit denke, fällt mir sofort eine kleine Begebenheit ein, die mein …" at bounding box center [740, 252] width 559 height 124
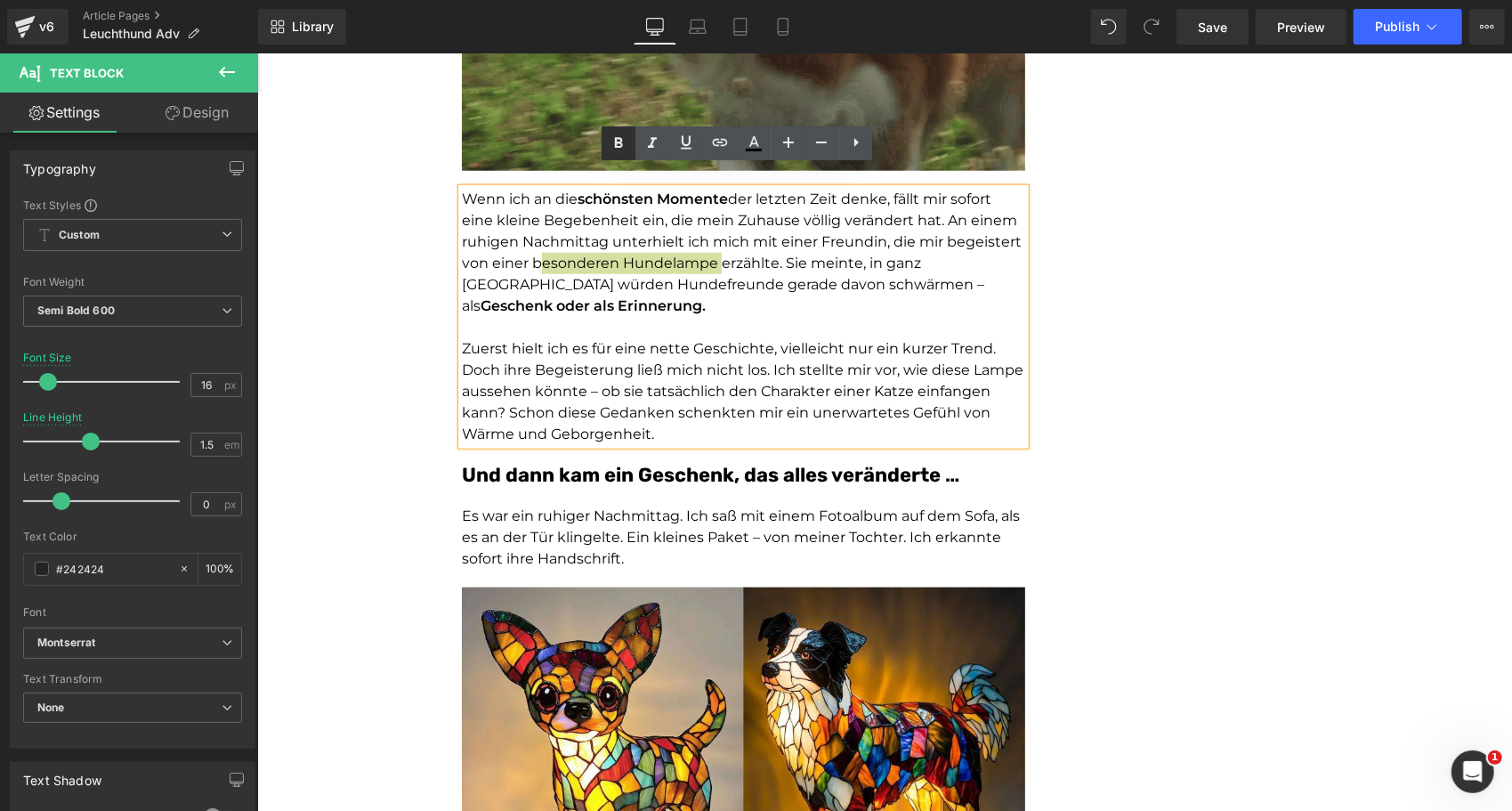
click at [614, 135] on icon at bounding box center [618, 143] width 22 height 22
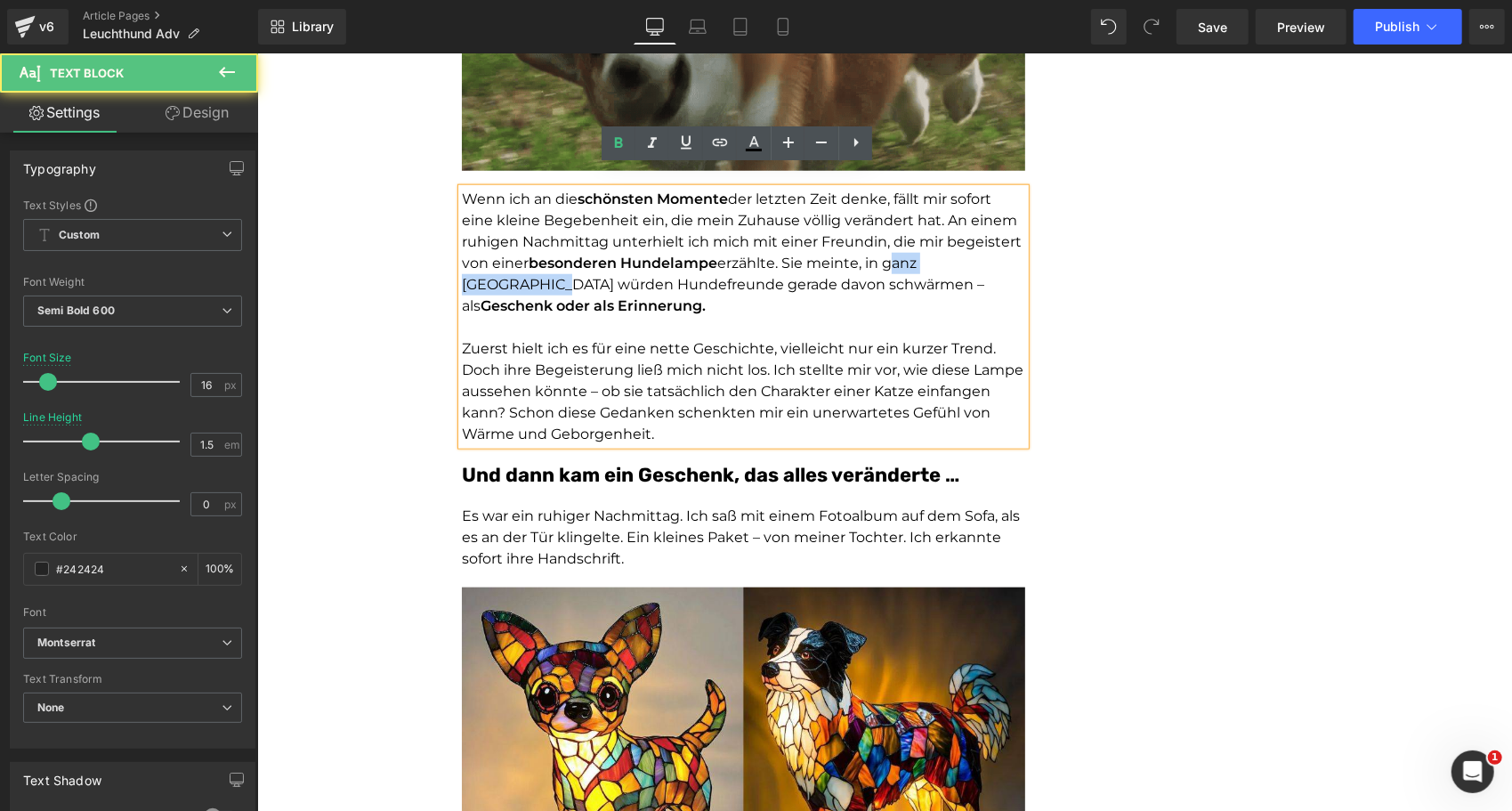
drag, startPoint x: 880, startPoint y: 243, endPoint x: 1011, endPoint y: 246, distance: 131.0
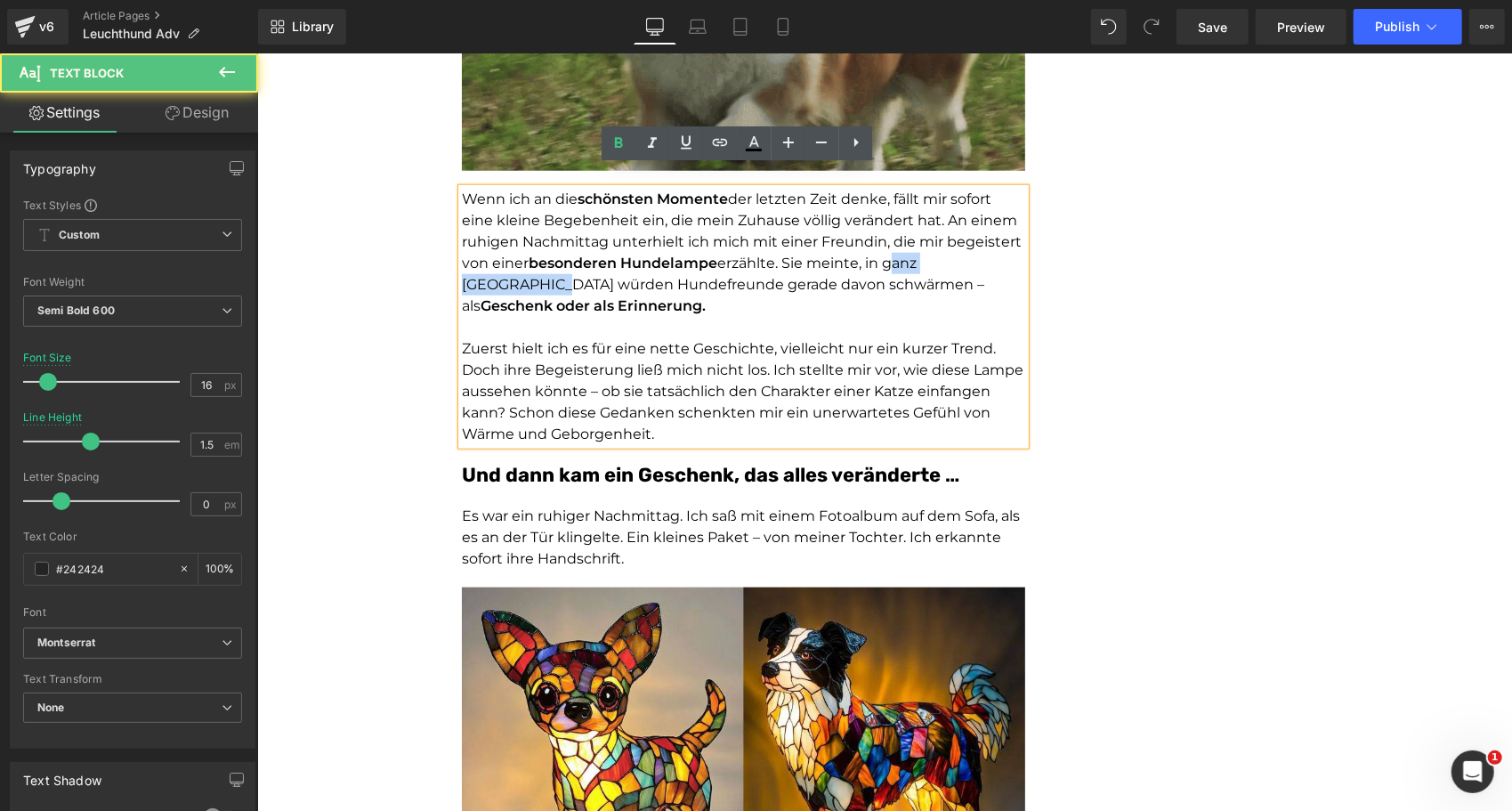
click at [1011, 246] on p "Wenn ich an die schönsten Momente der letzten Zeit denke, fällt mir sofort eine…" at bounding box center [742, 252] width 563 height 128
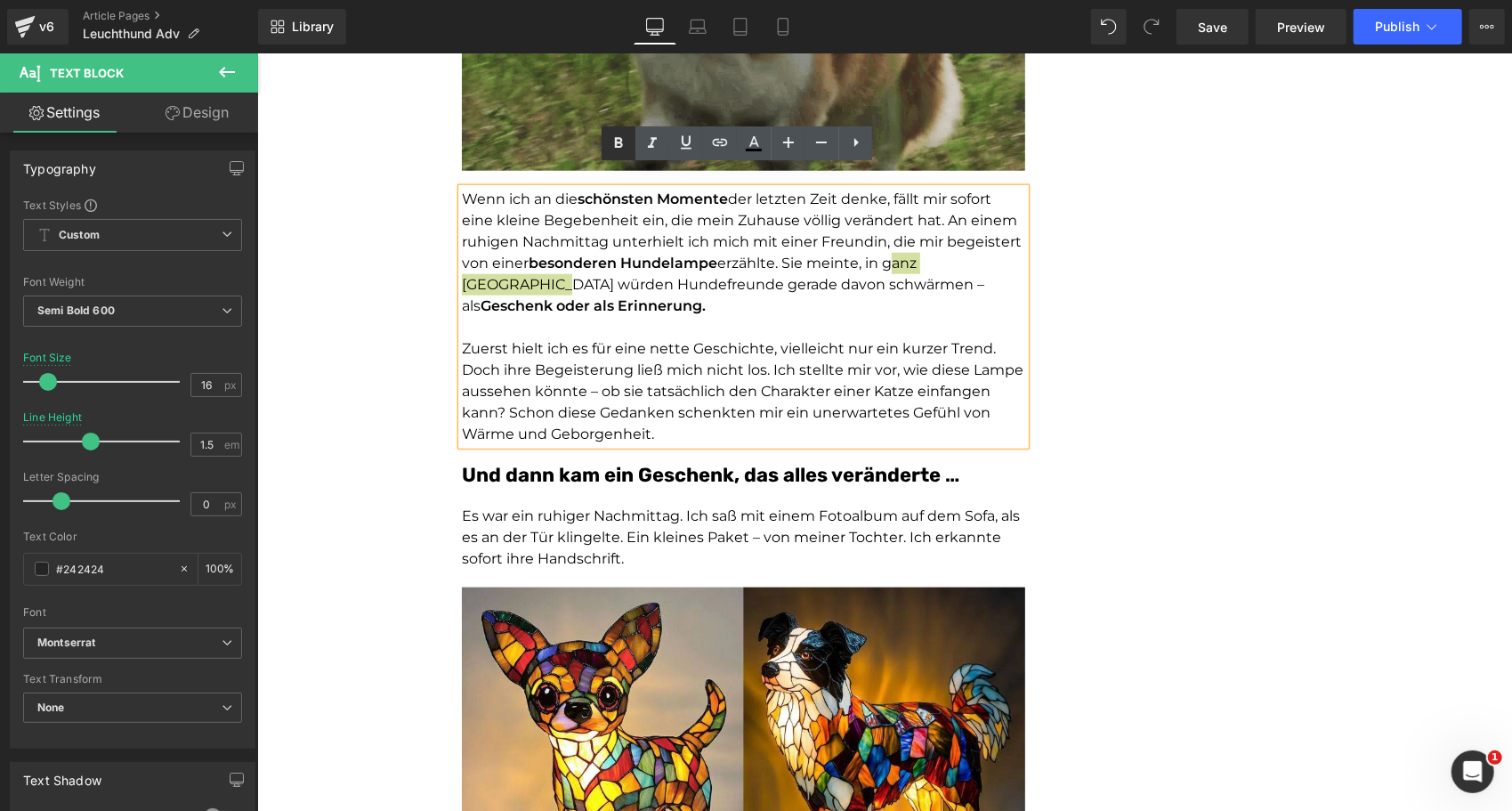
click at [619, 134] on icon at bounding box center [618, 143] width 22 height 22
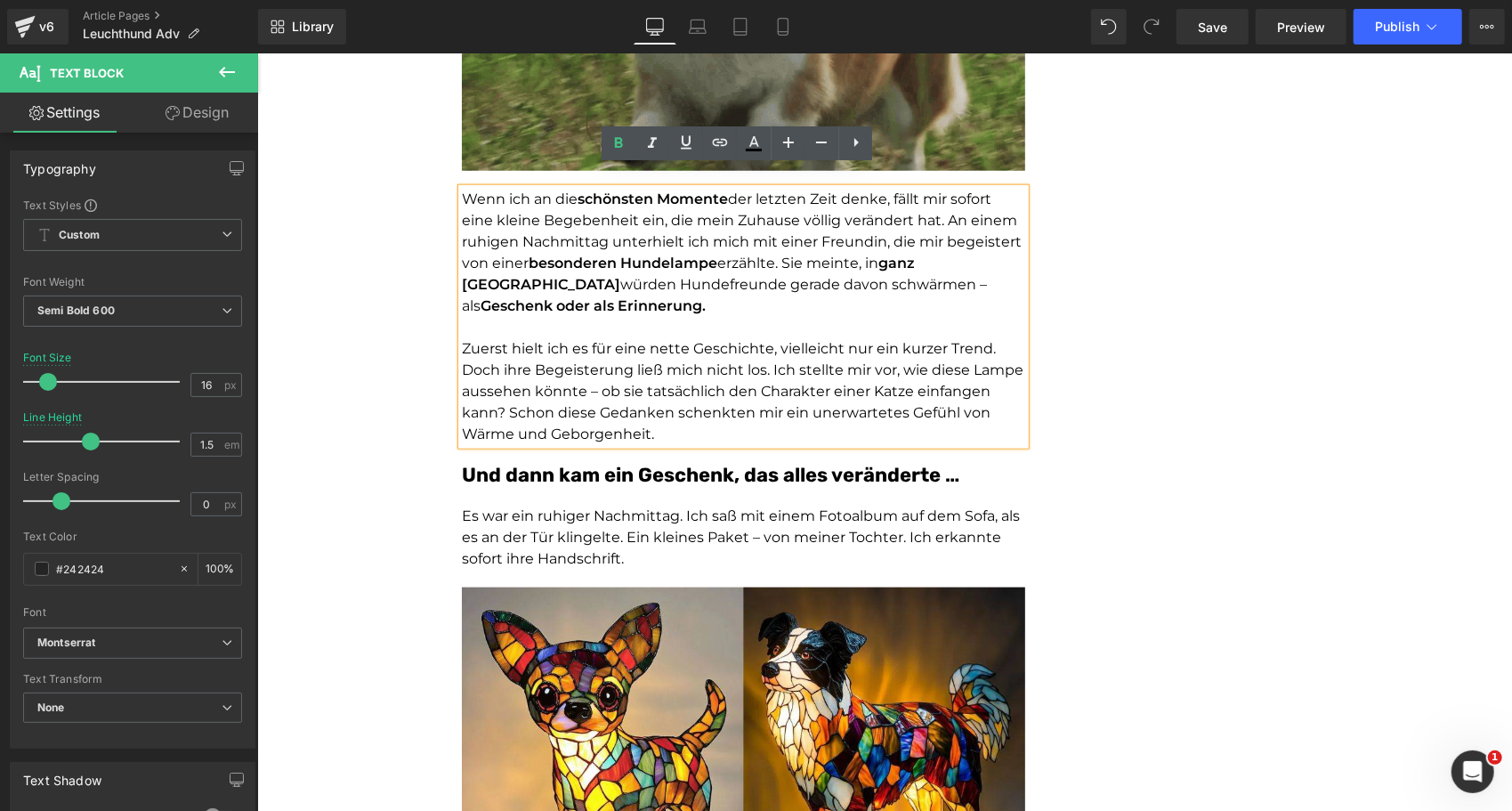
click at [658, 340] on span "Zuerst hielt ich es für eine nette Geschichte, vielleicht nur ein kurzer Trend.…" at bounding box center [741, 390] width 561 height 103
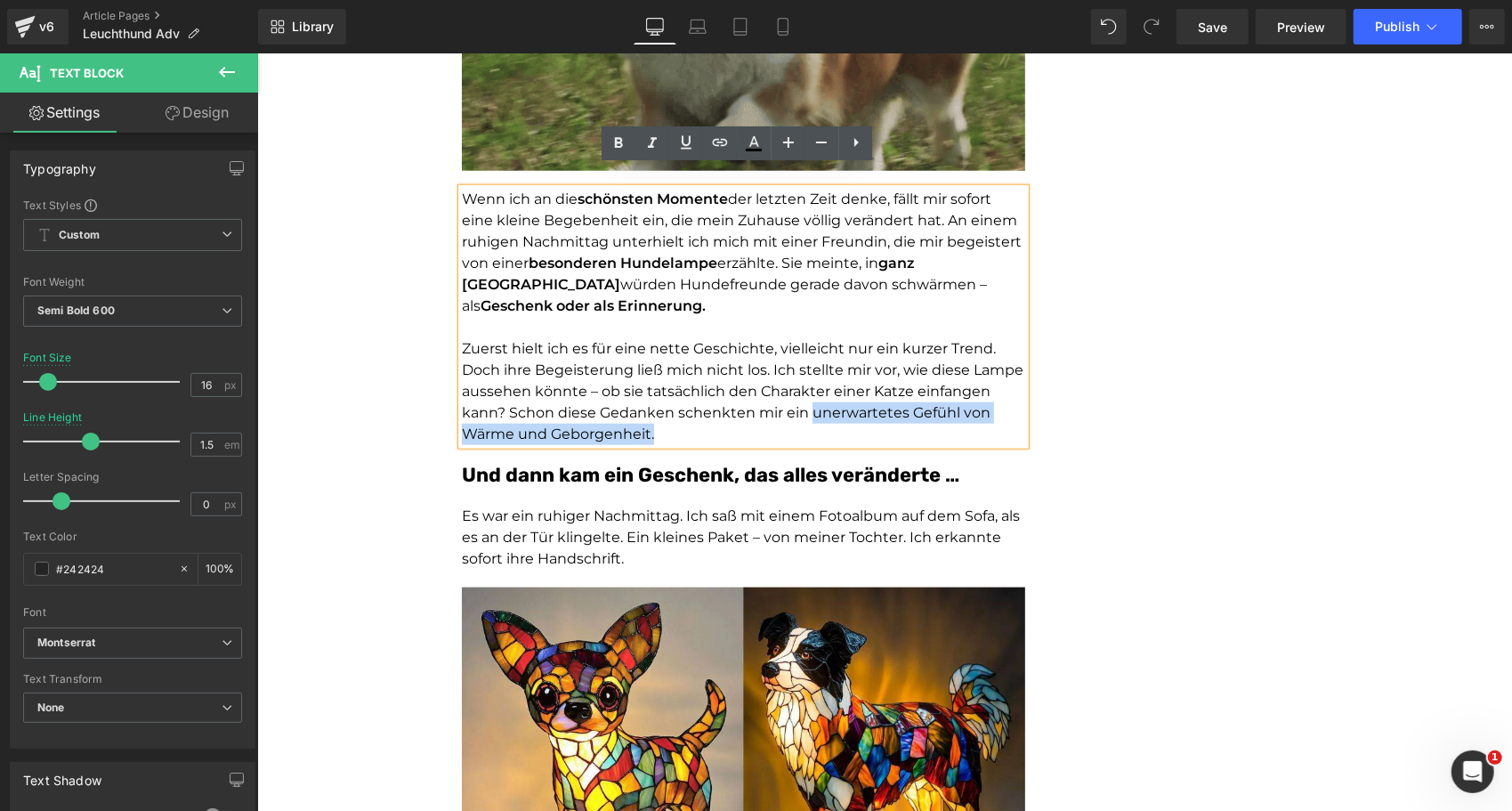
drag, startPoint x: 656, startPoint y: 415, endPoint x: 803, endPoint y: 392, distance: 148.8
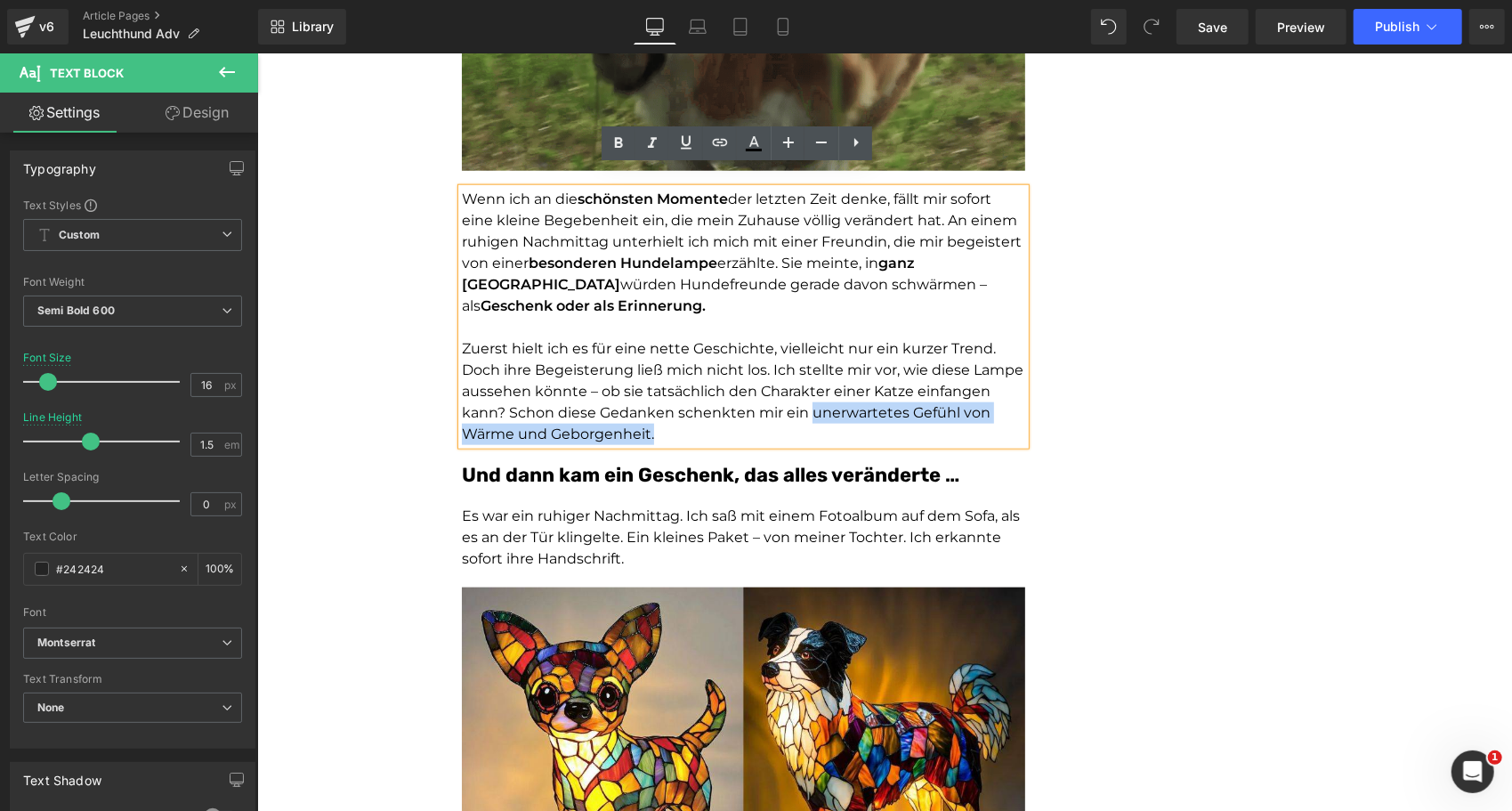
click at [803, 392] on p "Zuerst hielt ich es für eine nette Geschichte, vielleicht nur ein kurzer Trend.…" at bounding box center [742, 391] width 563 height 107
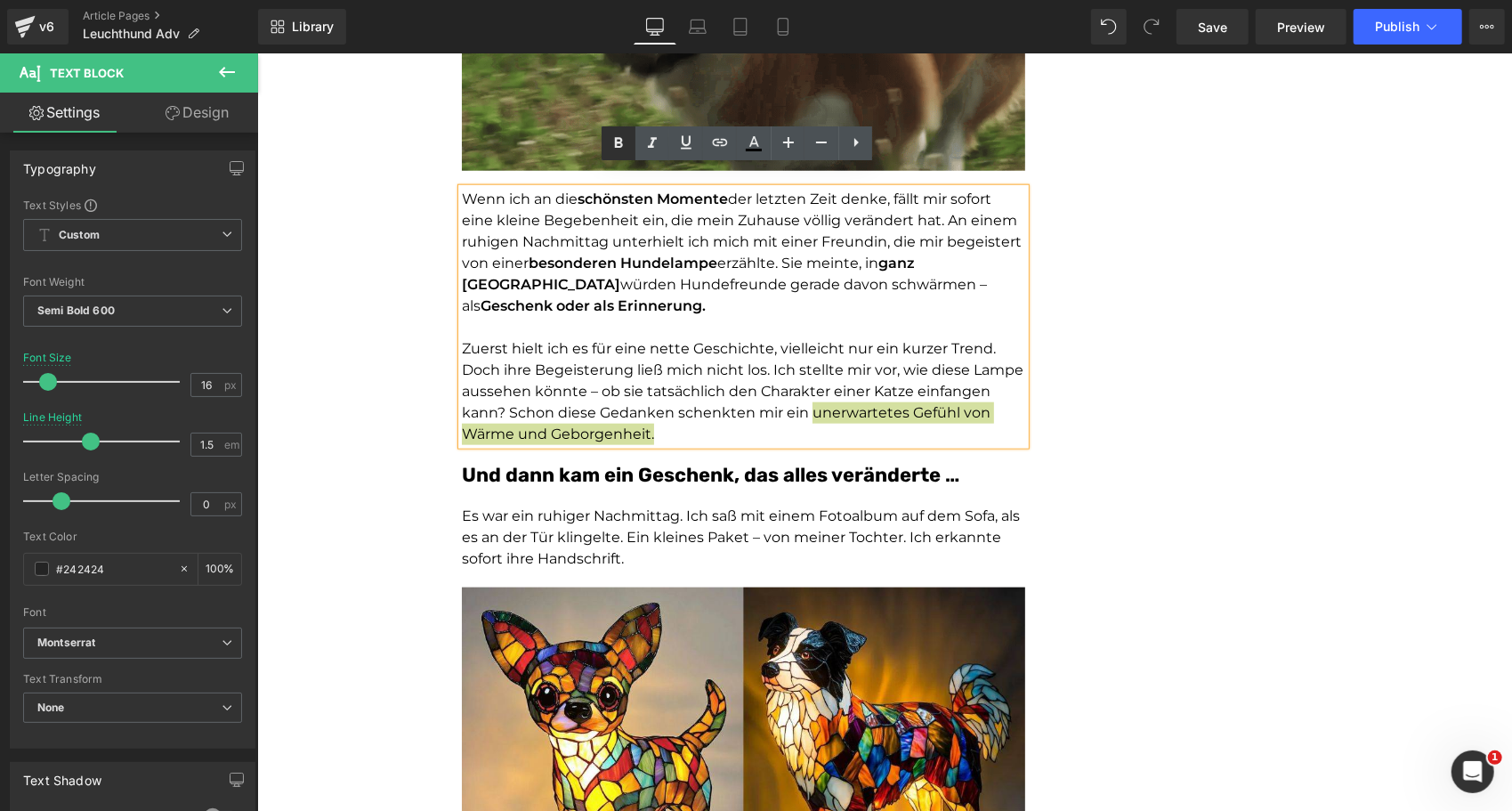
click at [622, 136] on icon at bounding box center [618, 143] width 22 height 22
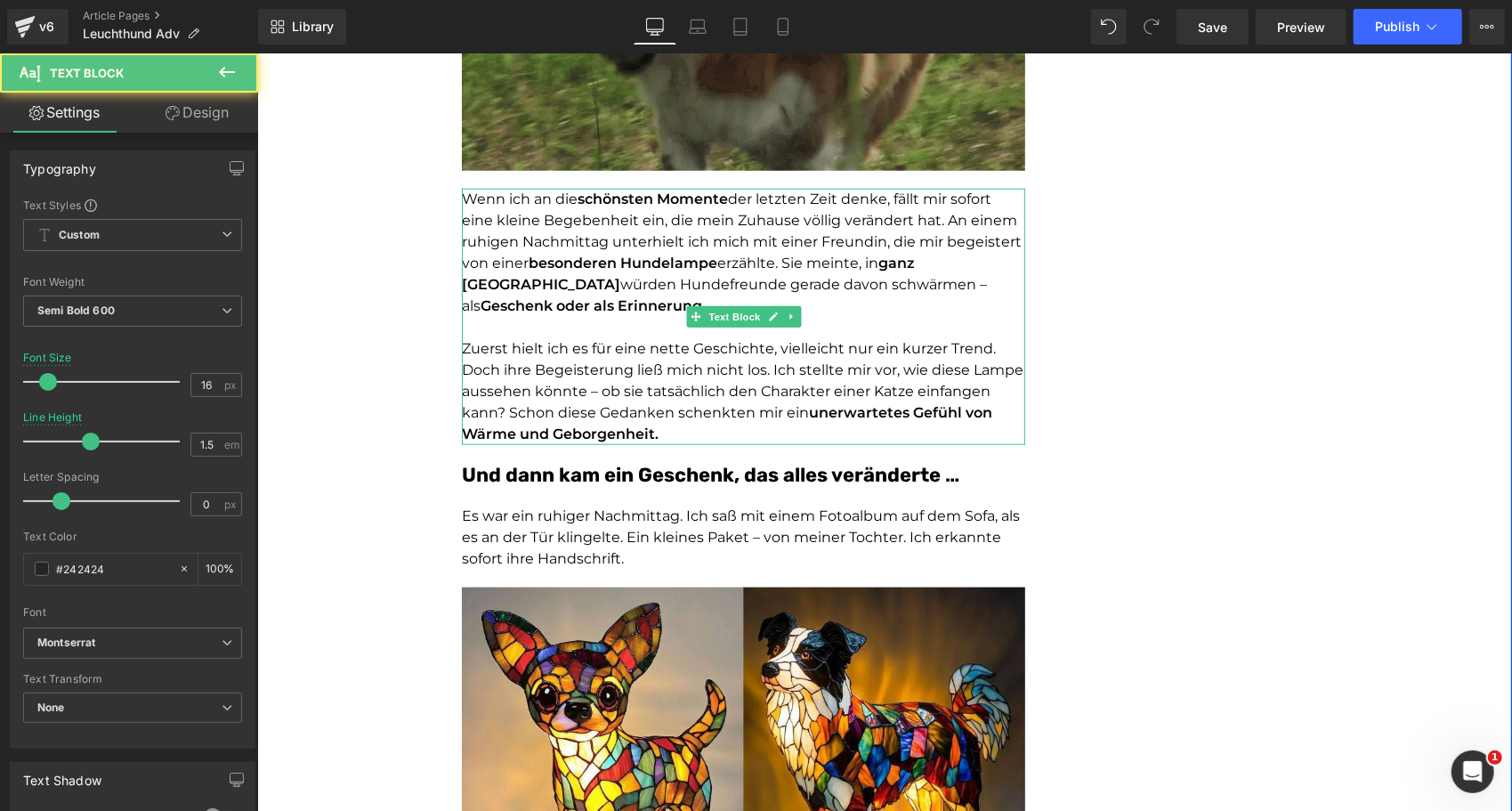
click at [674, 416] on p "Zuerst hielt ich es für eine nette Geschichte, vielleicht nur ein kurzer Trend.…" at bounding box center [742, 391] width 563 height 107
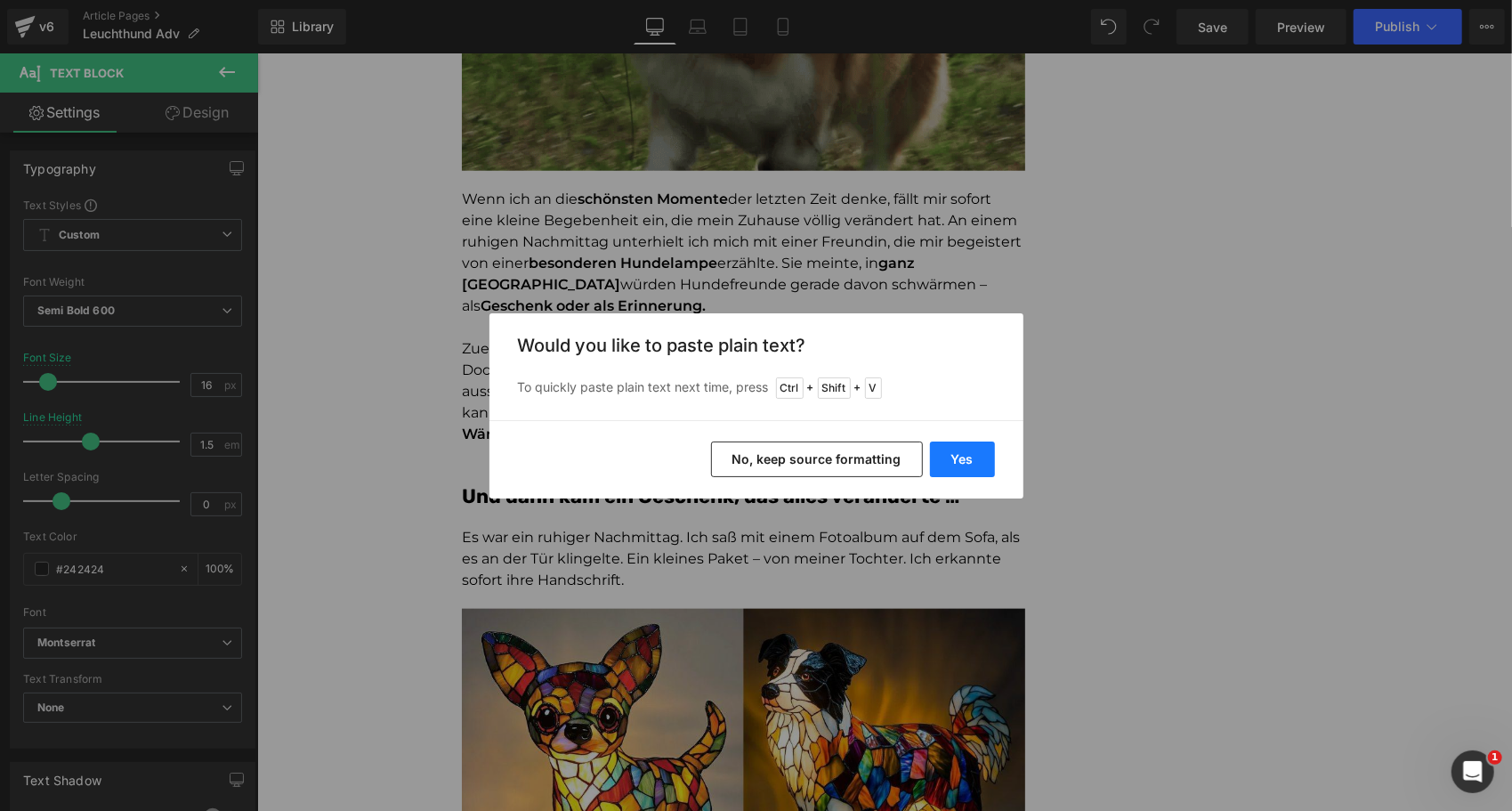
click at [952, 454] on button "Yes" at bounding box center [962, 459] width 65 height 36
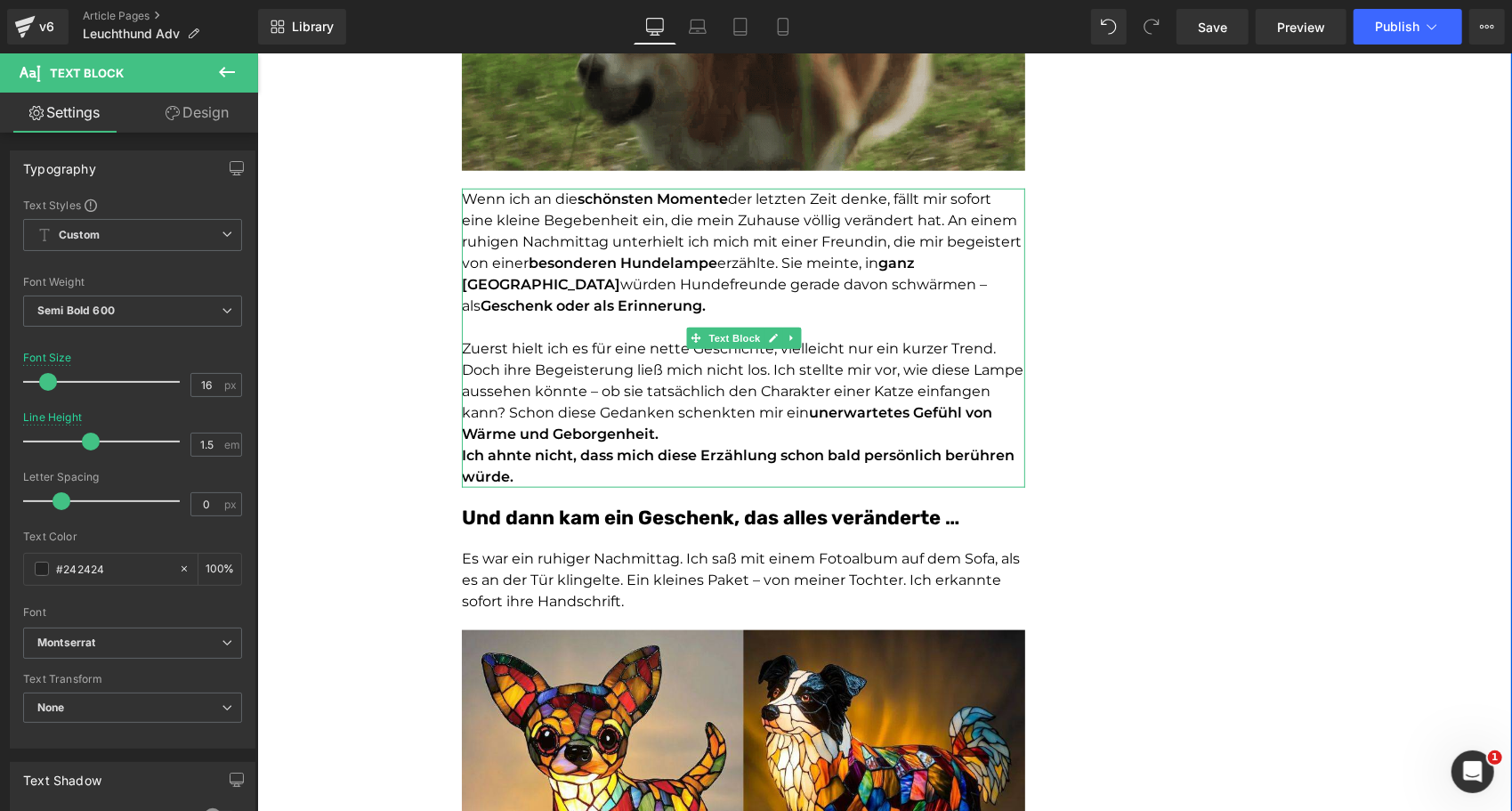
click at [767, 412] on p "Zuerst hielt ich es für eine nette Geschichte, vielleicht nur ein kurzer Trend.…" at bounding box center [742, 391] width 563 height 107
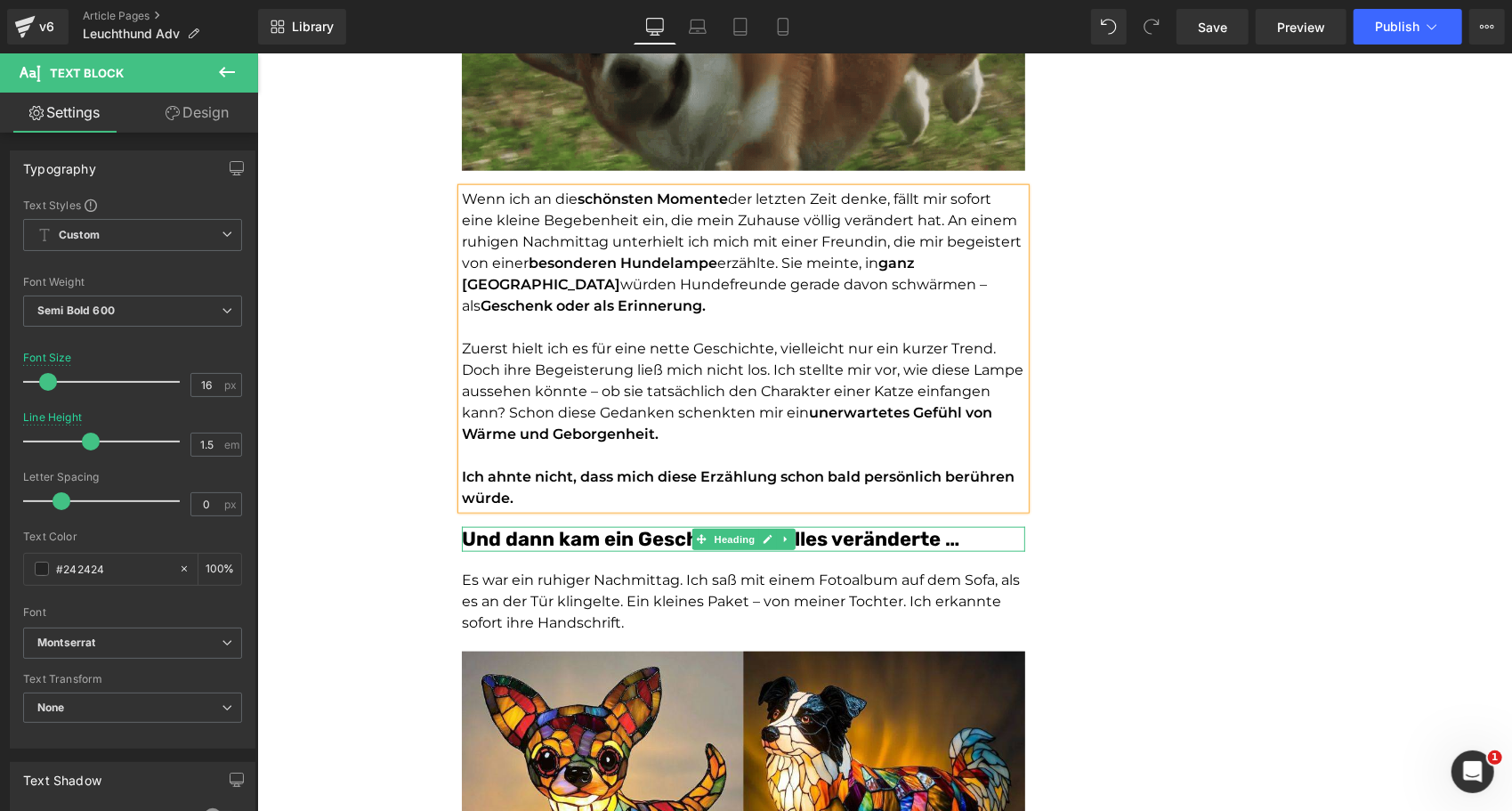
click at [638, 526] on font "Und dann kam ein Geschenk, das alles veränderte …" at bounding box center [709, 538] width 497 height 24
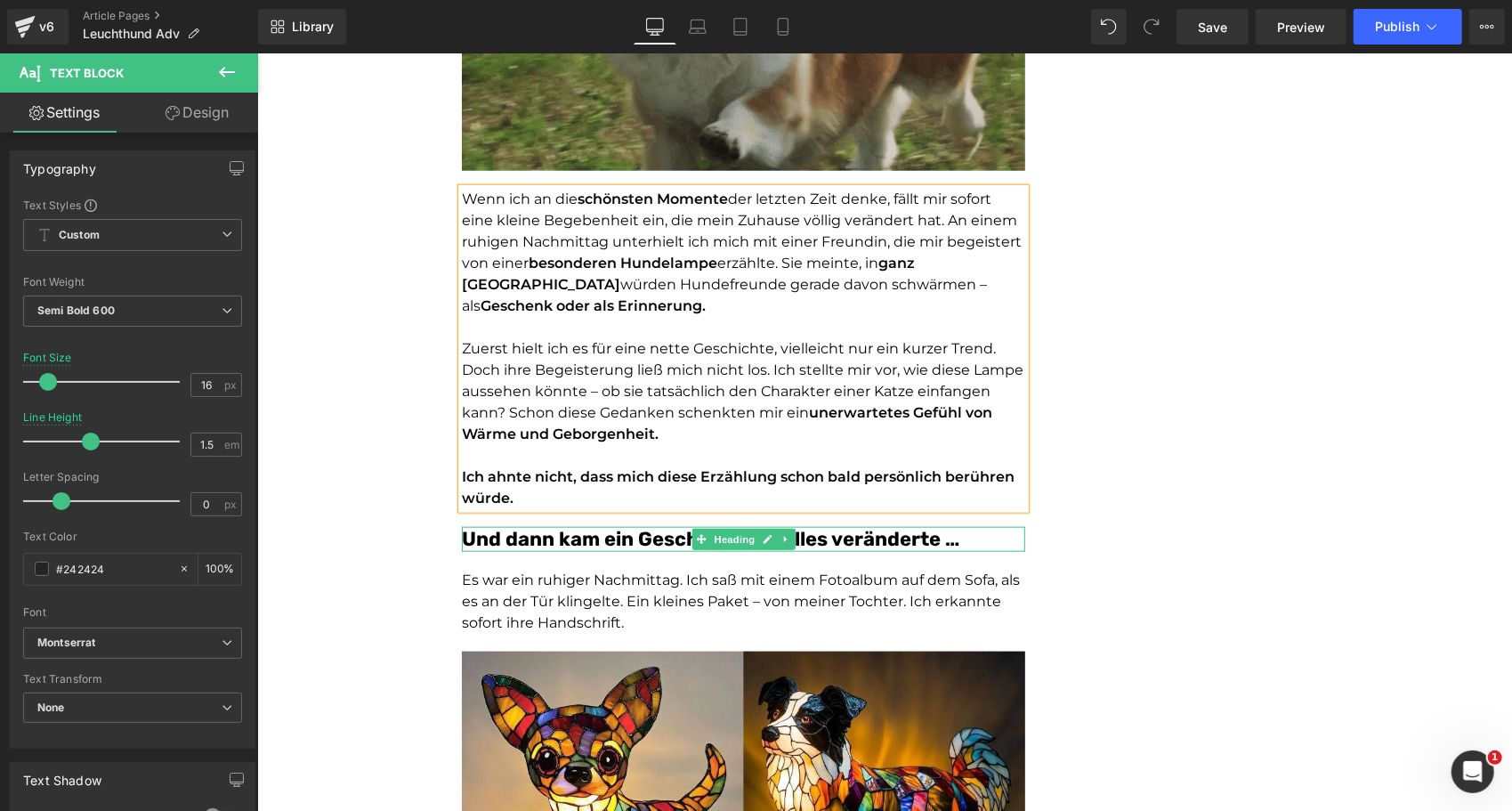
click at [638, 526] on font "Und dann kam ein Geschenk, das alles veränderte …" at bounding box center [709, 538] width 497 height 24
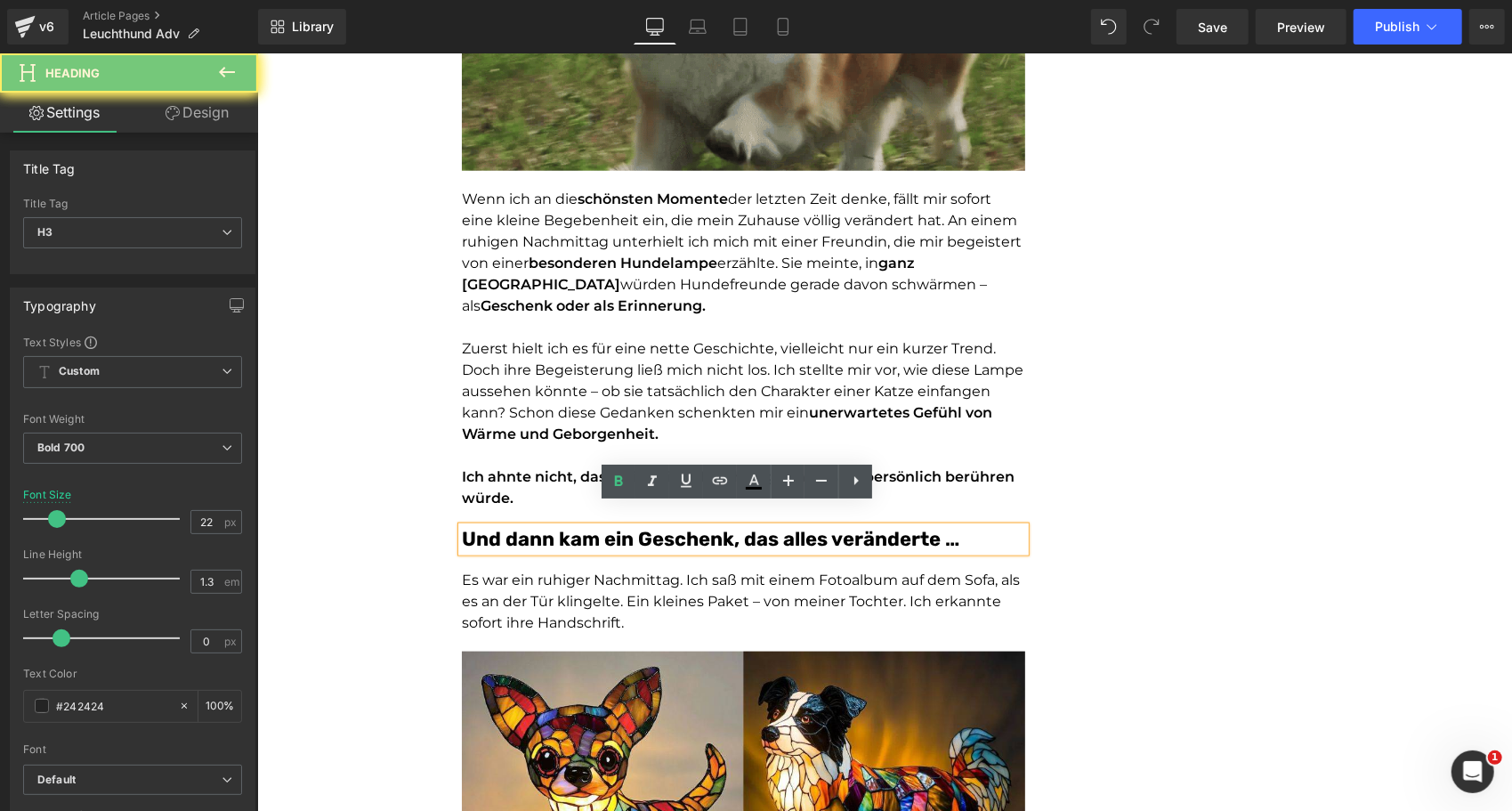
click at [638, 526] on font "Und dann kam ein Geschenk, das alles veränderte …" at bounding box center [709, 538] width 497 height 24
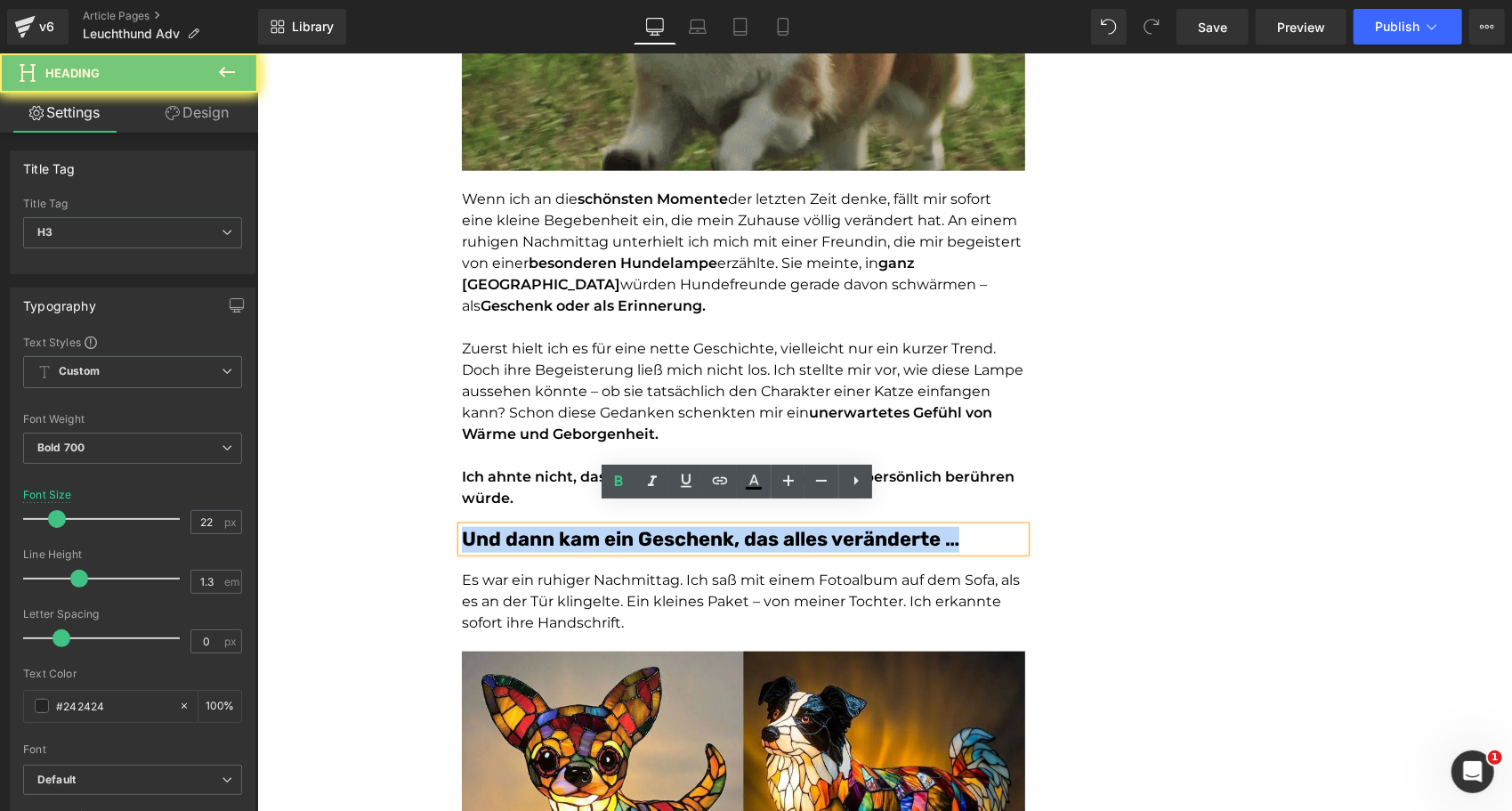
paste div
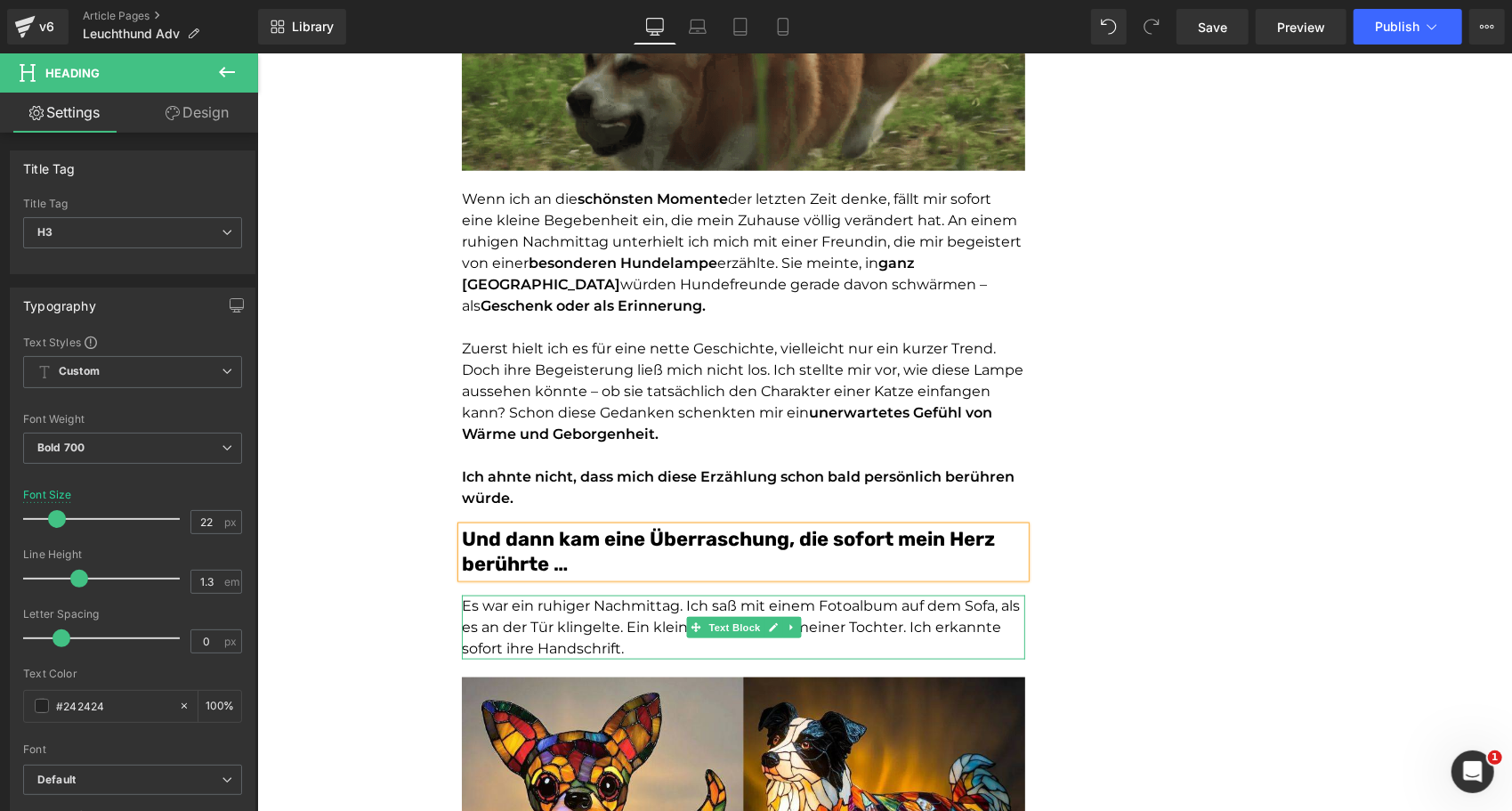
click at [484, 601] on span "Es war ein ruhiger Nachmittag. Ich saß mit einem Fotoalbum auf dem Sofa, als es…" at bounding box center [739, 626] width 558 height 59
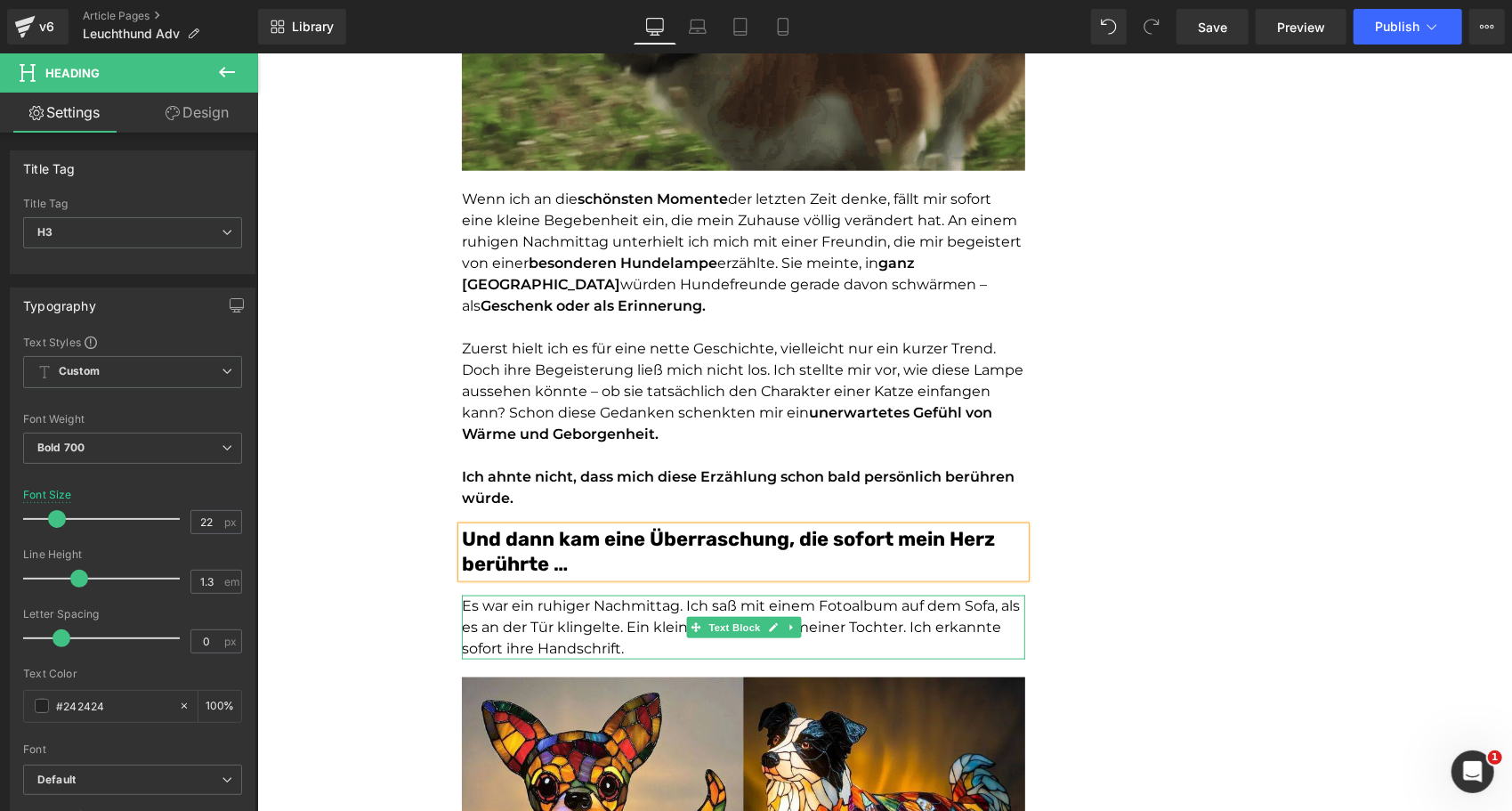
click at [484, 601] on span "Es war ein ruhiger Nachmittag. Ich saß mit einem Fotoalbum auf dem Sofa, als es…" at bounding box center [739, 626] width 558 height 59
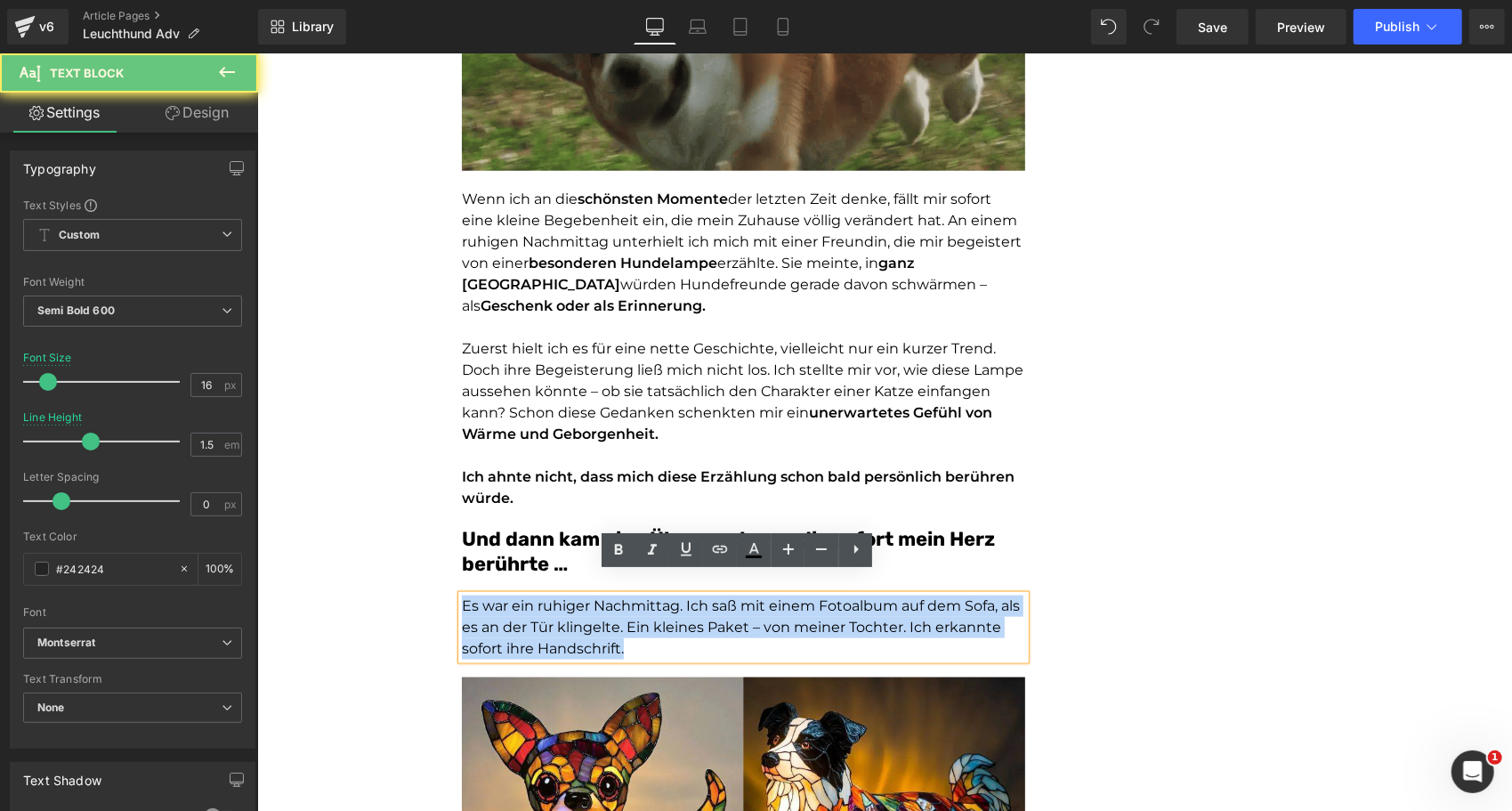
click at [484, 601] on span "Es war ein ruhiger Nachmittag. Ich saß mit einem Fotoalbum auf dem Sofa, als es…" at bounding box center [739, 626] width 558 height 59
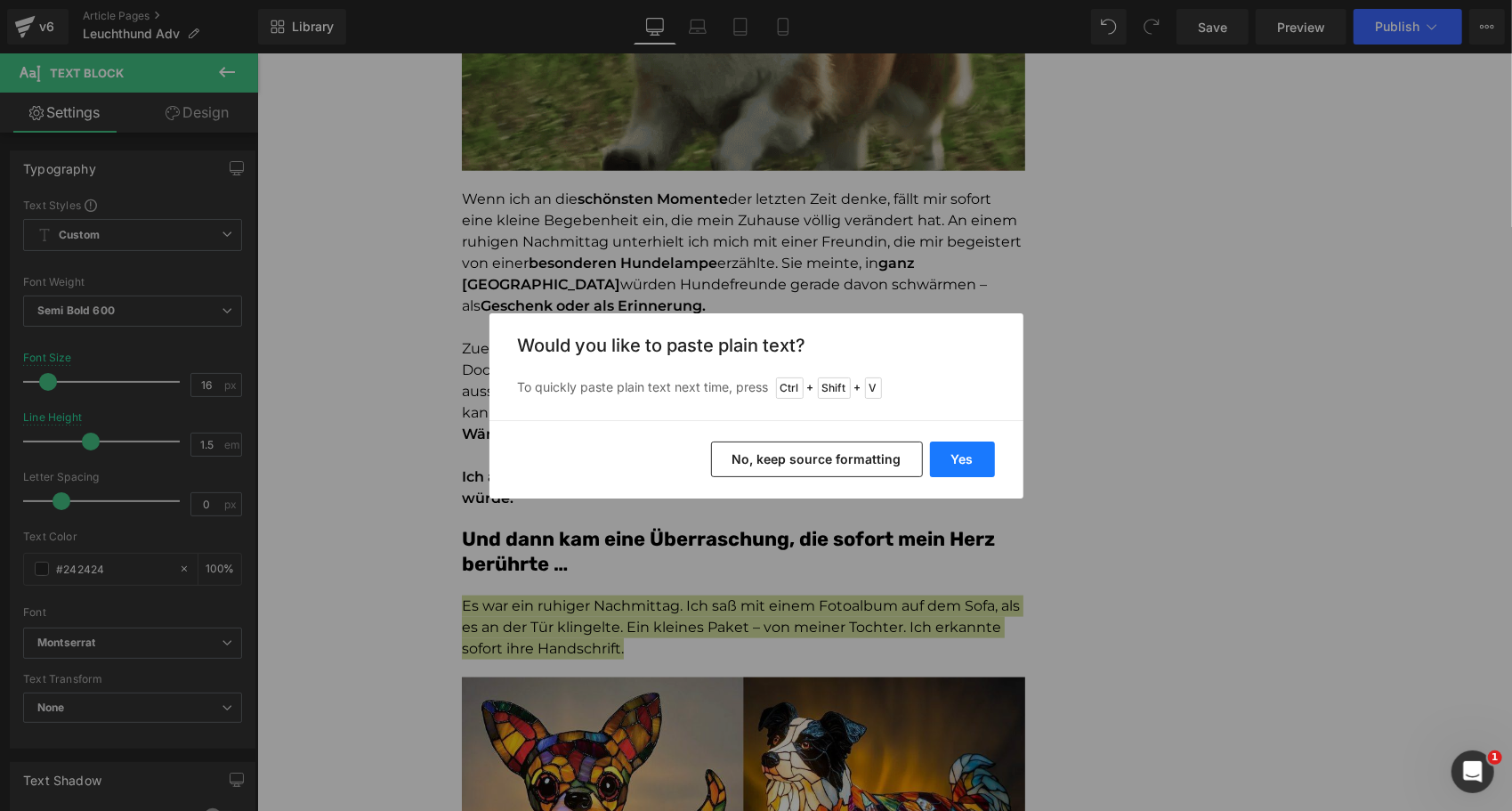
click at [976, 447] on button "Yes" at bounding box center [962, 459] width 65 height 36
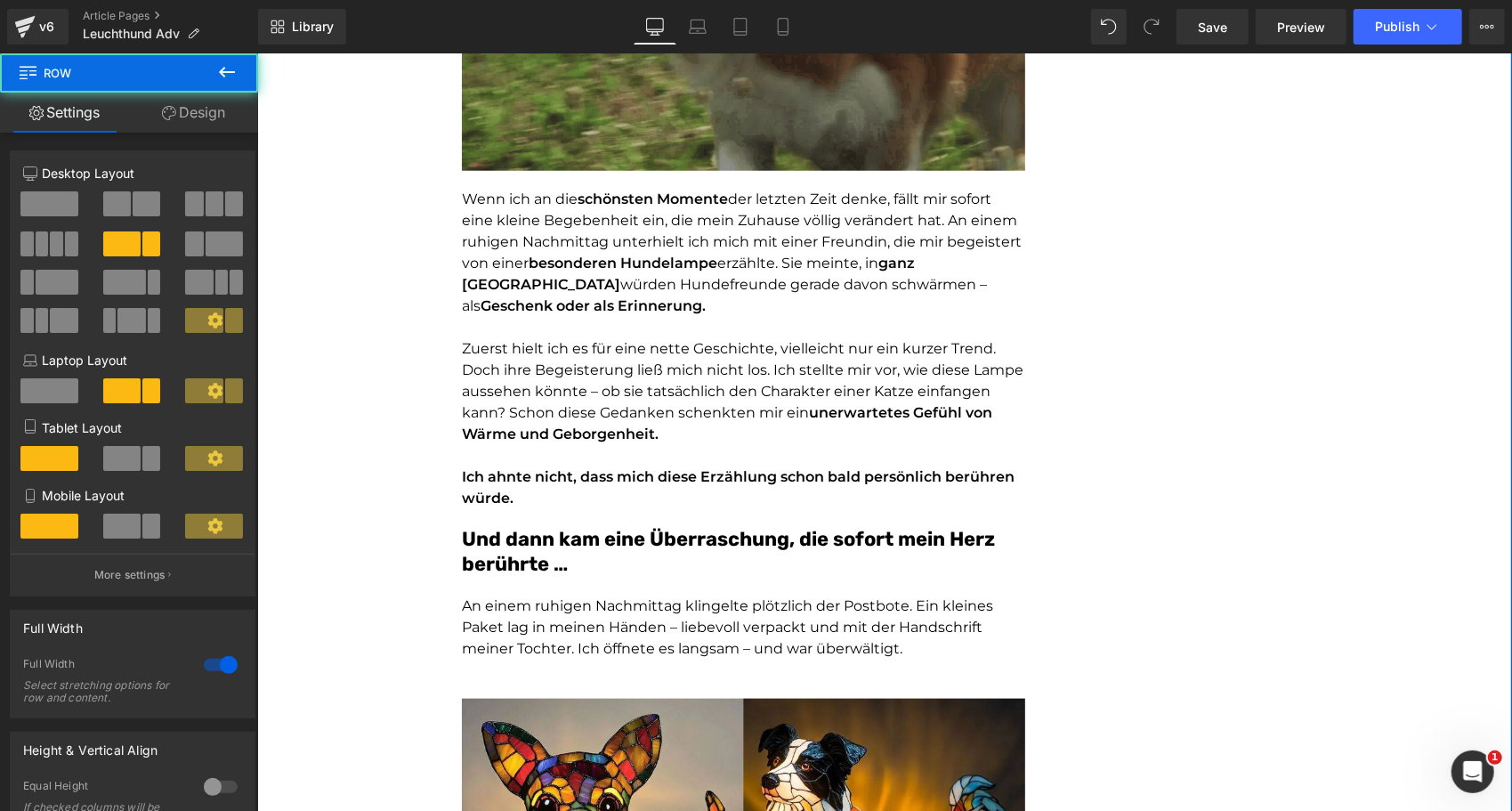
click at [766, 659] on p at bounding box center [742, 669] width 563 height 22
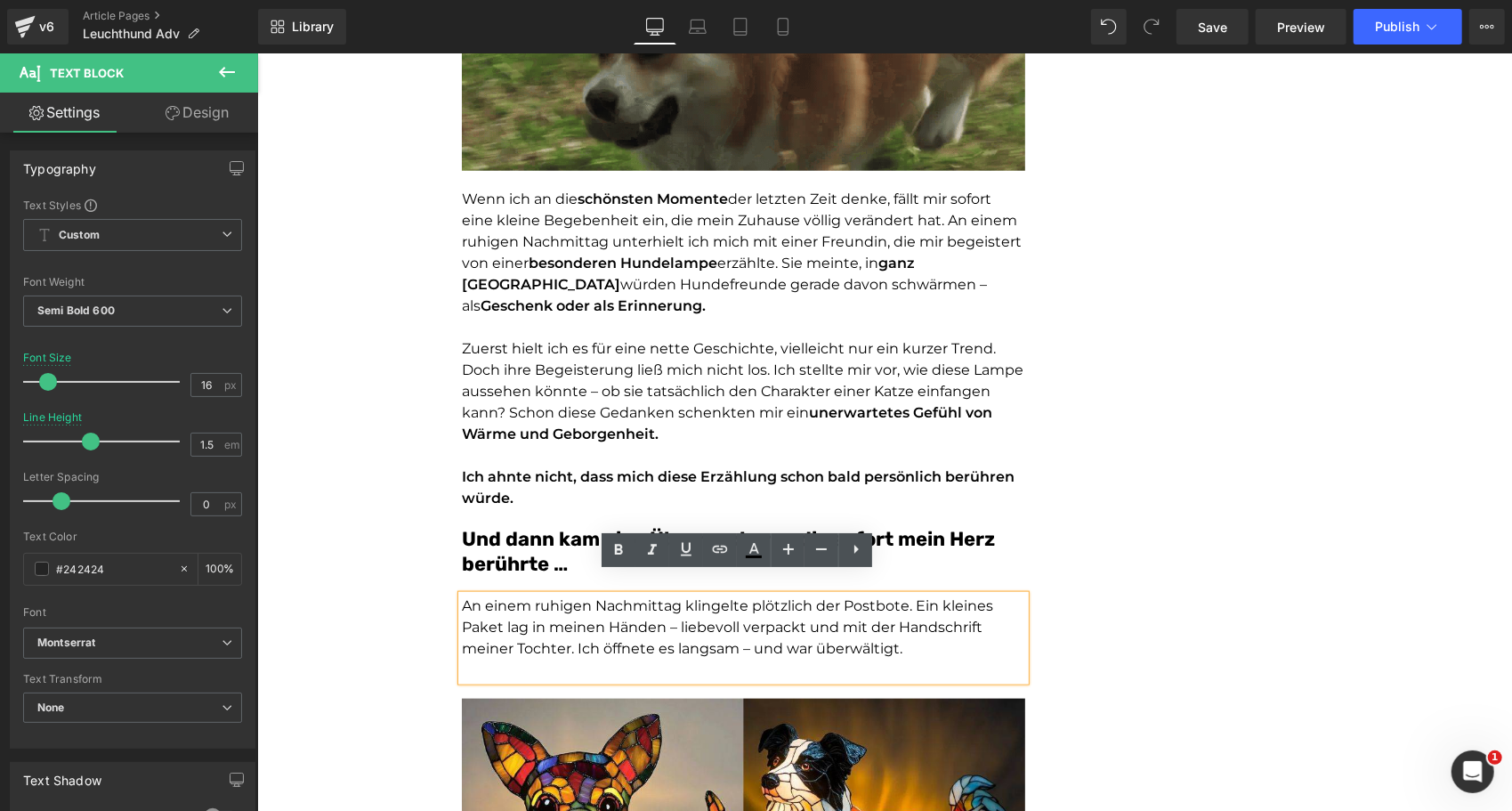
click at [680, 633] on span "An einem ruhigen Nachmittag klingelte plötzlich der Postbote. Ein kleines Paket…" at bounding box center [726, 626] width 531 height 59
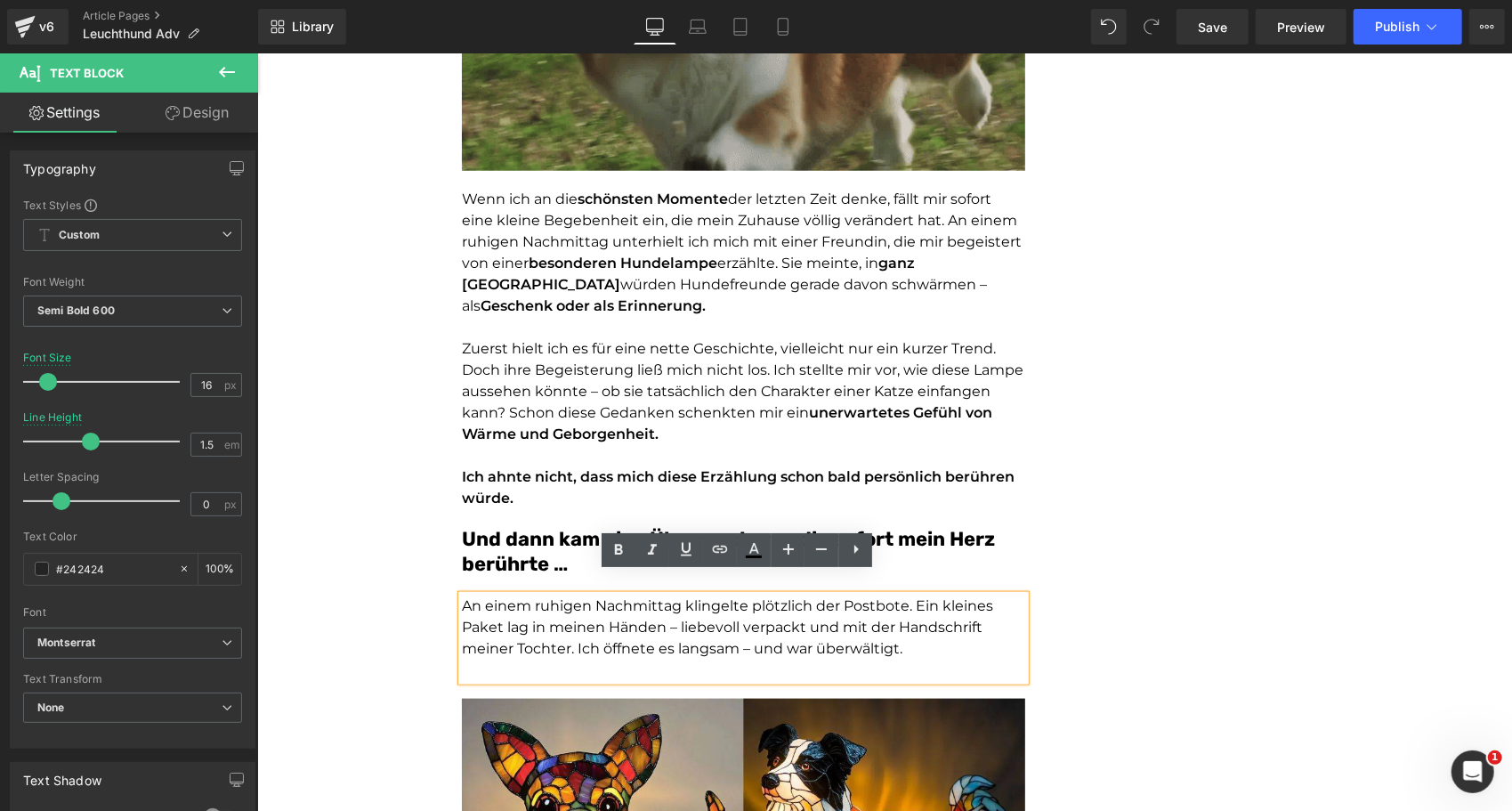
click at [673, 659] on p at bounding box center [742, 669] width 563 height 22
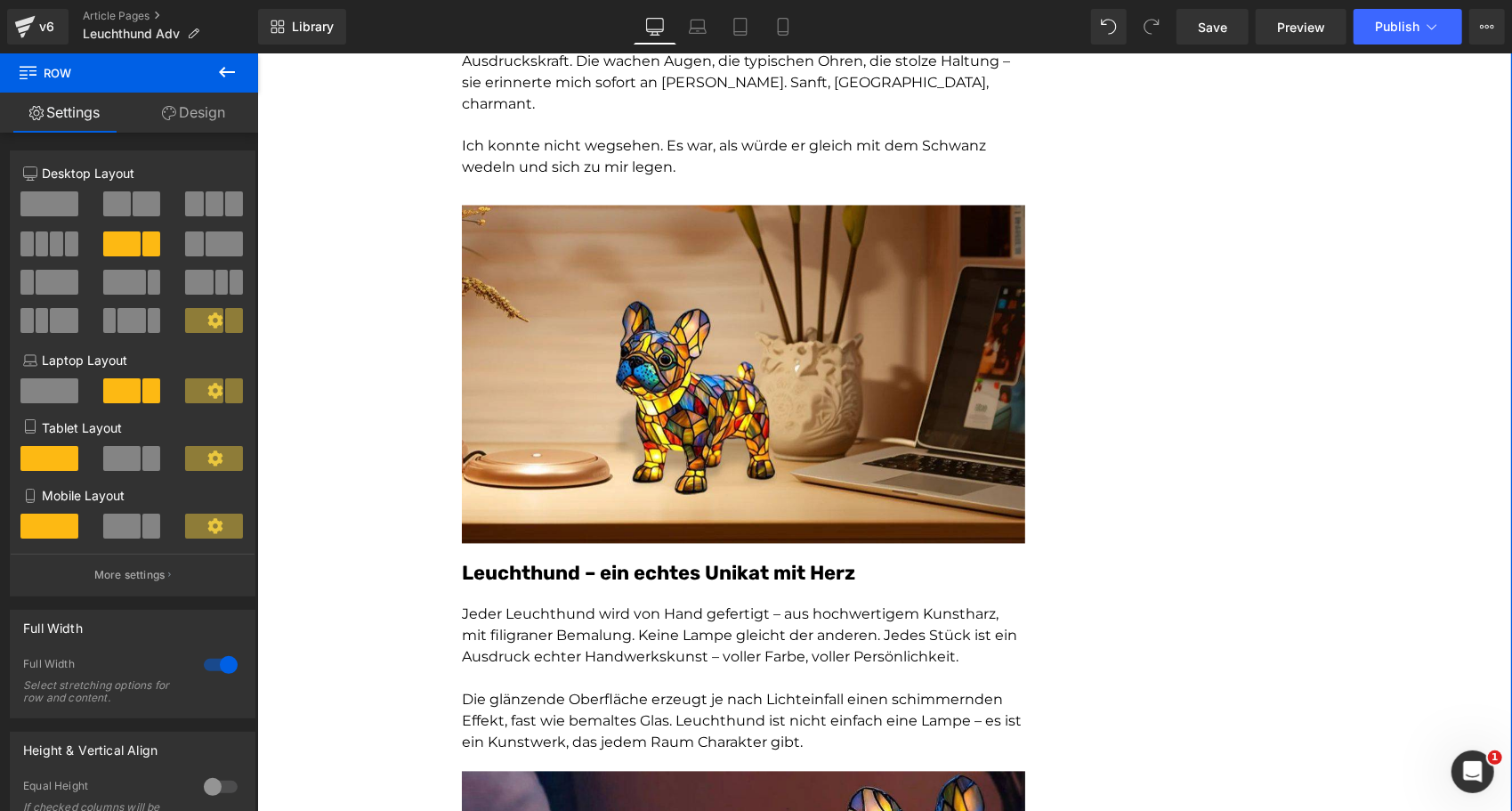
scroll to position [2172, 0]
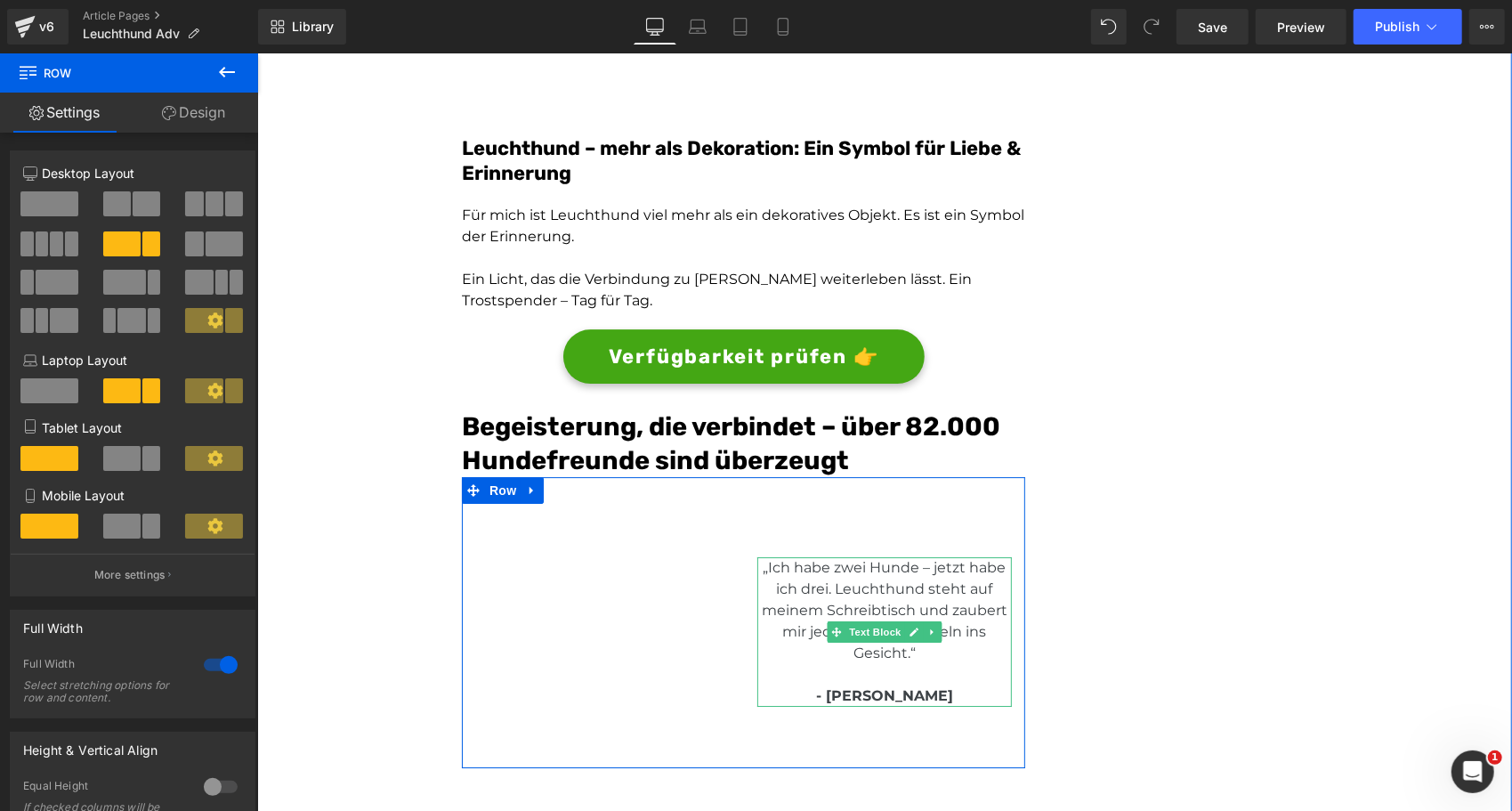
scroll to position [3778, 0]
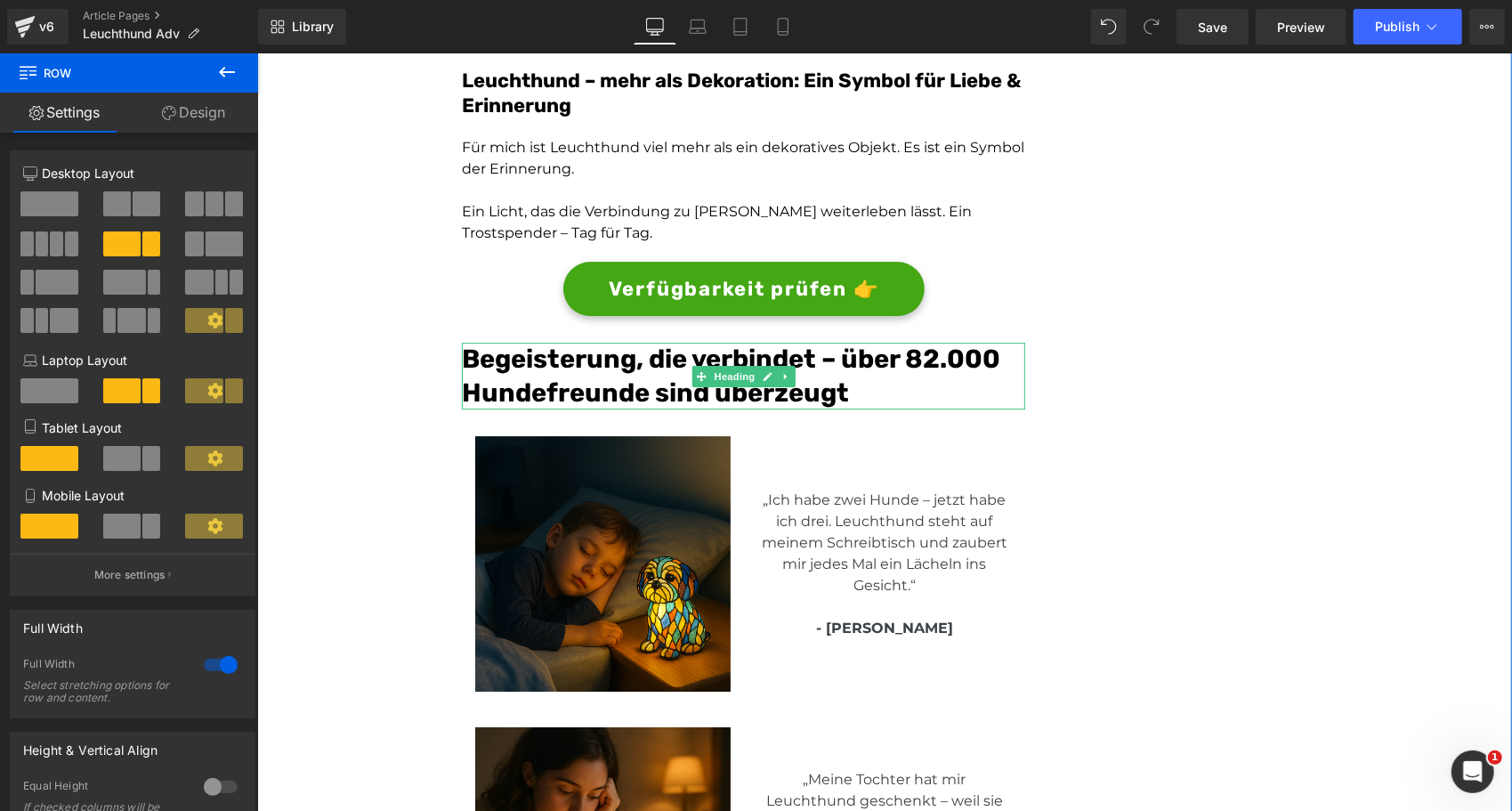
click at [923, 342] on font "Begeisterung, die verbindet – über 82.000 Hundefreunde sind überzeugt" at bounding box center [730, 374] width 539 height 64
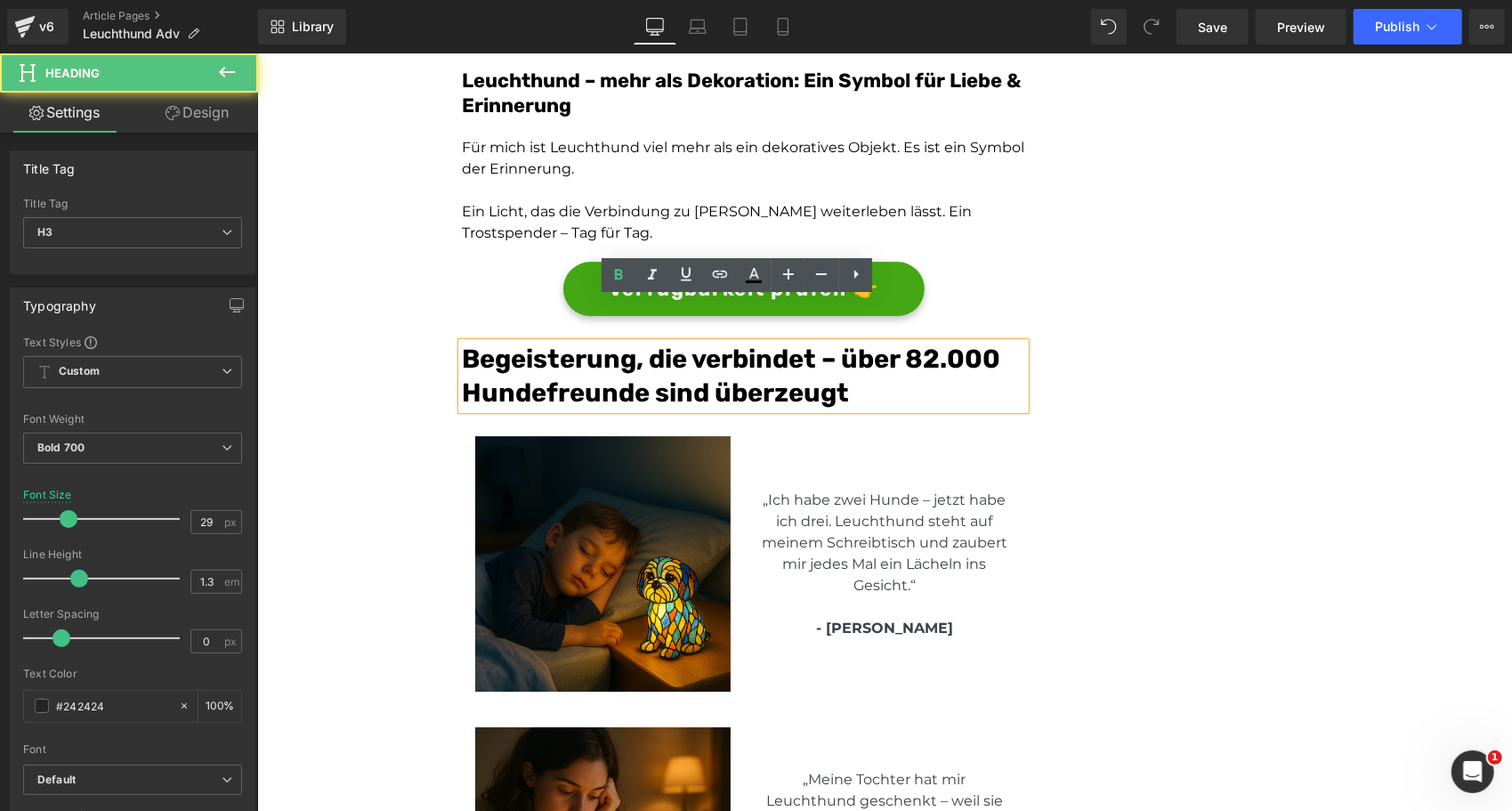
click at [929, 342] on font "Begeisterung, die verbindet – über 82.000 Hundefreunde sind überzeugt" at bounding box center [730, 374] width 539 height 64
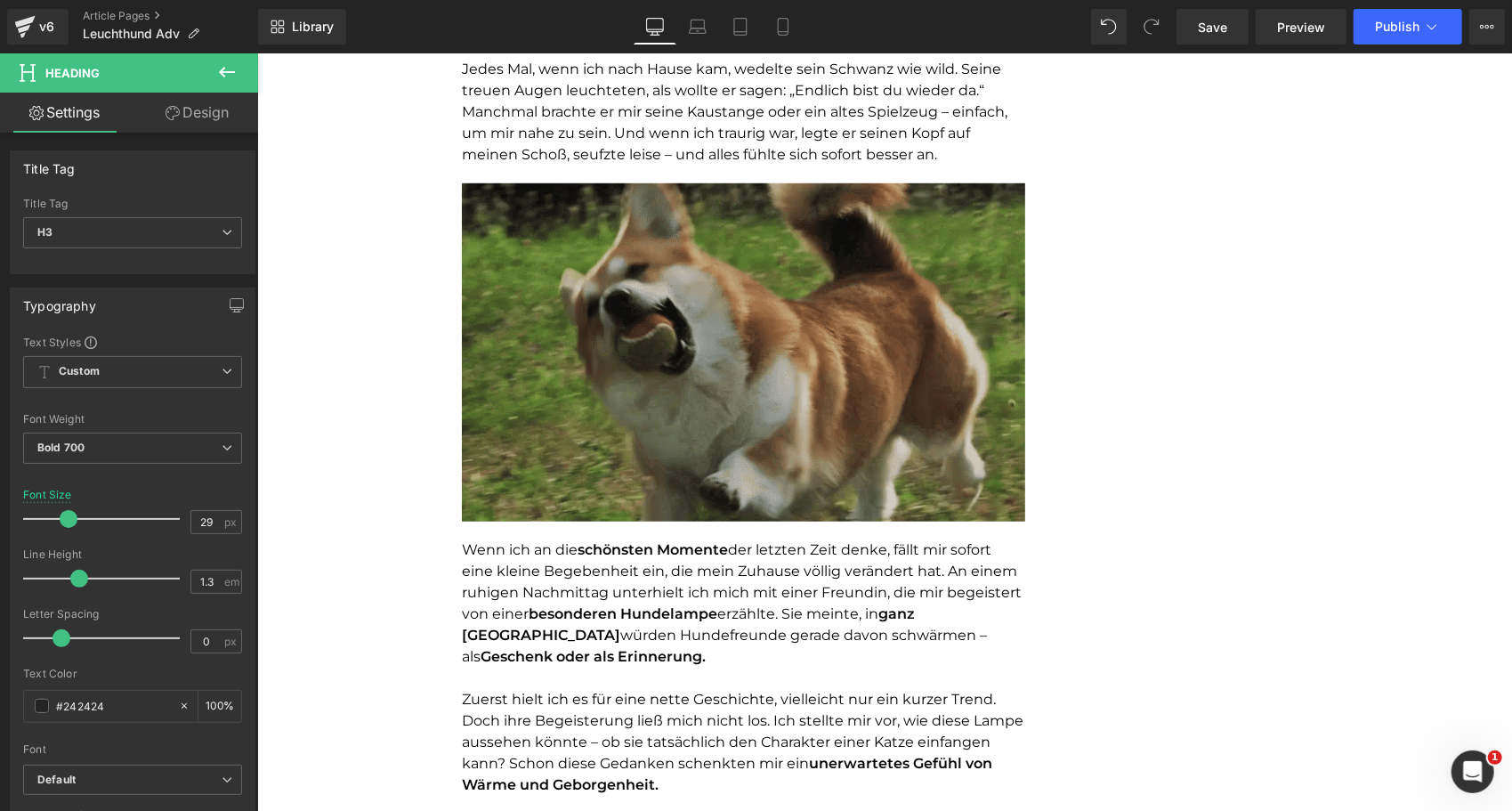
scroll to position [0, 0]
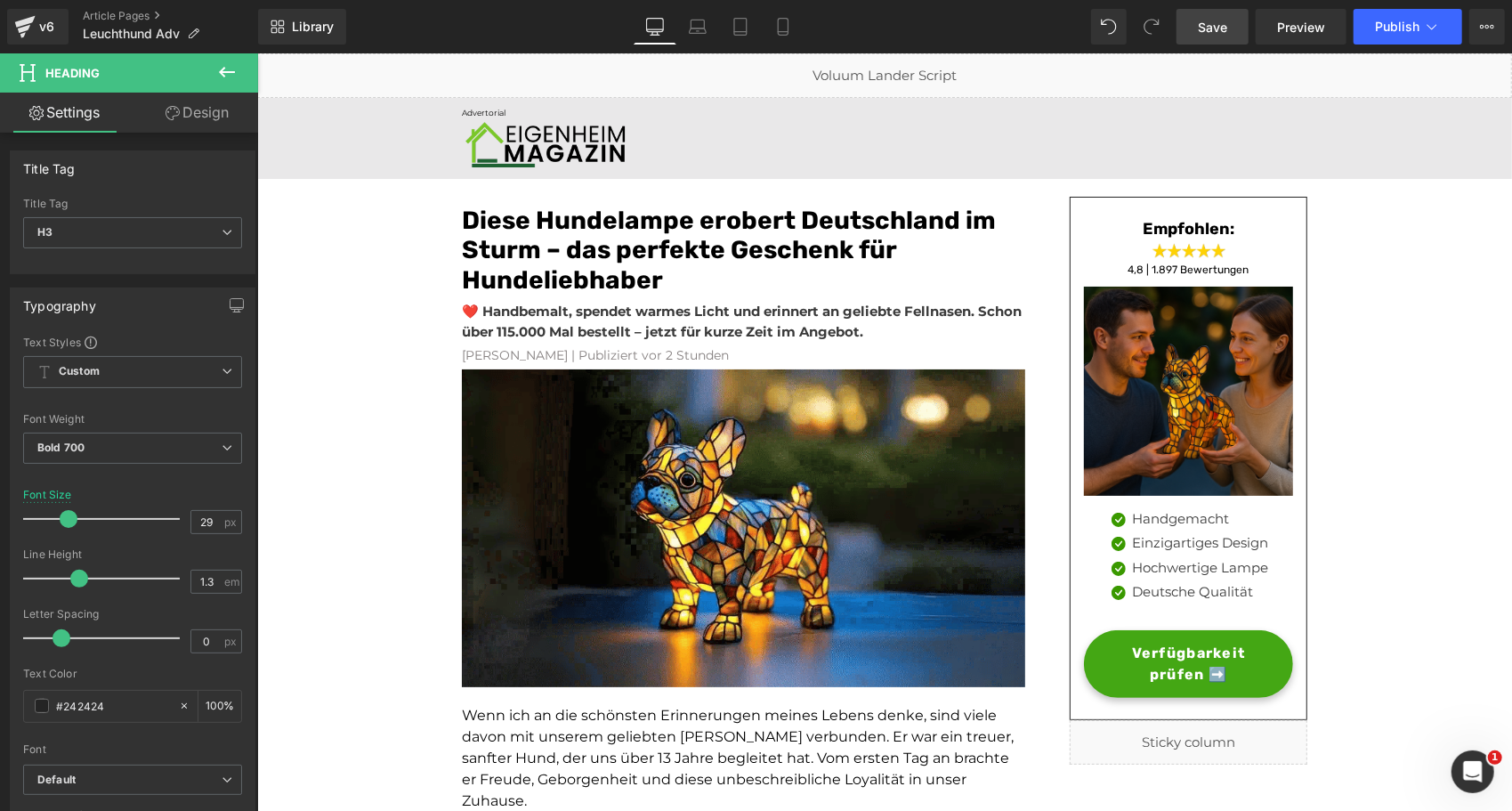
click at [1219, 20] on span "Save" at bounding box center [1212, 27] width 29 height 19
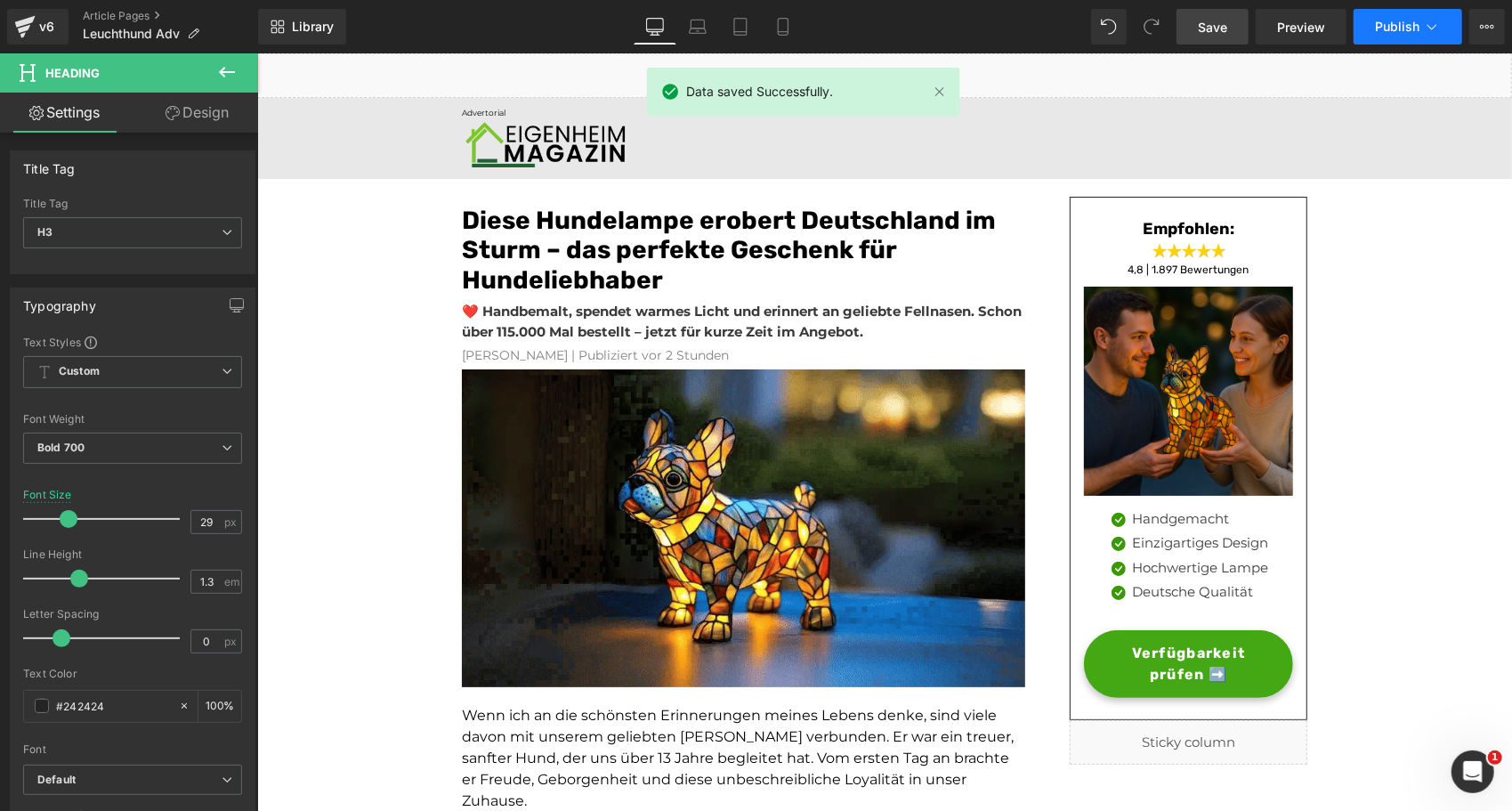
click at [1394, 24] on span "Publish" at bounding box center [1396, 26] width 44 height 14
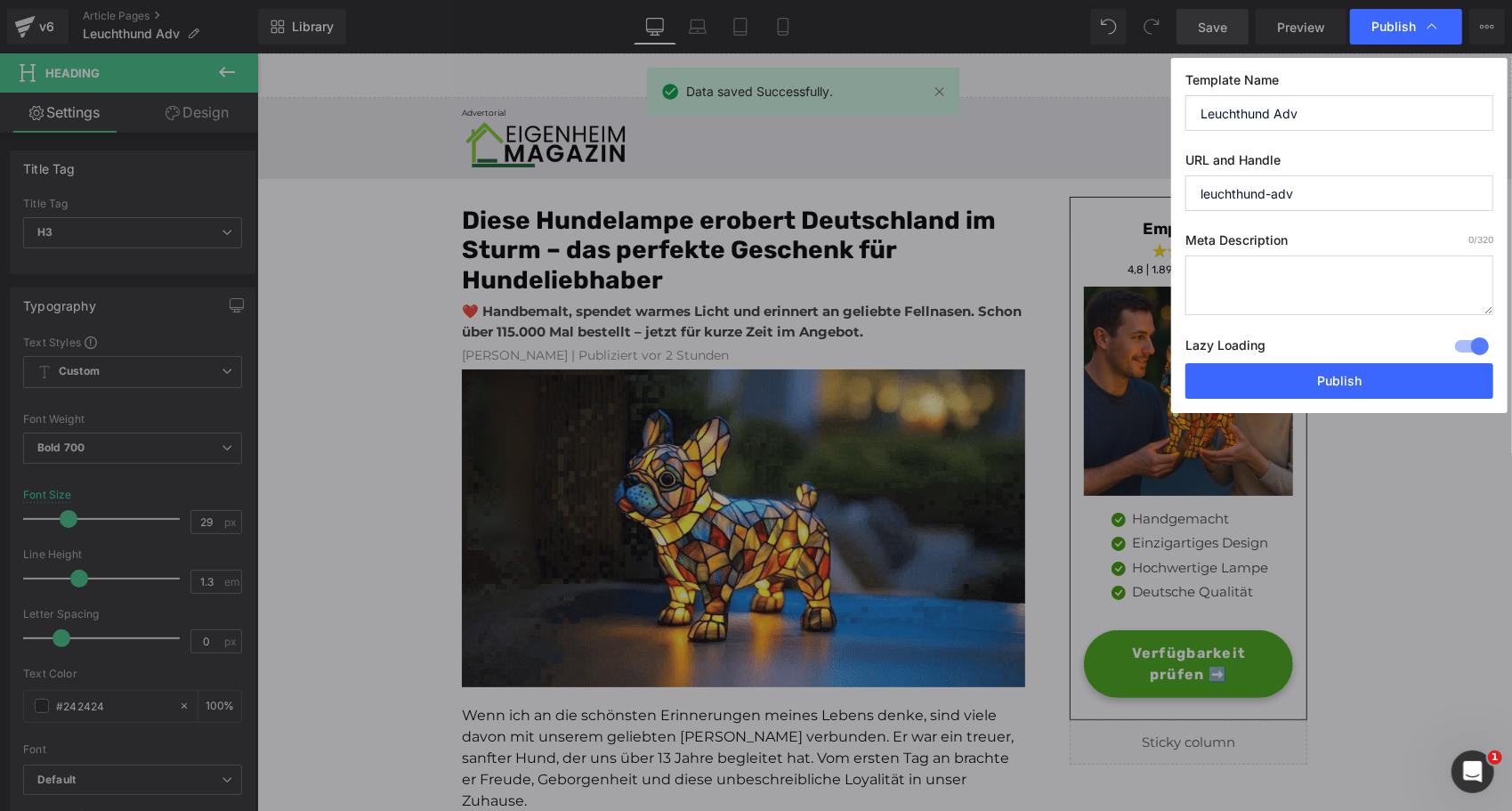
drag, startPoint x: 1237, startPoint y: 383, endPoint x: 1319, endPoint y: 189, distance: 210.6
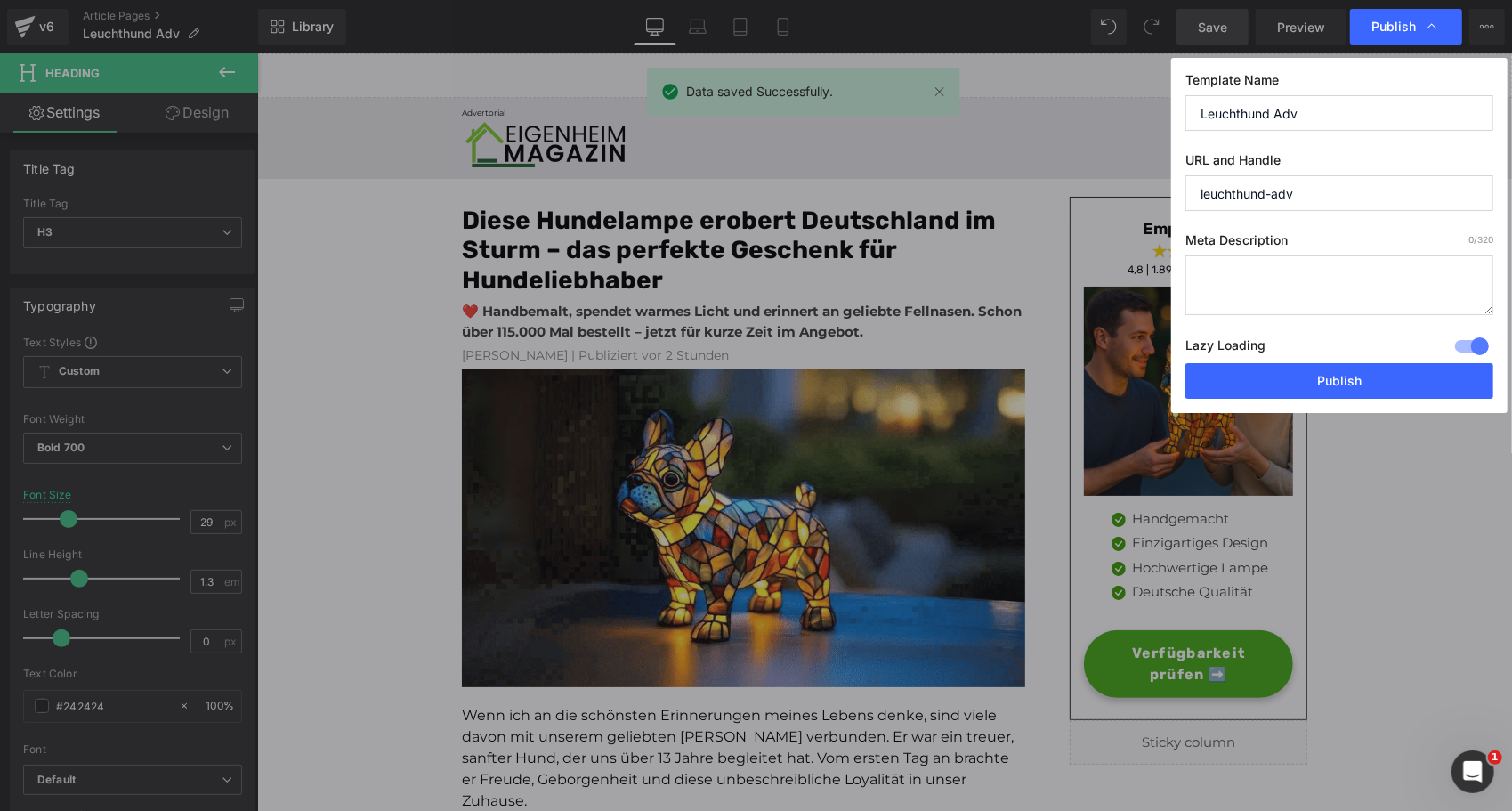
click at [1319, 189] on div "Template Name Leuchthund Adv URL and Handle leuchthund-adv Meta Description 0 /…" at bounding box center [1340, 236] width 337 height 356
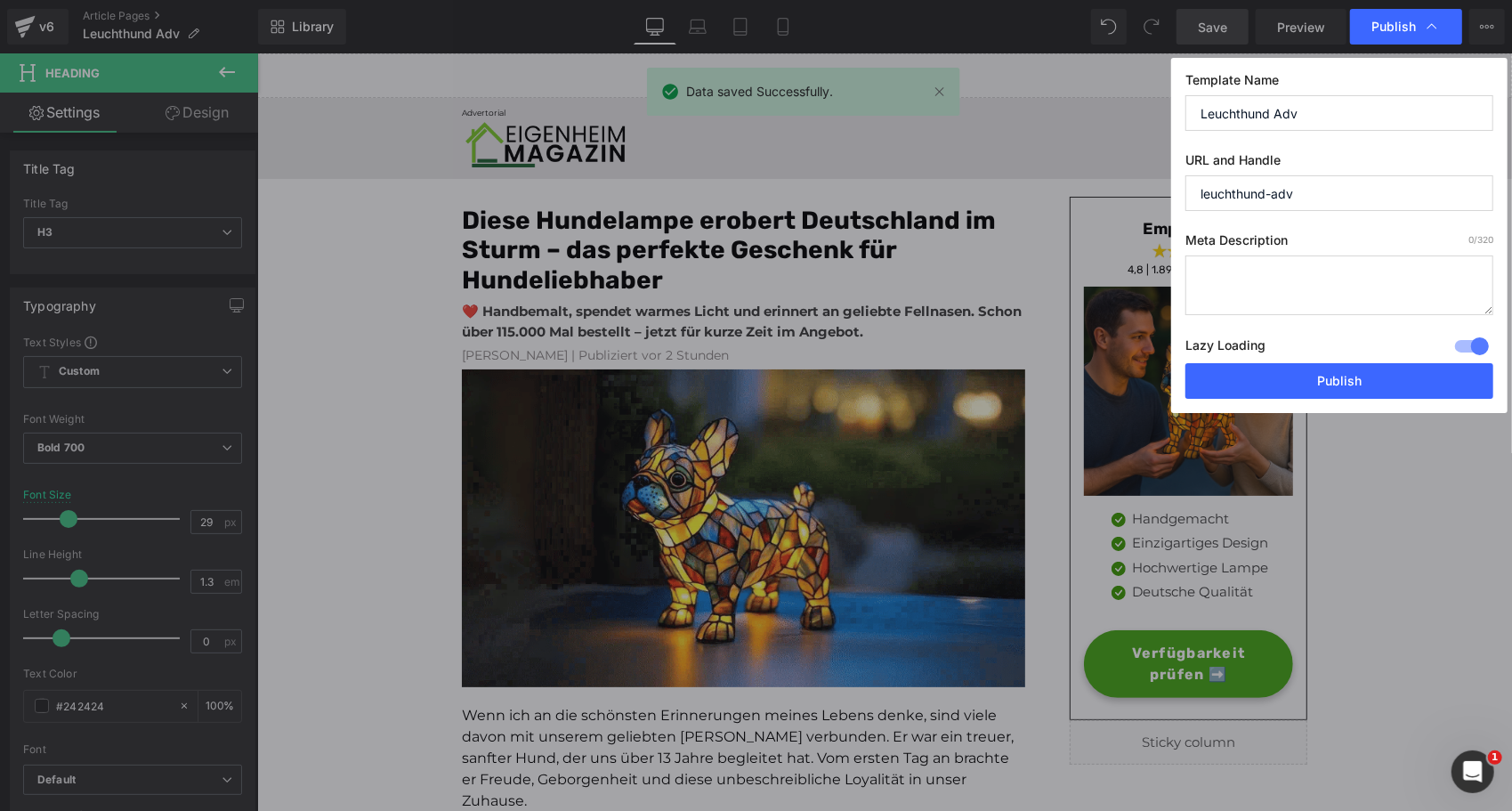
click at [1319, 189] on input "leuchthund-adv" at bounding box center [1339, 193] width 307 height 36
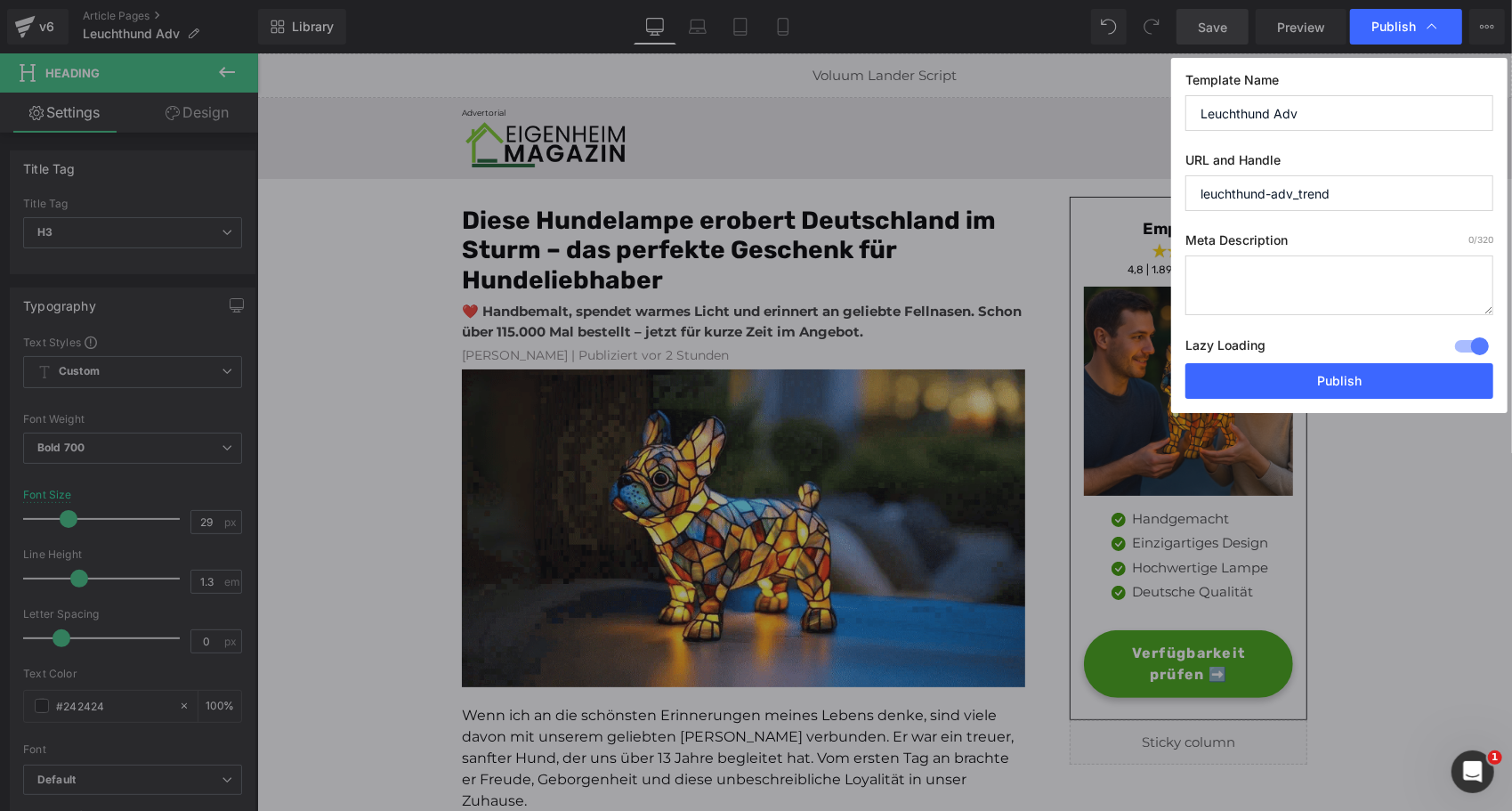
type input "leuchthund-adv_trend"
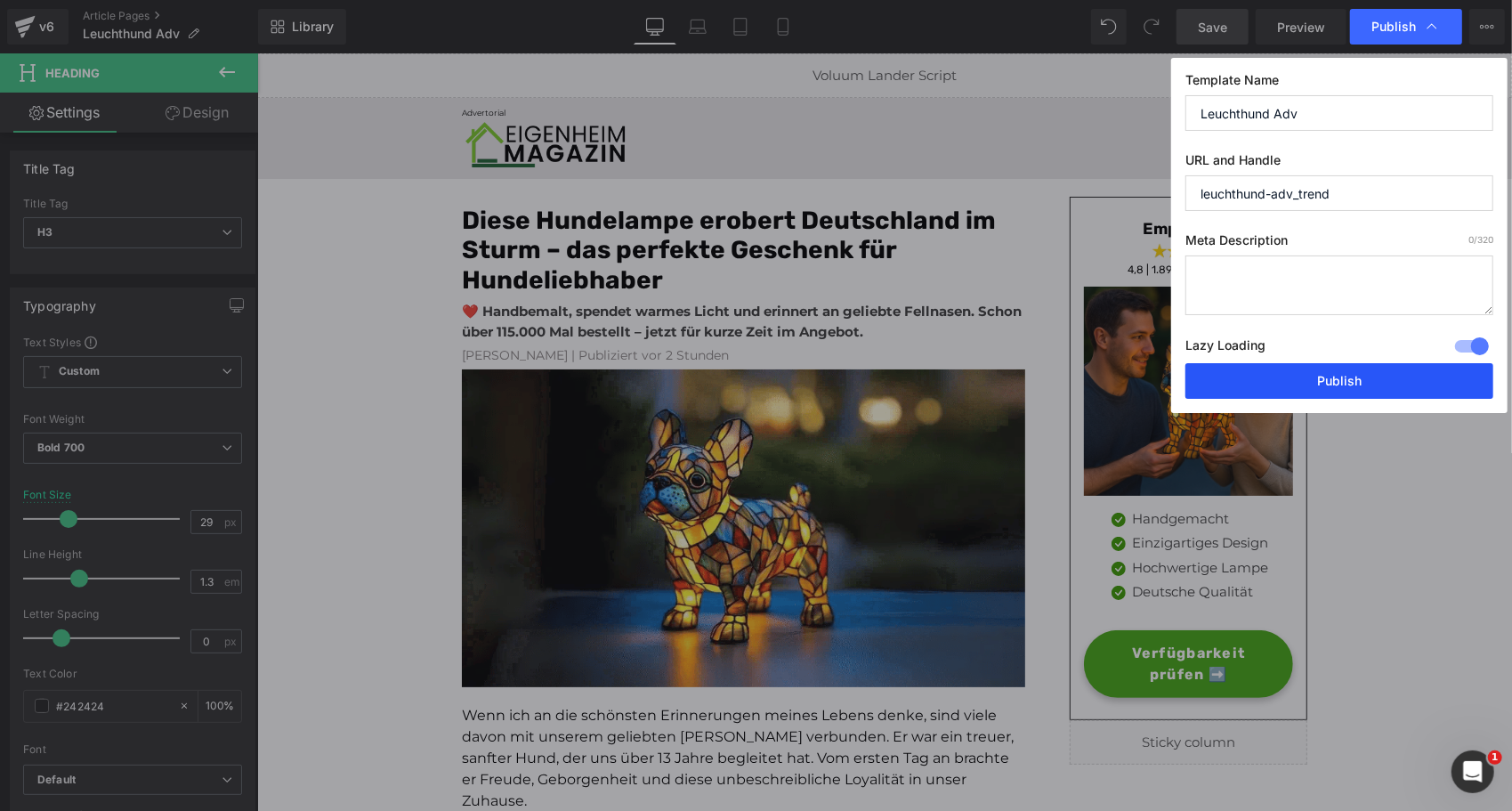
click at [1299, 370] on button "Publish" at bounding box center [1339, 381] width 307 height 36
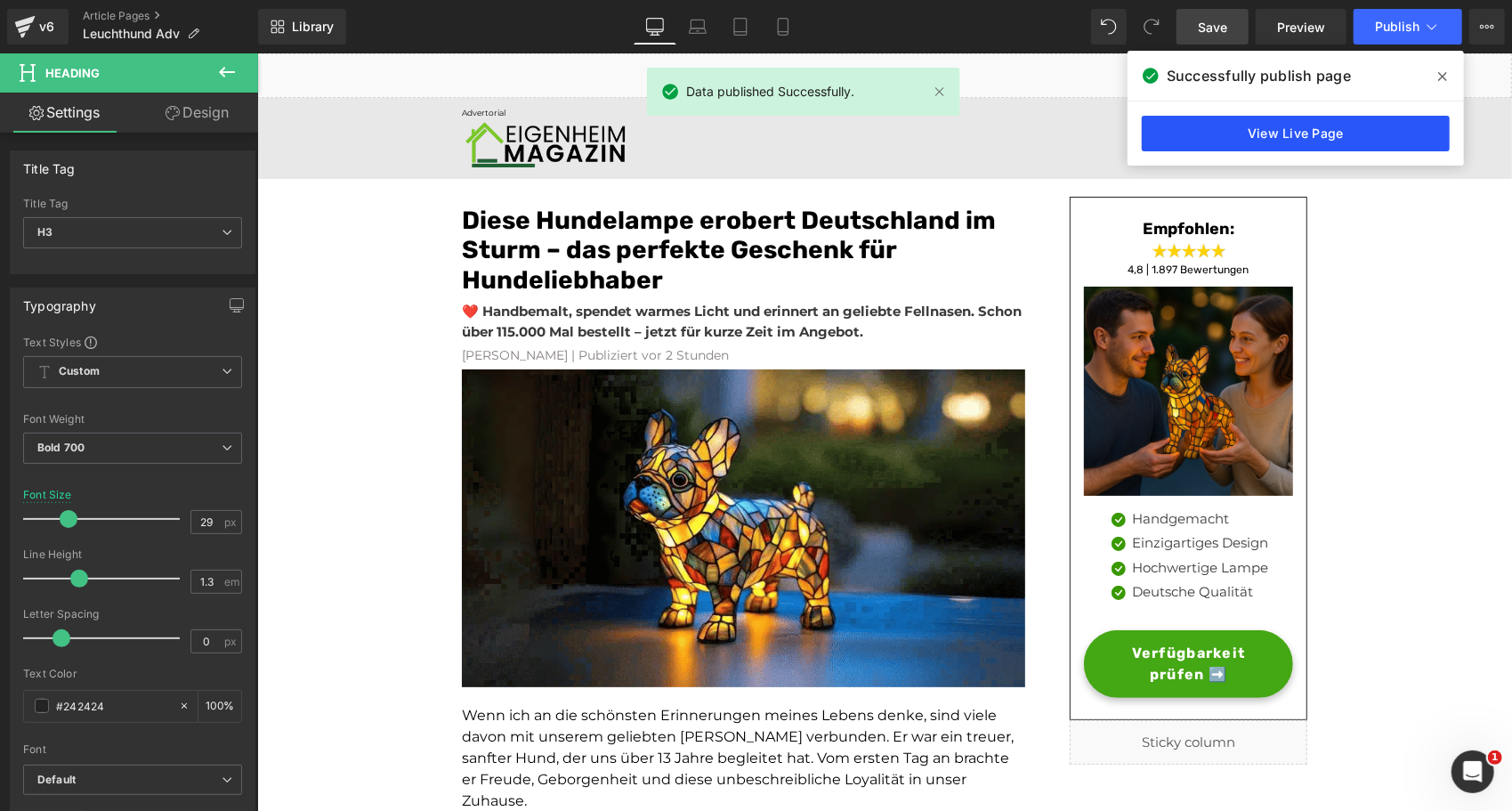
click at [1289, 131] on link "View Live Page" at bounding box center [1295, 134] width 307 height 36
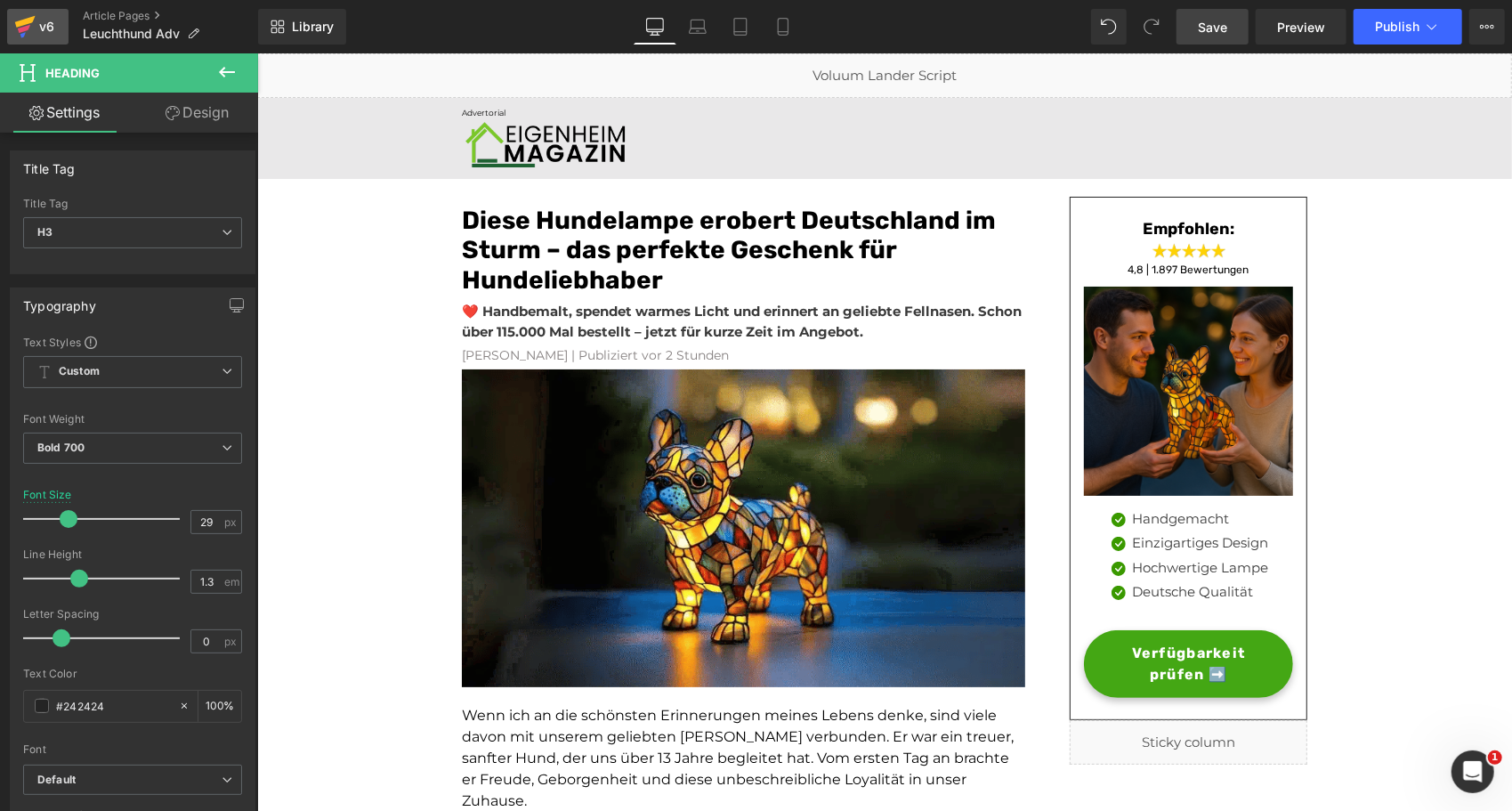
click at [33, 28] on icon at bounding box center [24, 26] width 22 height 44
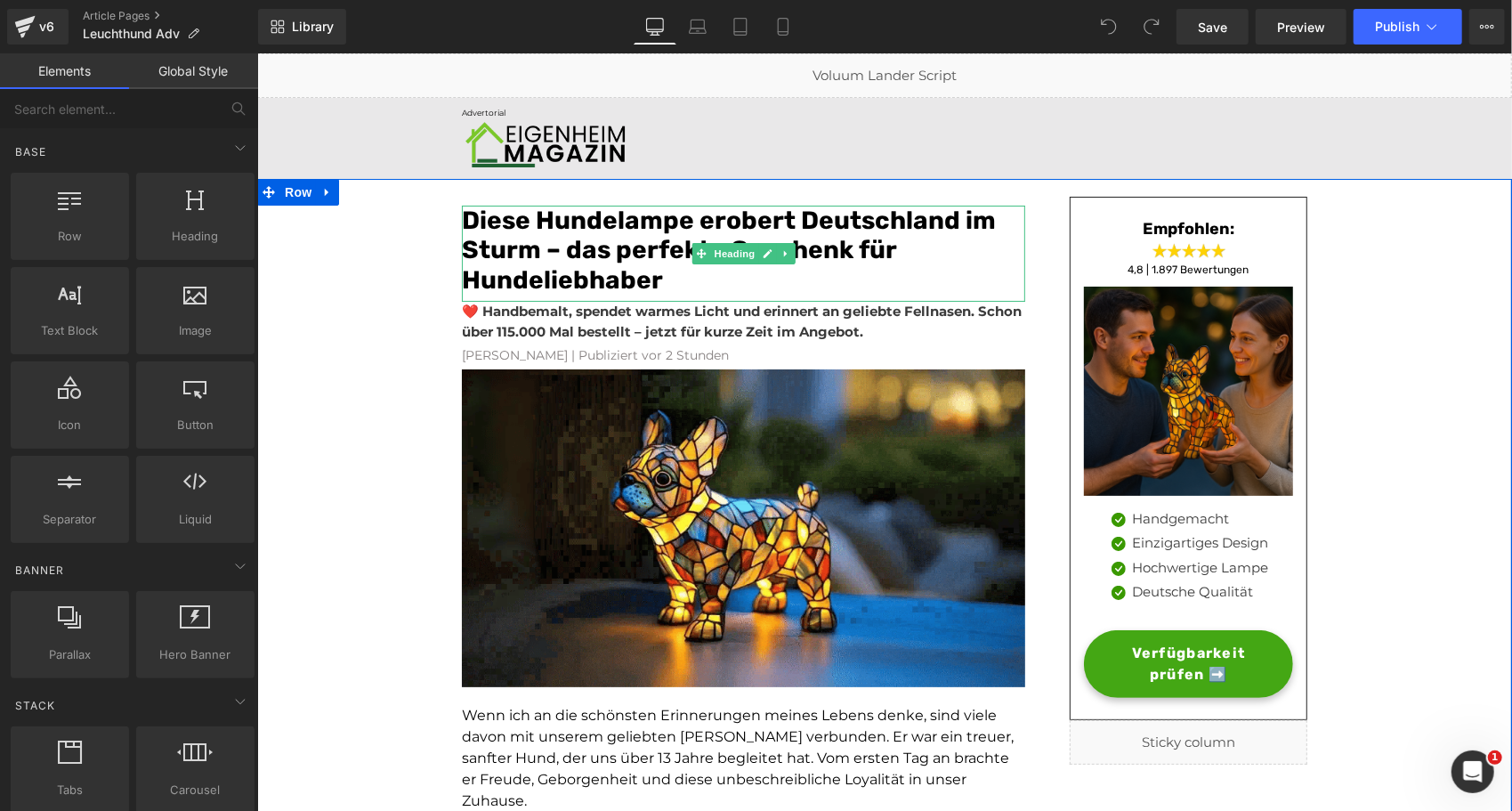
click at [589, 256] on font "Diese Hundelampe erobert Deutschland im Sturm – das perfekte Geschenk für Hunde…" at bounding box center [728, 249] width 534 height 89
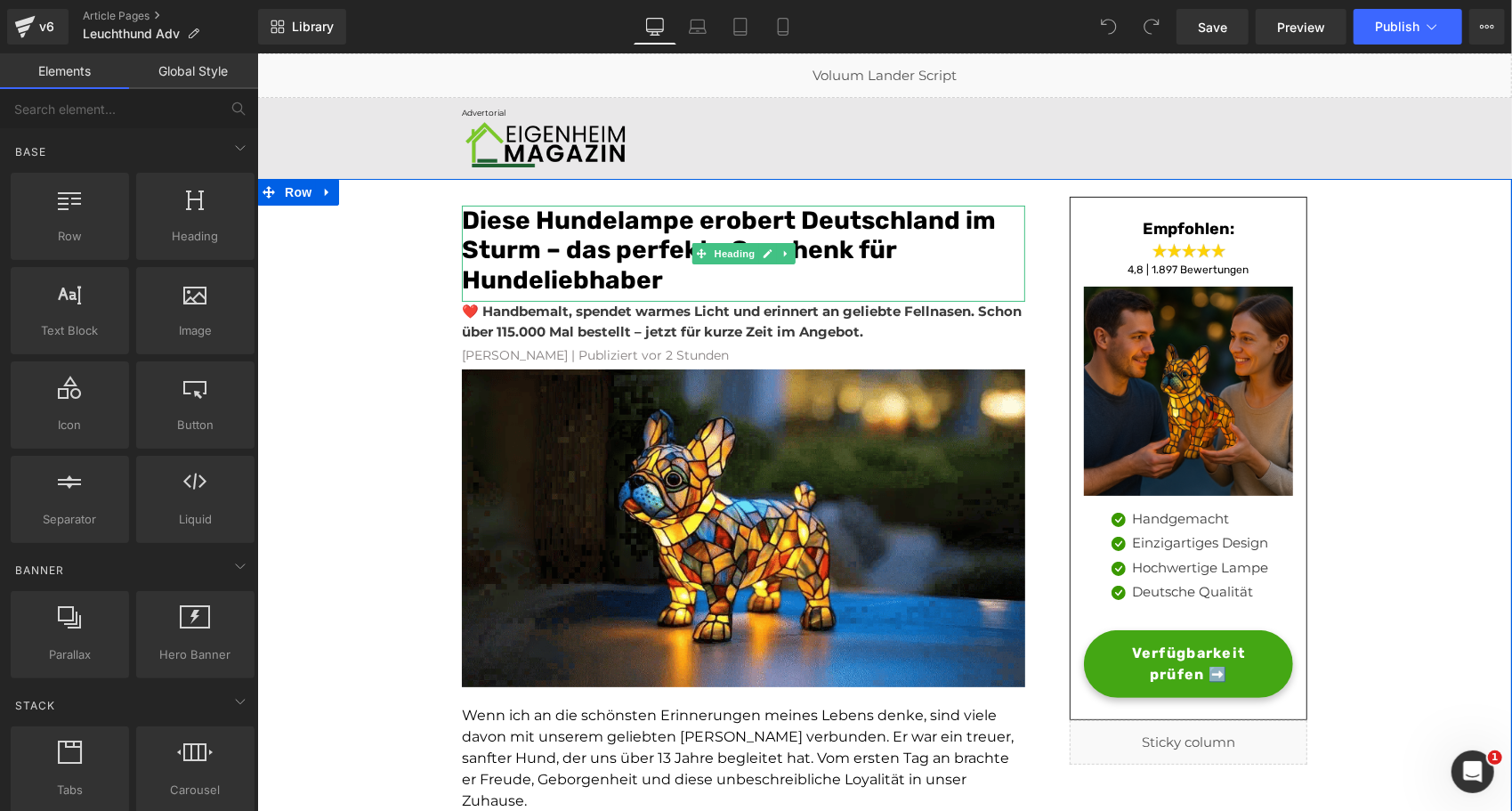
click at [589, 256] on font "Diese Hundelampe erobert Deutschland im Sturm – das perfekte Geschenk für Hunde…" at bounding box center [728, 249] width 534 height 89
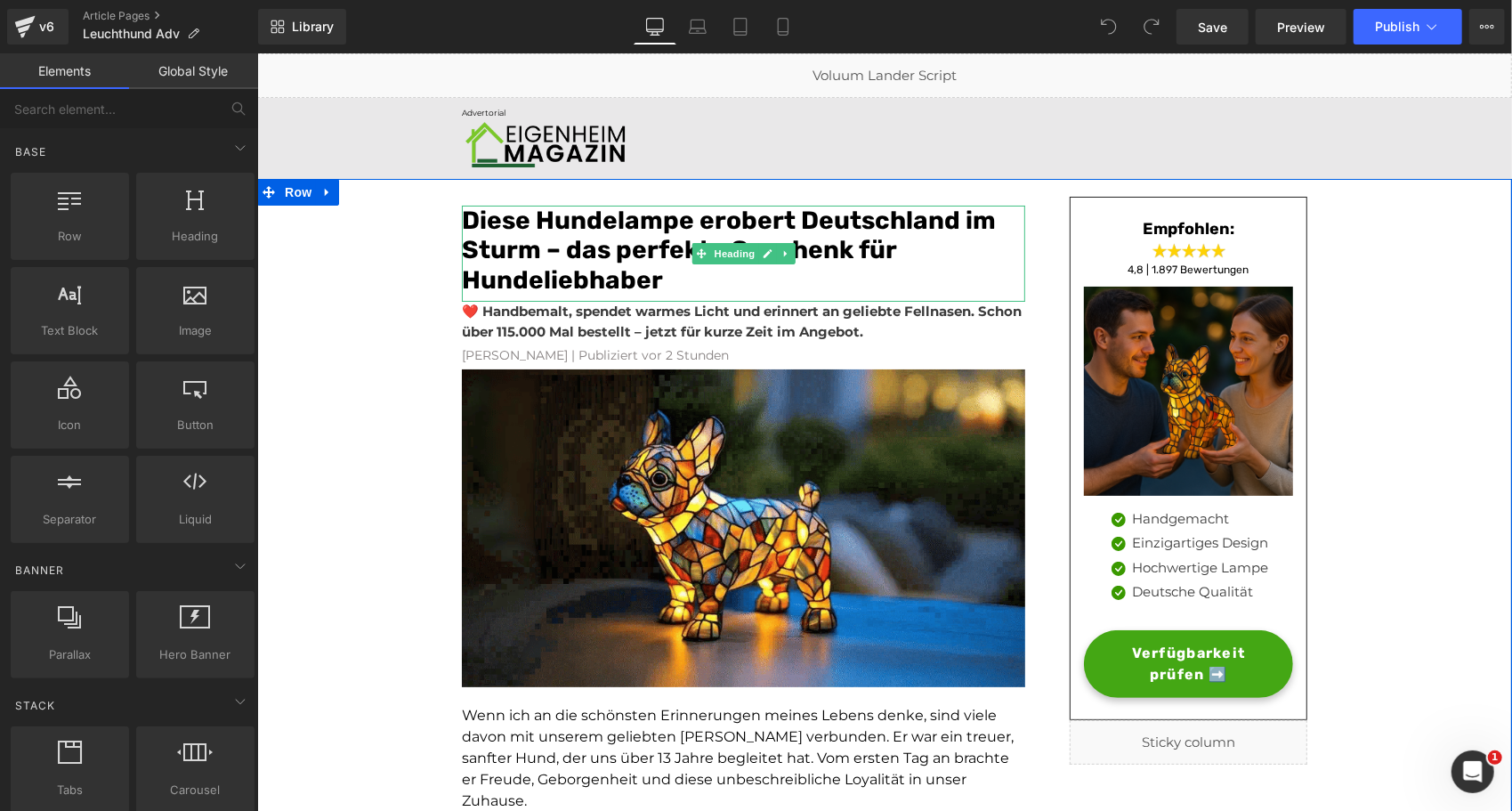
click at [589, 256] on font "Diese Hundelampe erobert Deutschland im Sturm – das perfekte Geschenk für Hunde…" at bounding box center [728, 249] width 534 height 89
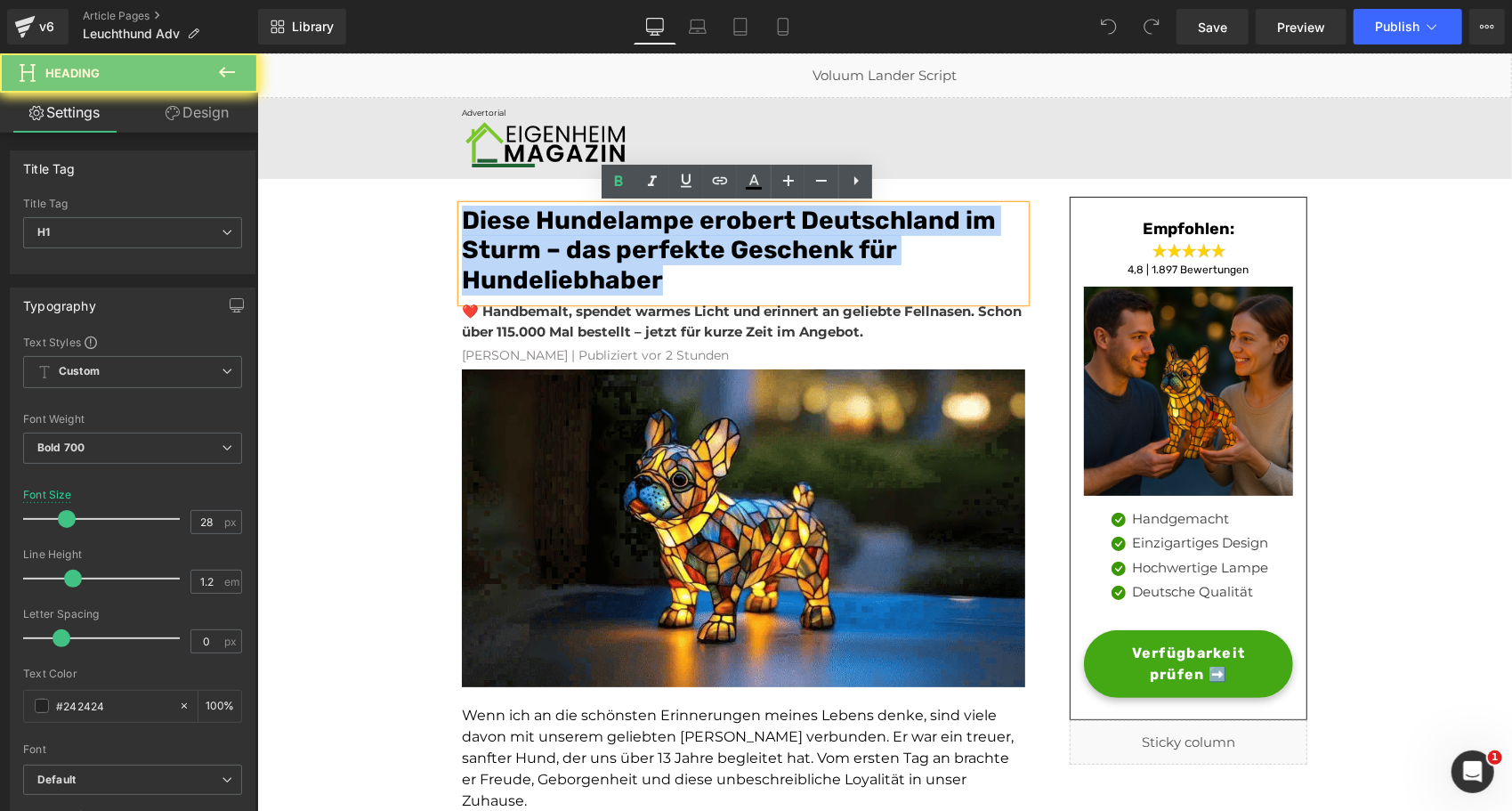
paste div
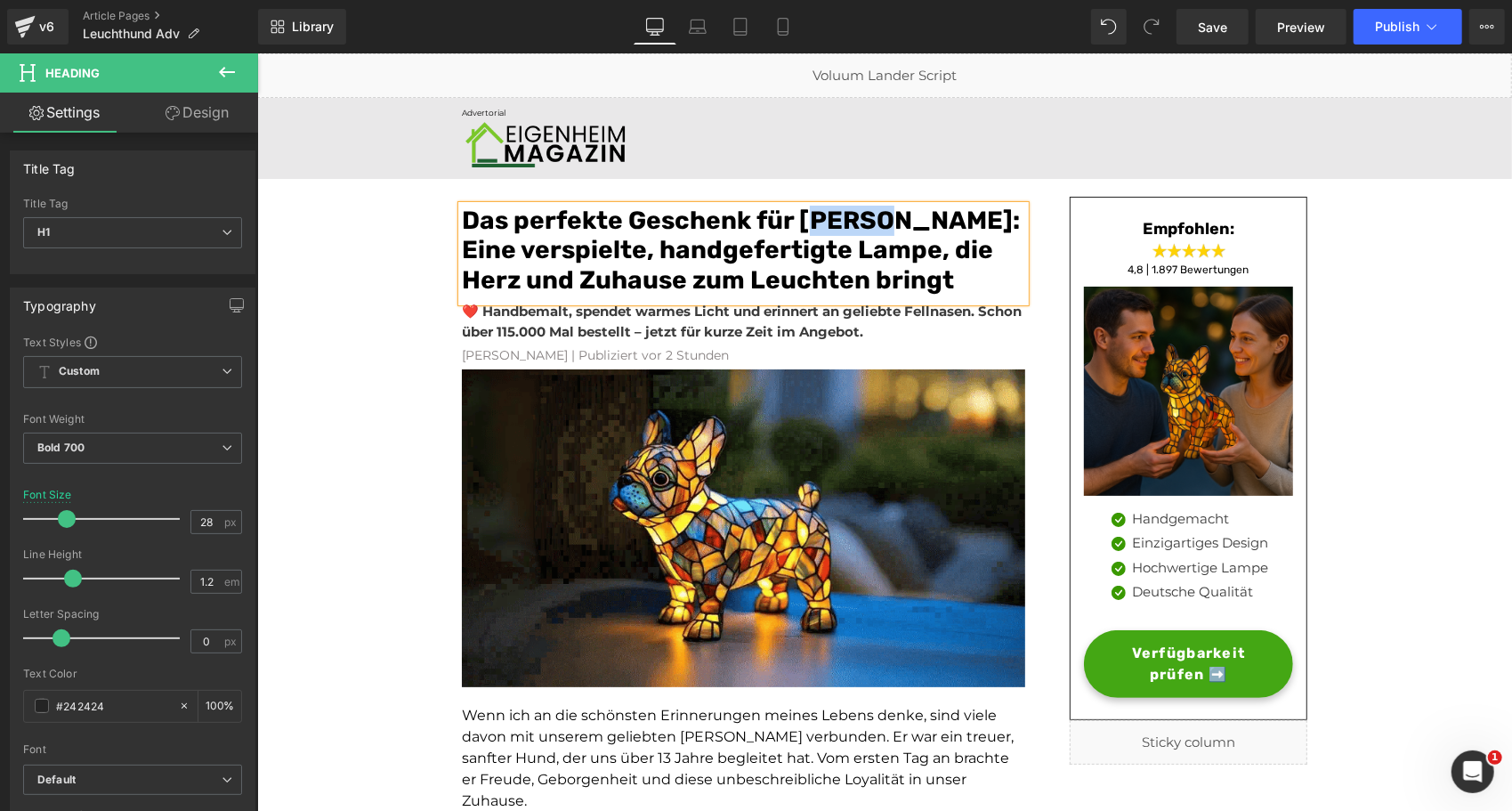
drag, startPoint x: 874, startPoint y: 224, endPoint x: 799, endPoint y: 215, distance: 75.5
click at [799, 215] on font "Das perfekte Geschenk für [PERSON_NAME]: Eine verspielte, handgefertigte Lampe,…" at bounding box center [739, 249] width 558 height 89
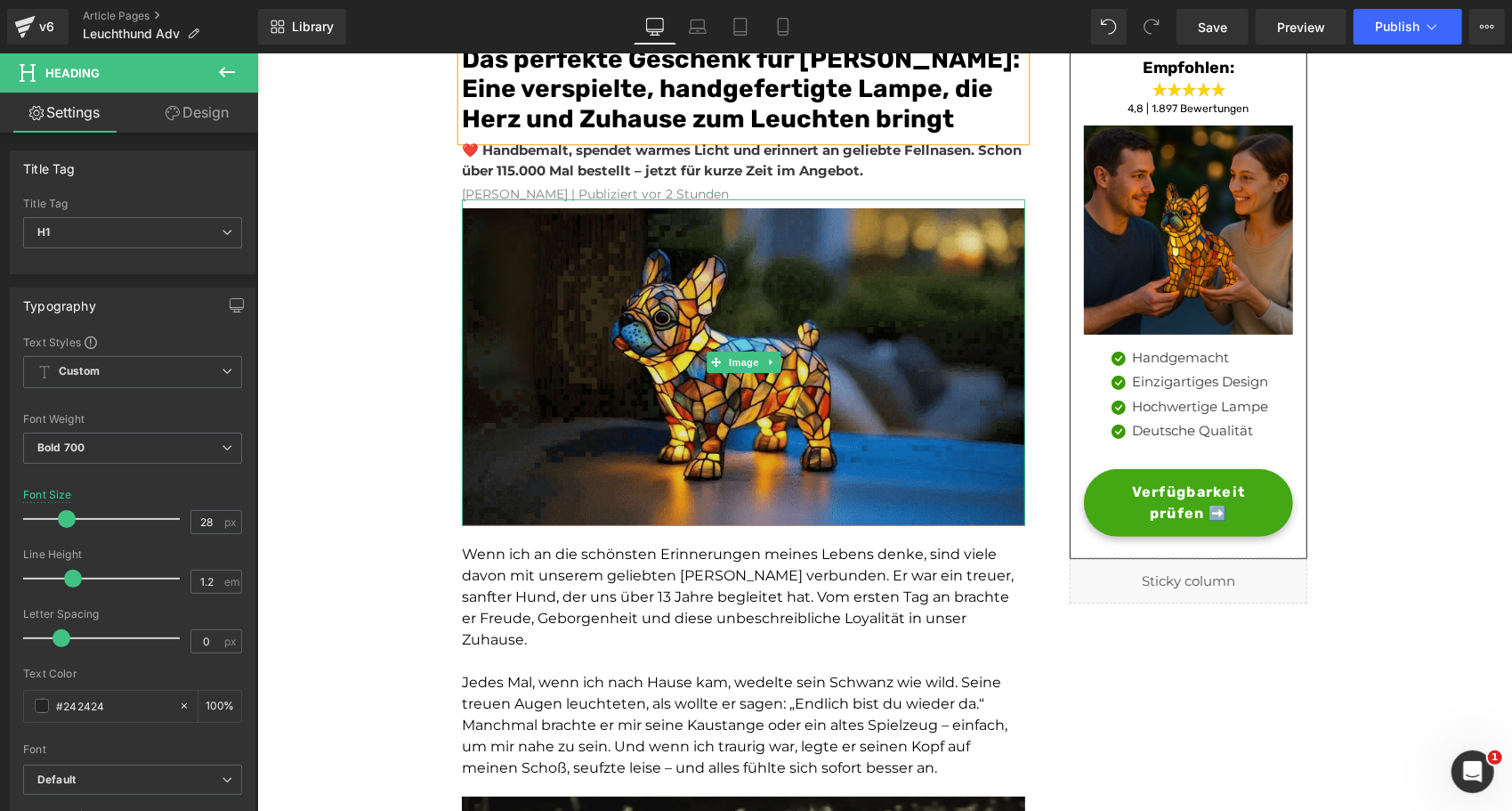
scroll to position [162, 0]
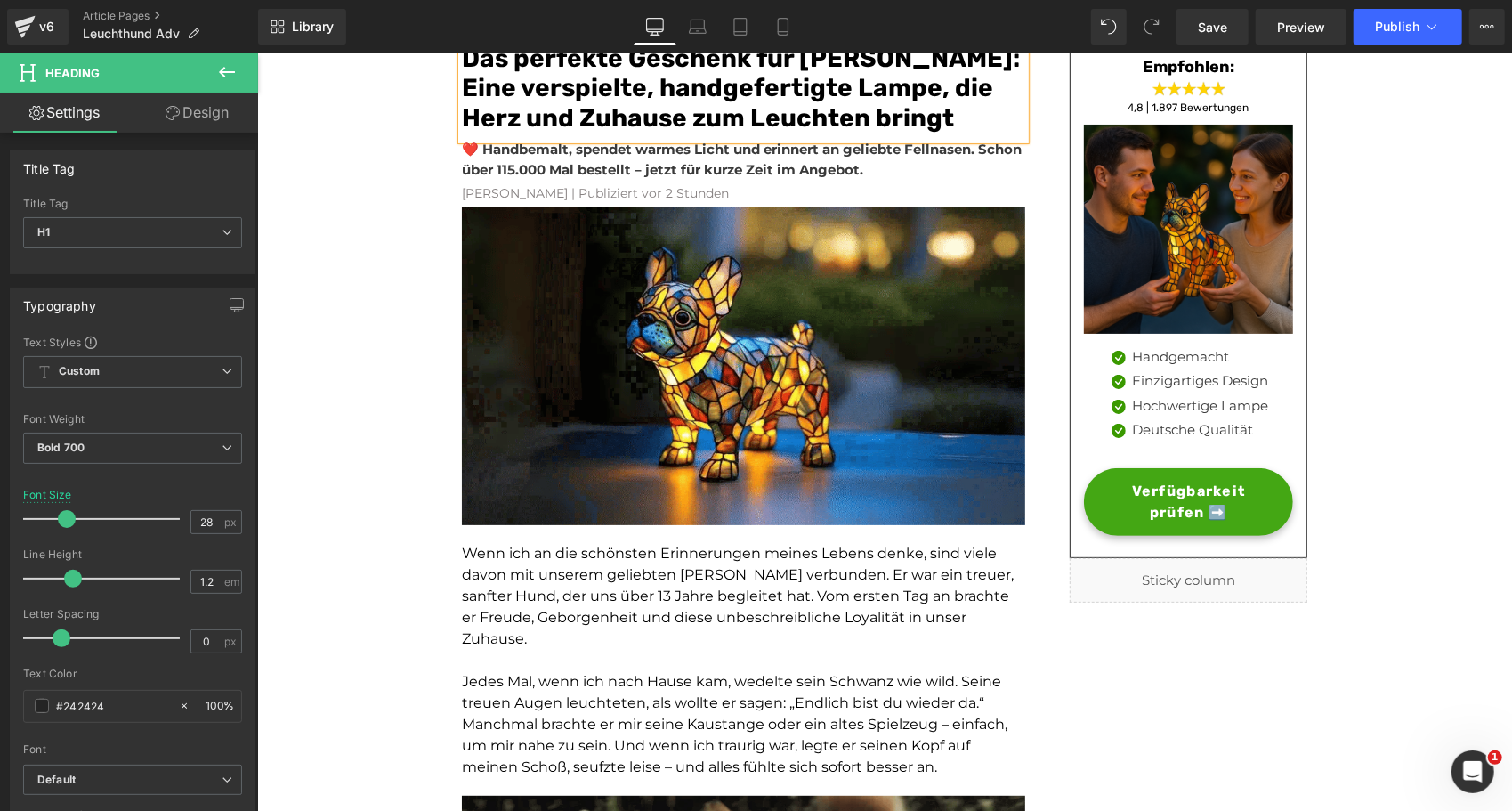
click at [522, 605] on p "Wenn ich an die schönsten Erinnerungen meines Lebens denke, sind viele davon mi…" at bounding box center [742, 596] width 563 height 107
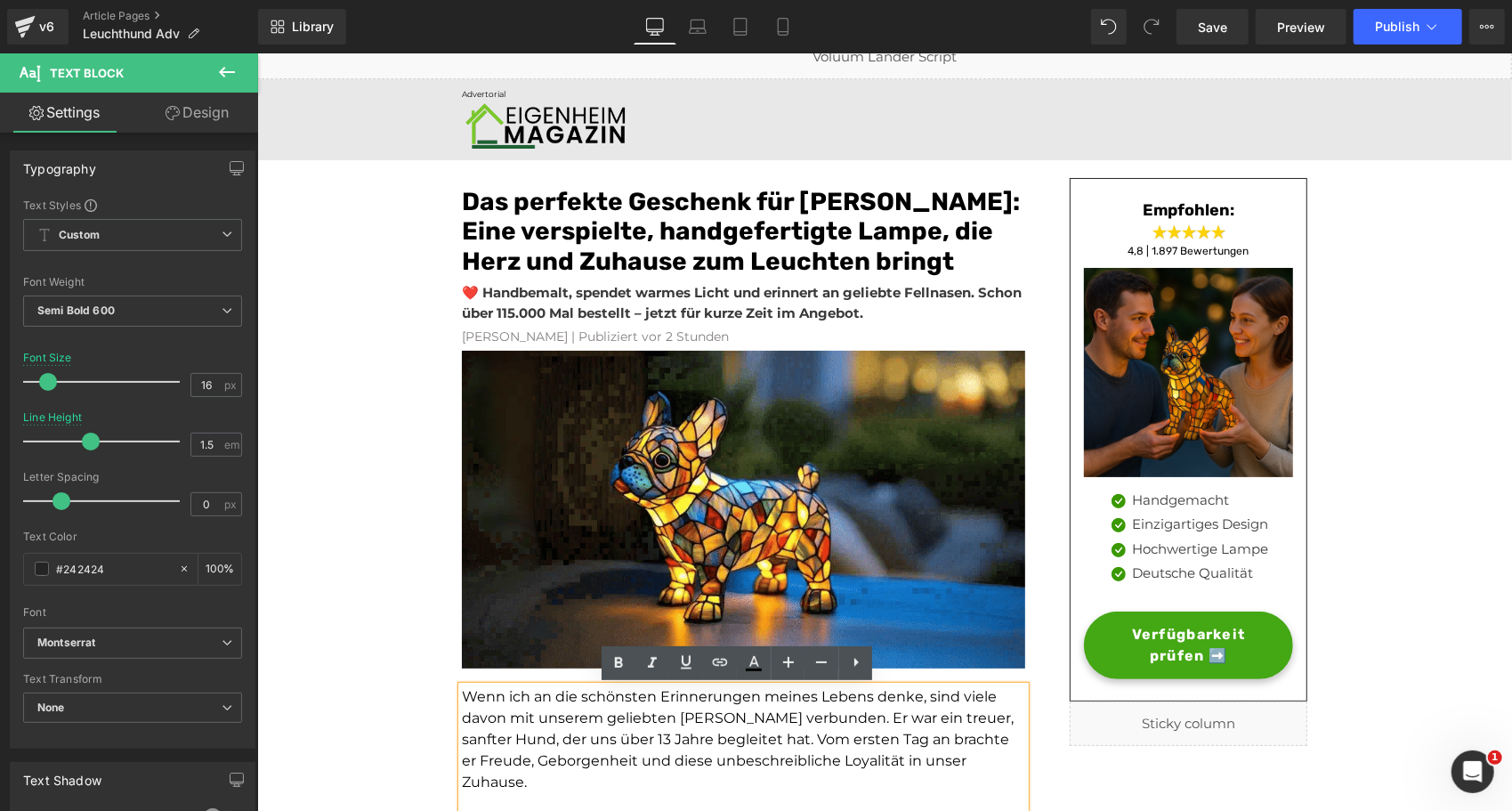
scroll to position [18, 0]
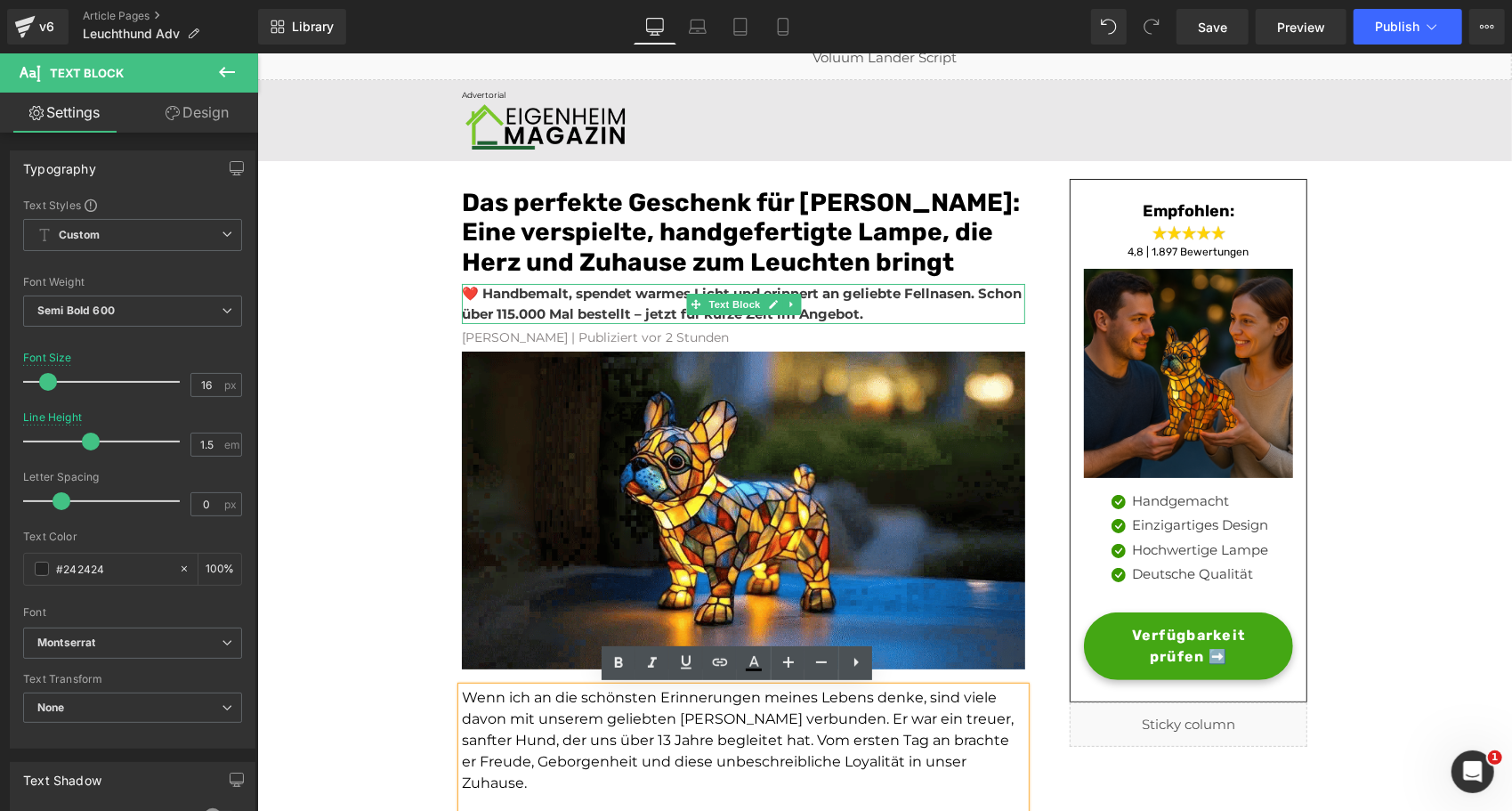
click at [528, 297] on strong "❤️ Handbemalt, spendet warmes Licht und erinnert an geliebte Fellnasen. Schon ü…" at bounding box center [740, 303] width 559 height 38
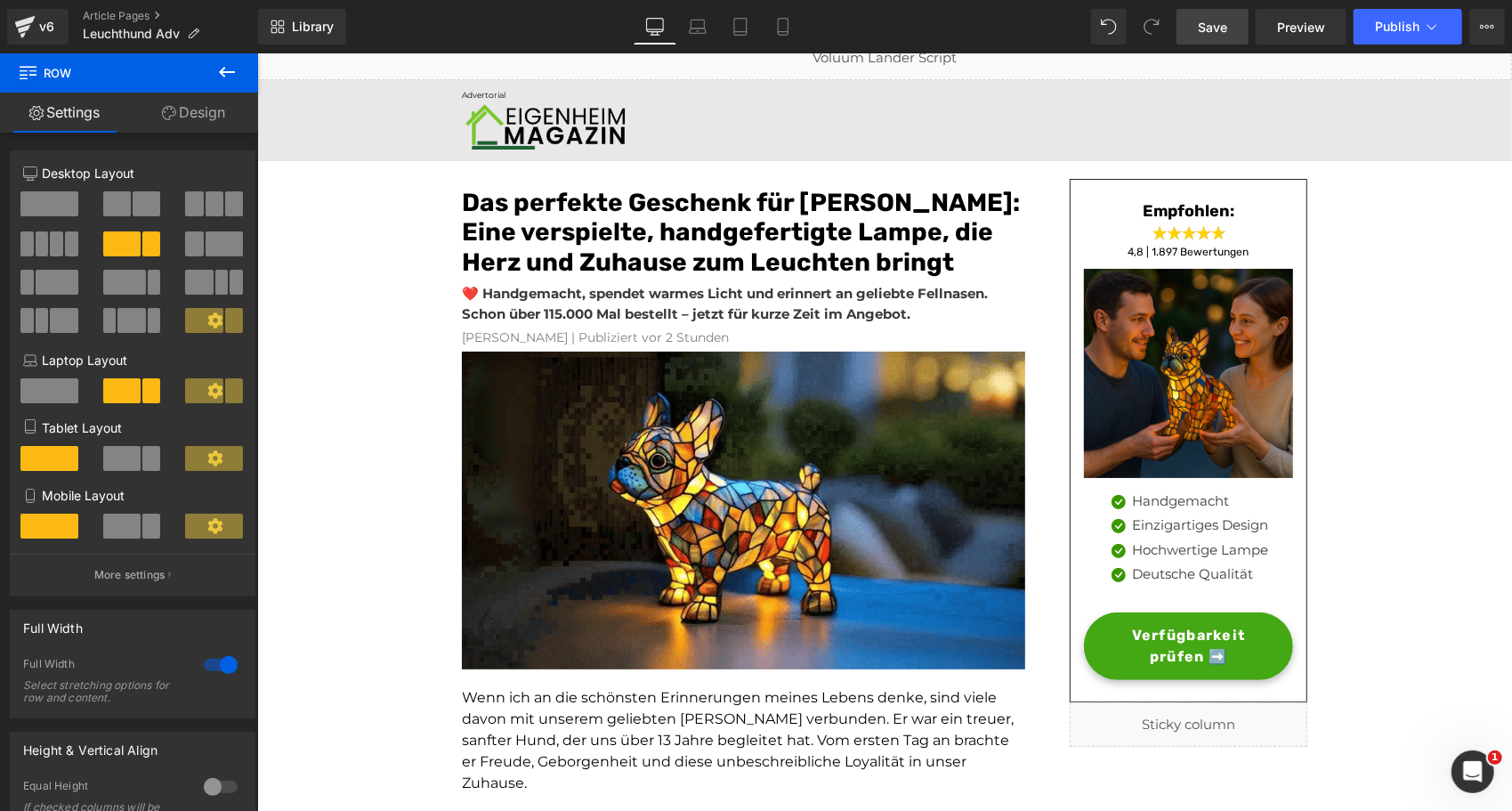
click at [1212, 28] on span "Save" at bounding box center [1212, 27] width 29 height 19
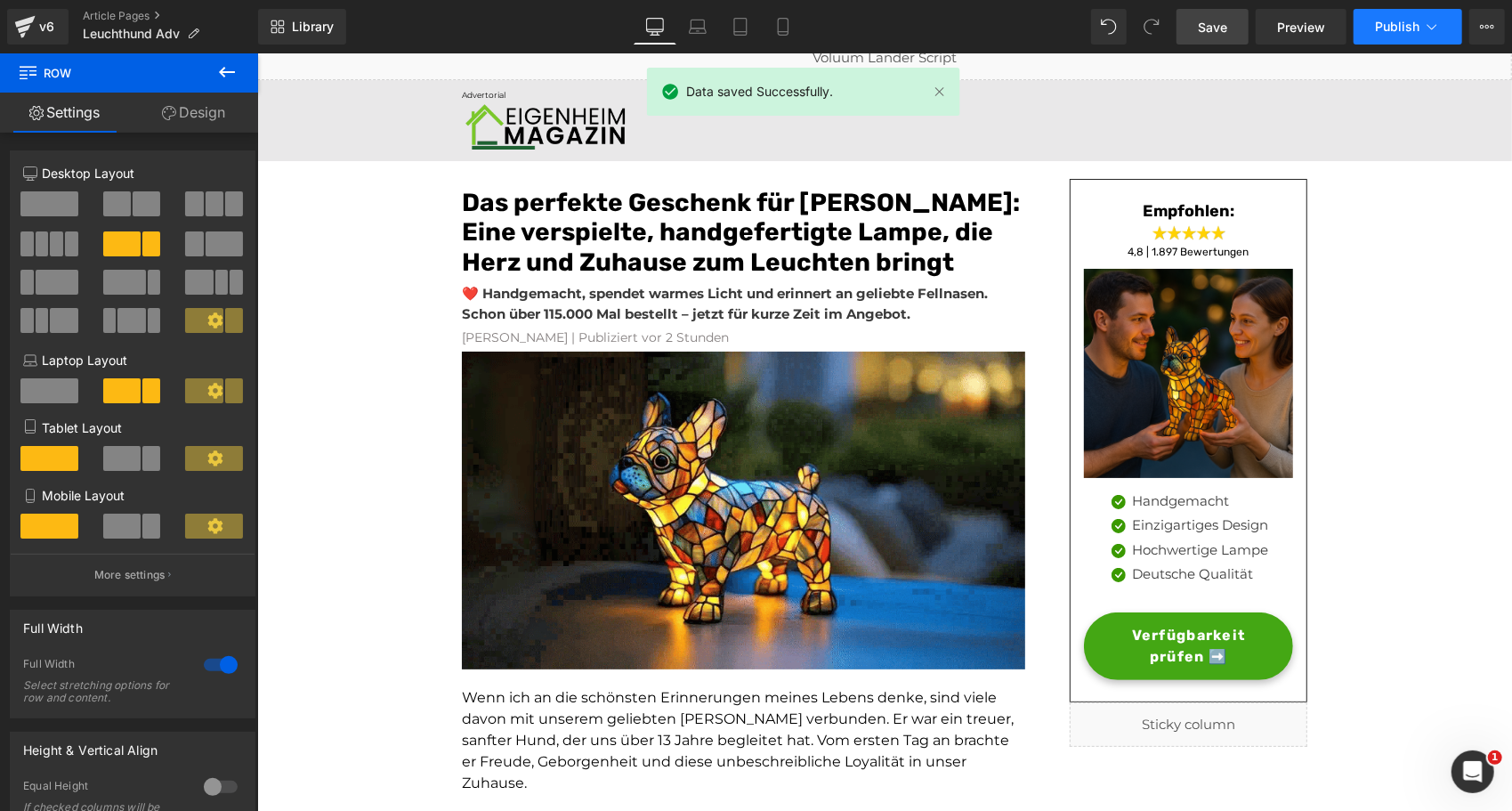
click at [1435, 24] on icon at bounding box center [1431, 26] width 18 height 18
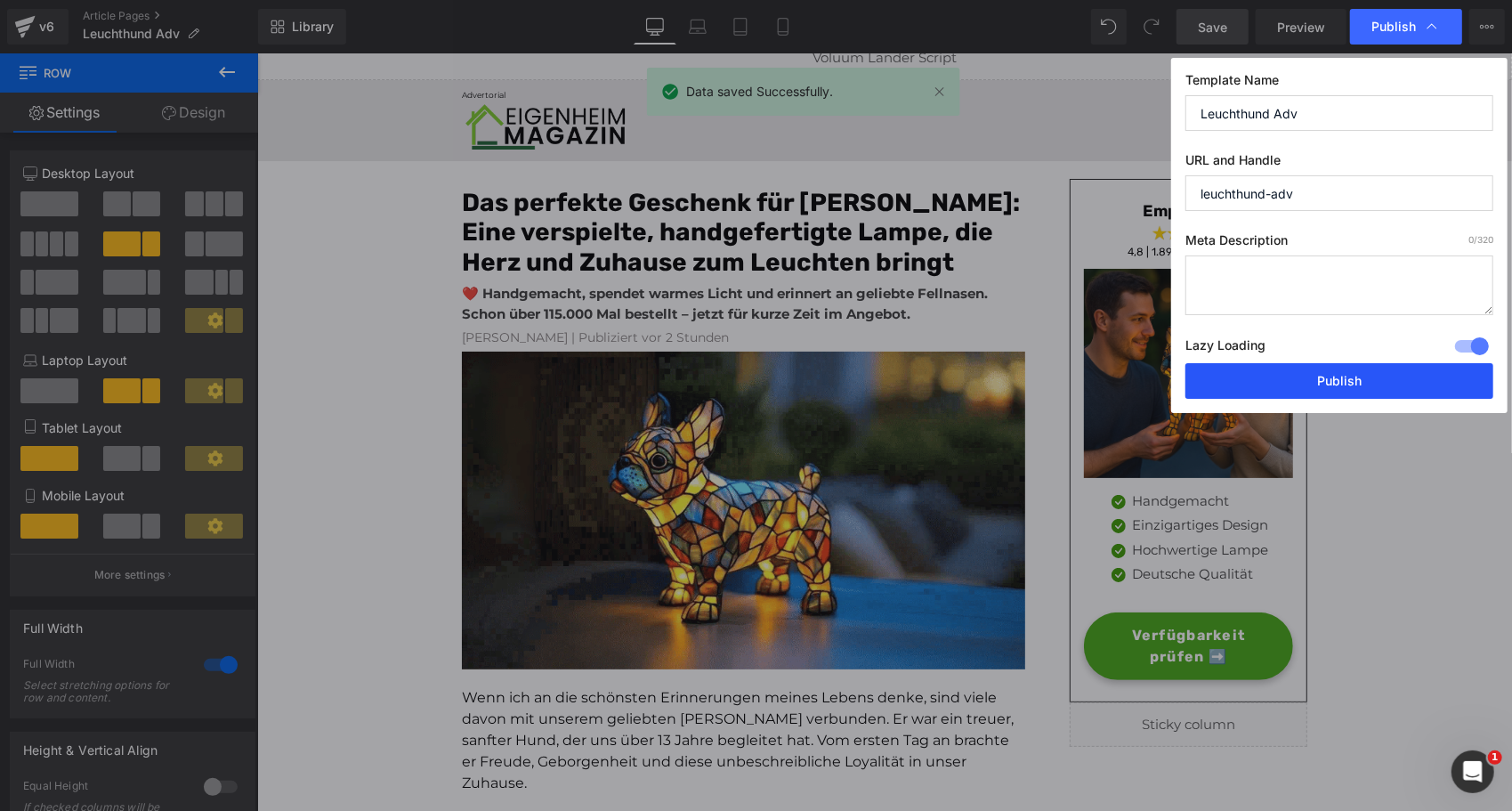
click at [1280, 384] on button "Publish" at bounding box center [1339, 381] width 307 height 36
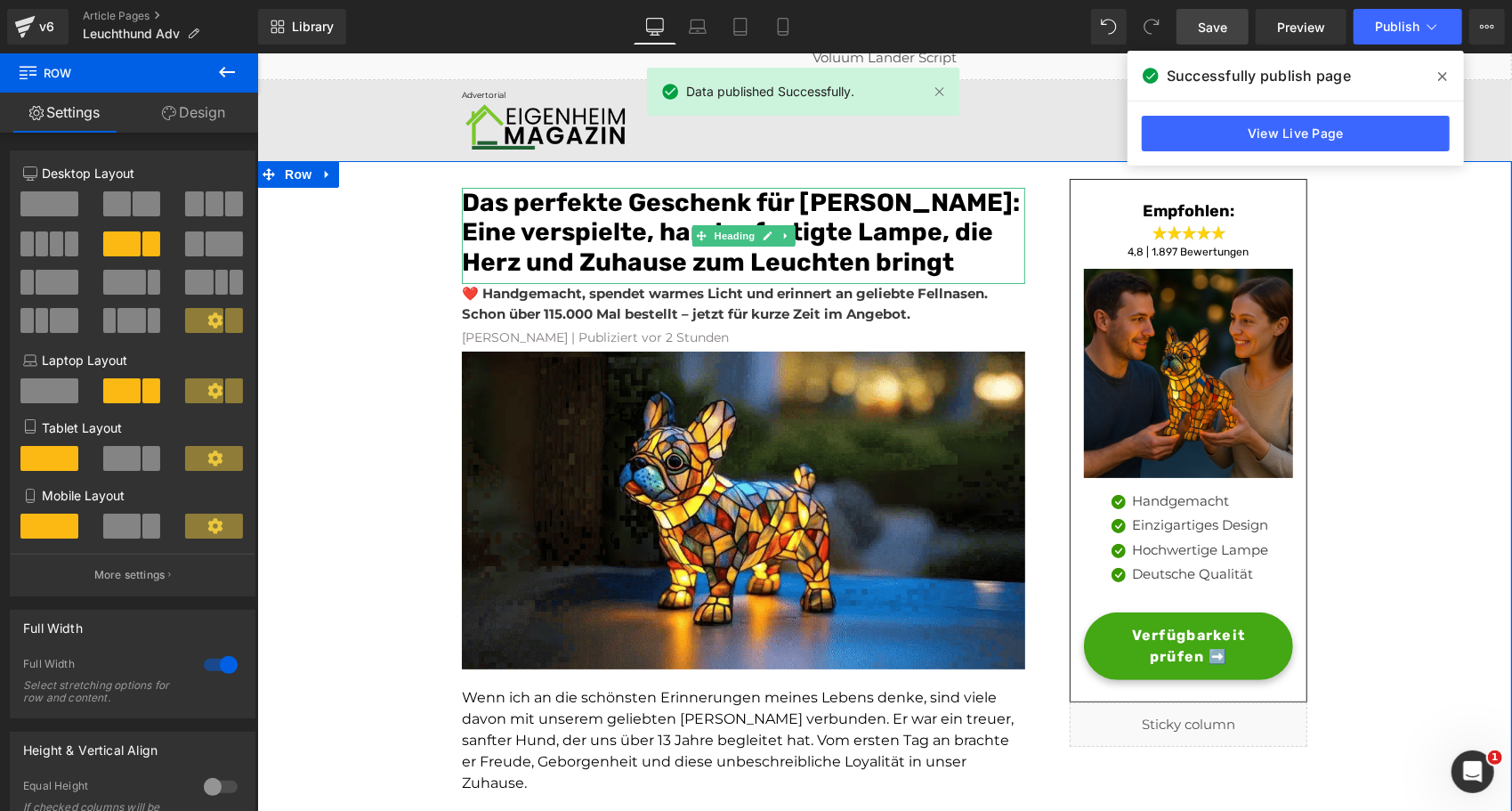
click at [579, 240] on font "Das perfekte Geschenk für Hundeliebhaber: Eine verspielte, handgefertigte Lampe…" at bounding box center [739, 231] width 558 height 89
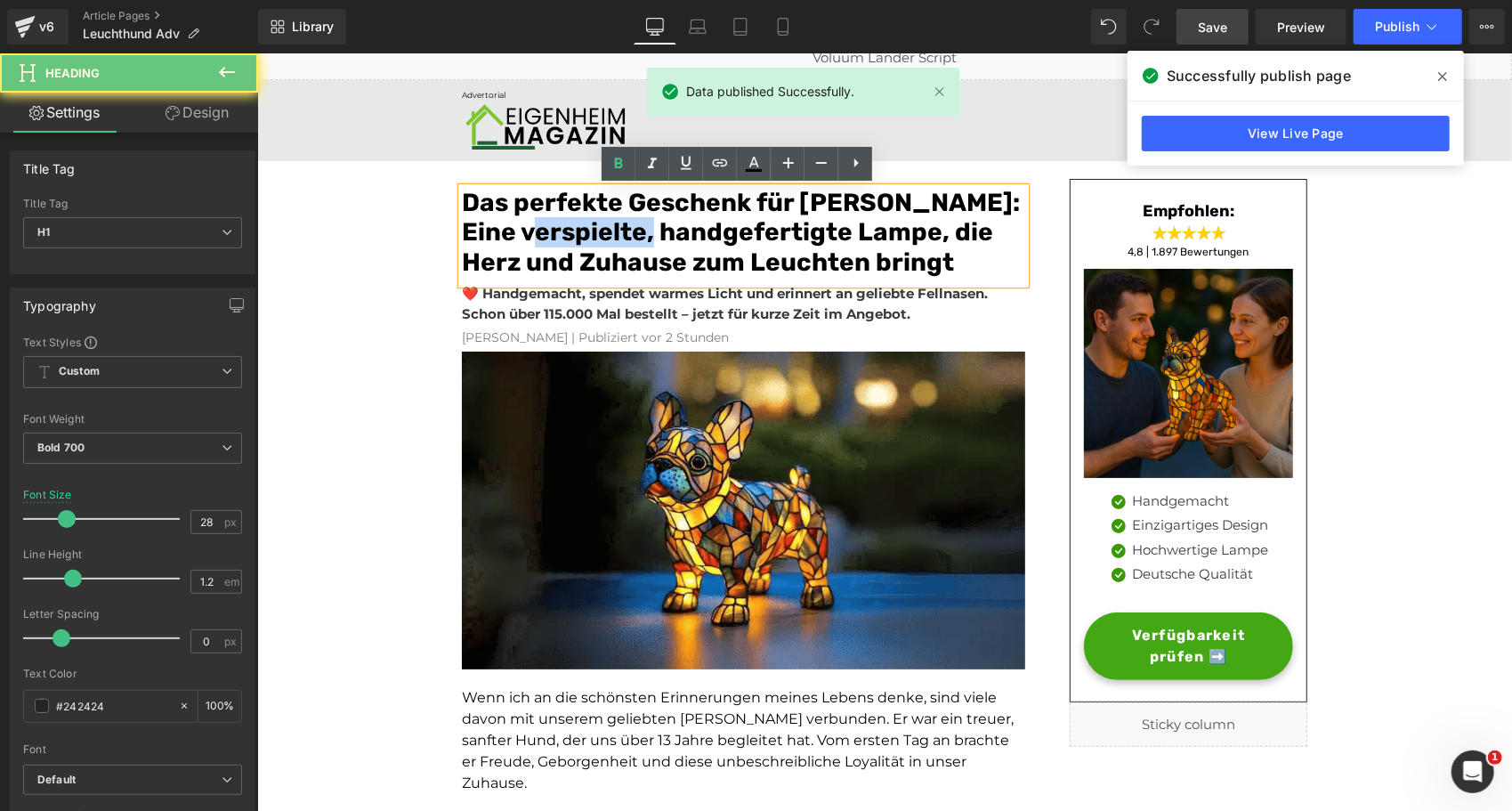
click at [579, 240] on font "Das perfekte Geschenk für Hundeliebhaber: Eine verspielte, handgefertigte Lampe…" at bounding box center [739, 231] width 558 height 89
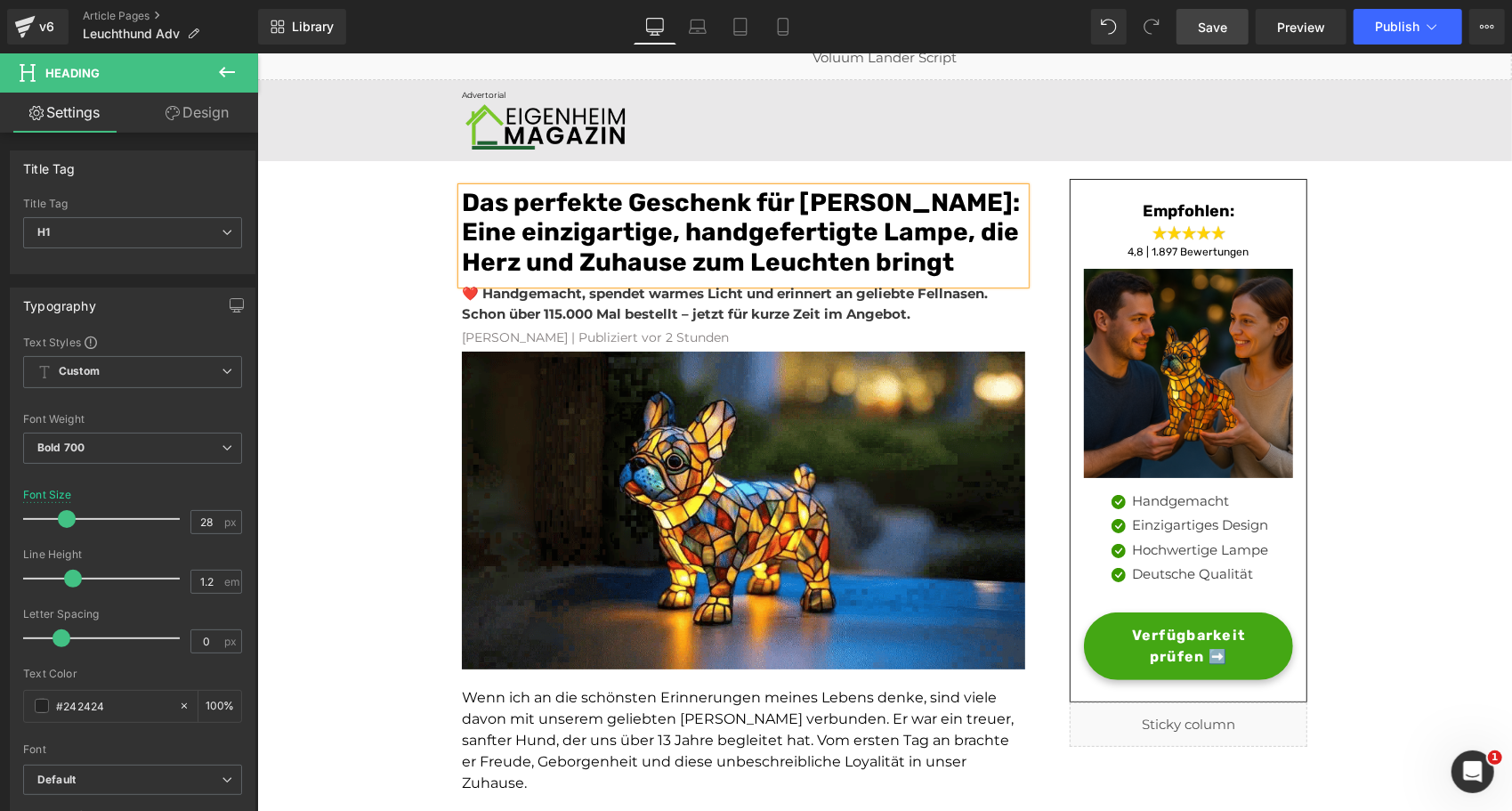
click at [1221, 22] on span "Save" at bounding box center [1212, 27] width 29 height 19
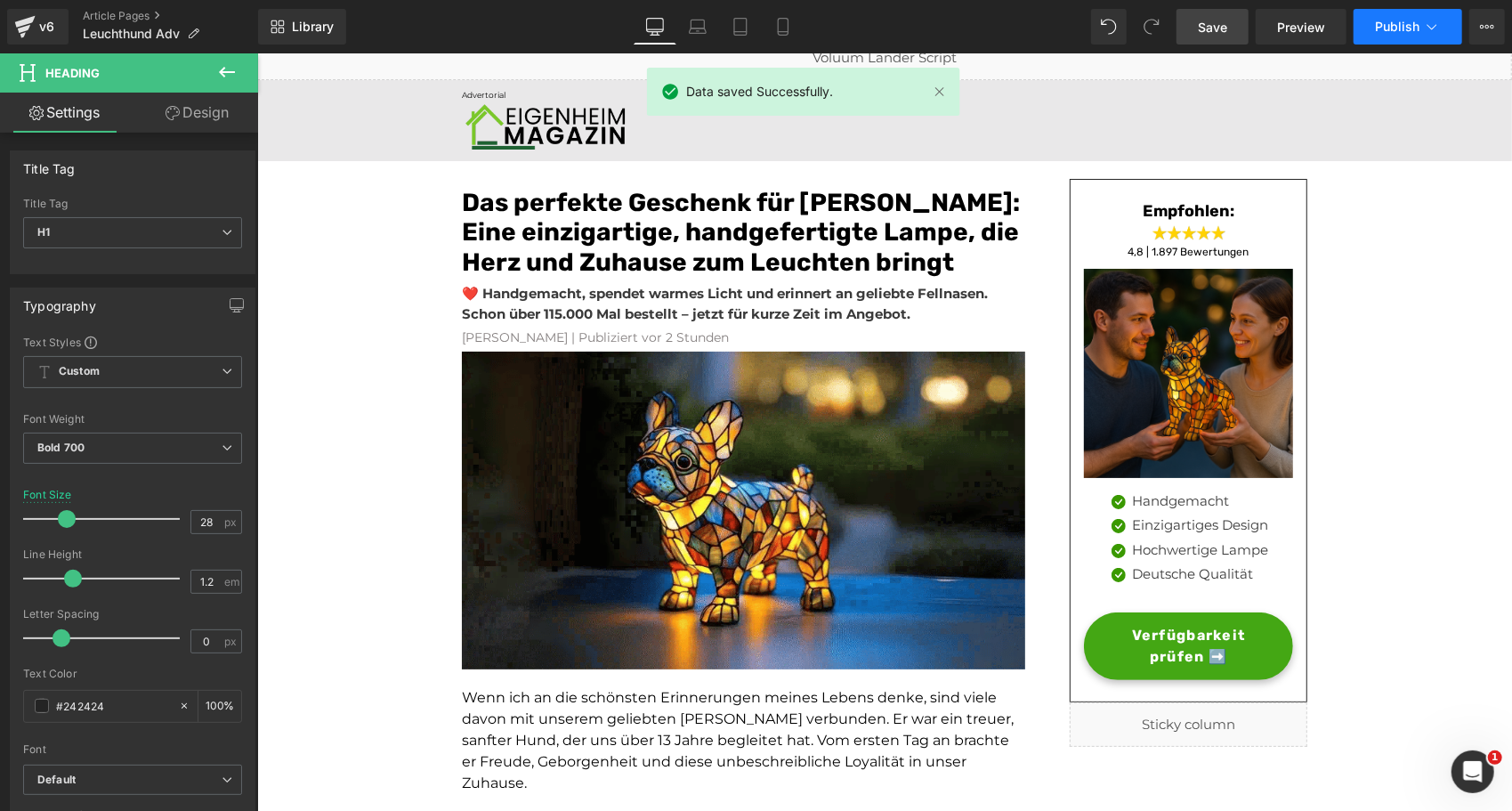
click at [1392, 14] on button "Publish" at bounding box center [1408, 26] width 108 height 36
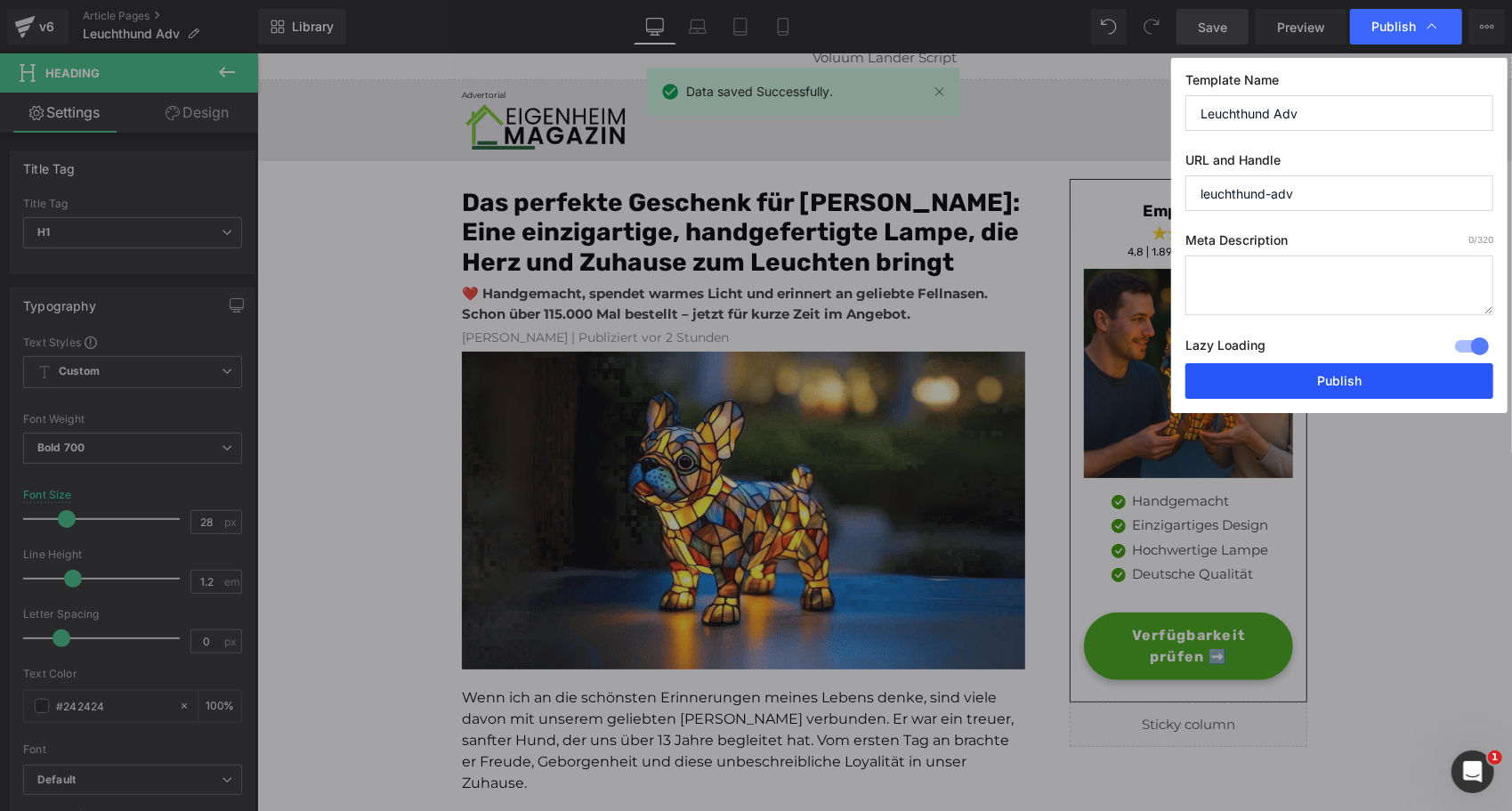
click at [1300, 386] on button "Publish" at bounding box center [1339, 381] width 307 height 36
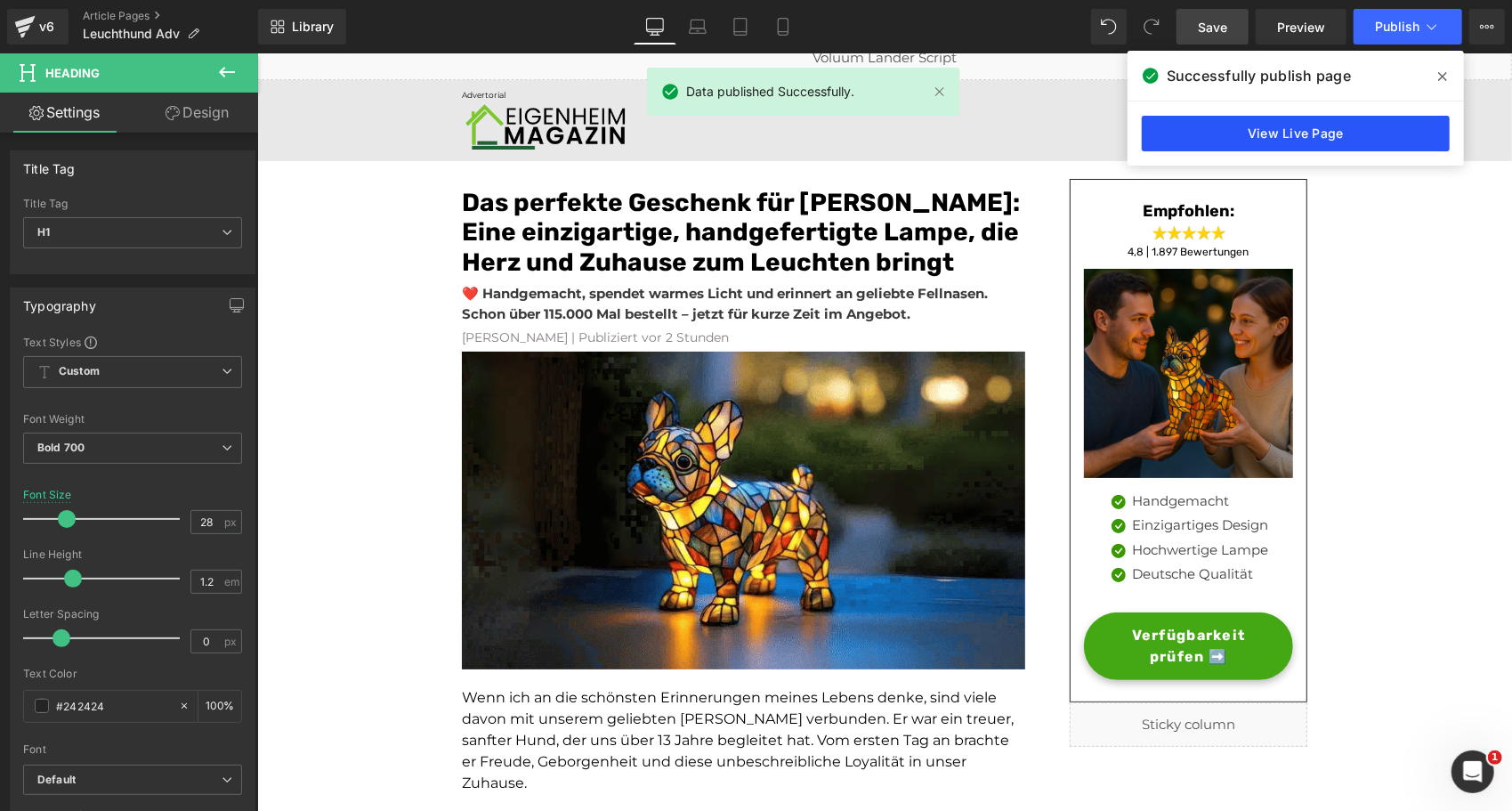
click at [1335, 129] on link "View Live Page" at bounding box center [1295, 134] width 307 height 36
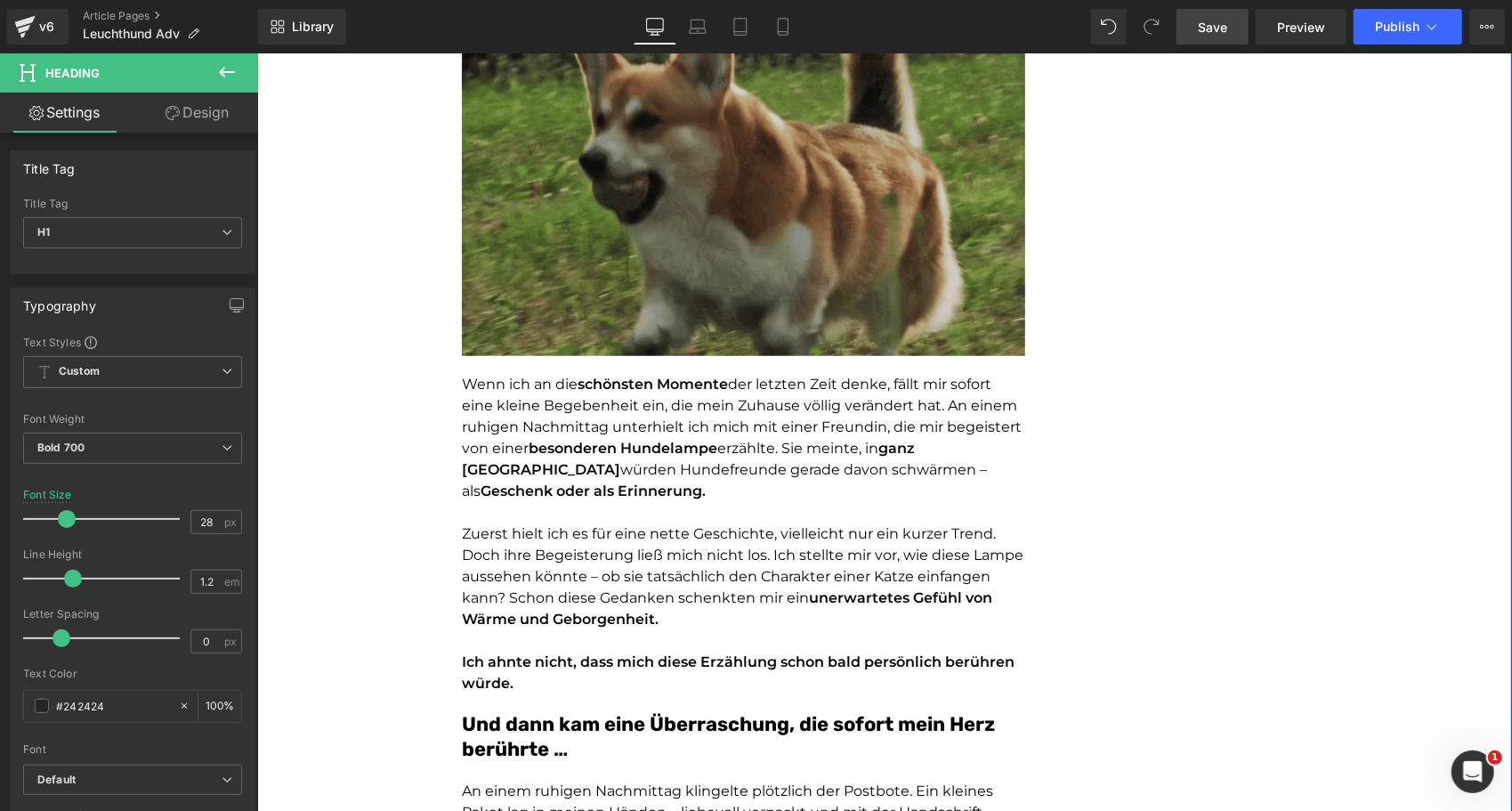
scroll to position [944, 0]
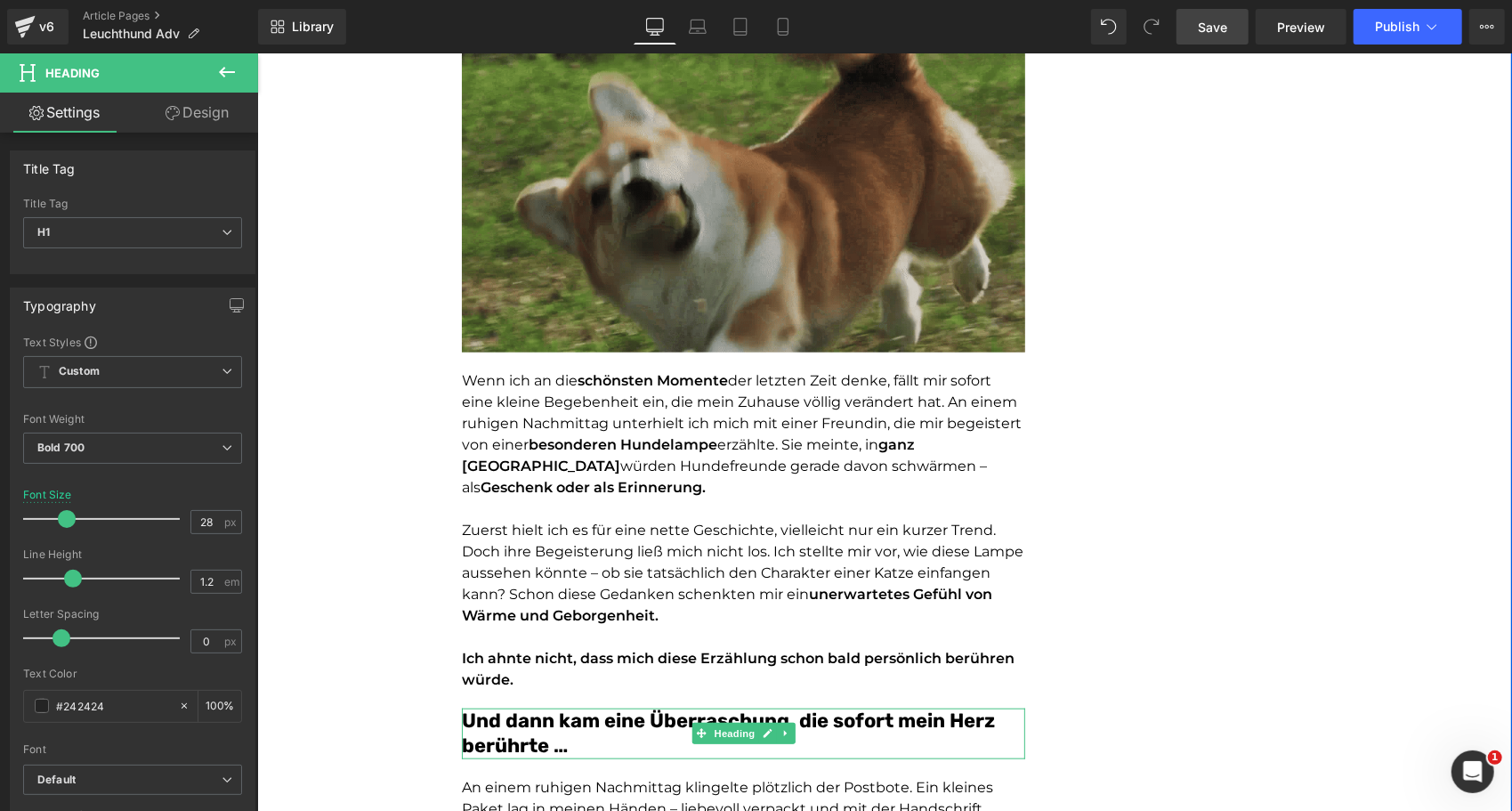
click at [484, 708] on font "Und dann kam eine Überraschung, die sofort mein Herz berührte …" at bounding box center [727, 732] width 533 height 50
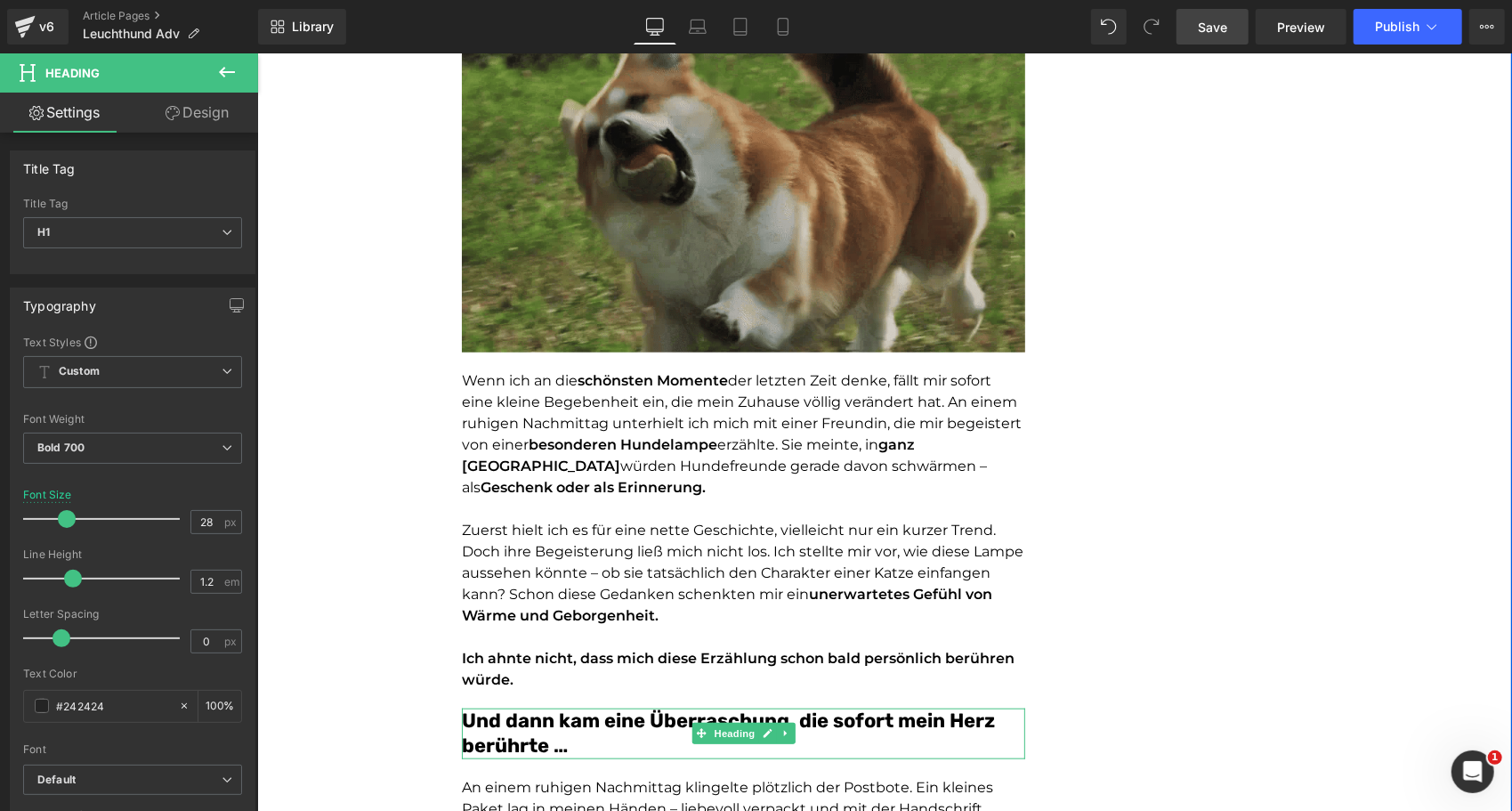
click at [484, 708] on font "Und dann kam eine Überraschung, die sofort mein Herz berührte …" at bounding box center [727, 732] width 533 height 50
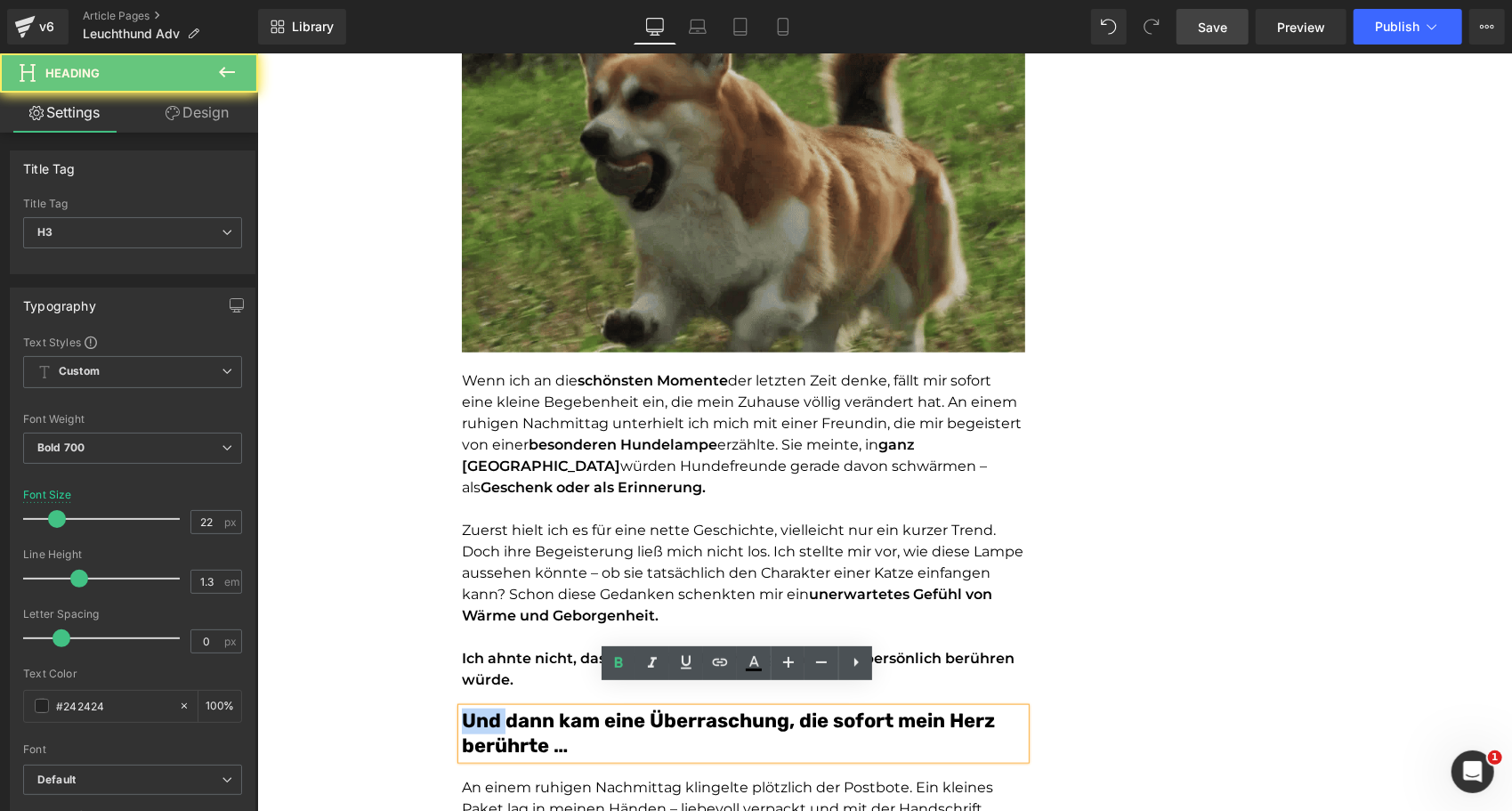
click at [484, 708] on font "Und dann kam eine Überraschung, die sofort mein Herz berührte …" at bounding box center [727, 732] width 533 height 50
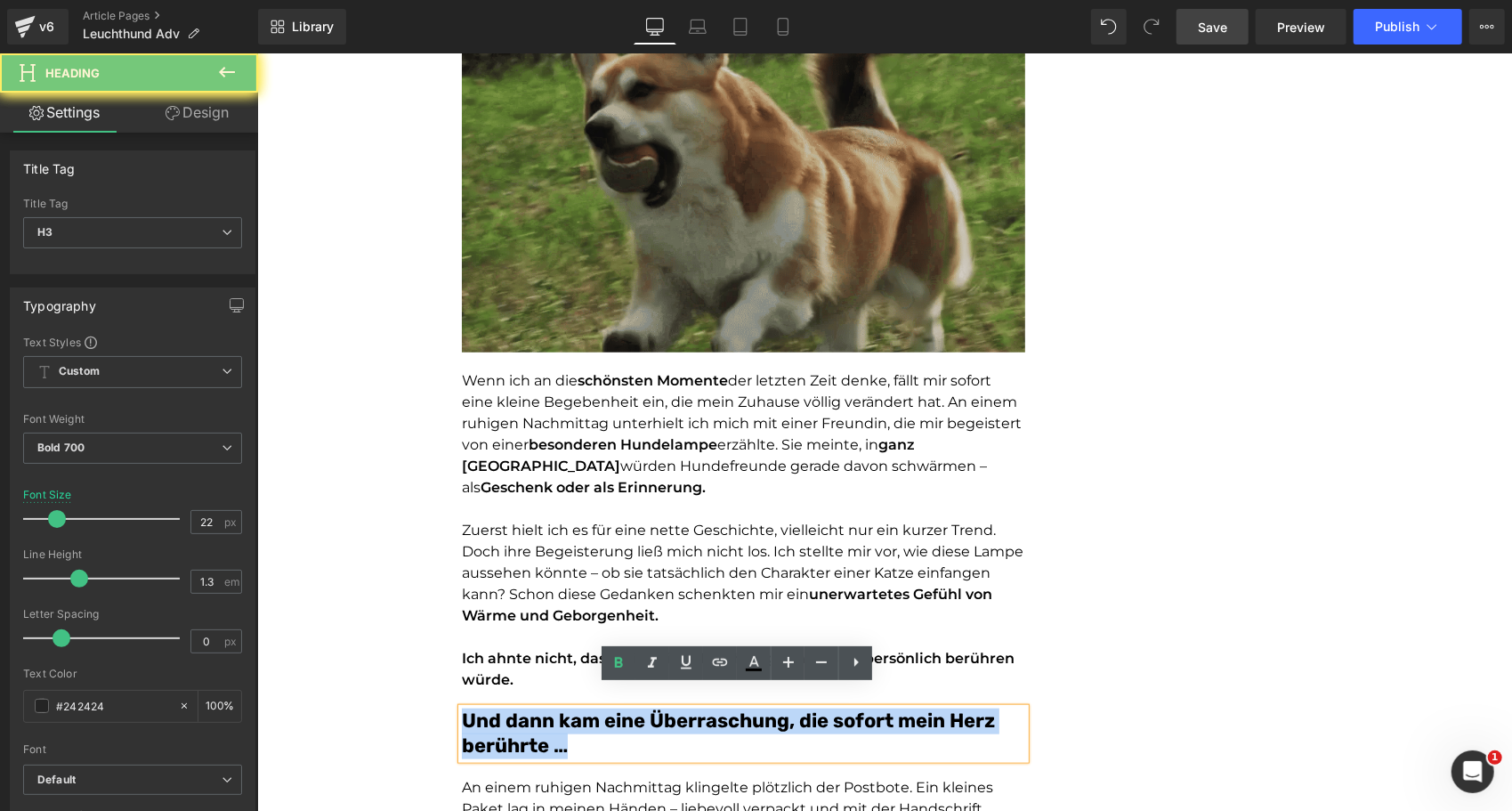
paste div
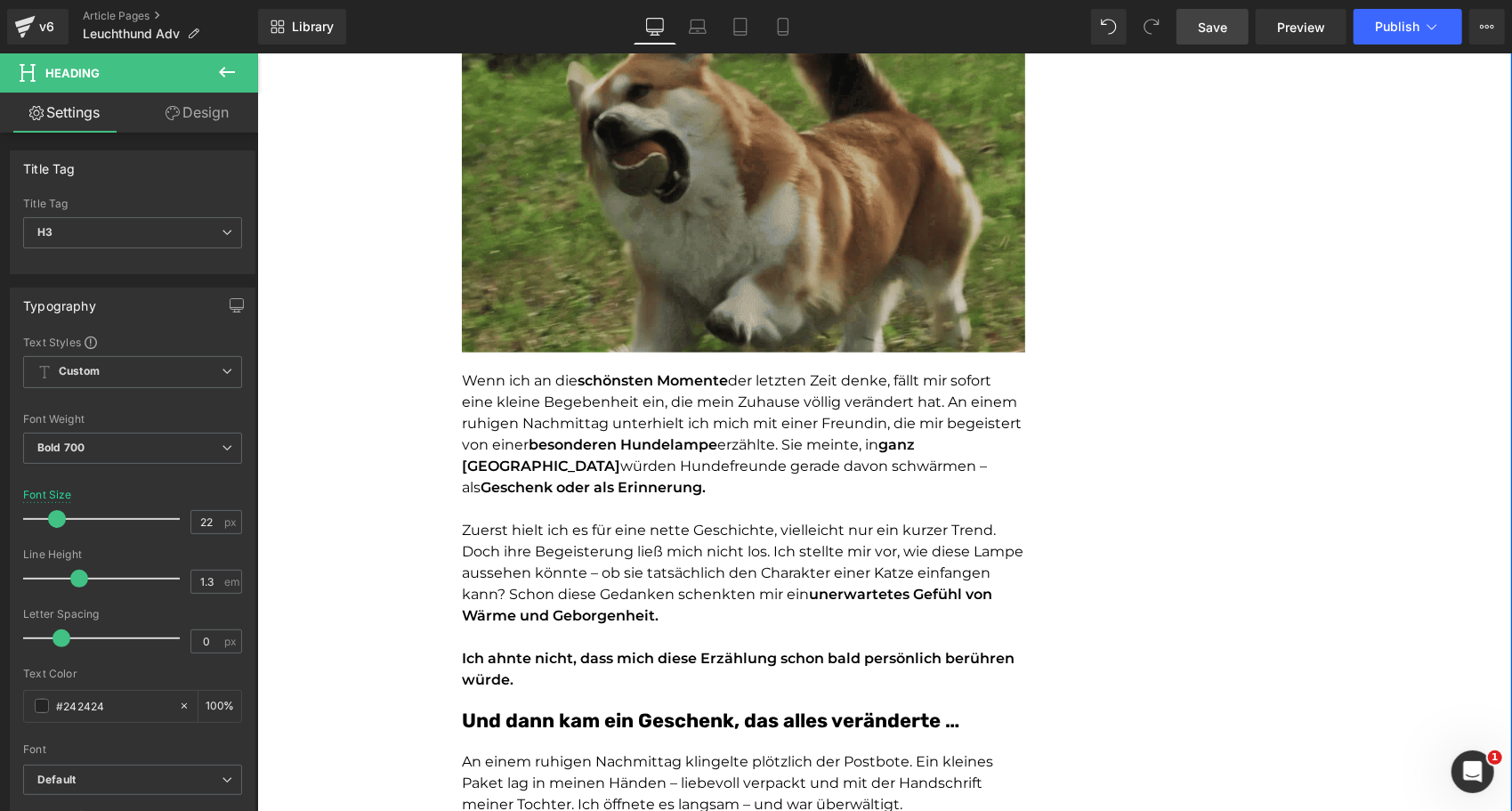
click at [509, 398] on span "der letzten Zeit denke, fällt mir sofort eine kleine Begebenheit ein, die mein …" at bounding box center [740, 412] width 559 height 81
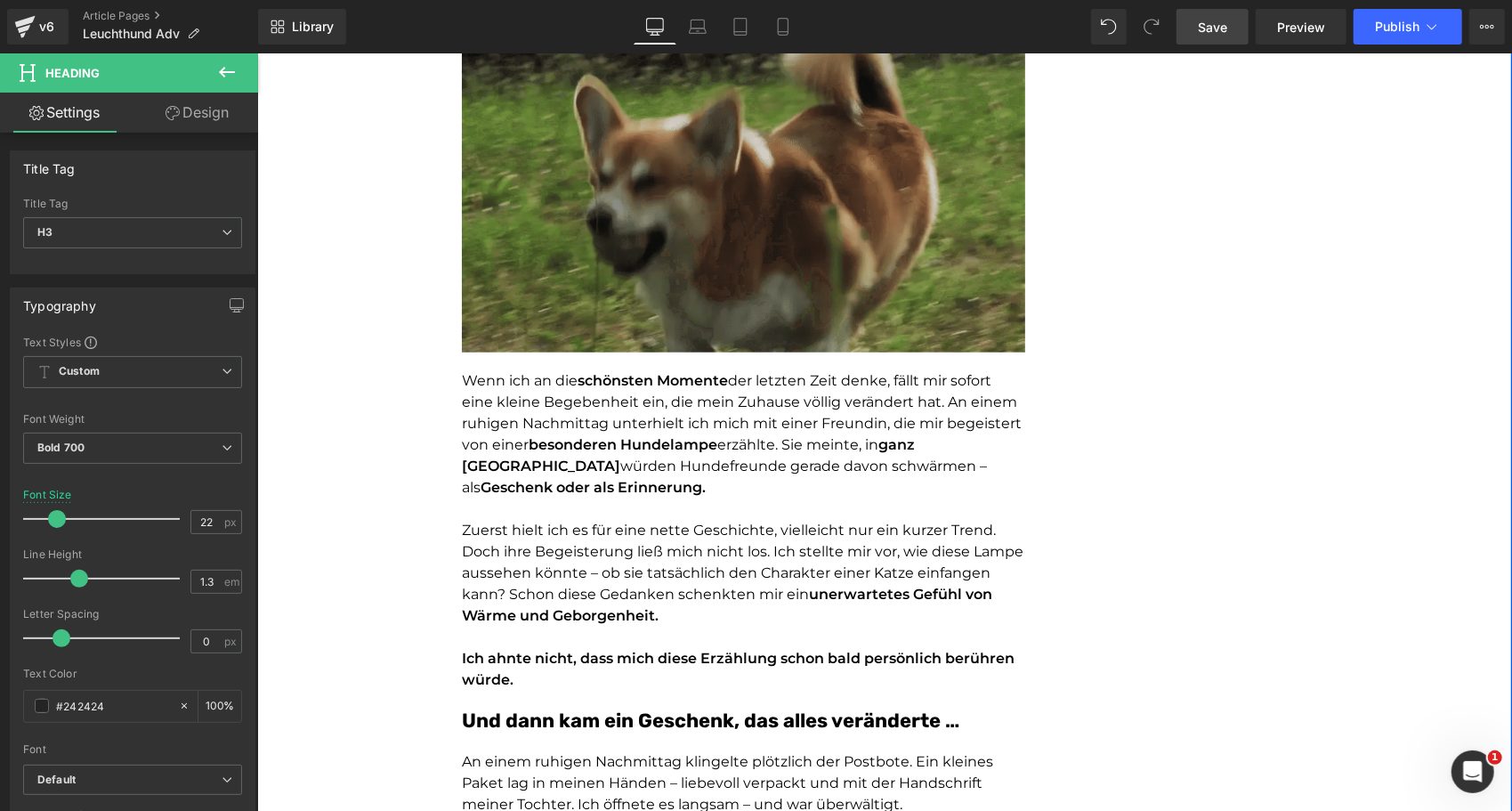
click at [509, 398] on span "der letzten Zeit denke, fällt mir sofort eine kleine Begebenheit ein, die mein …" at bounding box center [740, 412] width 559 height 81
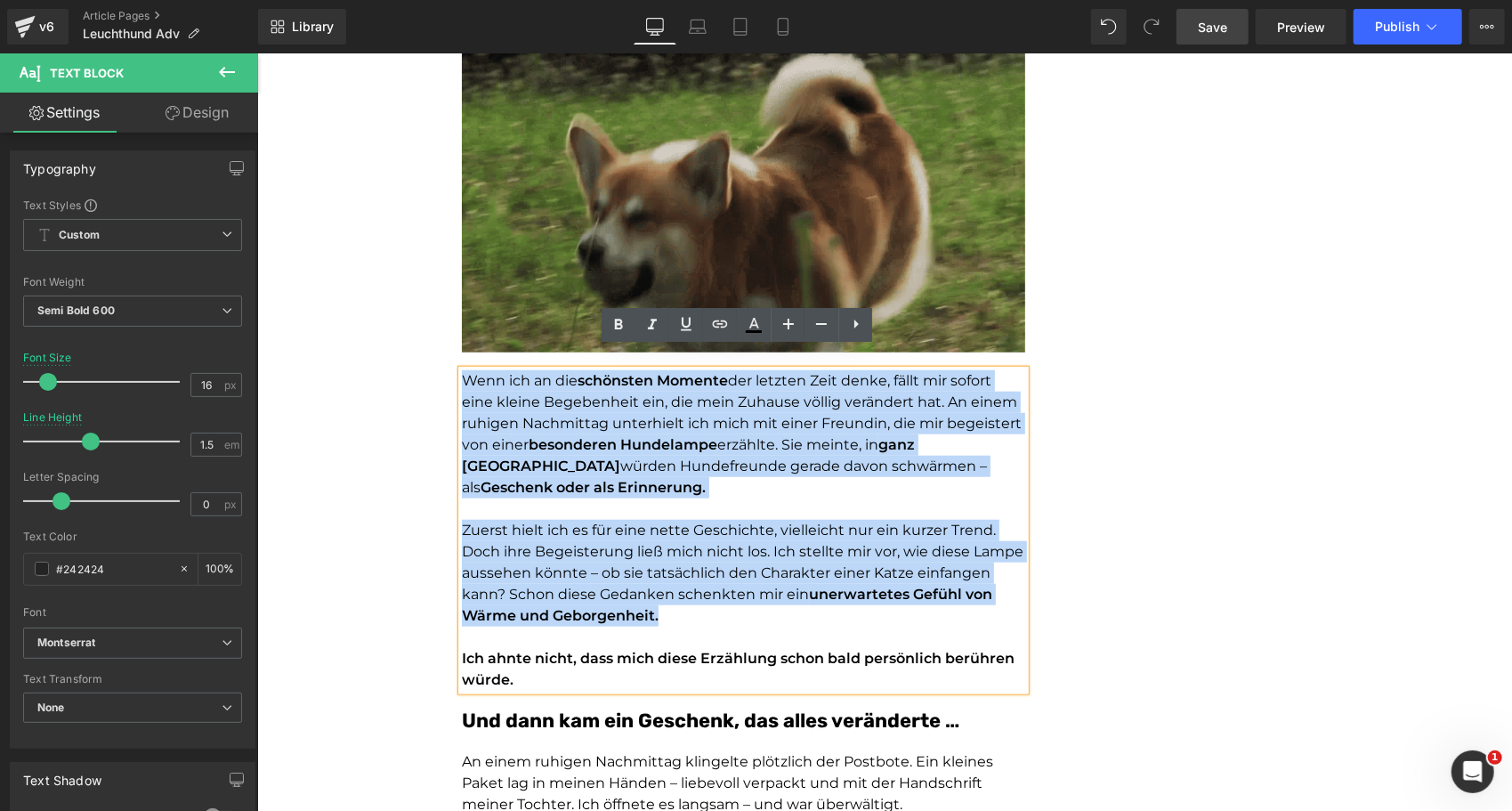
drag, startPoint x: 655, startPoint y: 591, endPoint x: 437, endPoint y: 348, distance: 326.5
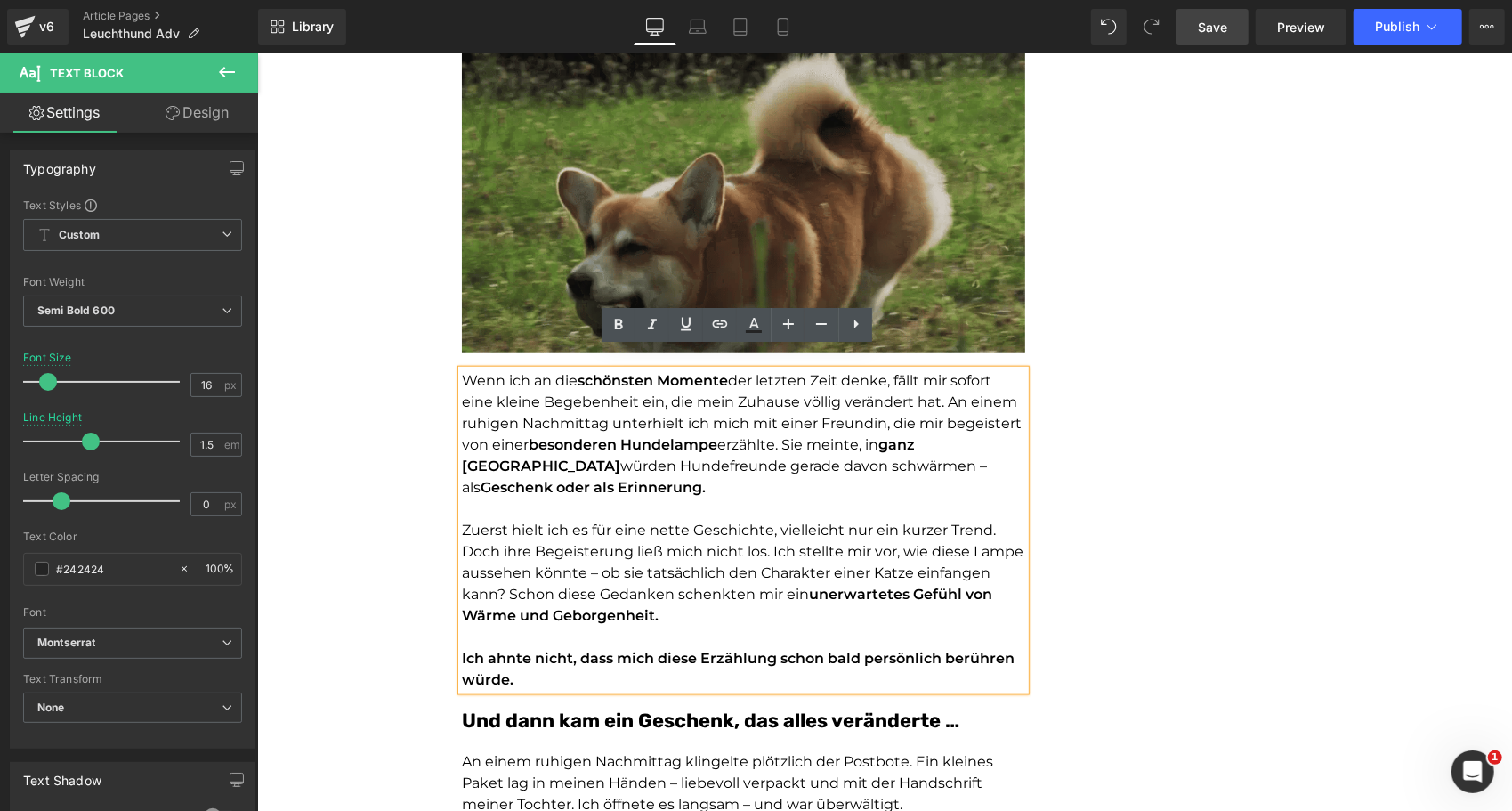
click at [579, 626] on p at bounding box center [742, 636] width 563 height 22
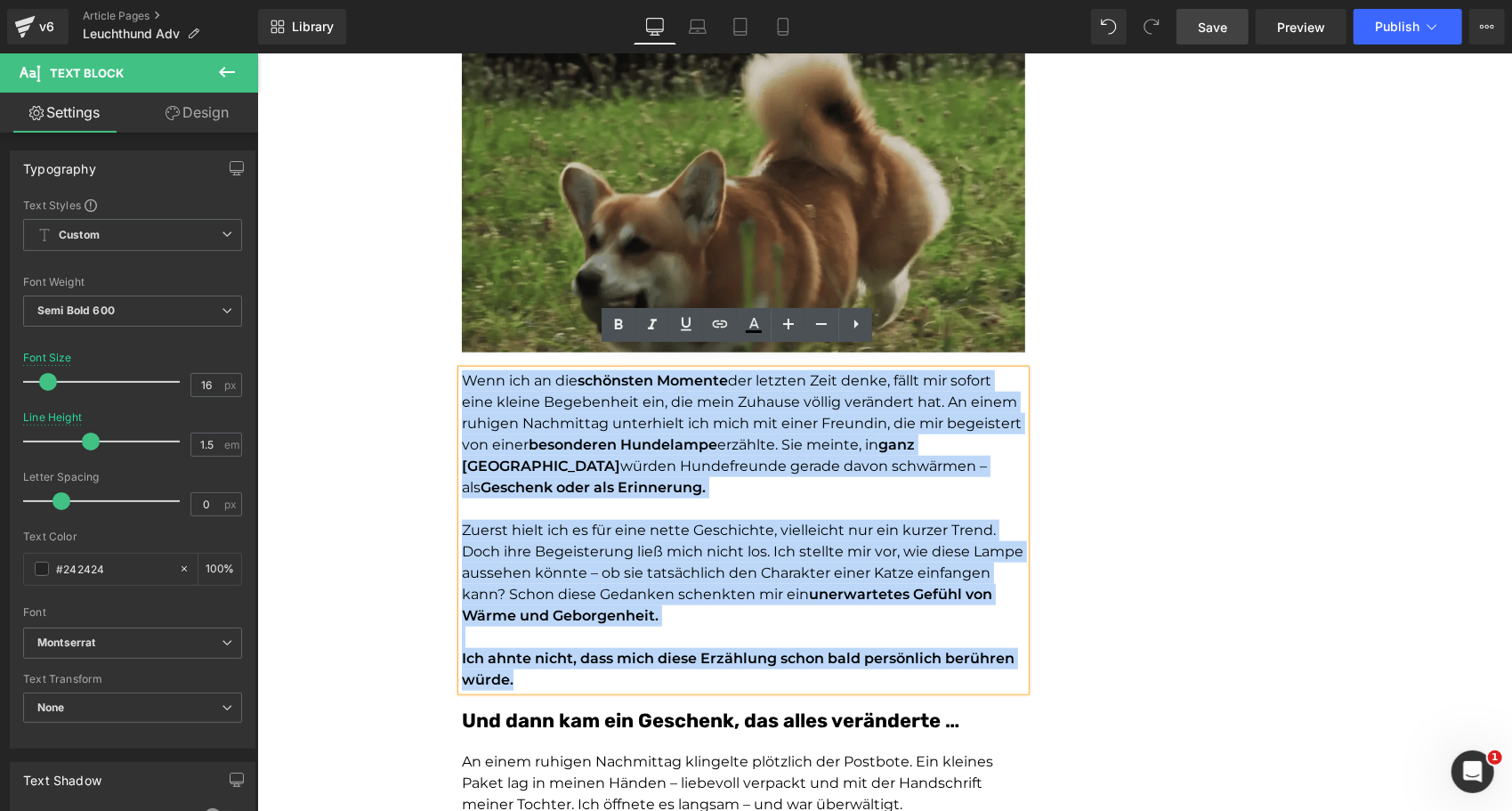
drag, startPoint x: 512, startPoint y: 657, endPoint x: 390, endPoint y: 345, distance: 335.0
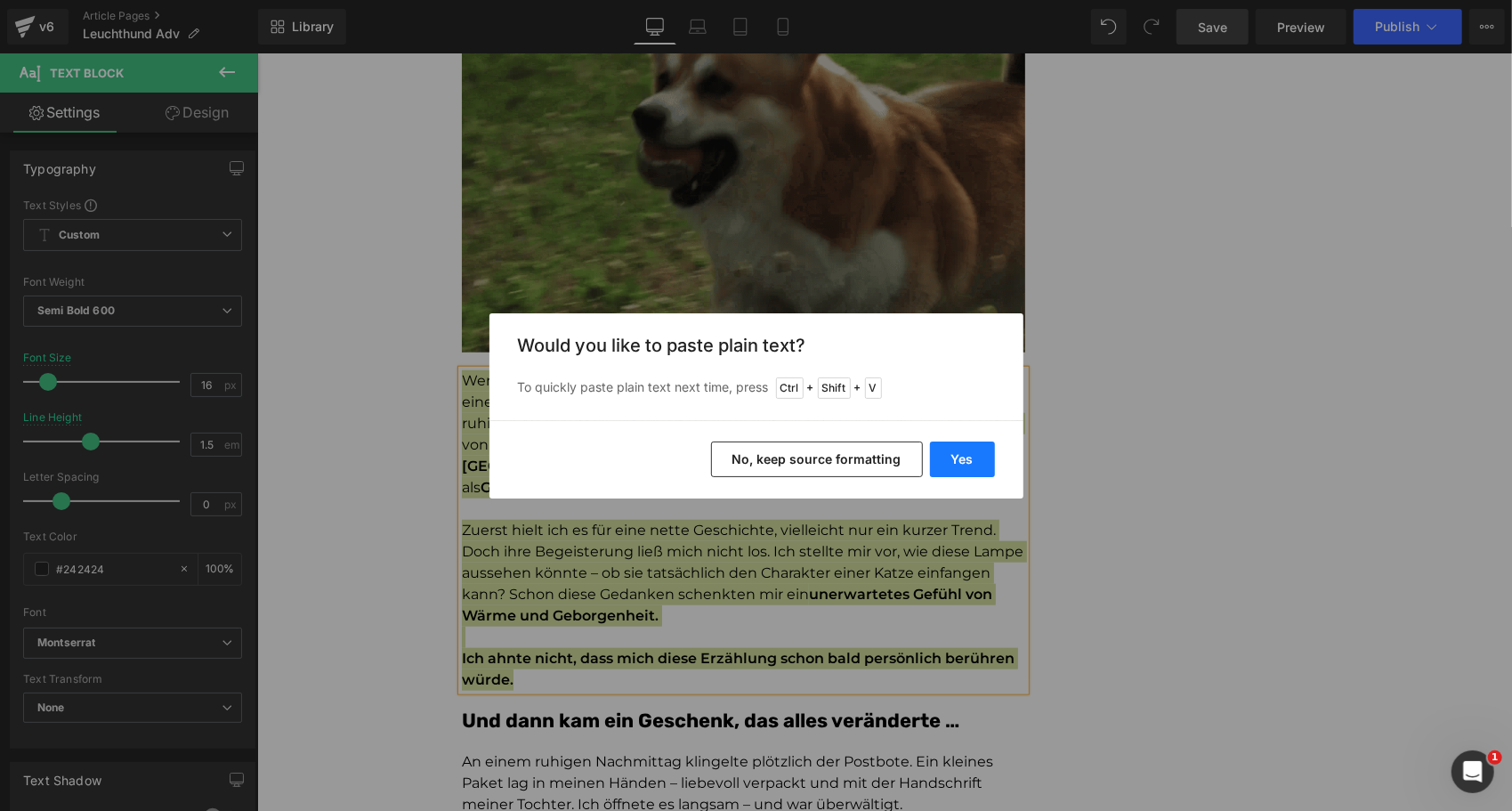
click at [967, 453] on button "Yes" at bounding box center [962, 459] width 65 height 36
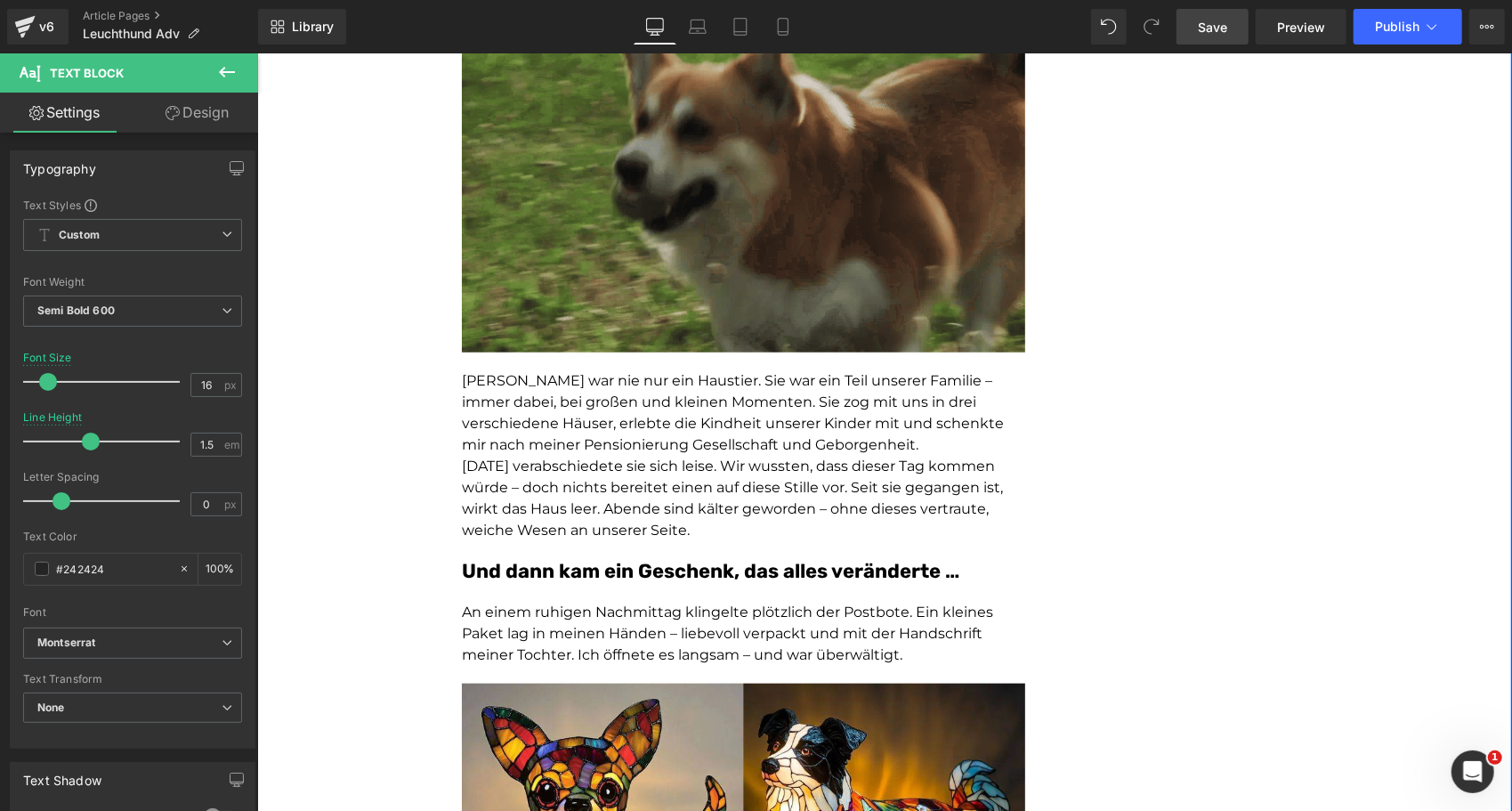
click at [257, 53] on div at bounding box center [257, 53] width 0 height 0
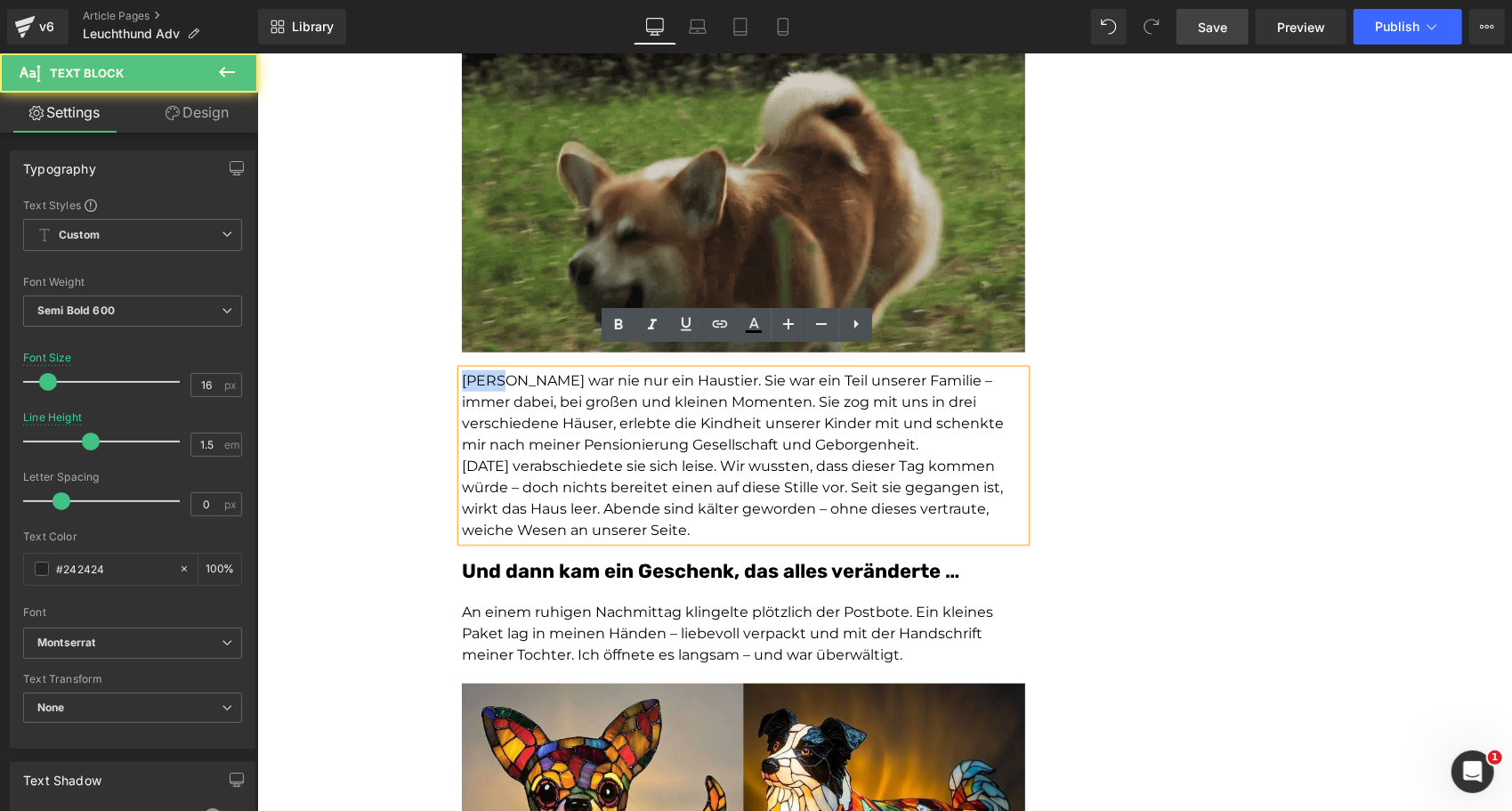
click at [461, 372] on span "Coco war nie nur ein Haustier. Sie war ein Teil unserer Familie – immer dabei, …" at bounding box center [732, 412] width 542 height 81
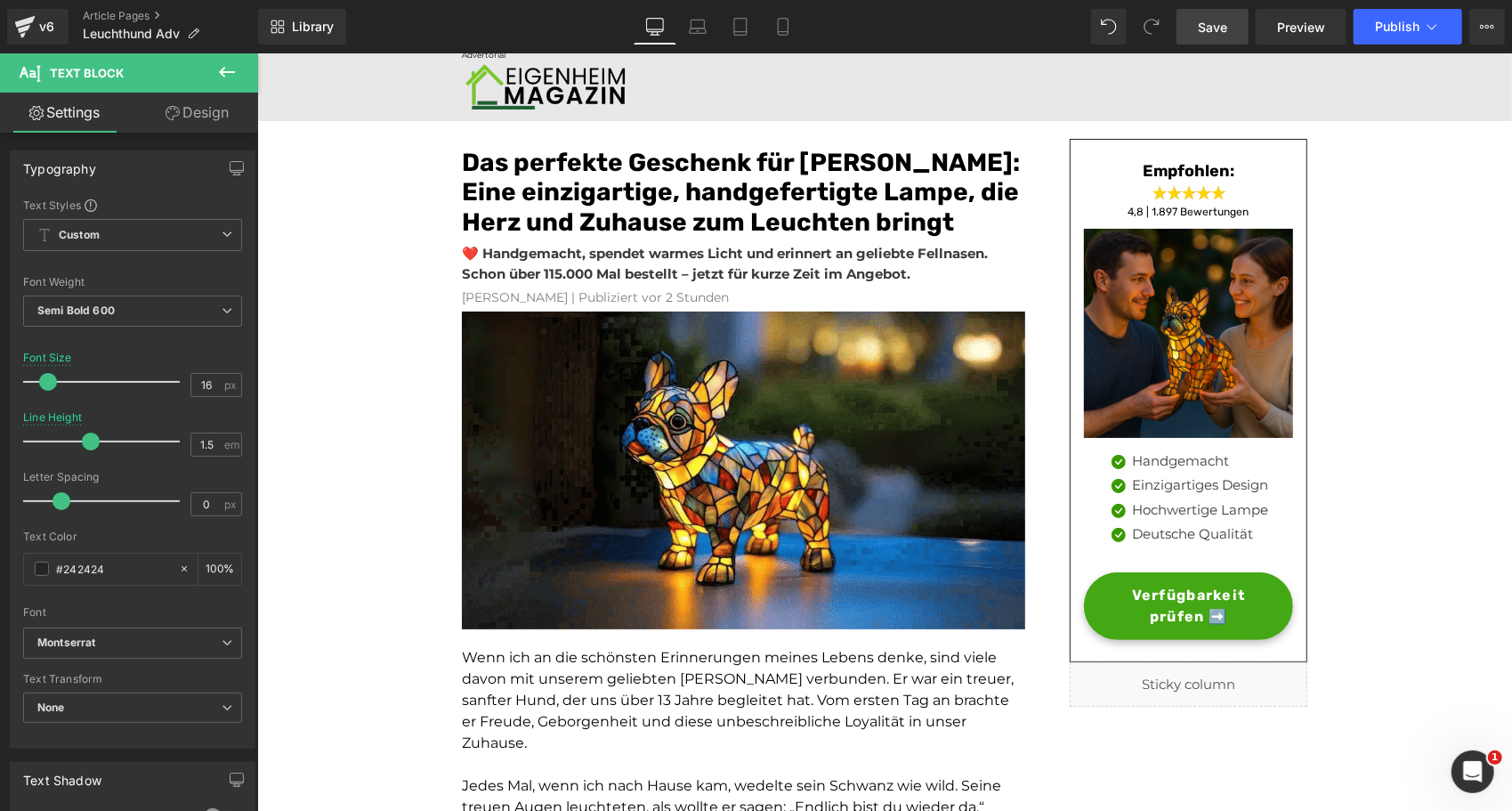
scroll to position [378, 0]
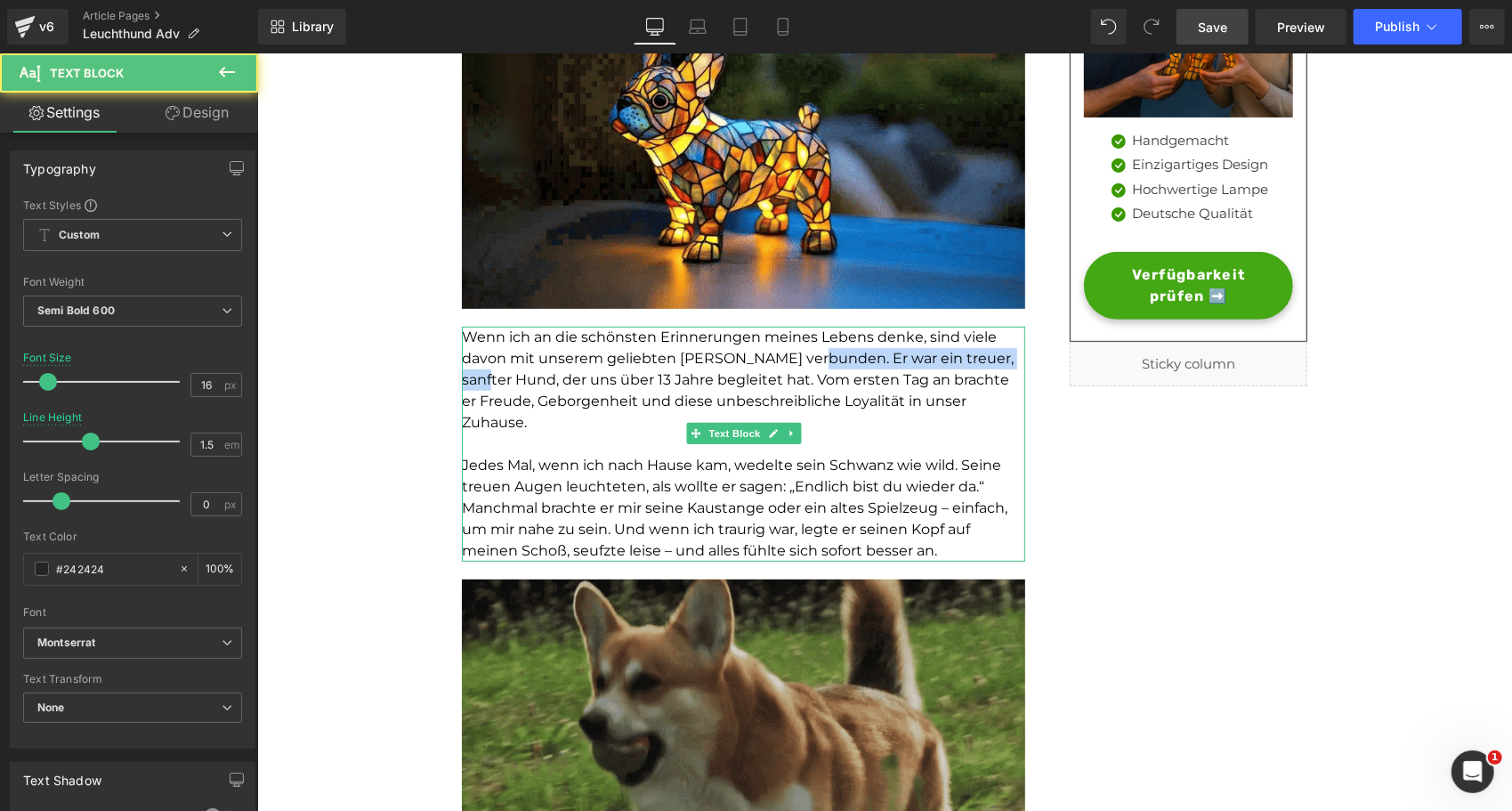
drag, startPoint x: 807, startPoint y: 356, endPoint x: 493, endPoint y: 384, distance: 315.2
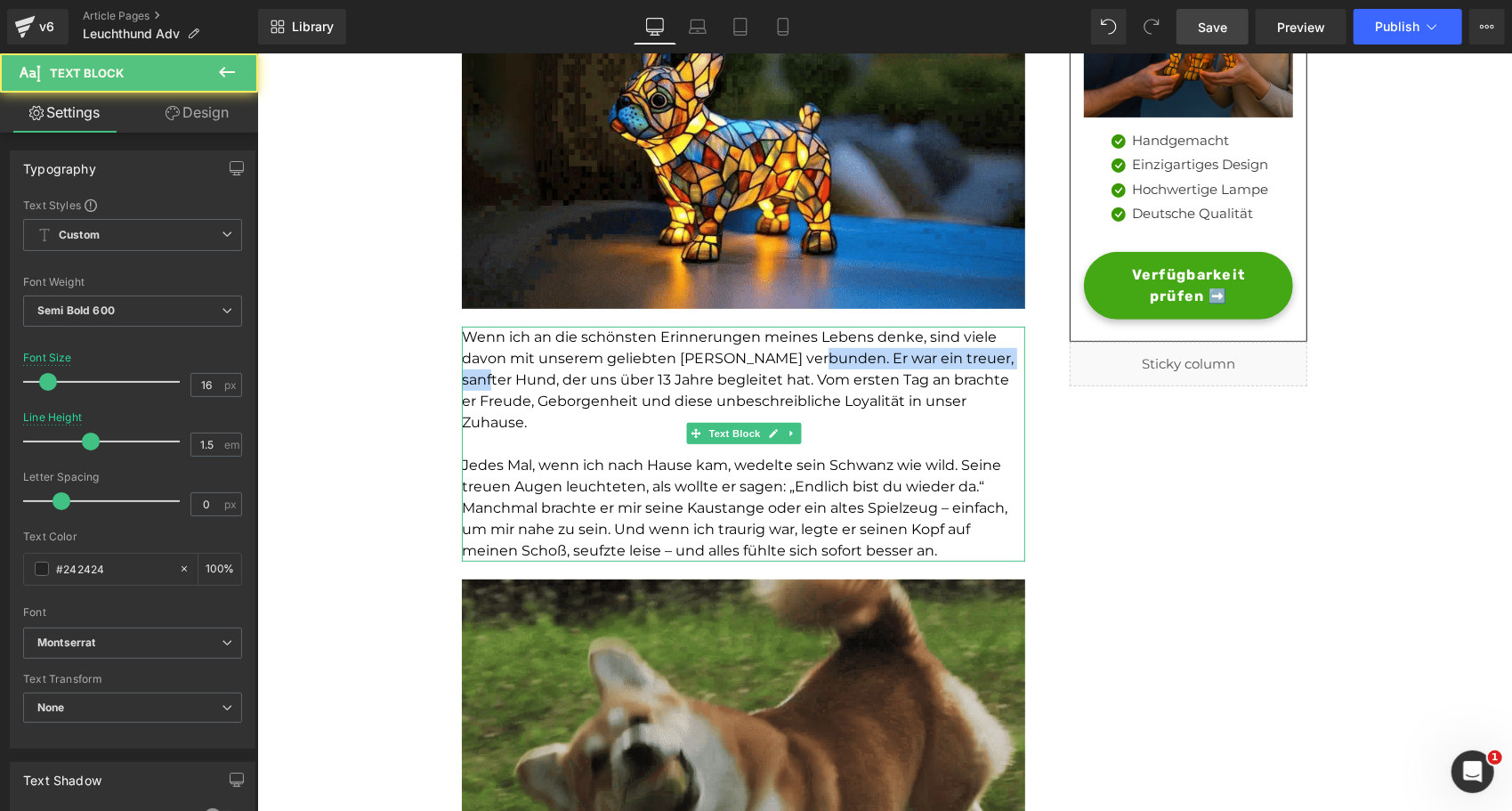
click at [493, 384] on span "Wenn ich an die schönsten Erinnerungen meines Lebens denke, sind viele davon mi…" at bounding box center [736, 378] width 552 height 103
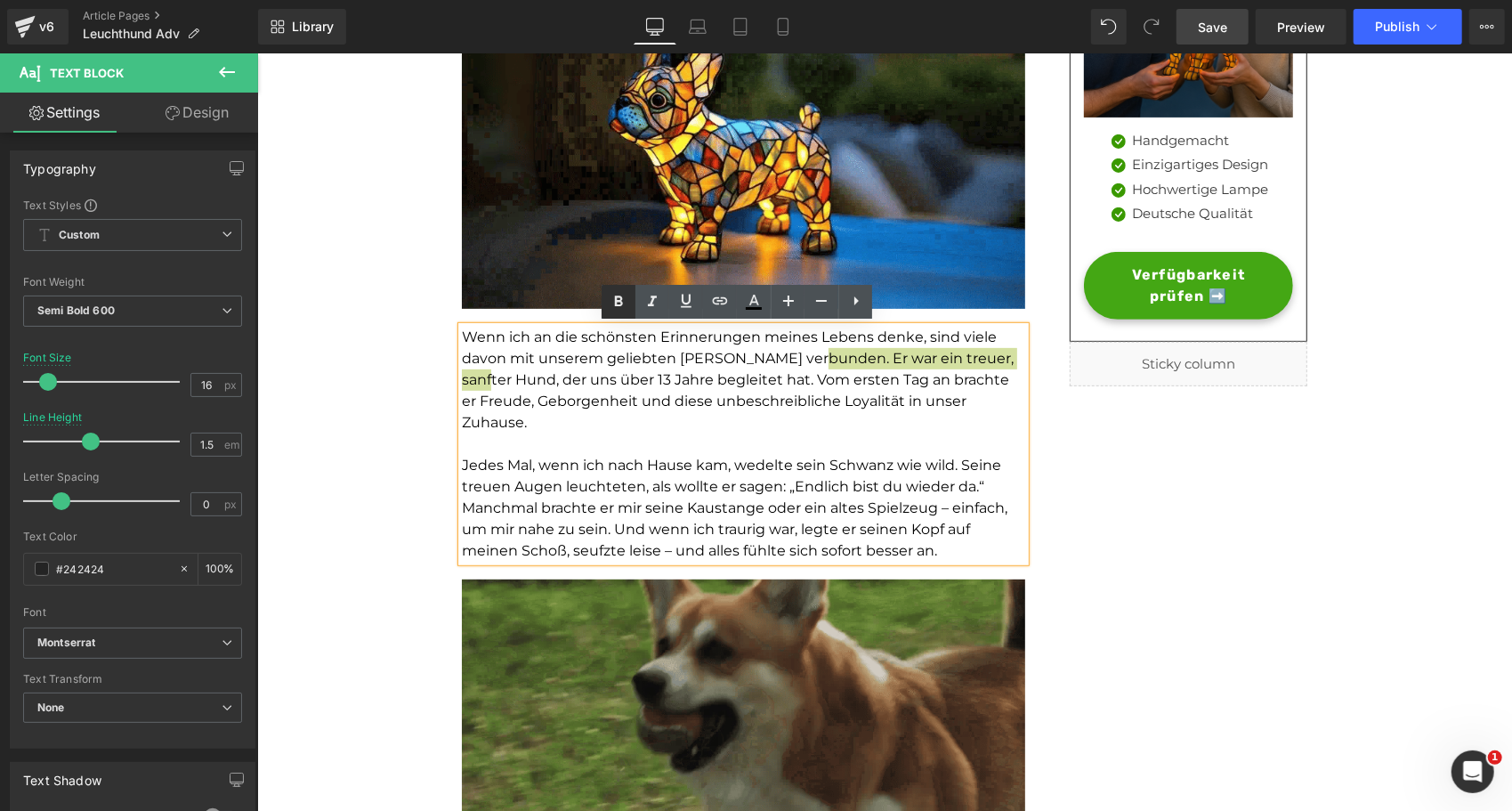
click at [612, 309] on icon at bounding box center [618, 302] width 22 height 22
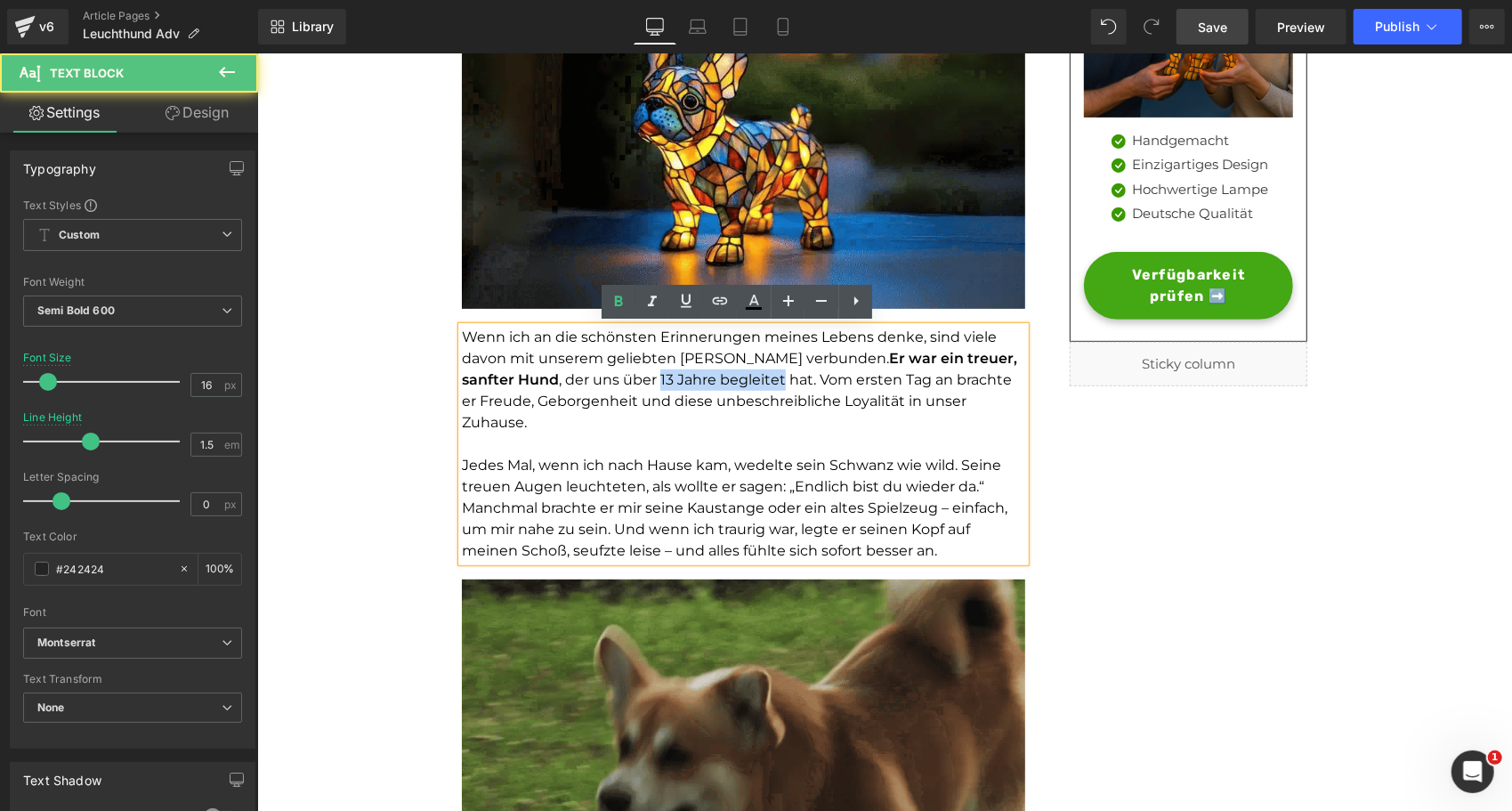
drag, startPoint x: 598, startPoint y: 381, endPoint x: 717, endPoint y: 383, distance: 119.0
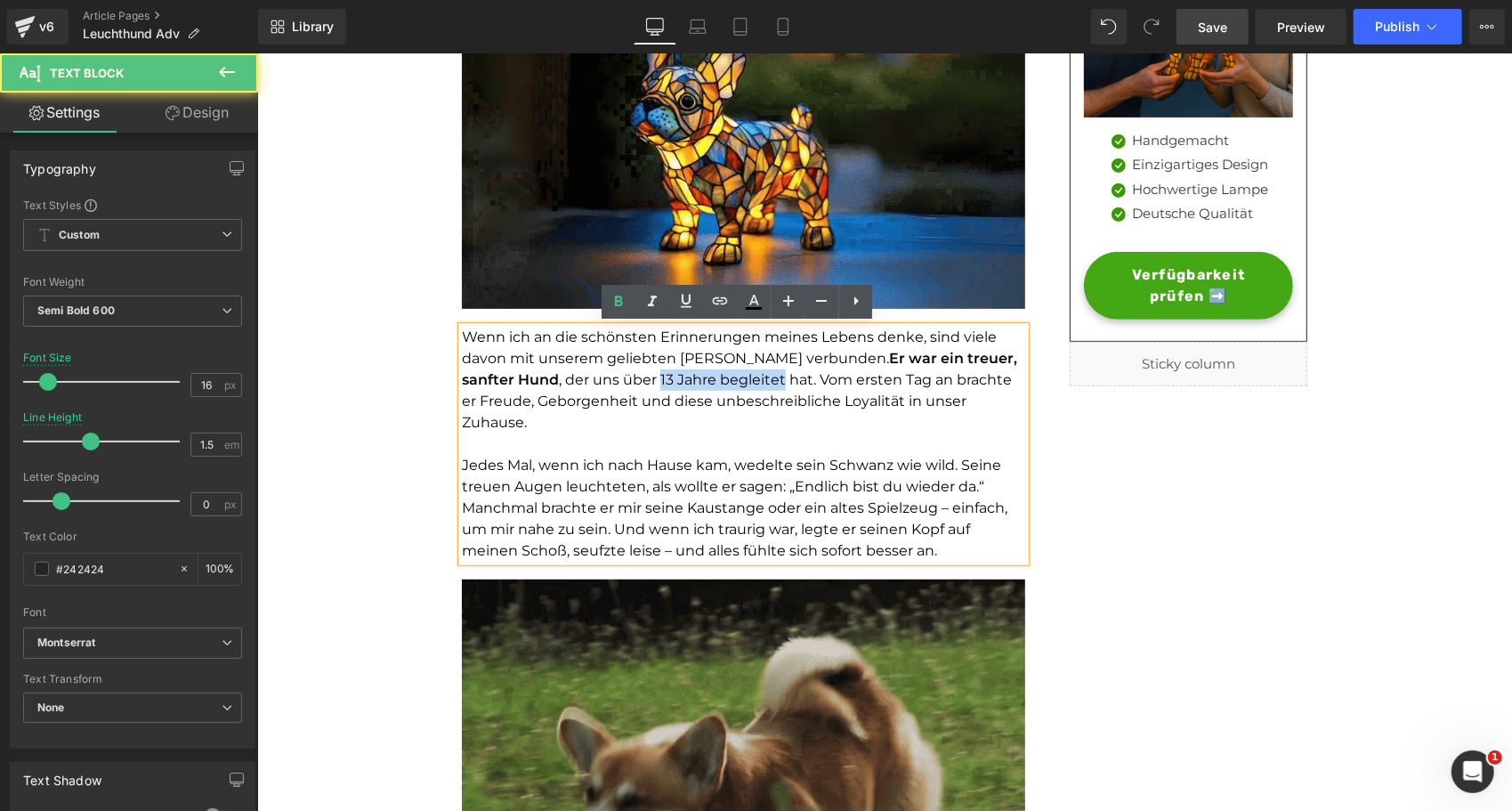
click at [717, 383] on span ", der uns über 13 Jahre begleitet hat. Vom ersten Tag an brachte er Freude, Geb…" at bounding box center [735, 400] width 550 height 59
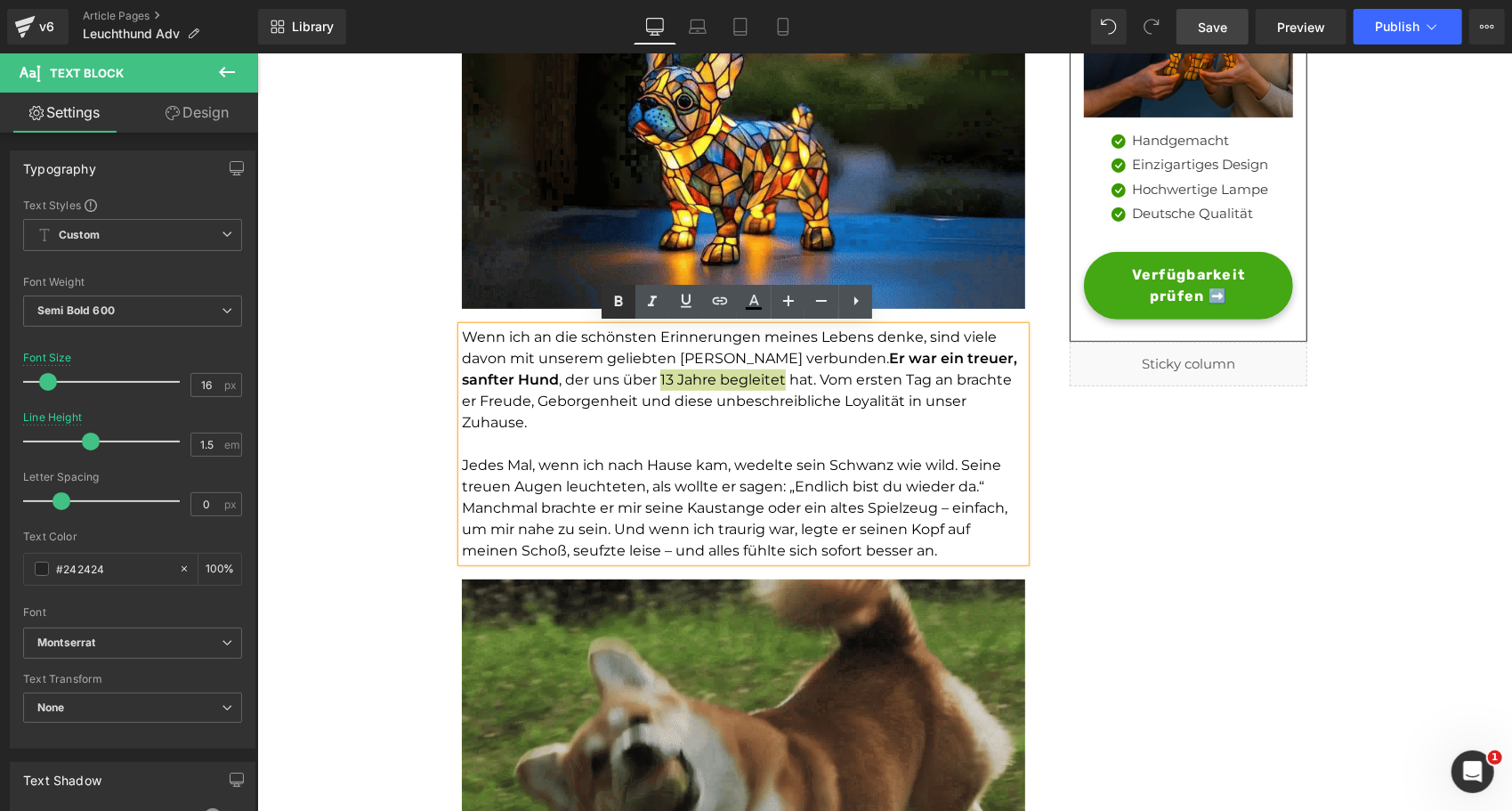
click at [614, 294] on icon at bounding box center [618, 302] width 22 height 22
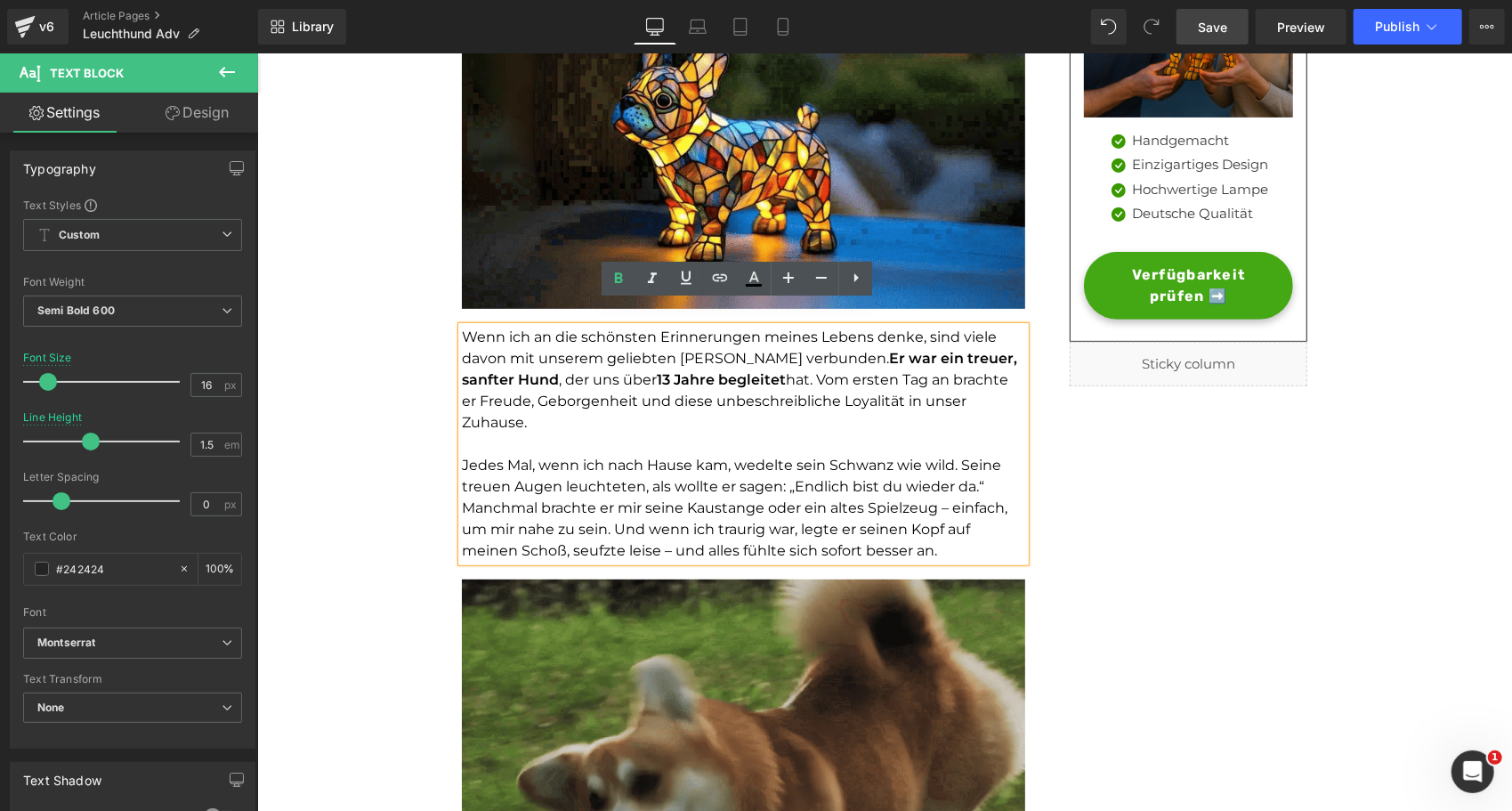
scroll to position [454, 0]
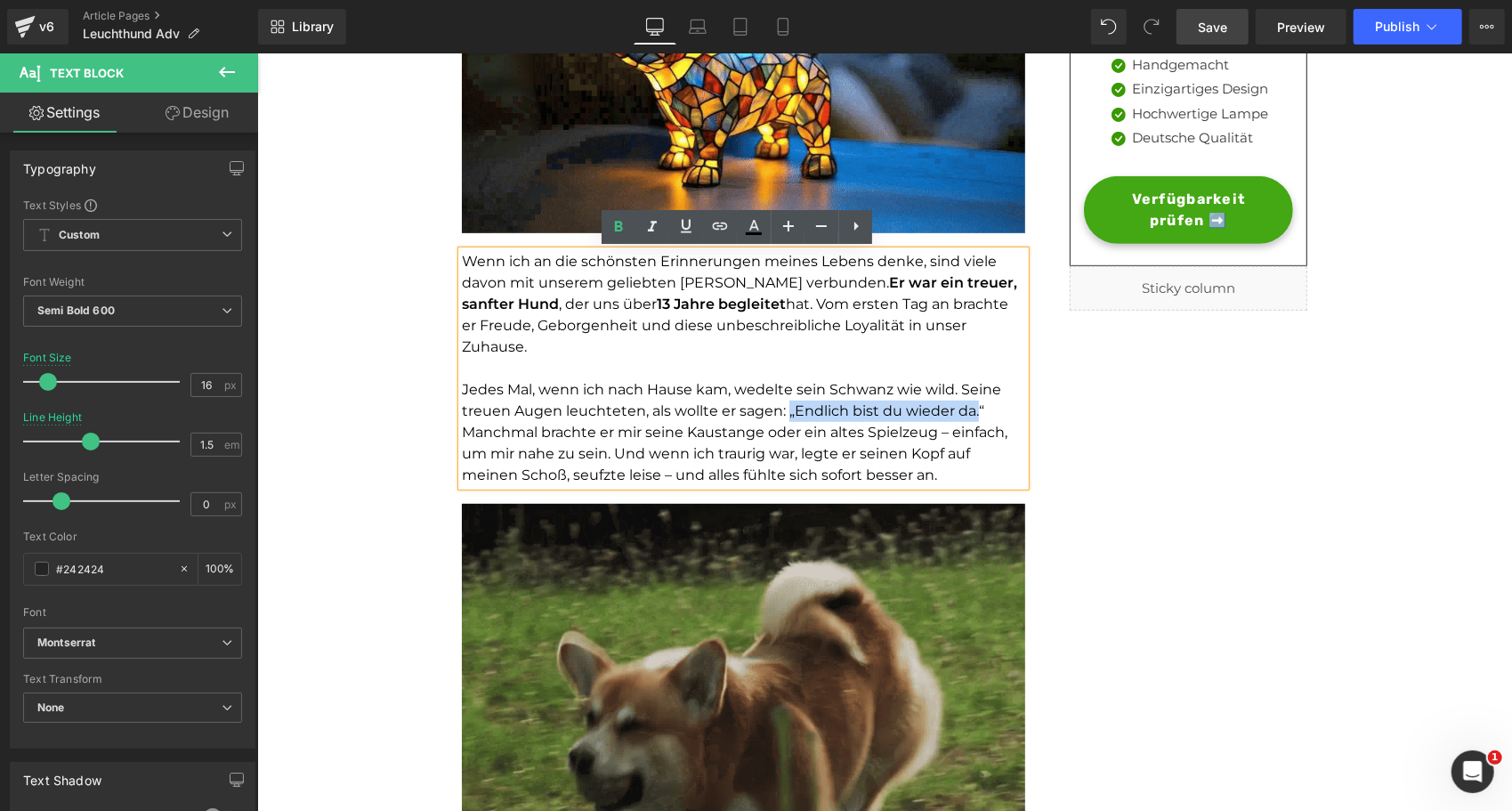
drag, startPoint x: 969, startPoint y: 386, endPoint x: 780, endPoint y: 386, distance: 189.0
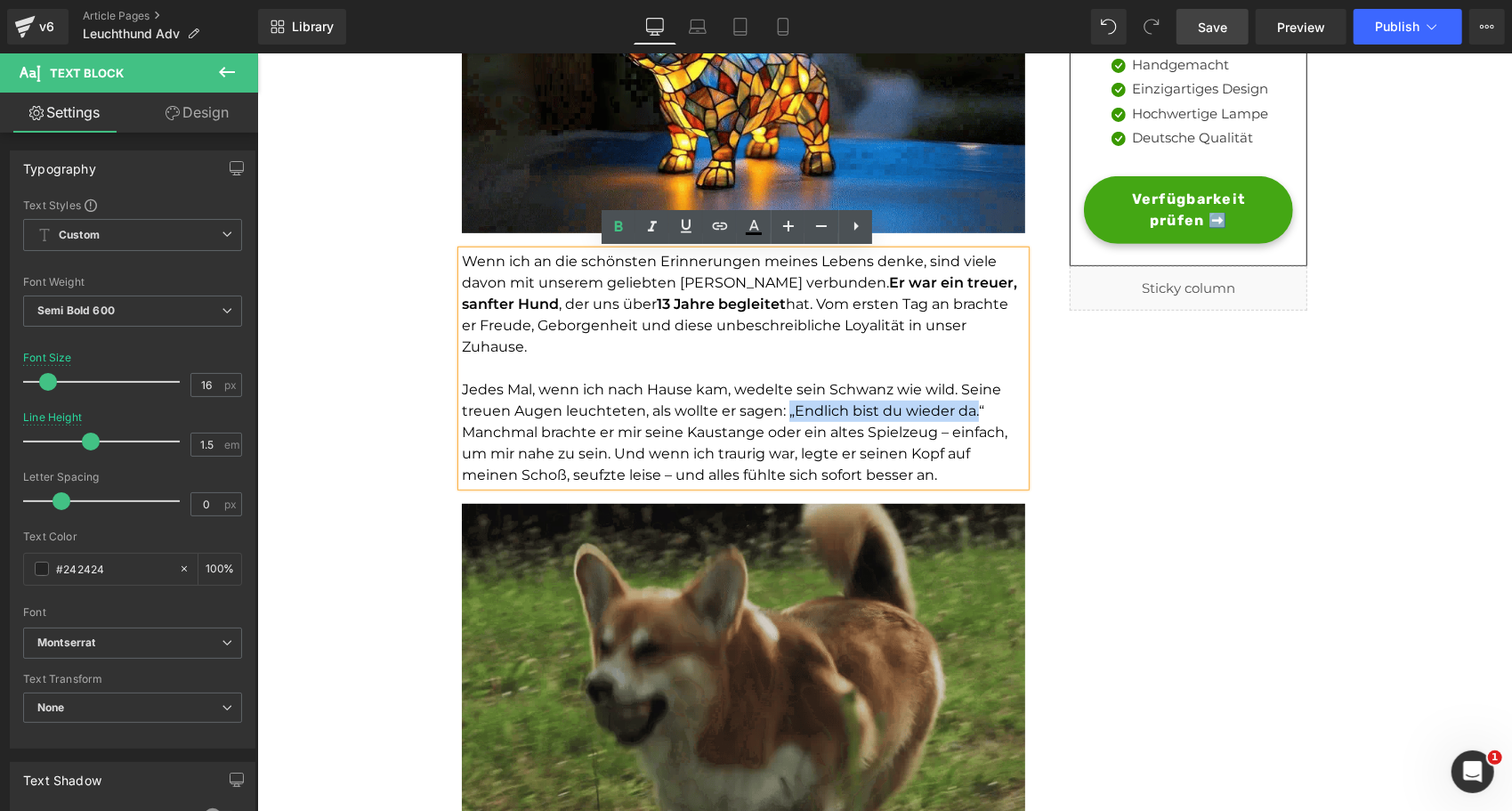
click at [780, 386] on span "Jedes Mal, wenn ich nach Hause kam, wedelte sein Schwanz wie wild. Seine treuen…" at bounding box center [733, 431] width 545 height 103
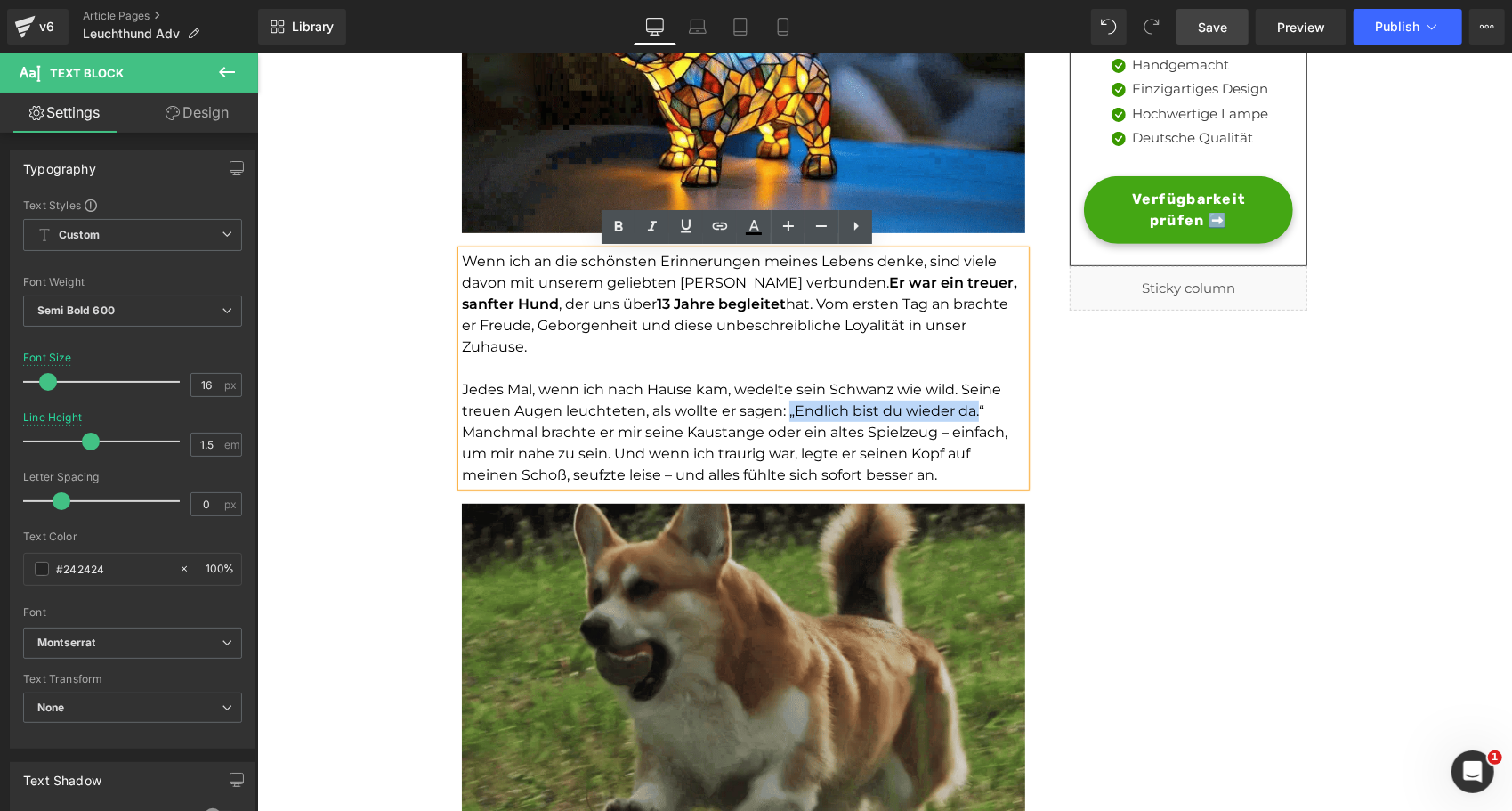
click at [840, 393] on span "Jedes Mal, wenn ich nach Hause kam, wedelte sein Schwanz wie wild. Seine treuen…" at bounding box center [733, 431] width 545 height 103
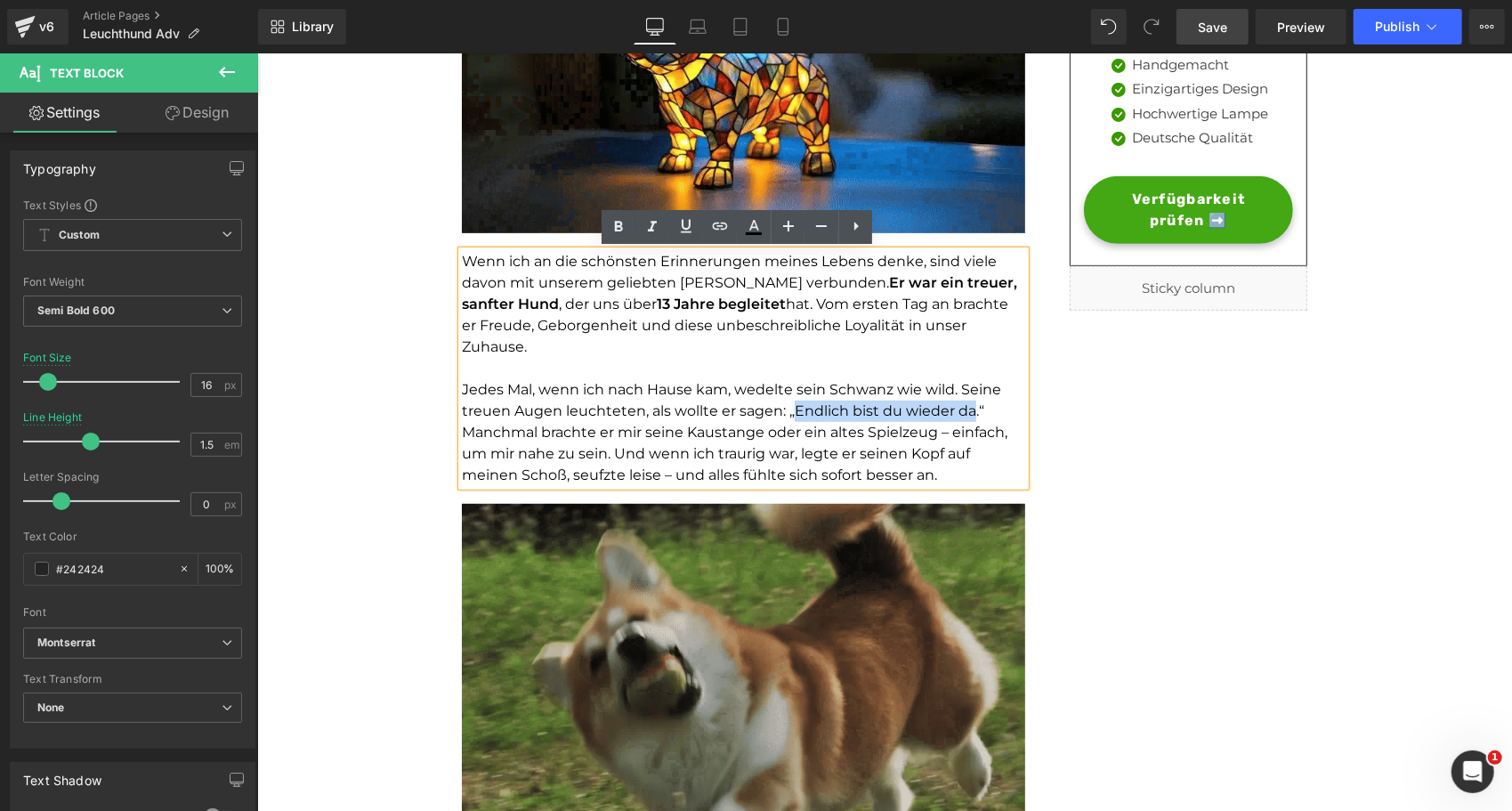
drag, startPoint x: 788, startPoint y: 388, endPoint x: 965, endPoint y: 386, distance: 177.0
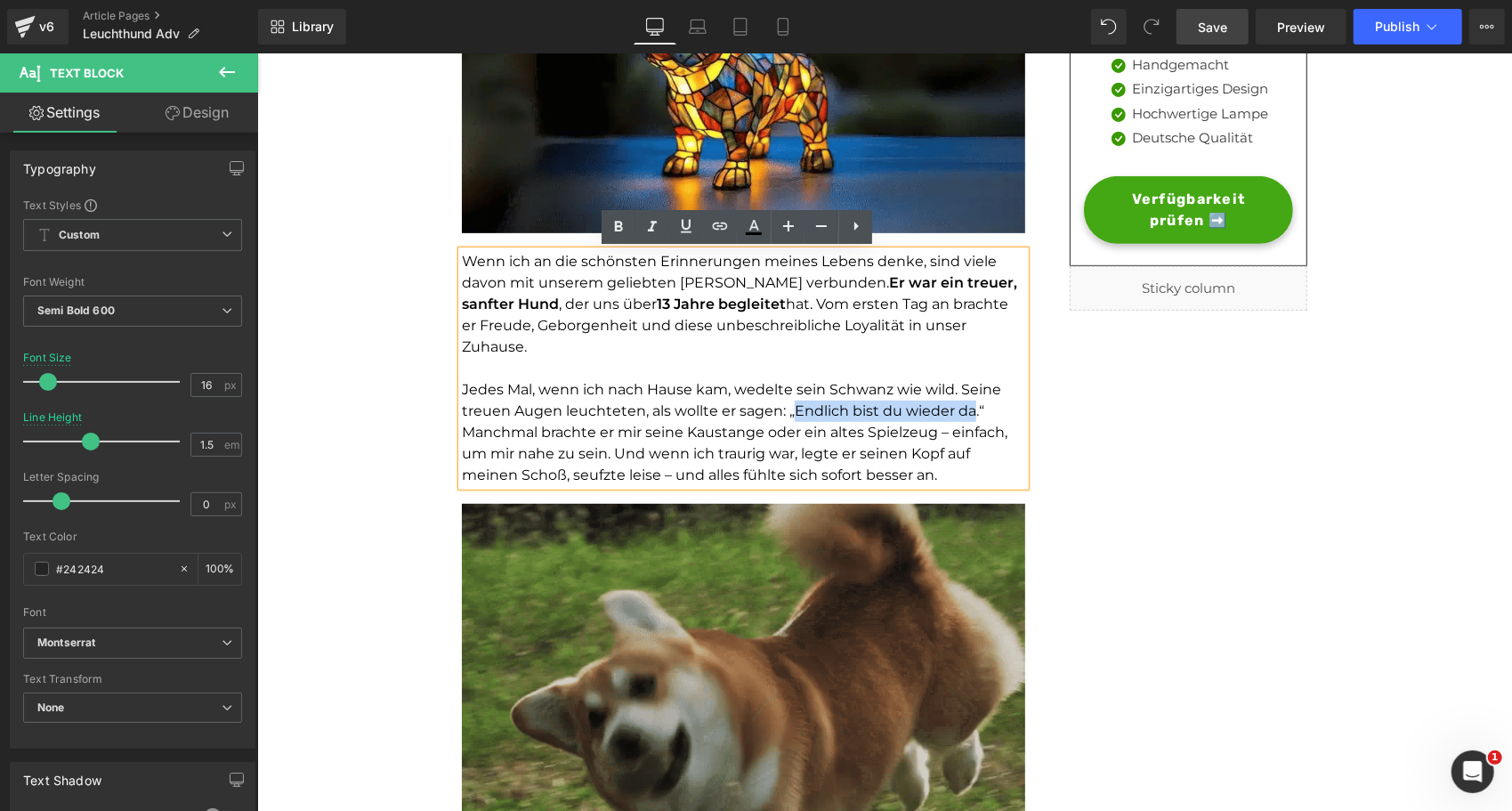
click at [965, 386] on span "Jedes Mal, wenn ich nach Hause kam, wedelte sein Schwanz wie wild. Seine treuen…" at bounding box center [733, 431] width 545 height 103
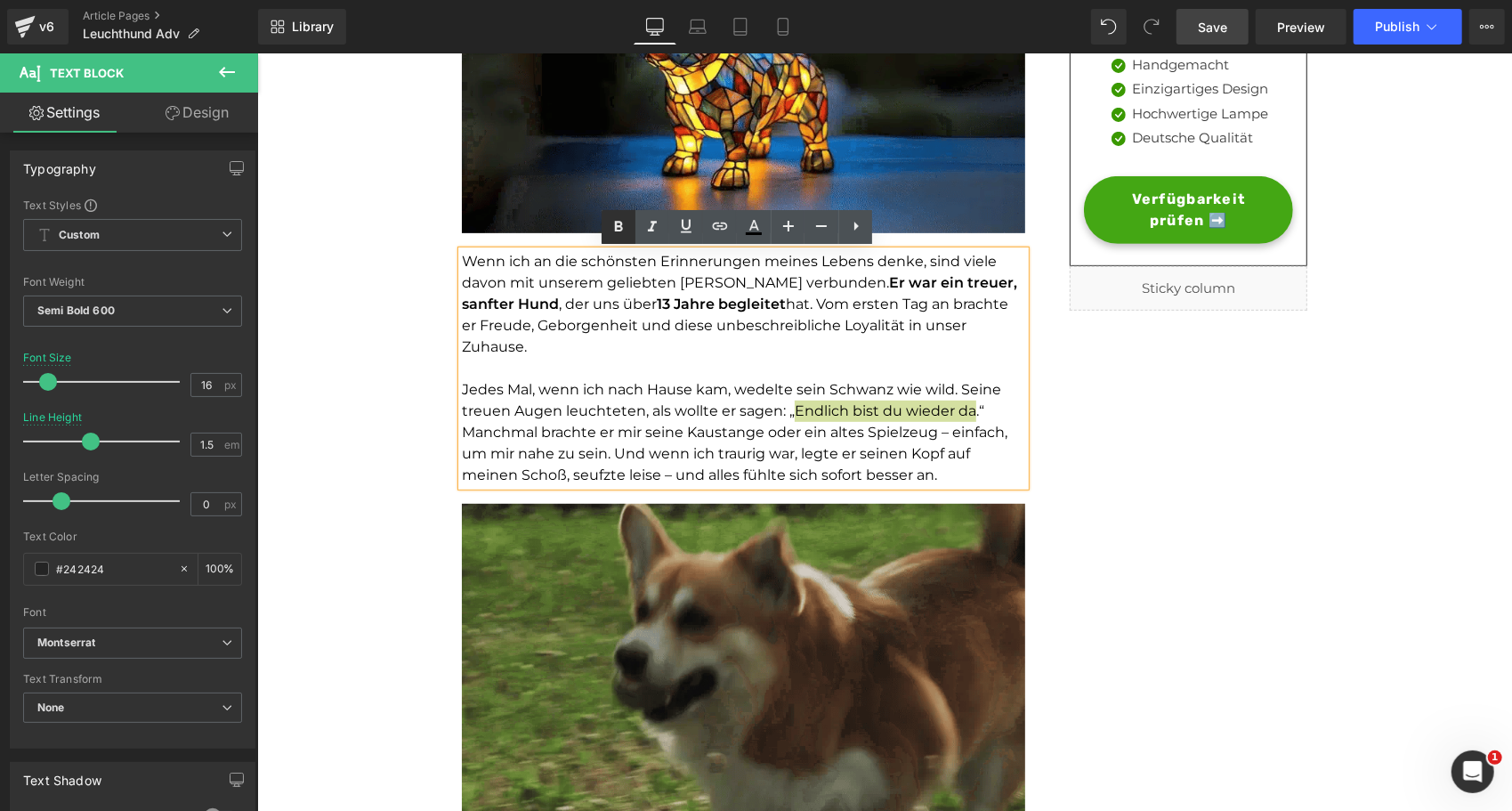
click at [607, 220] on icon at bounding box center [618, 227] width 22 height 22
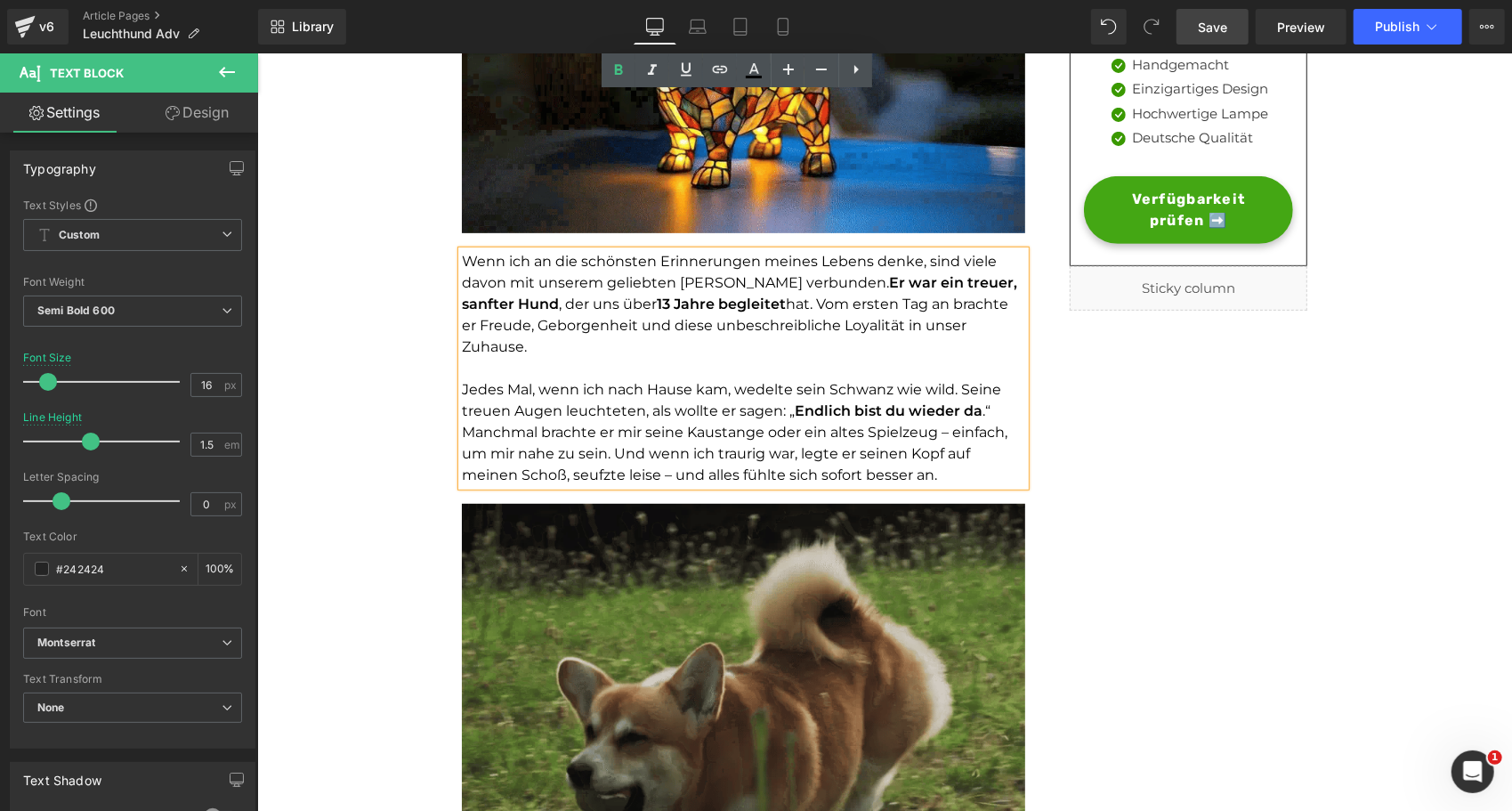
scroll to position [954, 0]
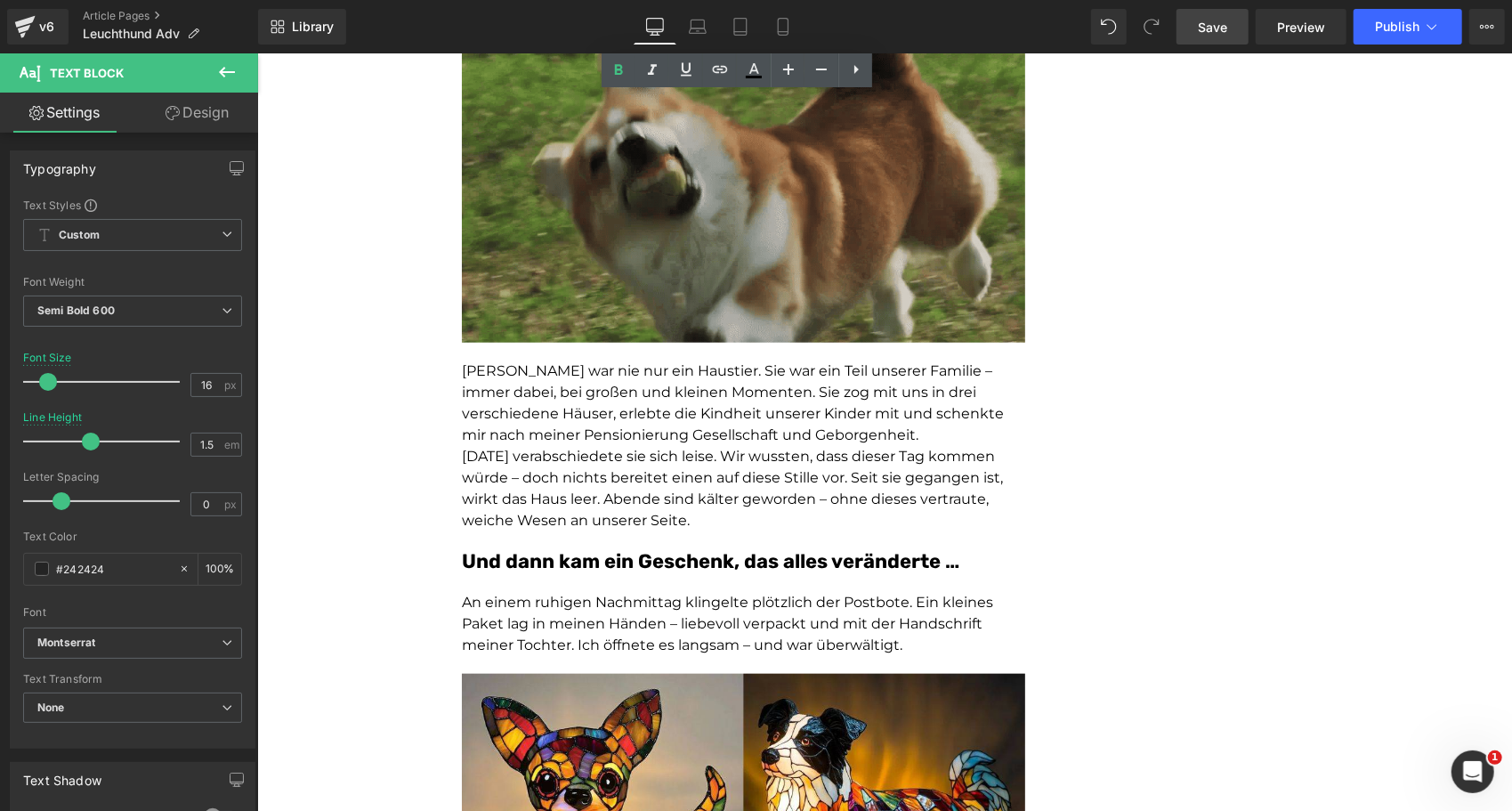
click at [689, 361] on span "Benny war nie nur ein Haustier. Sie war ein Teil unserer Familie – immer dabei,…" at bounding box center [732, 402] width 542 height 81
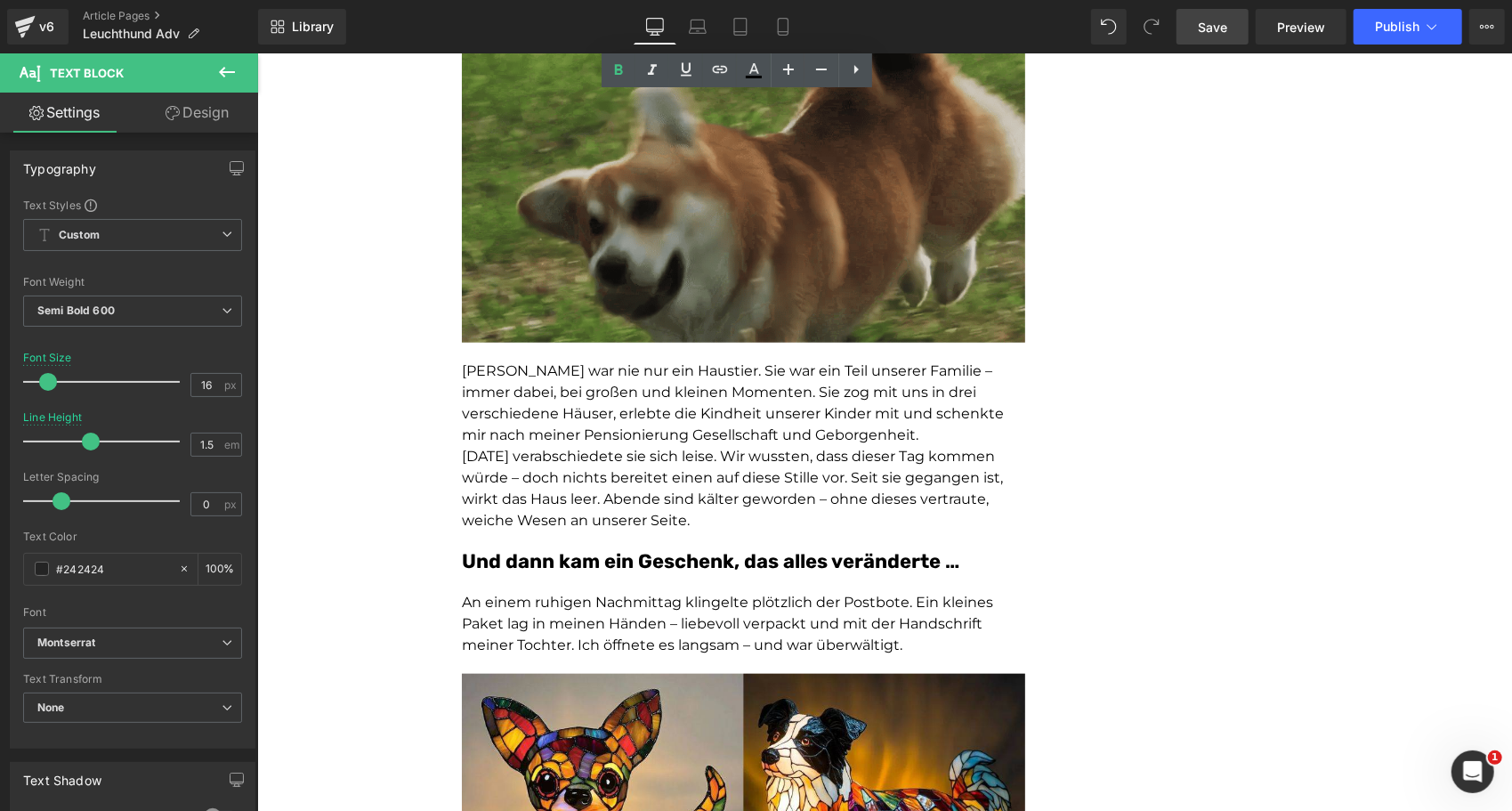
click at [689, 361] on span "Benny war nie nur ein Haustier. Sie war ein Teil unserer Familie – immer dabei,…" at bounding box center [732, 402] width 542 height 81
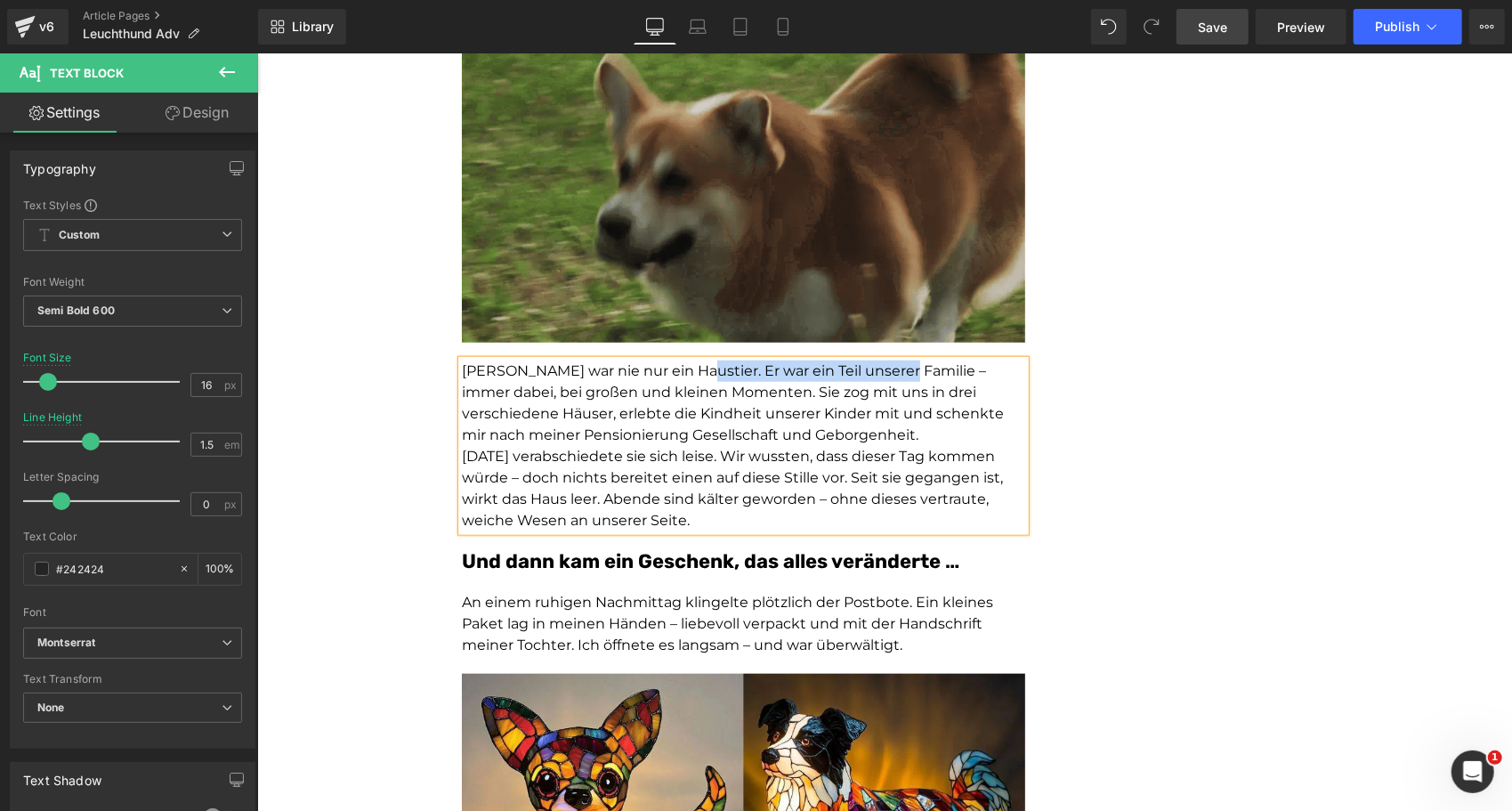
drag, startPoint x: 681, startPoint y: 346, endPoint x: 894, endPoint y: 349, distance: 213.0
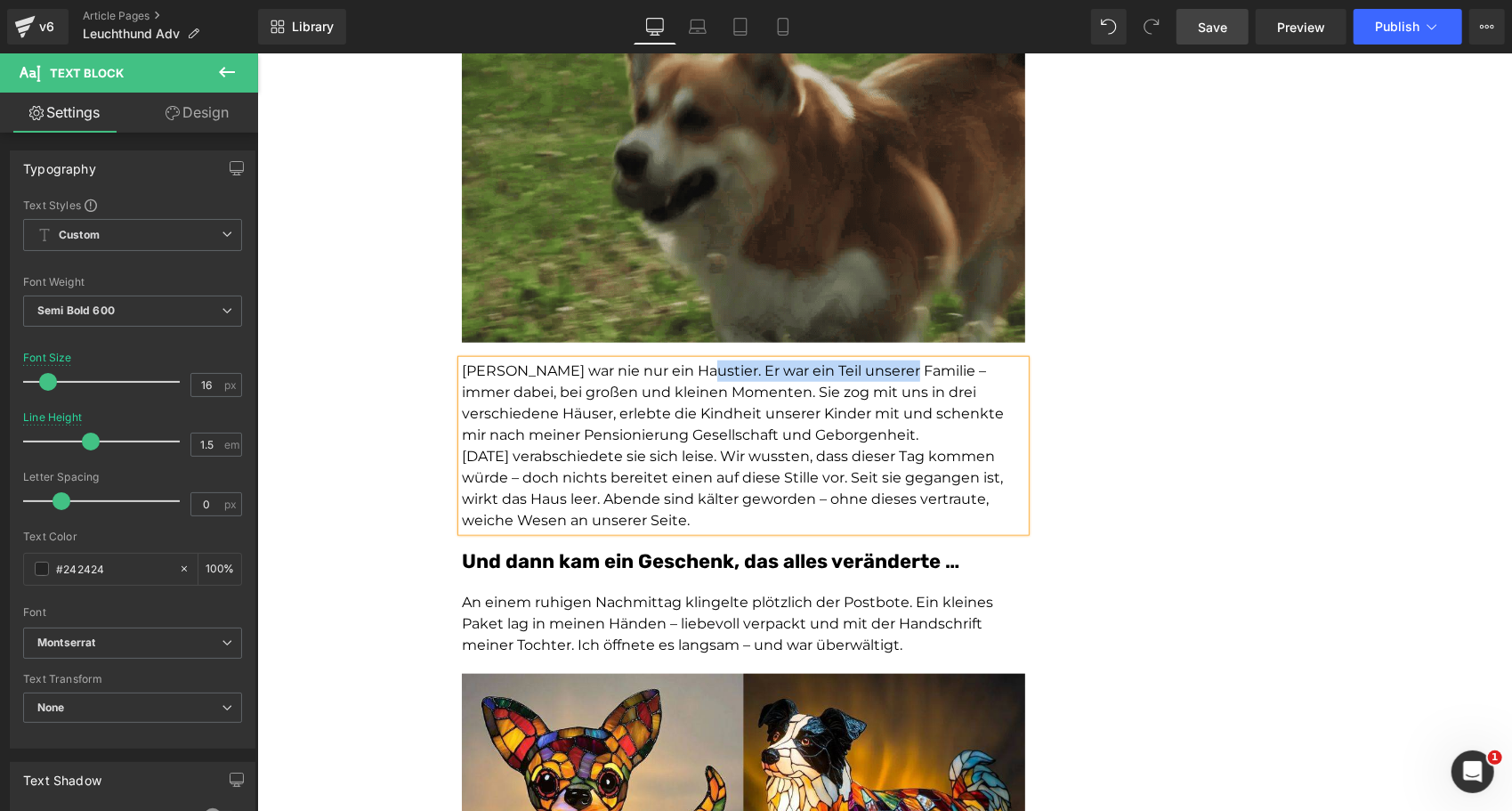
click at [894, 361] on span "Benny war nie nur ein Haustier. Er war ein Teil unserer Familie – immer dabei, …" at bounding box center [732, 402] width 542 height 81
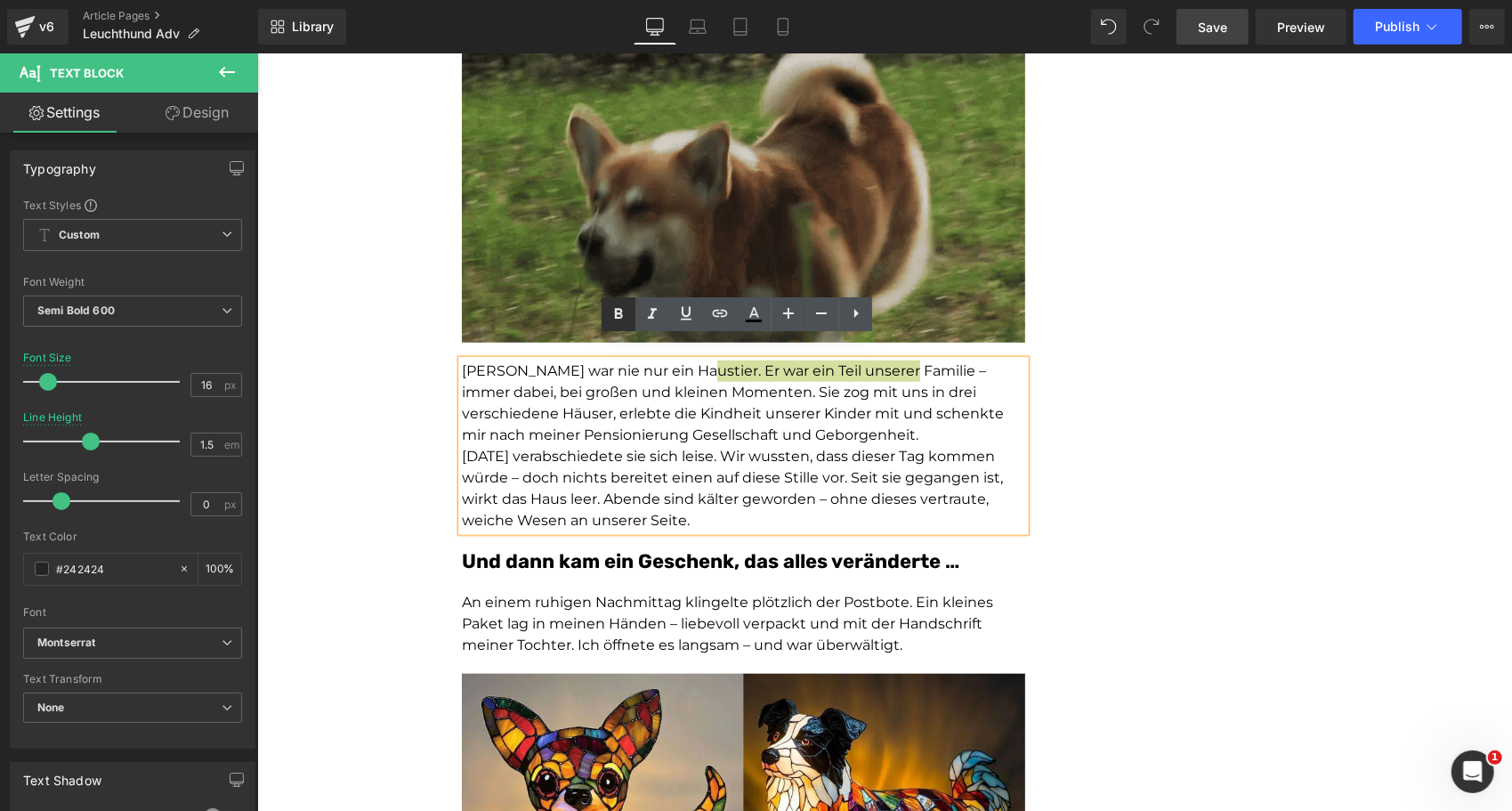
click at [620, 308] on icon at bounding box center [618, 314] width 22 height 22
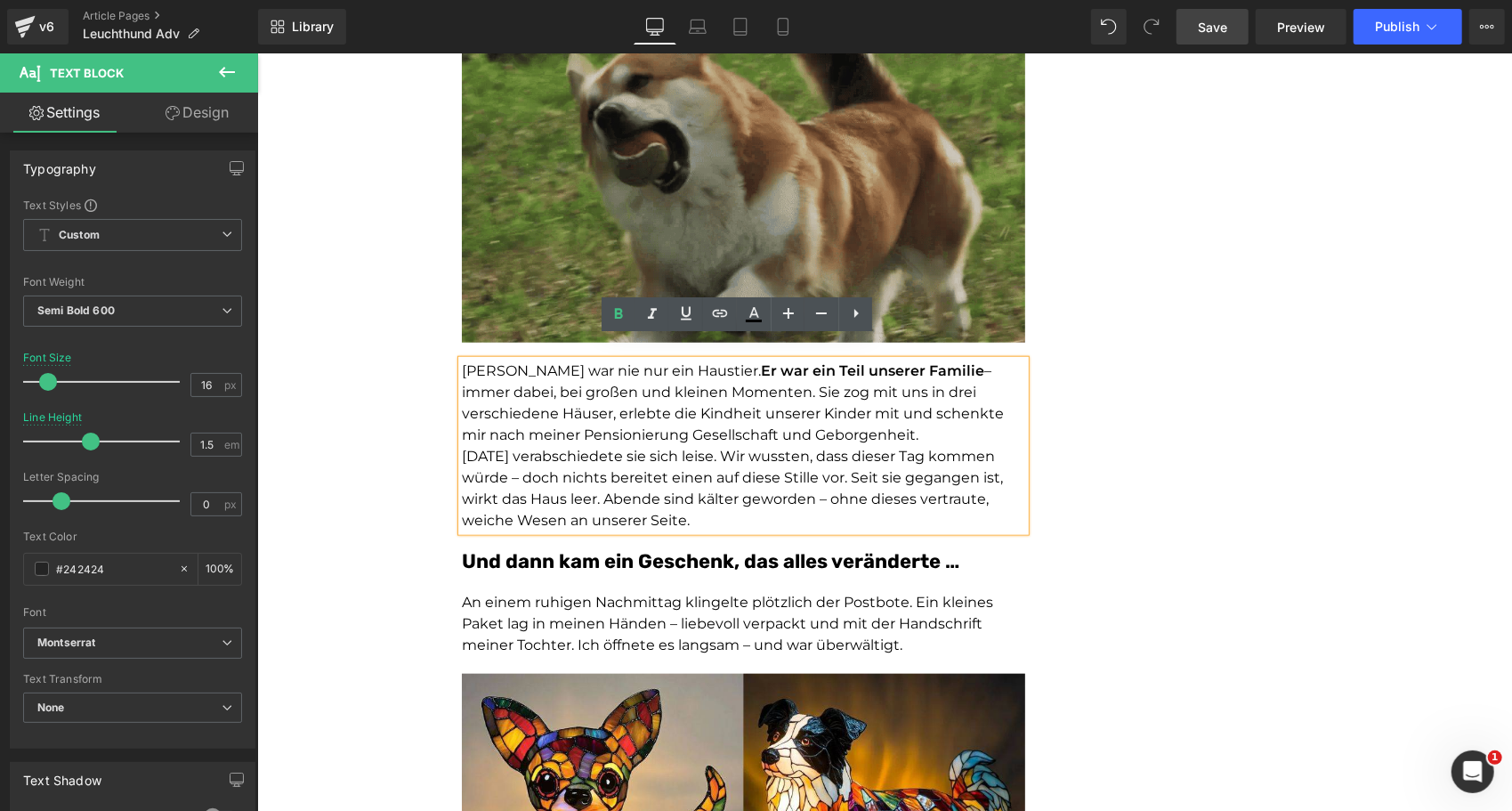
click at [805, 410] on p "Benny war nie nur ein Haustier. Er war ein Teil unserer Familie – immer dabei, …" at bounding box center [742, 402] width 563 height 86
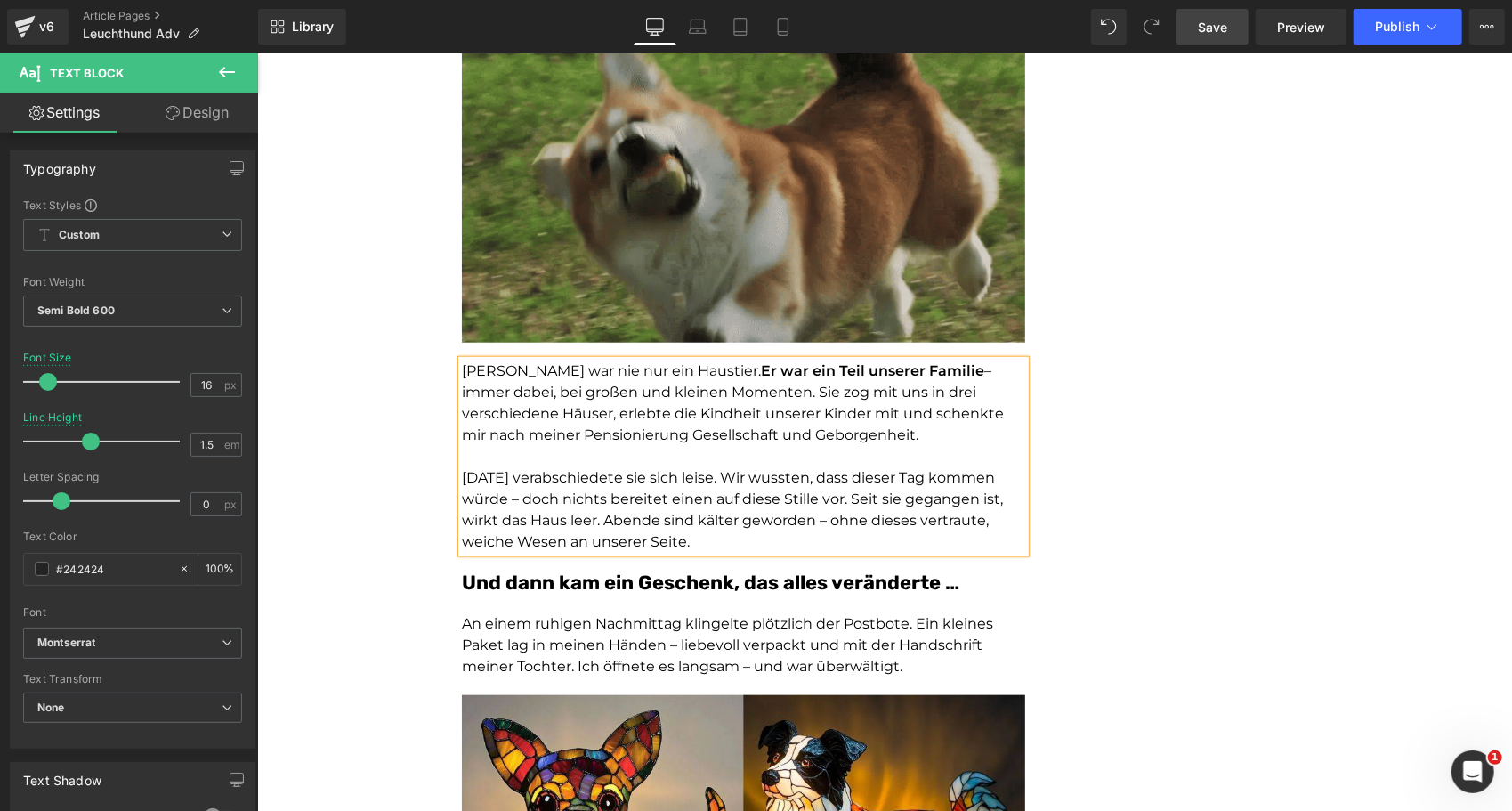
drag, startPoint x: 788, startPoint y: 414, endPoint x: 826, endPoint y: 389, distance: 45.5
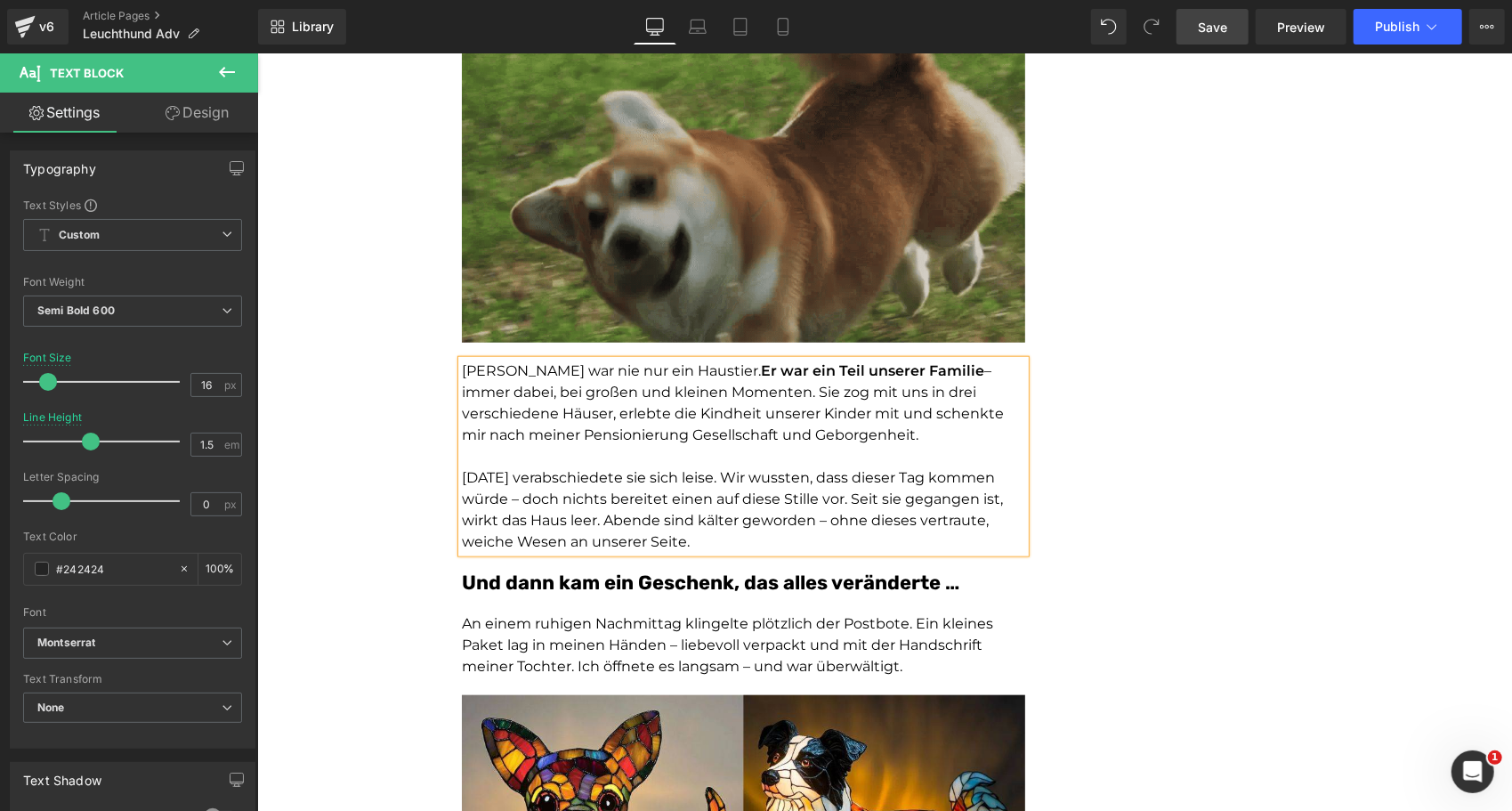
click at [826, 389] on p "Benny war nie nur ein Haustier. Er war ein Teil unserer Familie – immer dabei, …" at bounding box center [742, 402] width 563 height 86
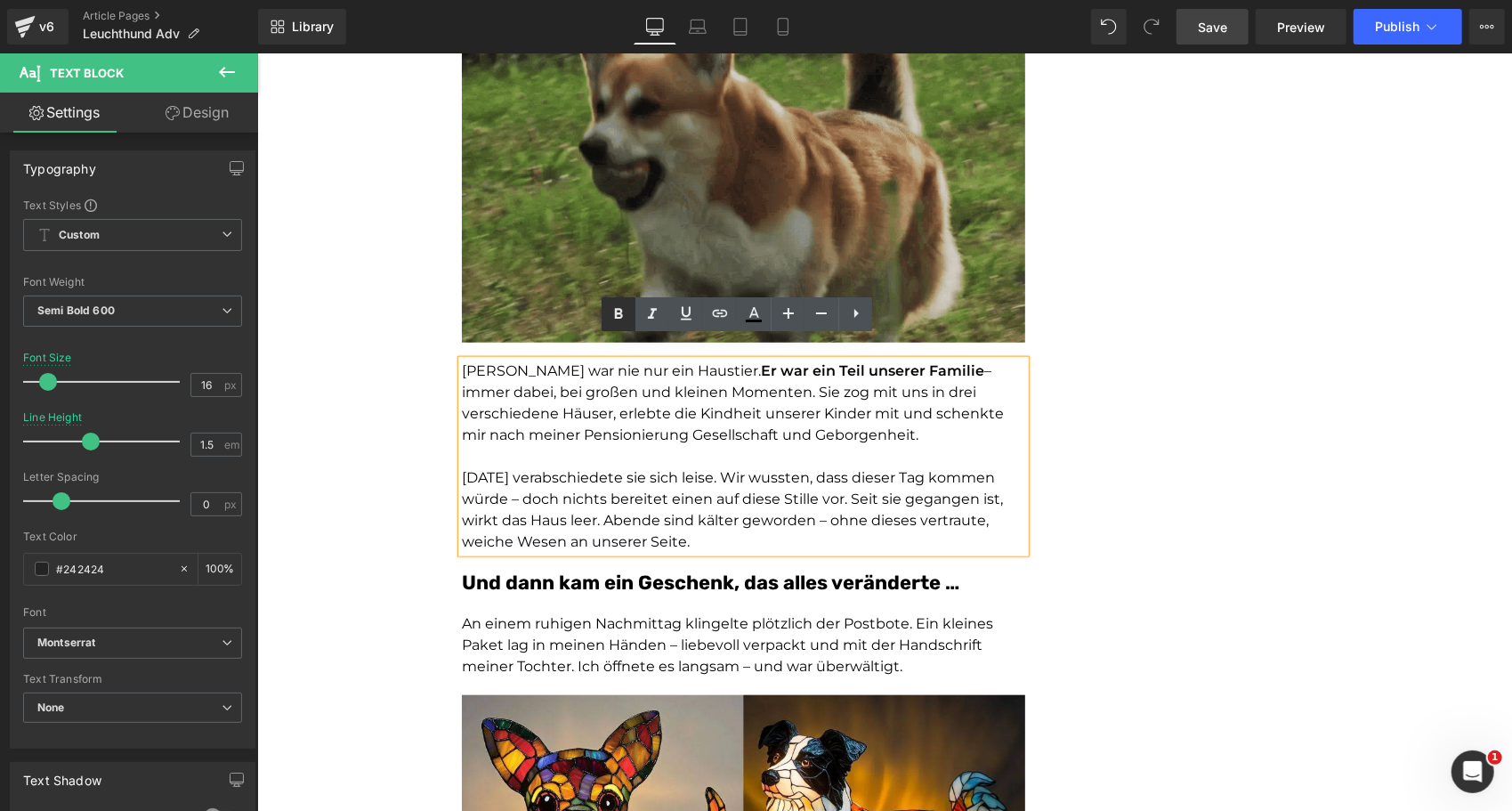
click at [621, 315] on icon at bounding box center [618, 314] width 22 height 22
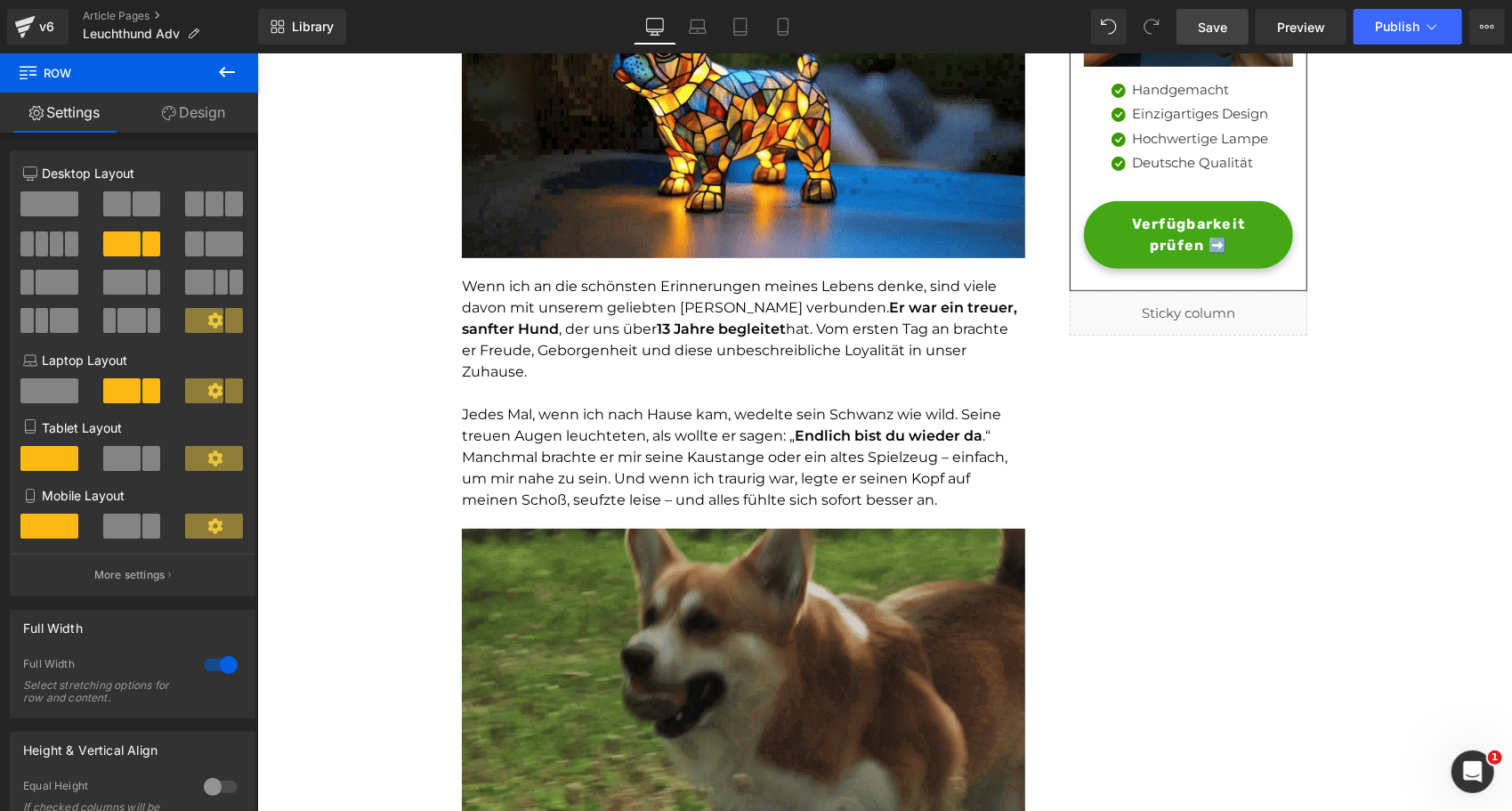
scroll to position [0, 0]
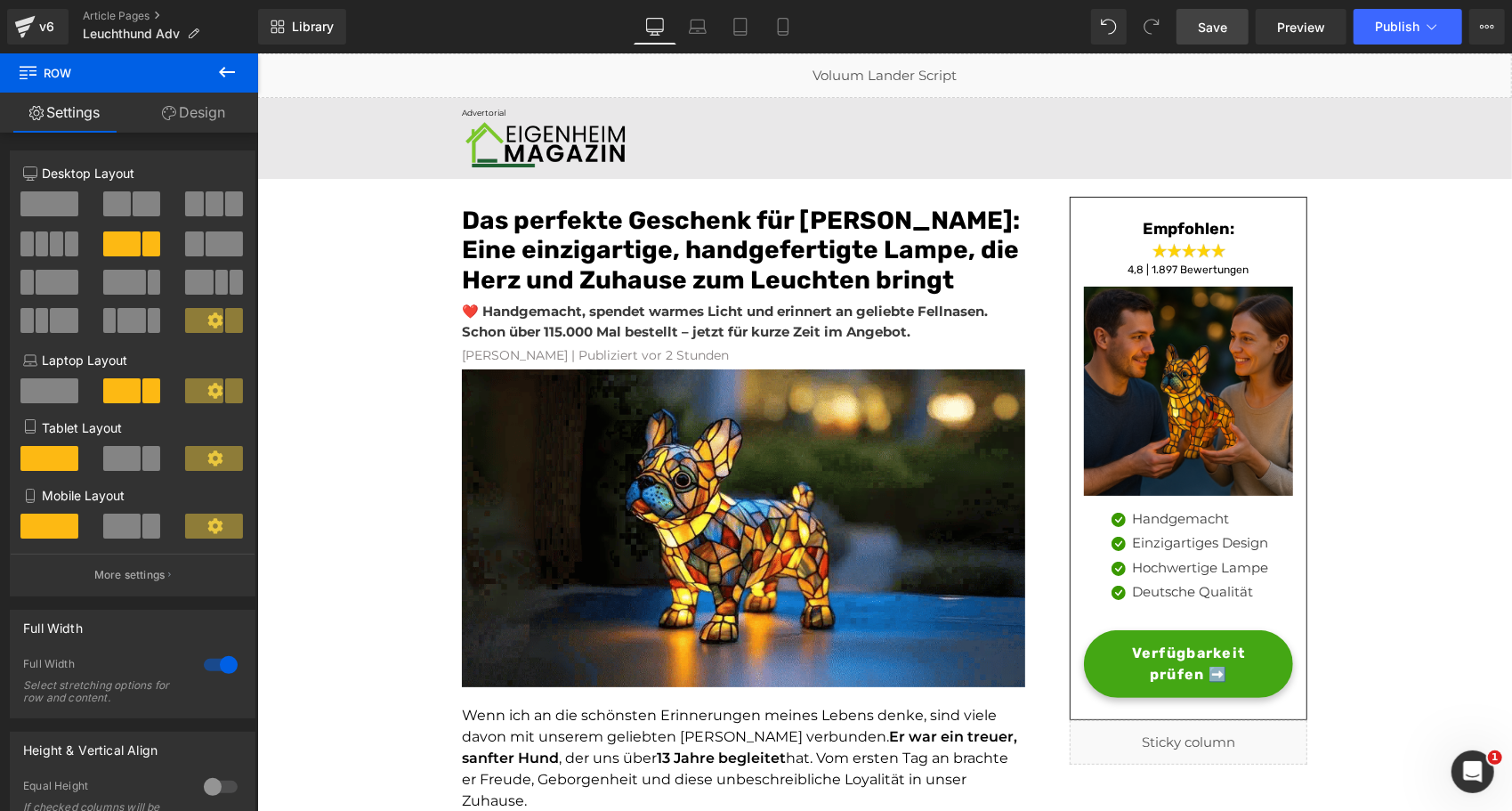
click at [1220, 14] on link "Save" at bounding box center [1212, 26] width 72 height 36
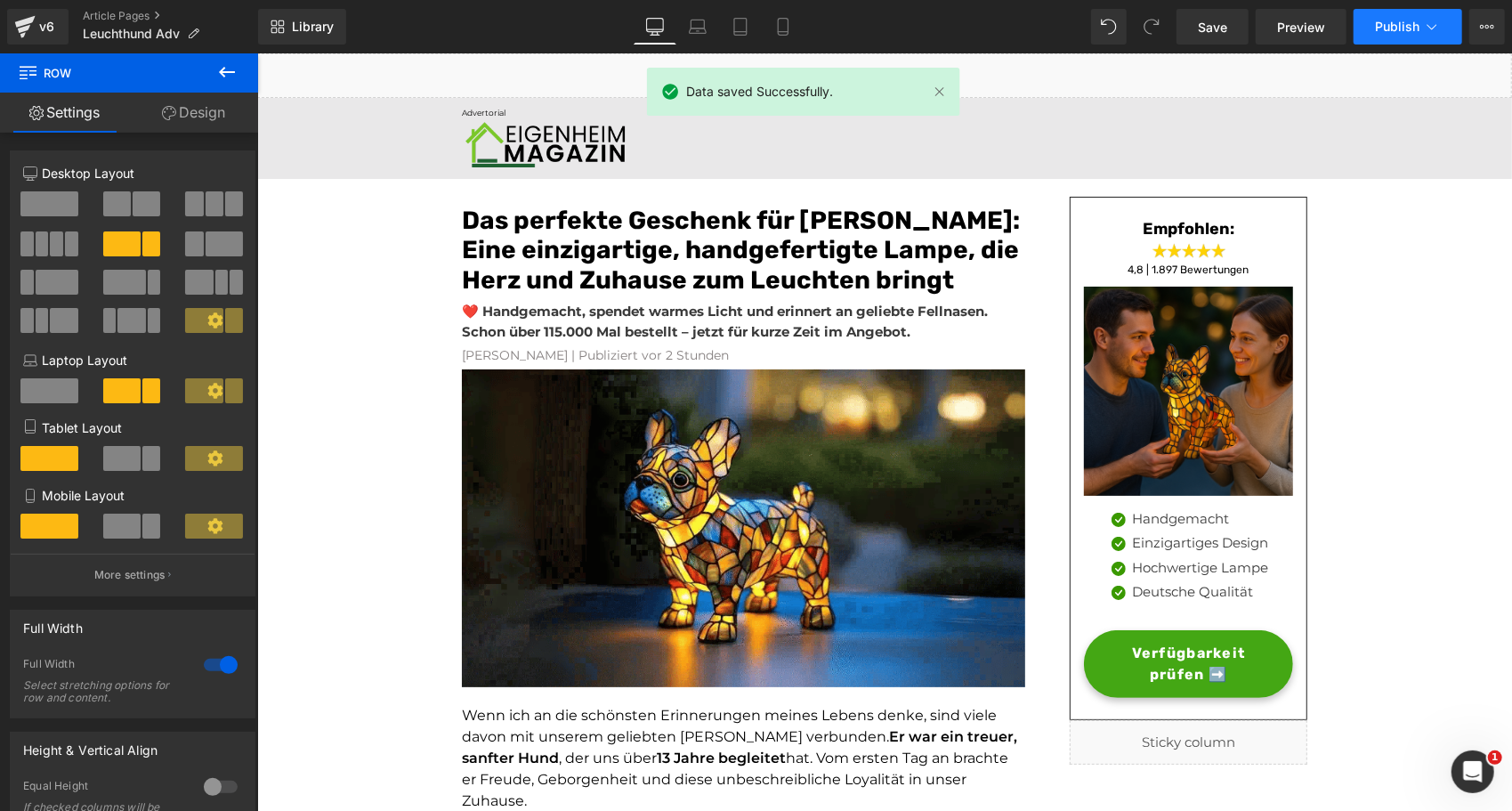
click at [1425, 21] on icon at bounding box center [1431, 26] width 18 height 18
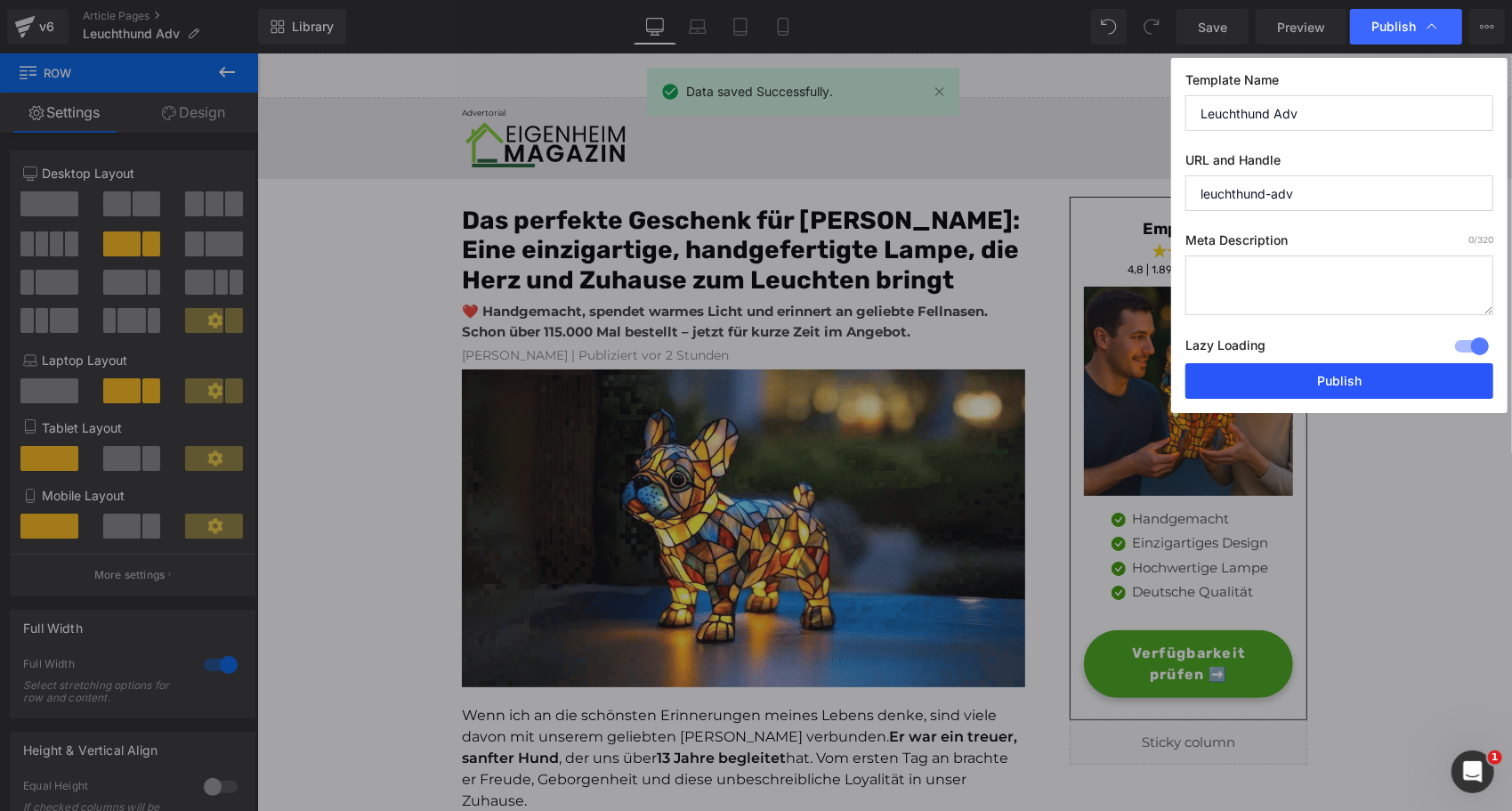
click at [1282, 377] on button "Publish" at bounding box center [1339, 381] width 307 height 36
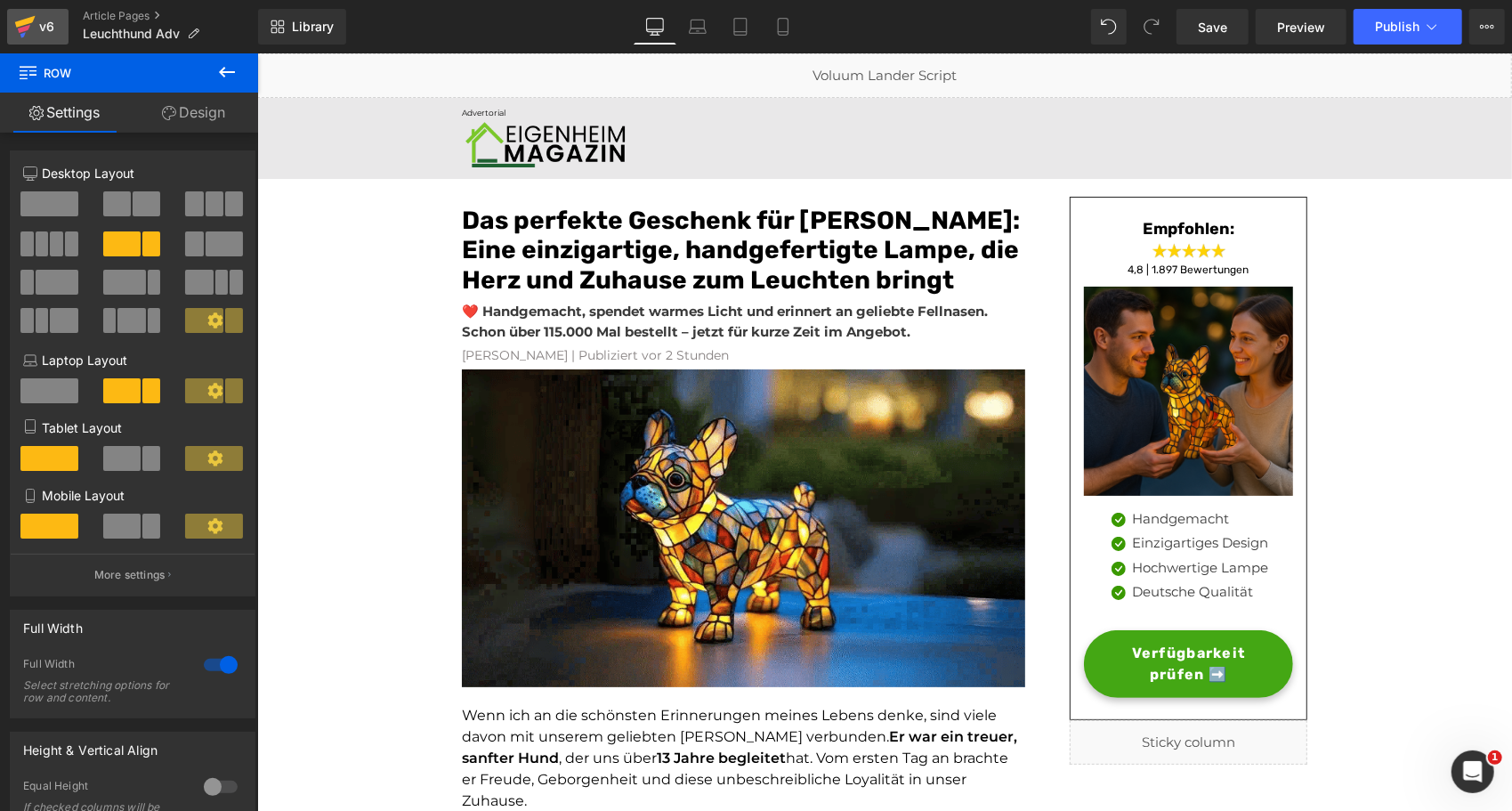
click at [51, 29] on div "v6" at bounding box center [47, 26] width 23 height 24
